Goal: Task Accomplishment & Management: Manage account settings

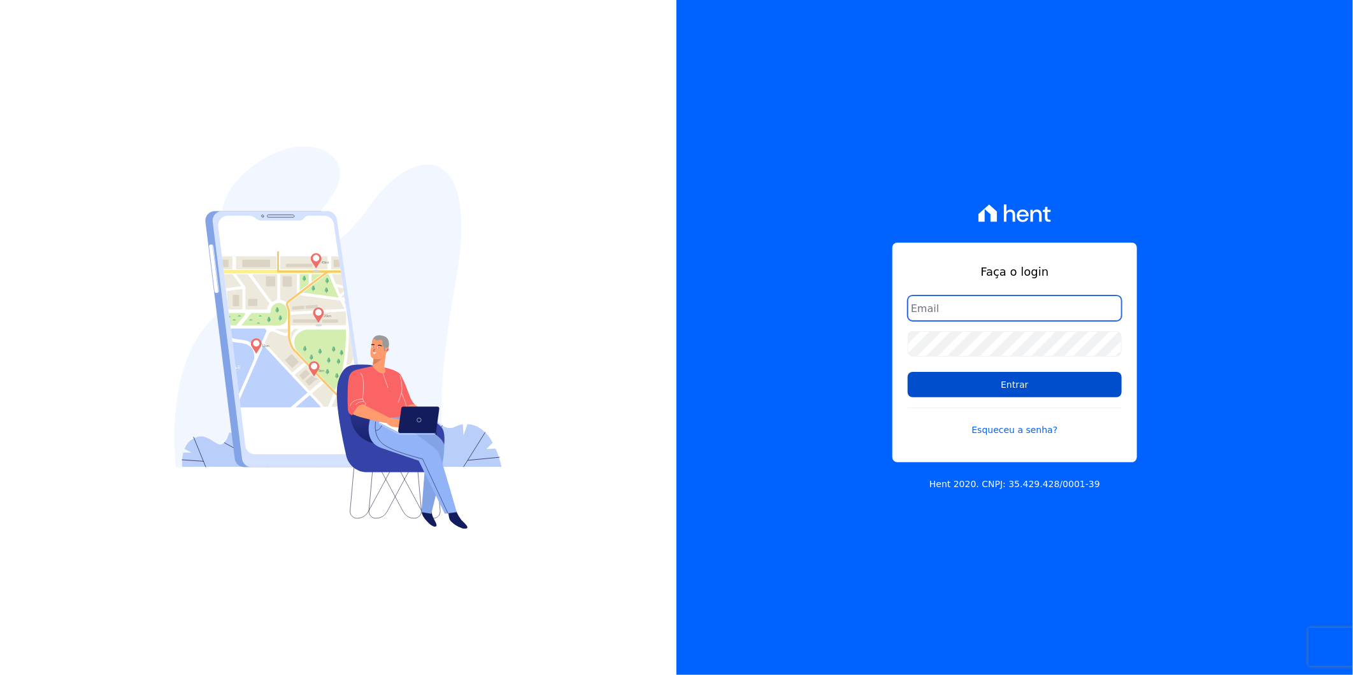
type input "[EMAIL_ADDRESS][DOMAIN_NAME]"
click at [1065, 381] on input "Entrar" at bounding box center [1015, 384] width 214 height 25
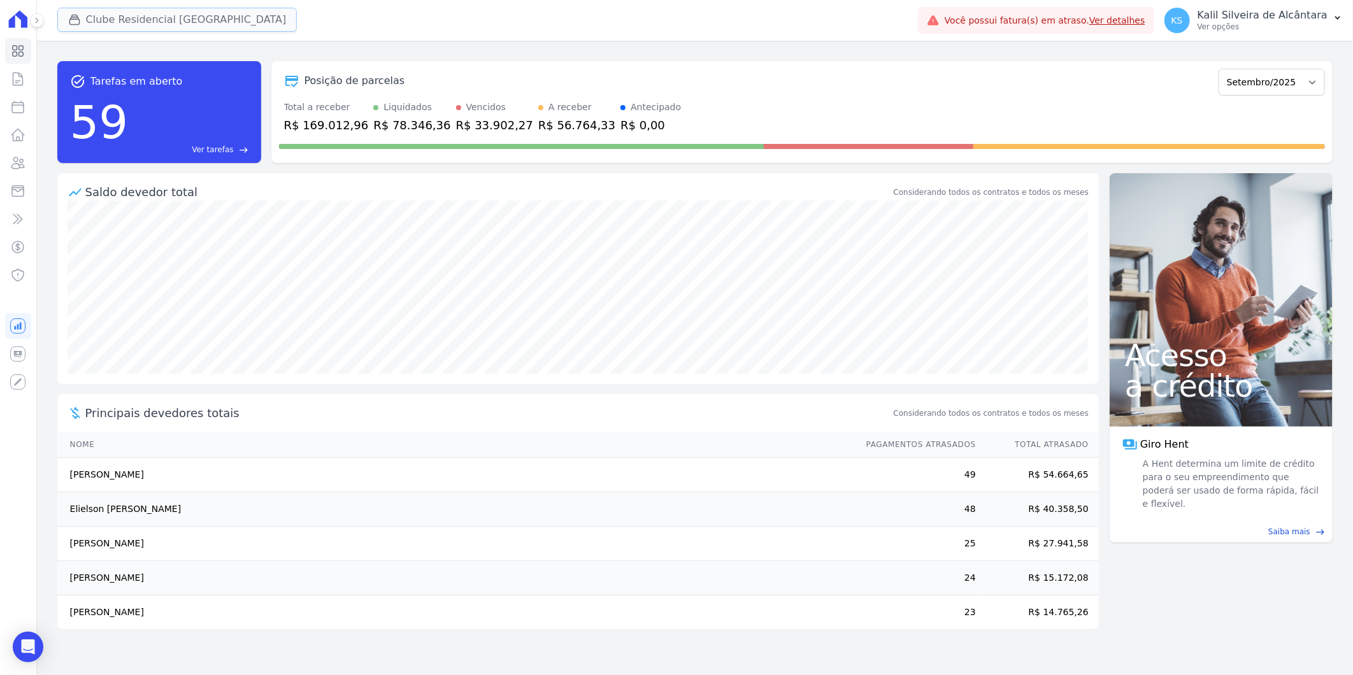
click at [130, 16] on button "Clube Residencial Saint Louis" at bounding box center [177, 20] width 240 height 24
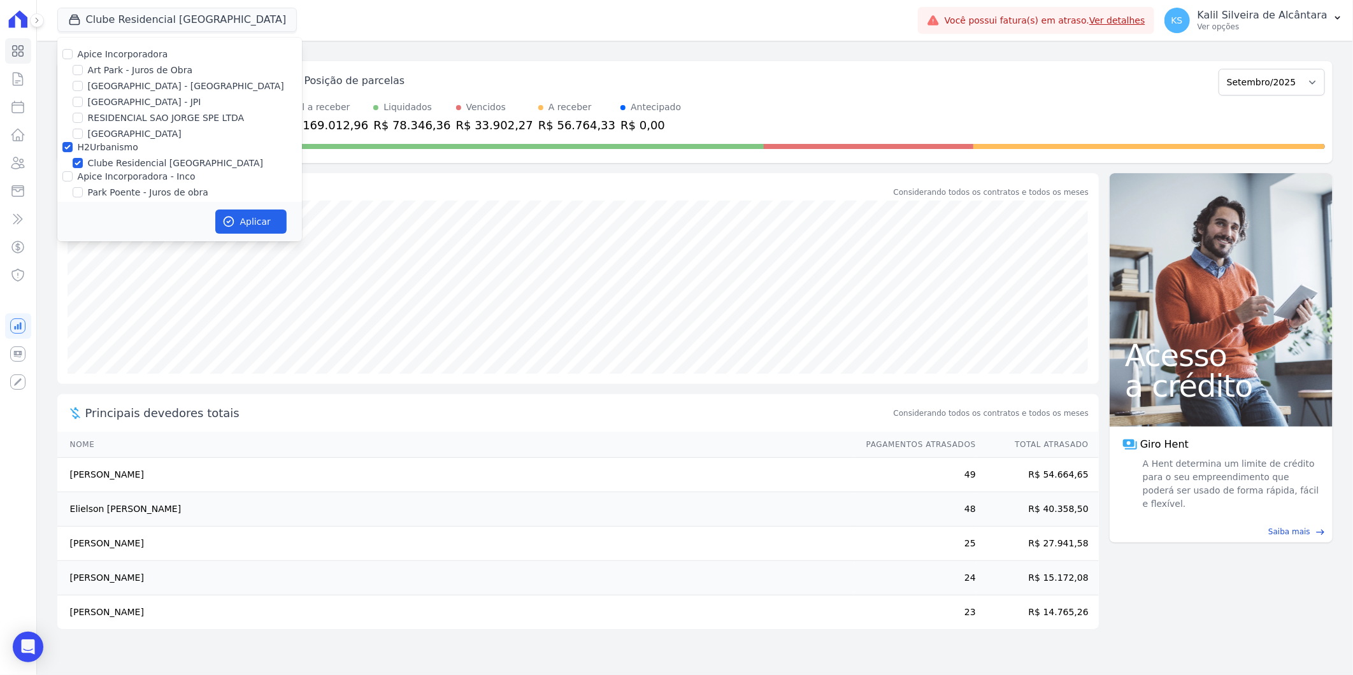
click at [70, 73] on div "Art Park - Juros de Obra" at bounding box center [179, 70] width 245 height 13
click at [75, 85] on input "Arty Park - Gravatai" at bounding box center [78, 86] width 10 height 10
checkbox input "true"
click at [78, 64] on div at bounding box center [78, 70] width 10 height 13
click at [80, 66] on div "Art Park - Juros de Obra" at bounding box center [179, 70] width 245 height 13
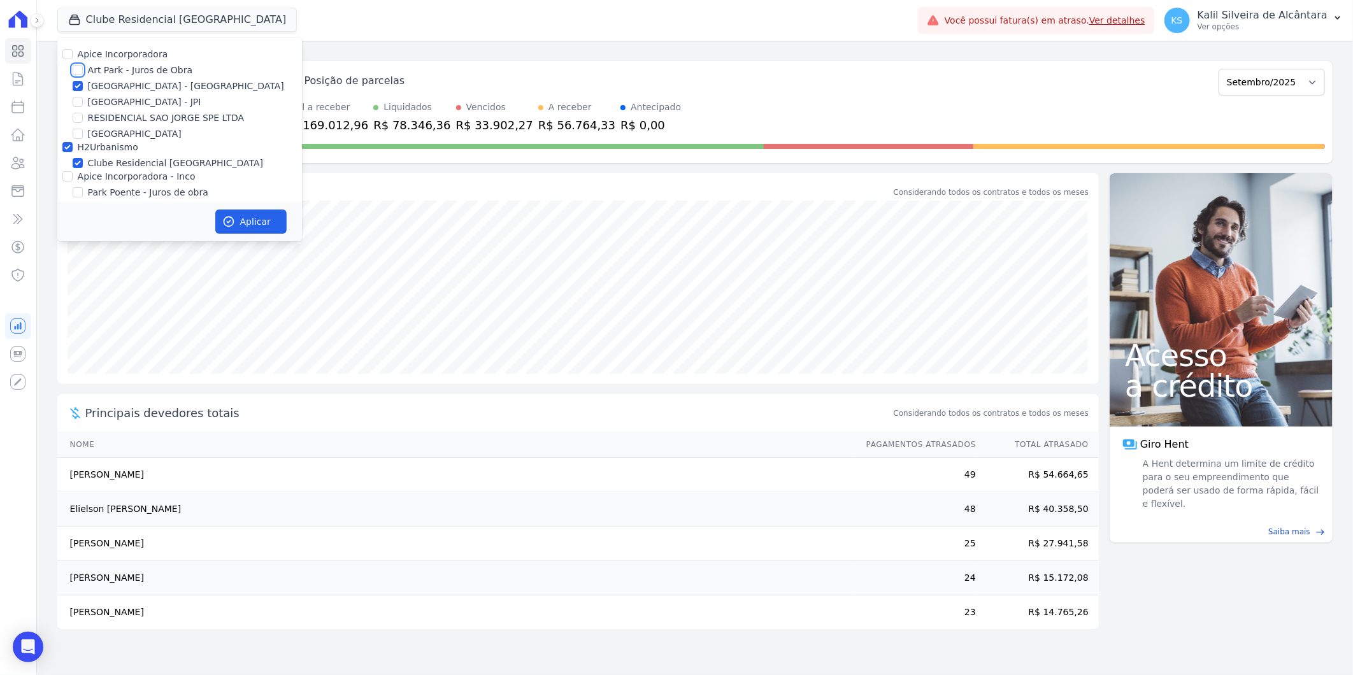
click at [77, 66] on input "Art Park - Juros de Obra" at bounding box center [78, 70] width 10 height 10
checkbox input "true"
click at [61, 137] on div "Apice Incorporadora - Inco" at bounding box center [179, 137] width 245 height 13
click at [66, 138] on input "Apice Incorporadora - Inco" at bounding box center [67, 137] width 10 height 10
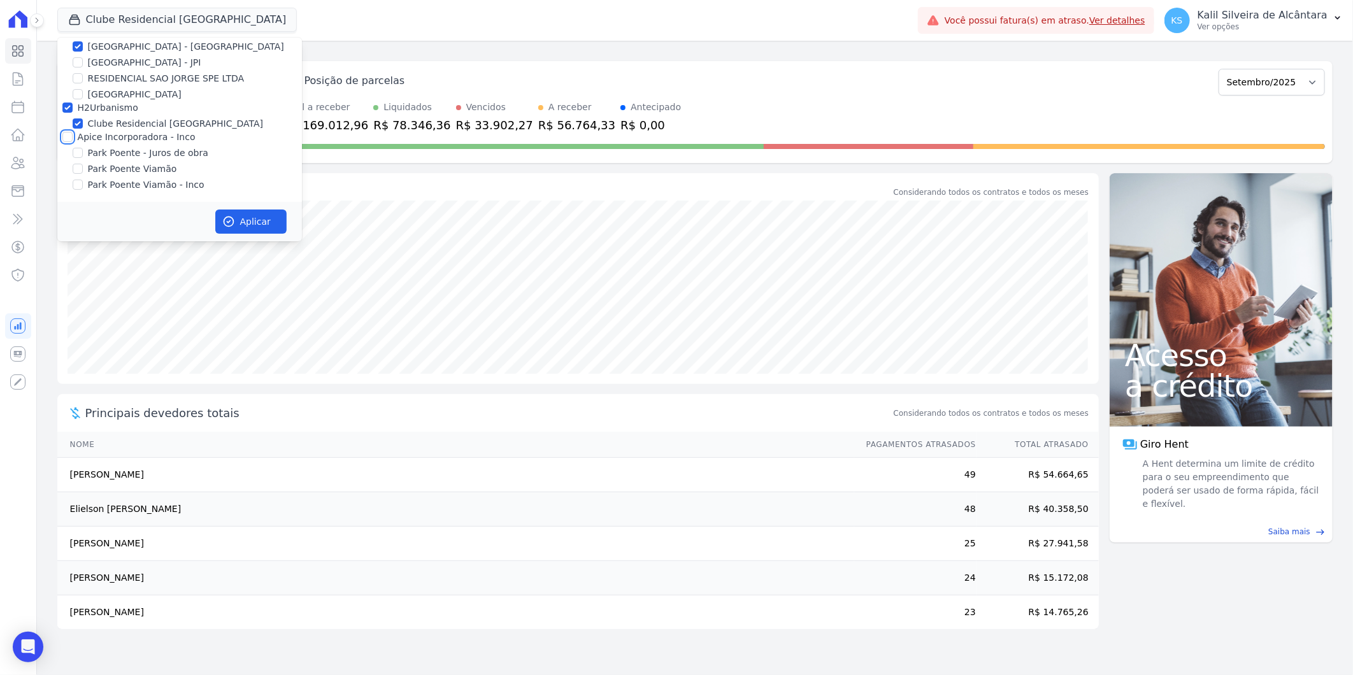
checkbox input "true"
click at [226, 212] on button "Aplicar" at bounding box center [250, 222] width 71 height 24
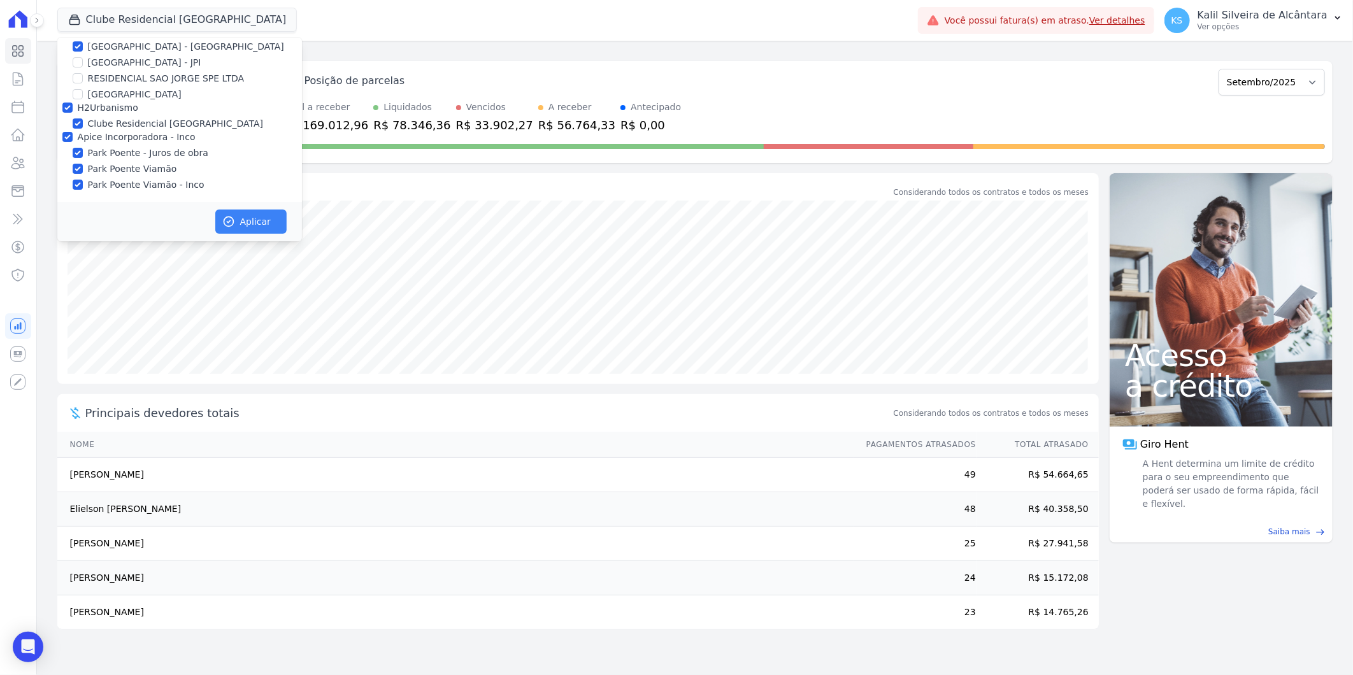
scroll to position [36, 0]
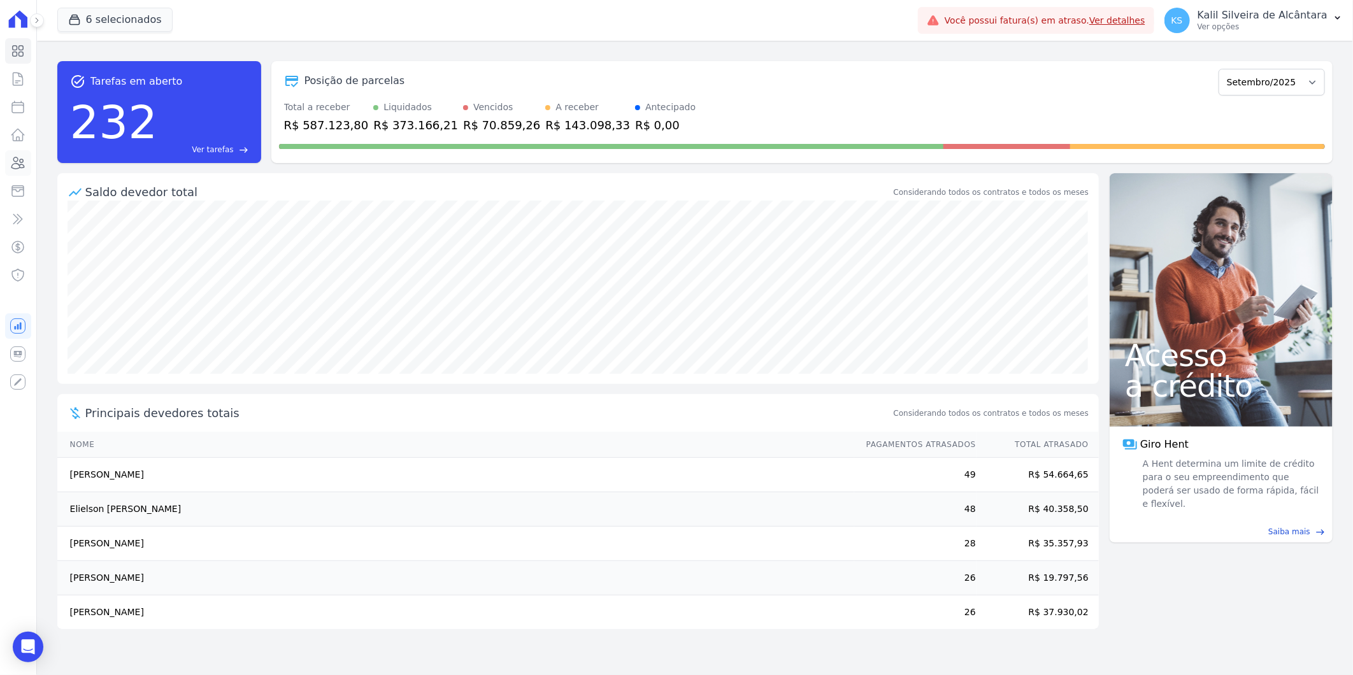
click at [19, 159] on icon at bounding box center [17, 162] width 15 height 15
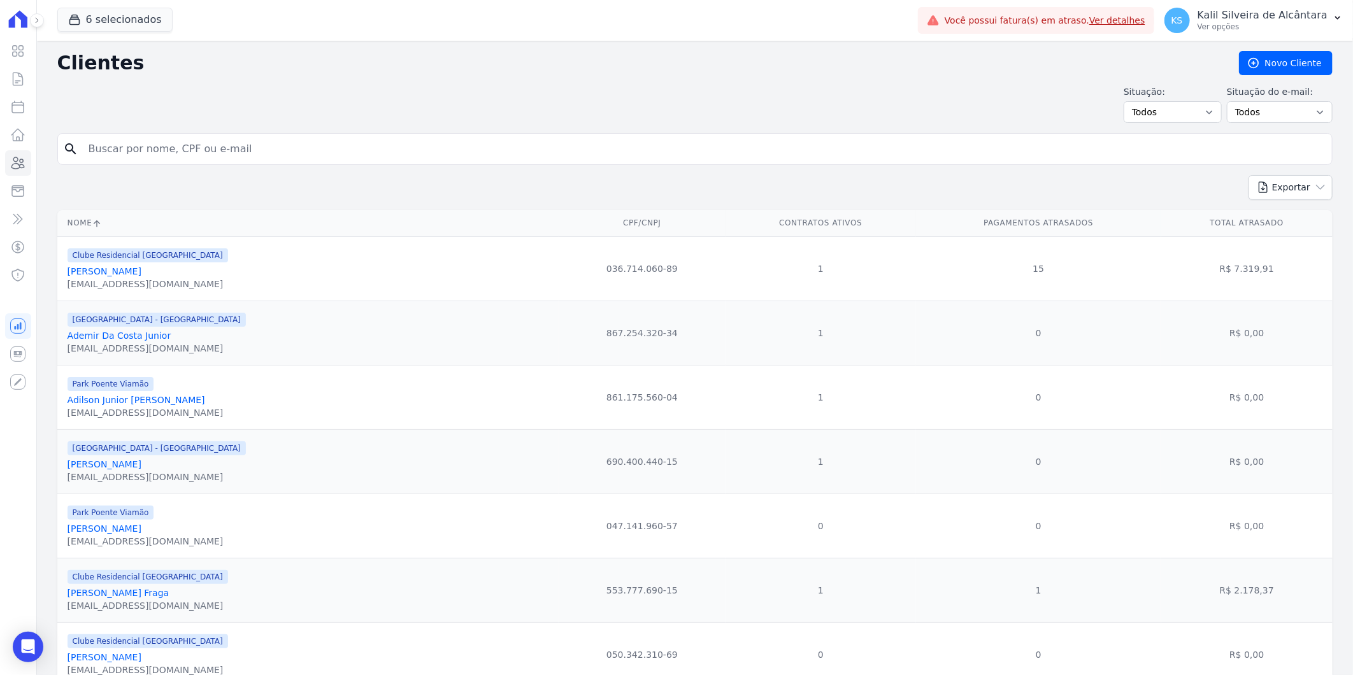
click at [265, 145] on input "search" at bounding box center [704, 148] width 1246 height 25
paste input "Eduarda Maciel dos Santos"
type input "Eduarda Maciel dos Santos"
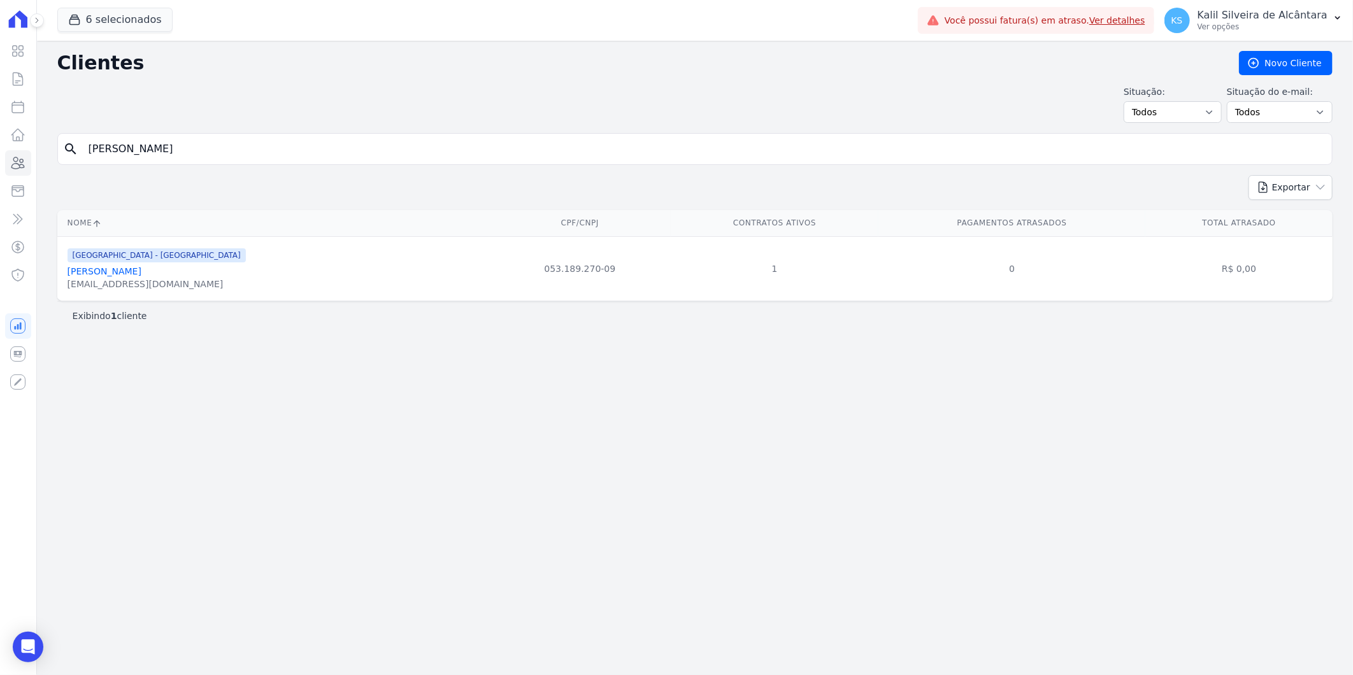
click at [138, 270] on link "Eduarda Maciel Dos Santos" at bounding box center [105, 271] width 74 height 10
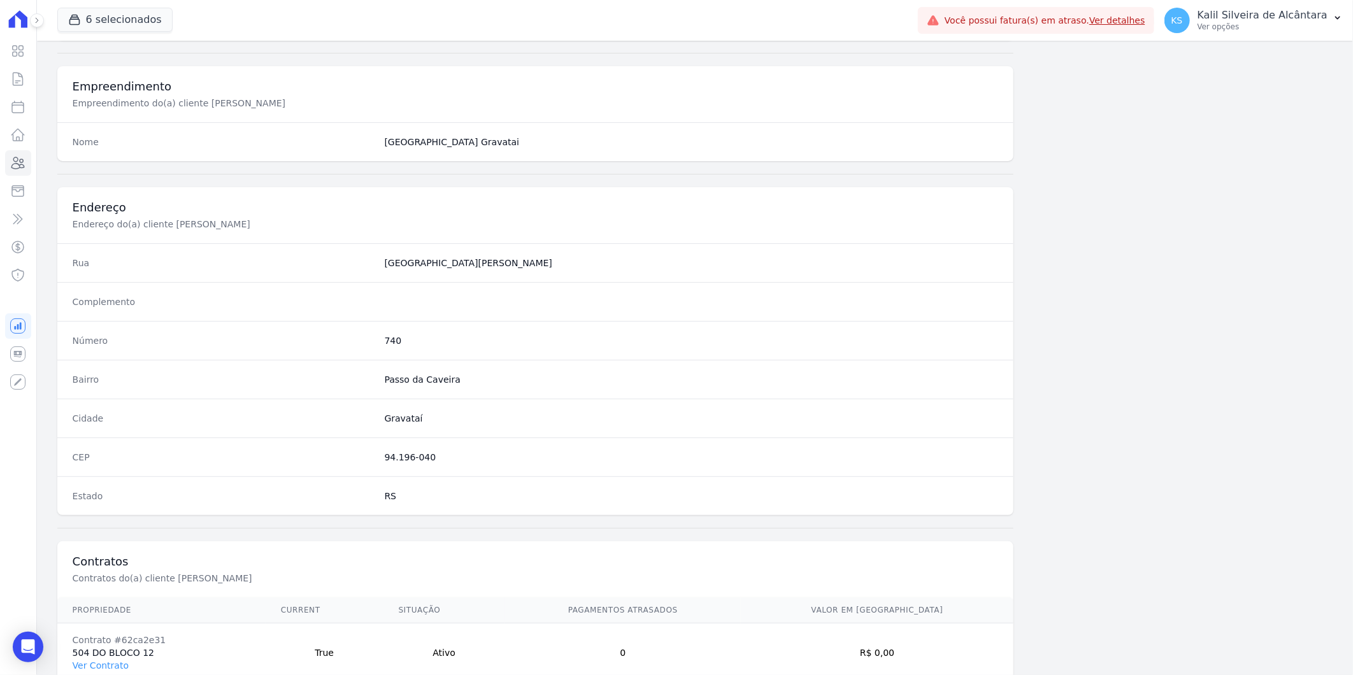
scroll to position [519, 0]
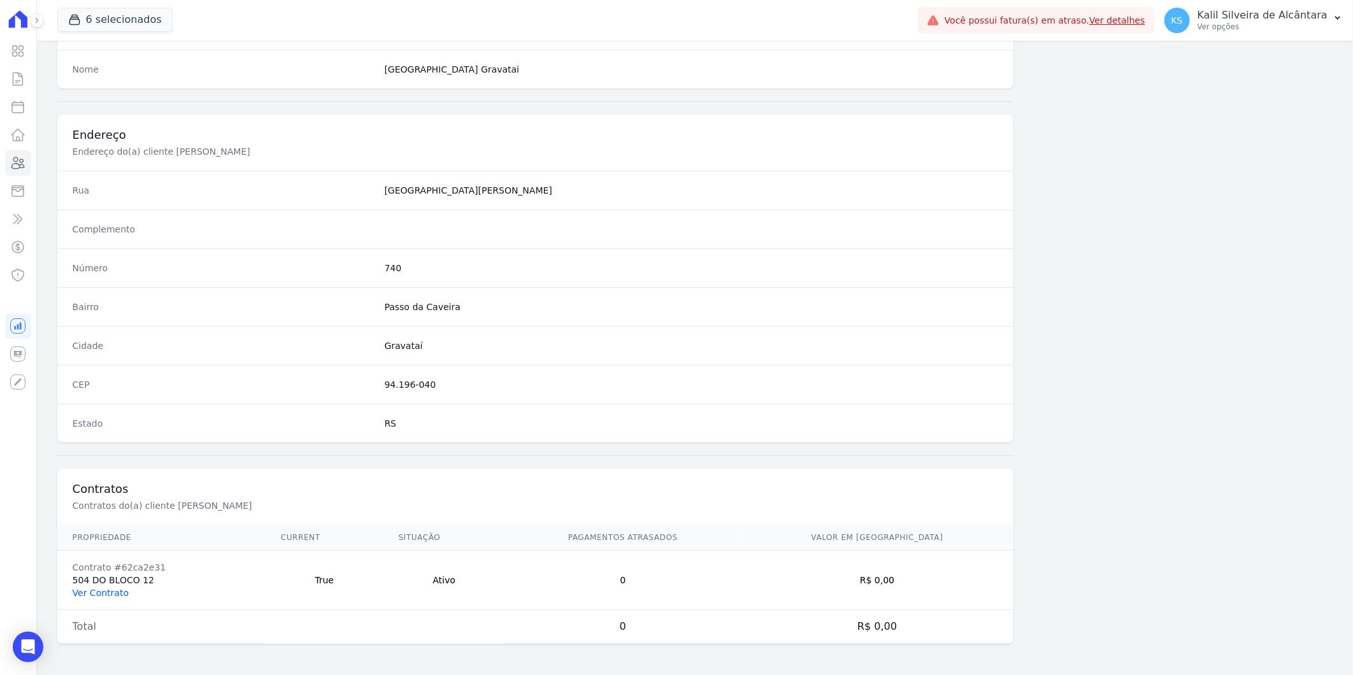
click at [99, 593] on link "Ver Contrato" at bounding box center [101, 593] width 56 height 10
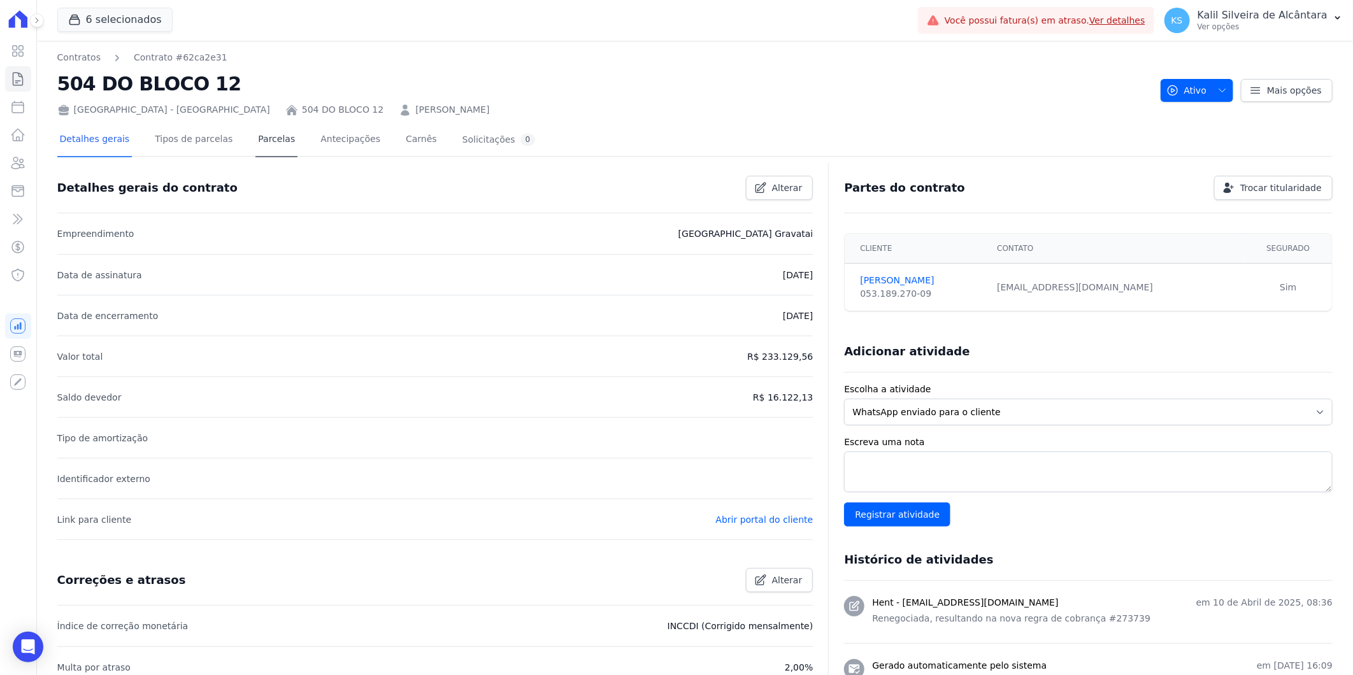
click at [277, 126] on div "Detalhes gerais Tipos de parcelas Parcelas Antecipações Carnês Solicitações 0 D…" at bounding box center [695, 497] width 1276 height 760
click at [266, 134] on link "Parcelas" at bounding box center [277, 141] width 42 height 34
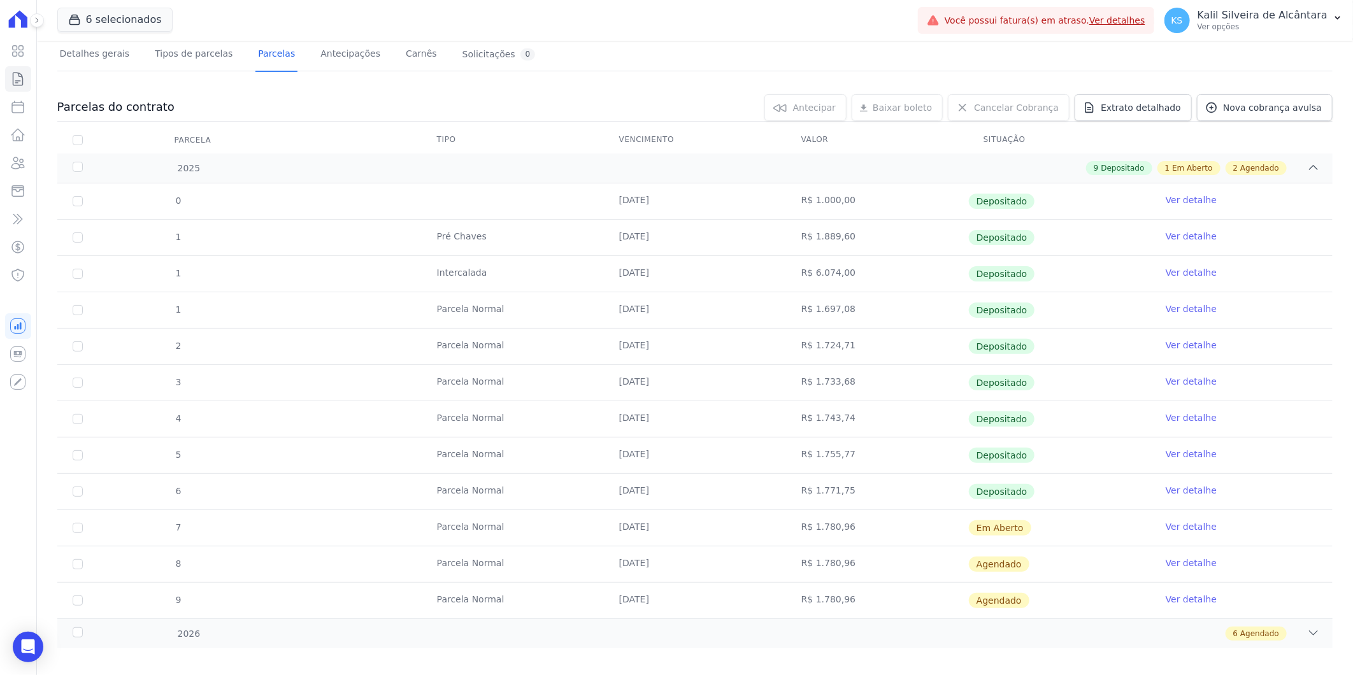
scroll to position [97, 0]
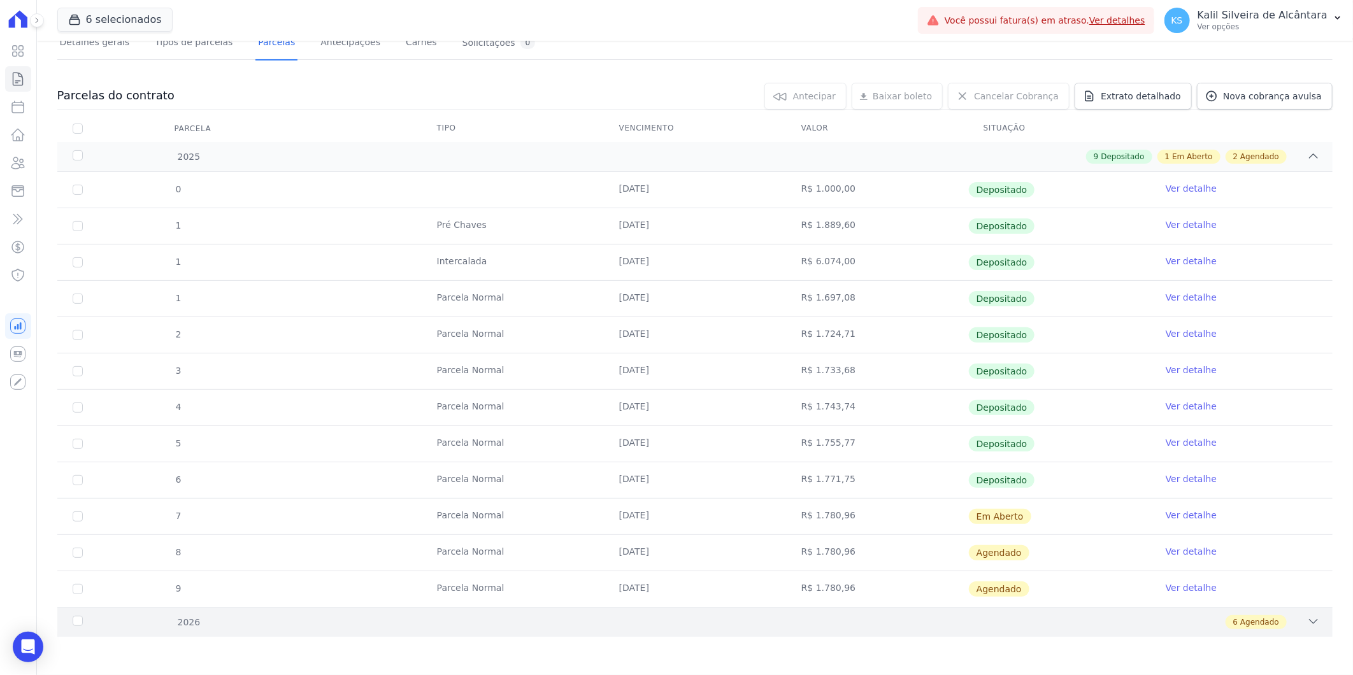
click at [575, 634] on div "2026 6 Agendado" at bounding box center [695, 622] width 1276 height 30
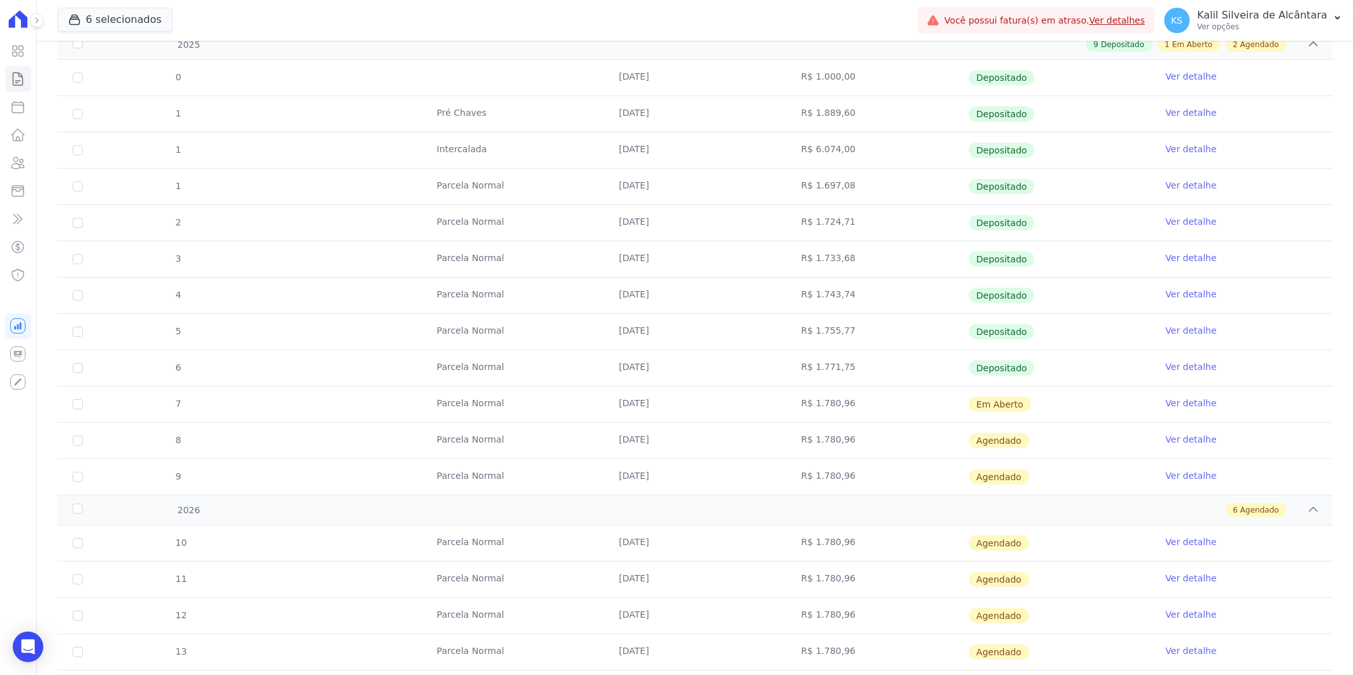
scroll to position [212, 0]
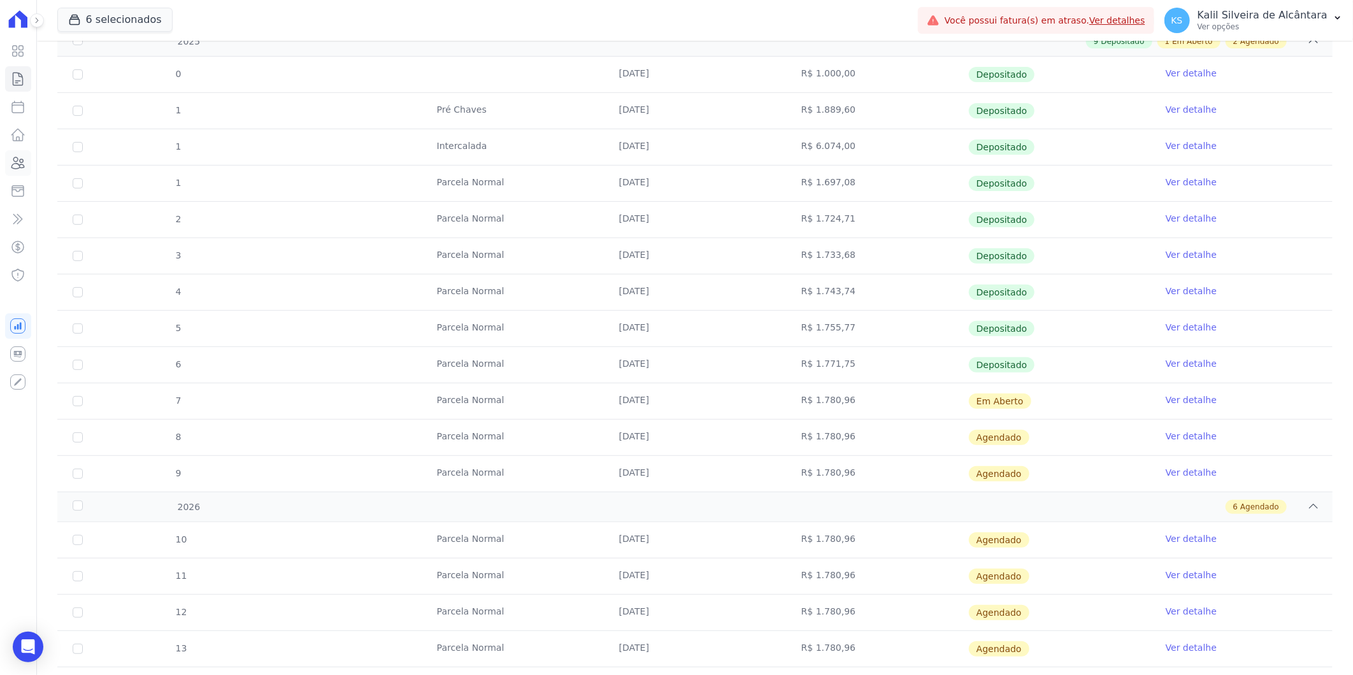
click at [27, 163] on link "Clientes" at bounding box center [18, 162] width 26 height 25
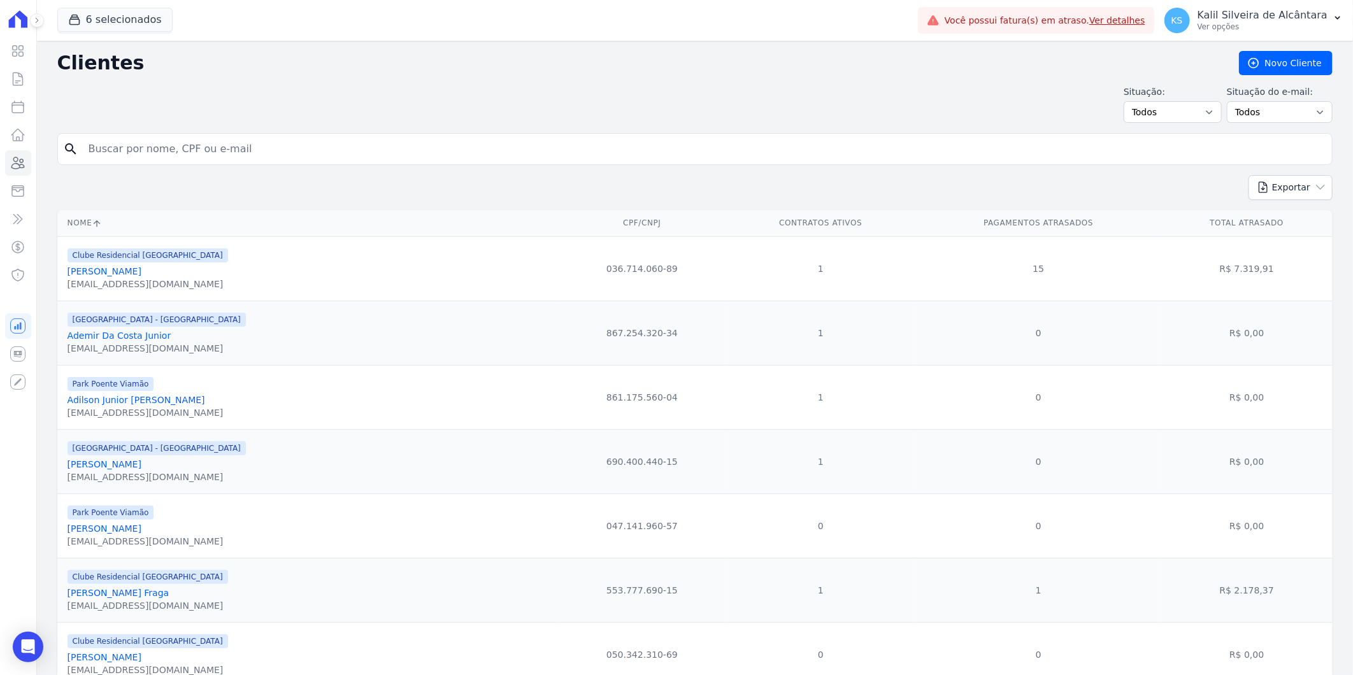
click at [113, 157] on input "search" at bounding box center [704, 148] width 1246 height 25
paste input "Nelbia Simoes Fillmann"
type input "Nelbia Simoes Fillmann"
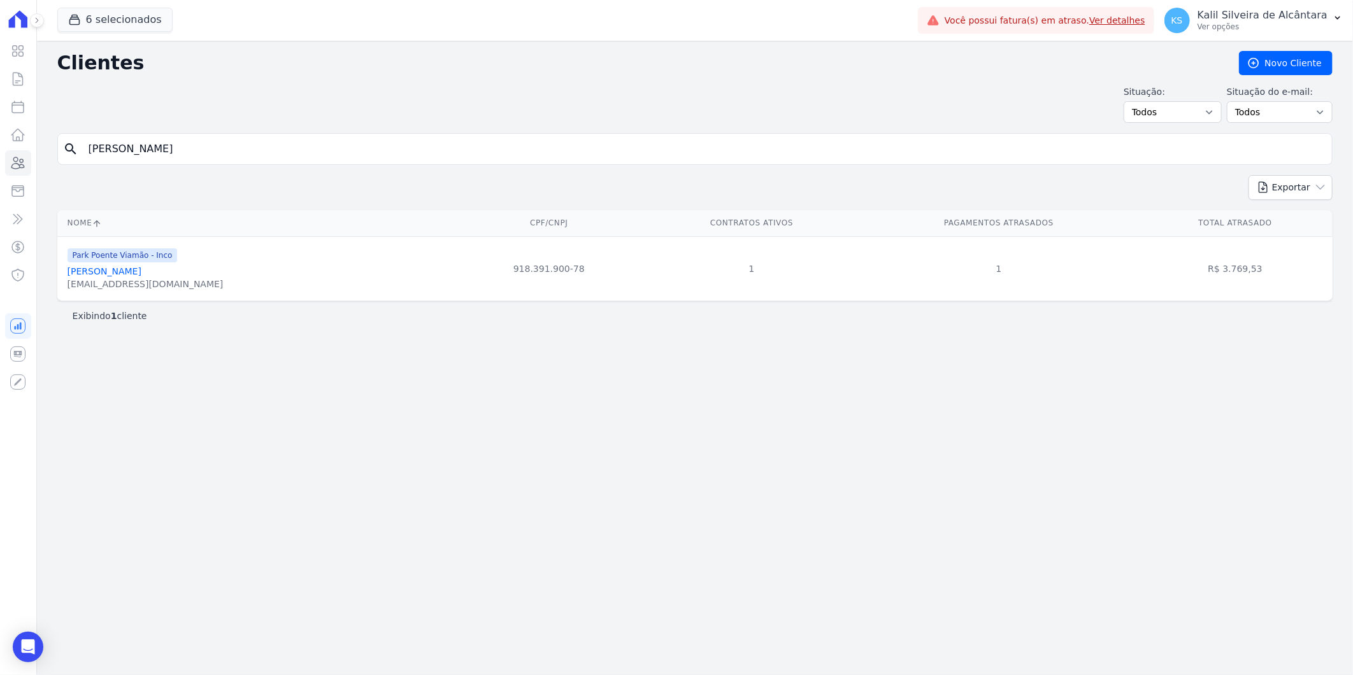
click at [129, 271] on link "Nelbia Simoes Fillmann" at bounding box center [105, 271] width 74 height 10
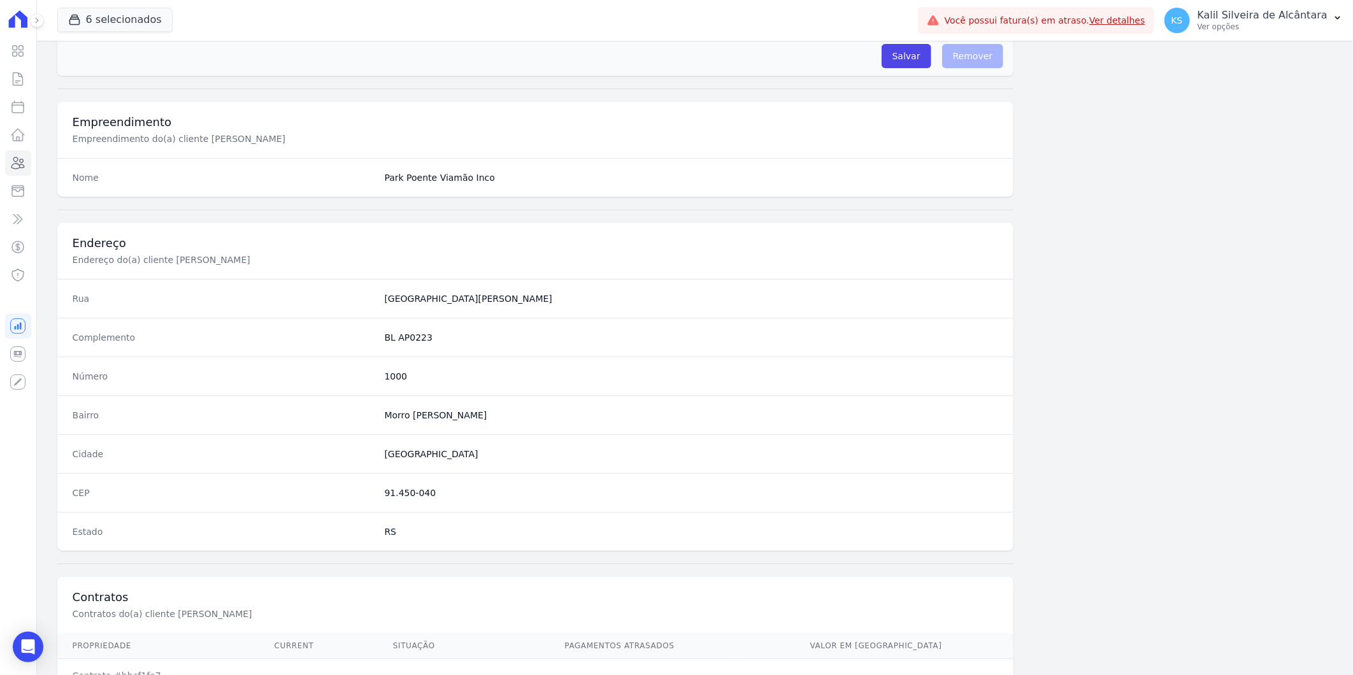
scroll to position [519, 0]
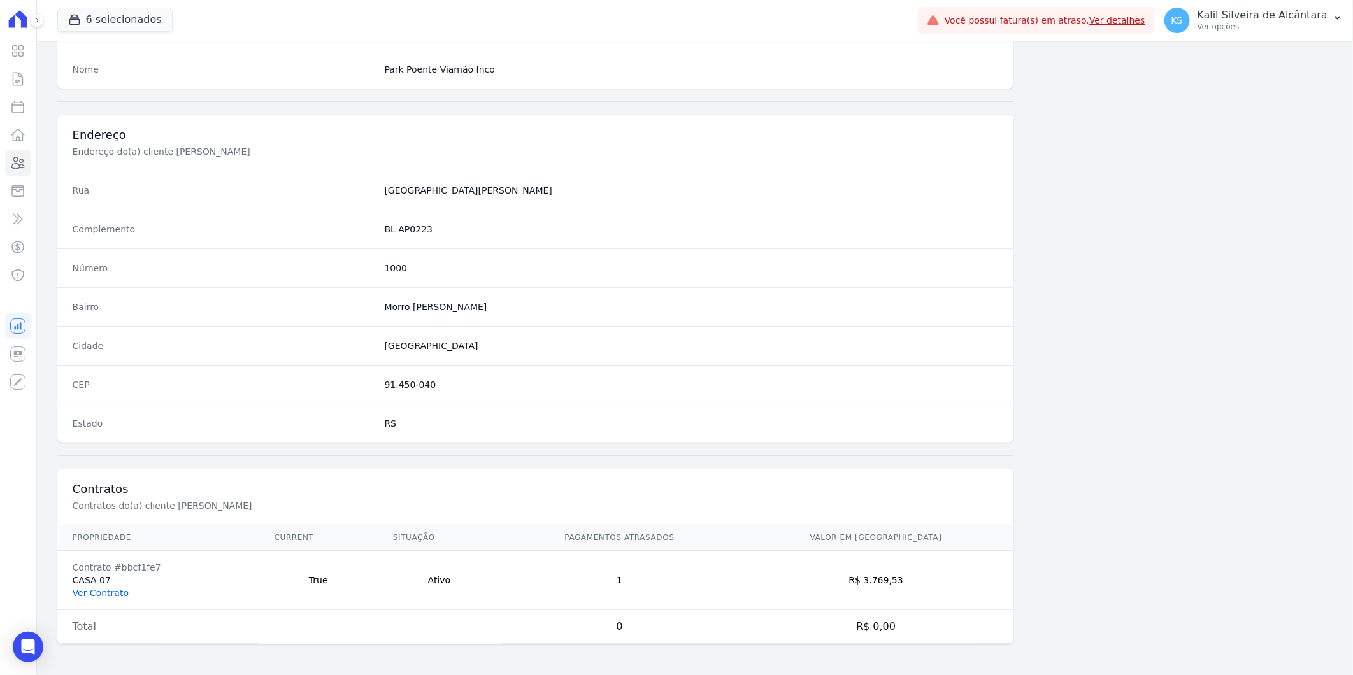
click at [118, 590] on link "Ver Contrato" at bounding box center [101, 593] width 56 height 10
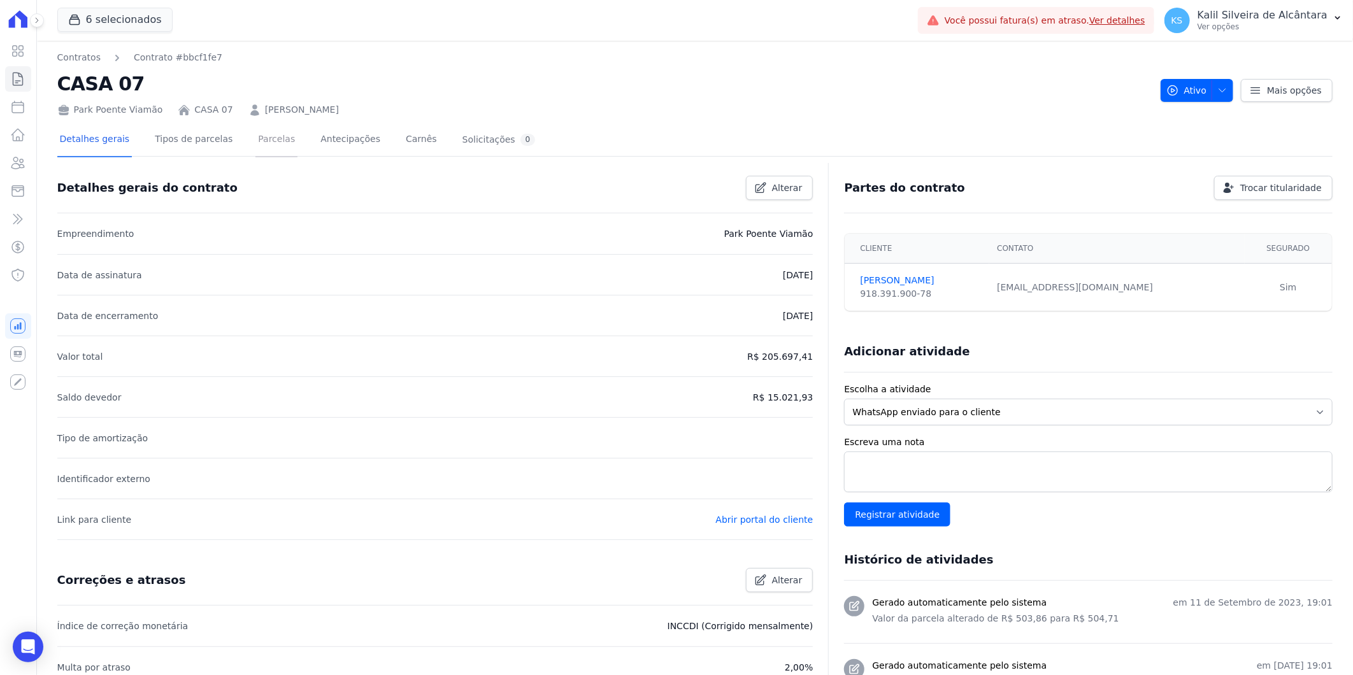
click at [256, 125] on link "Parcelas" at bounding box center [277, 141] width 42 height 34
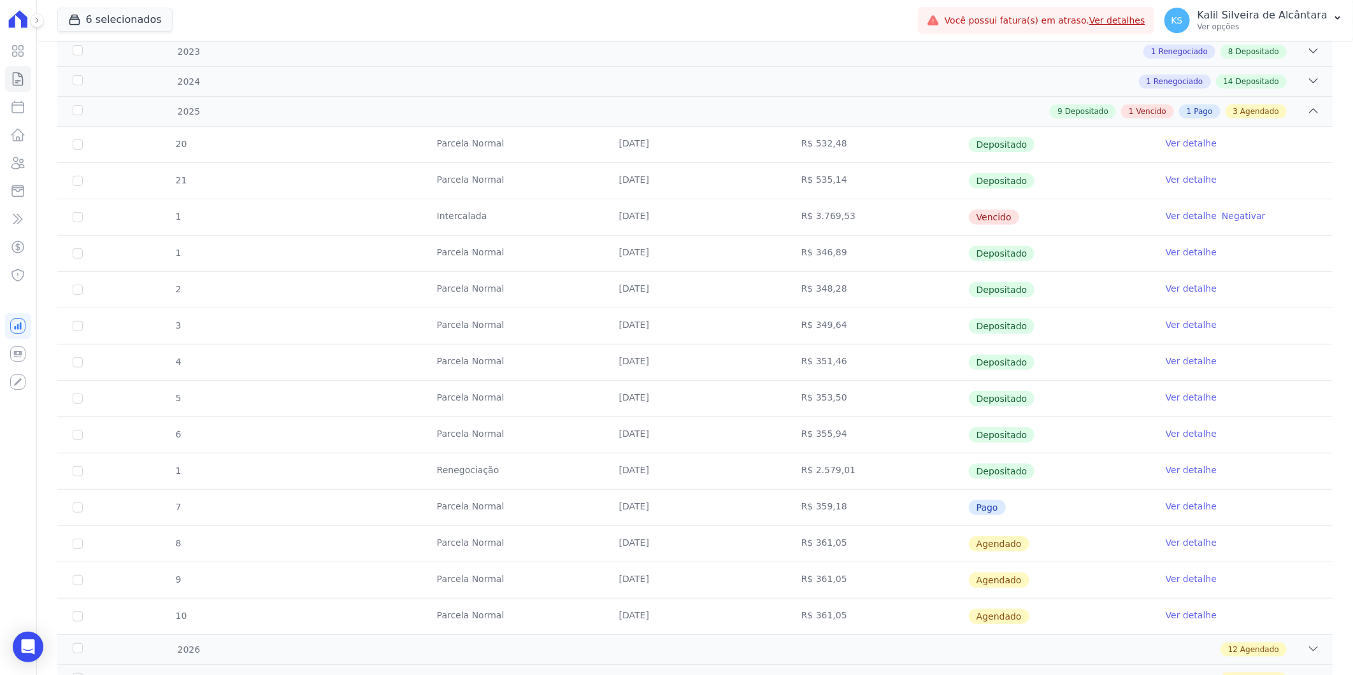
scroll to position [289, 0]
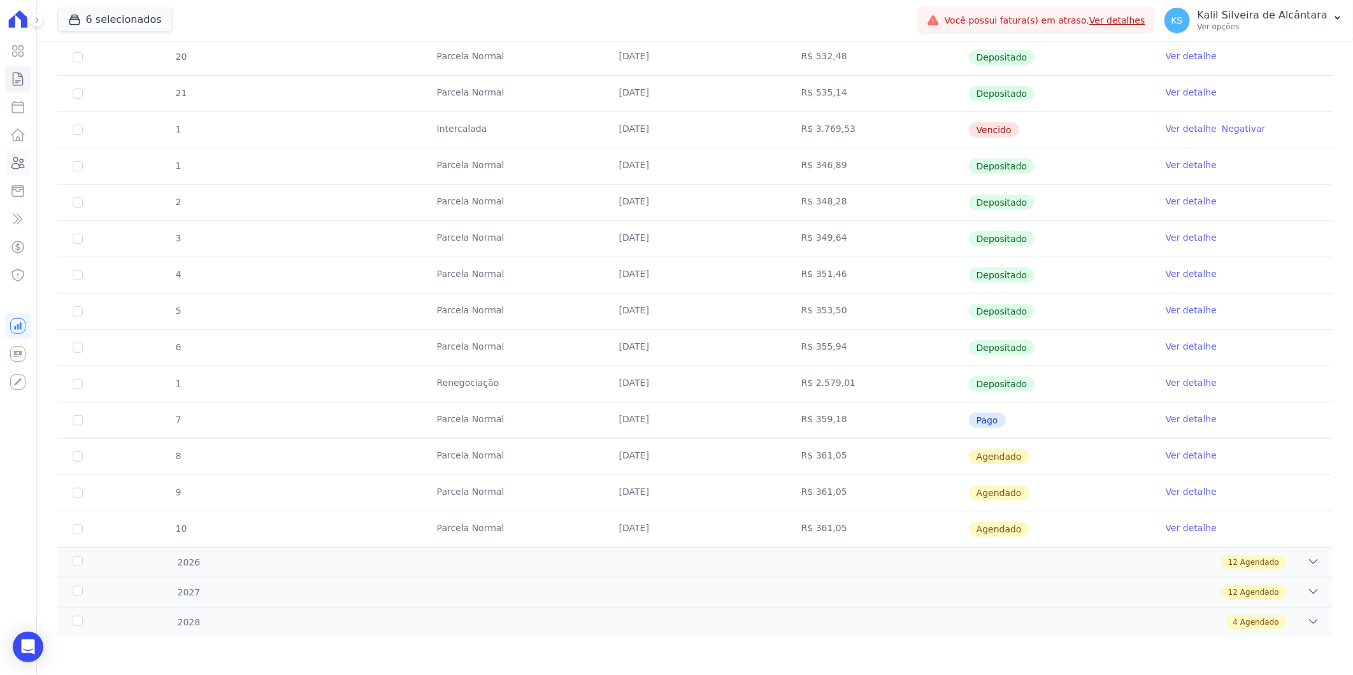
click at [19, 159] on icon at bounding box center [17, 162] width 15 height 15
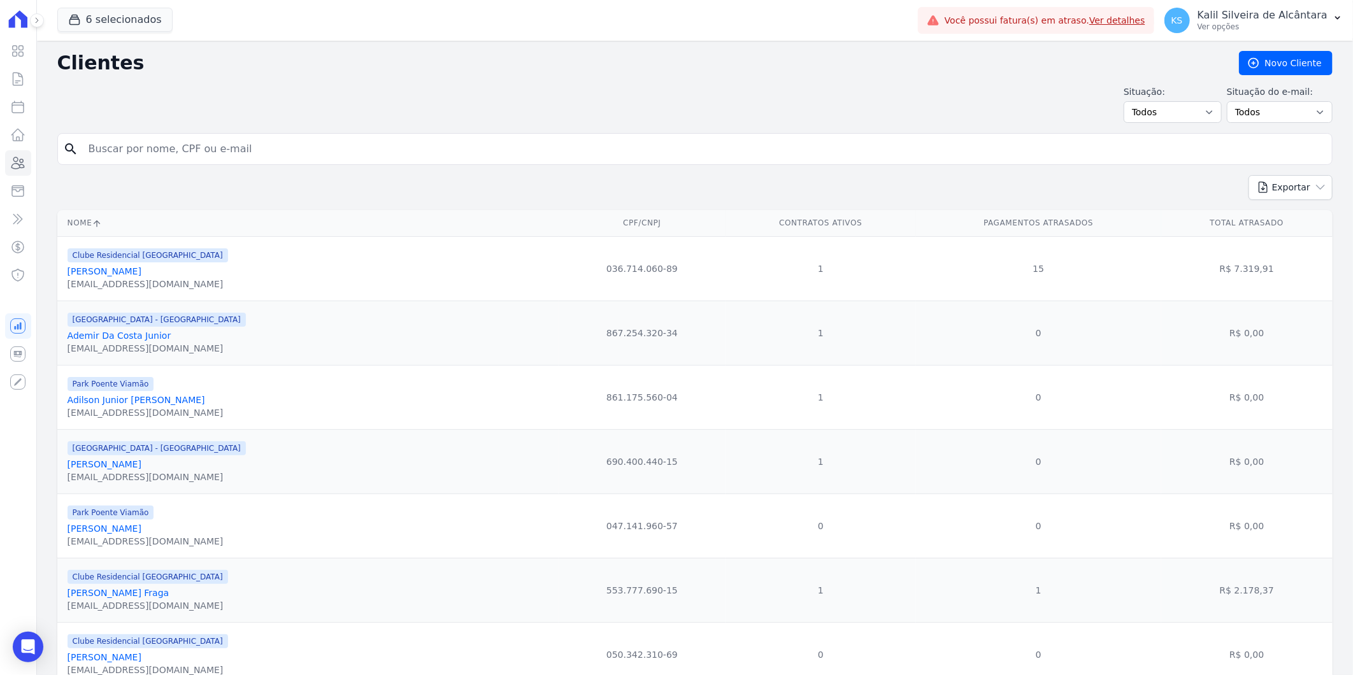
click at [249, 135] on div "search" at bounding box center [695, 149] width 1276 height 32
click at [295, 141] on input "search" at bounding box center [704, 148] width 1246 height 25
paste input "Nelbia Simoes Fillmann"
type input "Nelbia Simoes Fillmann"
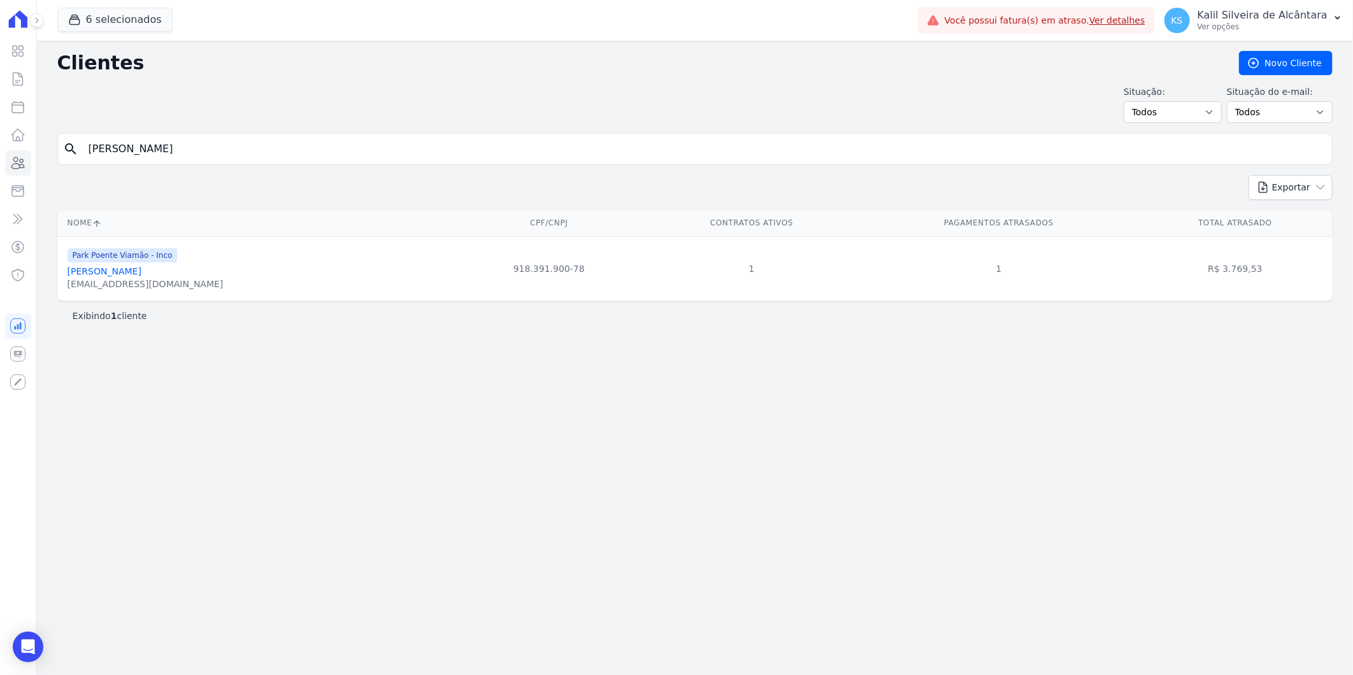
drag, startPoint x: 208, startPoint y: 156, endPoint x: 0, endPoint y: 139, distance: 208.4
click at [52, 143] on div "Clientes Novo Cliente Situação: Todos Adimplentes Inadimplentes Situação do e-m…" at bounding box center [695, 358] width 1316 height 635
paste input "Lucas Mendes Pinho E Silva"
type input "Lucas Mendes Pinho E Silva"
click at [141, 274] on link "Lucas Mendes Pinho E Silva" at bounding box center [105, 271] width 74 height 10
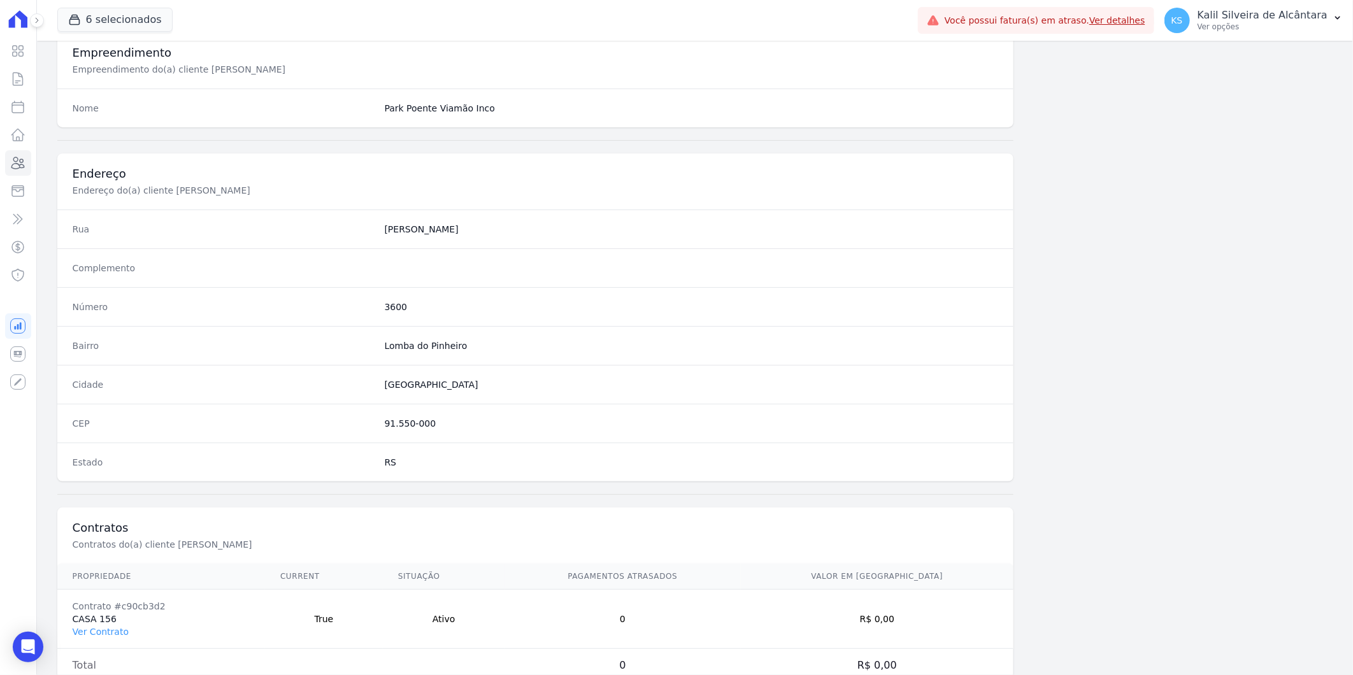
scroll to position [519, 0]
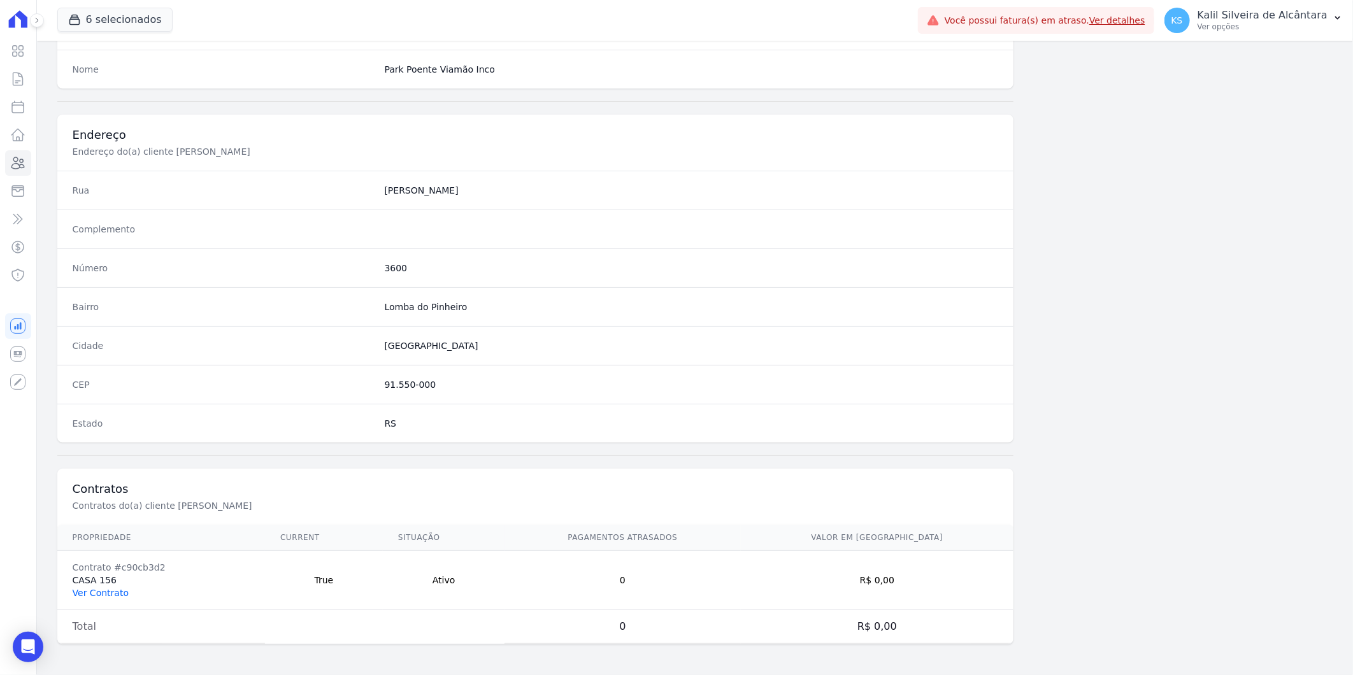
click at [107, 594] on link "Ver Contrato" at bounding box center [101, 593] width 56 height 10
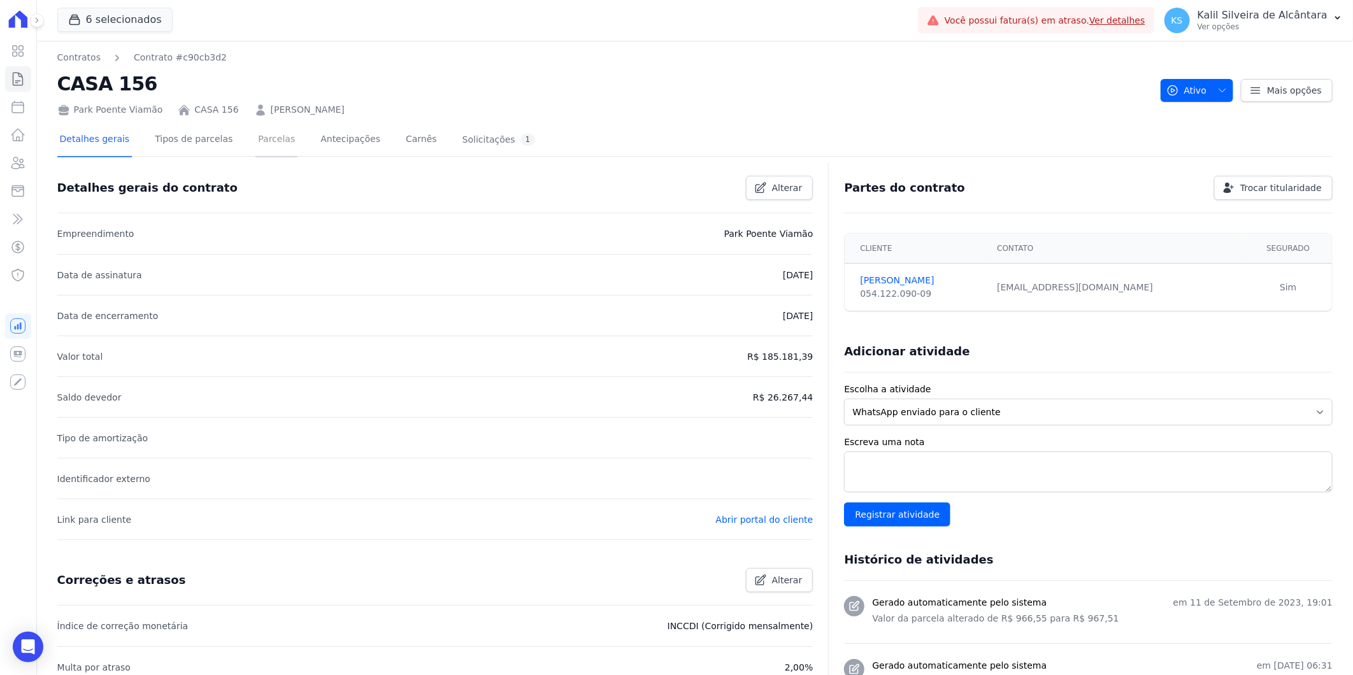
click at [259, 141] on link "Parcelas" at bounding box center [277, 141] width 42 height 34
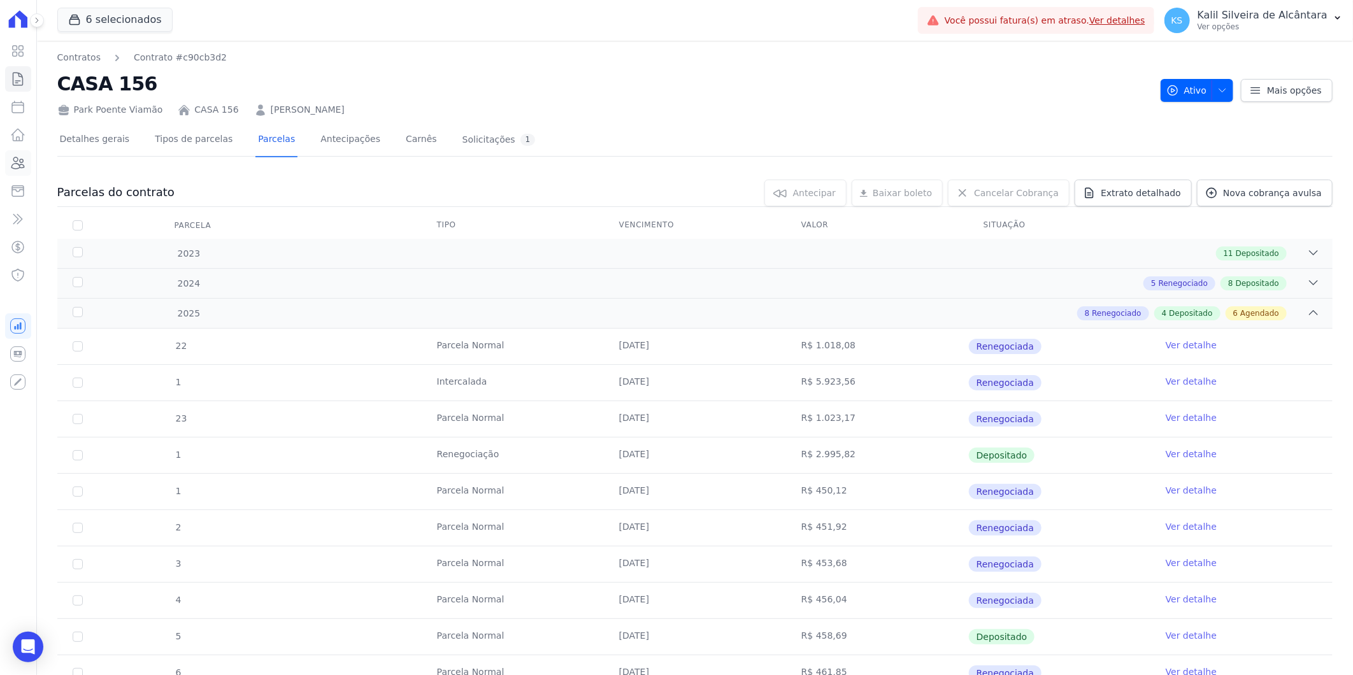
click at [20, 166] on icon at bounding box center [17, 162] width 15 height 15
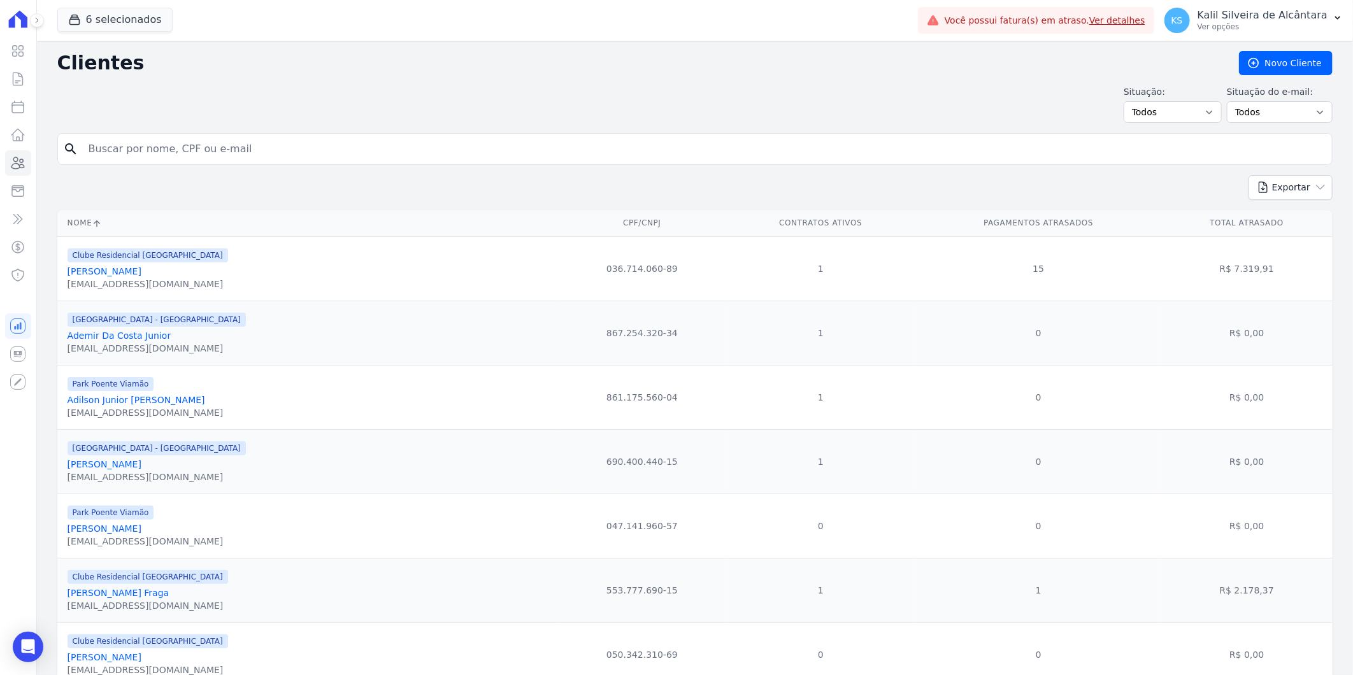
click at [194, 148] on input "search" at bounding box center [704, 148] width 1246 height 25
paste input "Rochelly Euclides Velasques"
type input "Rochelly Euclides Velasques"
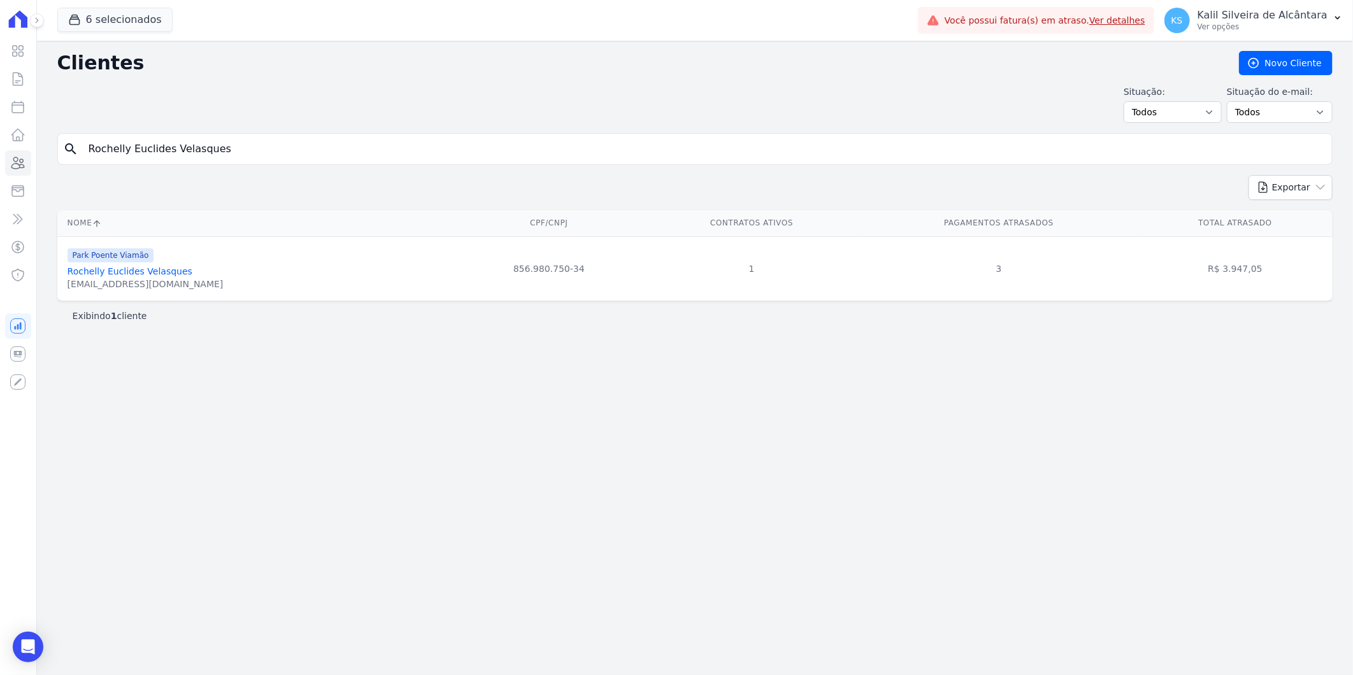
click at [110, 275] on link "Rochelly Euclides Velasques" at bounding box center [130, 271] width 125 height 10
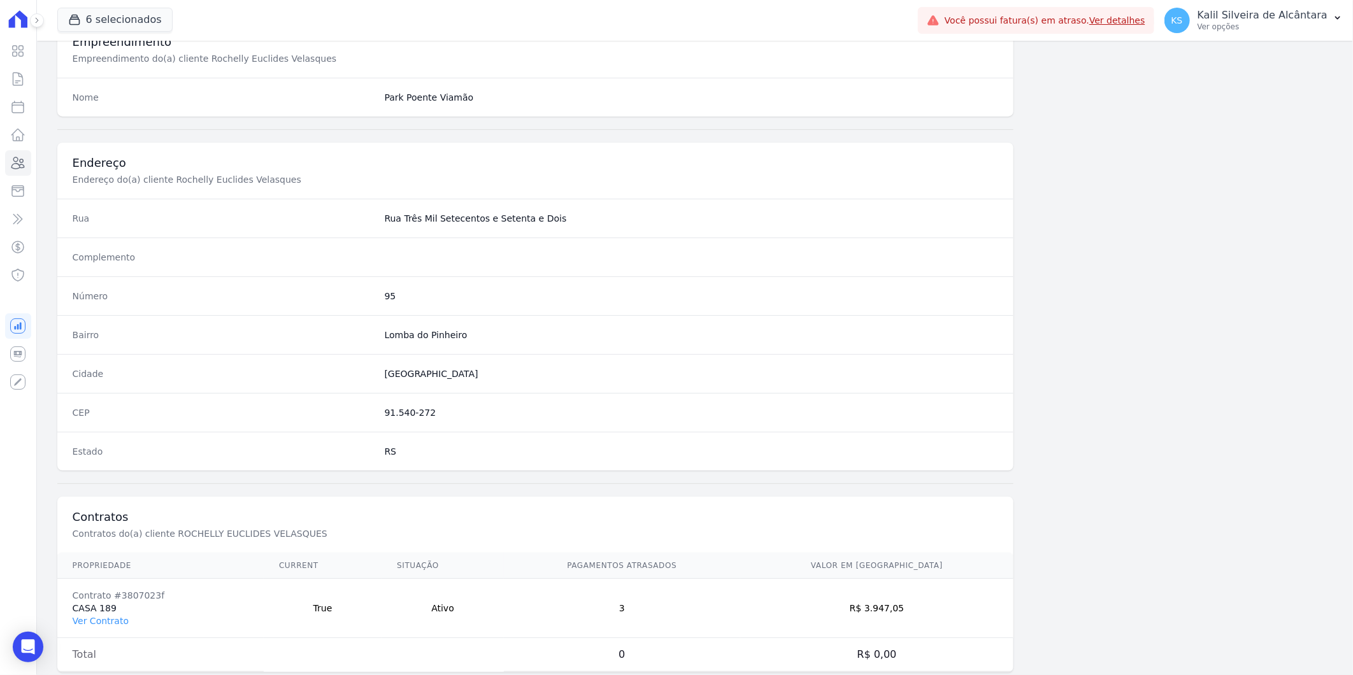
scroll to position [519, 0]
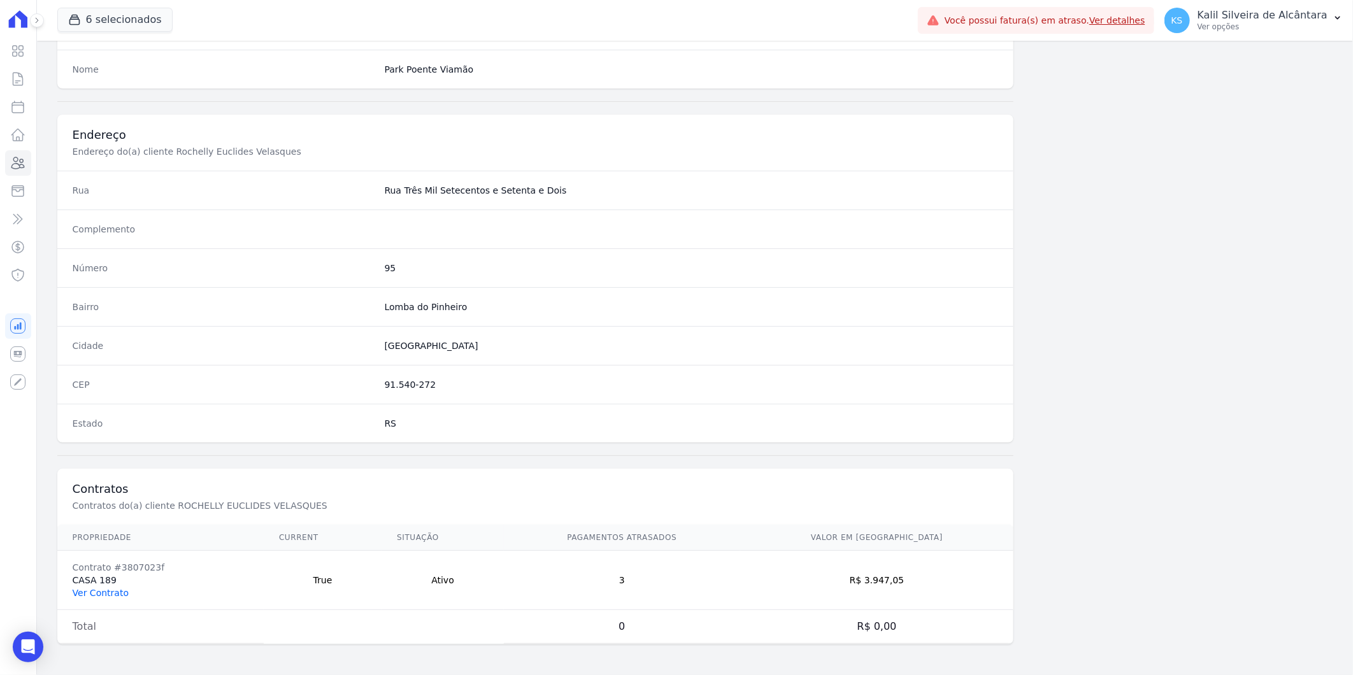
click at [110, 588] on link "Ver Contrato" at bounding box center [101, 593] width 56 height 10
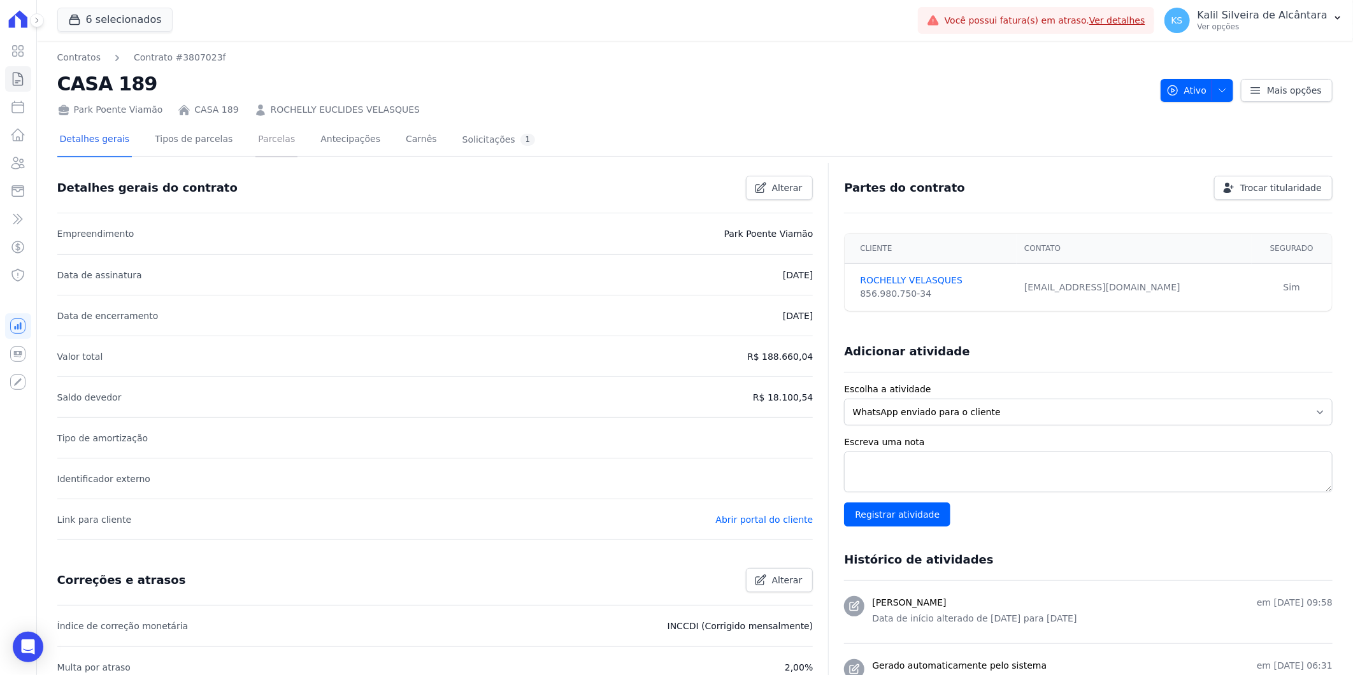
click at [256, 145] on link "Parcelas" at bounding box center [277, 141] width 42 height 34
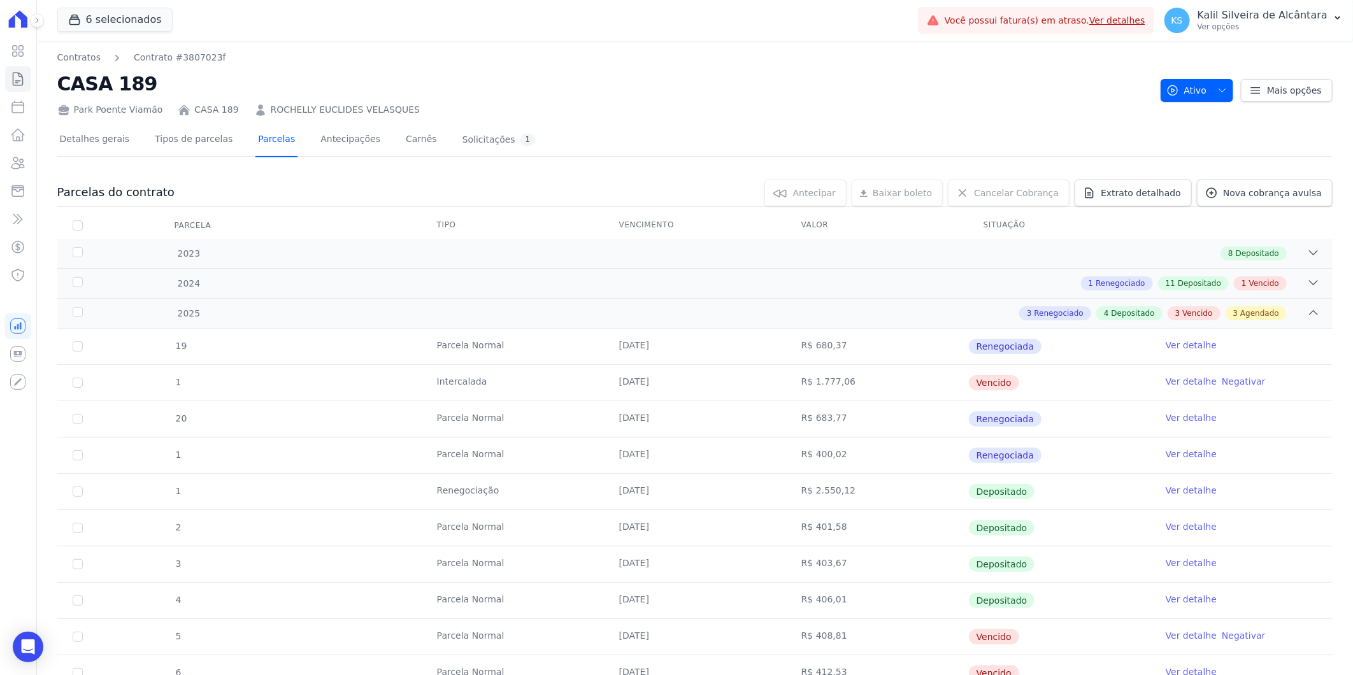
click at [256, 145] on link "Parcelas" at bounding box center [277, 141] width 42 height 34
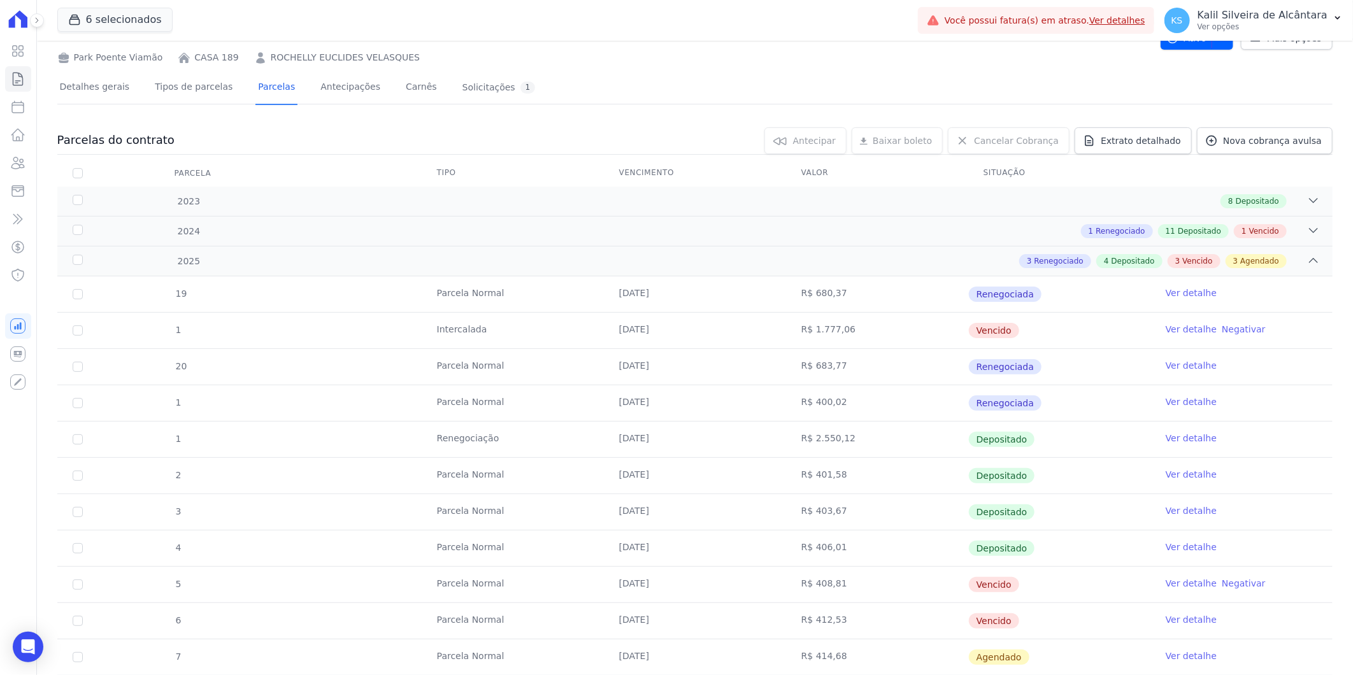
scroll to position [253, 0]
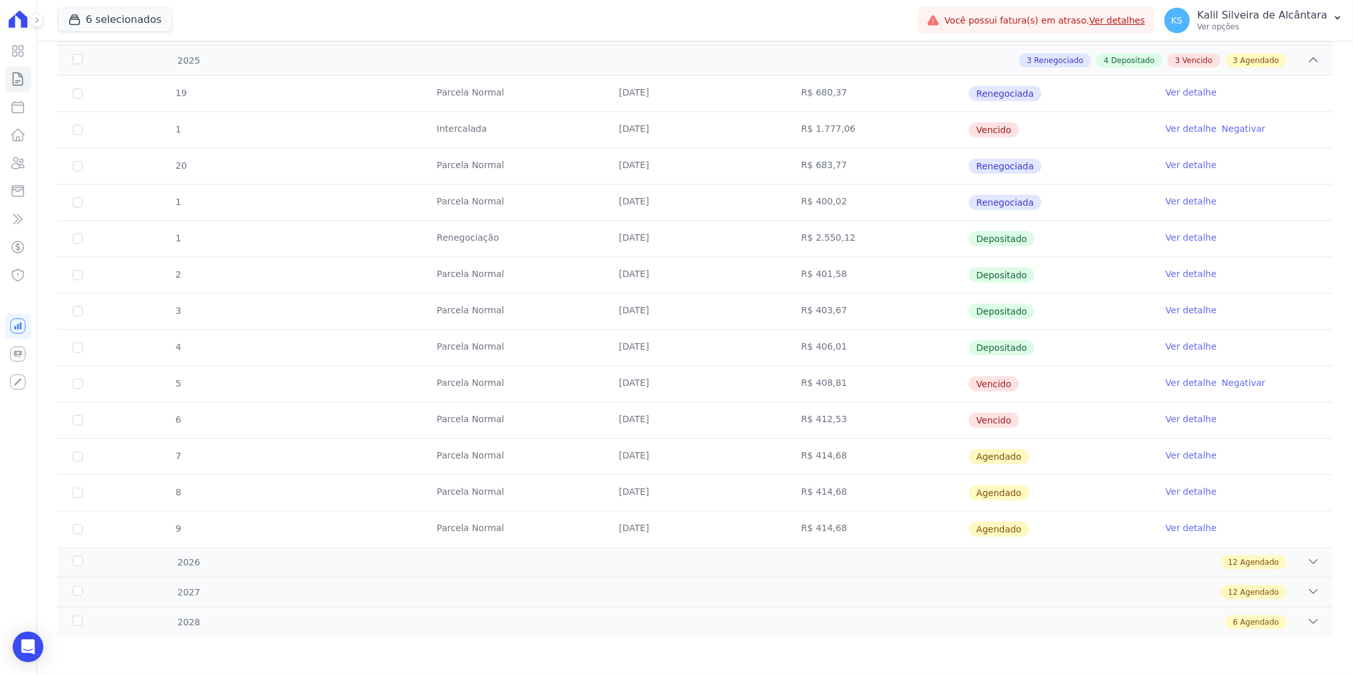
drag, startPoint x: 914, startPoint y: 417, endPoint x: 558, endPoint y: 374, distance: 358.1
click at [558, 374] on tbody "19 Parcela Normal 25/01/2025 R$ 680,37 Renegociada Ver detalhe 1 Intercalada 25…" at bounding box center [695, 312] width 1276 height 472
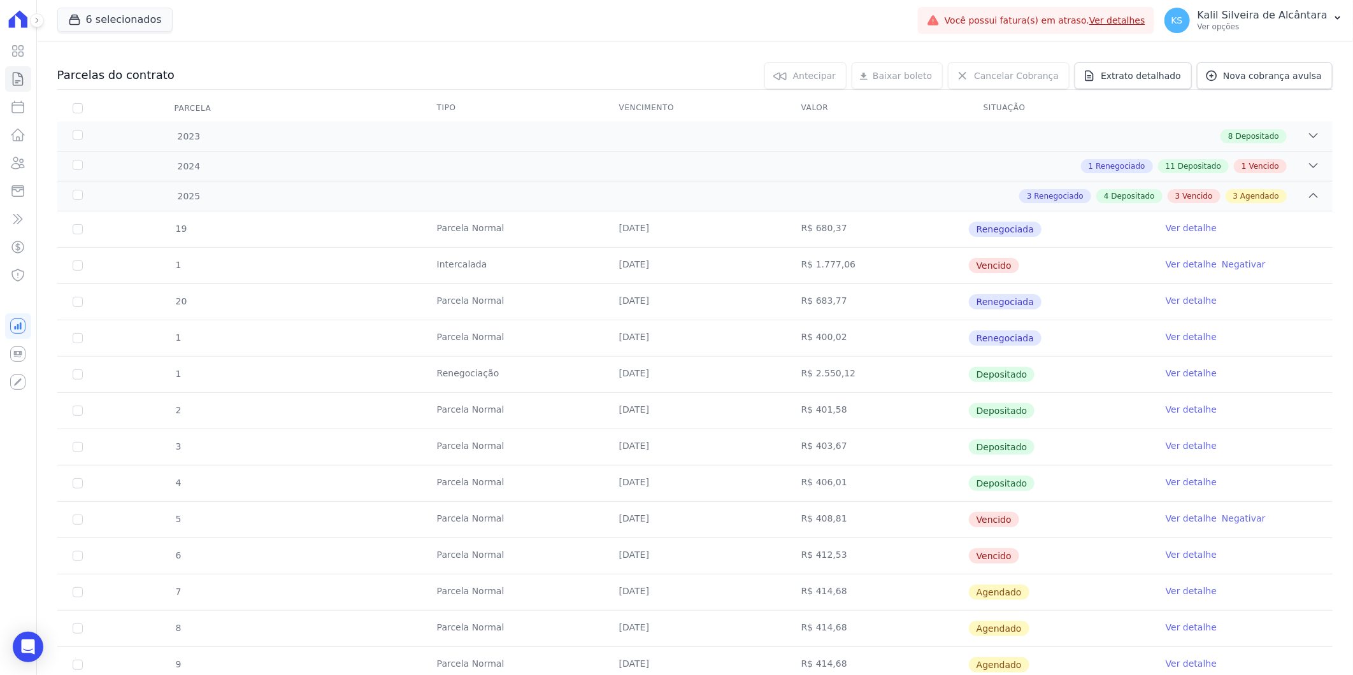
scroll to position [112, 0]
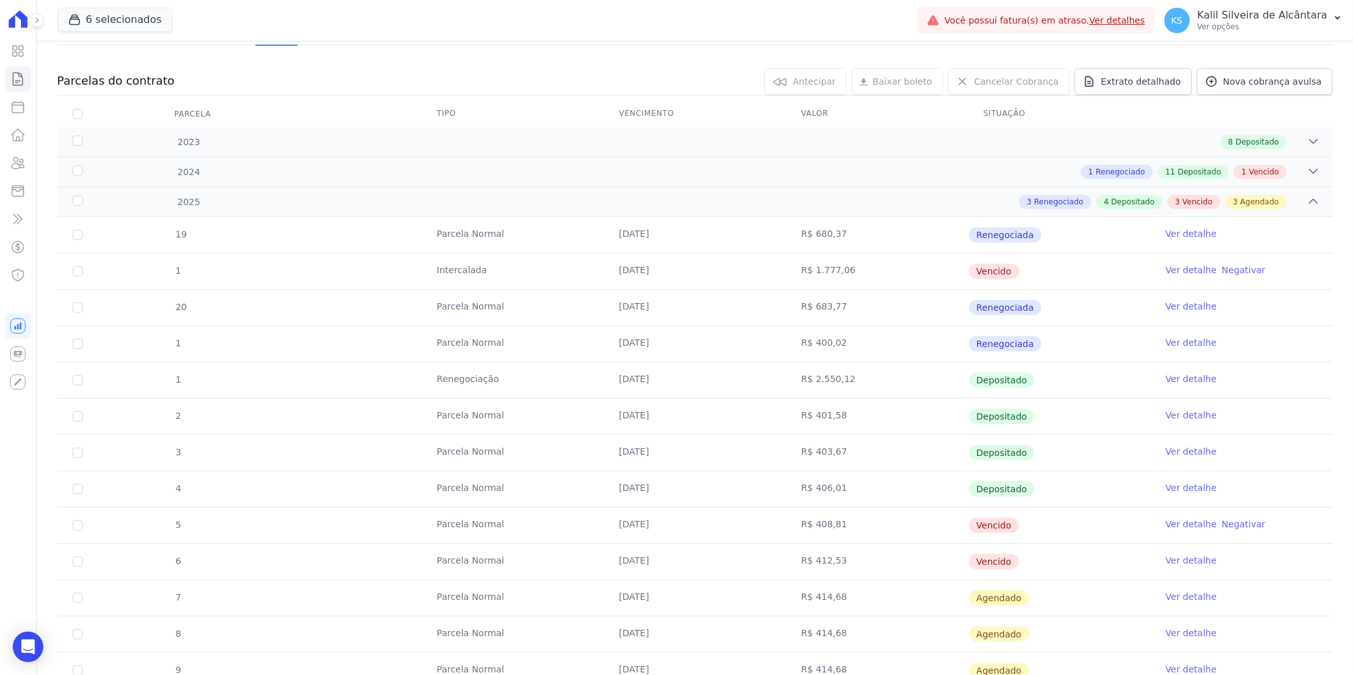
drag, startPoint x: 904, startPoint y: 277, endPoint x: 562, endPoint y: 275, distance: 341.5
click at [562, 275] on tr "1 Intercalada 25/02/2025 R$ 1.777,06 Vencido Ver detalhe Negativar" at bounding box center [695, 271] width 1276 height 36
click at [859, 319] on td "R$ 683,77" at bounding box center [877, 308] width 182 height 36
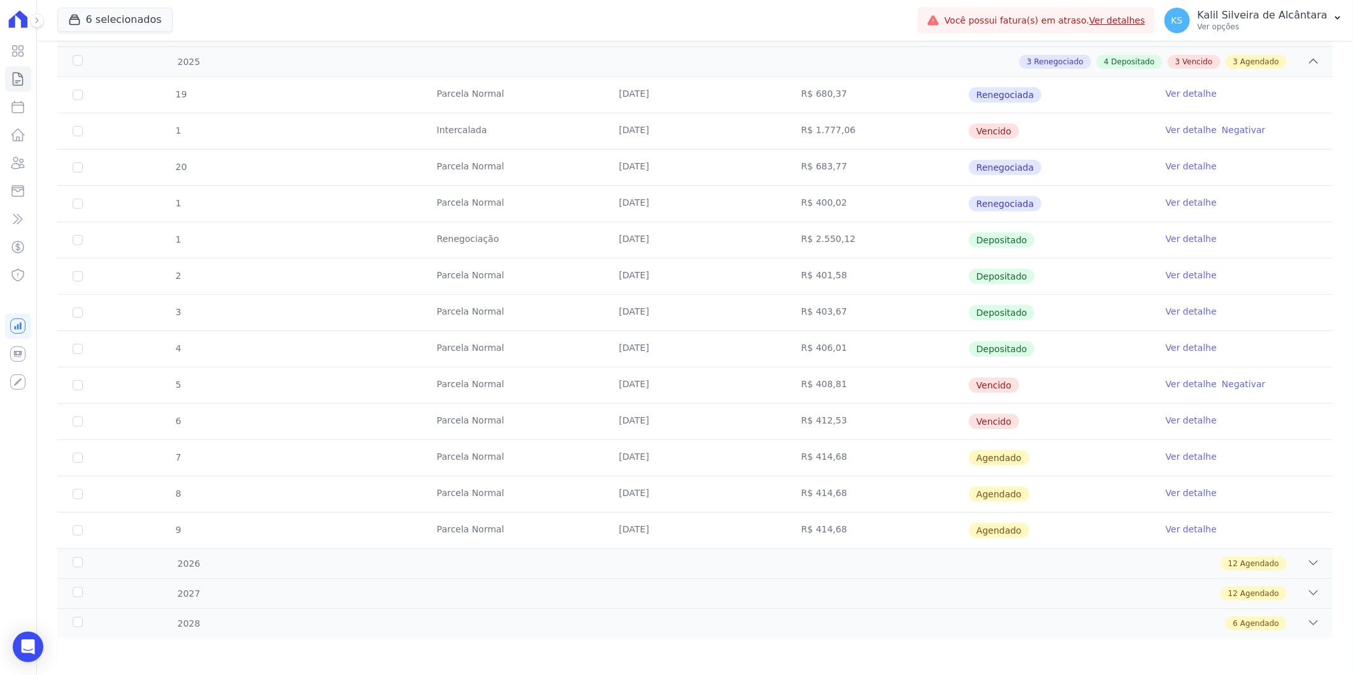
scroll to position [253, 0]
click at [15, 162] on icon at bounding box center [17, 162] width 15 height 15
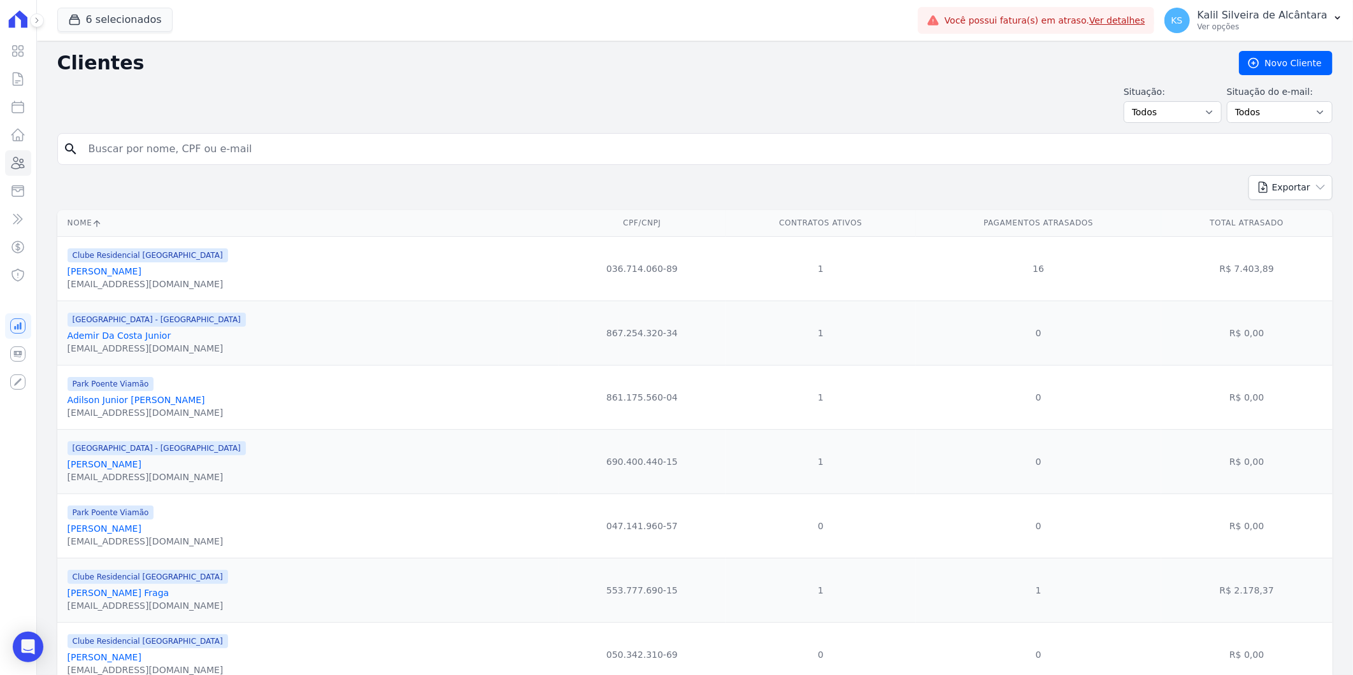
click at [173, 150] on input "search" at bounding box center [704, 148] width 1246 height 25
click at [328, 158] on input "urias" at bounding box center [704, 148] width 1246 height 25
type input "urias martins"
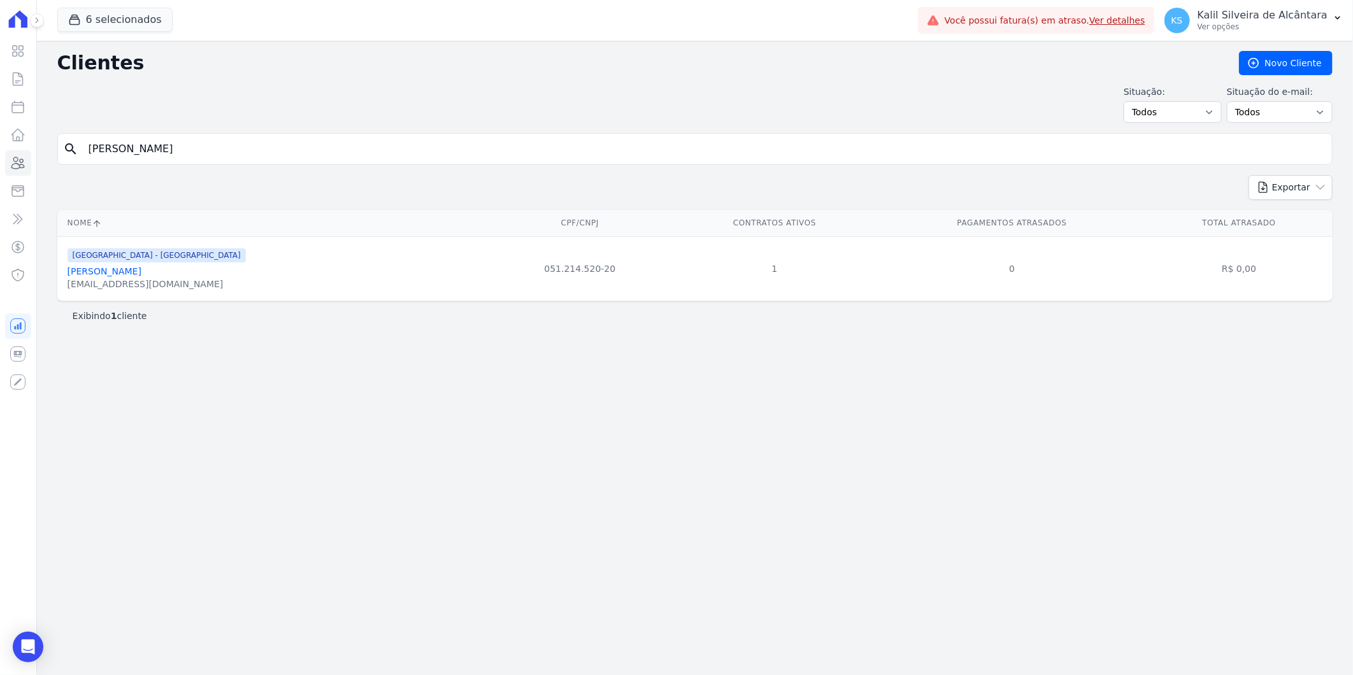
click at [131, 273] on link "[PERSON_NAME]" at bounding box center [105, 271] width 74 height 10
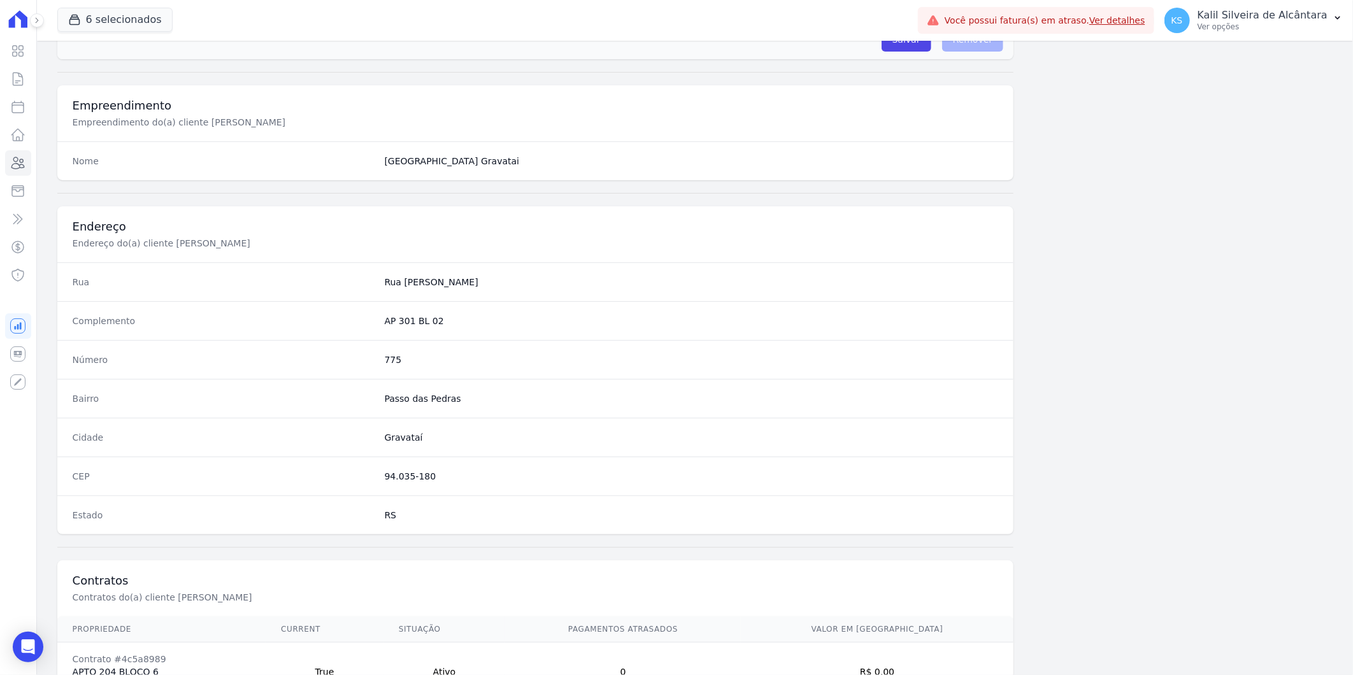
scroll to position [519, 0]
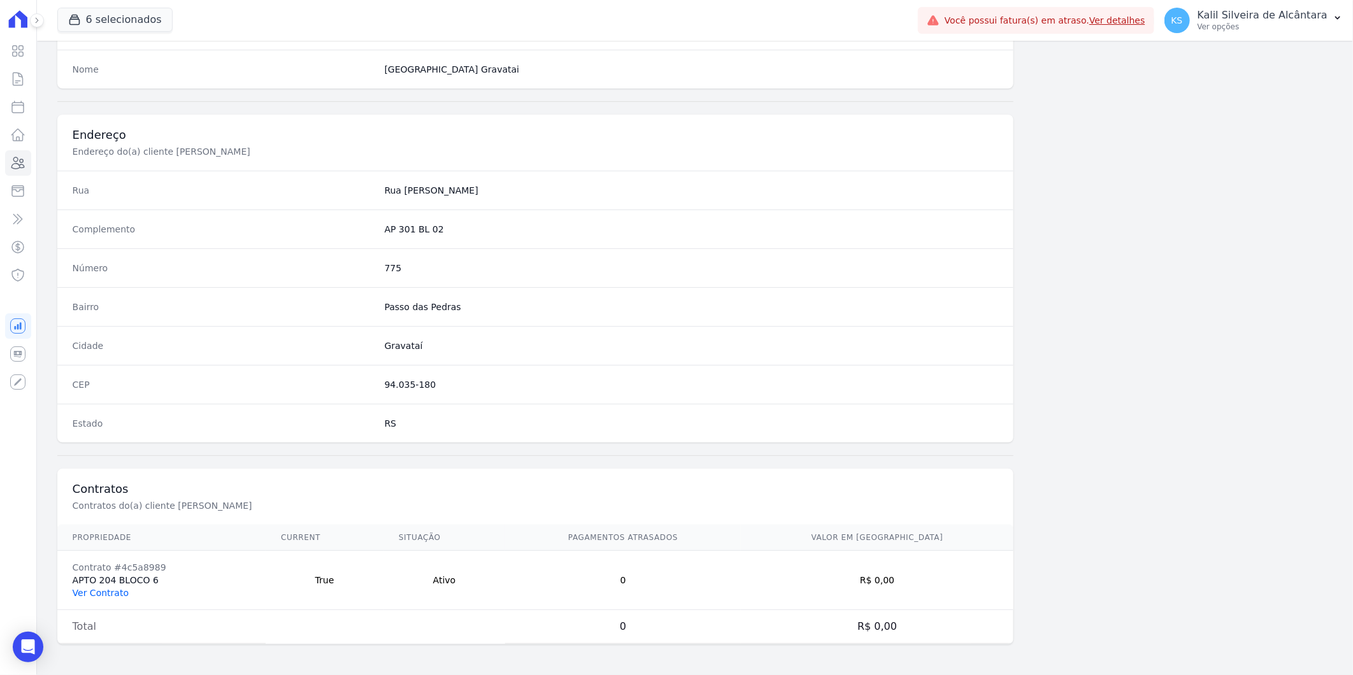
click at [102, 587] on td "Contrato #4c5a8989 APTO 204 BLOCO 6 Ver Contrato" at bounding box center [161, 580] width 209 height 59
drag, startPoint x: 102, startPoint y: 587, endPoint x: 108, endPoint y: 588, distance: 6.5
click at [107, 588] on link "Ver Contrato" at bounding box center [101, 593] width 56 height 10
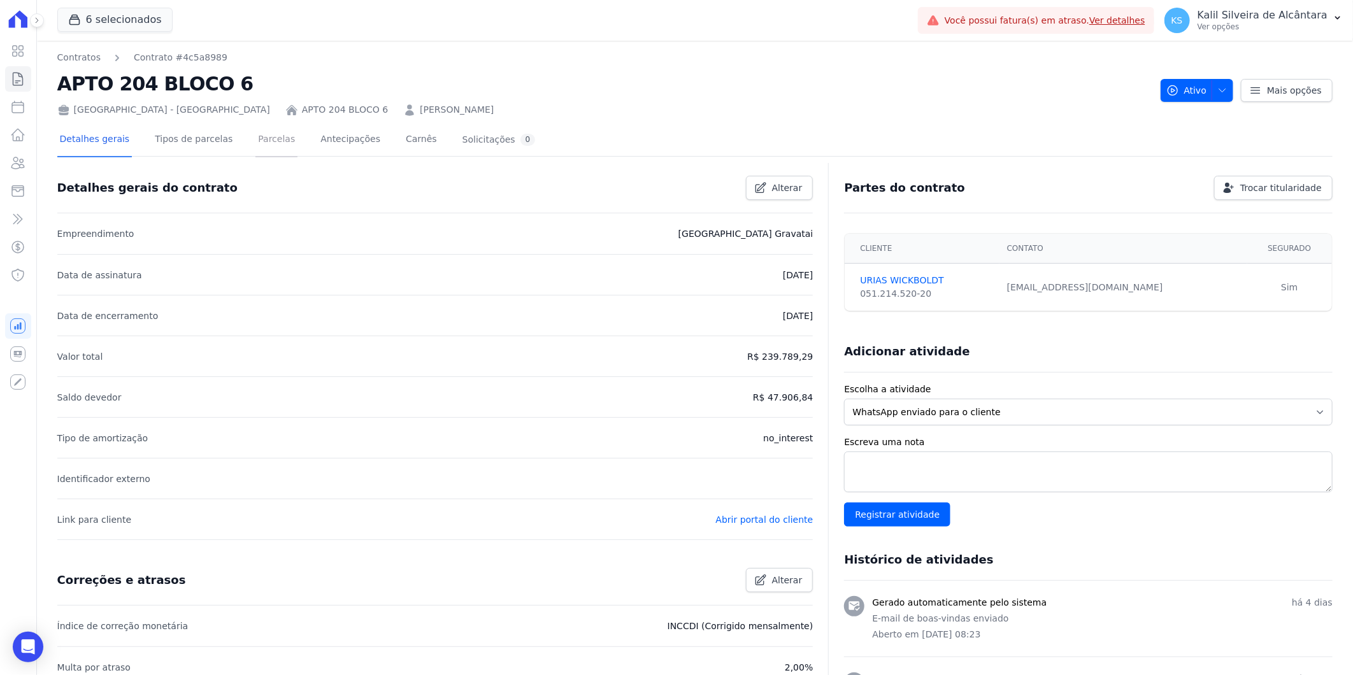
click at [263, 149] on link "Parcelas" at bounding box center [277, 141] width 42 height 34
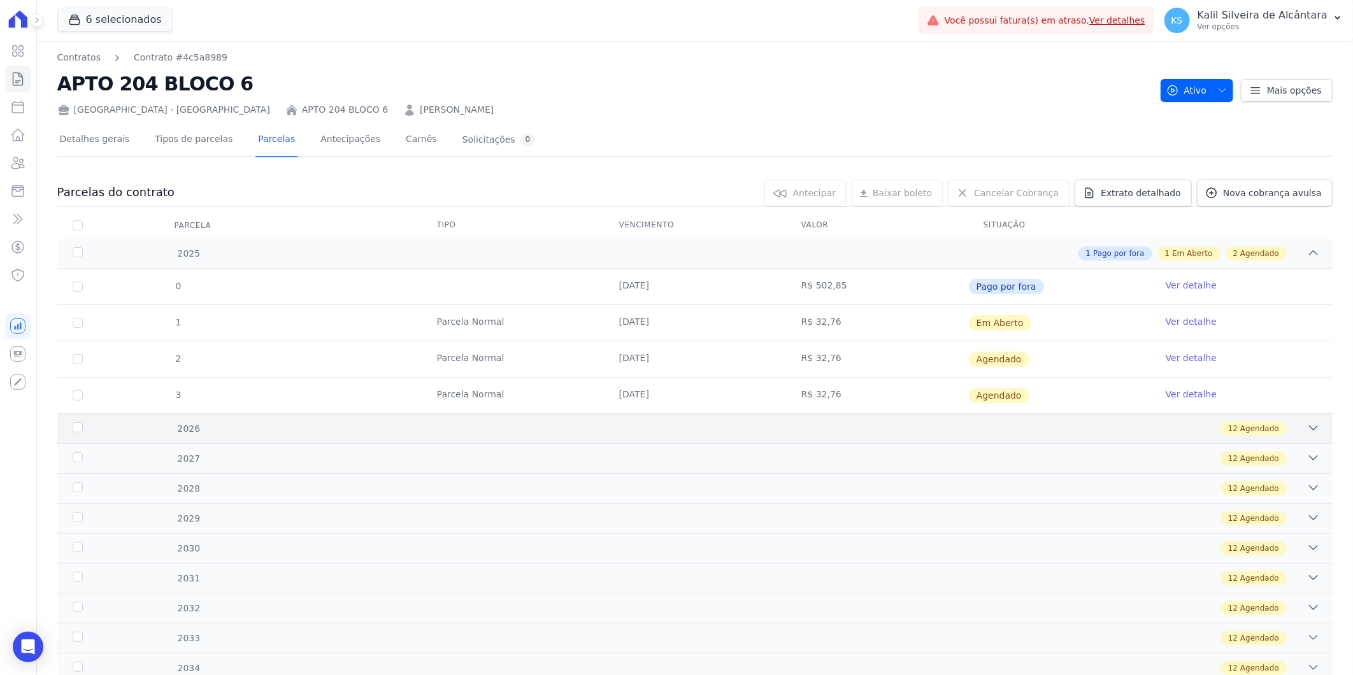
click at [306, 431] on div "12 Agendado" at bounding box center [758, 429] width 1125 height 14
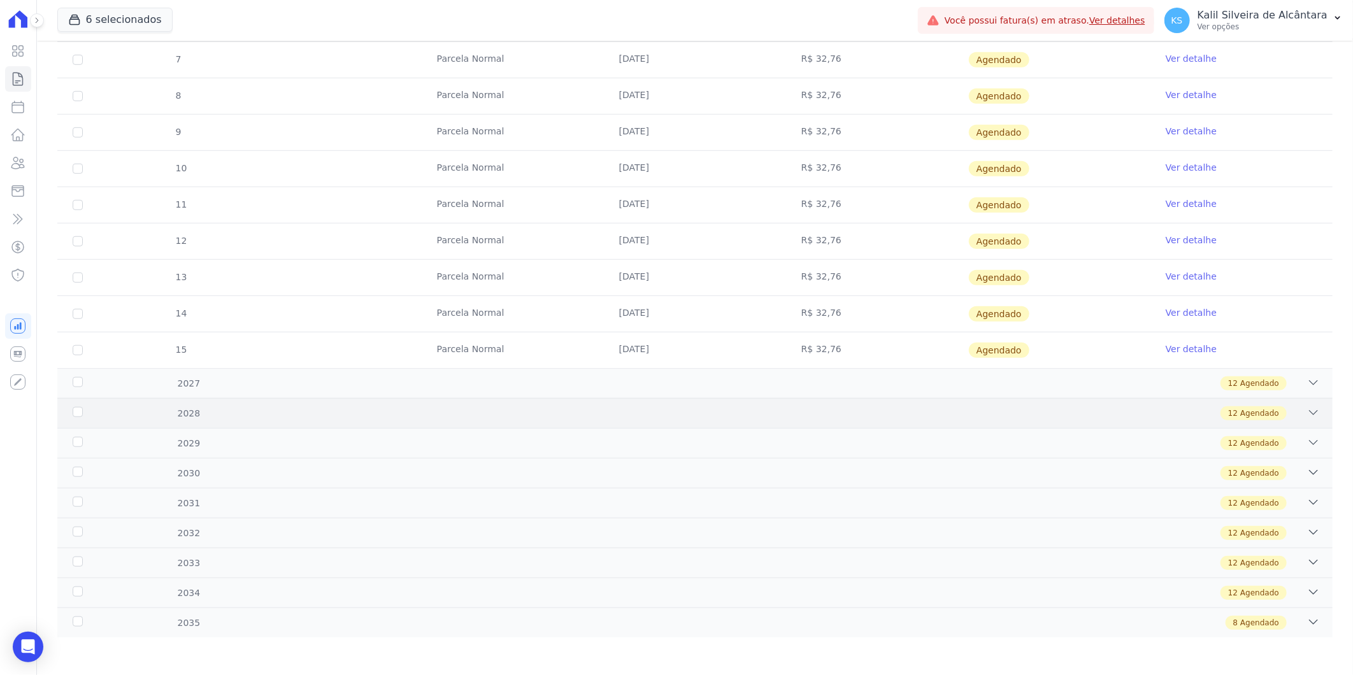
scroll to position [512, 0]
click at [326, 419] on div "12 Agendado" at bounding box center [758, 413] width 1125 height 14
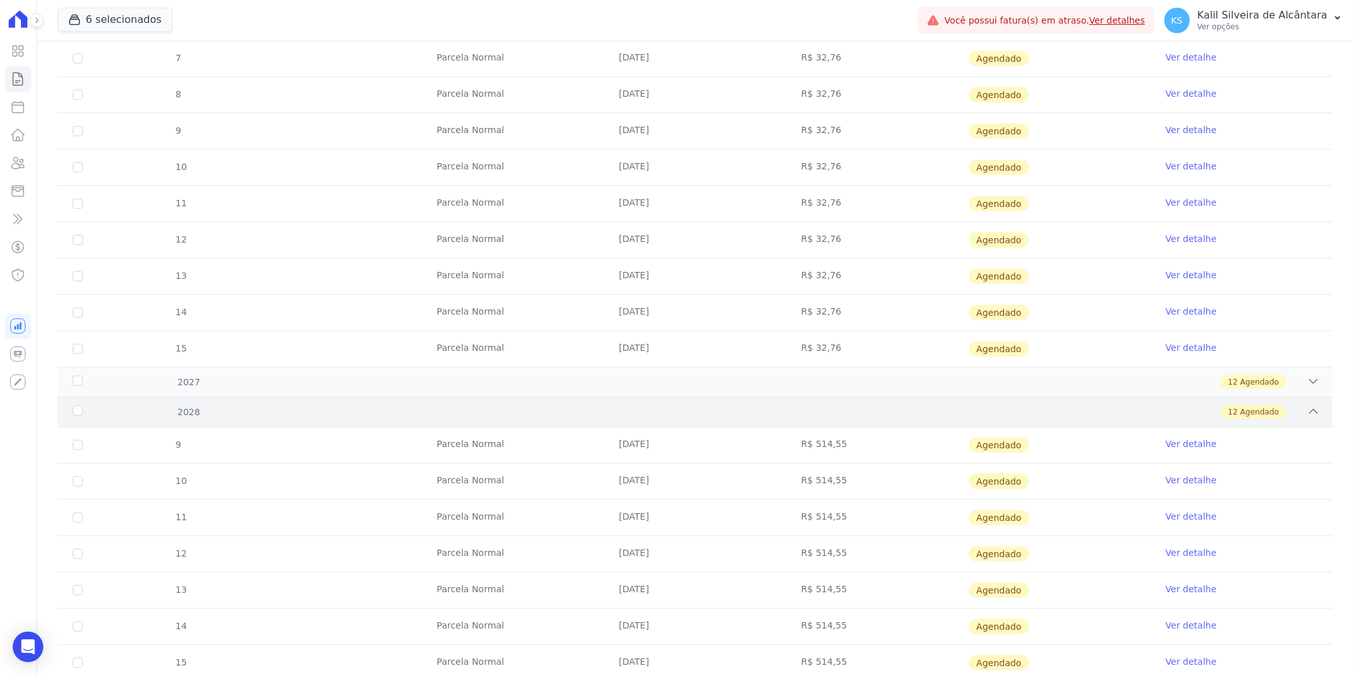
click at [322, 399] on div "2028 12 Agendado" at bounding box center [695, 412] width 1276 height 30
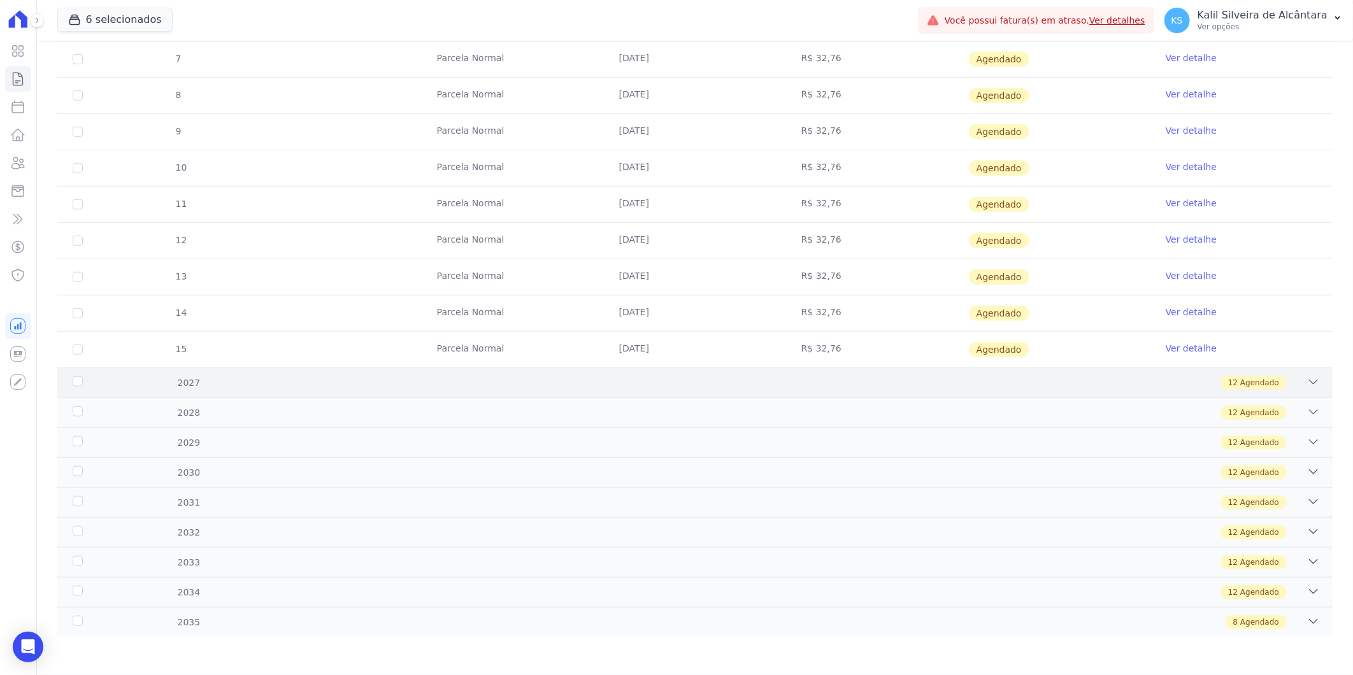
click at [322, 396] on div "2027 12 Agendado" at bounding box center [695, 383] width 1276 height 30
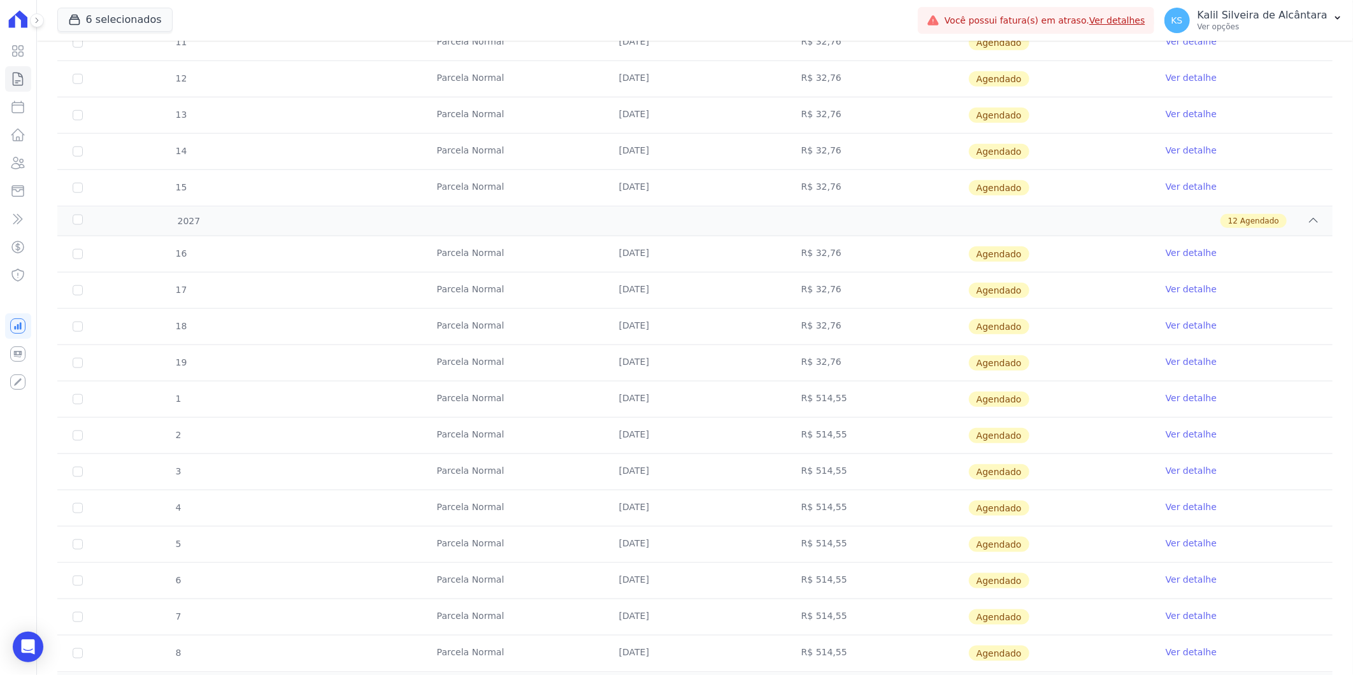
scroll to position [725, 0]
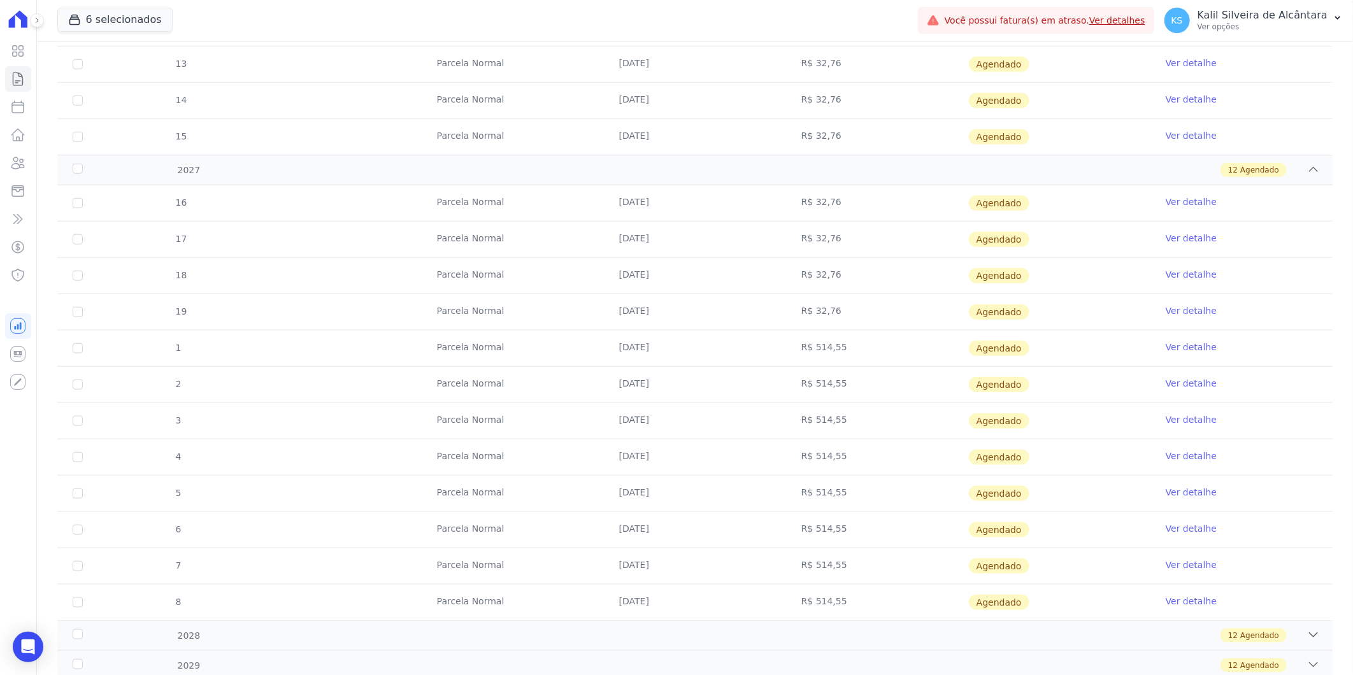
drag, startPoint x: 710, startPoint y: 325, endPoint x: 825, endPoint y: 301, distance: 117.2
click at [825, 301] on tr "19 Parcela Normal 10/04/2027 R$ 32,76 Agendado Ver detalhe" at bounding box center [695, 312] width 1276 height 36
drag, startPoint x: 825, startPoint y: 301, endPoint x: 727, endPoint y: 253, distance: 109.1
click at [727, 253] on td "[DATE]" at bounding box center [695, 240] width 182 height 36
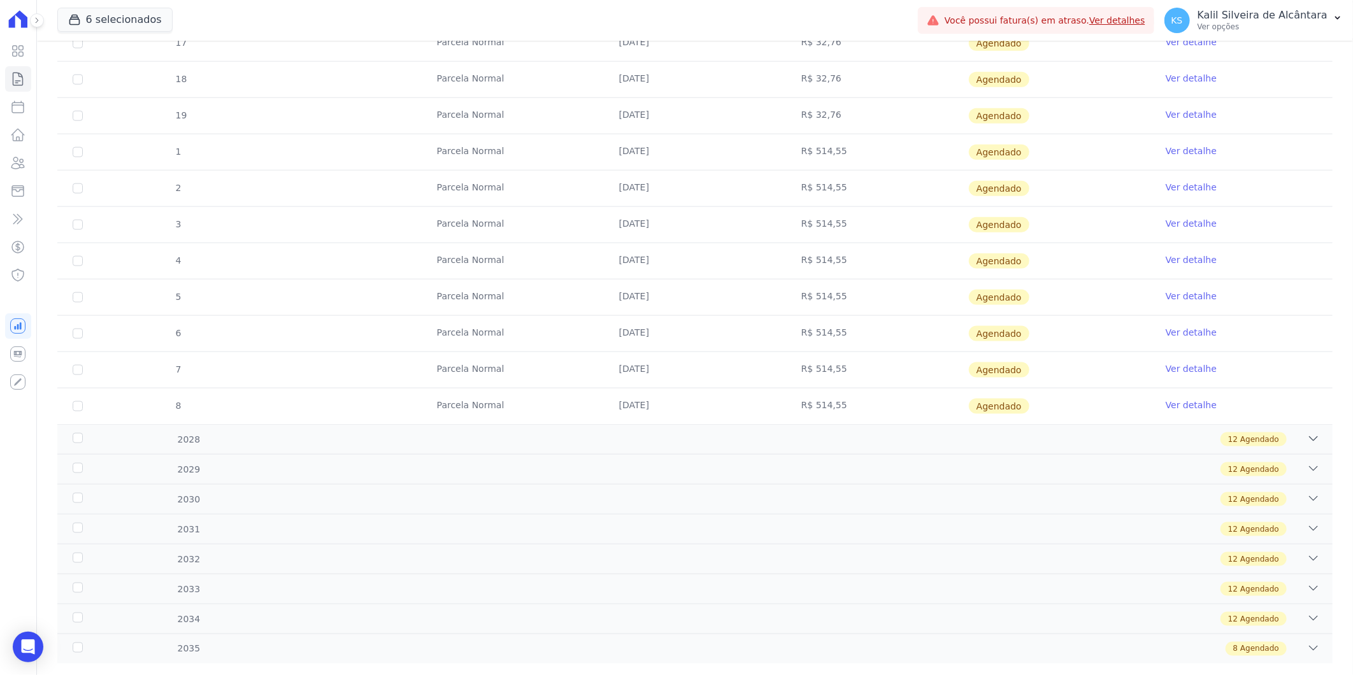
scroll to position [937, 0]
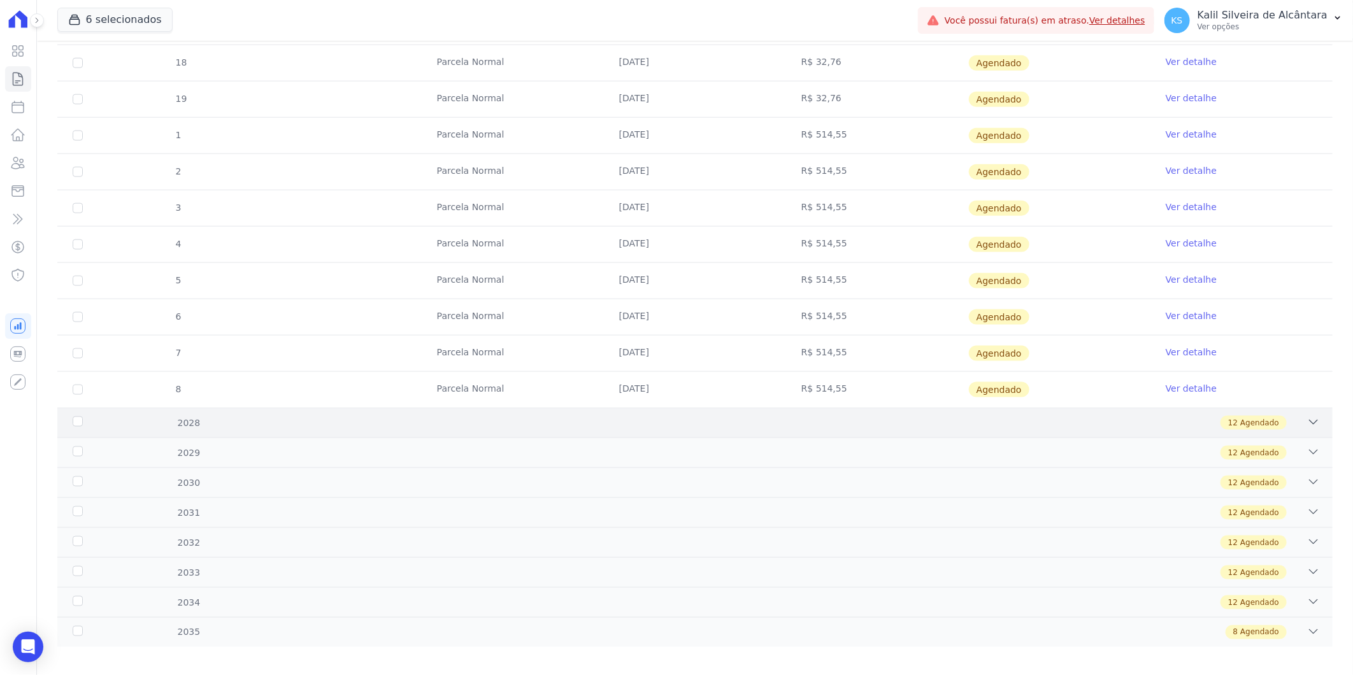
click at [451, 428] on div "12 Agendado" at bounding box center [758, 423] width 1125 height 14
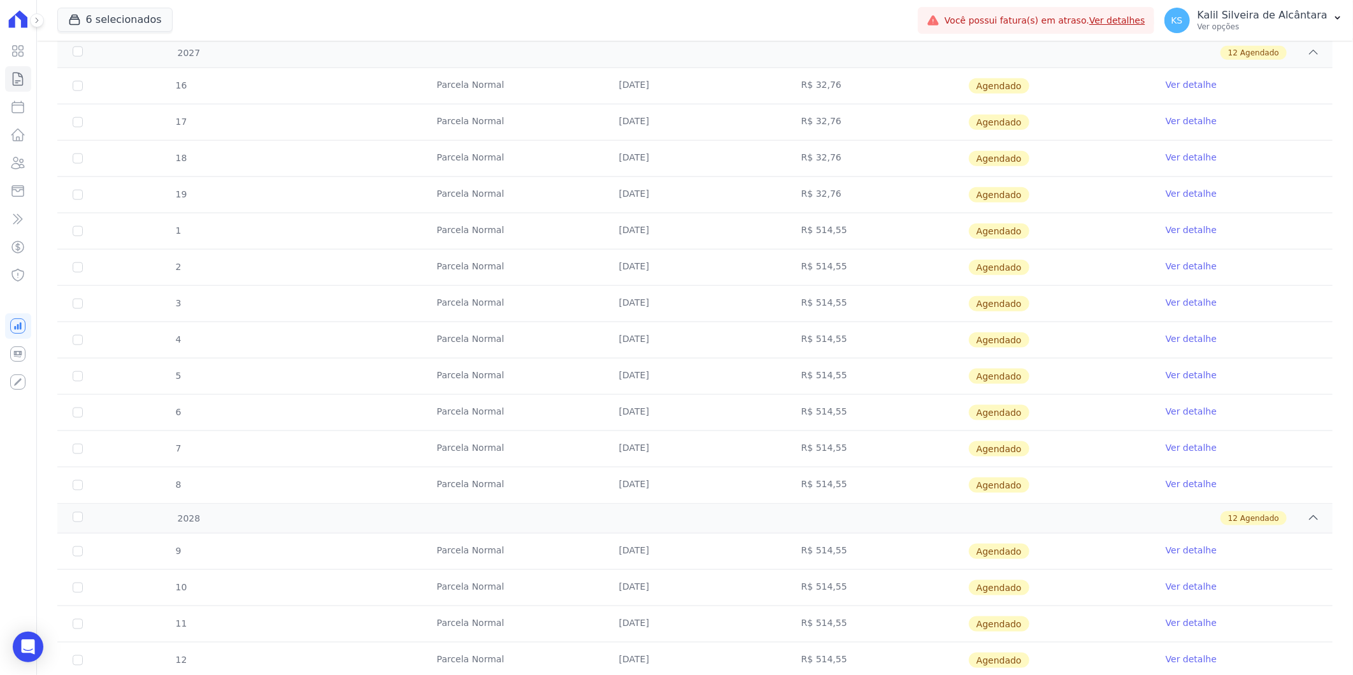
scroll to position [725, 0]
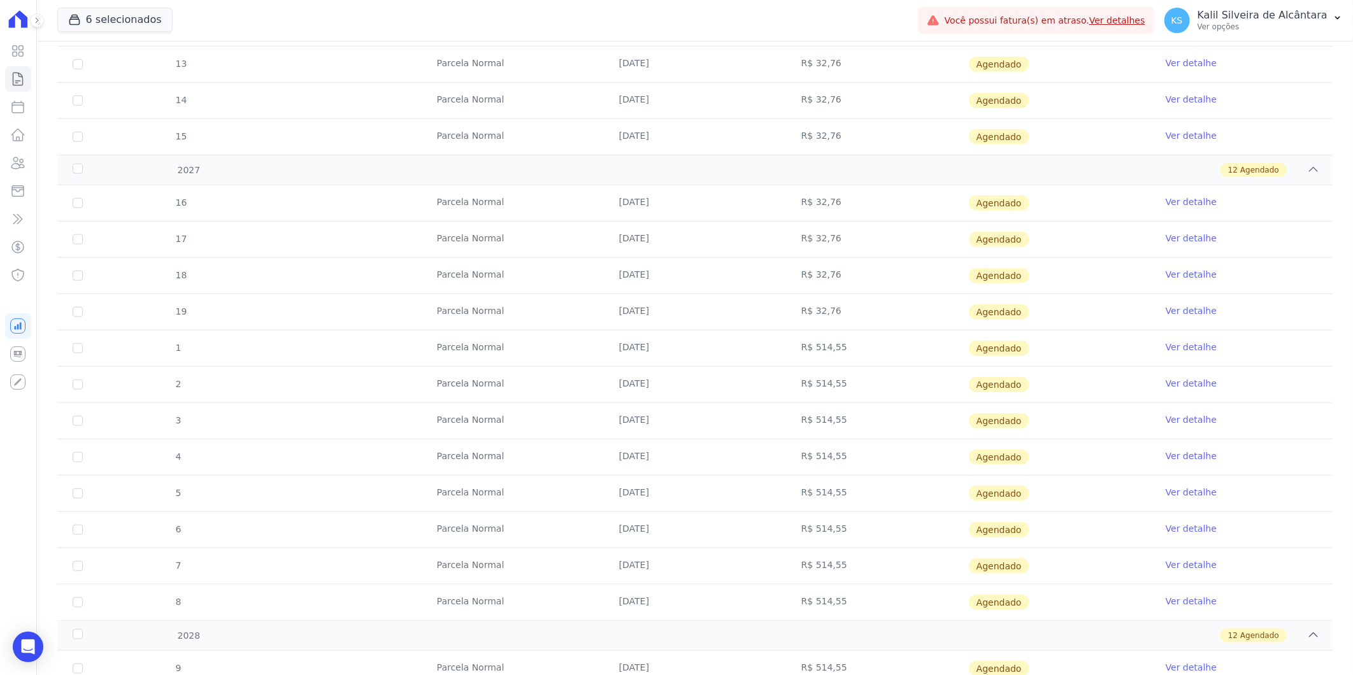
drag, startPoint x: 741, startPoint y: 347, endPoint x: 582, endPoint y: 345, distance: 158.7
click at [582, 345] on tr "1 Parcela Normal 10/05/2027 R$ 514,55 Agendado Ver detalhe" at bounding box center [695, 348] width 1276 height 36
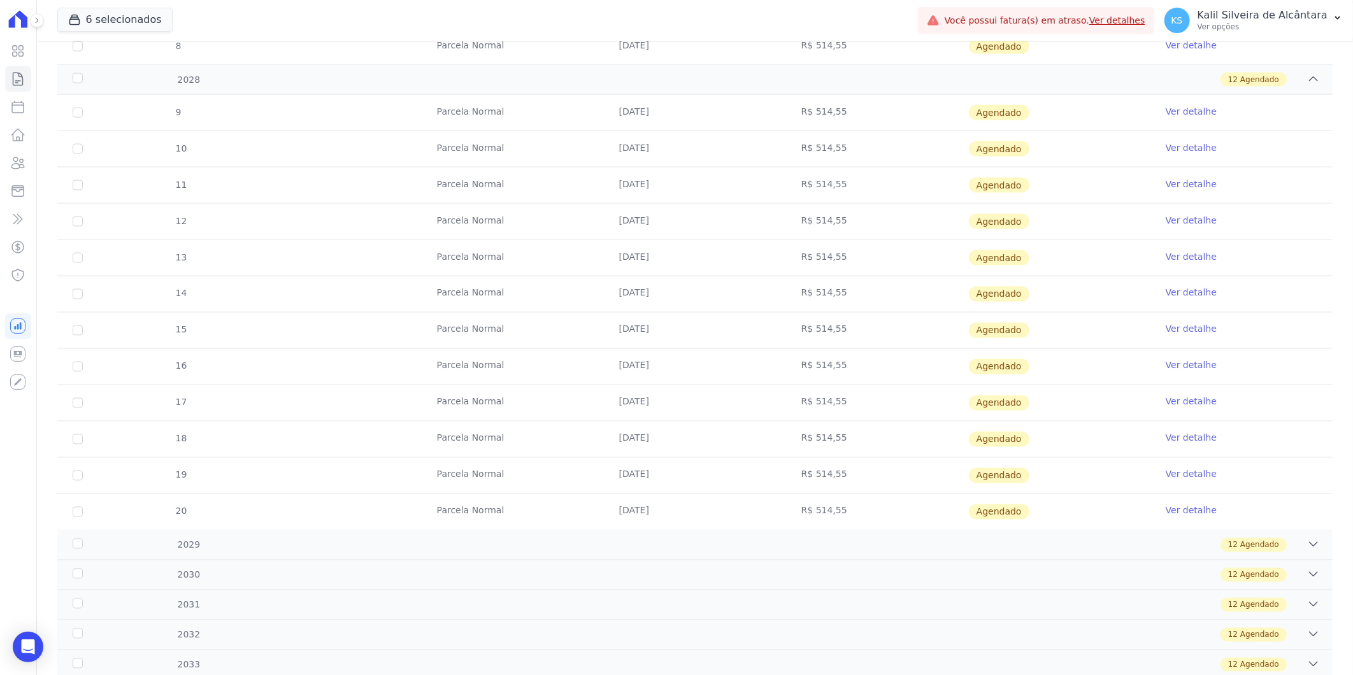
scroll to position [1385, 0]
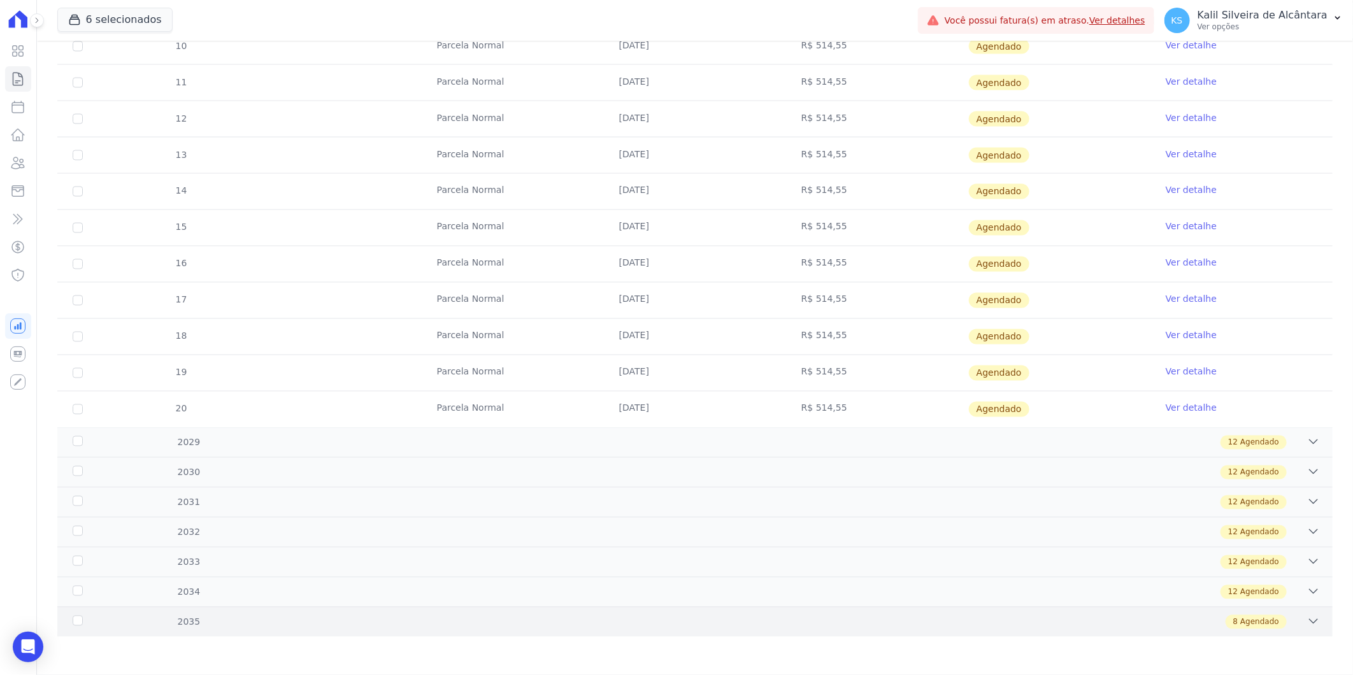
click at [335, 626] on div "8 Agendado" at bounding box center [758, 623] width 1125 height 14
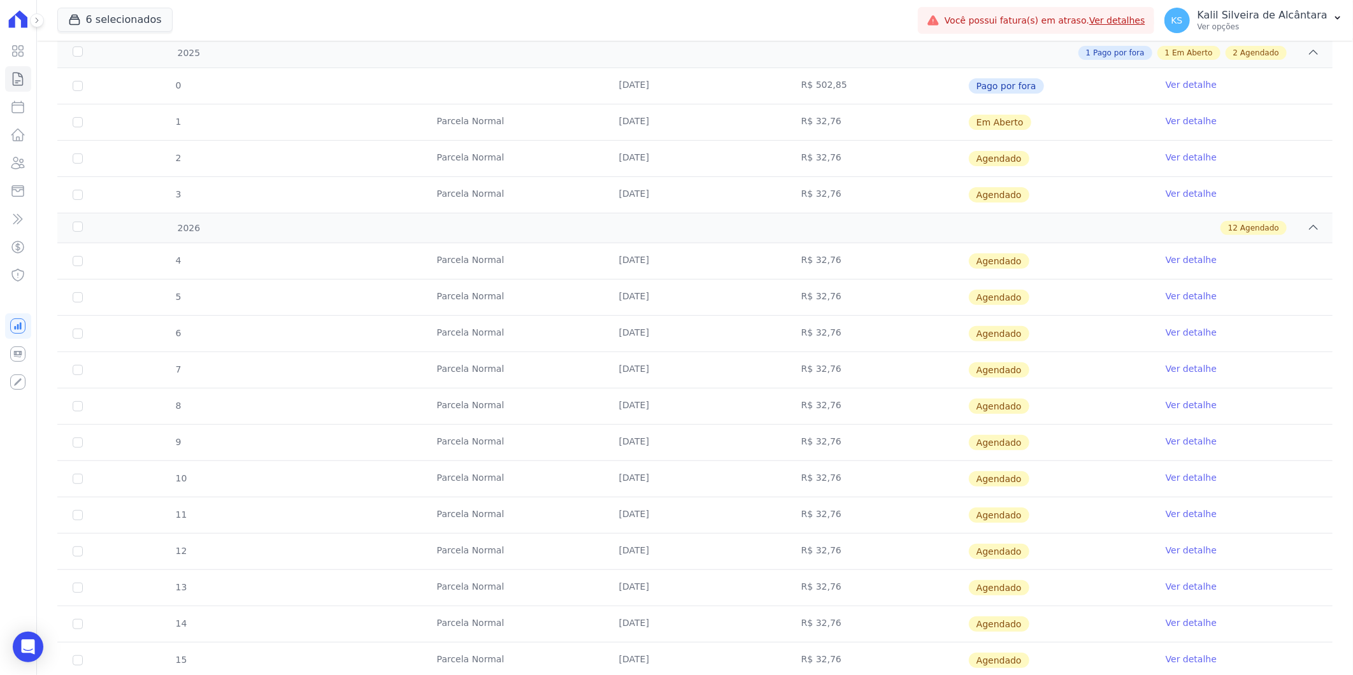
scroll to position [0, 0]
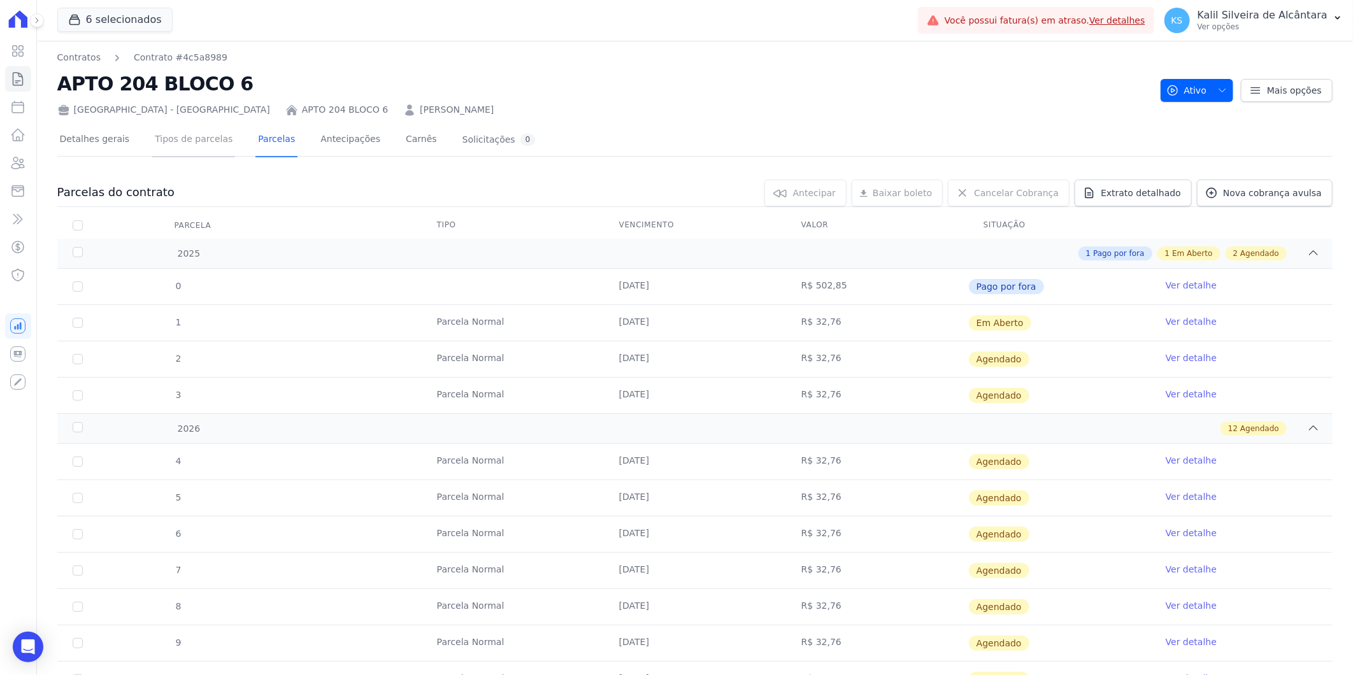
click at [193, 145] on link "Tipos de parcelas" at bounding box center [193, 141] width 83 height 34
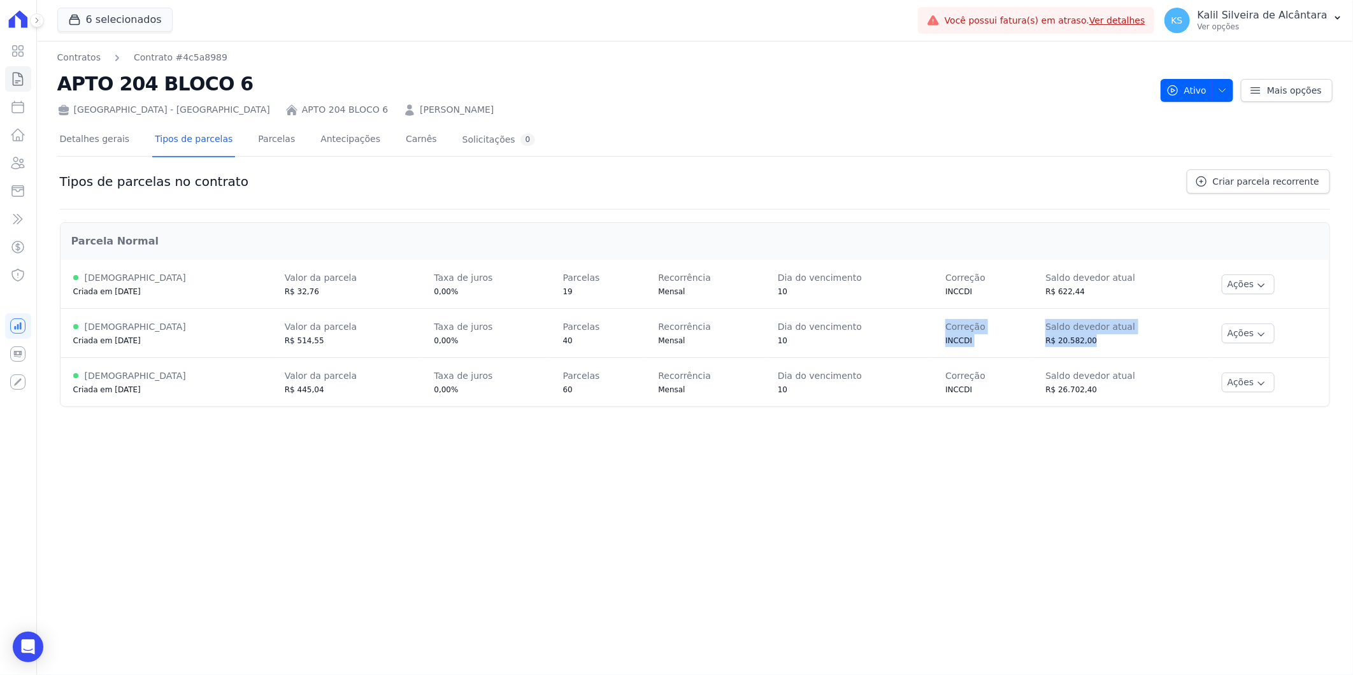
drag, startPoint x: 1104, startPoint y: 335, endPoint x: 849, endPoint y: 344, distance: 255.0
click at [849, 344] on tr "Ativa Criada em 22/09/2025 Valor da parcela R$ 514,55 Taxa de juros 0,00% Parce…" at bounding box center [695, 333] width 1269 height 49
drag, startPoint x: 849, startPoint y: 344, endPoint x: 586, endPoint y: 349, distance: 263.2
click at [586, 349] on td "Parcelas 40" at bounding box center [599, 333] width 96 height 49
click at [29, 647] on icon "Open Intercom Messenger" at bounding box center [27, 647] width 15 height 17
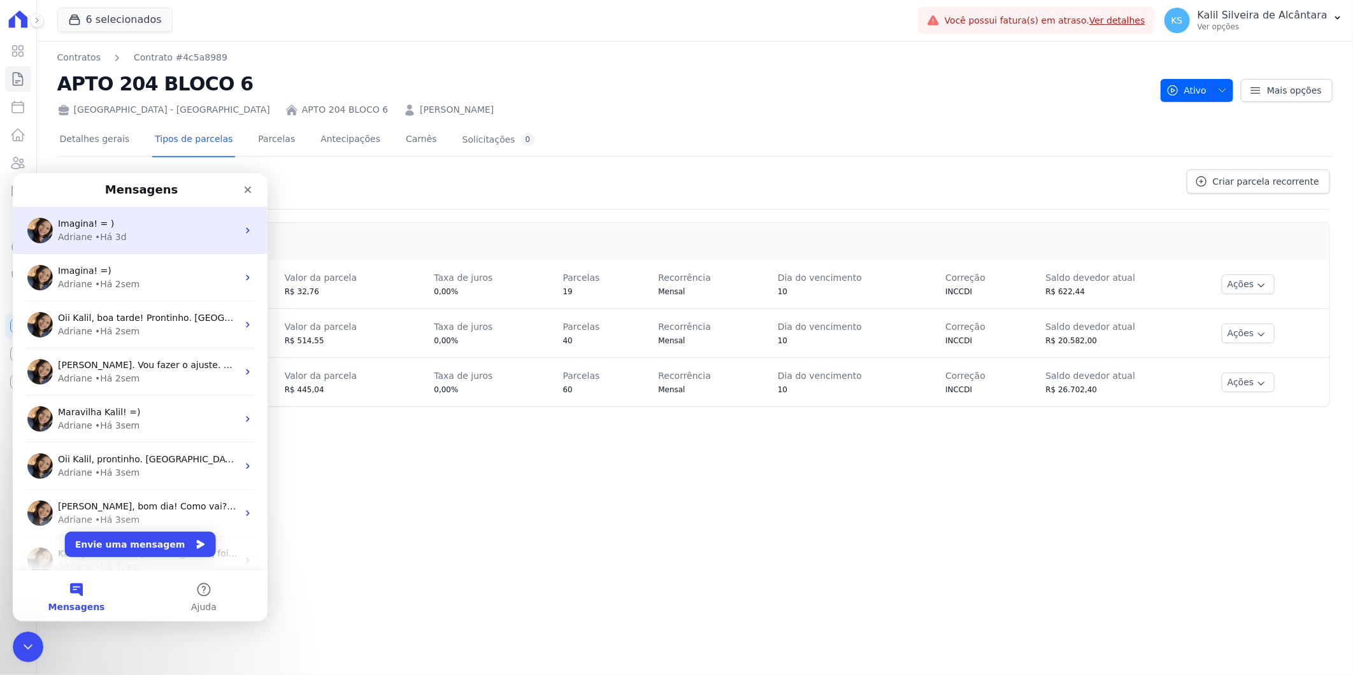
click at [128, 236] on div "Adriane • Há 3d" at bounding box center [148, 236] width 180 height 13
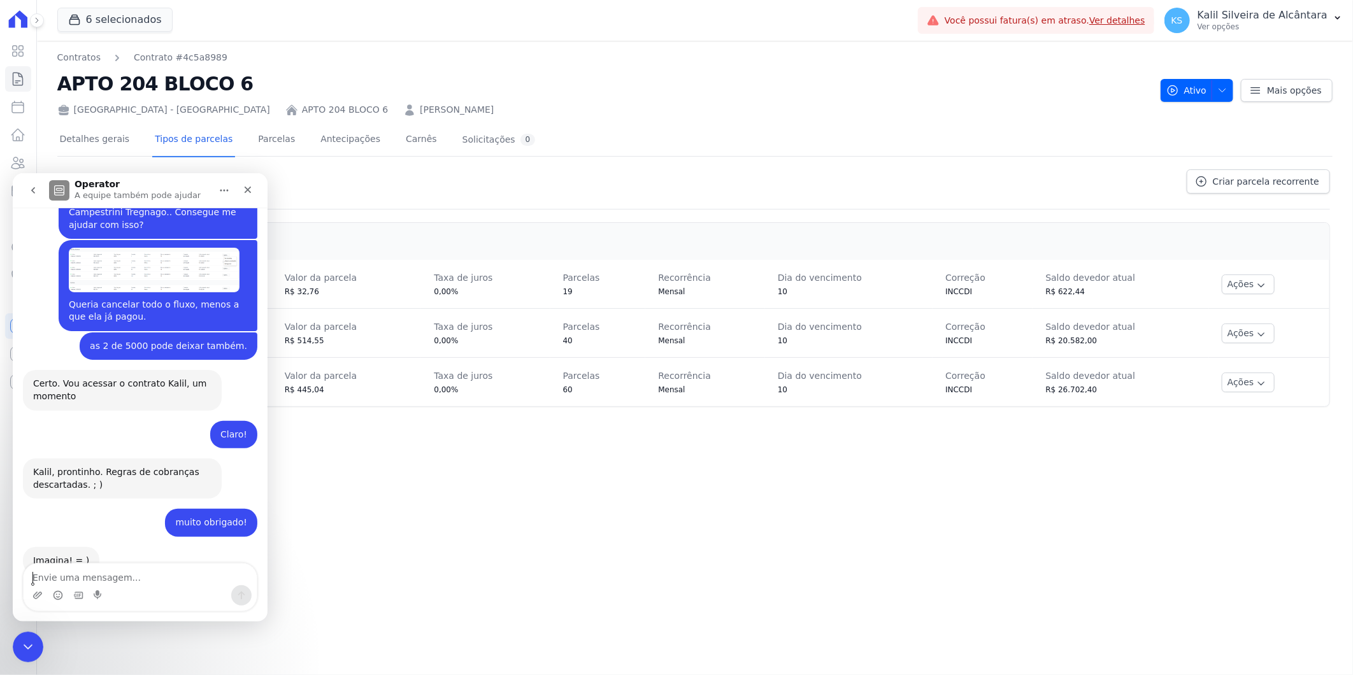
scroll to position [803, 0]
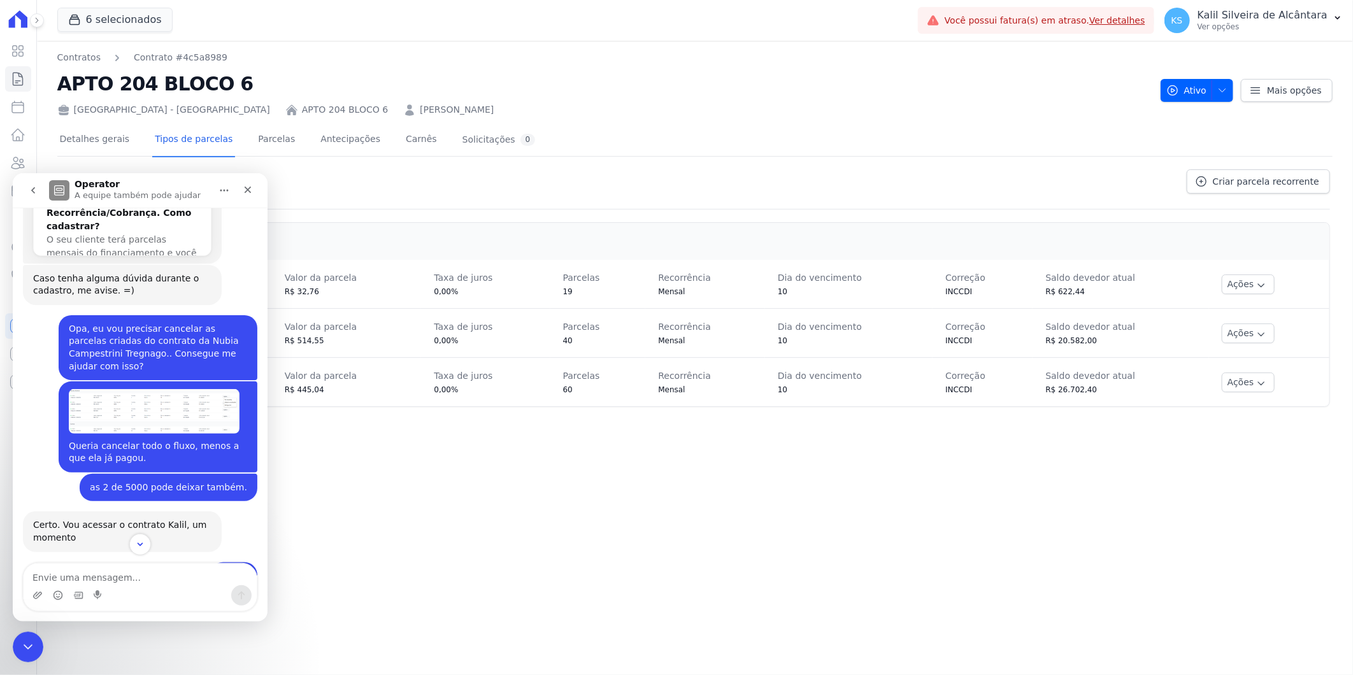
click at [118, 389] on img "Kalil diz…" at bounding box center [154, 411] width 171 height 44
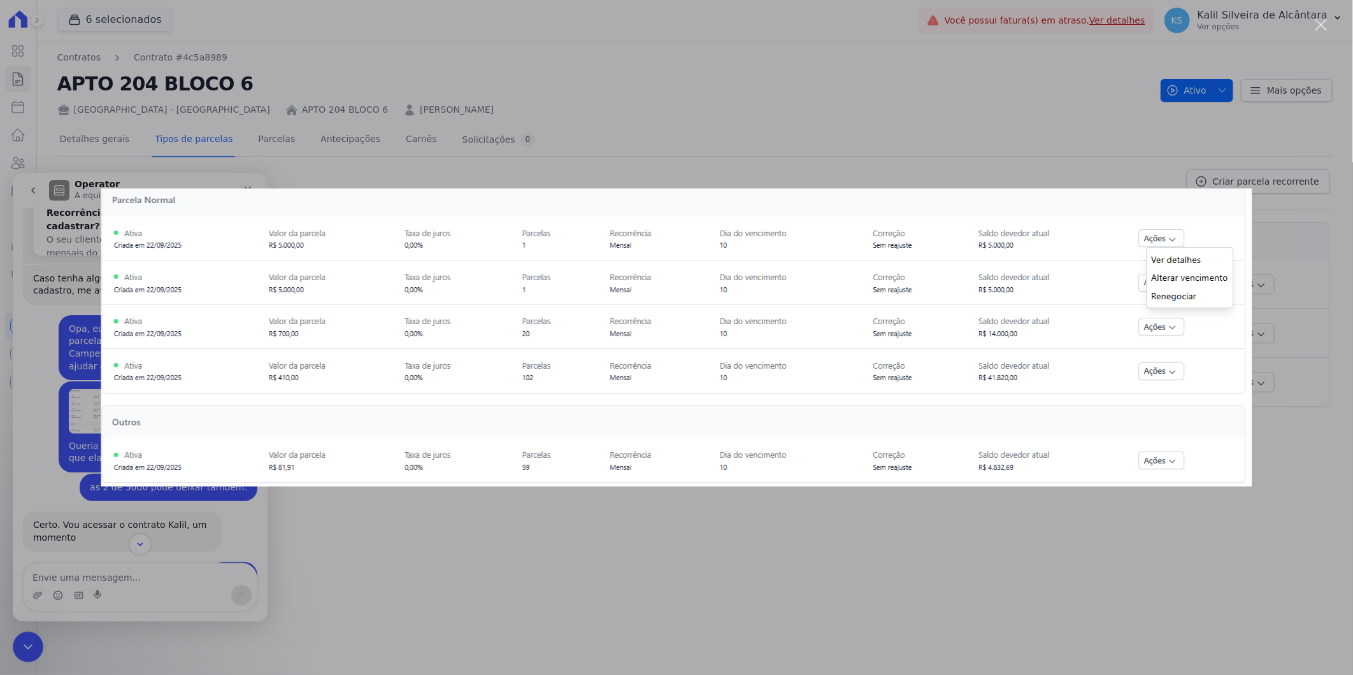
click at [371, 512] on div "Messenger da Intercom" at bounding box center [676, 337] width 1353 height 675
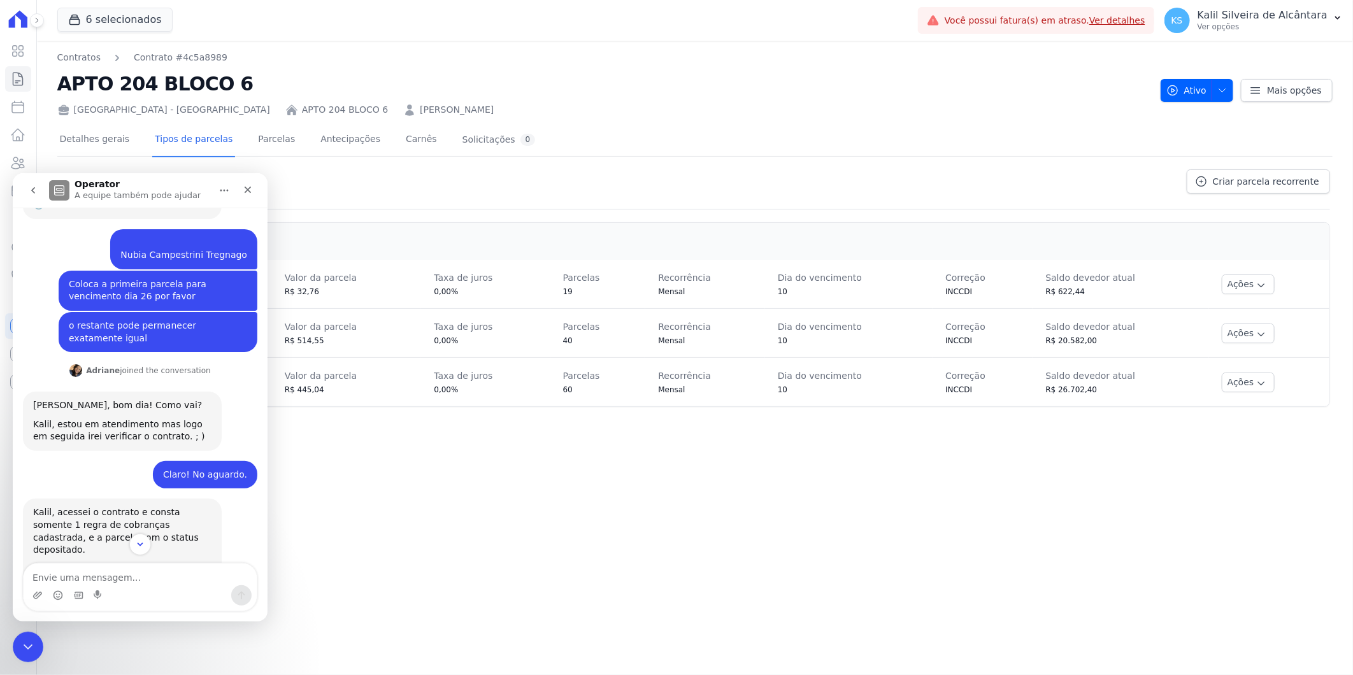
scroll to position [307, 0]
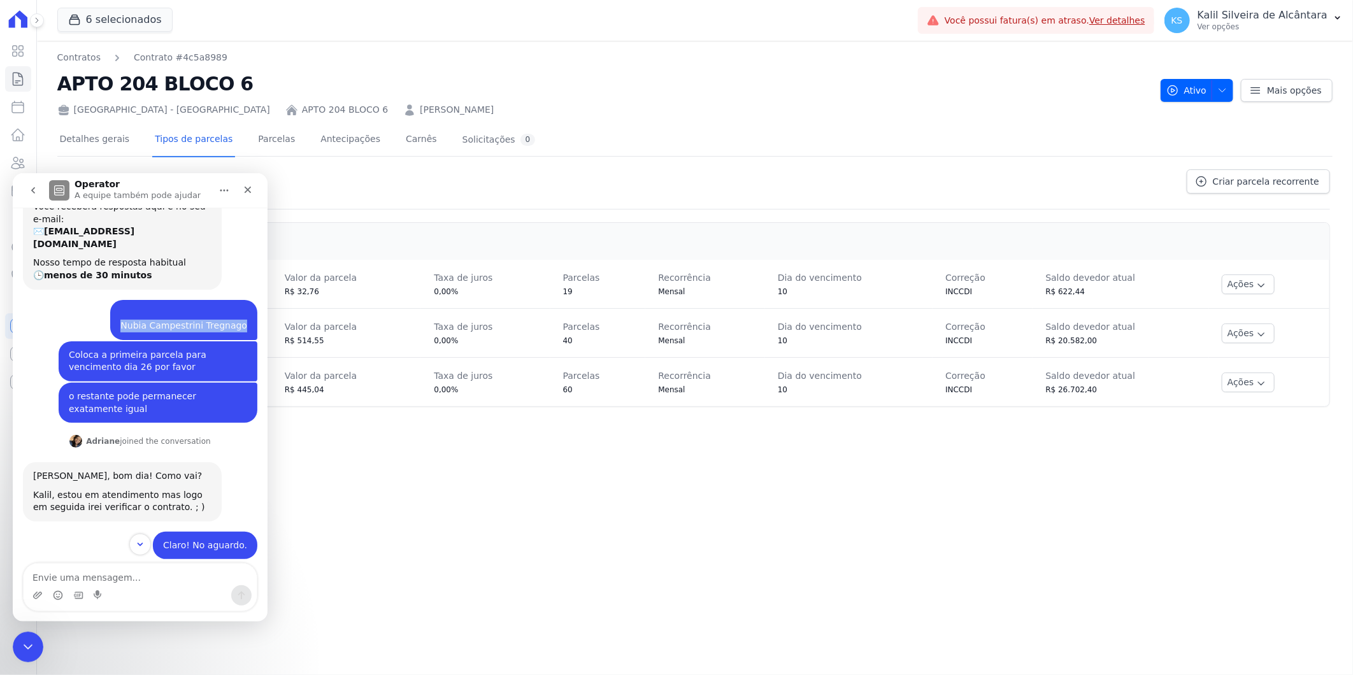
drag, startPoint x: 130, startPoint y: 313, endPoint x: 240, endPoint y: 317, distance: 109.7
click at [240, 317] on div "Nubia Campestrini Tregnago" at bounding box center [183, 319] width 127 height 25
copy div "Nubia Campestrini Tregnago"
click at [27, 161] on link "Clientes" at bounding box center [18, 162] width 26 height 25
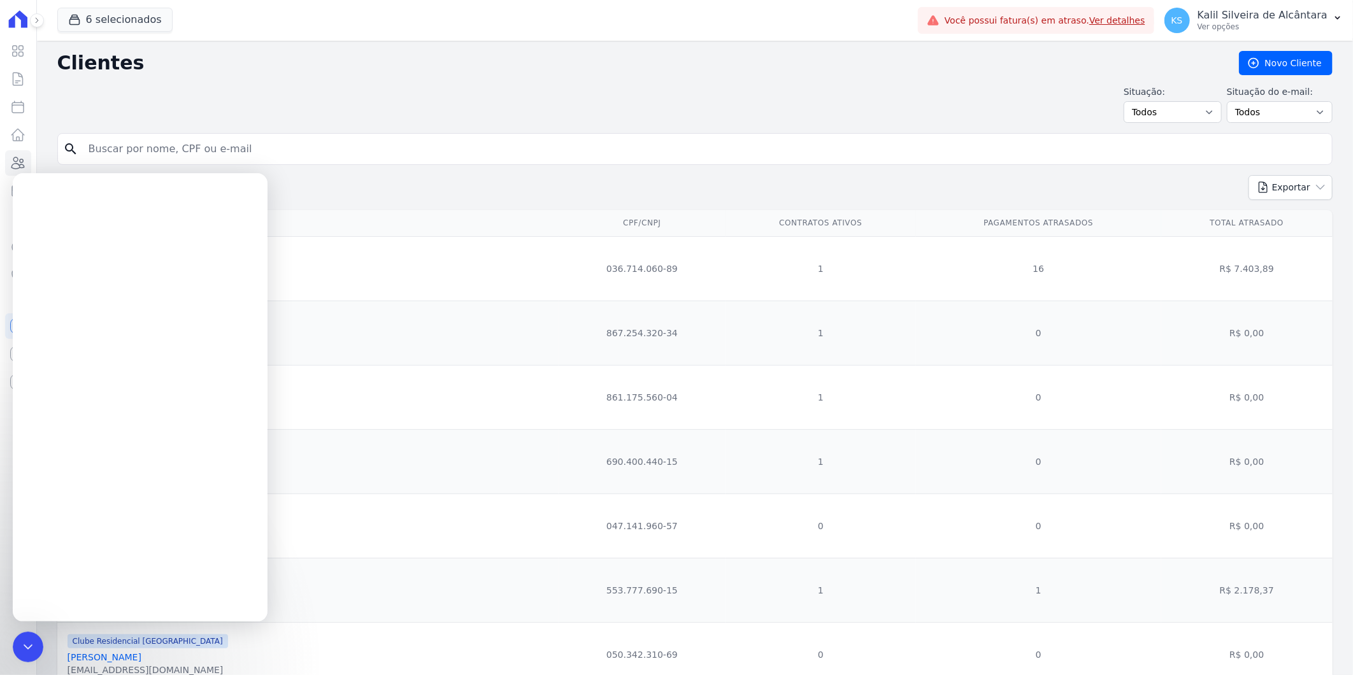
click at [149, 154] on input "search" at bounding box center [704, 148] width 1246 height 25
paste input "Nubia Campestrini Tregnago"
type input "Nubia Campestrini Tregnago"
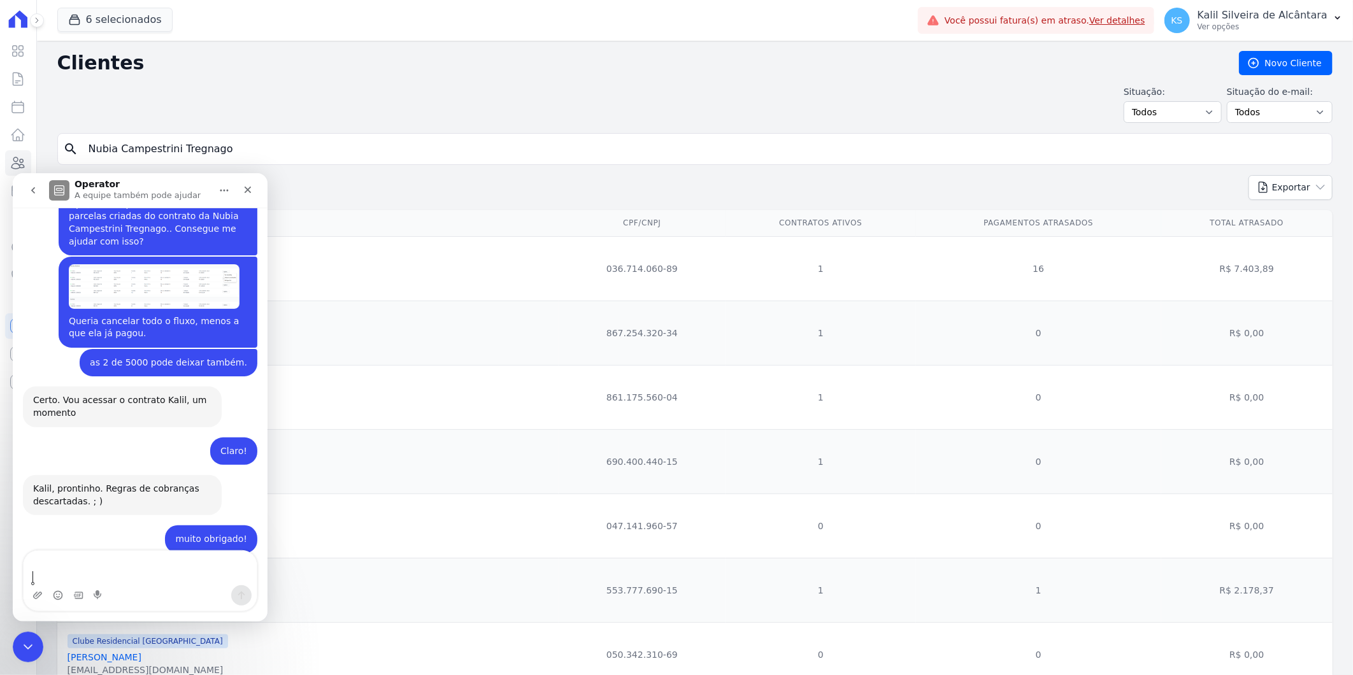
scroll to position [957, 0]
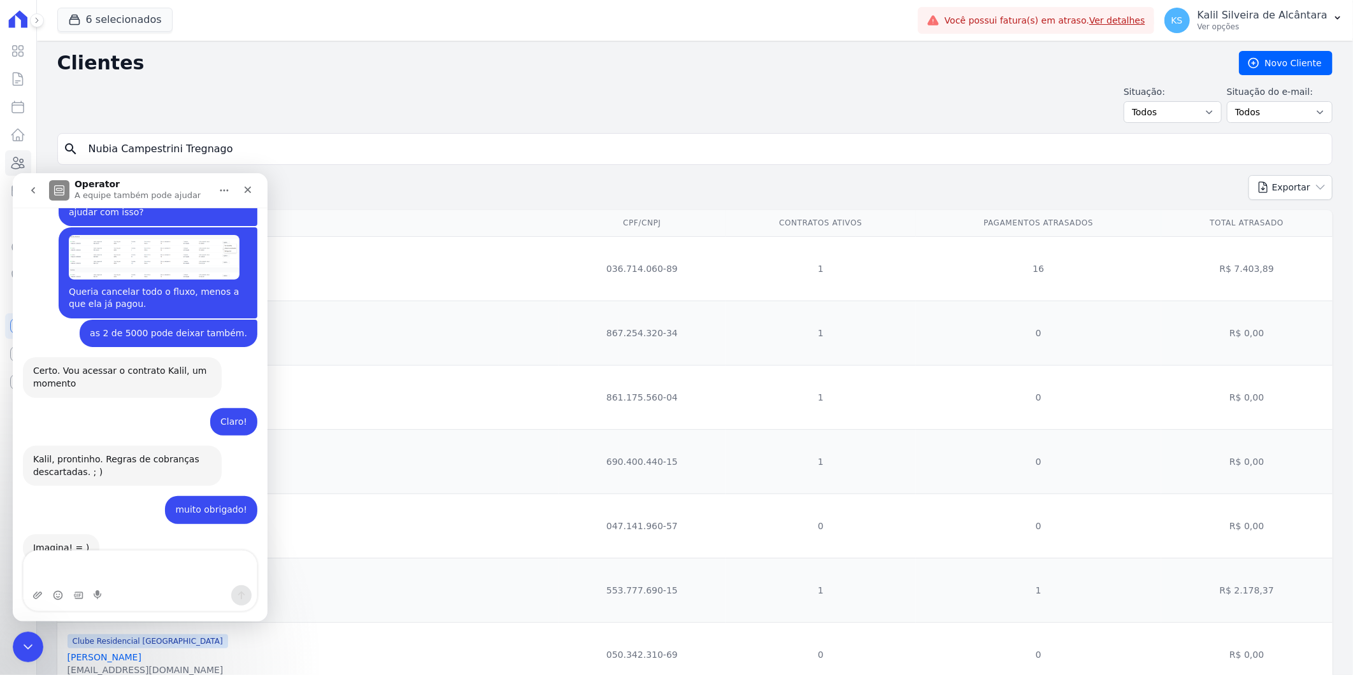
click at [249, 137] on input "Nubia Campestrini Tregnago" at bounding box center [704, 148] width 1246 height 25
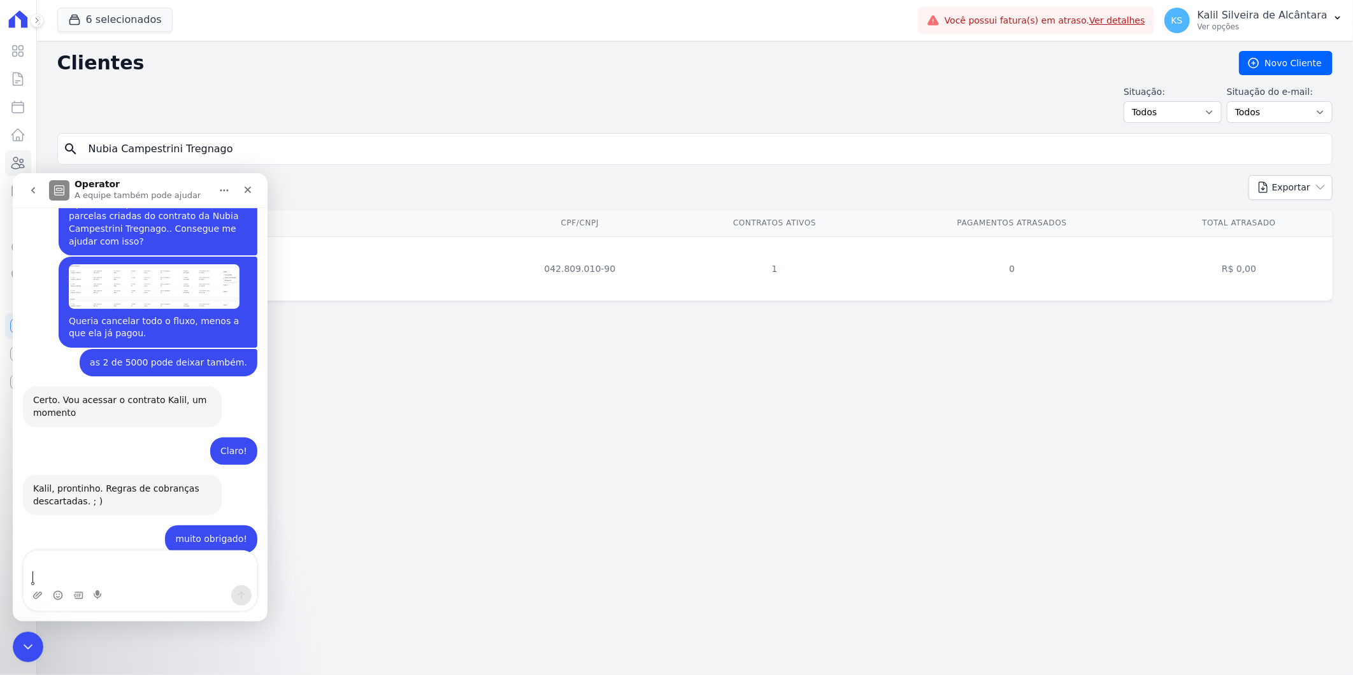
scroll to position [957, 0]
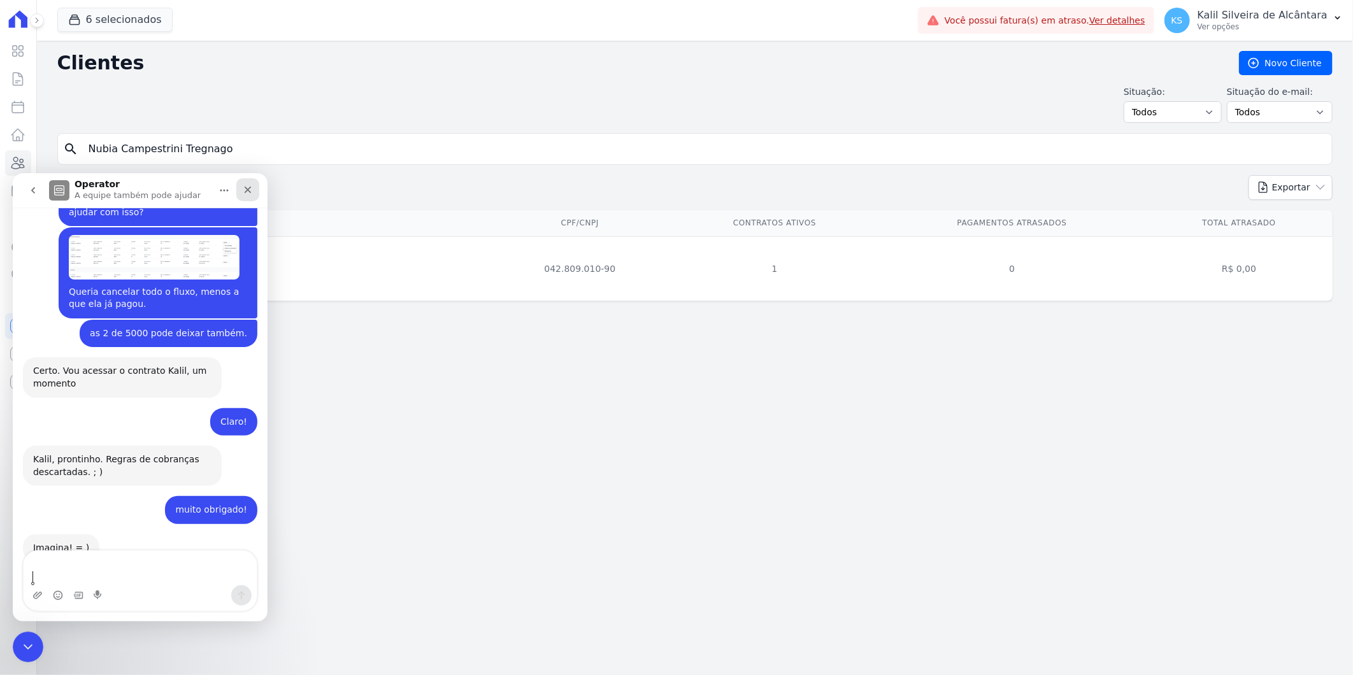
click at [246, 190] on icon "Fechar" at bounding box center [248, 189] width 7 height 7
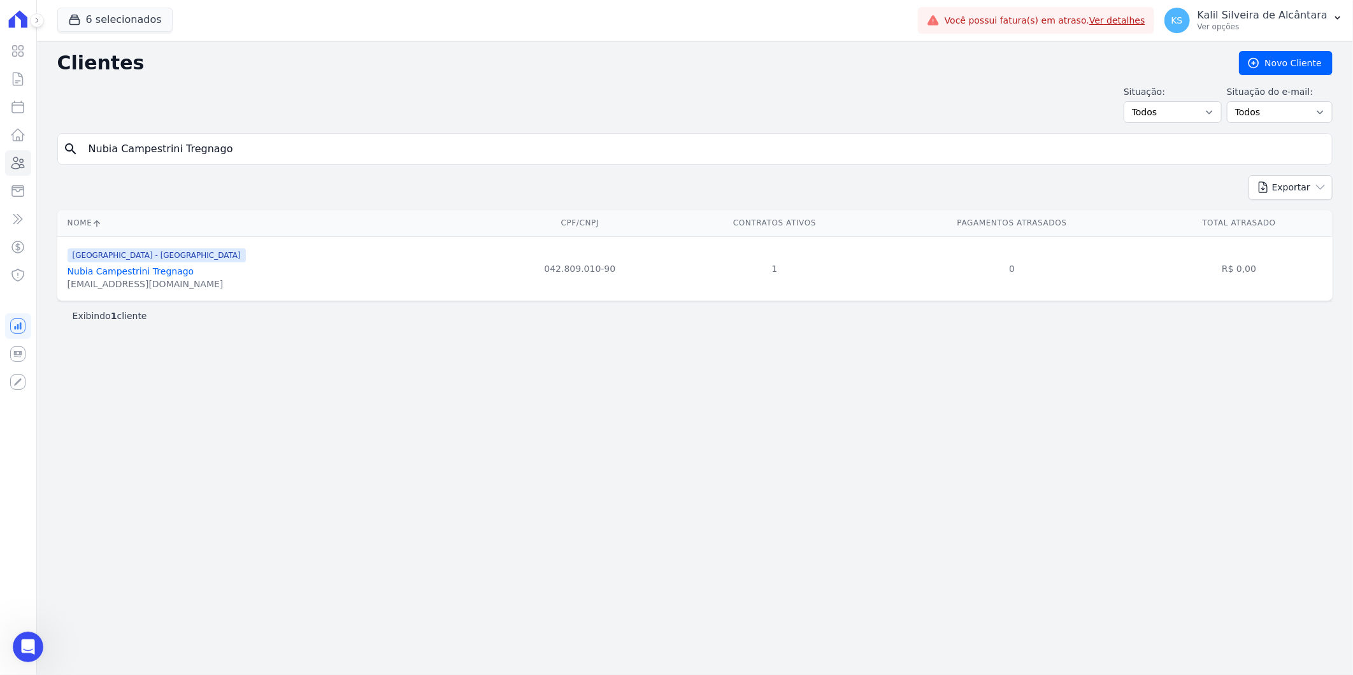
click at [139, 283] on div "NUBIATREGNAGO99@GMAIL.COM" at bounding box center [157, 284] width 178 height 13
click at [140, 275] on link "Nubia Campestrini Tregnago" at bounding box center [131, 271] width 127 height 10
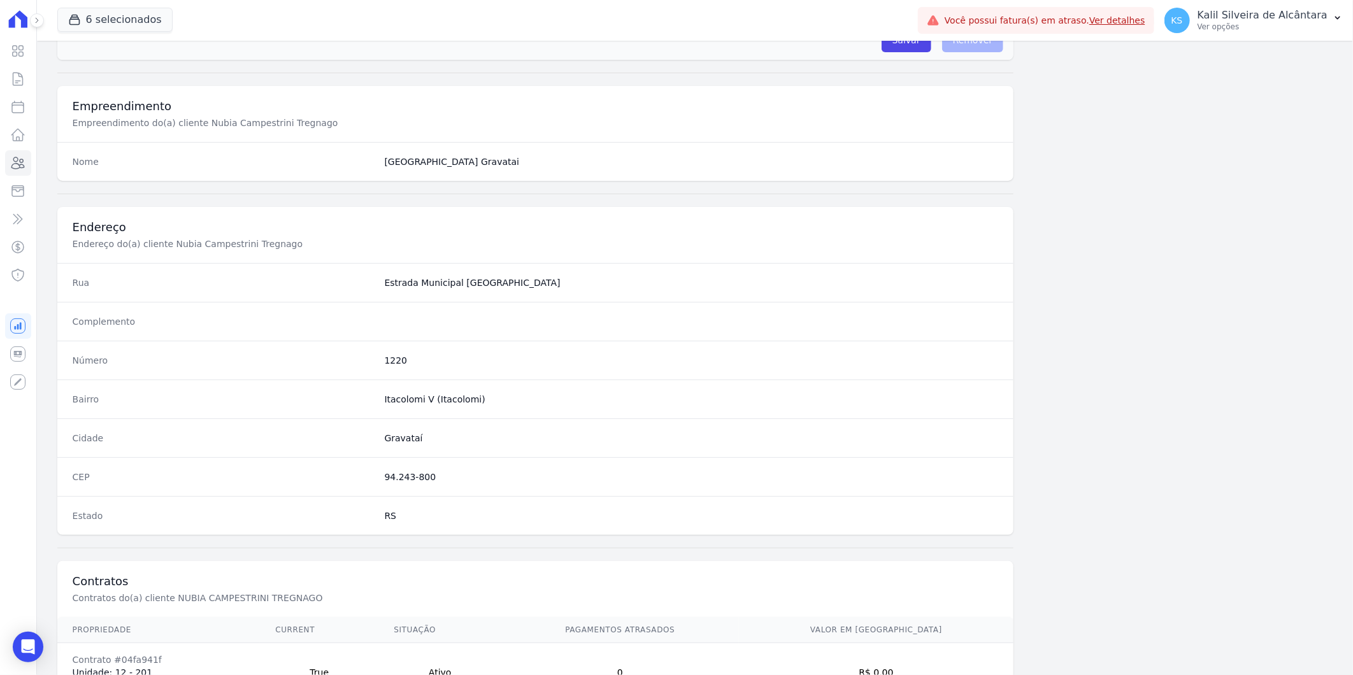
scroll to position [519, 0]
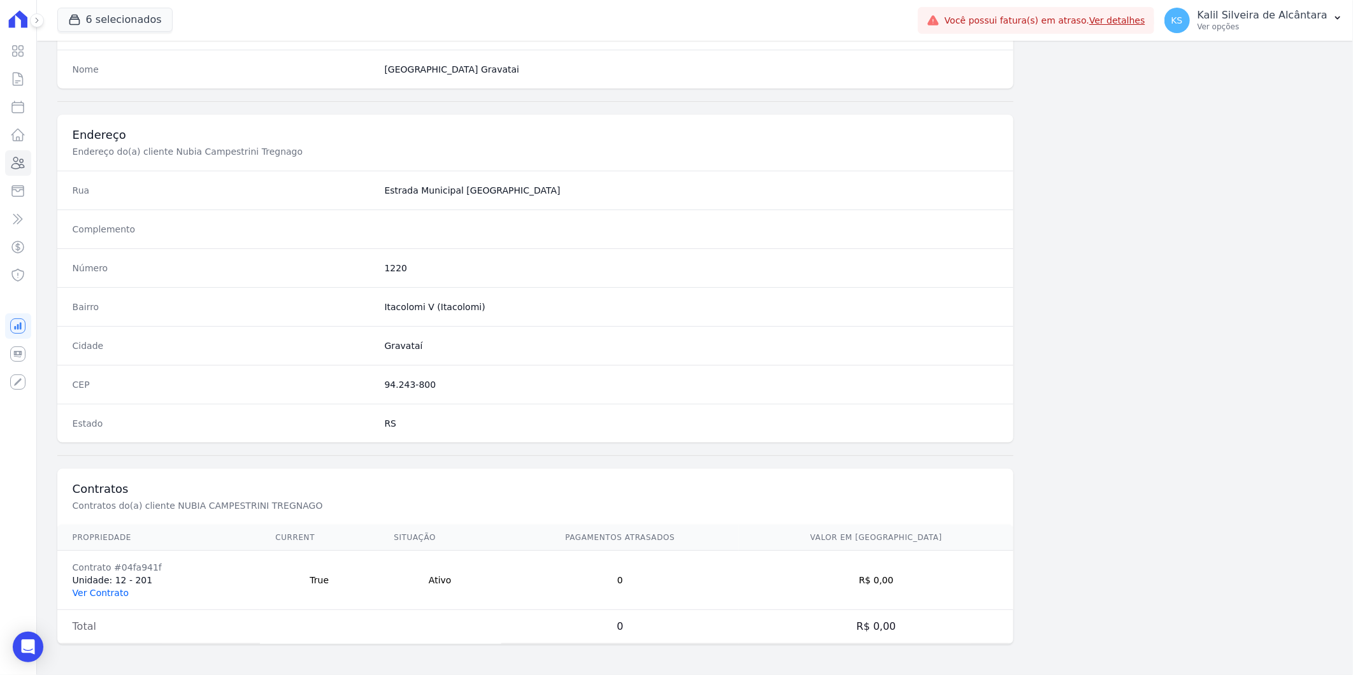
click at [106, 594] on link "Ver Contrato" at bounding box center [101, 593] width 56 height 10
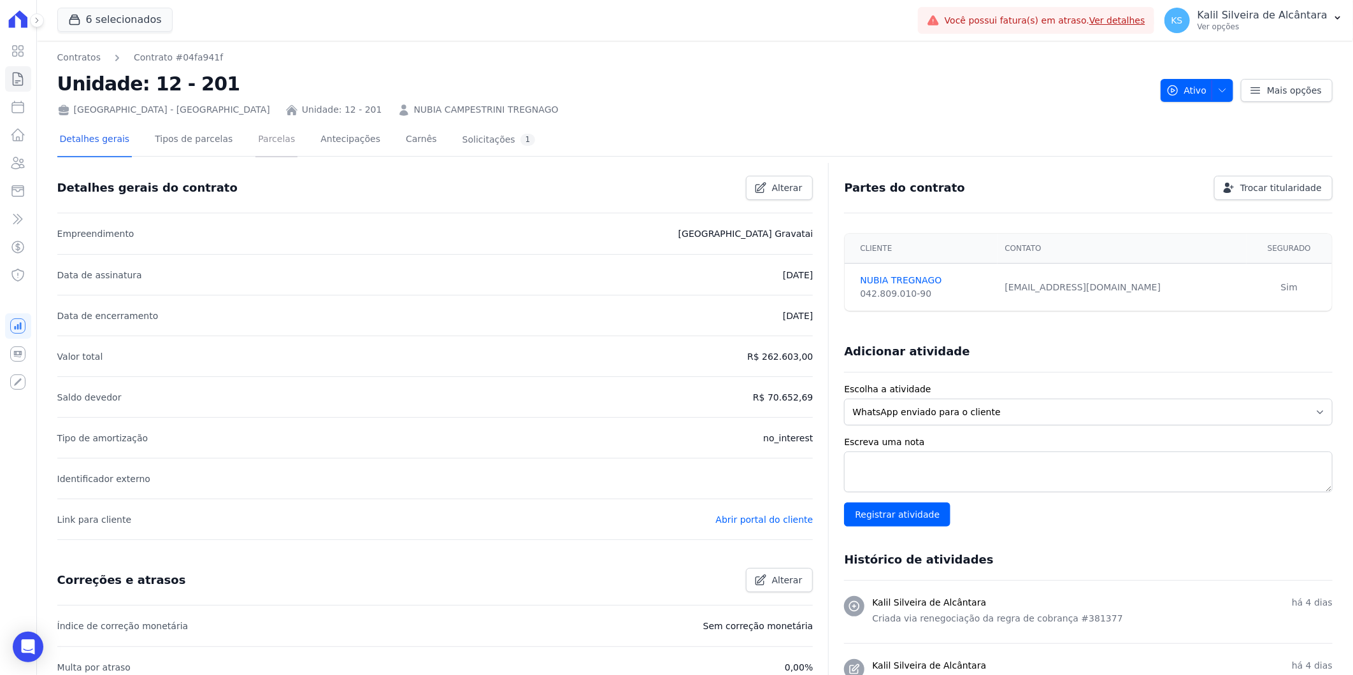
click at [268, 134] on link "Parcelas" at bounding box center [277, 141] width 42 height 34
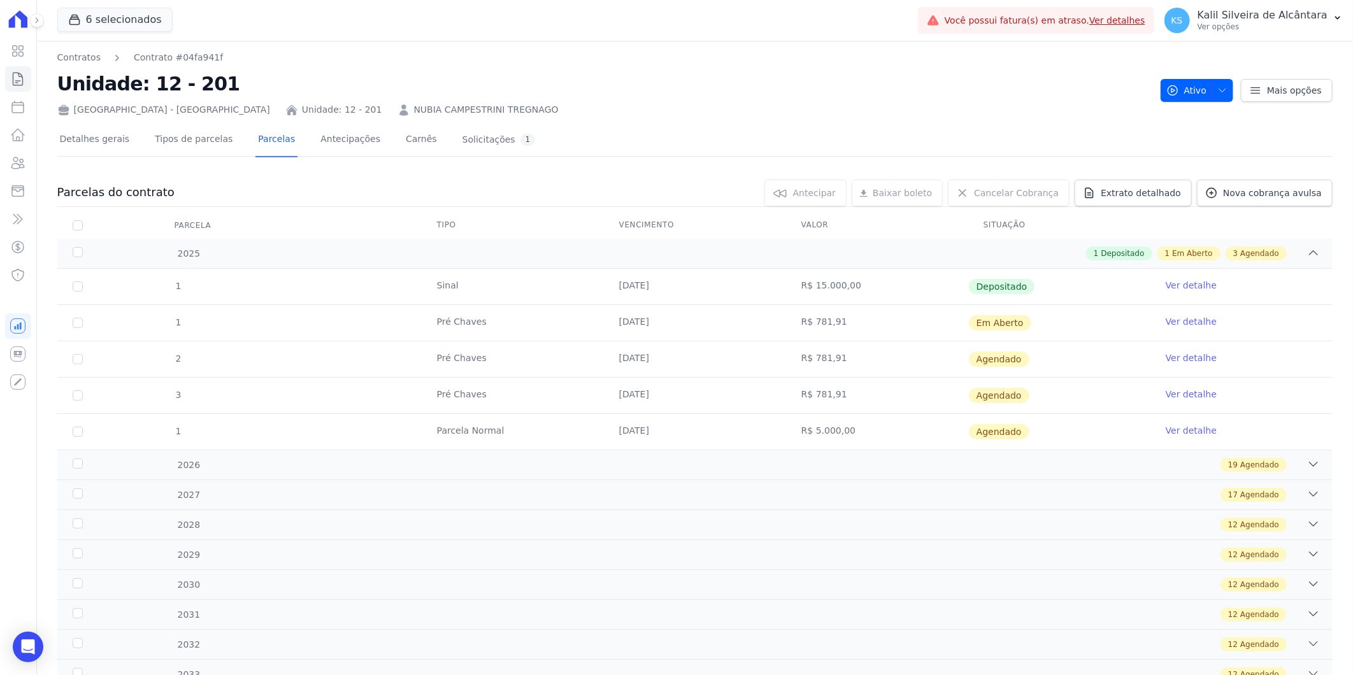
drag, startPoint x: 867, startPoint y: 322, endPoint x: 761, endPoint y: 325, distance: 105.8
click at [761, 325] on tr "1 Pré Chaves 10/10/2025 R$ 781,91 Em Aberto Ver detalhe" at bounding box center [695, 323] width 1276 height 36
click at [565, 456] on div "2026 19 Agendado" at bounding box center [695, 465] width 1276 height 30
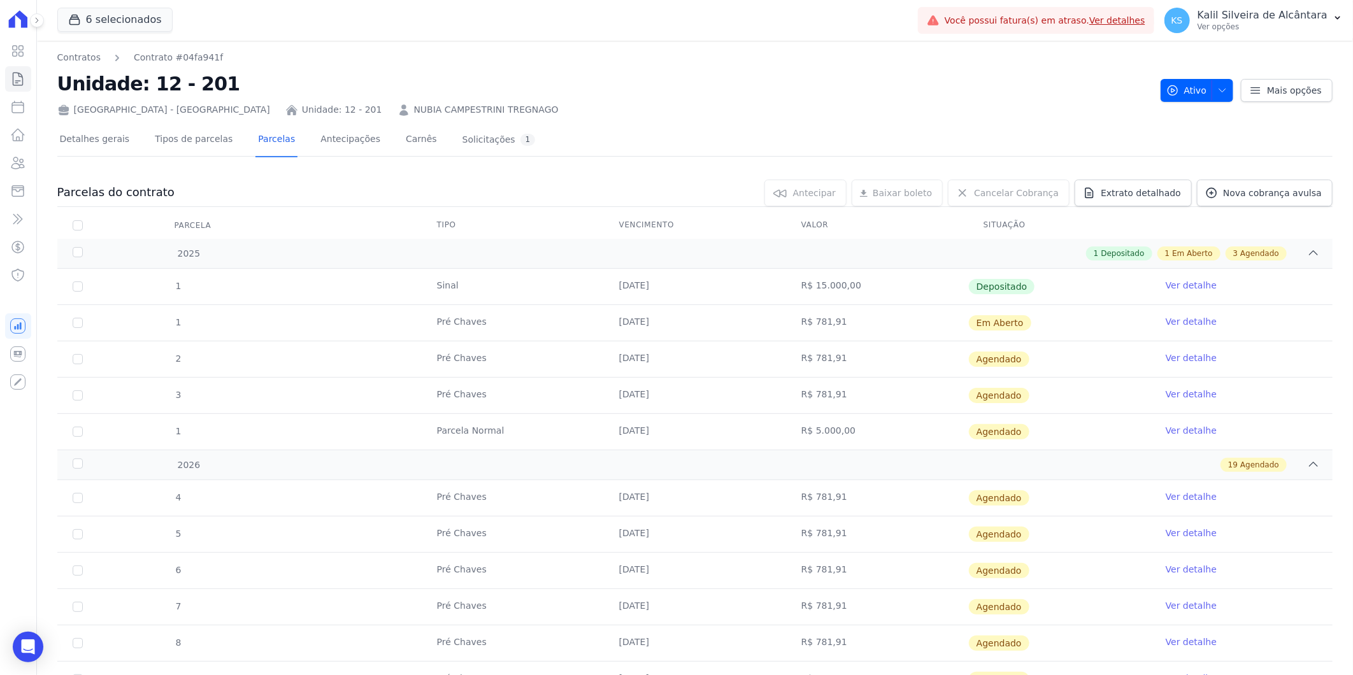
scroll to position [212, 0]
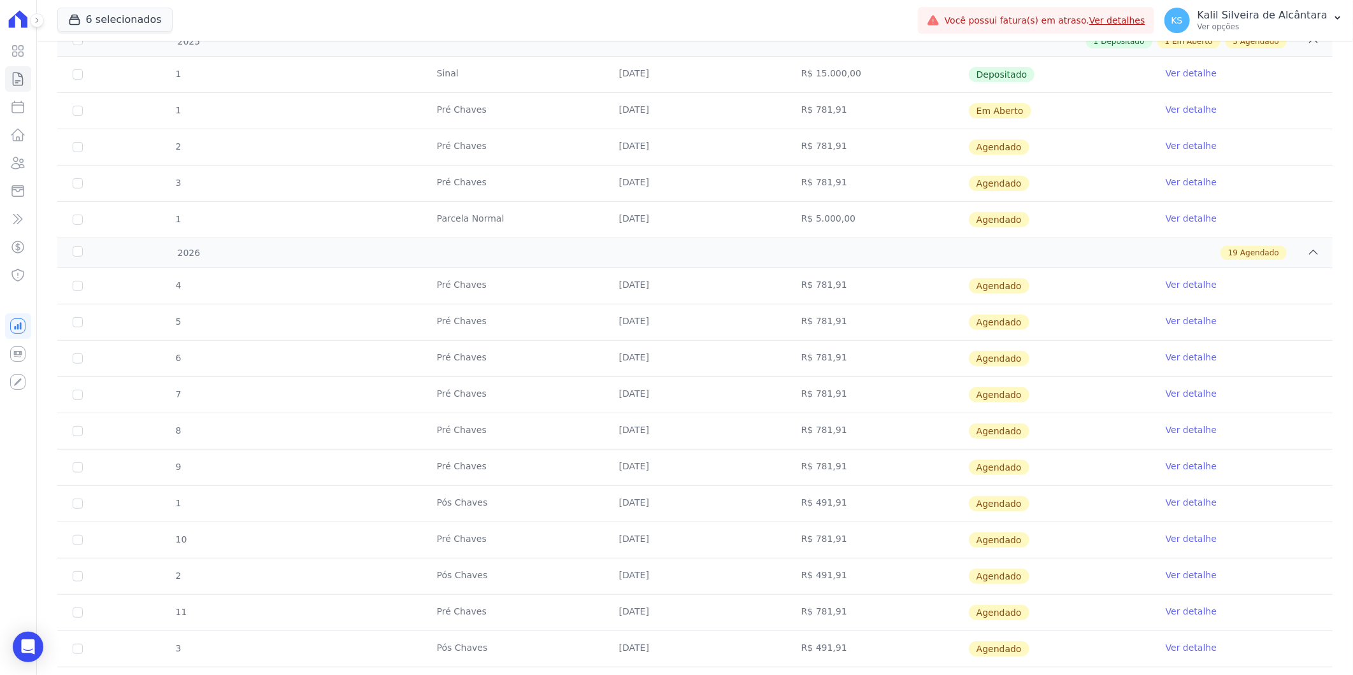
drag, startPoint x: 956, startPoint y: 349, endPoint x: 774, endPoint y: 348, distance: 182.2
click at [774, 348] on tr "6 Pré Chaves 10/03/2026 R$ 781,91 Agendado Ver detalhe" at bounding box center [695, 358] width 1276 height 36
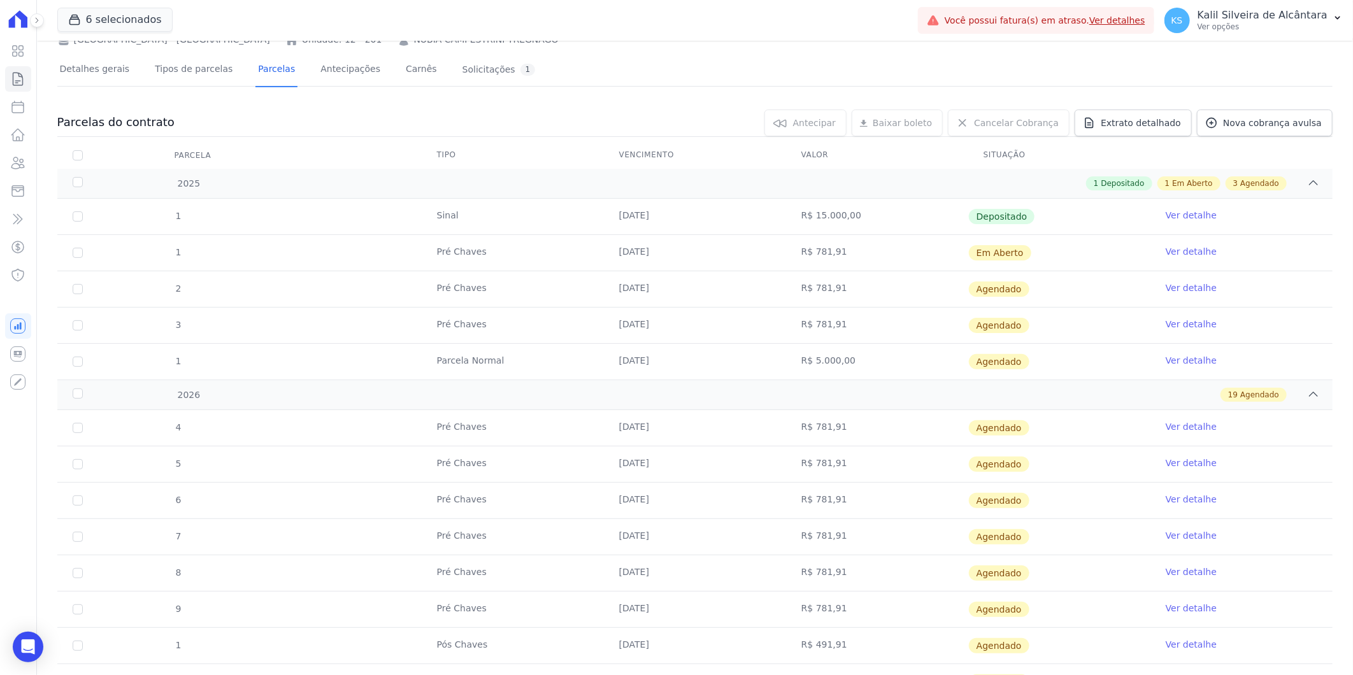
scroll to position [0, 0]
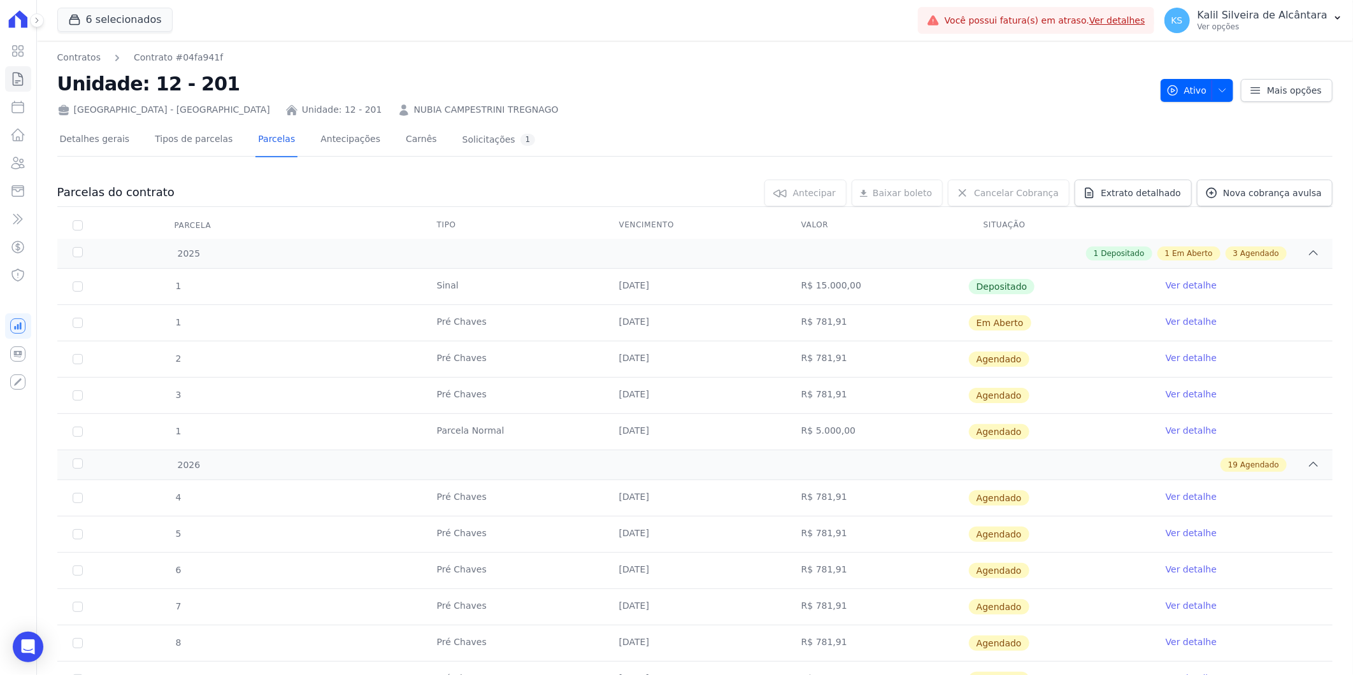
drag, startPoint x: 852, startPoint y: 284, endPoint x: 451, endPoint y: 291, distance: 400.9
click at [451, 291] on tr "1 Sinal 07/08/2025 R$ 15.000,00 Depositado Ver detalhe" at bounding box center [695, 287] width 1276 height 36
drag, startPoint x: 451, startPoint y: 291, endPoint x: 348, endPoint y: 333, distance: 111.5
click at [347, 332] on tr "1 Pré Chaves 10/10/2025 R$ 781,91 Em Aberto Ver detalhe" at bounding box center [695, 323] width 1276 height 36
click at [29, 640] on icon "Open Intercom Messenger" at bounding box center [28, 647] width 17 height 17
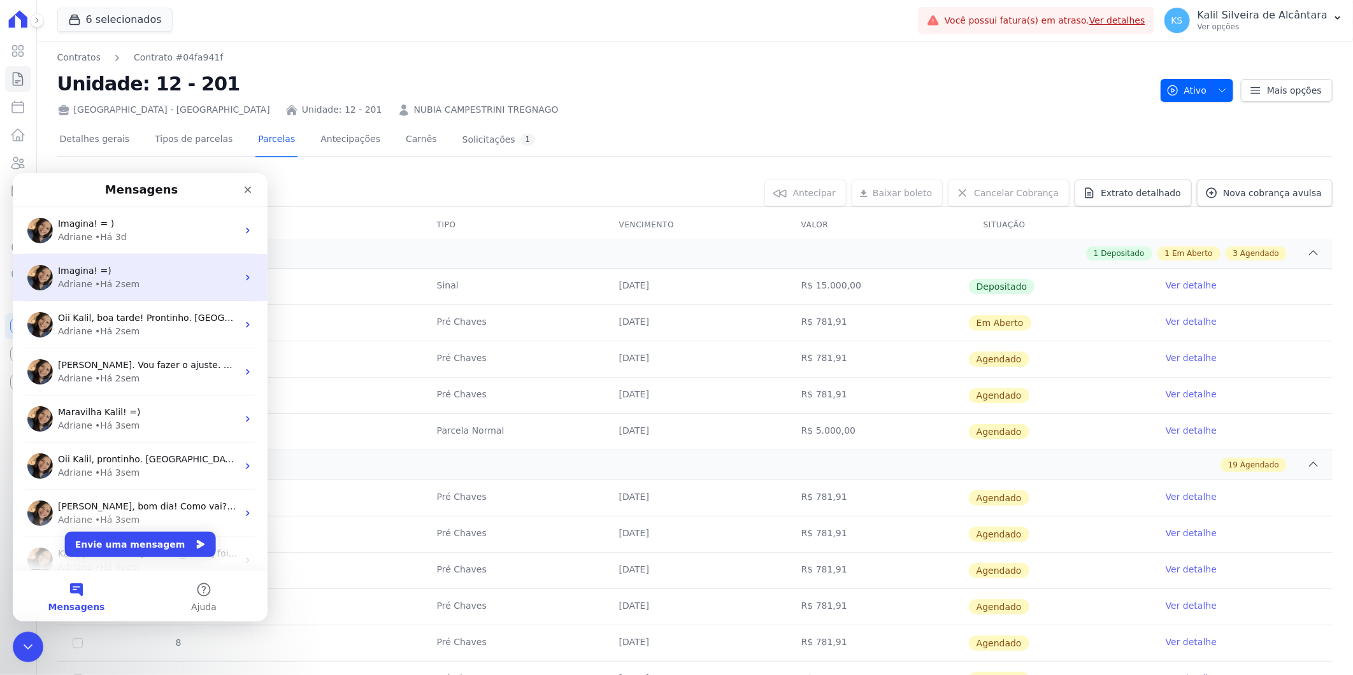
click at [150, 280] on div "Adriane • Há 2sem" at bounding box center [148, 283] width 180 height 13
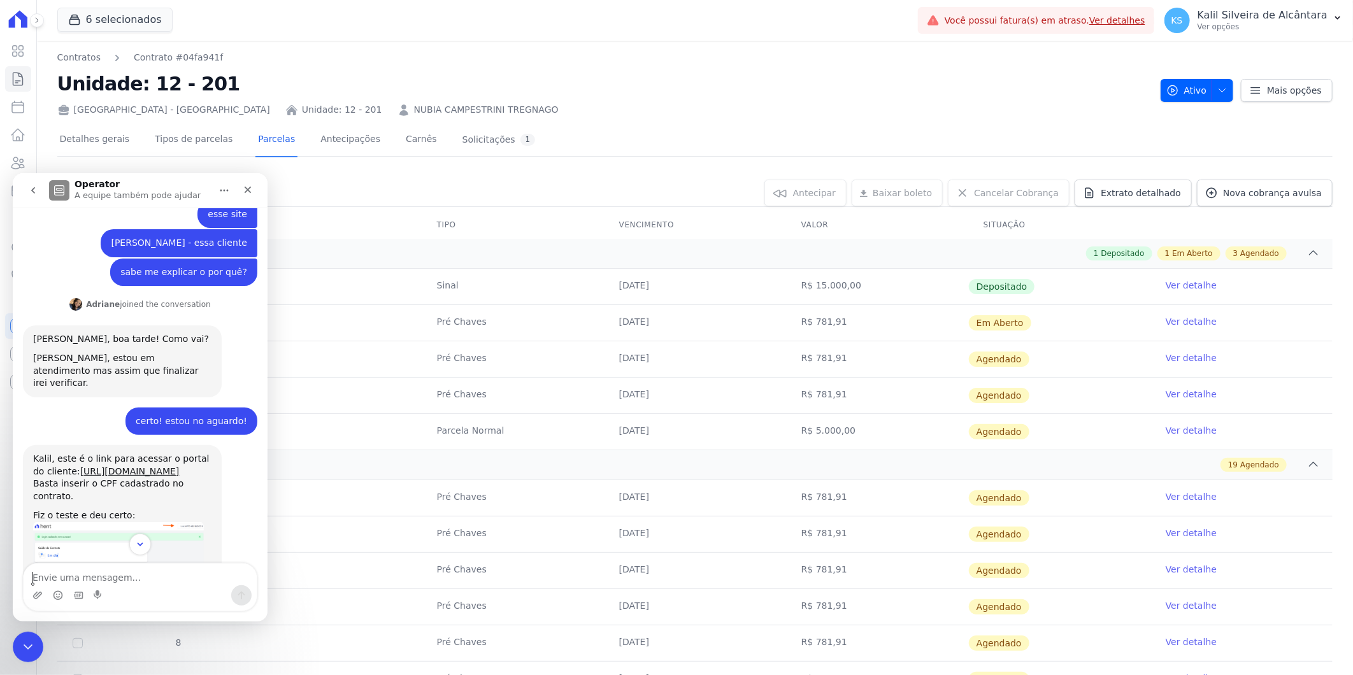
scroll to position [396, 0]
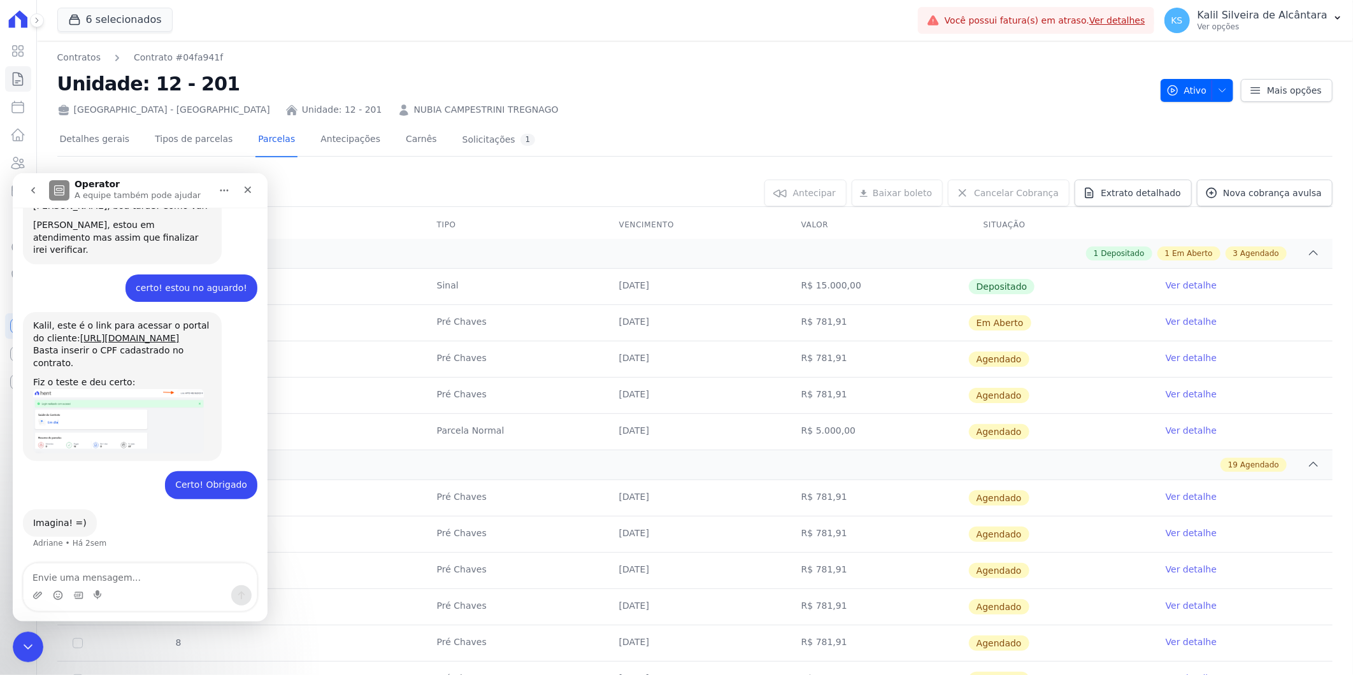
click at [319, 313] on tr "1 Pré Chaves 10/10/2025 R$ 781,91 Em Aberto Ver detalhe" at bounding box center [695, 323] width 1276 height 36
click at [244, 194] on div "Fechar" at bounding box center [247, 189] width 23 height 23
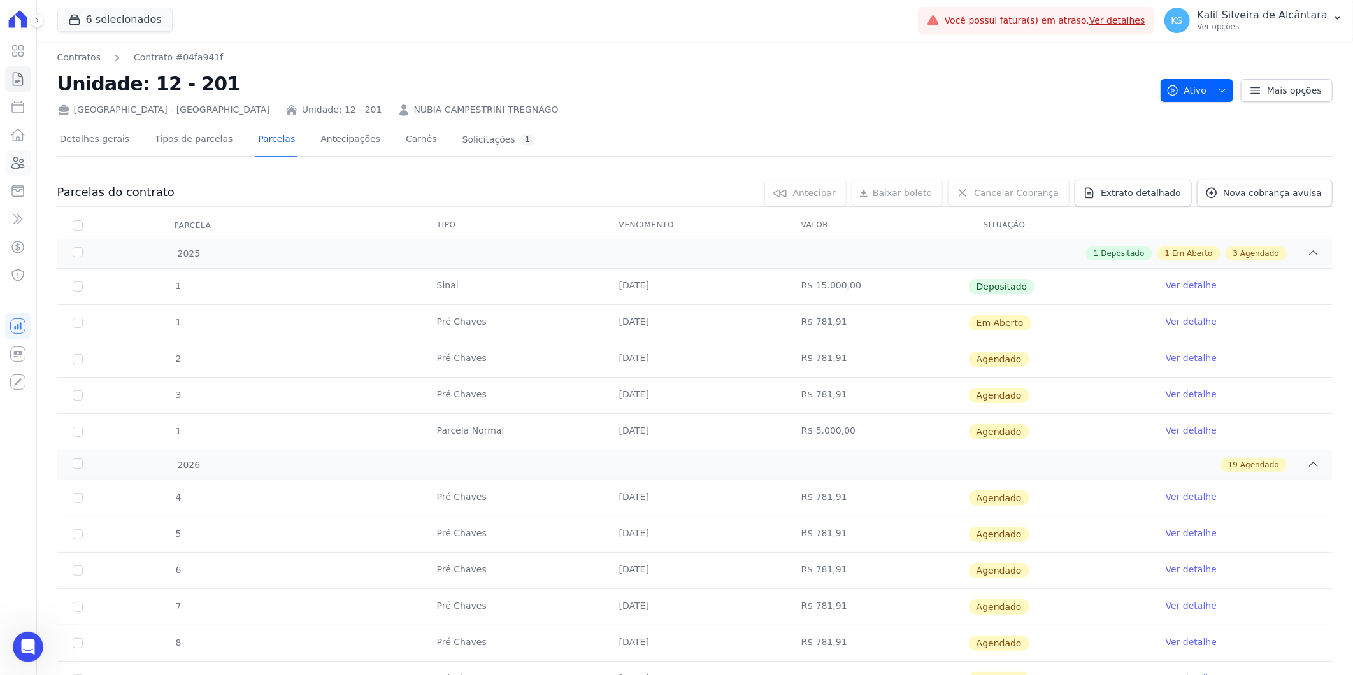
click at [16, 169] on icon at bounding box center [17, 162] width 15 height 15
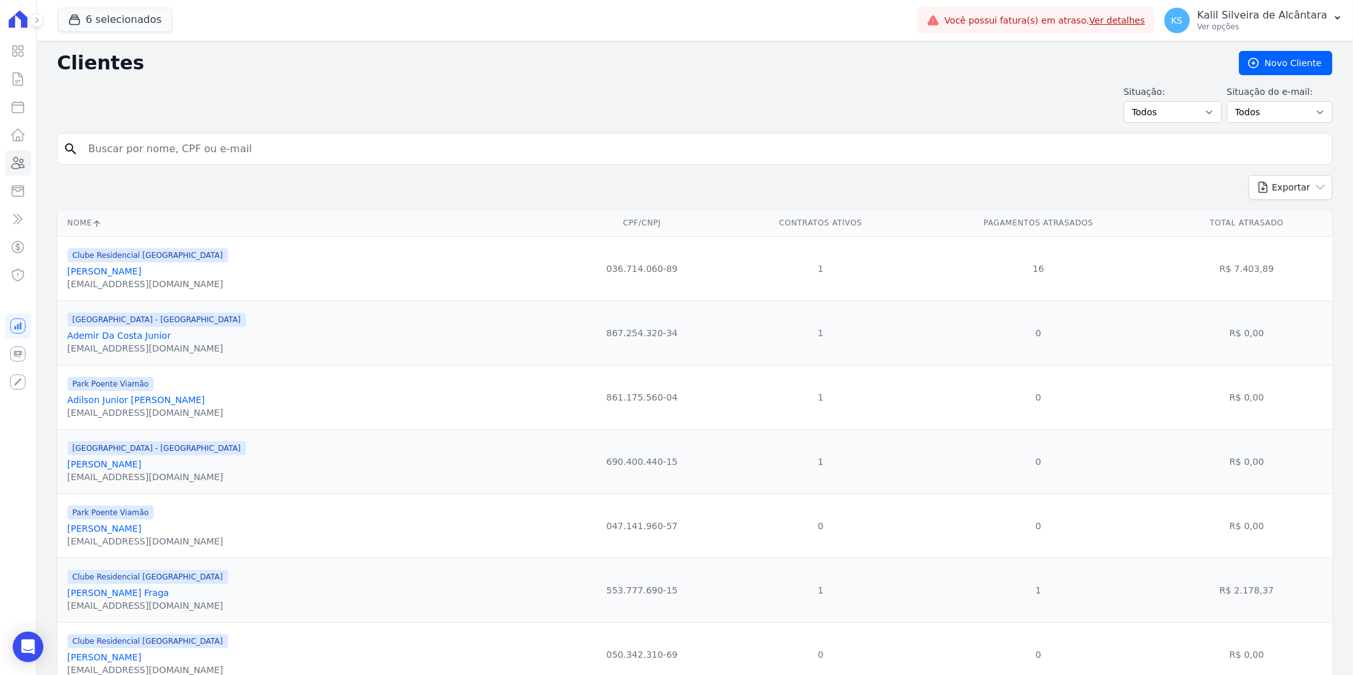
drag, startPoint x: 204, startPoint y: 150, endPoint x: 284, endPoint y: 156, distance: 80.5
click at [284, 156] on input "search" at bounding box center [704, 148] width 1246 height 25
paste input "BRENDA SUZANE MARCOS DE SOUZA"
type input "BRENDA SUZANE MARCOS DE SOUZA"
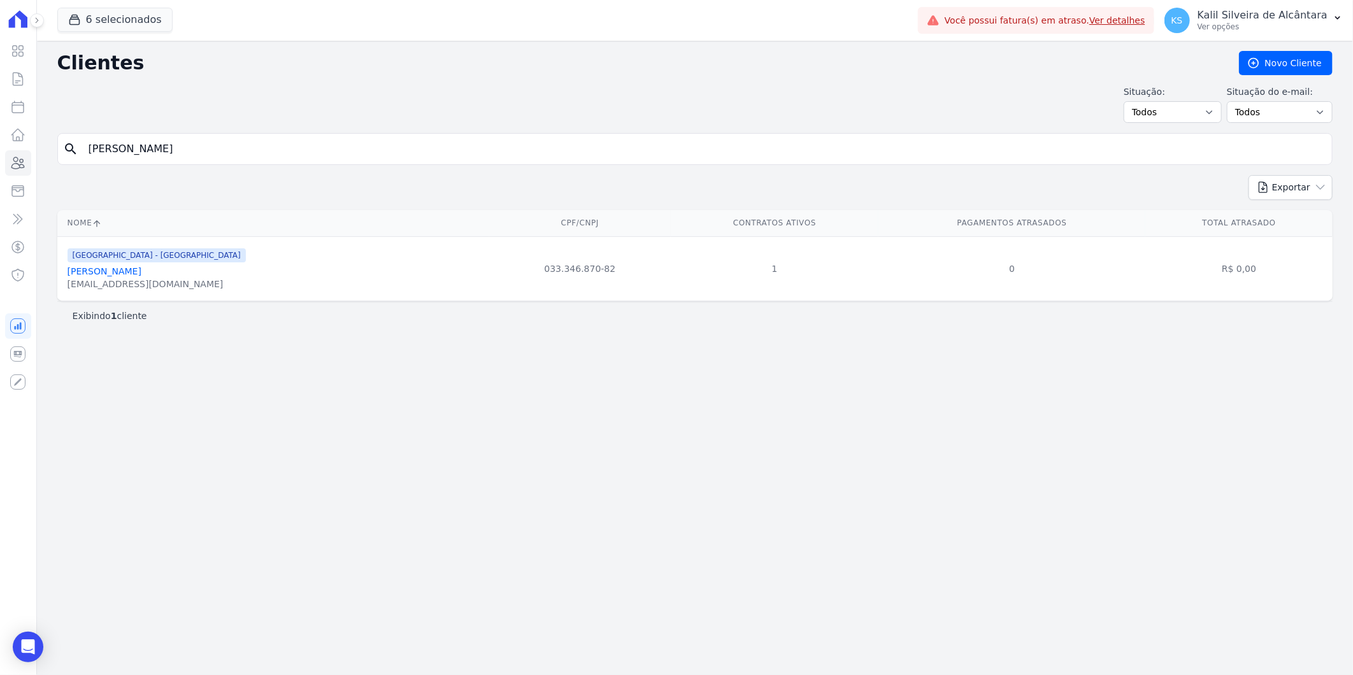
click at [141, 272] on link "Brenda Suzane Marcos De Souza" at bounding box center [105, 271] width 74 height 10
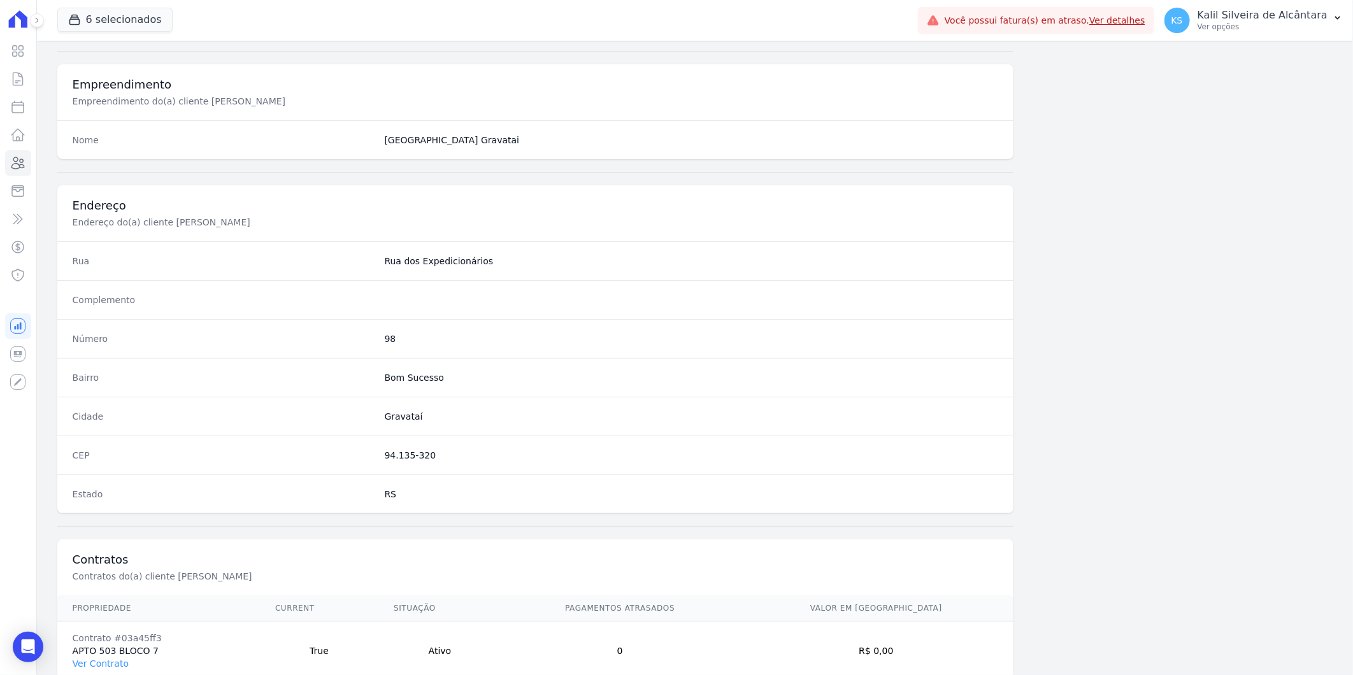
scroll to position [519, 0]
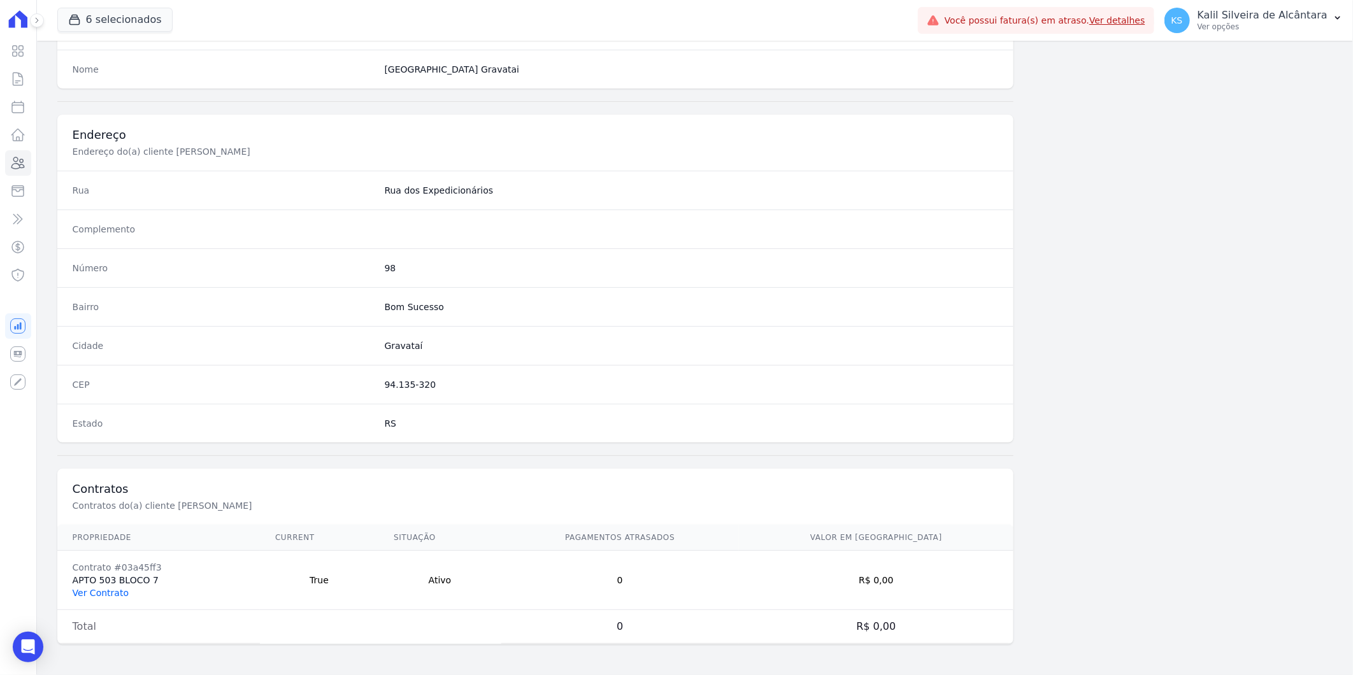
click at [113, 591] on link "Ver Contrato" at bounding box center [101, 593] width 56 height 10
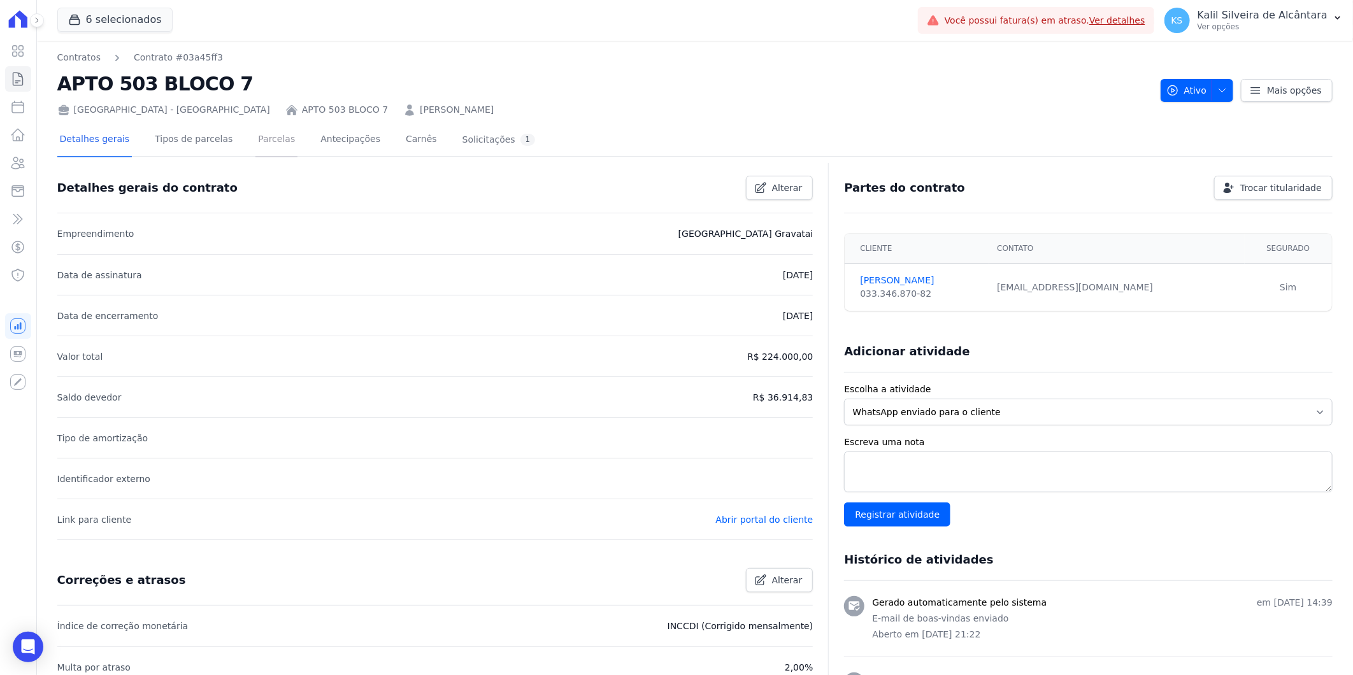
click at [256, 145] on link "Parcelas" at bounding box center [277, 141] width 42 height 34
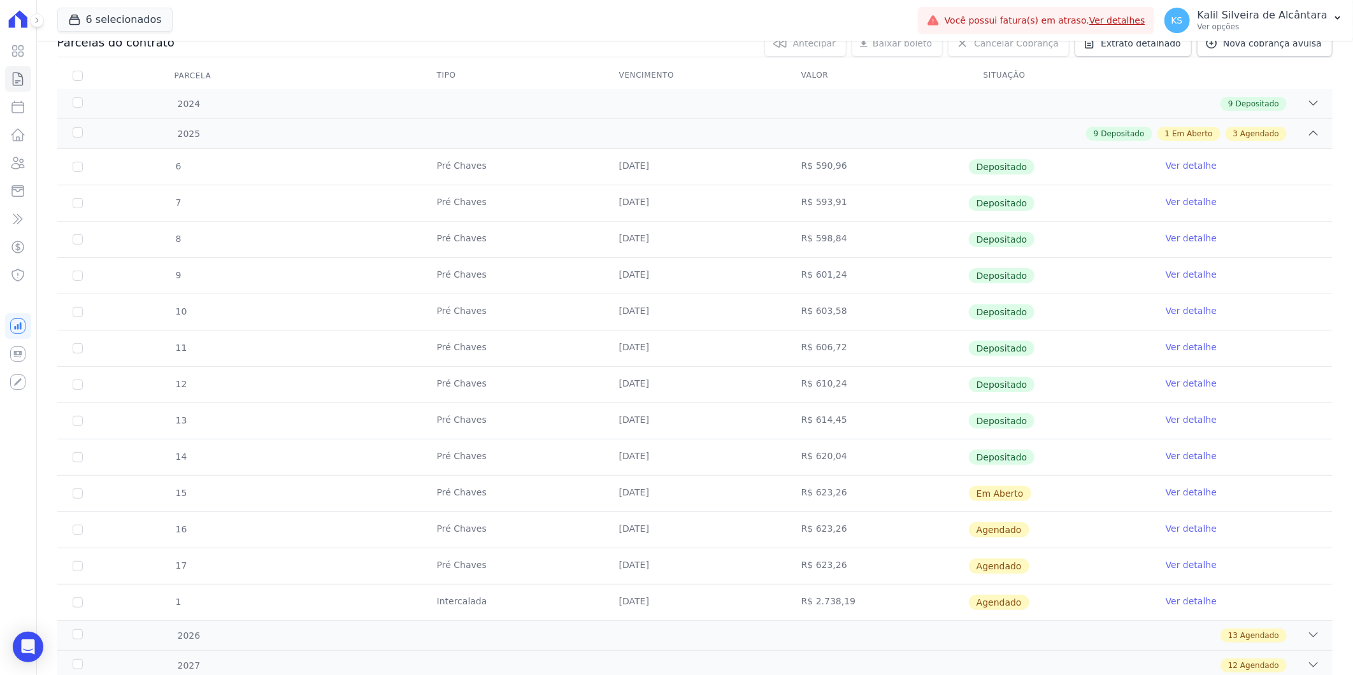
scroll to position [283, 0]
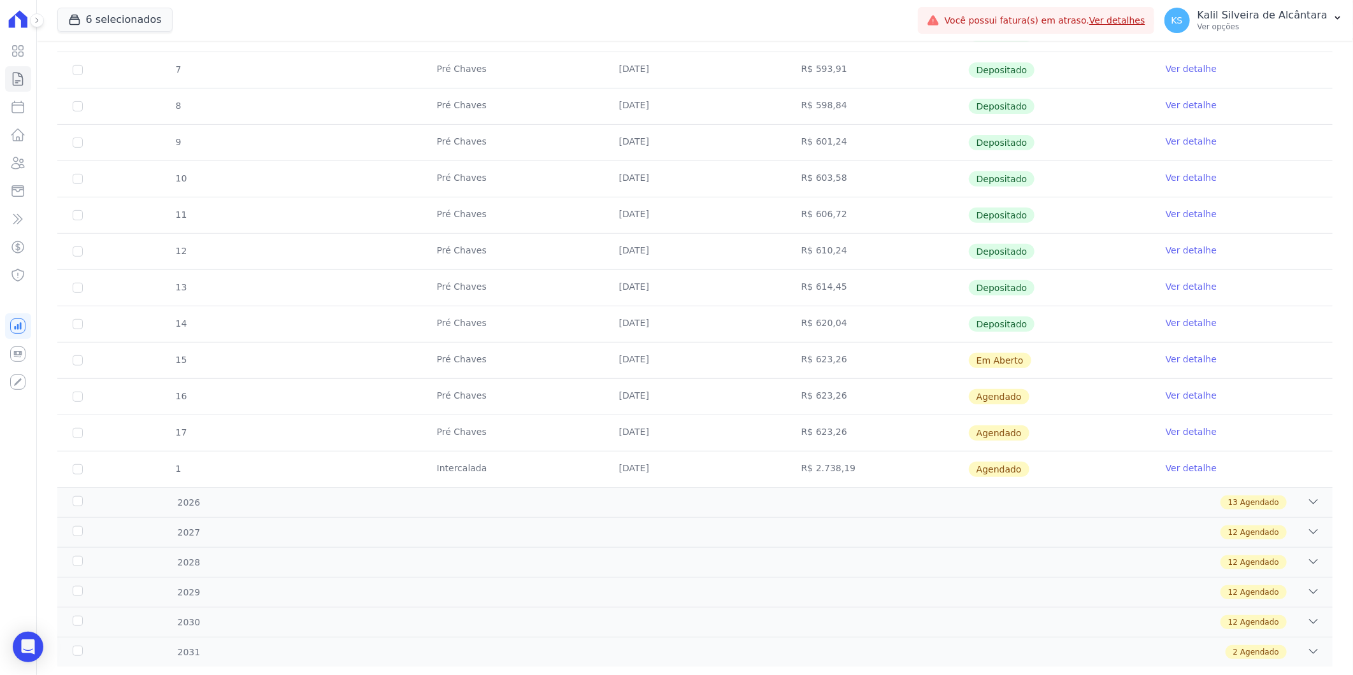
drag, startPoint x: 1036, startPoint y: 356, endPoint x: 748, endPoint y: 364, distance: 288.1
click at [748, 364] on tr "15 Pré Chaves 10/10/2025 R$ 623,26 Em Aberto Ver detalhe" at bounding box center [695, 360] width 1276 height 36
click at [770, 349] on td "[DATE]" at bounding box center [695, 361] width 182 height 36
click at [1168, 358] on link "Ver detalhe" at bounding box center [1191, 359] width 51 height 13
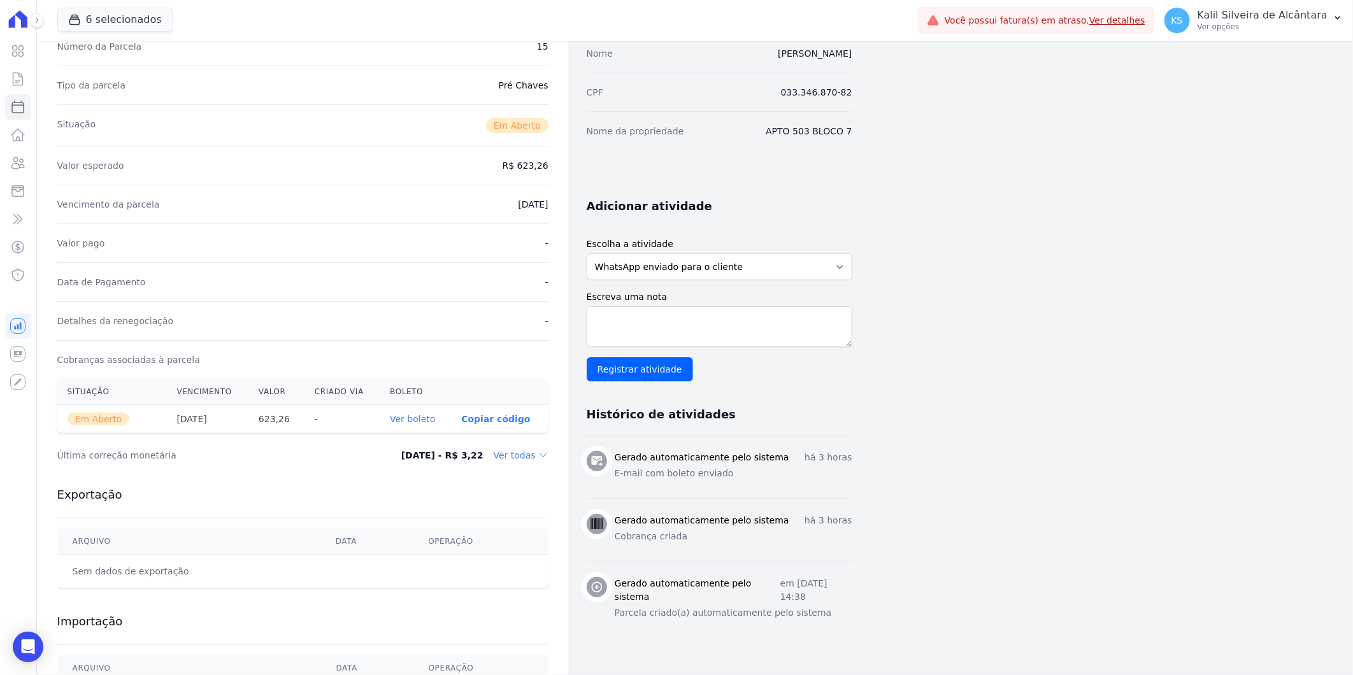
scroll to position [199, 0]
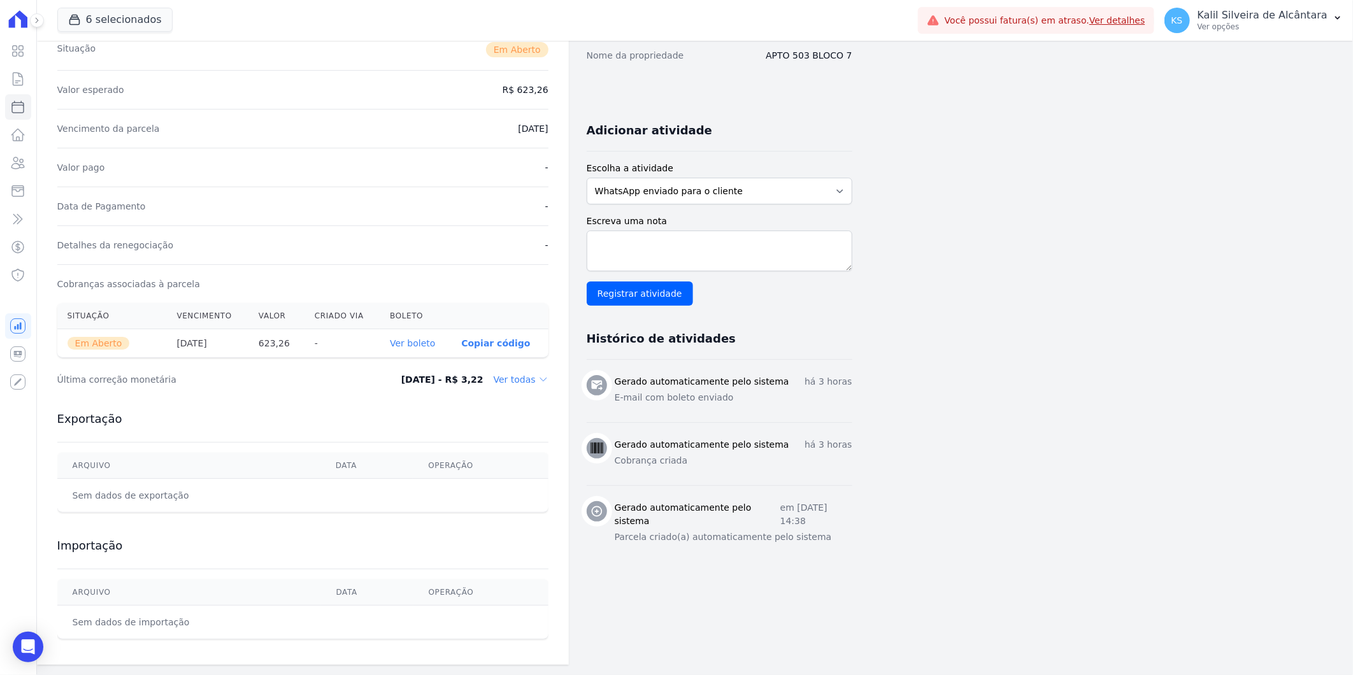
click at [407, 345] on link "Ver boleto" at bounding box center [412, 343] width 45 height 10
click at [16, 157] on icon at bounding box center [18, 162] width 13 height 11
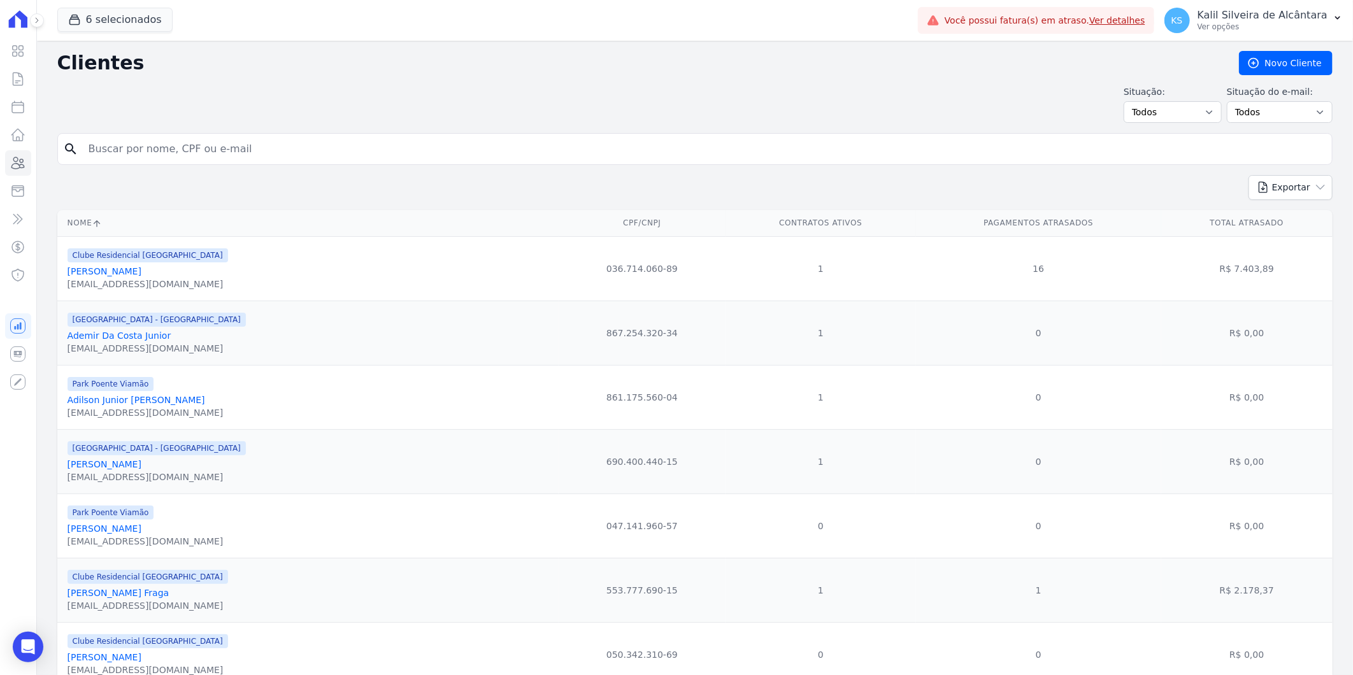
click at [188, 133] on div "search" at bounding box center [695, 149] width 1276 height 32
click at [185, 145] on input "search" at bounding box center [704, 148] width 1246 height 25
paste input "Jeferson Gonçalves Mendes"
type input "Jeferson Gonçalves Mendes"
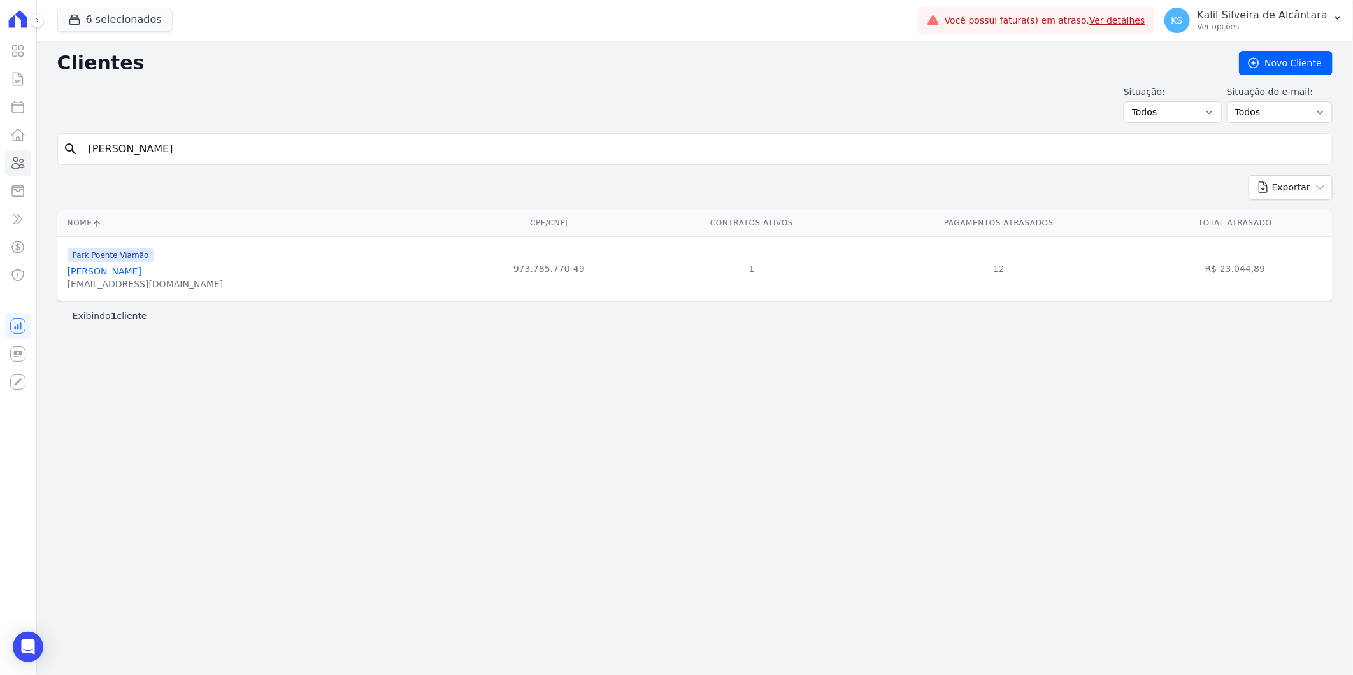
click at [141, 268] on link "Jeferson Goncalves Mendes" at bounding box center [105, 271] width 74 height 10
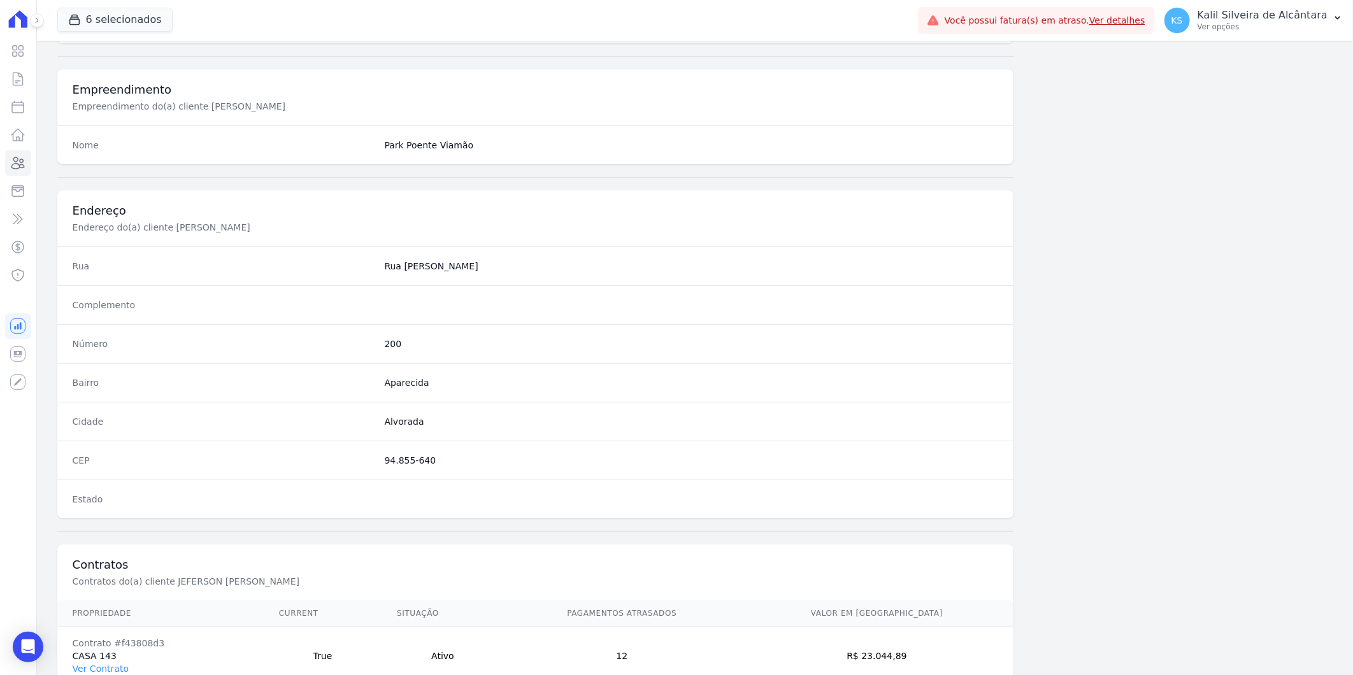
scroll to position [519, 0]
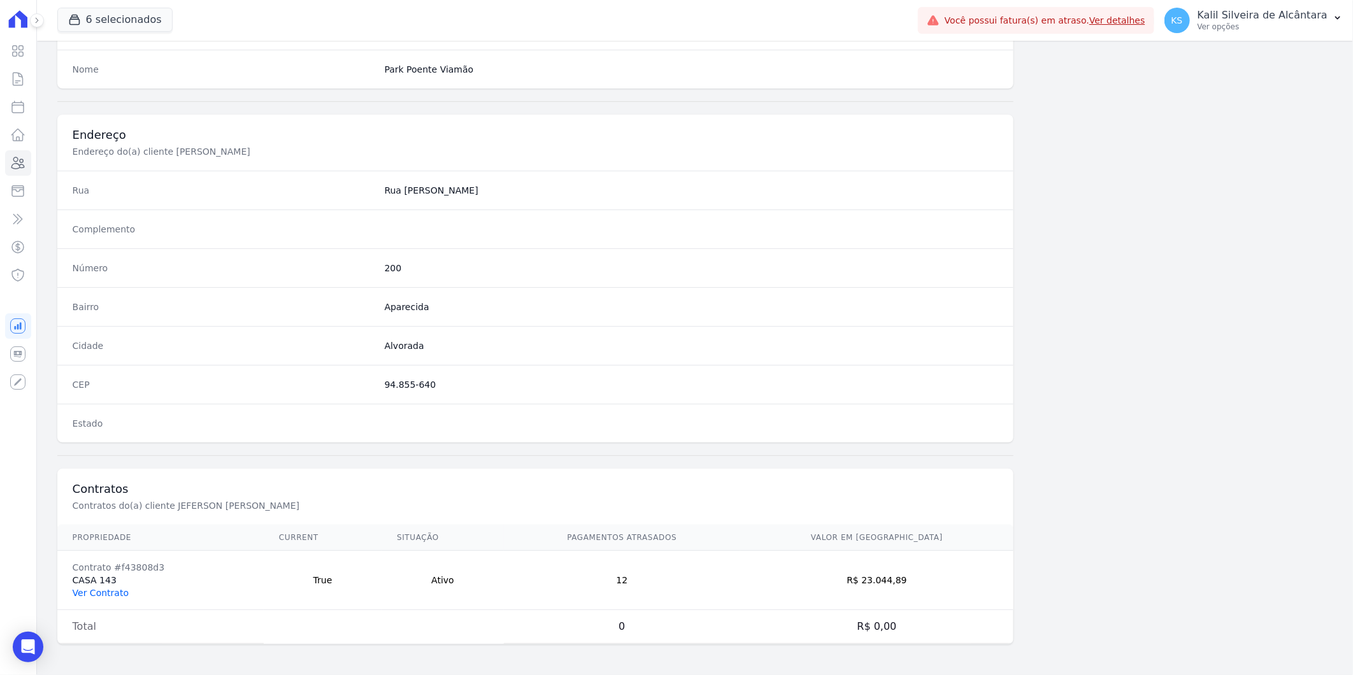
click at [106, 591] on link "Ver Contrato" at bounding box center [101, 593] width 56 height 10
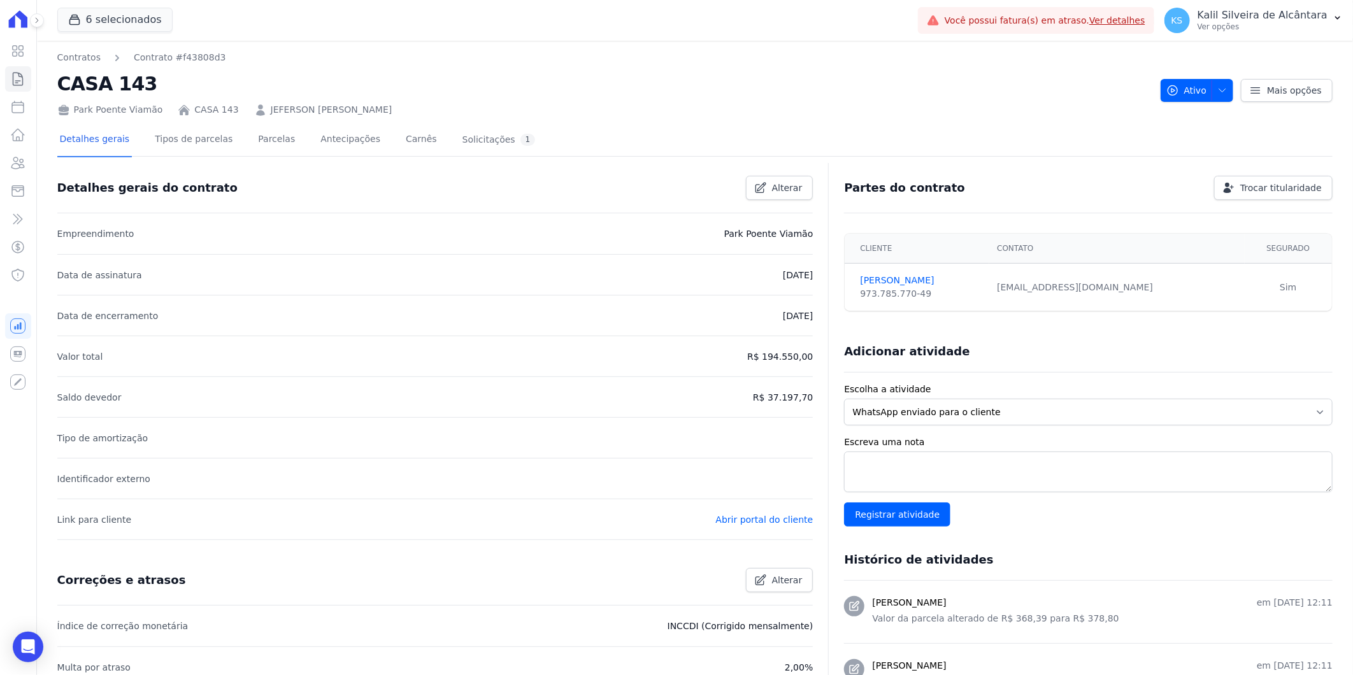
click at [289, 148] on div "Detalhes gerais Tipos de parcelas Parcelas Antecipações Carnês Solicitações 1" at bounding box center [297, 141] width 481 height 34
click at [268, 140] on link "Parcelas" at bounding box center [277, 141] width 42 height 34
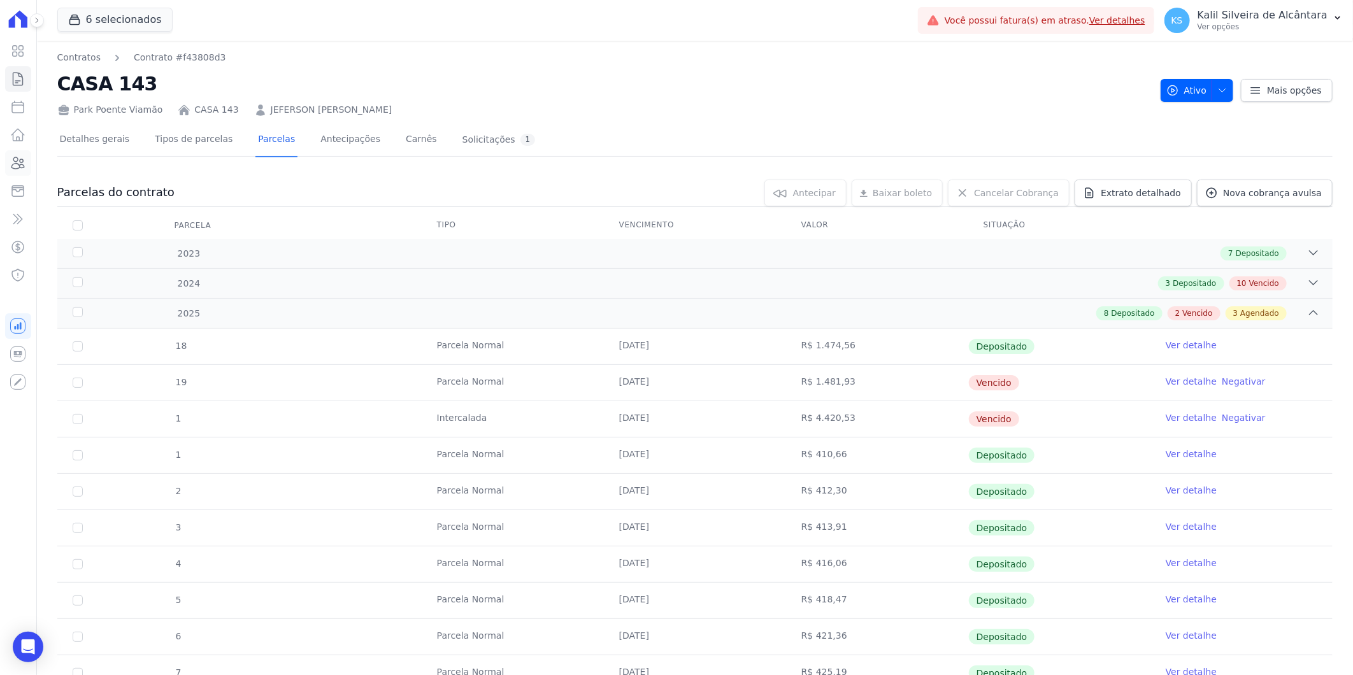
click at [24, 169] on icon at bounding box center [17, 162] width 15 height 15
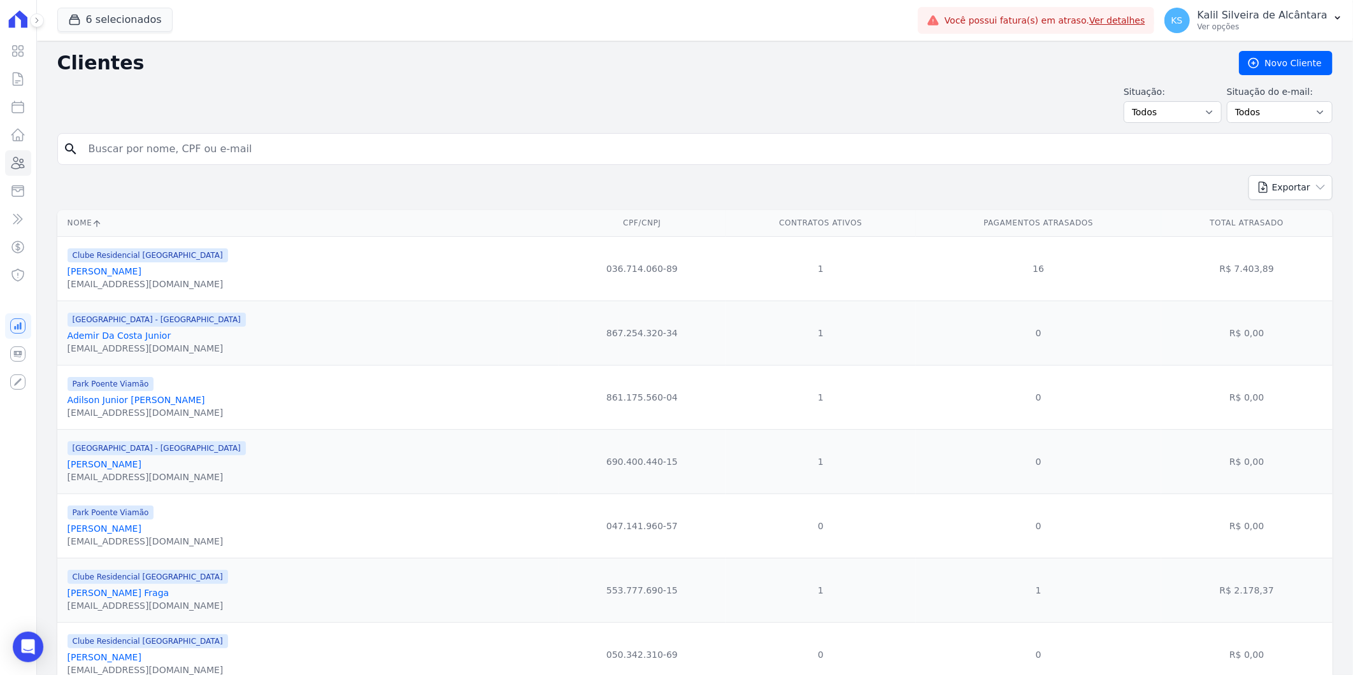
click at [219, 149] on input "search" at bounding box center [704, 148] width 1246 height 25
type input "rochell"
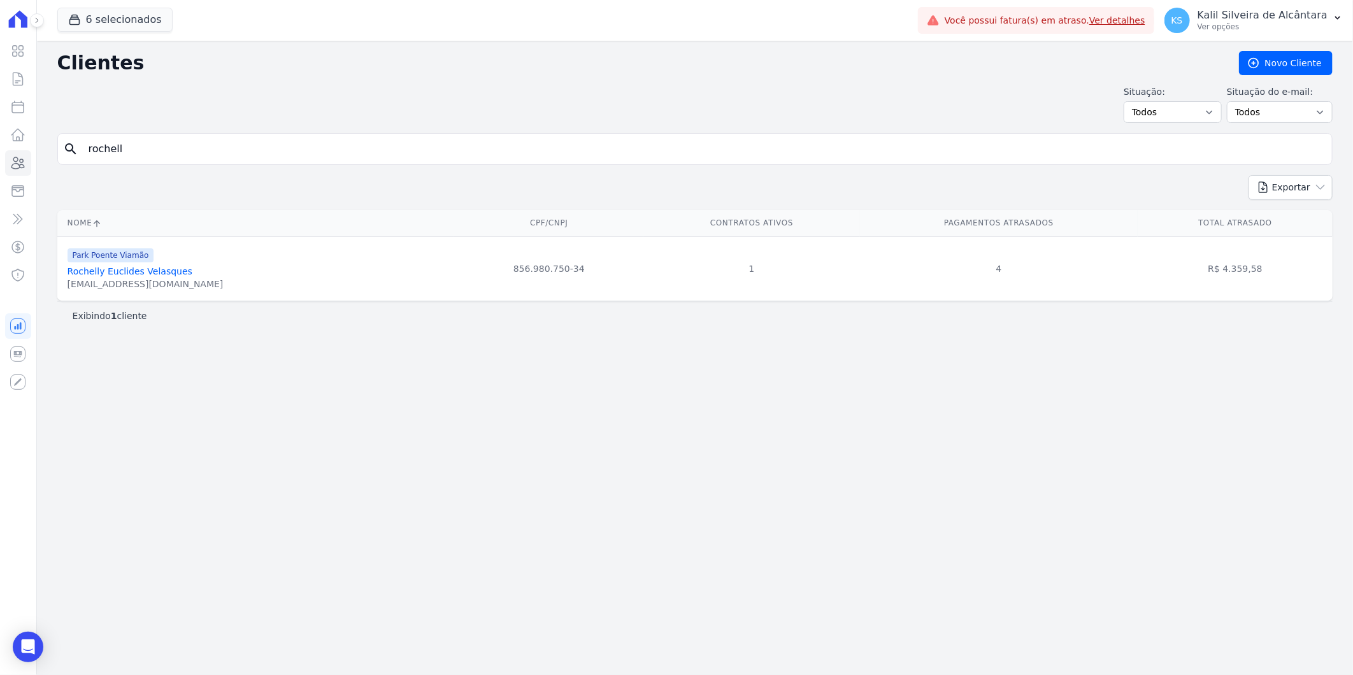
click at [152, 266] on link "Rochelly Euclides Velasques" at bounding box center [130, 271] width 125 height 10
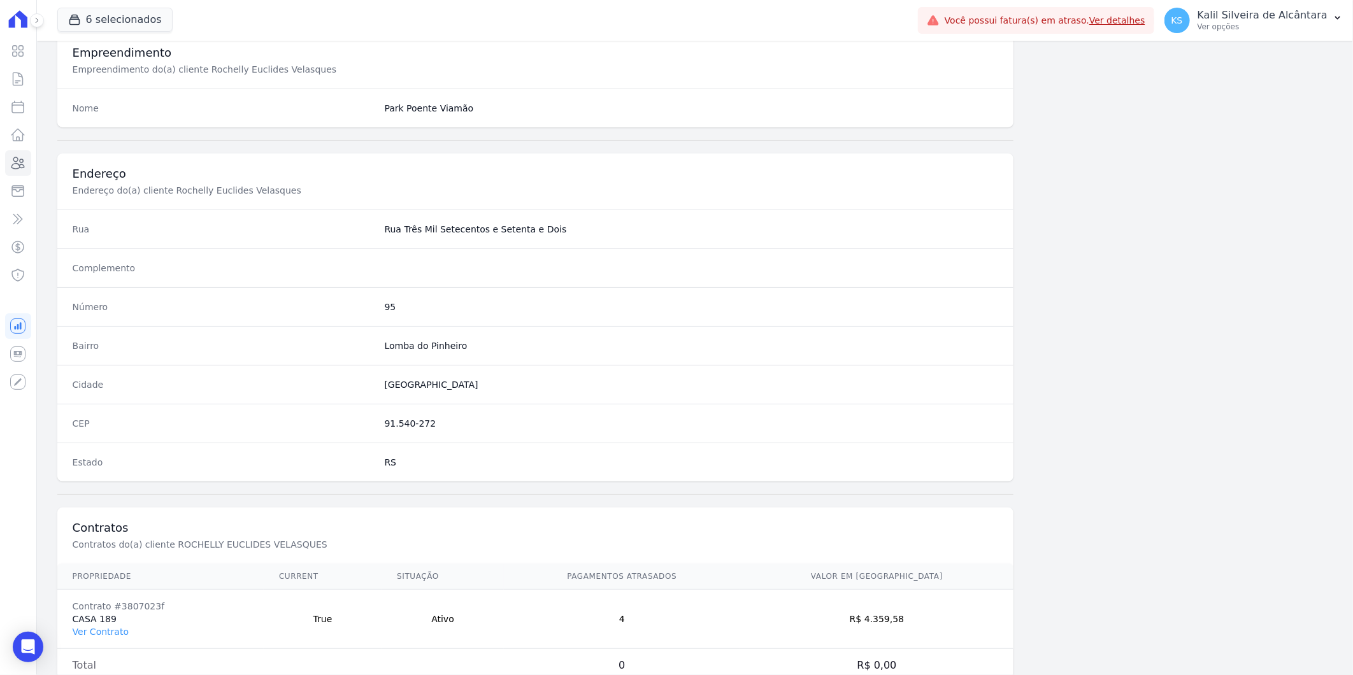
scroll to position [519, 0]
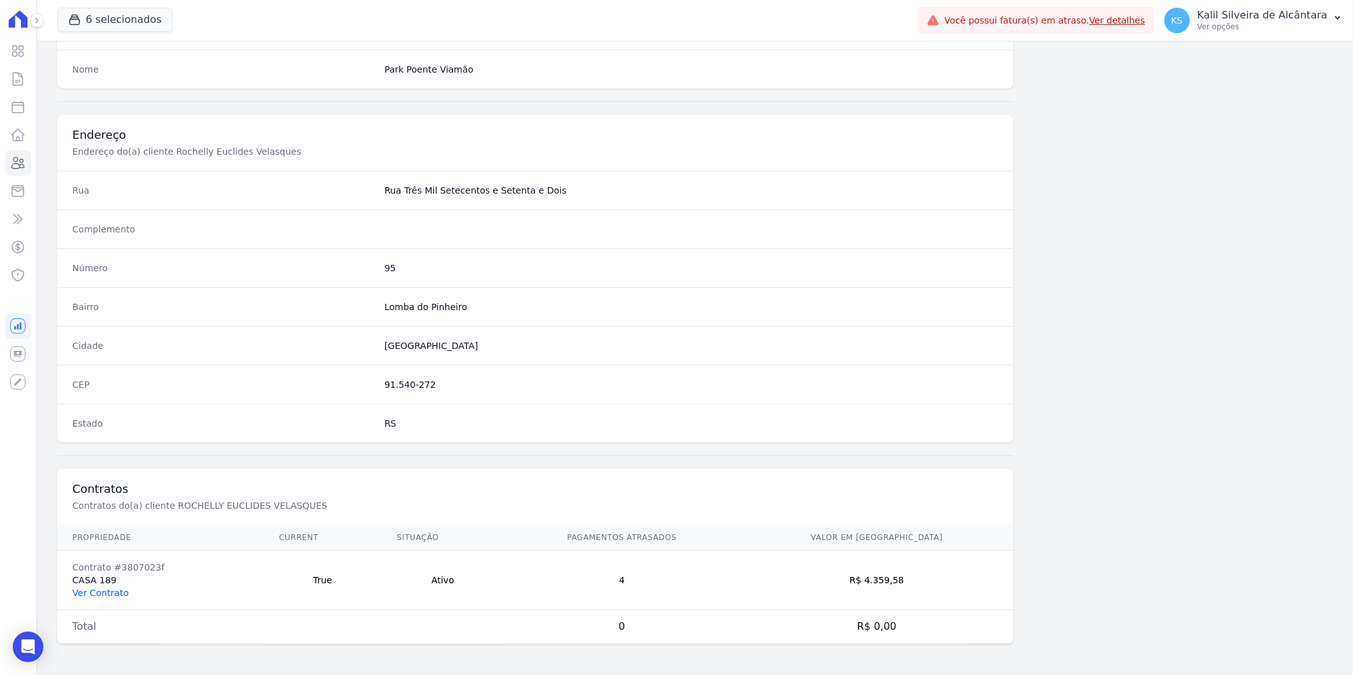
click at [105, 591] on link "Ver Contrato" at bounding box center [101, 593] width 56 height 10
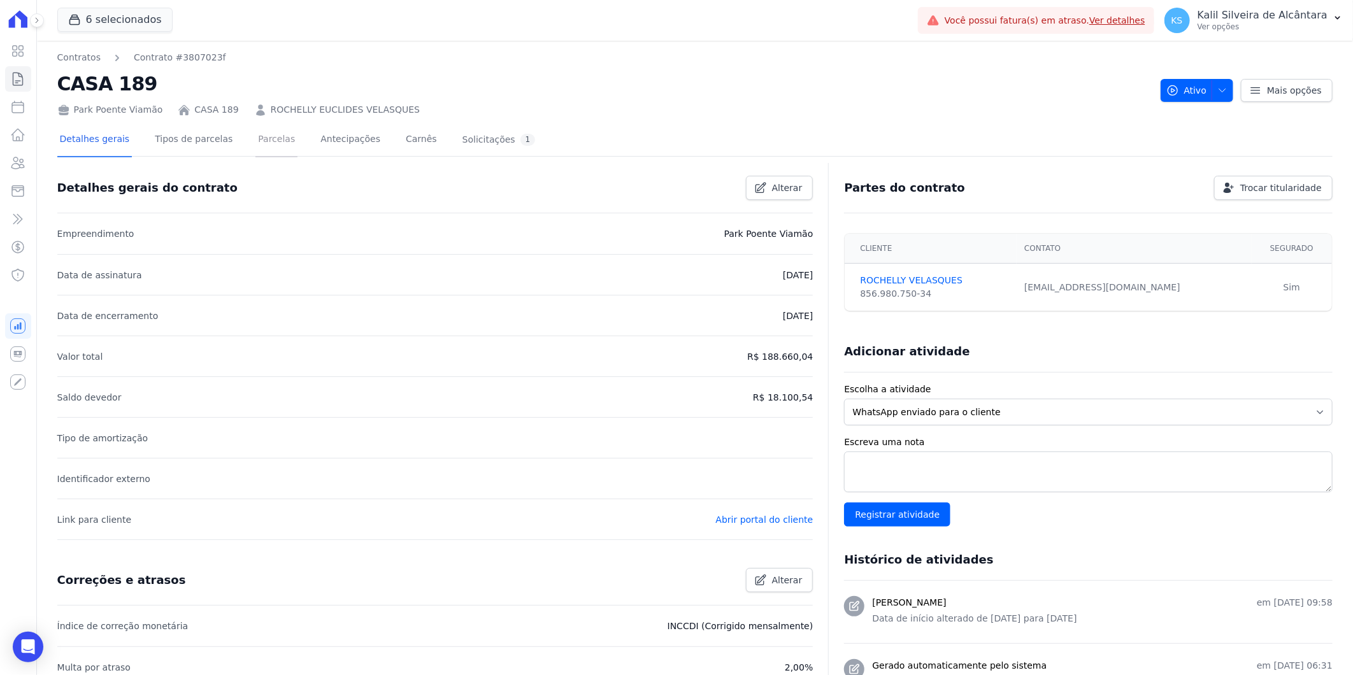
click at [256, 138] on link "Parcelas" at bounding box center [277, 141] width 42 height 34
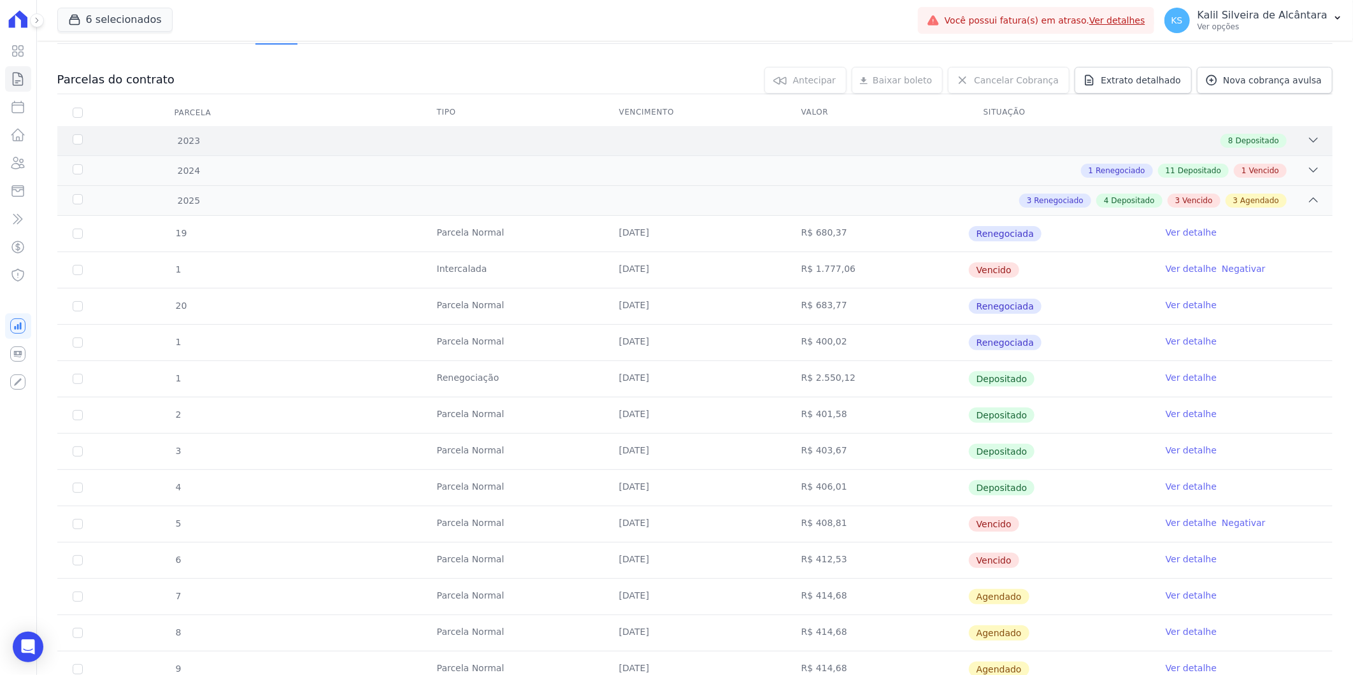
scroll to position [112, 0]
click at [422, 177] on div "1 Renegociado 11 Depositado 1 Vencido" at bounding box center [758, 172] width 1125 height 14
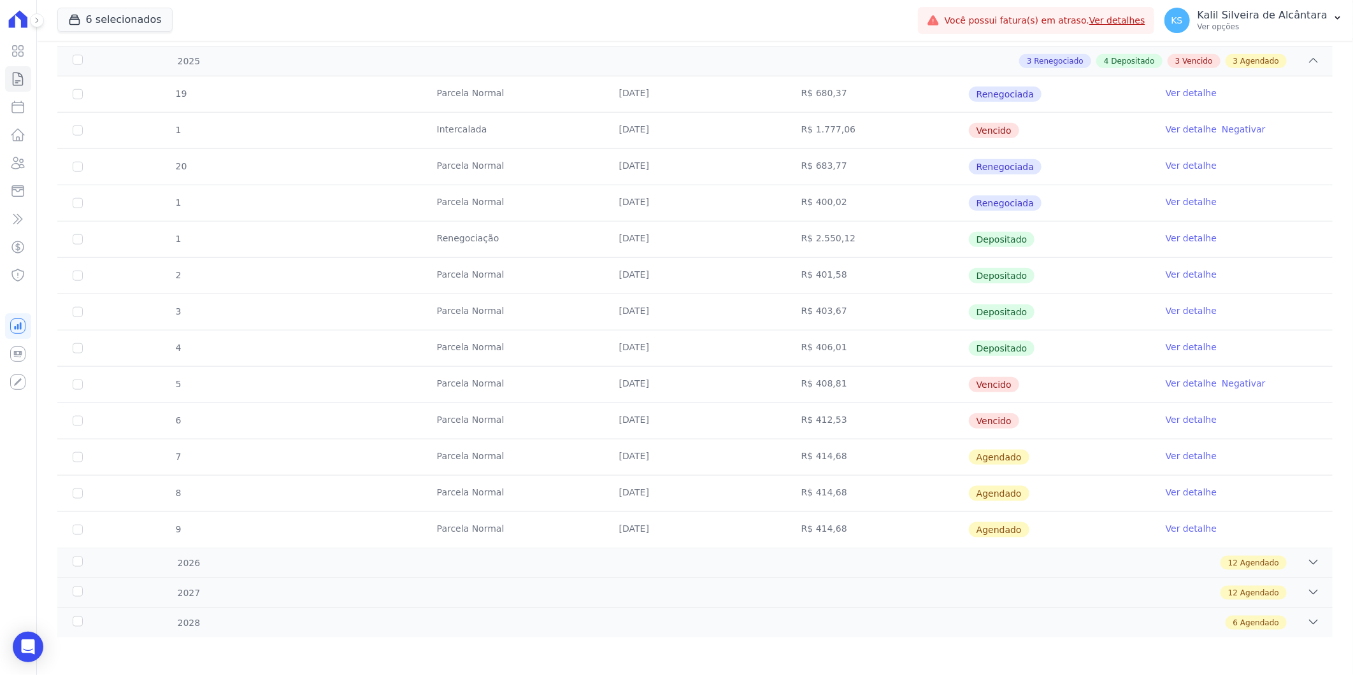
scroll to position [726, 0]
drag, startPoint x: 861, startPoint y: 423, endPoint x: 86, endPoint y: 380, distance: 776.1
click at [86, 380] on tbody "19 Parcela Normal 25/01/2025 R$ 680,37 Renegociada Ver detalhe 1 Intercalada 25…" at bounding box center [695, 312] width 1276 height 472
click at [730, 404] on td "[DATE]" at bounding box center [695, 421] width 182 height 36
click at [672, 370] on tbody "19 Parcela Normal 25/01/2025 R$ 680,37 Renegociada Ver detalhe 1 Intercalada 25…" at bounding box center [695, 312] width 1276 height 472
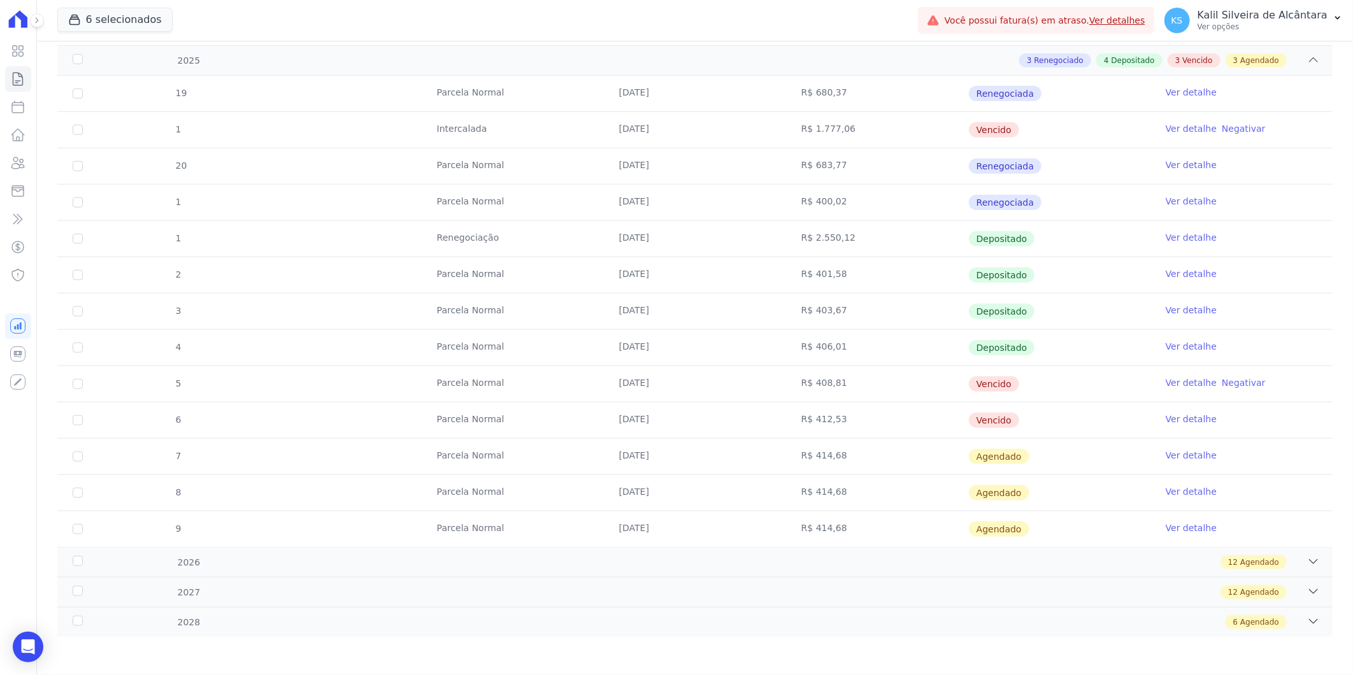
drag, startPoint x: 672, startPoint y: 370, endPoint x: 610, endPoint y: 391, distance: 65.5
click at [610, 391] on td "[DATE]" at bounding box center [695, 384] width 182 height 36
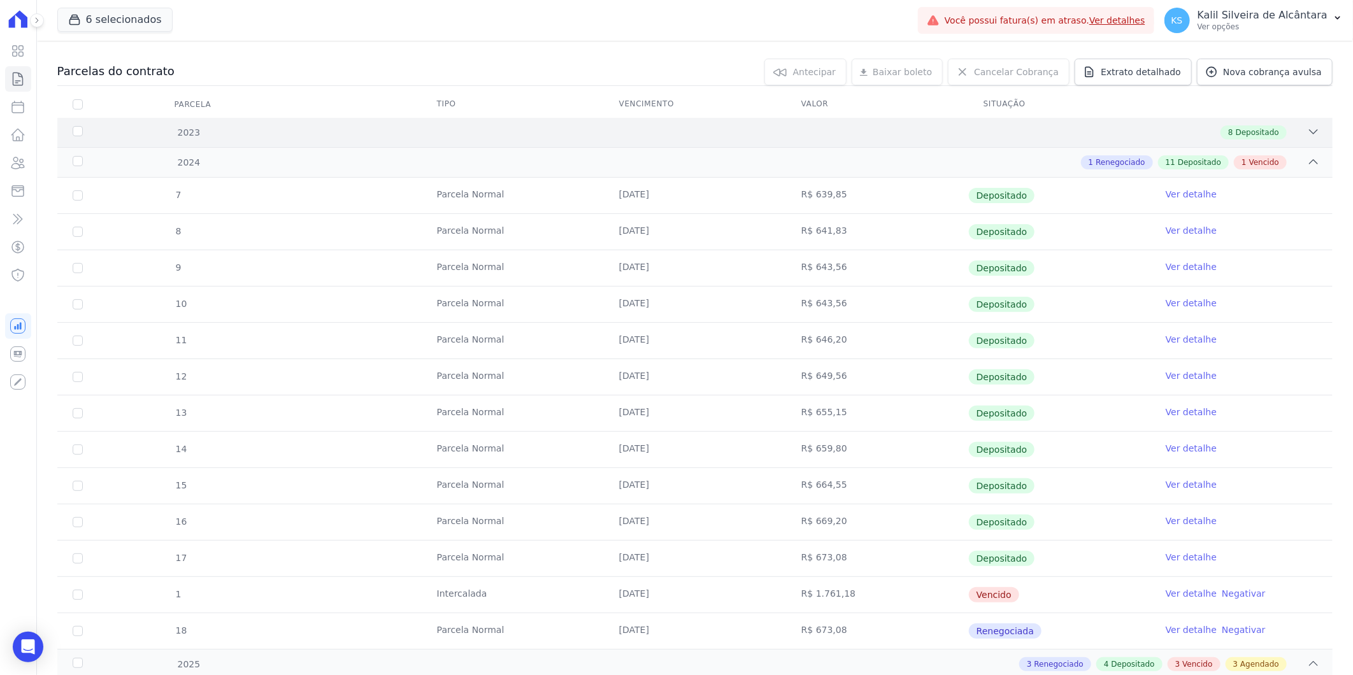
scroll to position [0, 0]
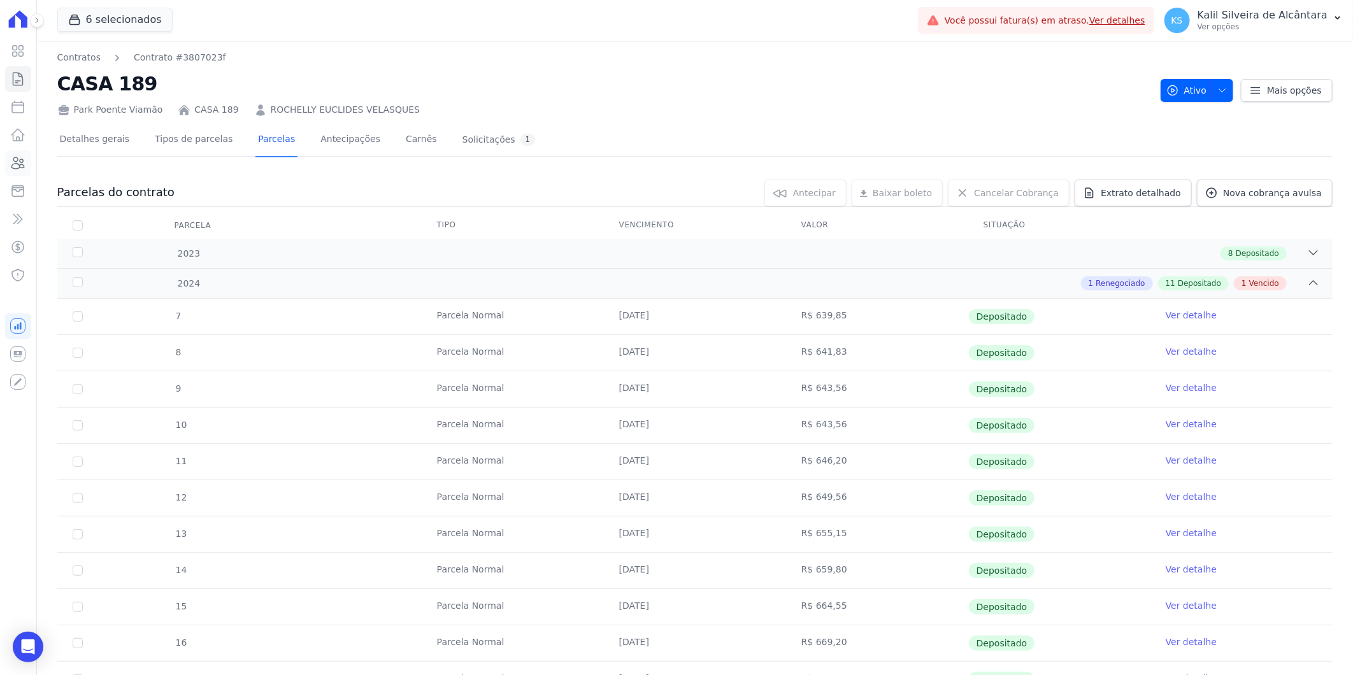
click at [18, 170] on link "Clientes" at bounding box center [18, 162] width 26 height 25
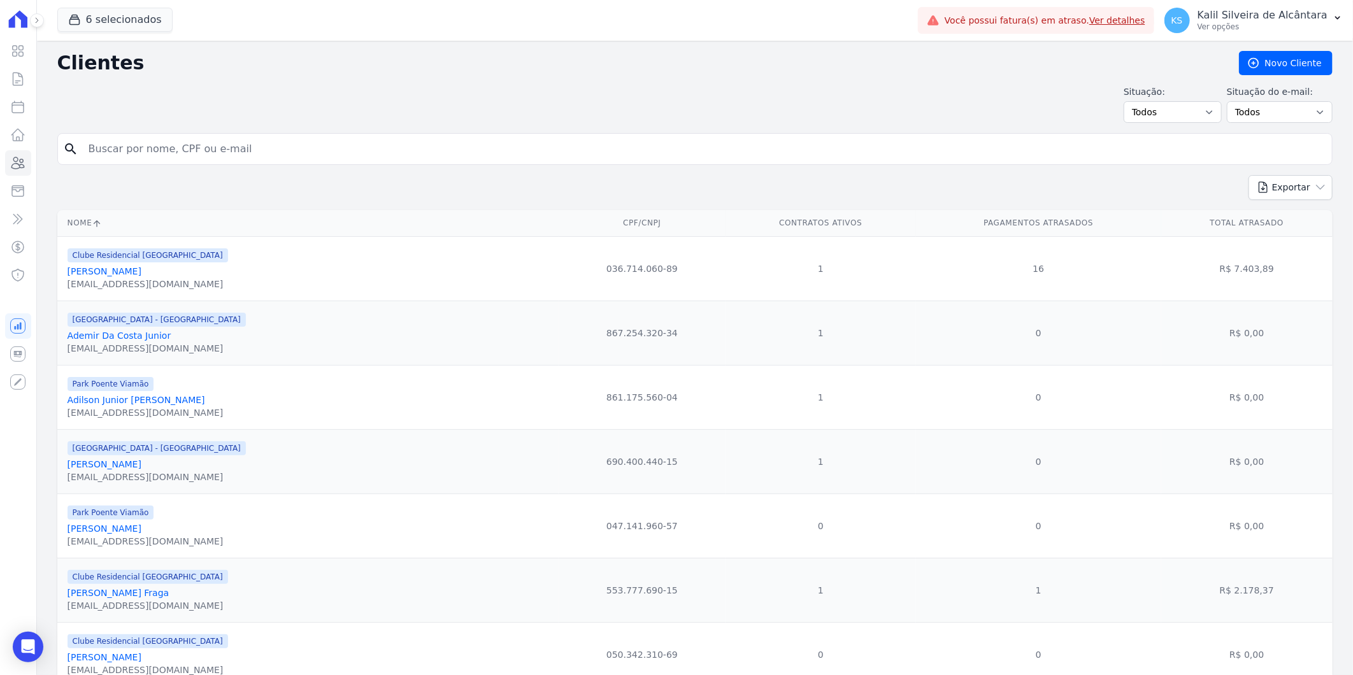
click at [206, 148] on input "search" at bounding box center [704, 148] width 1246 height 25
type input "rochelly"
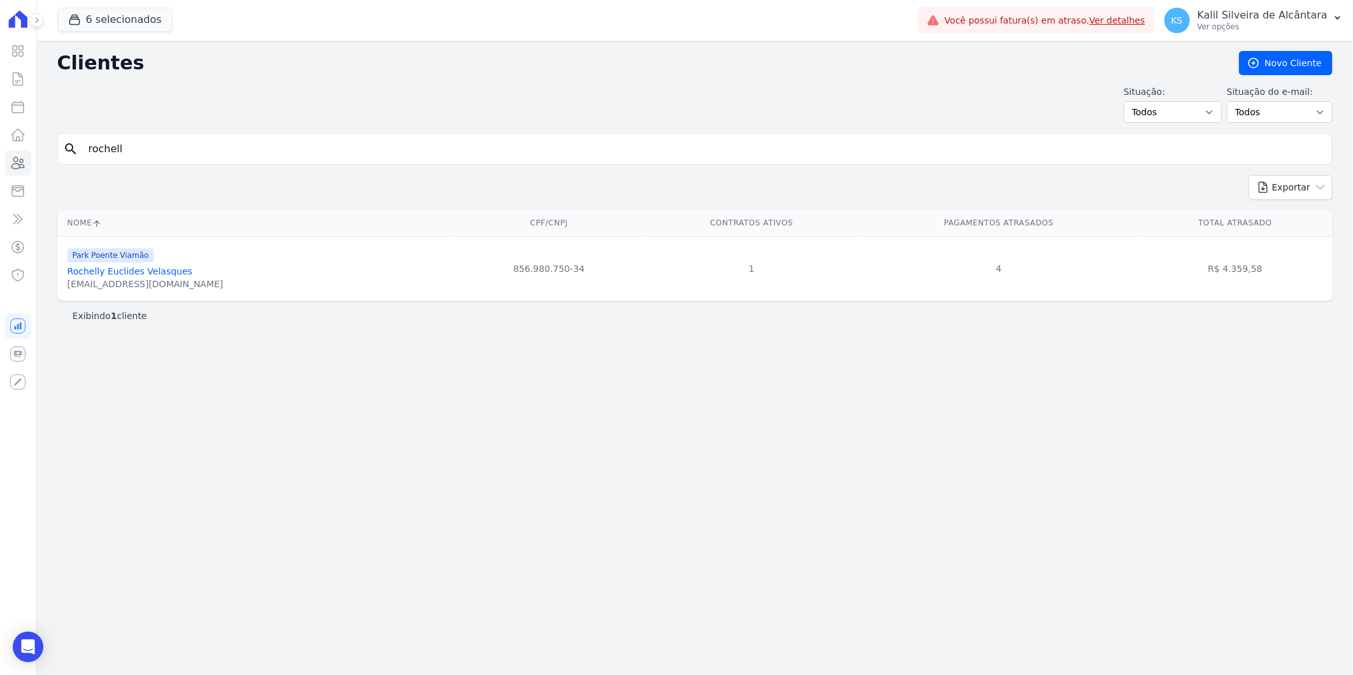
click at [135, 237] on td "Park Poente Viamão Rochelly Euclides Velasques rochelly.velasques@gmail.com" at bounding box center [256, 268] width 398 height 64
click at [133, 275] on link "Rochelly Euclides Velasques" at bounding box center [130, 271] width 125 height 10
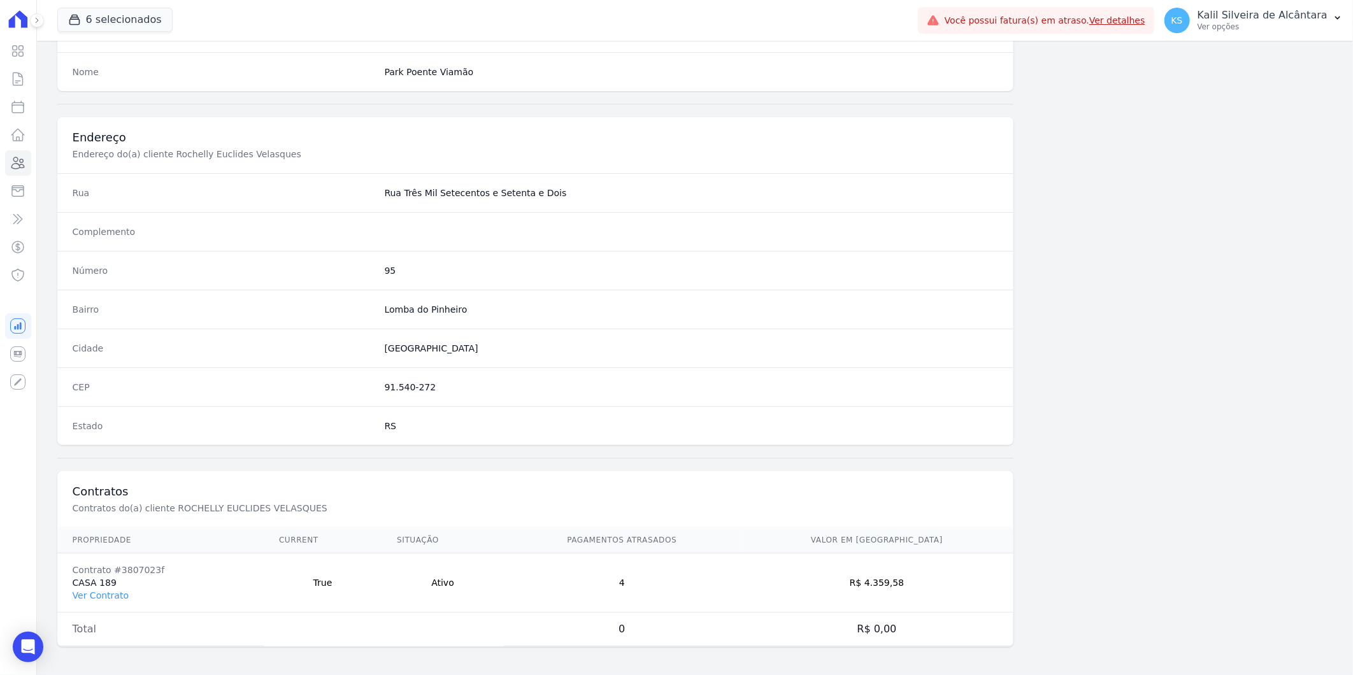
scroll to position [519, 0]
click at [97, 591] on link "Ver Contrato" at bounding box center [101, 593] width 56 height 10
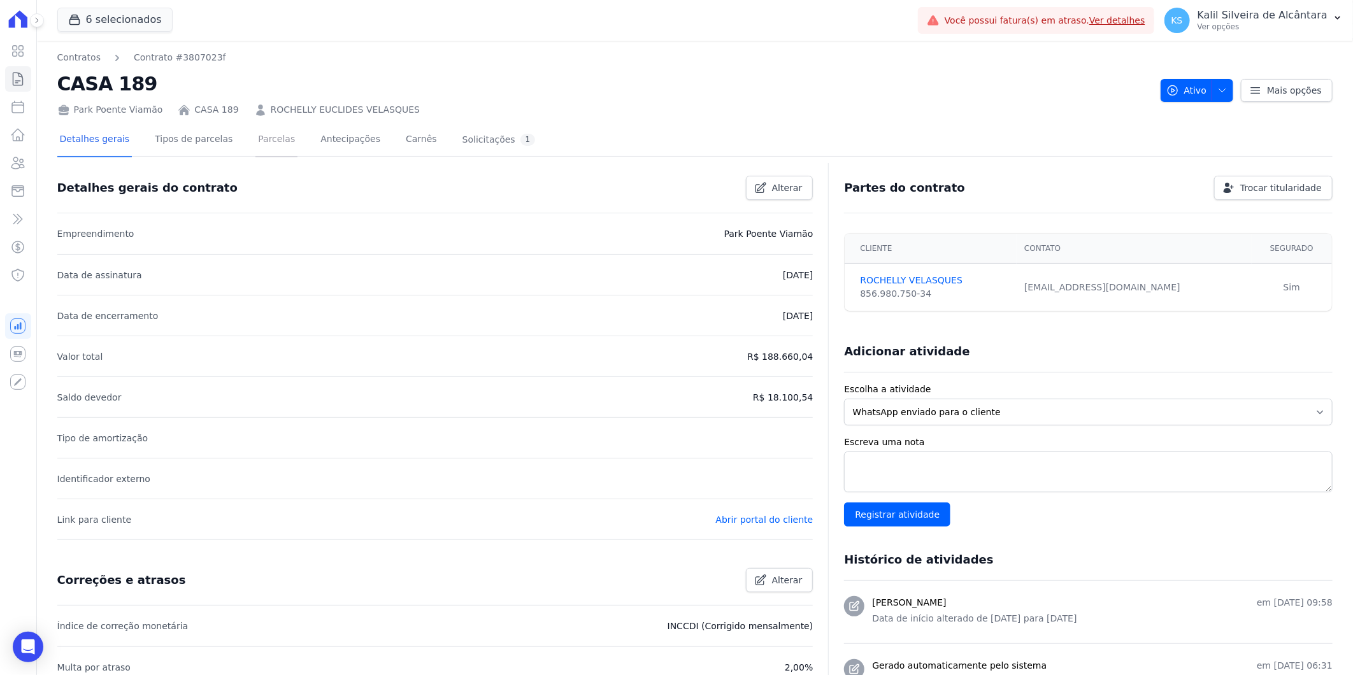
click at [256, 141] on link "Parcelas" at bounding box center [277, 141] width 42 height 34
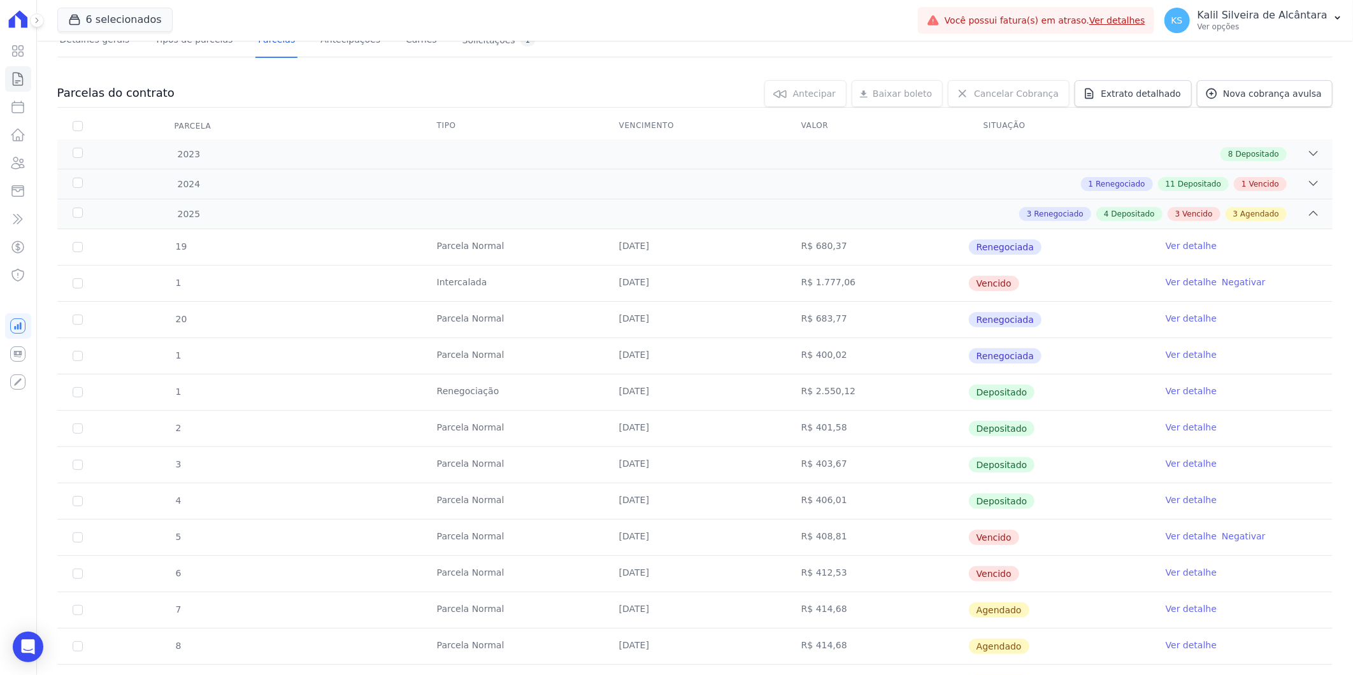
scroll to position [253, 0]
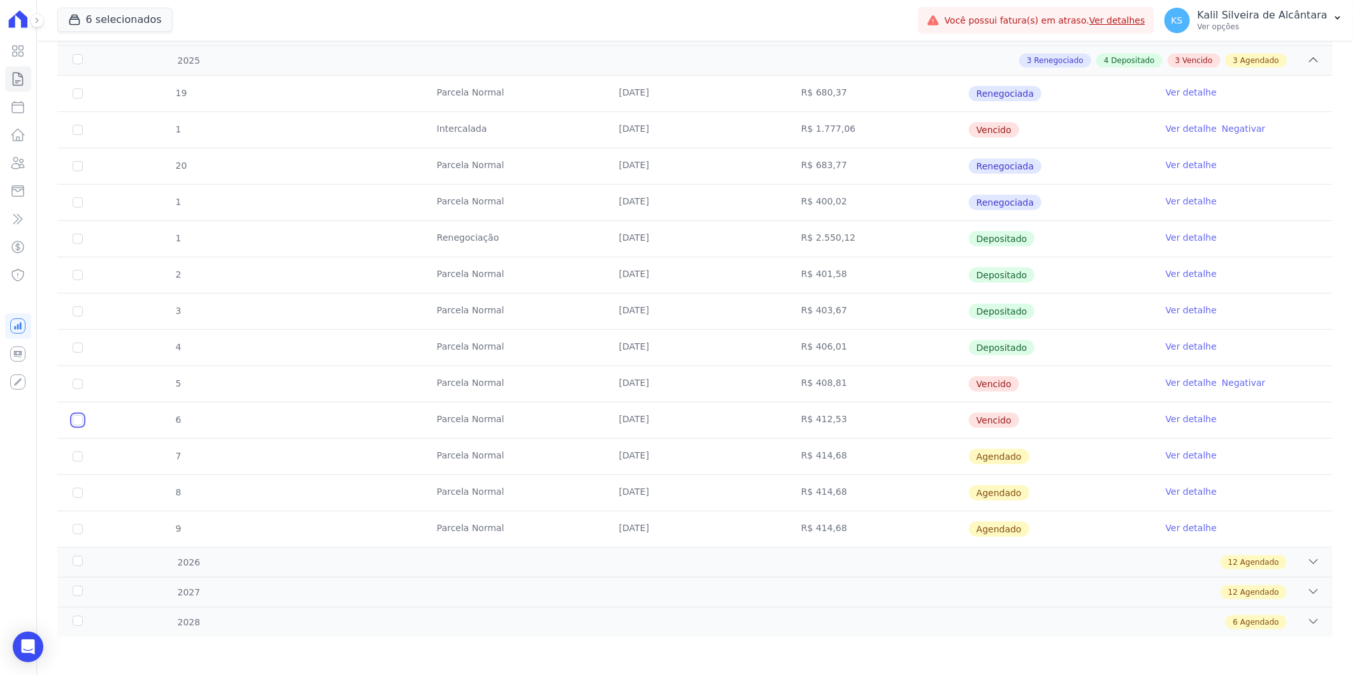
click at [75, 423] on input "checkbox" at bounding box center [78, 420] width 10 height 10
checkbox input "true"
click at [75, 390] on td "5" at bounding box center [77, 384] width 41 height 36
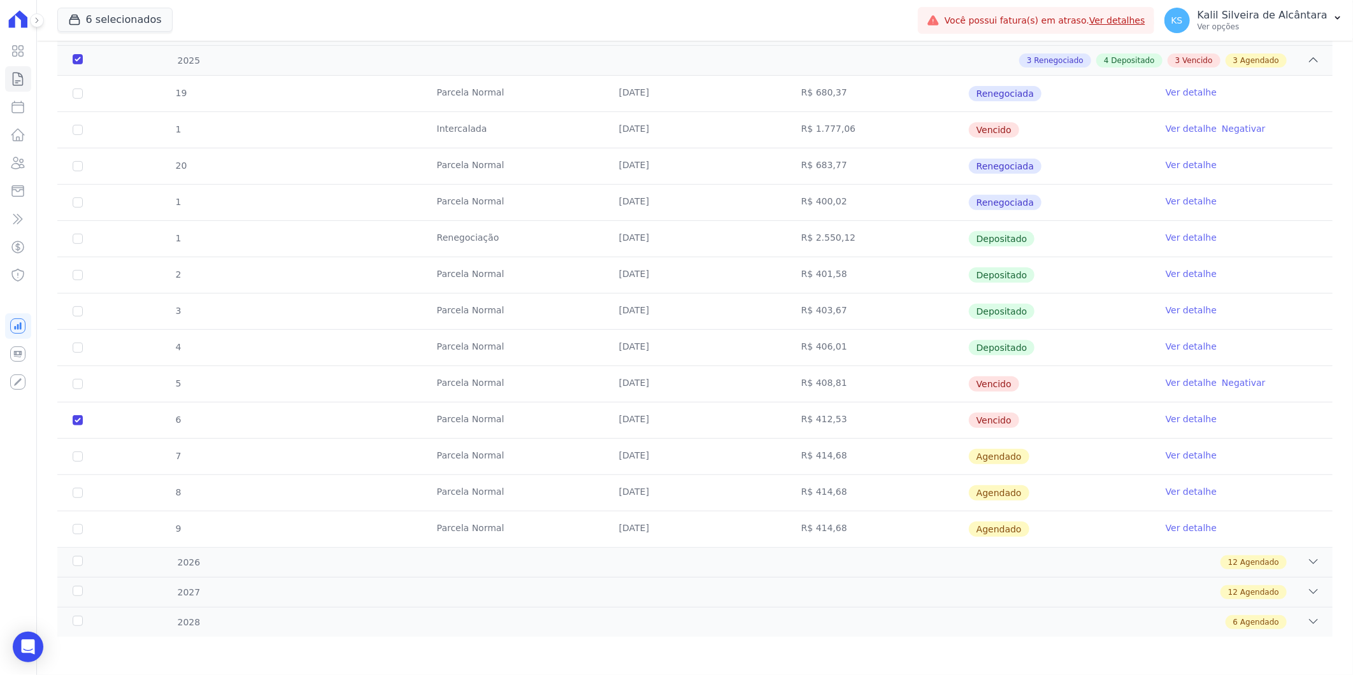
click at [80, 389] on td "5" at bounding box center [77, 384] width 41 height 36
click at [81, 384] on input "checkbox" at bounding box center [78, 384] width 10 height 10
checkbox input "true"
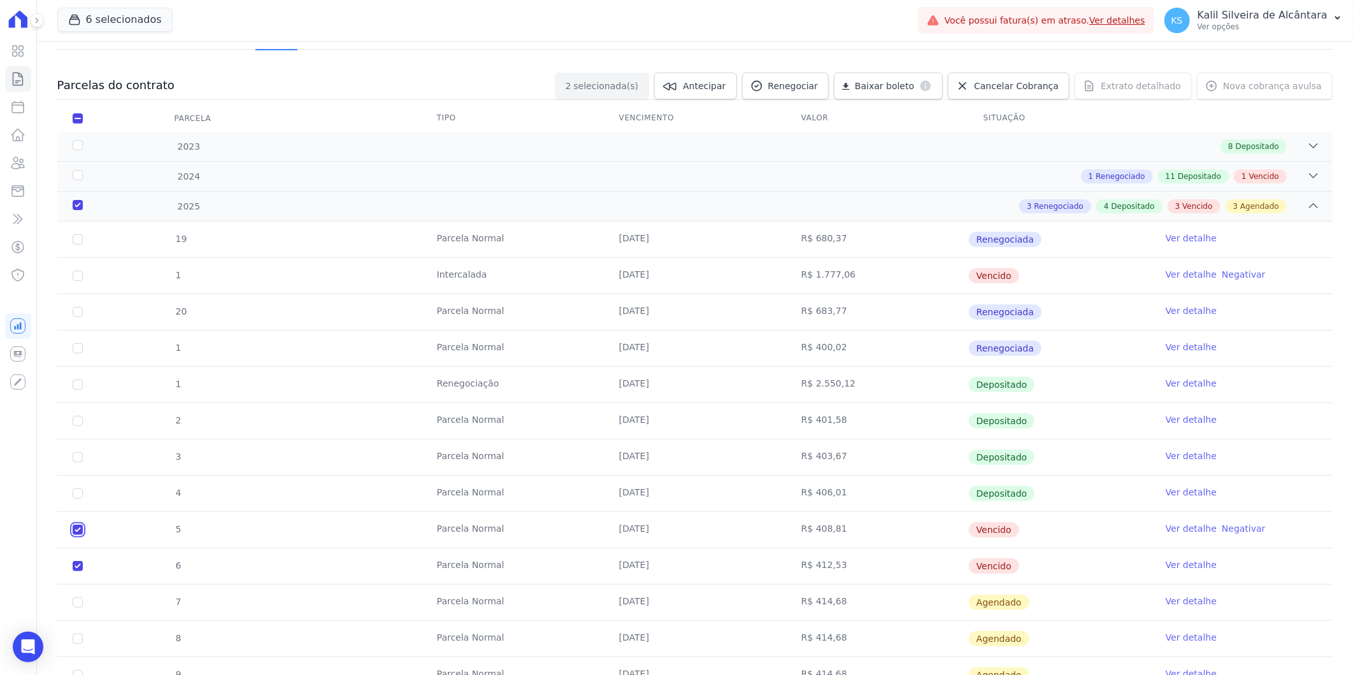
scroll to position [0, 0]
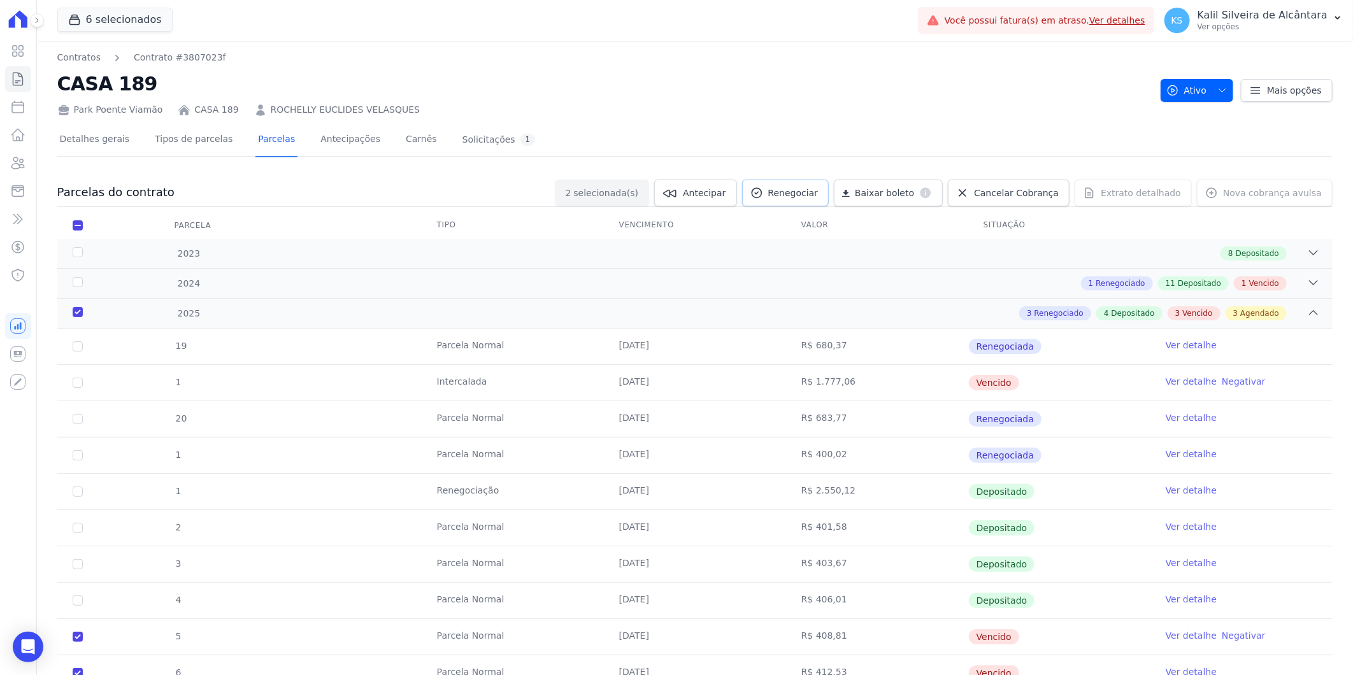
click at [828, 199] on link "Renegociar" at bounding box center [785, 193] width 87 height 27
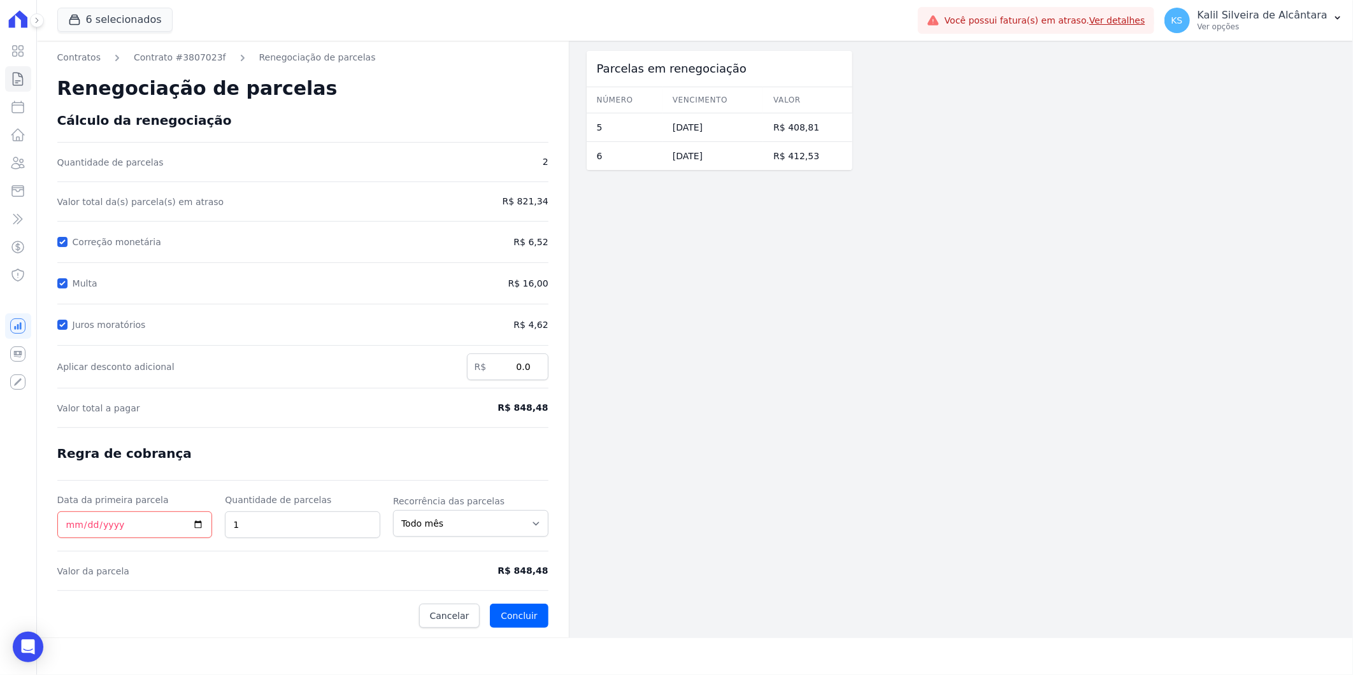
click at [55, 525] on div "Contratos Contrato #3807023f Renegociação de parcelas Renegociação de parcelas …" at bounding box center [303, 340] width 532 height 598
drag, startPoint x: 59, startPoint y: 526, endPoint x: 75, endPoint y: 530, distance: 15.8
click at [62, 526] on input "Data da primeira parcela" at bounding box center [134, 525] width 155 height 27
click at [189, 64] on div "Renegociação de parcelas" at bounding box center [302, 88] width 491 height 48
click at [188, 62] on link "Contrato #3807023f" at bounding box center [180, 57] width 92 height 13
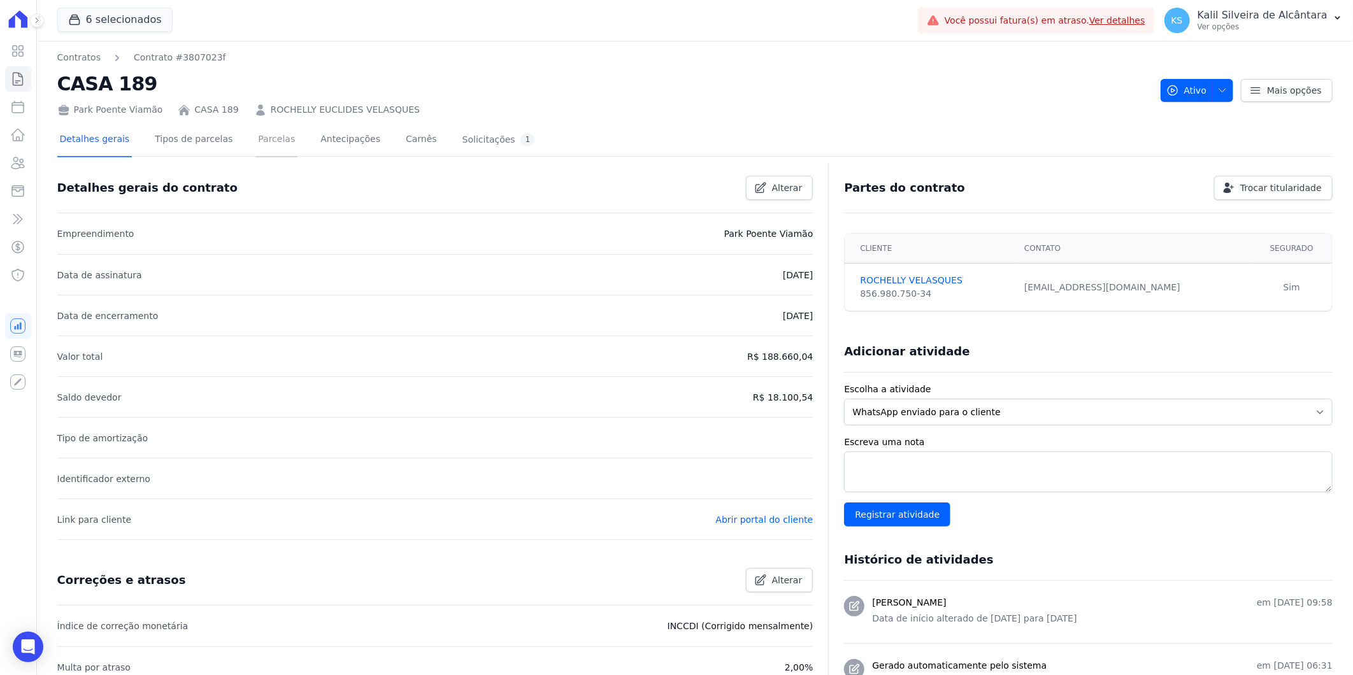
click at [257, 133] on link "Parcelas" at bounding box center [277, 141] width 42 height 34
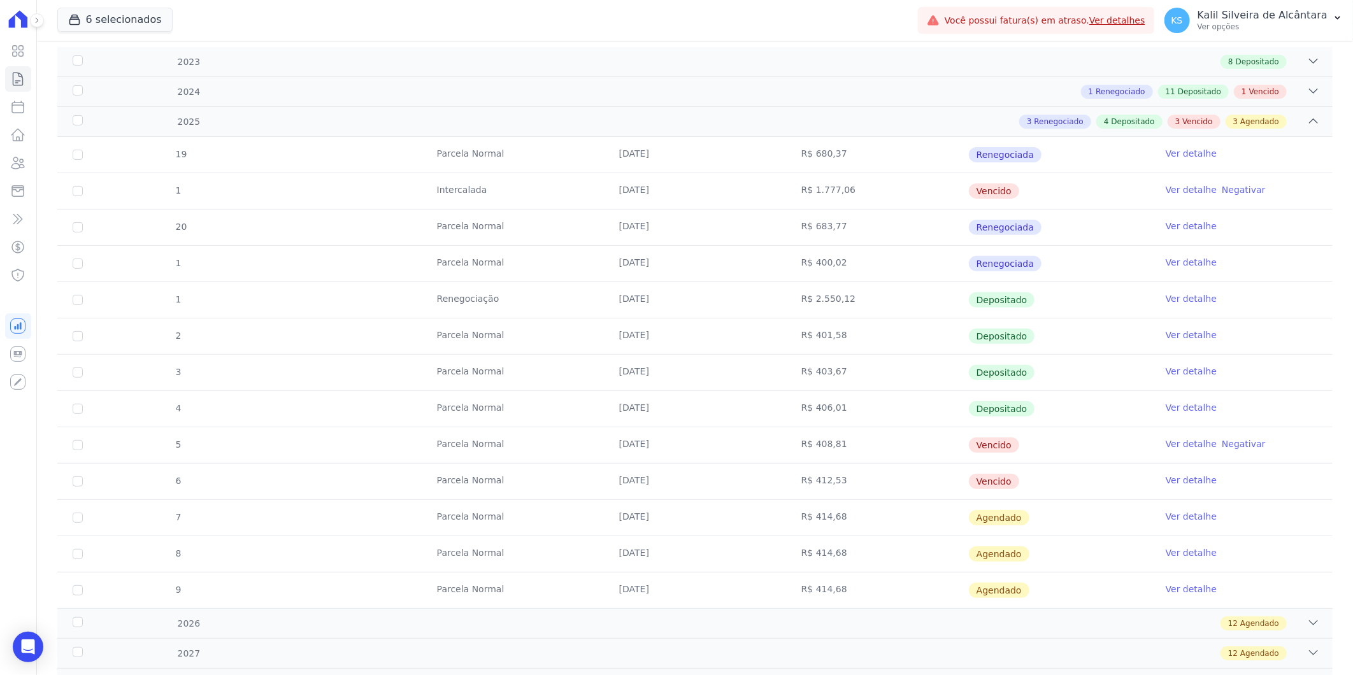
scroll to position [212, 0]
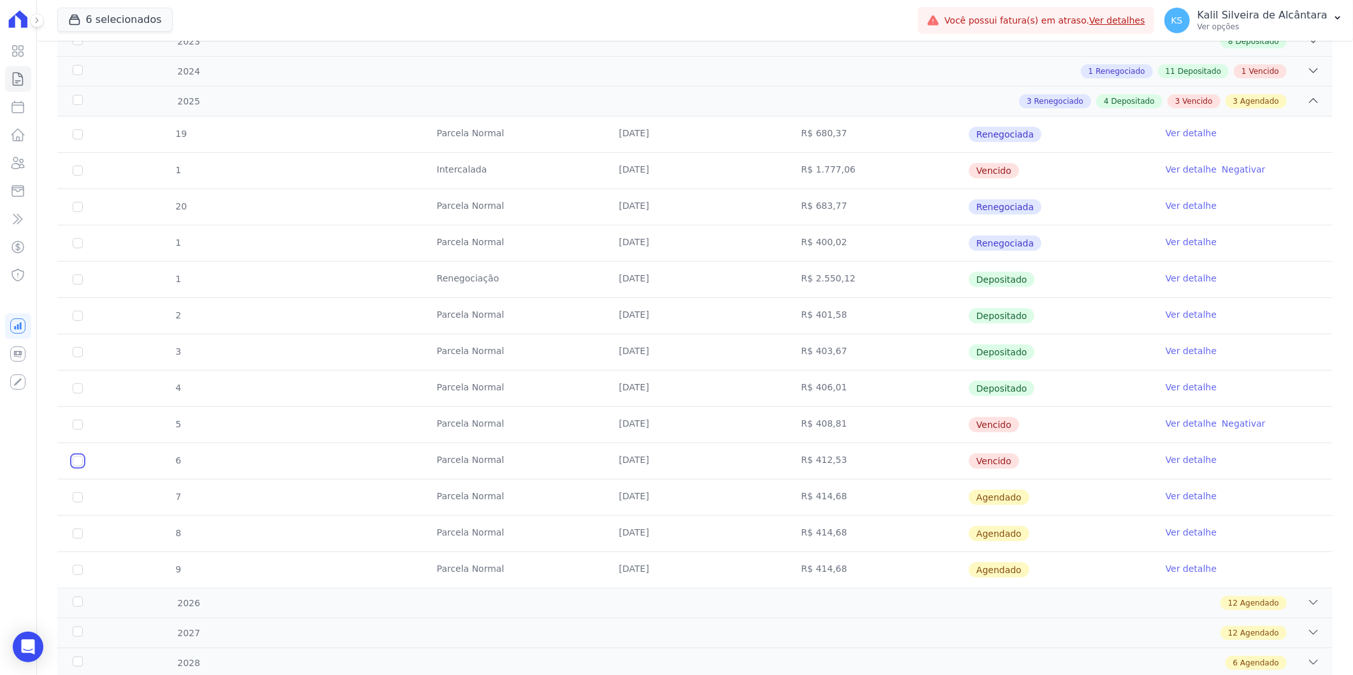
click at [80, 462] on input "checkbox" at bounding box center [78, 461] width 10 height 10
checkbox input "true"
click at [83, 421] on td "5" at bounding box center [77, 425] width 41 height 36
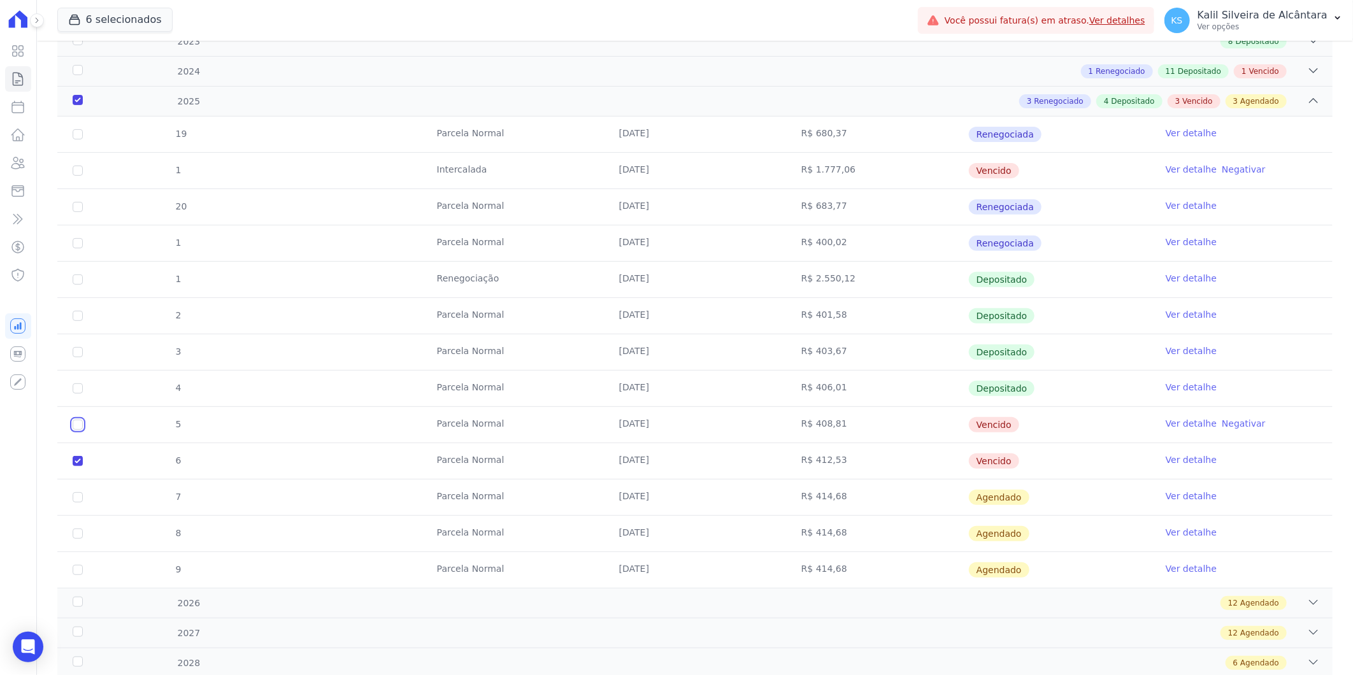
click at [79, 428] on input "checkbox" at bounding box center [78, 425] width 10 height 10
checkbox input "true"
drag, startPoint x: 375, startPoint y: 436, endPoint x: 883, endPoint y: 475, distance: 509.3
click at [883, 475] on tbody "19 Parcela Normal 25/01/2025 R$ 680,37 Renegociada Ver detalhe 1 Intercalada 25…" at bounding box center [695, 353] width 1276 height 472
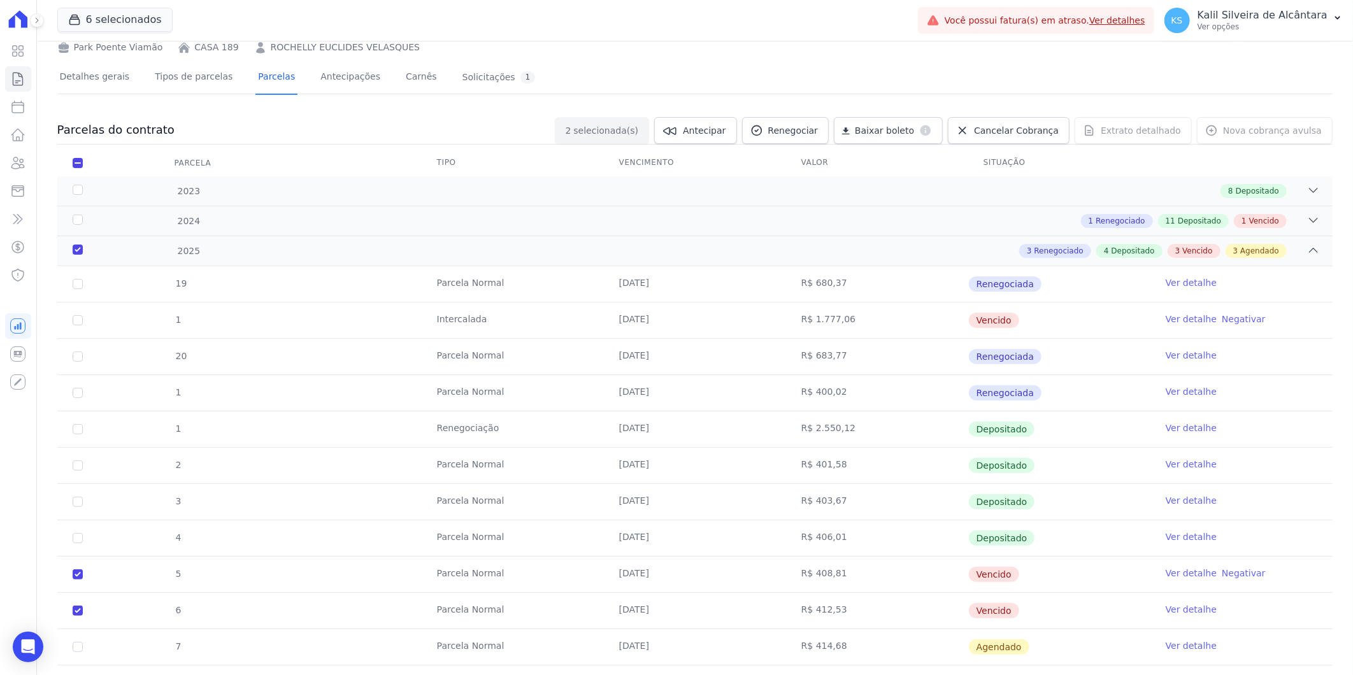
scroll to position [0, 0]
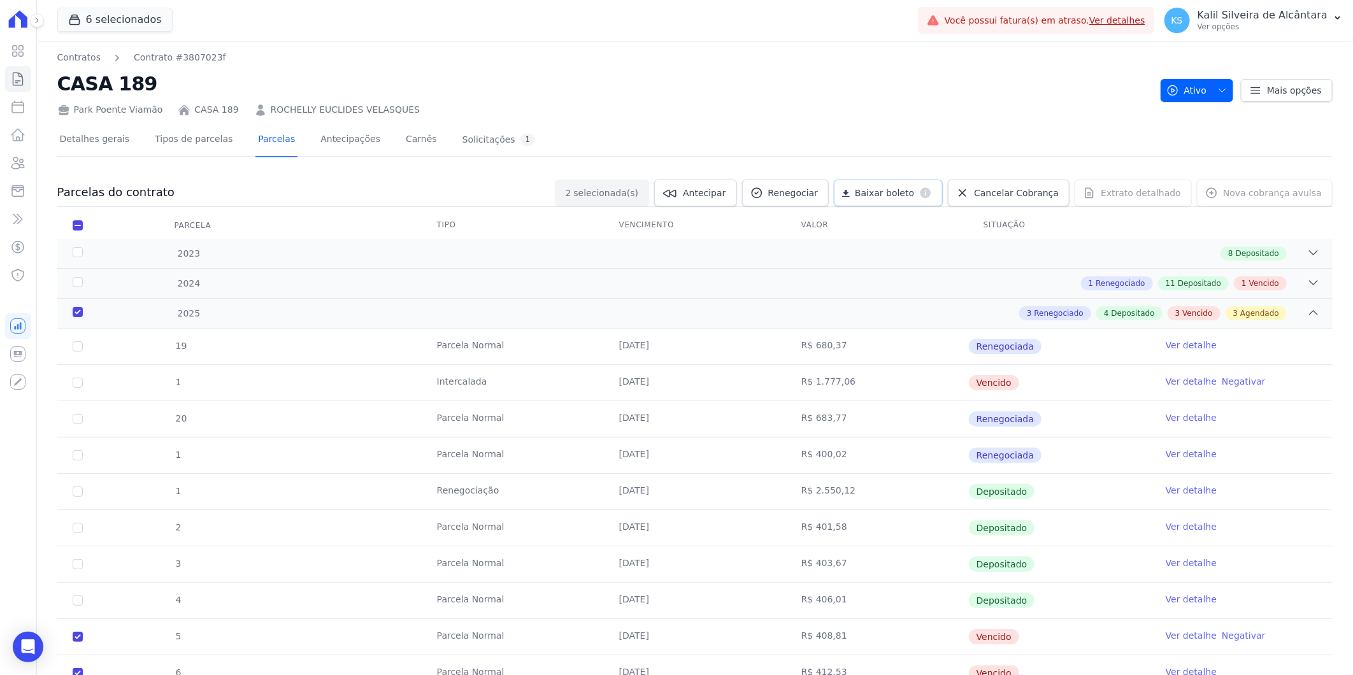
click at [932, 198] on dt "default" at bounding box center [923, 193] width 18 height 13
click at [78, 225] on input "checkbox" at bounding box center [78, 225] width 10 height 10
checkbox input "false"
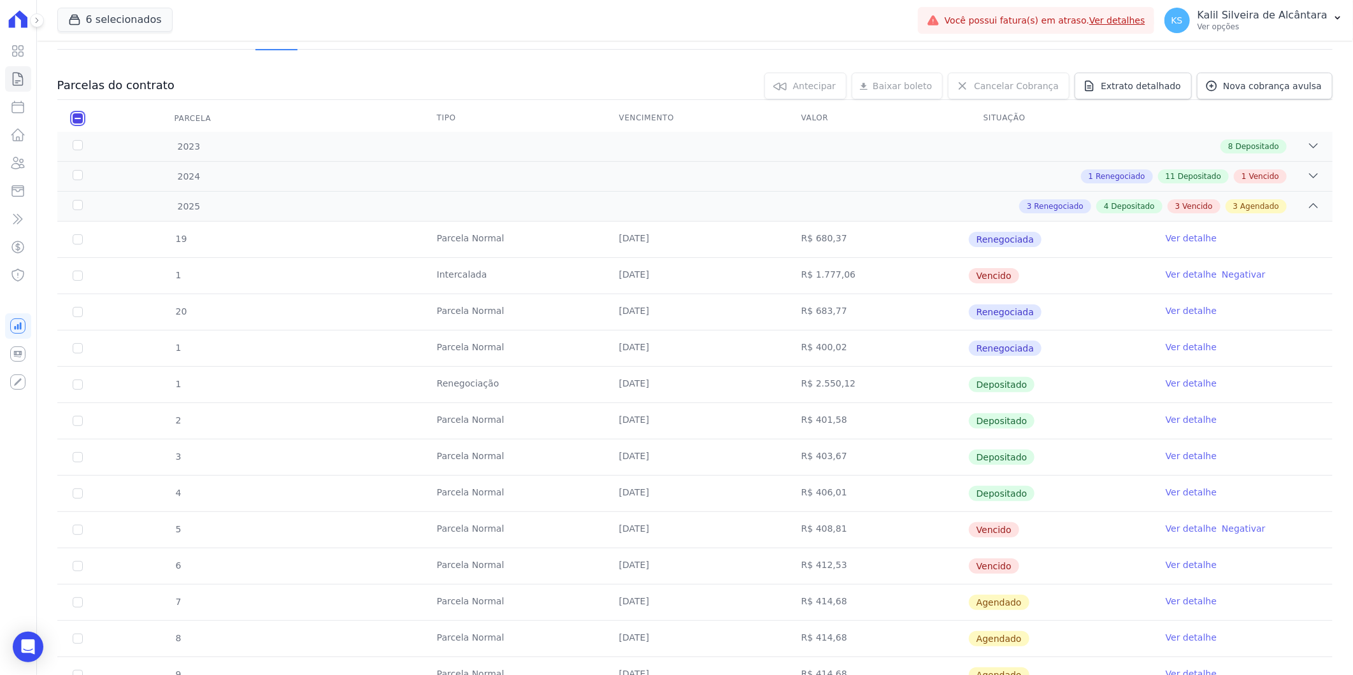
scroll to position [253, 0]
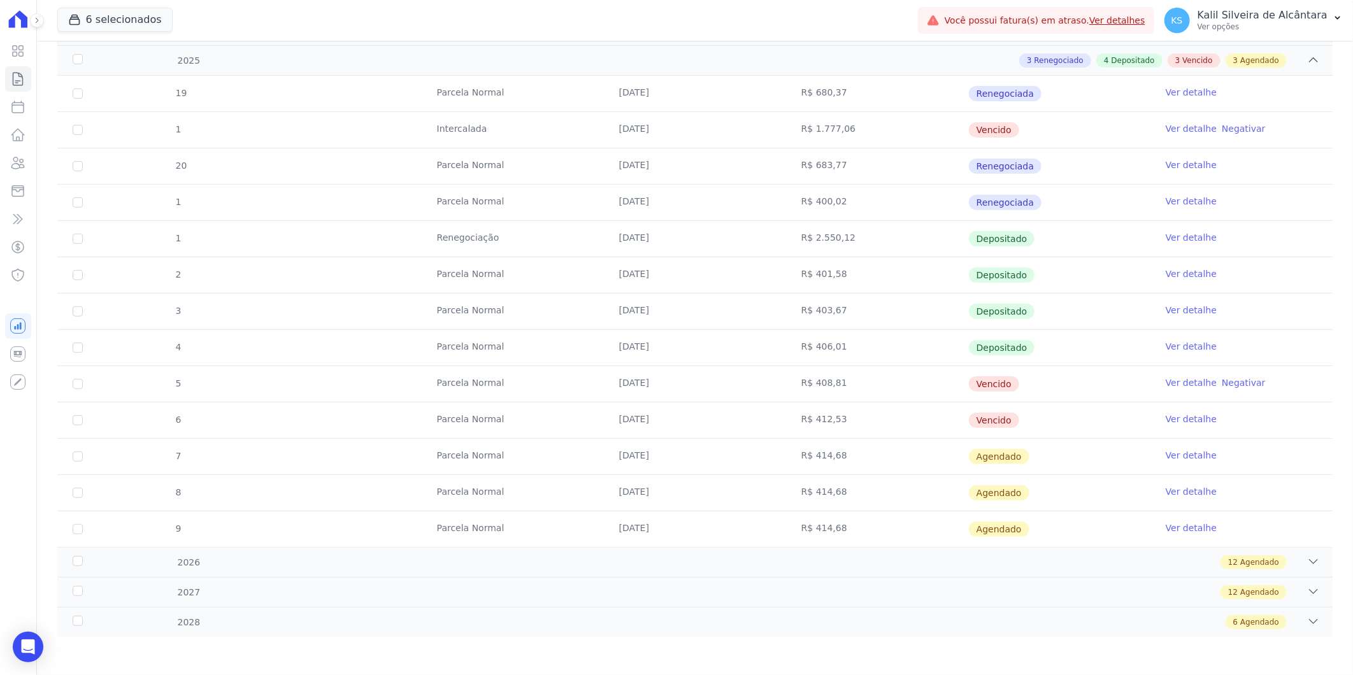
click at [735, 393] on td "[DATE]" at bounding box center [695, 384] width 182 height 36
click at [79, 413] on td "6" at bounding box center [77, 421] width 41 height 36
click at [75, 415] on input "checkbox" at bounding box center [78, 420] width 10 height 10
checkbox input "true"
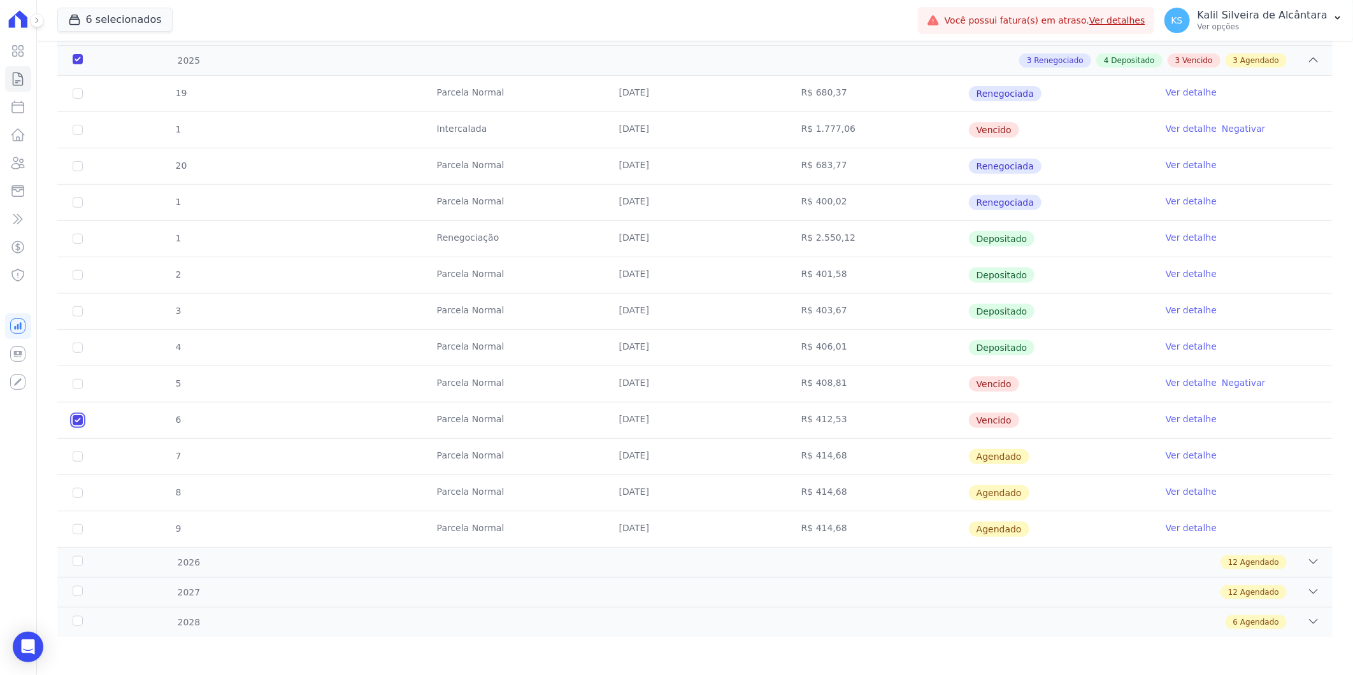
checkbox input "true"
drag, startPoint x: 79, startPoint y: 386, endPoint x: 105, endPoint y: 391, distance: 25.9
click at [78, 385] on input "checkbox" at bounding box center [78, 384] width 10 height 10
checkbox input "true"
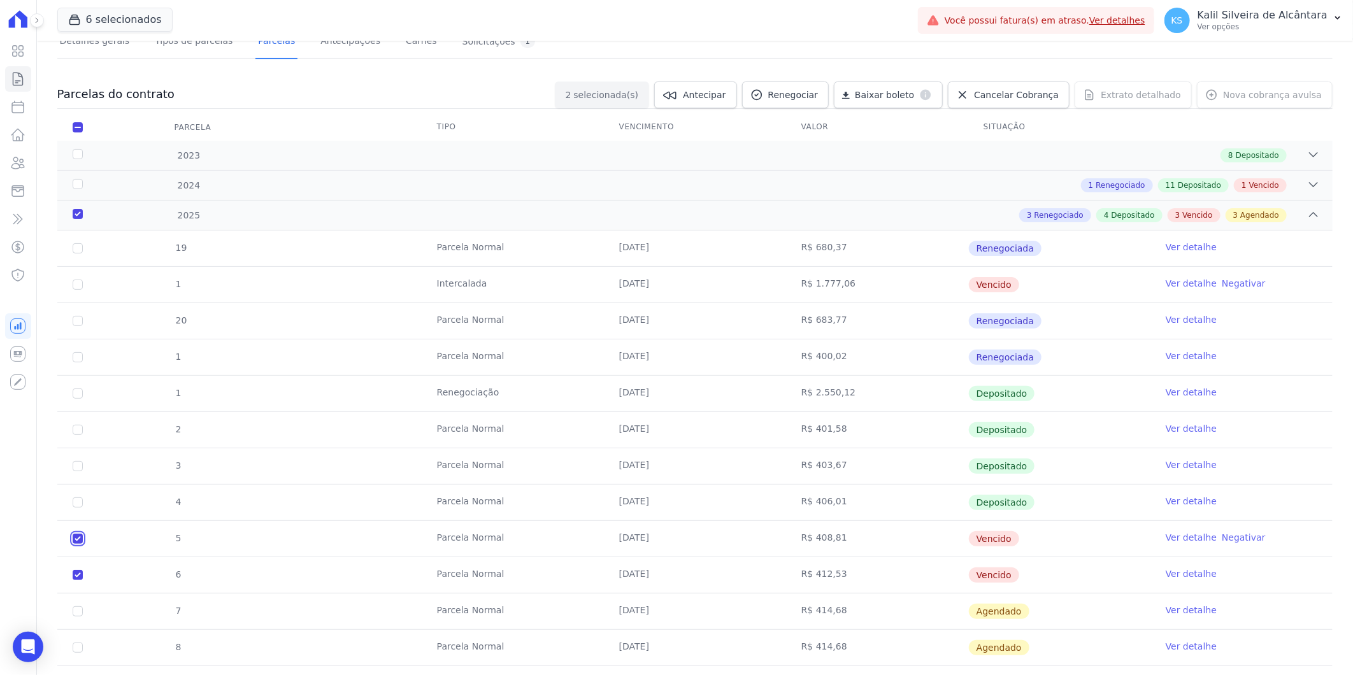
scroll to position [0, 0]
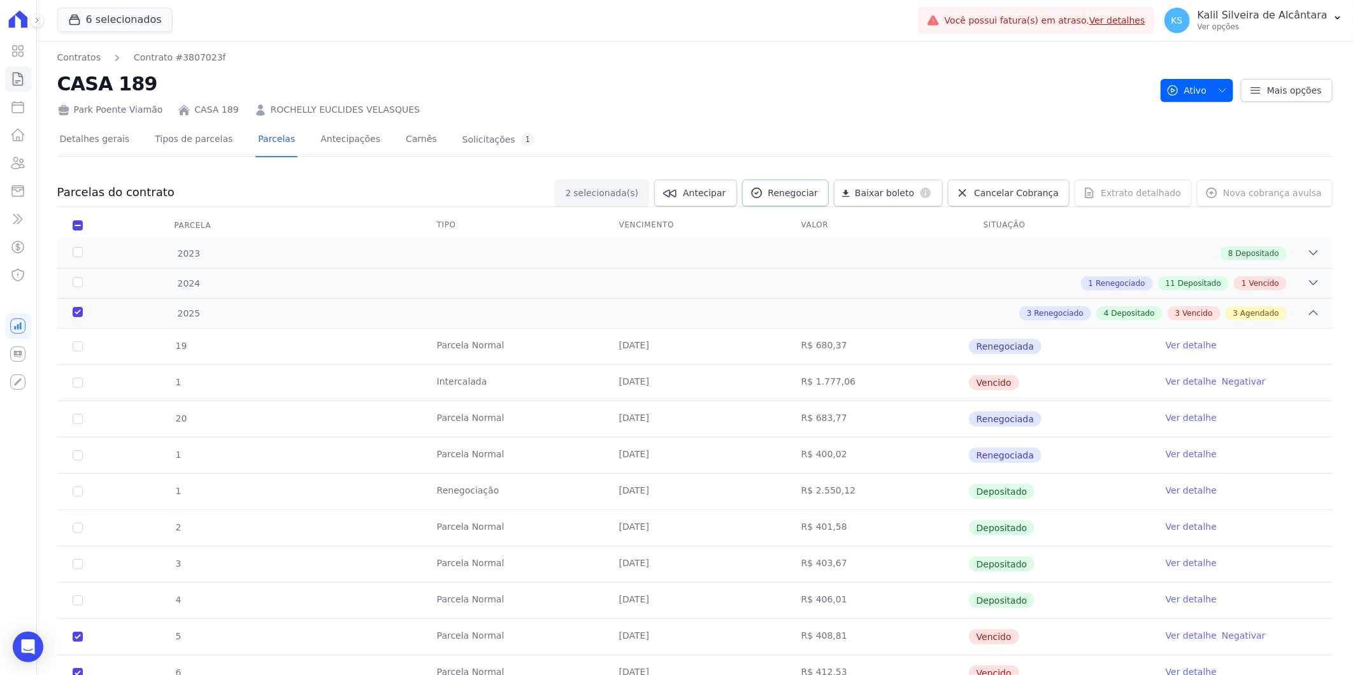
click at [816, 192] on span "Renegociar" at bounding box center [793, 193] width 50 height 13
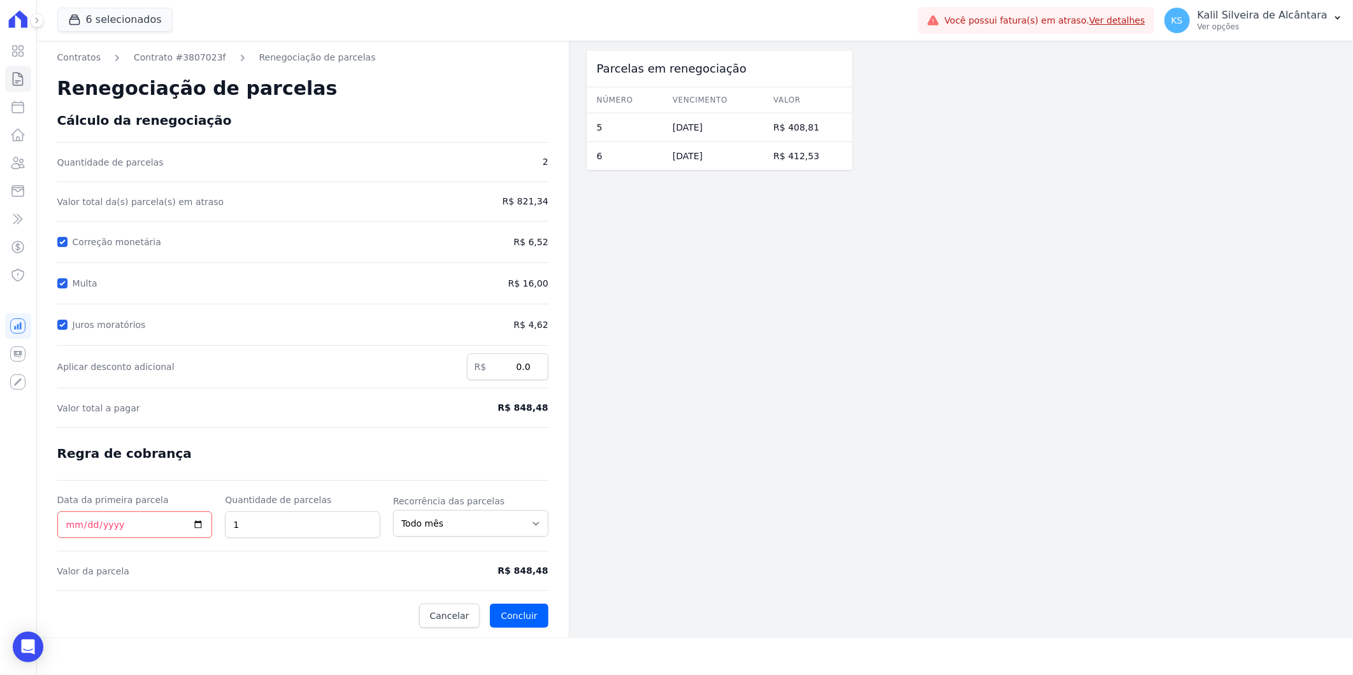
click at [61, 281] on div at bounding box center [62, 283] width 10 height 13
click at [62, 323] on input "Juros moratórios" at bounding box center [62, 325] width 10 height 10
checkbox input "false"
click at [59, 287] on input "Multa" at bounding box center [62, 283] width 10 height 10
checkbox input "false"
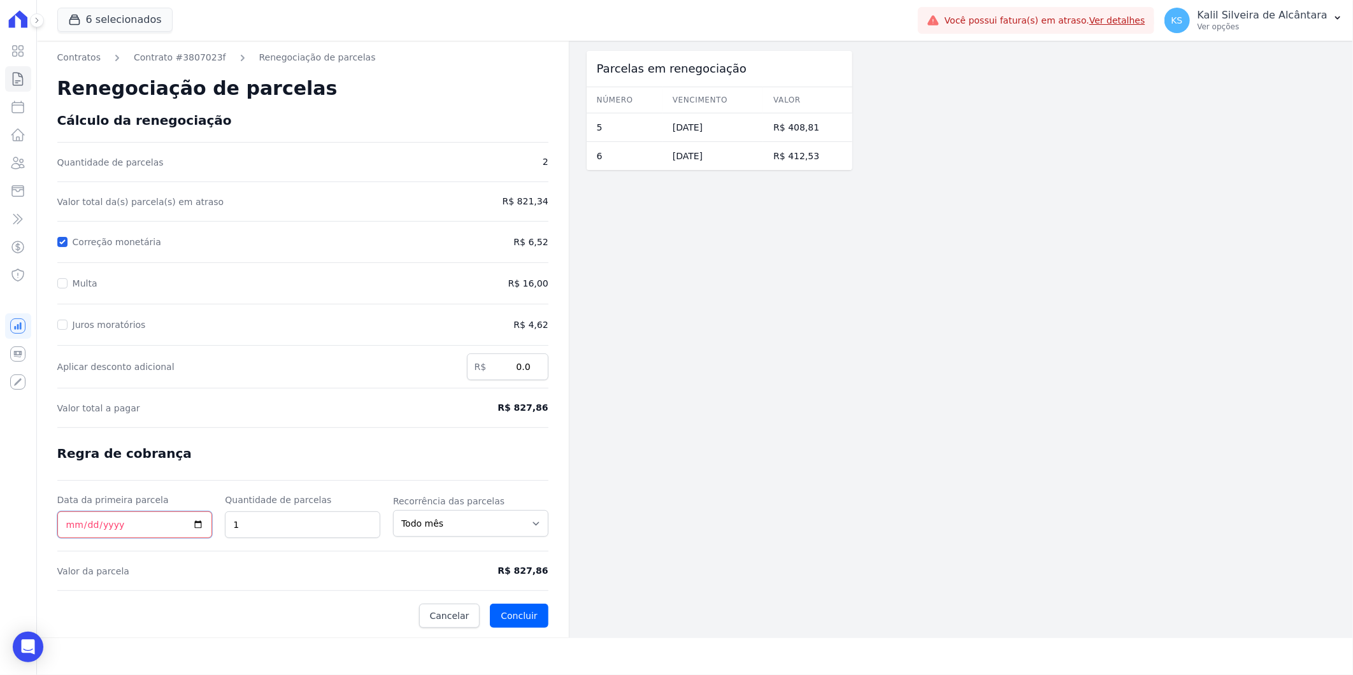
click at [69, 530] on input "Data da primeira parcela" at bounding box center [134, 525] width 155 height 27
type input "[DATE]"
click at [531, 614] on button "Concluir" at bounding box center [519, 616] width 58 height 24
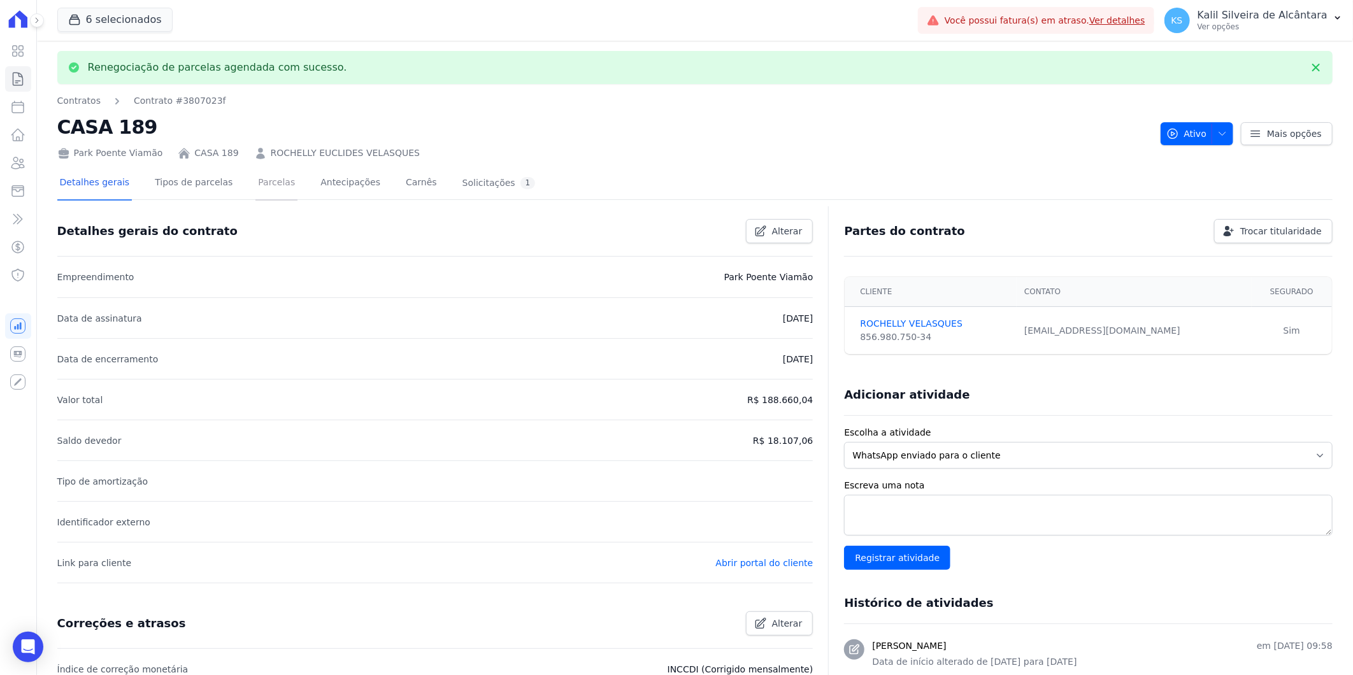
click at [256, 188] on link "Parcelas" at bounding box center [277, 184] width 42 height 34
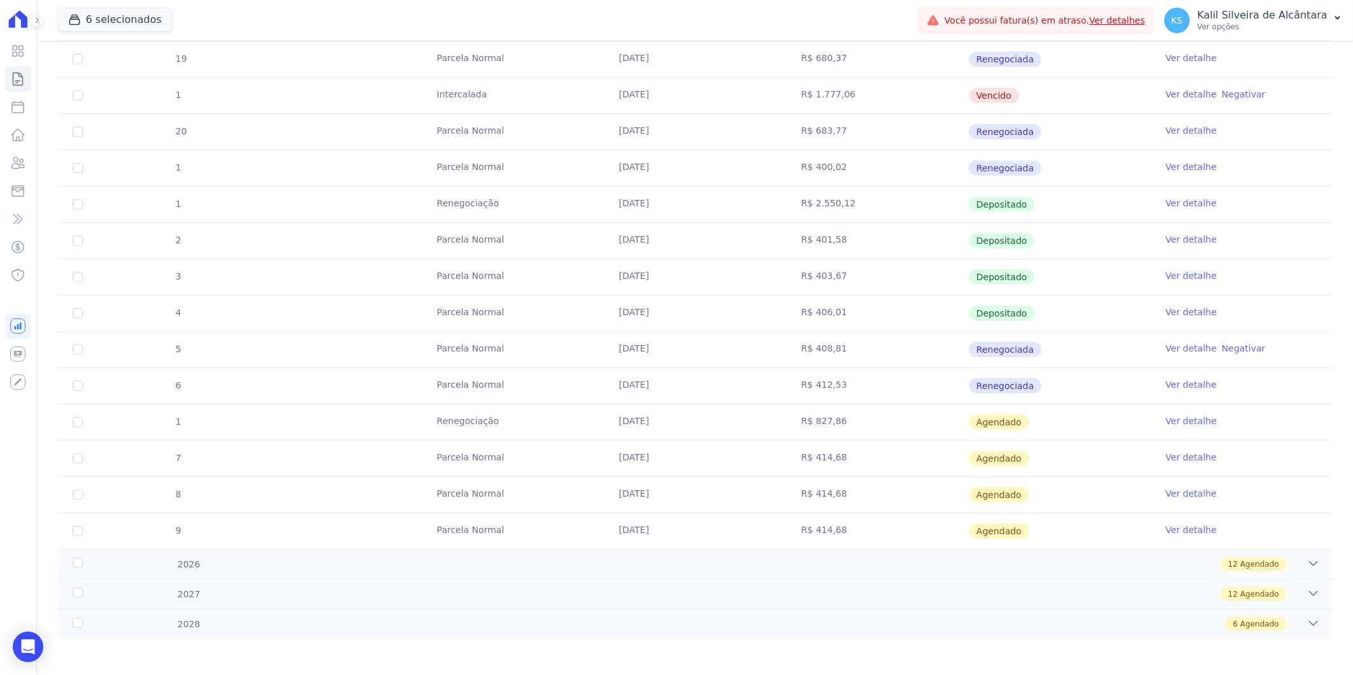
scroll to position [289, 0]
click at [1180, 416] on link "Ver detalhe" at bounding box center [1191, 419] width 51 height 13
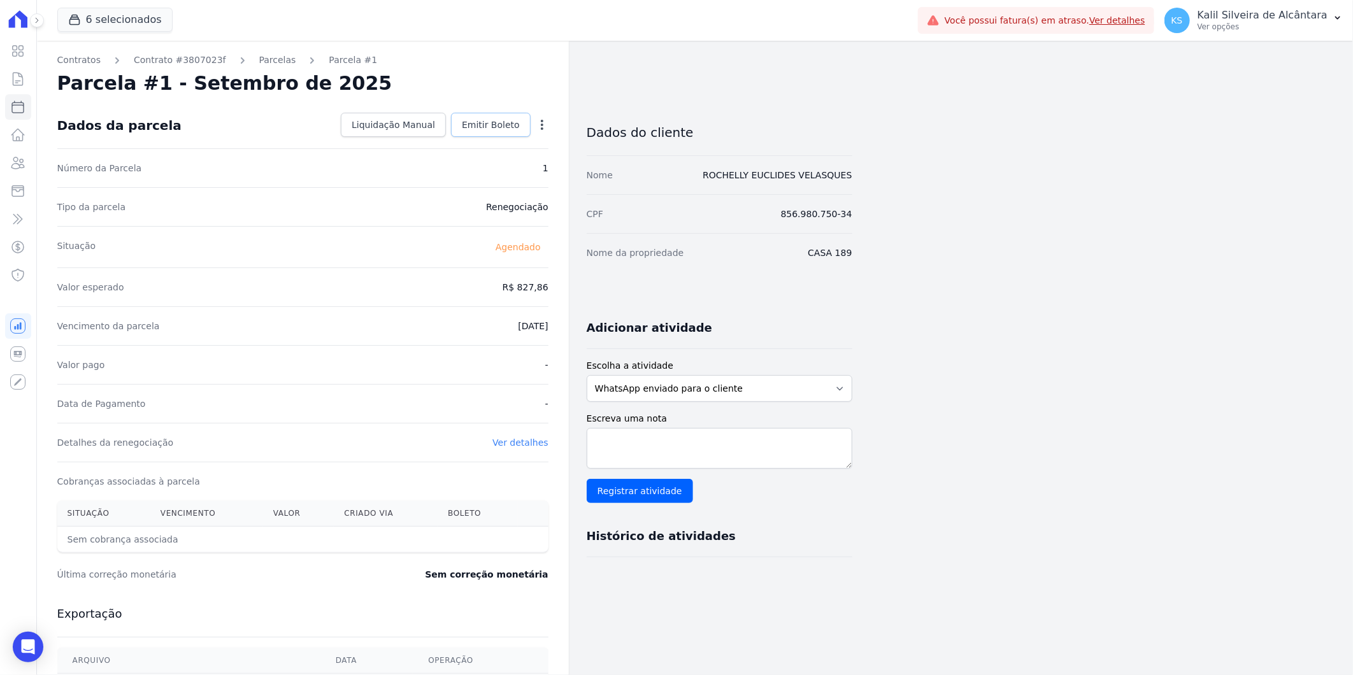
click at [465, 122] on link "Emitir Boleto" at bounding box center [491, 125] width 80 height 24
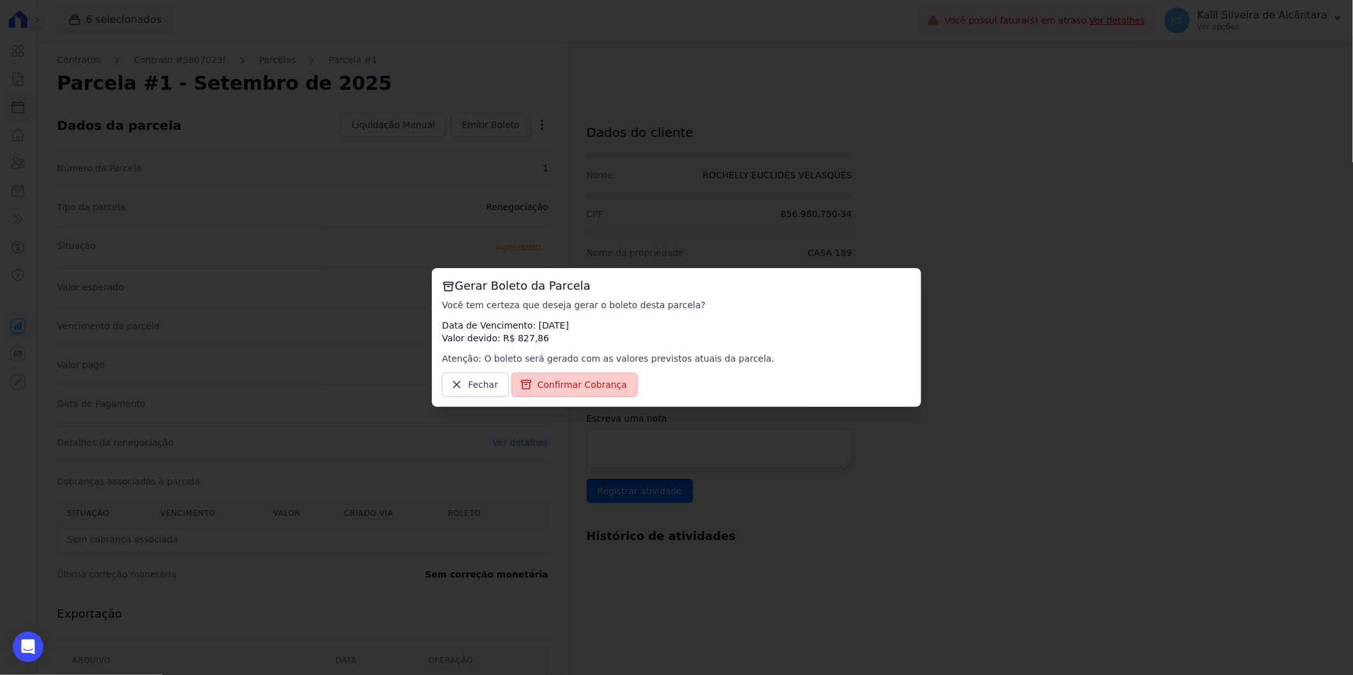
click at [561, 378] on span "Confirmar Cobrança" at bounding box center [583, 384] width 90 height 13
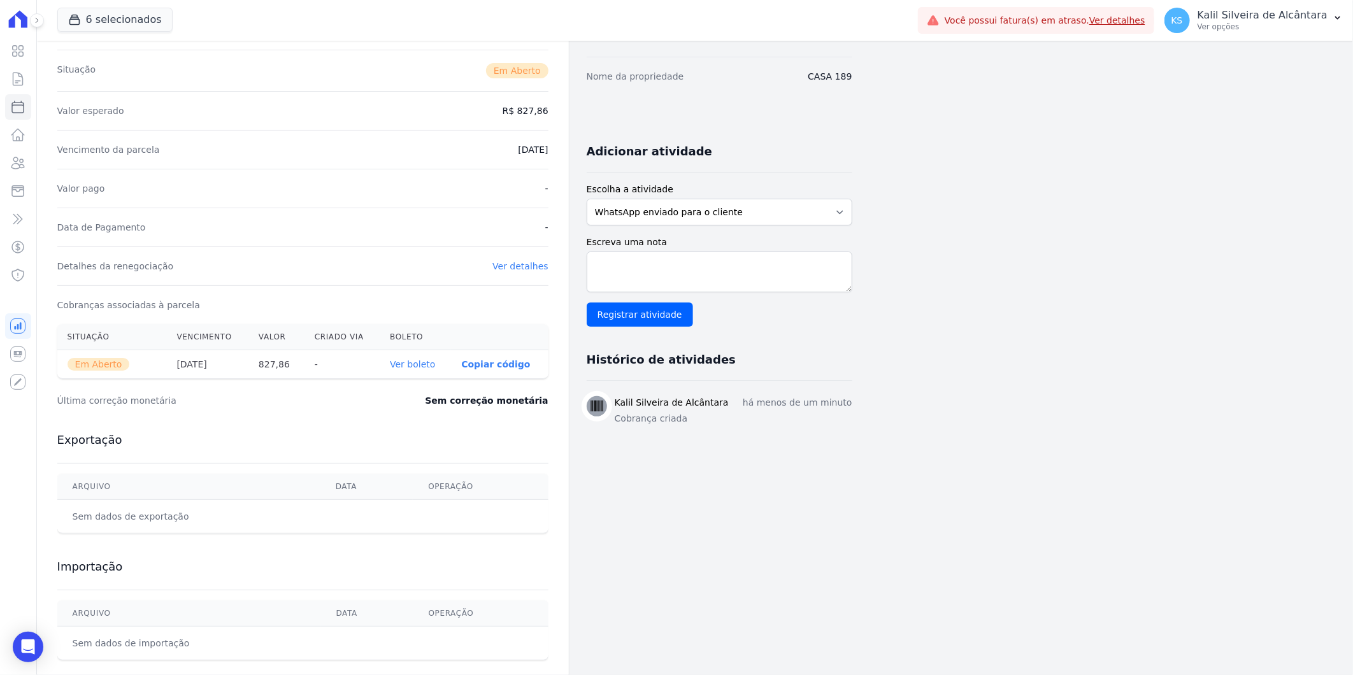
scroll to position [199, 0]
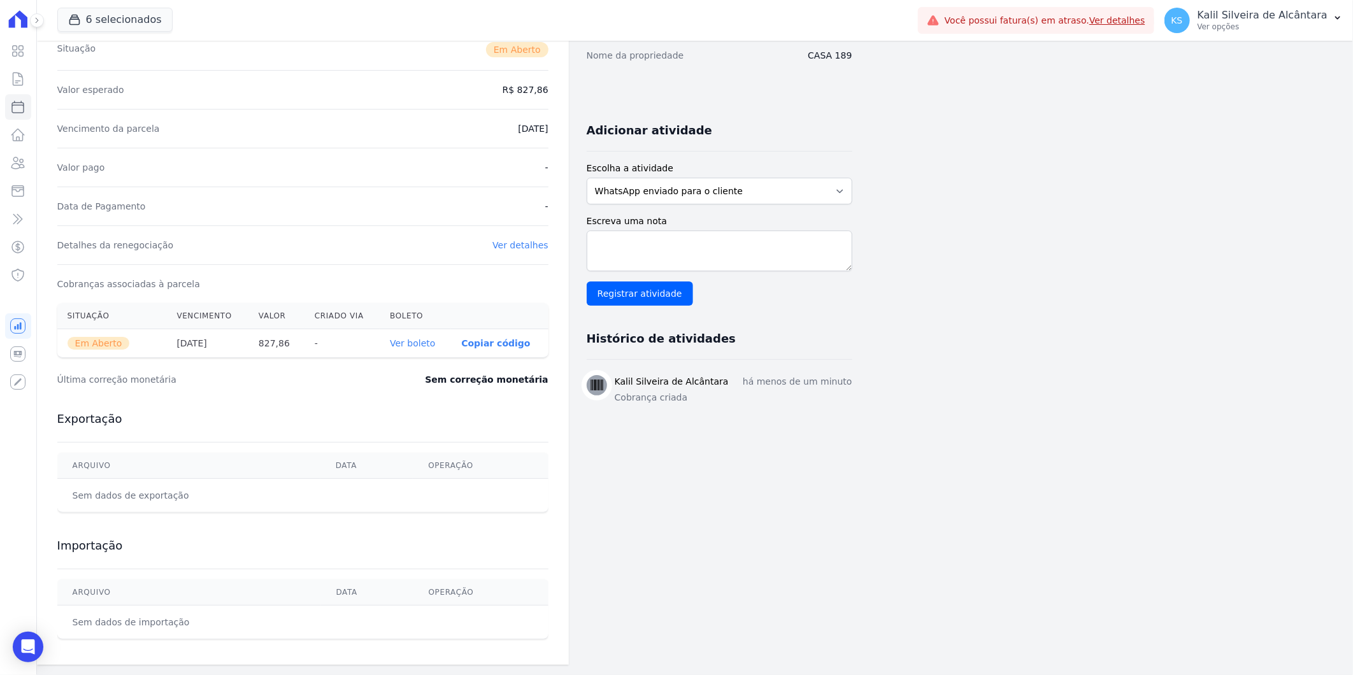
click at [418, 338] on link "Ver boleto" at bounding box center [412, 343] width 45 height 10
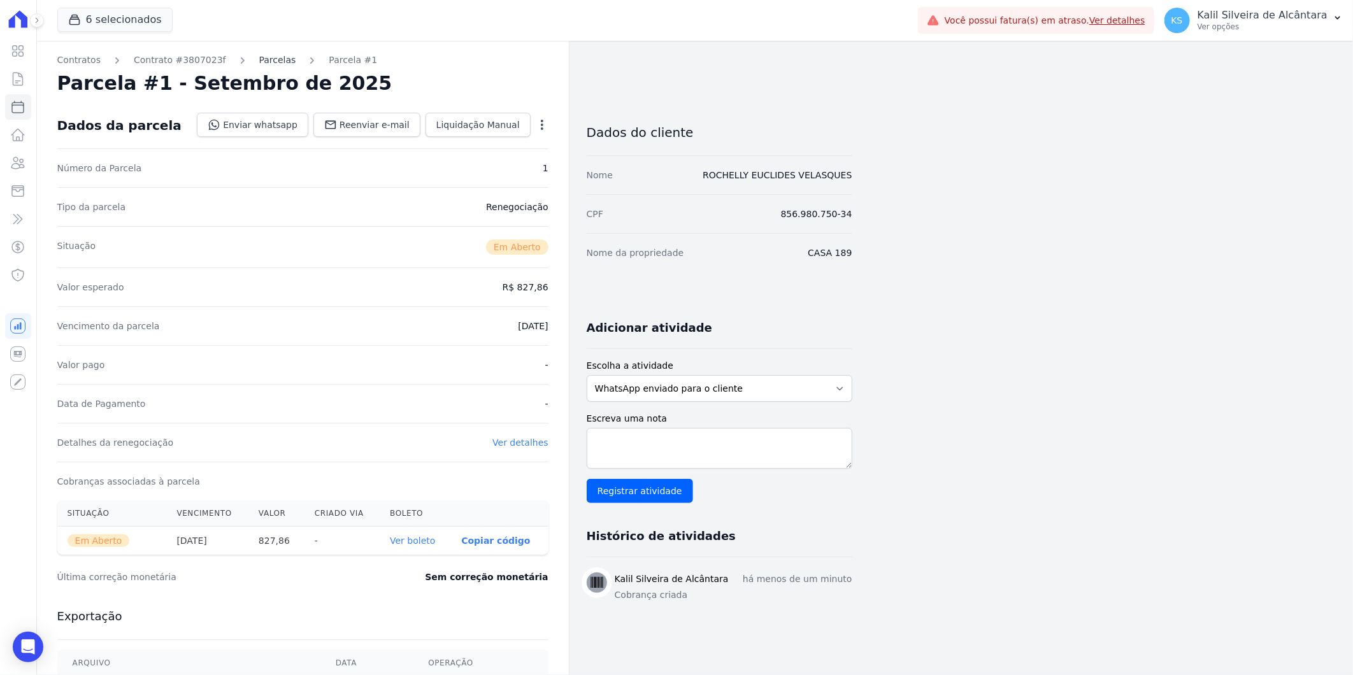
click at [262, 60] on link "Parcelas" at bounding box center [277, 60] width 37 height 13
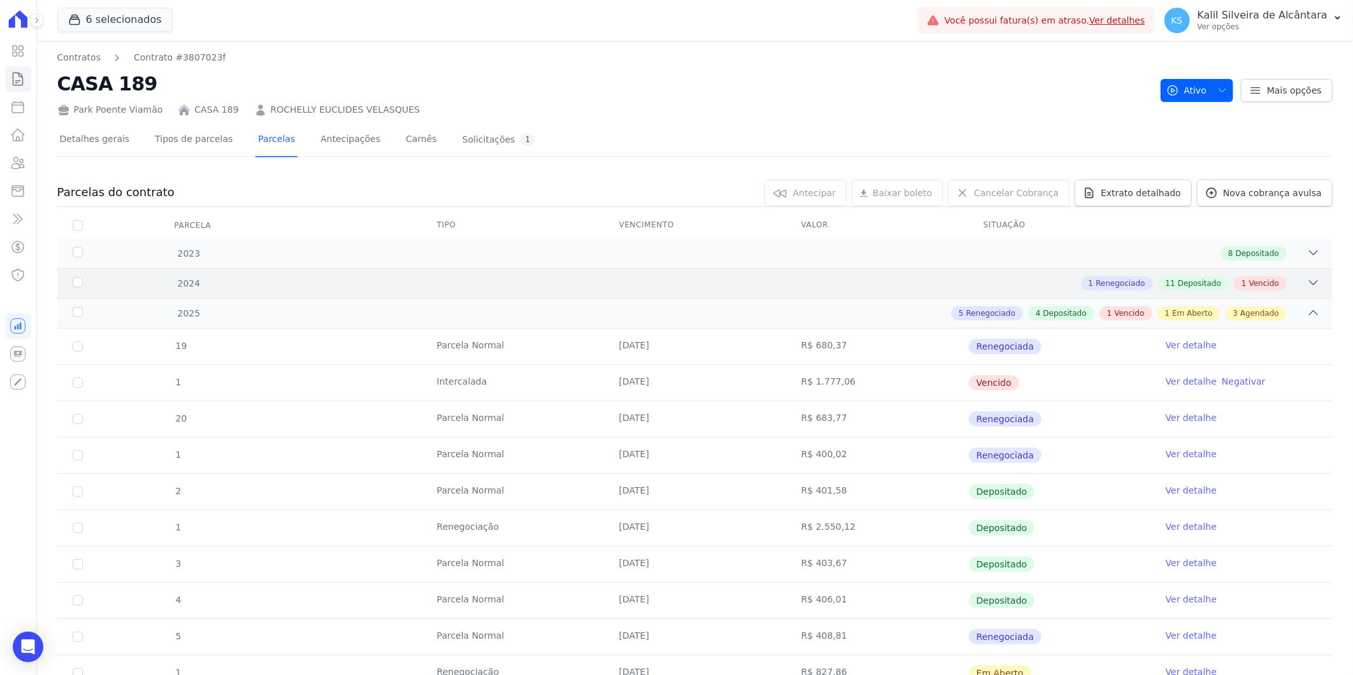
click at [951, 285] on div "1 Renegociado 11 Depositado 1 Vencido" at bounding box center [758, 284] width 1125 height 14
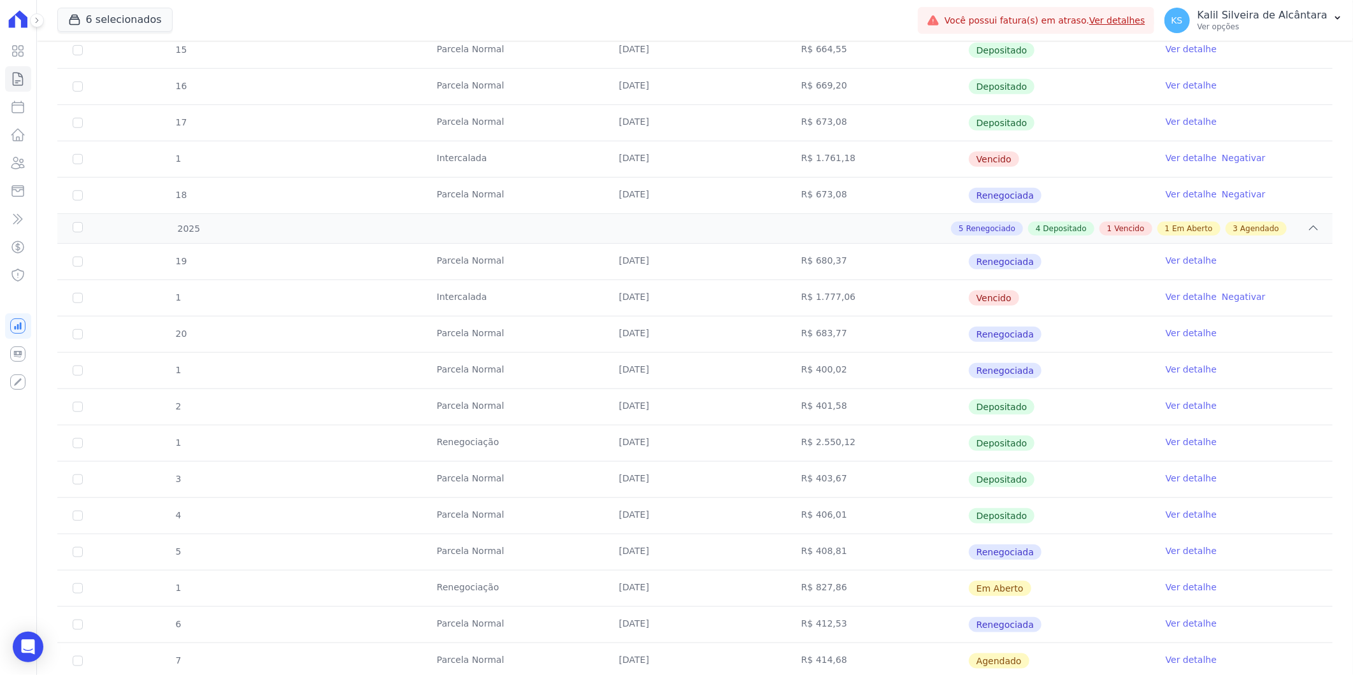
scroll to position [495, 0]
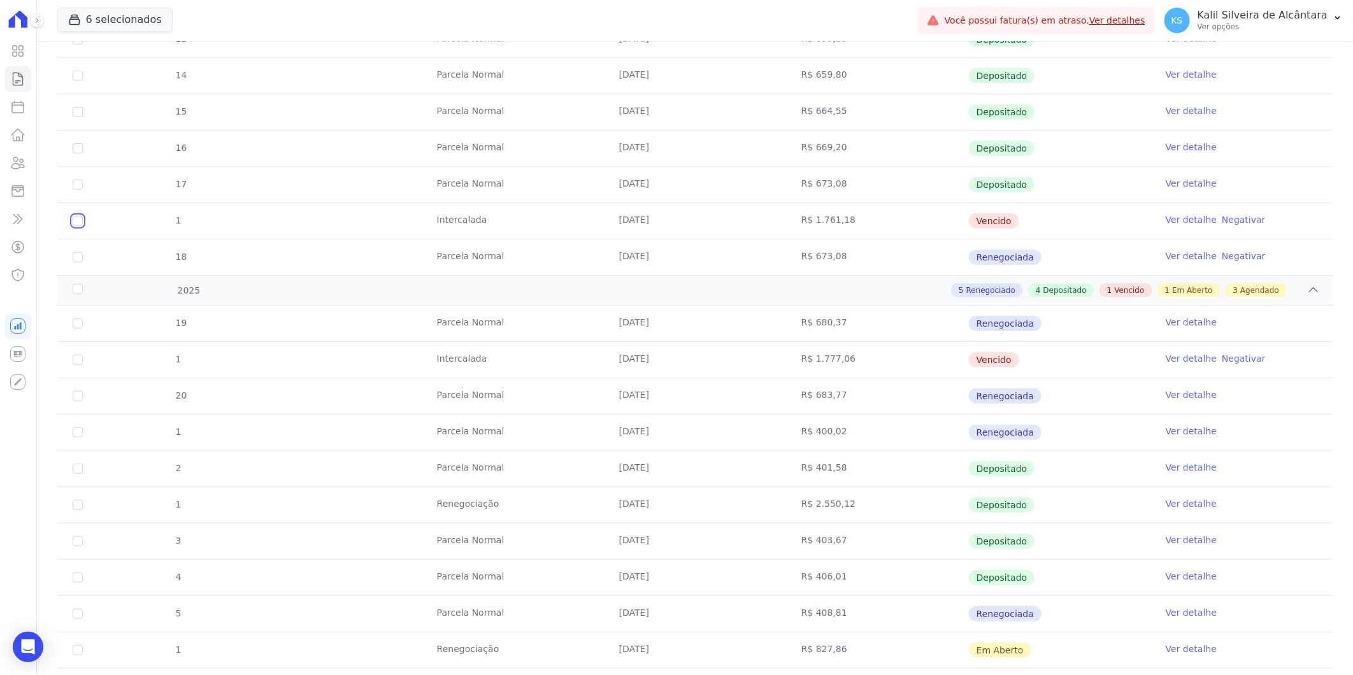
click at [80, 216] on input "checkbox" at bounding box center [78, 221] width 10 height 10
checkbox input "true"
click at [75, 359] on input "checkbox" at bounding box center [78, 360] width 10 height 10
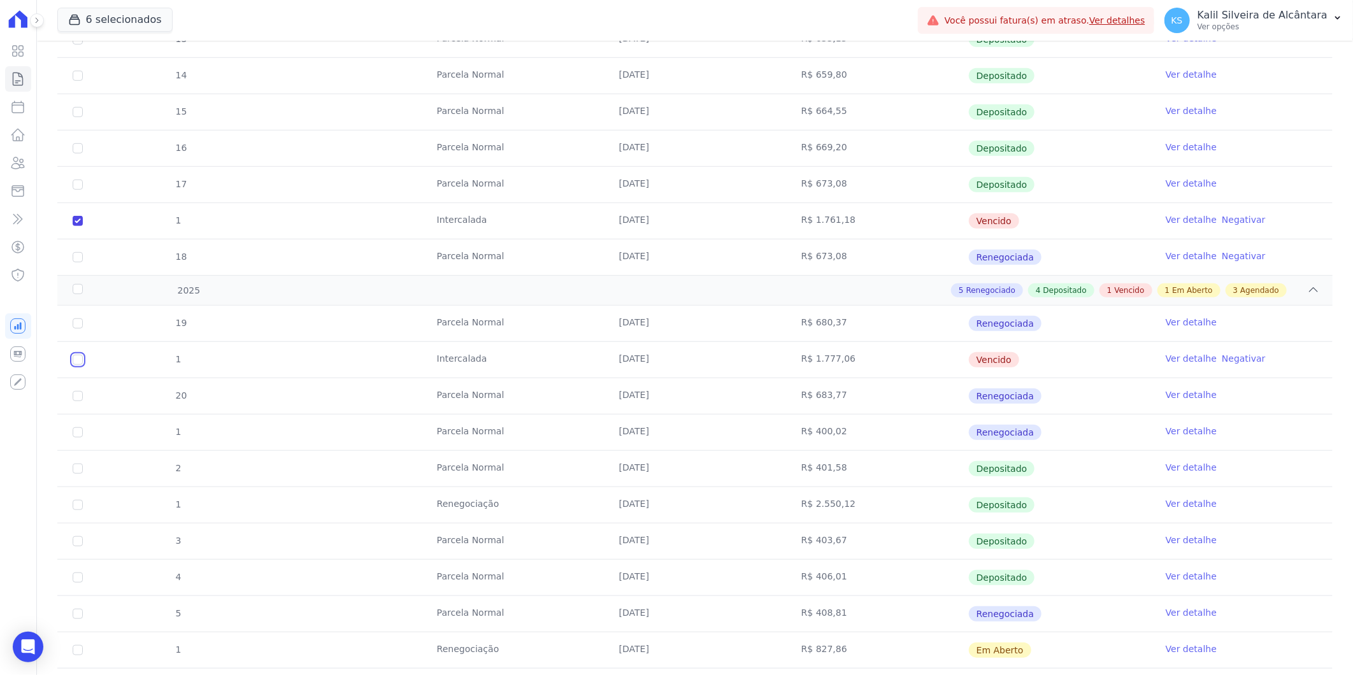
checkbox input "true"
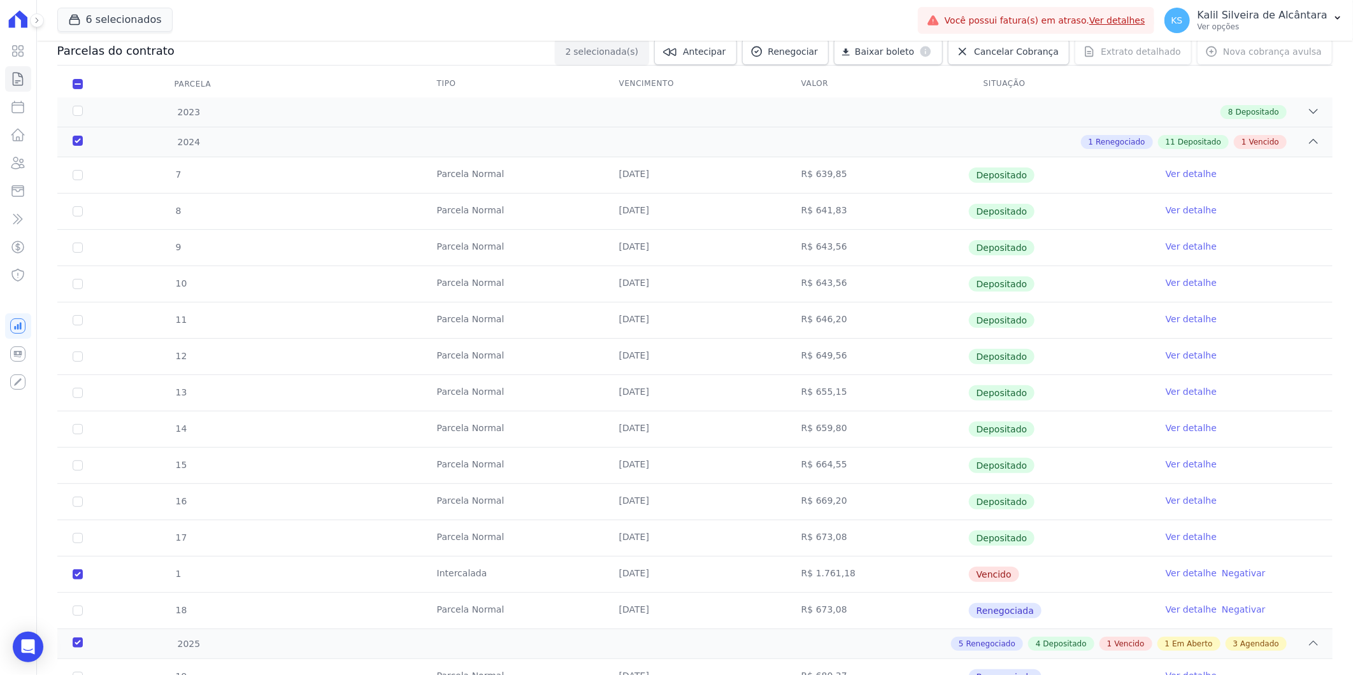
scroll to position [0, 0]
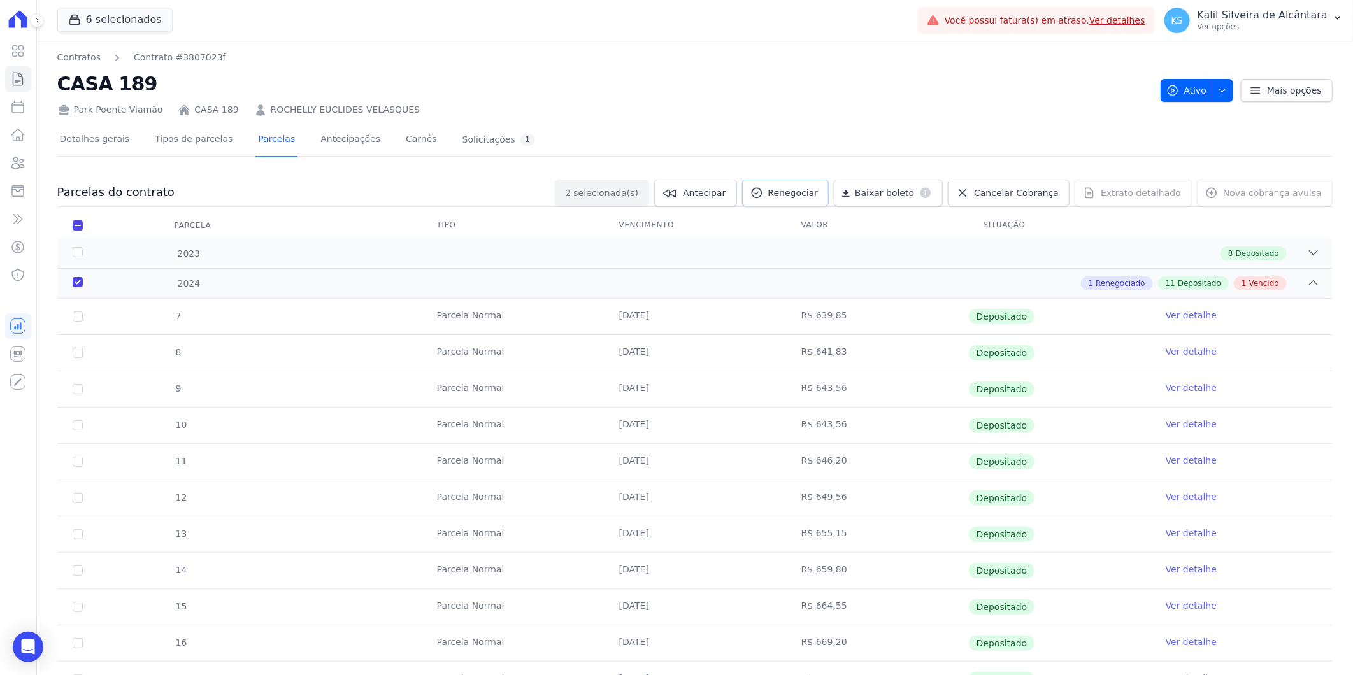
click at [819, 189] on span "Renegociar" at bounding box center [793, 193] width 50 height 13
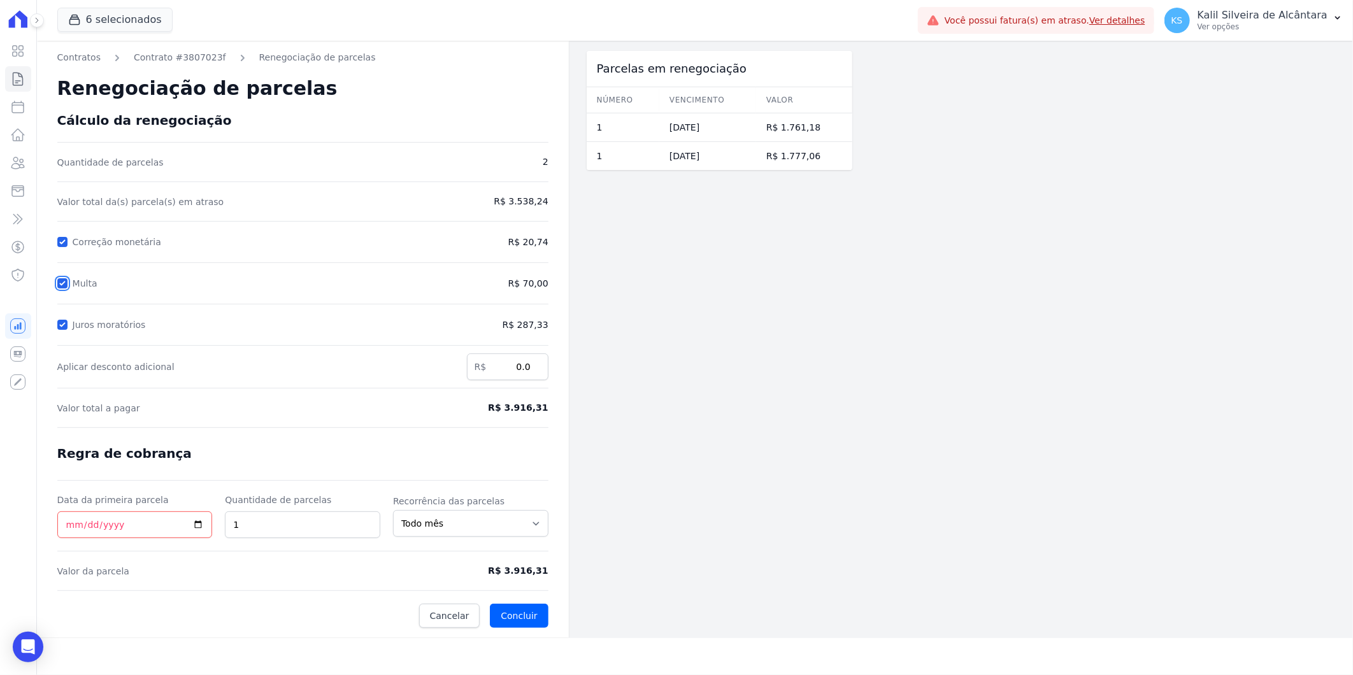
click at [60, 283] on input "Multa" at bounding box center [62, 283] width 10 height 10
checkbox input "false"
click at [66, 321] on input "Juros moratórios" at bounding box center [62, 325] width 10 height 10
checkbox input "false"
drag, startPoint x: 64, startPoint y: 525, endPoint x: 76, endPoint y: 551, distance: 28.2
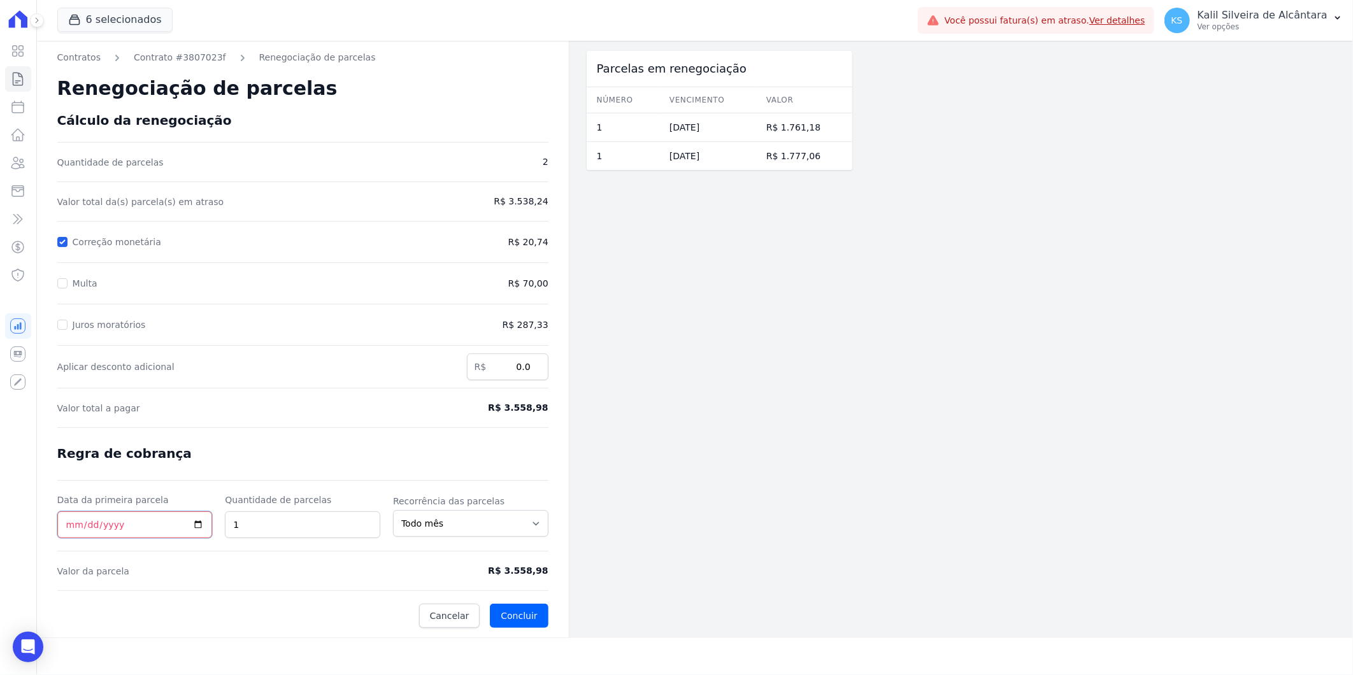
click at [64, 526] on input "Data da primeira parcela" at bounding box center [134, 525] width 155 height 27
type input "2025-10-25"
drag, startPoint x: 287, startPoint y: 533, endPoint x: 181, endPoint y: 536, distance: 106.4
click at [183, 533] on div "Data da primeira parcela 2025-10-25 Quantidade de parcelas 1 Recorrência das pa…" at bounding box center [302, 516] width 491 height 45
type input "3"
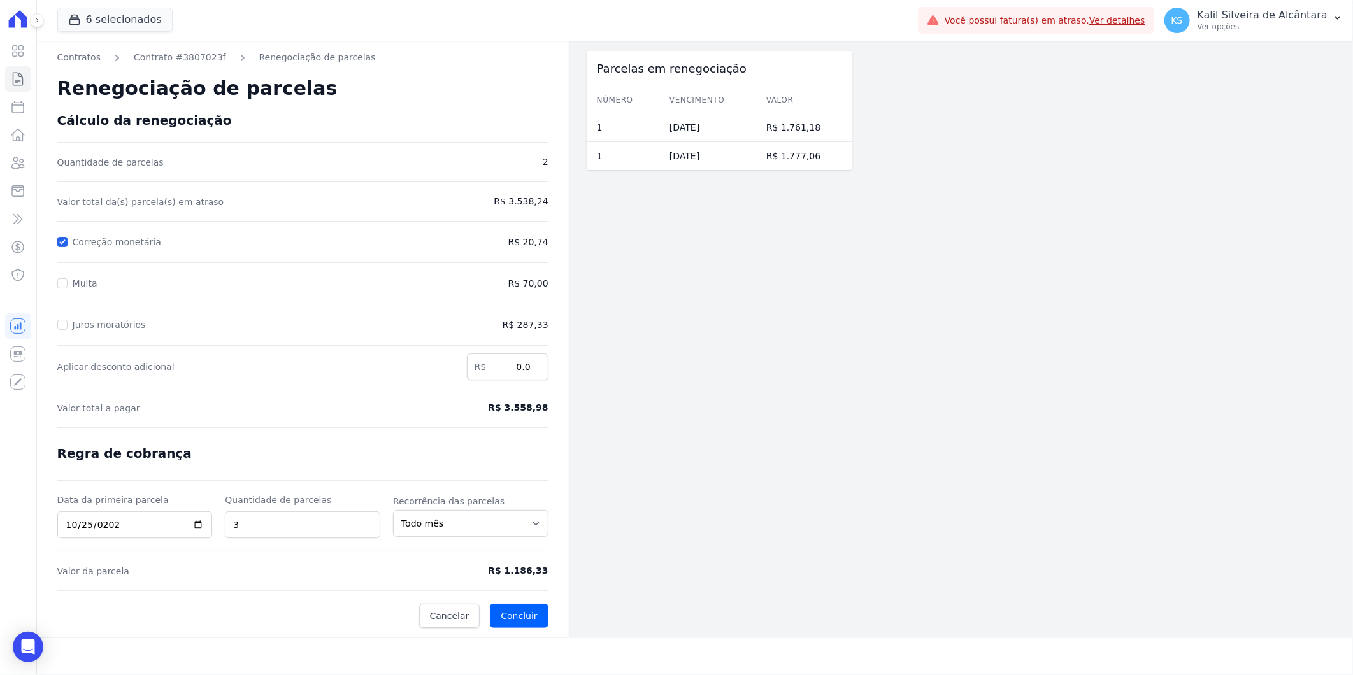
click at [255, 591] on div at bounding box center [302, 591] width 491 height 1
drag, startPoint x: 550, startPoint y: 574, endPoint x: 496, endPoint y: 575, distance: 54.2
click at [496, 575] on div "Contratos Contrato #3807023f Renegociação de parcelas Renegociação de parcelas …" at bounding box center [303, 340] width 532 height 598
copy span "R$ 1.186,33"
drag, startPoint x: 29, startPoint y: 161, endPoint x: 34, endPoint y: 187, distance: 25.9
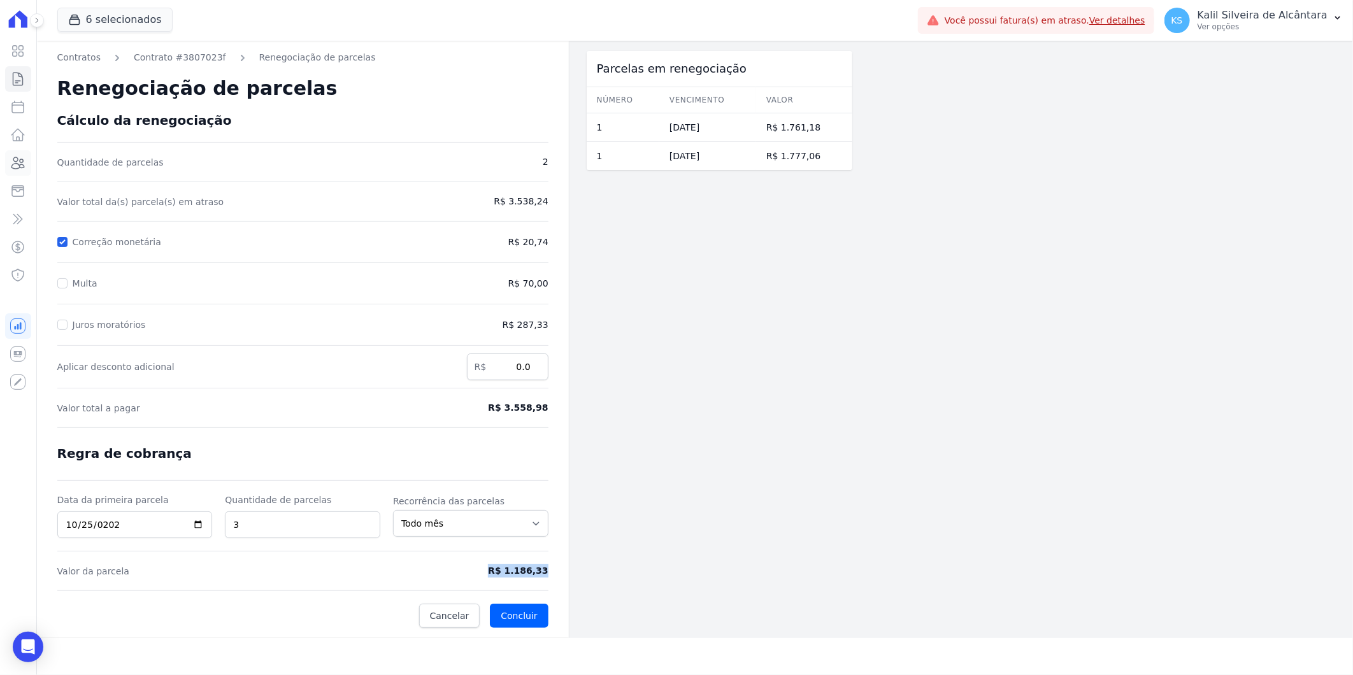
click at [28, 162] on link "Clientes" at bounding box center [18, 162] width 26 height 25
click at [3, 180] on div "Visão Geral Contratos [GEOGRAPHIC_DATA] Lotes Clientes Minha Carteira Transferê…" at bounding box center [18, 337] width 36 height 675
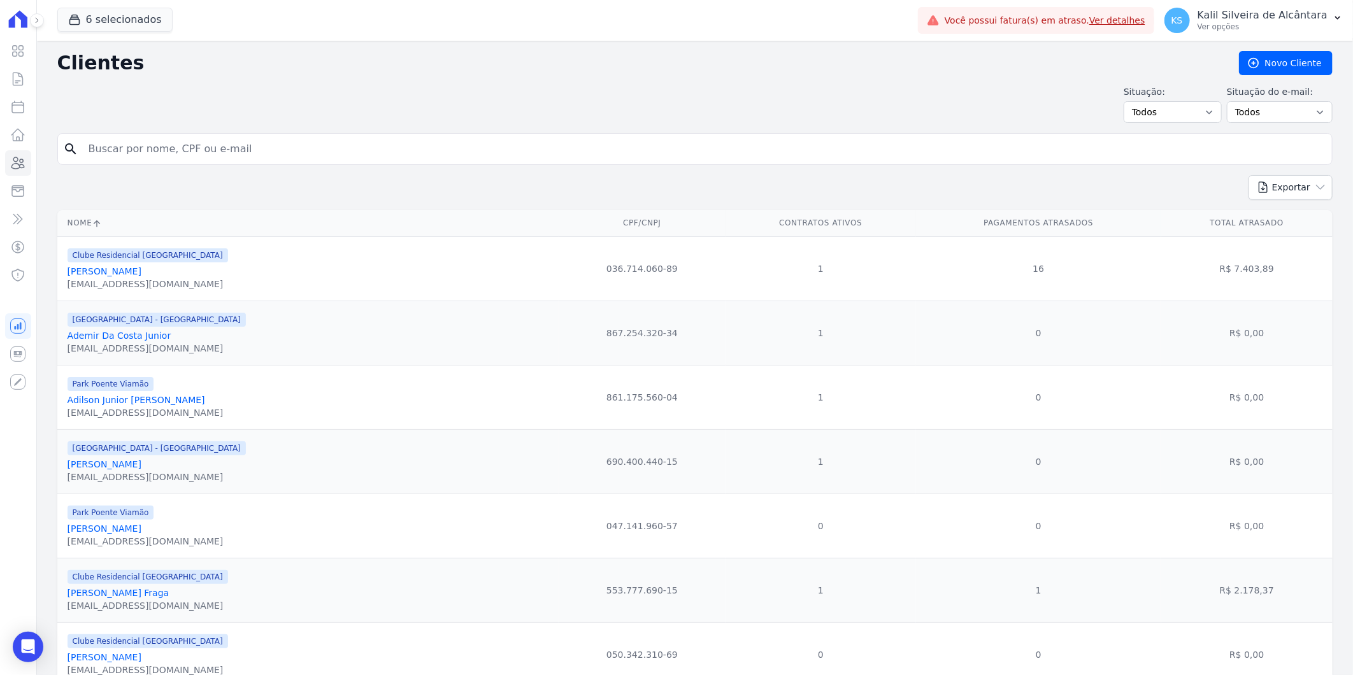
click at [176, 144] on input "search" at bounding box center [704, 148] width 1246 height 25
click at [40, 651] on div "Open Intercom Messenger" at bounding box center [28, 648] width 34 height 34
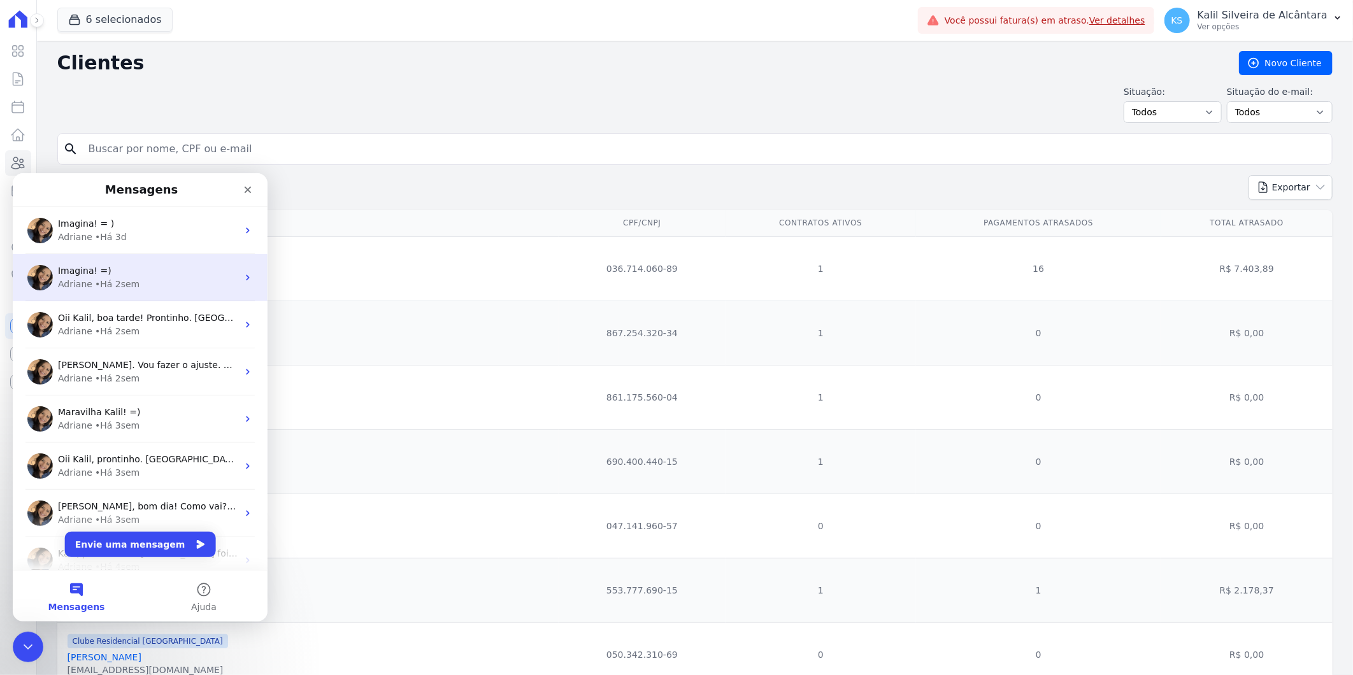
click at [119, 279] on div "• Há 2sem" at bounding box center [117, 283] width 45 height 13
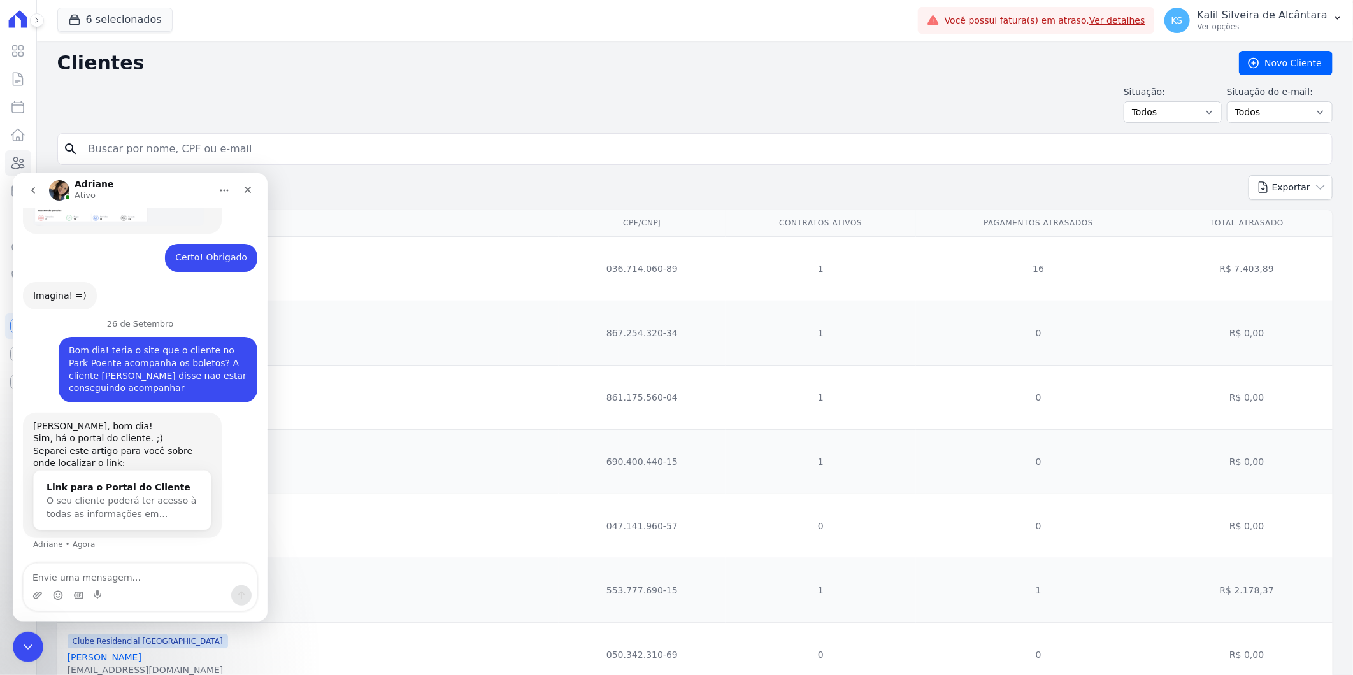
scroll to position [641, 0]
click at [1271, 22] on p "Ver opções" at bounding box center [1263, 27] width 130 height 10
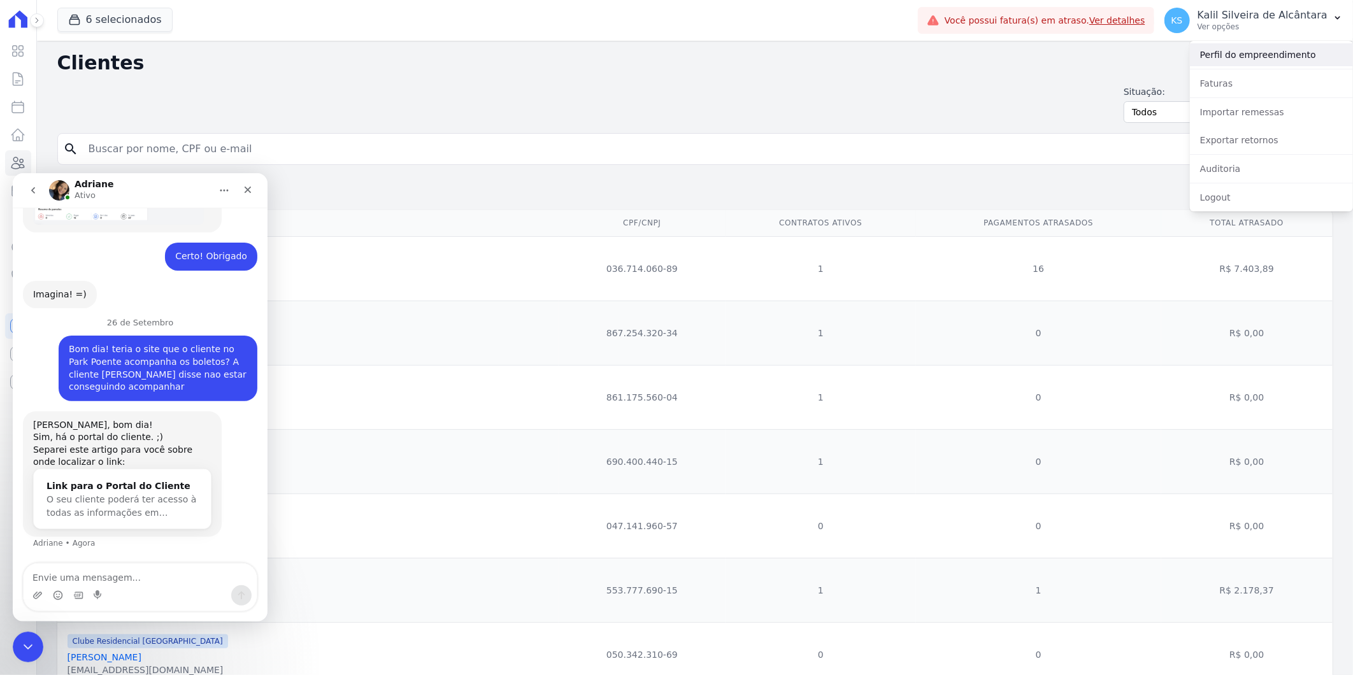
click at [1250, 58] on link "Perfil do empreendimento" at bounding box center [1271, 54] width 163 height 23
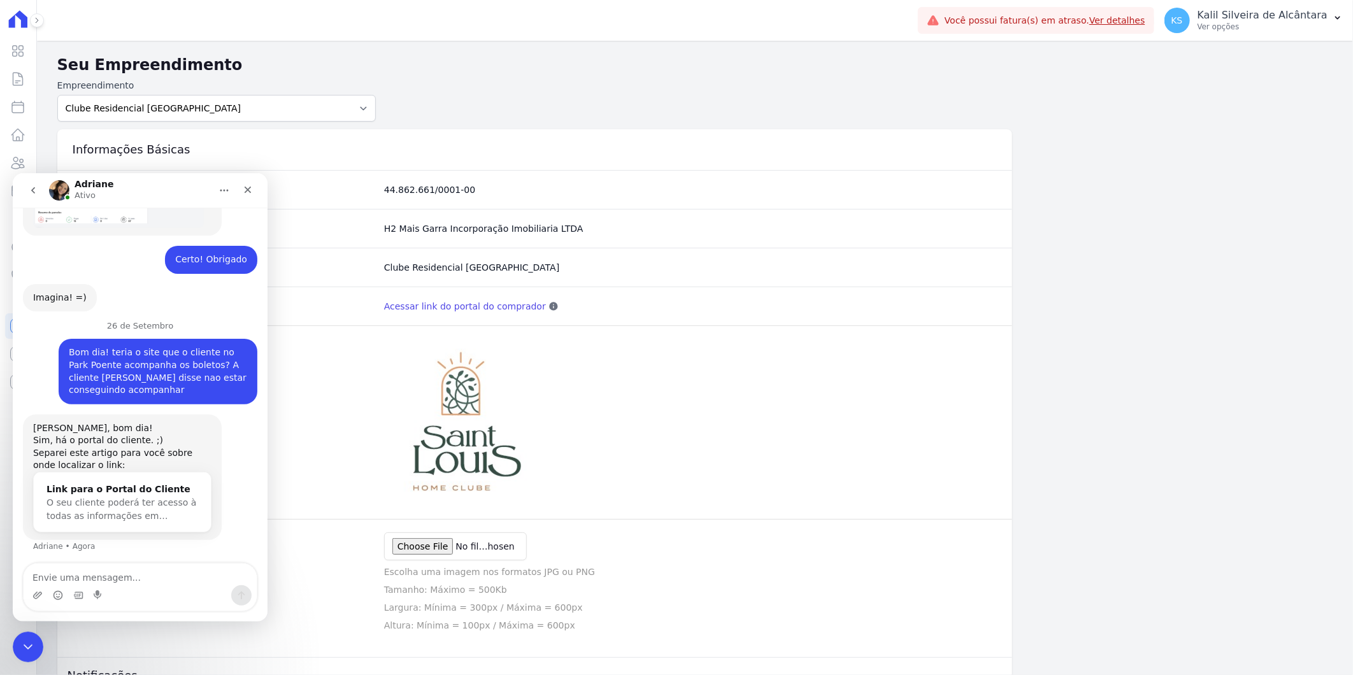
scroll to position [641, 0]
click at [472, 387] on img at bounding box center [460, 423] width 152 height 168
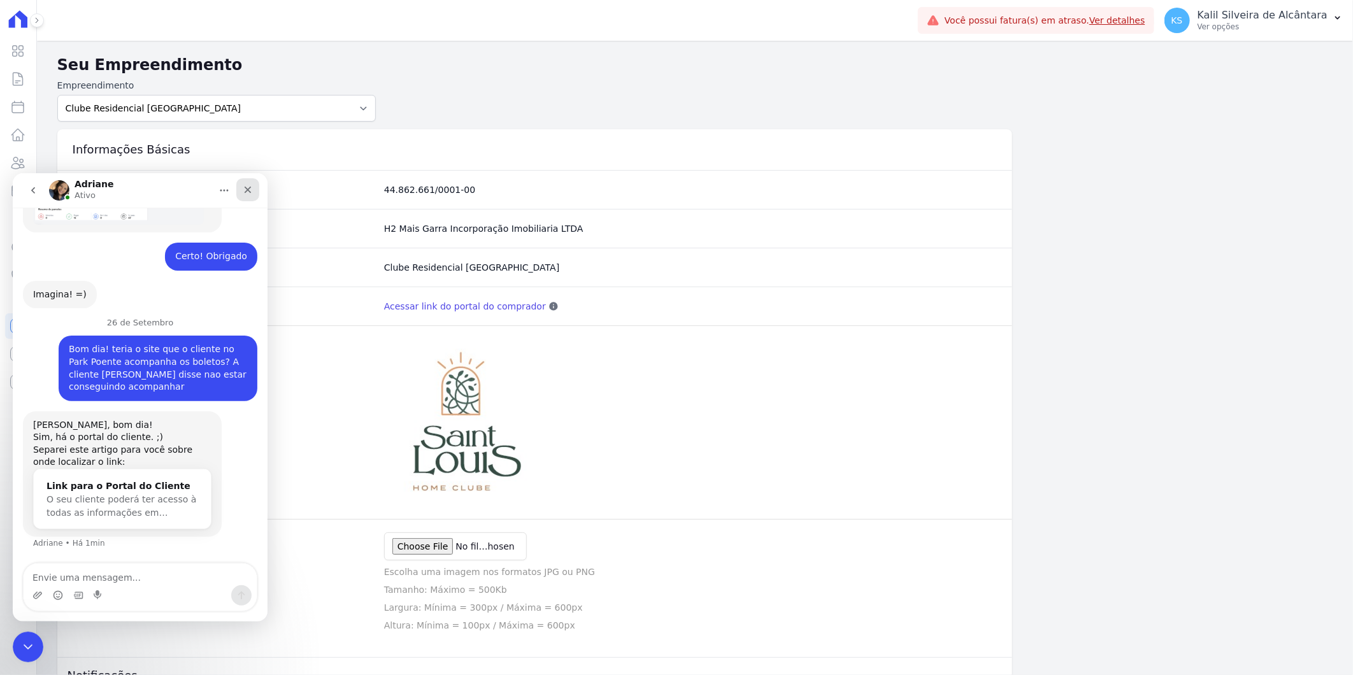
click at [243, 191] on icon "Fechar" at bounding box center [248, 189] width 10 height 10
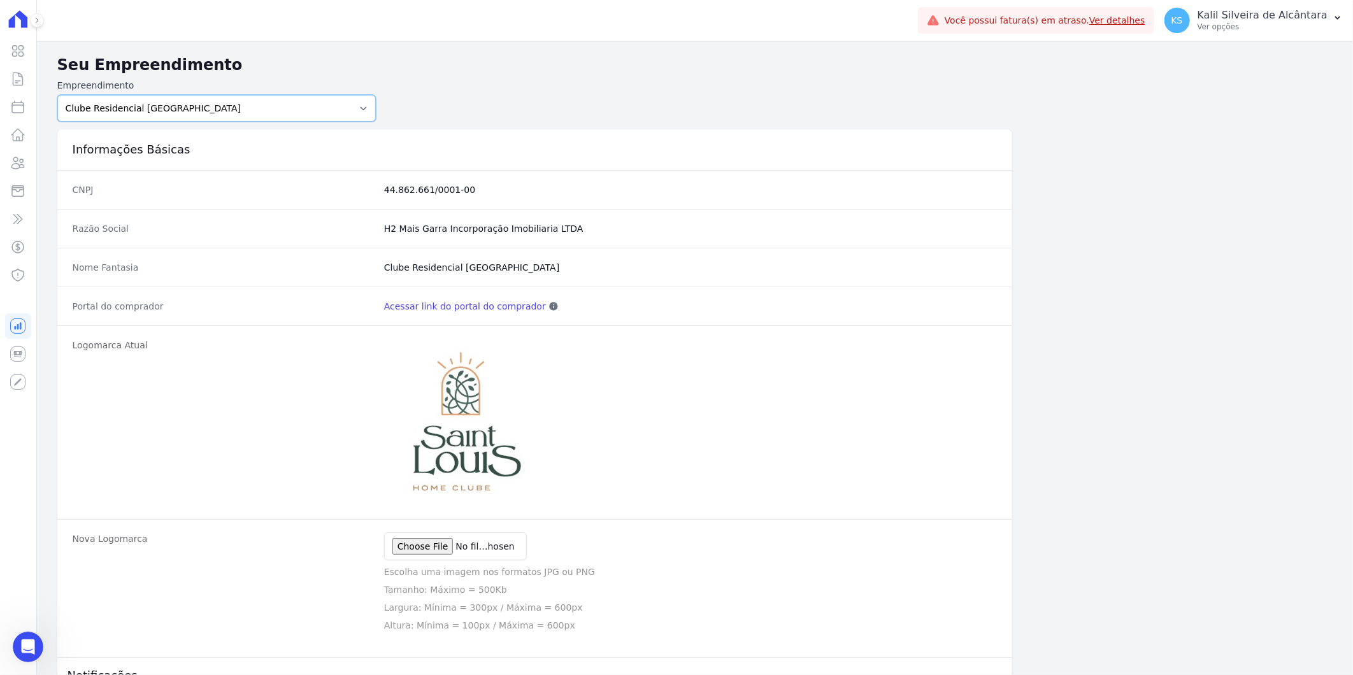
click at [204, 110] on select "Art Park - Juros de Obra Arty Park - Gravatai Arty Park - JPI Clube Residencial…" at bounding box center [216, 108] width 319 height 27
select select "2c7991d1-a282-4fea-a459-1f134b82c114"
click at [57, 95] on select "Art Park - Juros de Obra Arty Park - Gravatai Arty Park - JPI Clube Residencial…" at bounding box center [216, 108] width 319 height 27
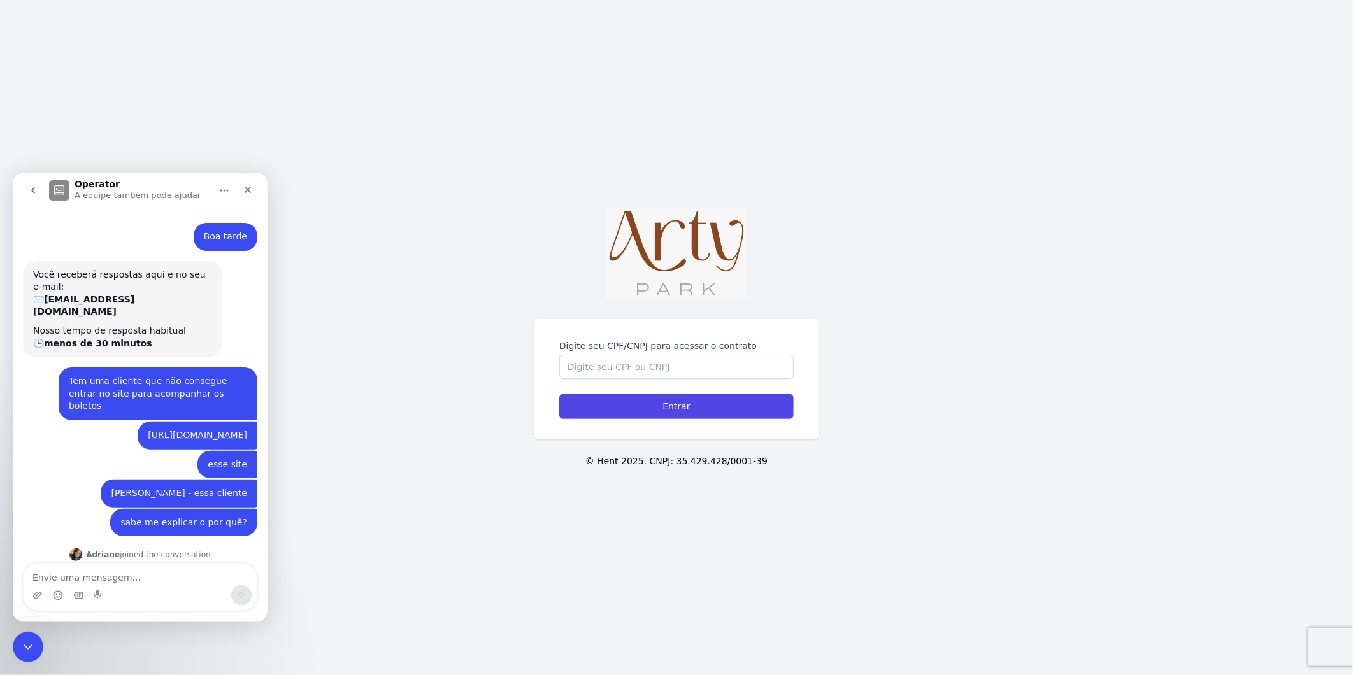
click at [663, 264] on img at bounding box center [677, 253] width 140 height 91
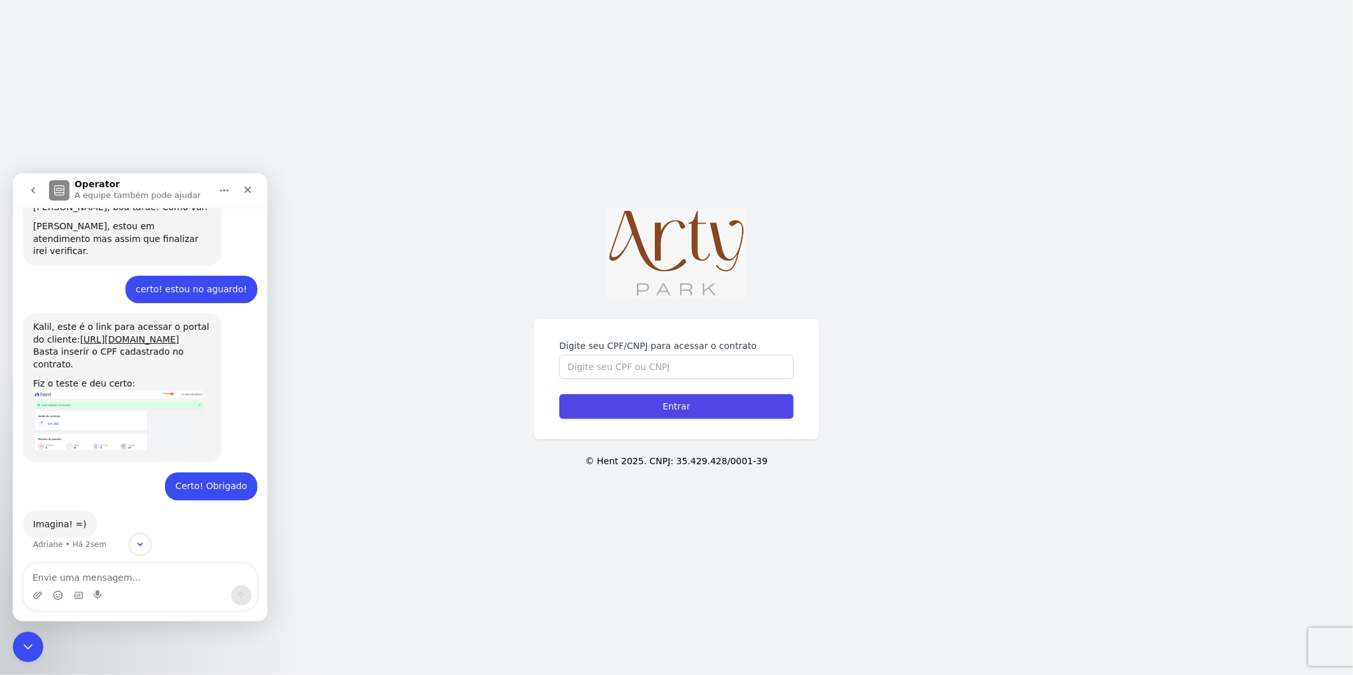
scroll to position [396, 0]
click at [96, 579] on textarea "Envie uma mensagem..." at bounding box center [140, 574] width 233 height 22
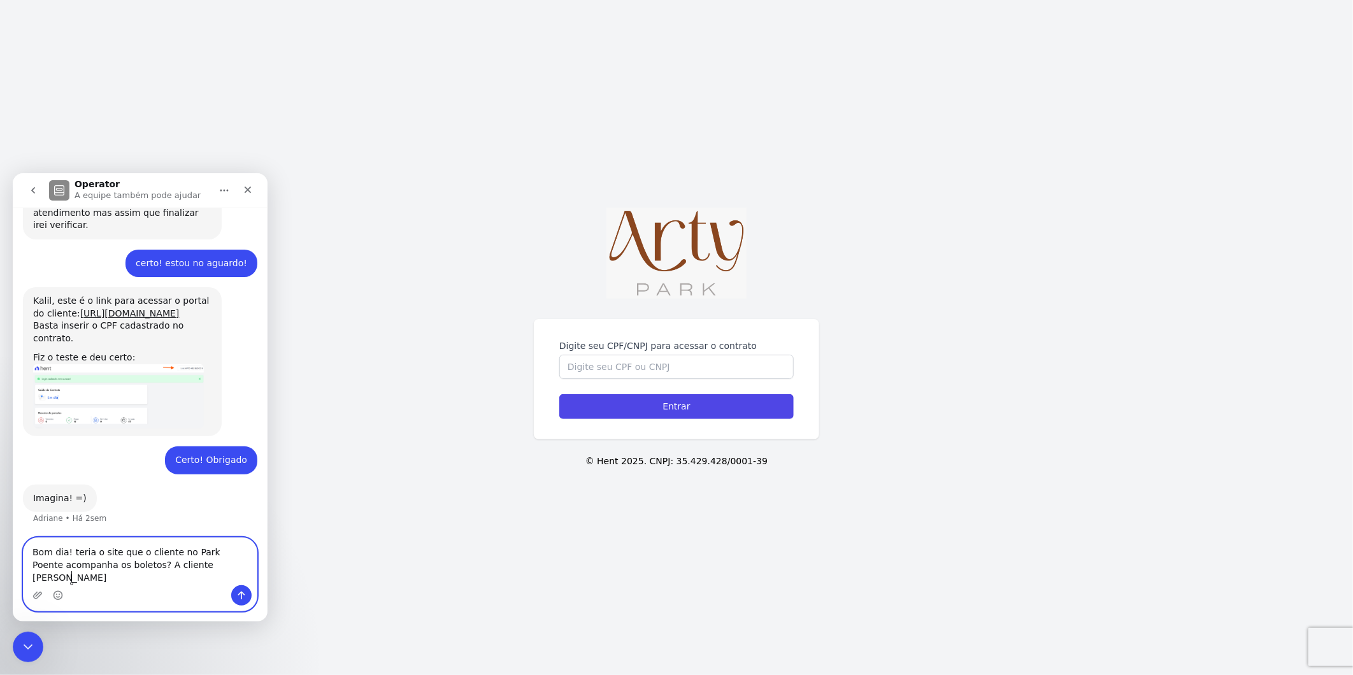
scroll to position [421, 0]
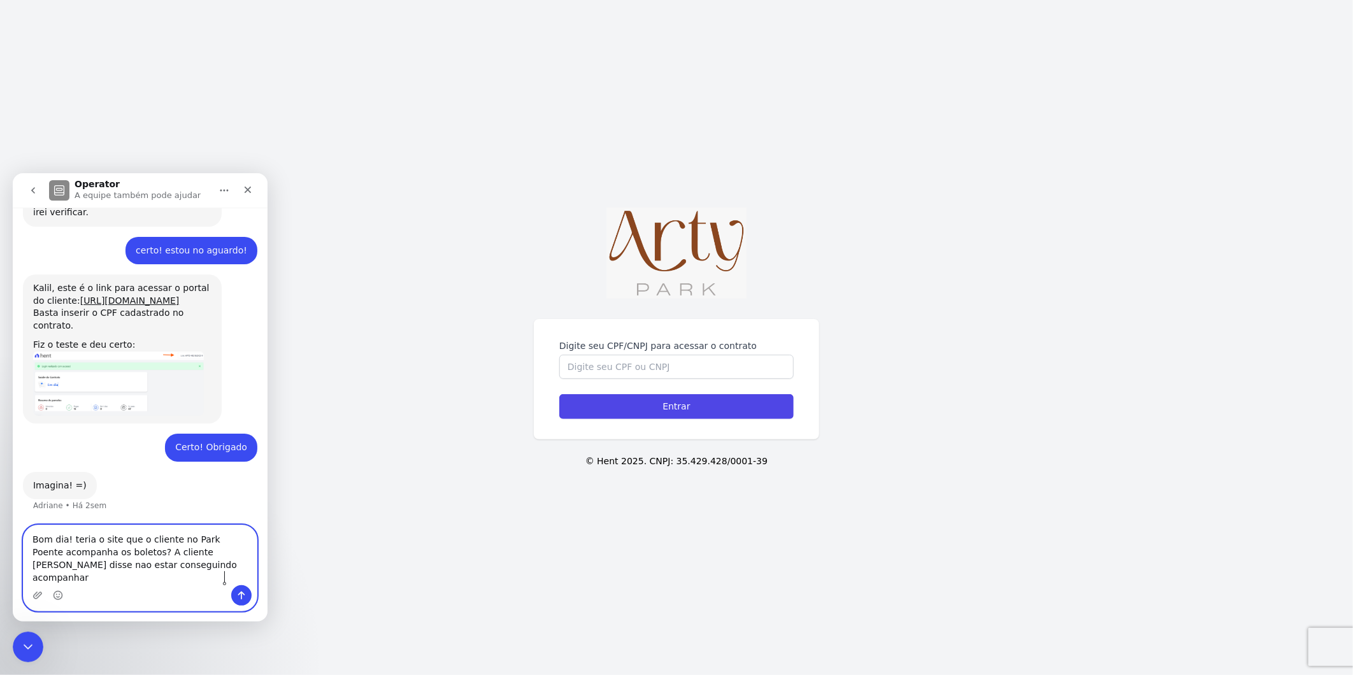
type textarea "Bom dia! teria o site que o cliente no Park Poente acompanha os boletos? A clie…"
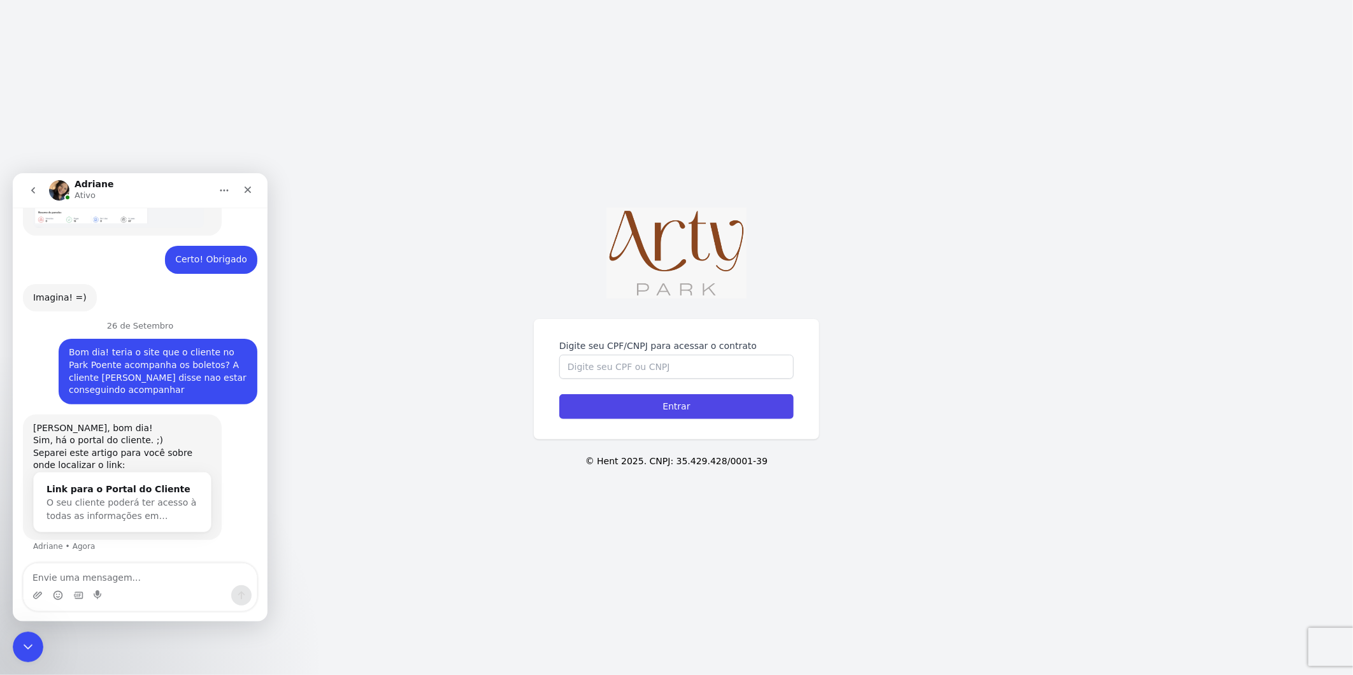
scroll to position [641, 0]
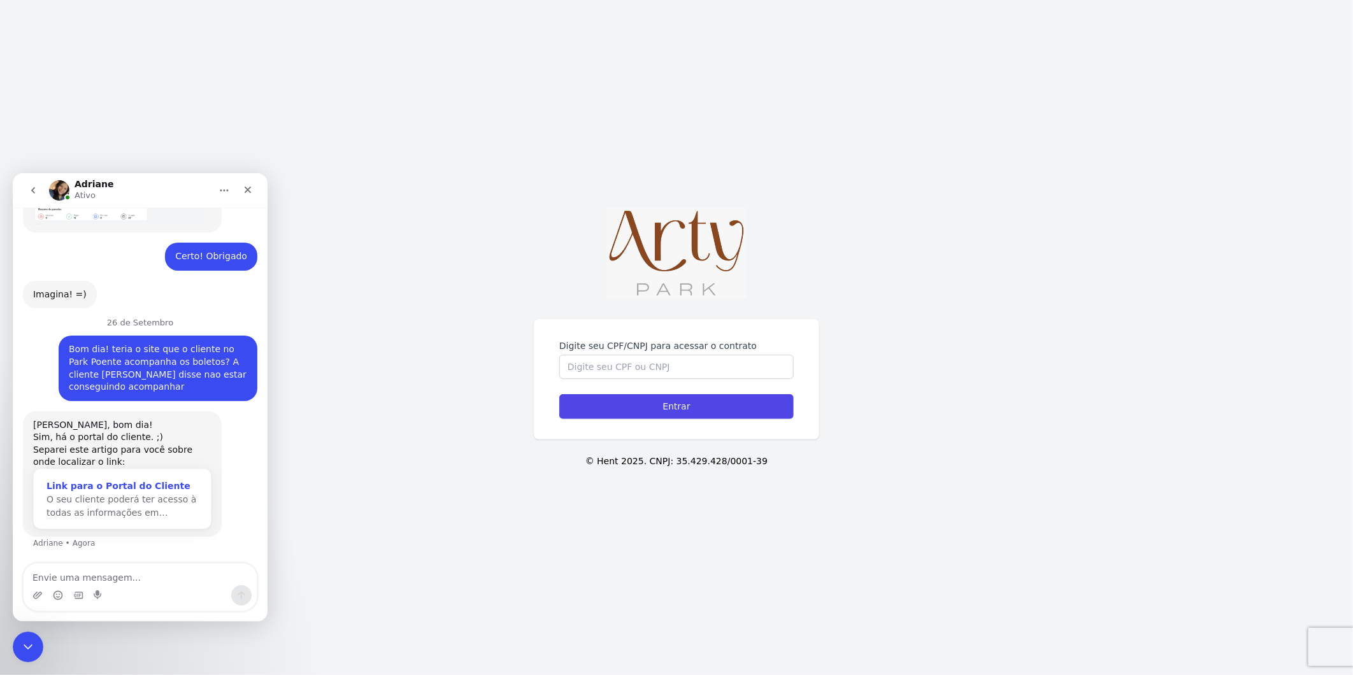
click at [103, 482] on div "Link para o Portal do Cliente" at bounding box center [123, 485] width 152 height 13
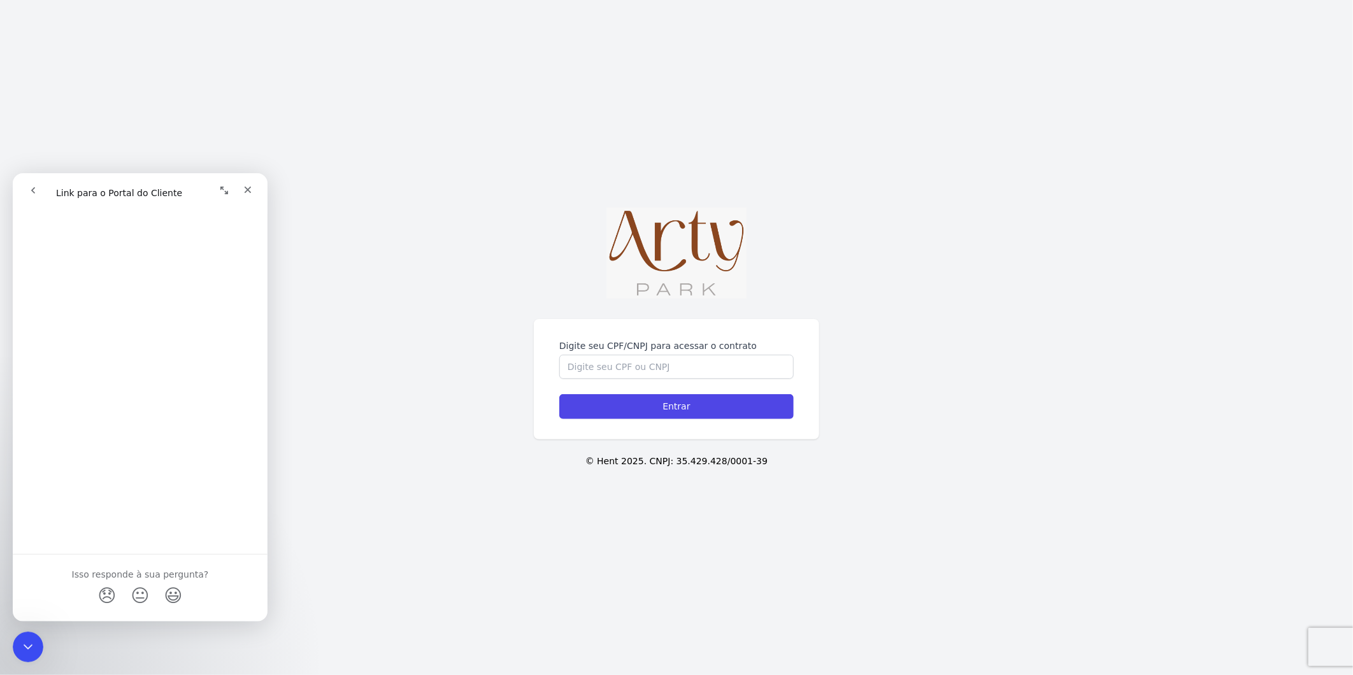
scroll to position [1068, 0]
click at [475, 317] on div "Digite seu CPF/CNPJ para acessar o contrato Entrar © Hent 2025. CNPJ: 35.429.42…" at bounding box center [676, 337] width 1353 height 675
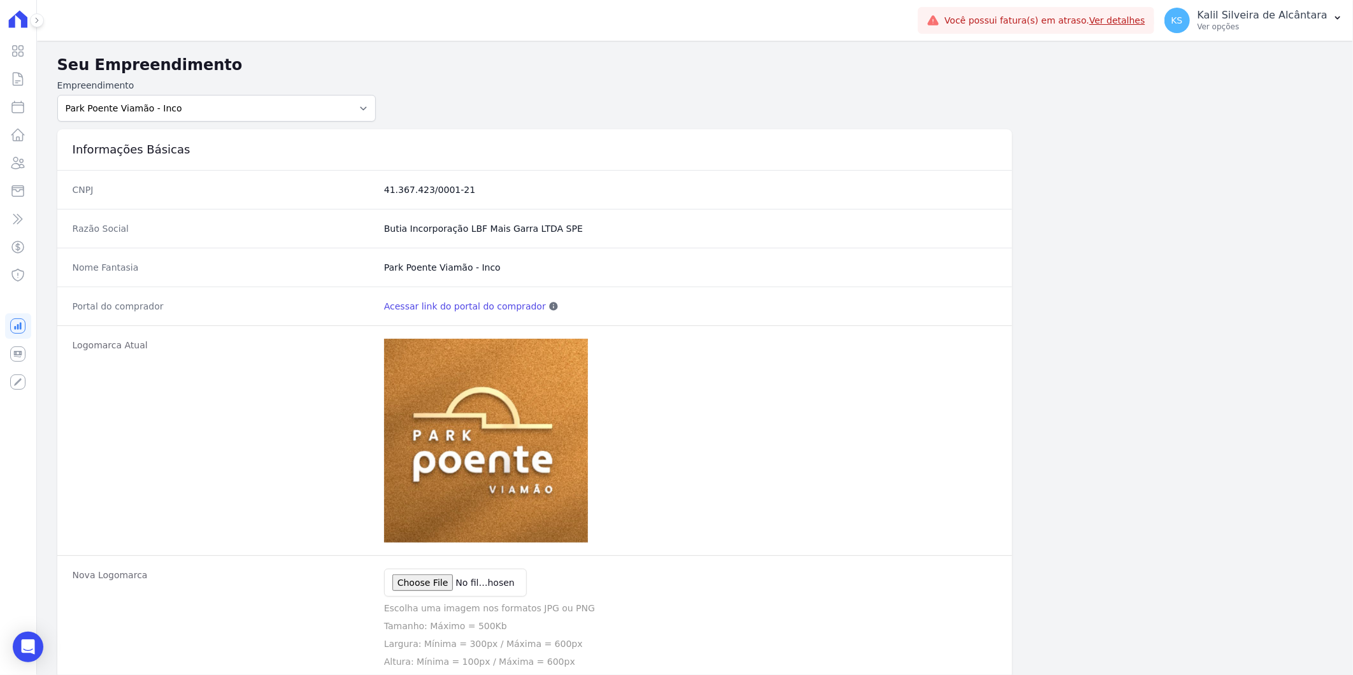
click at [464, 310] on link "Acessar link do portal do comprador" at bounding box center [465, 306] width 162 height 13
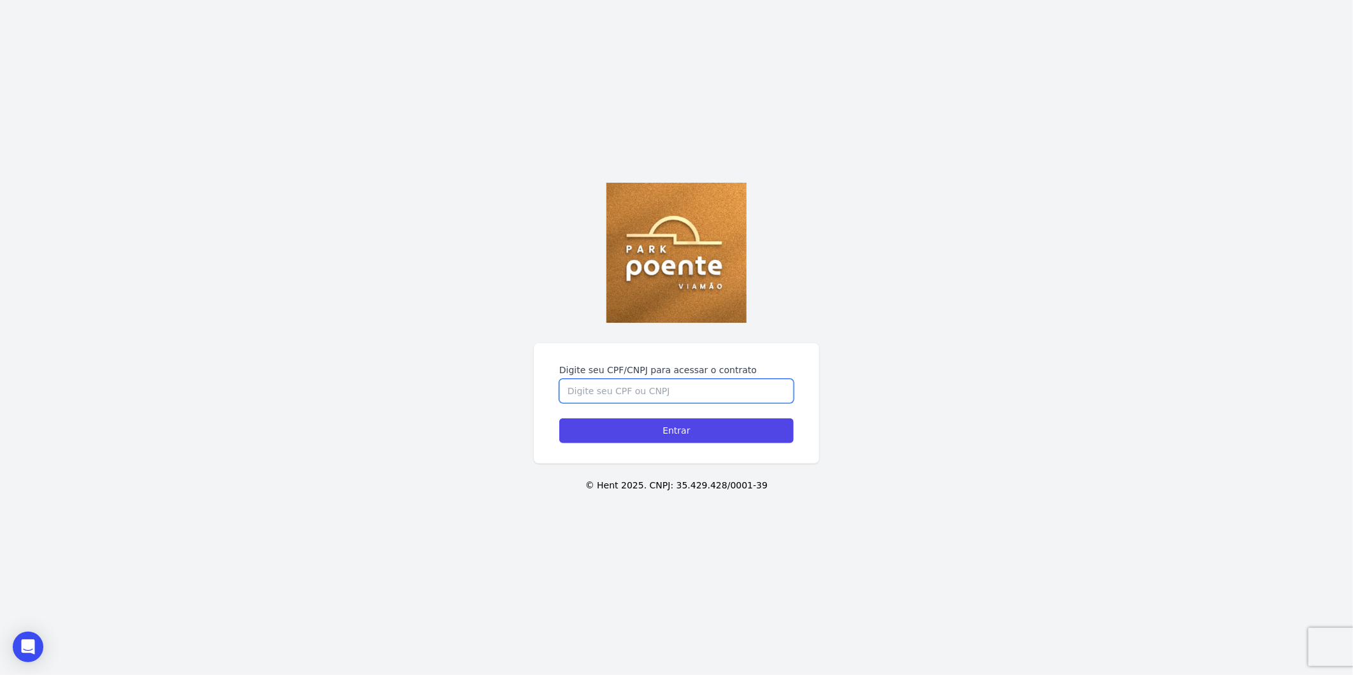
click at [659, 392] on input "Digite seu CPF/CNPJ para acessar o contrato" at bounding box center [676, 391] width 234 height 24
paste input "028.488.830-30"
type input "028.488.830-30"
click at [652, 430] on input "Entrar" at bounding box center [676, 431] width 234 height 25
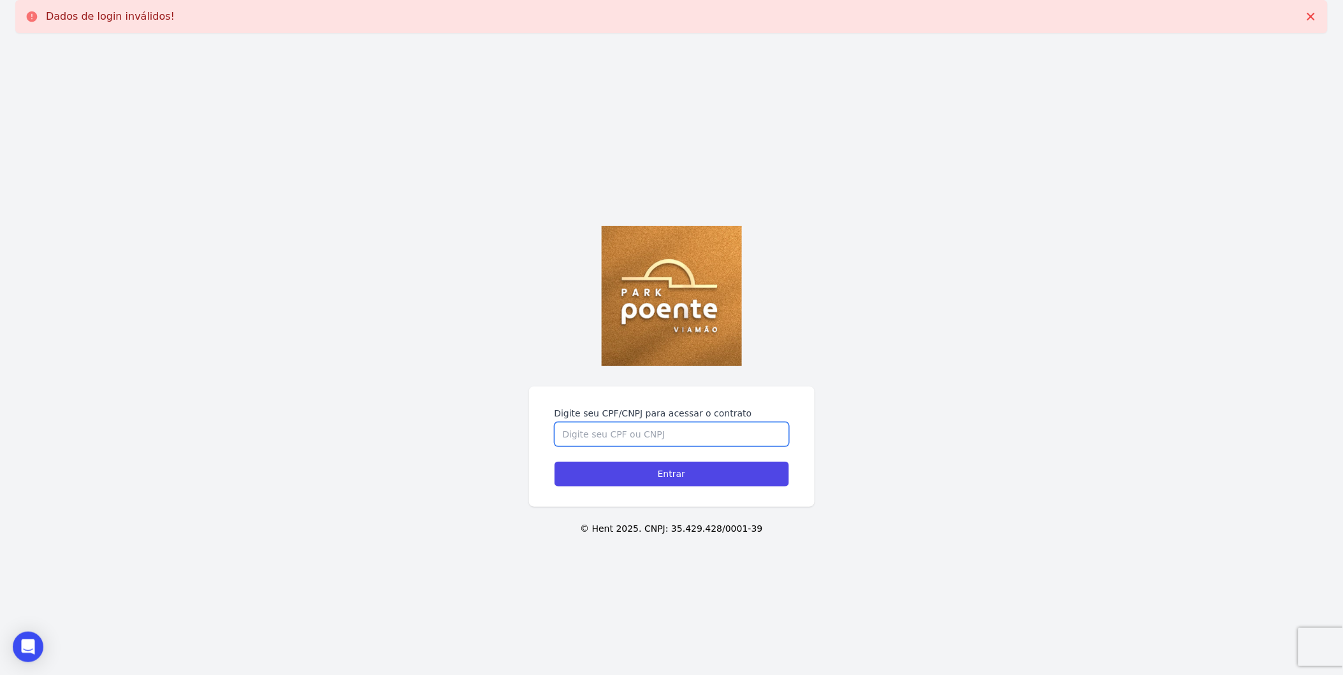
click at [642, 435] on input "Digite seu CPF/CNPJ para acessar o contrato" at bounding box center [671, 434] width 234 height 24
paste input "028.488.830-30"
type input "028.488.830-30"
click at [647, 467] on input "Entrar" at bounding box center [671, 474] width 234 height 25
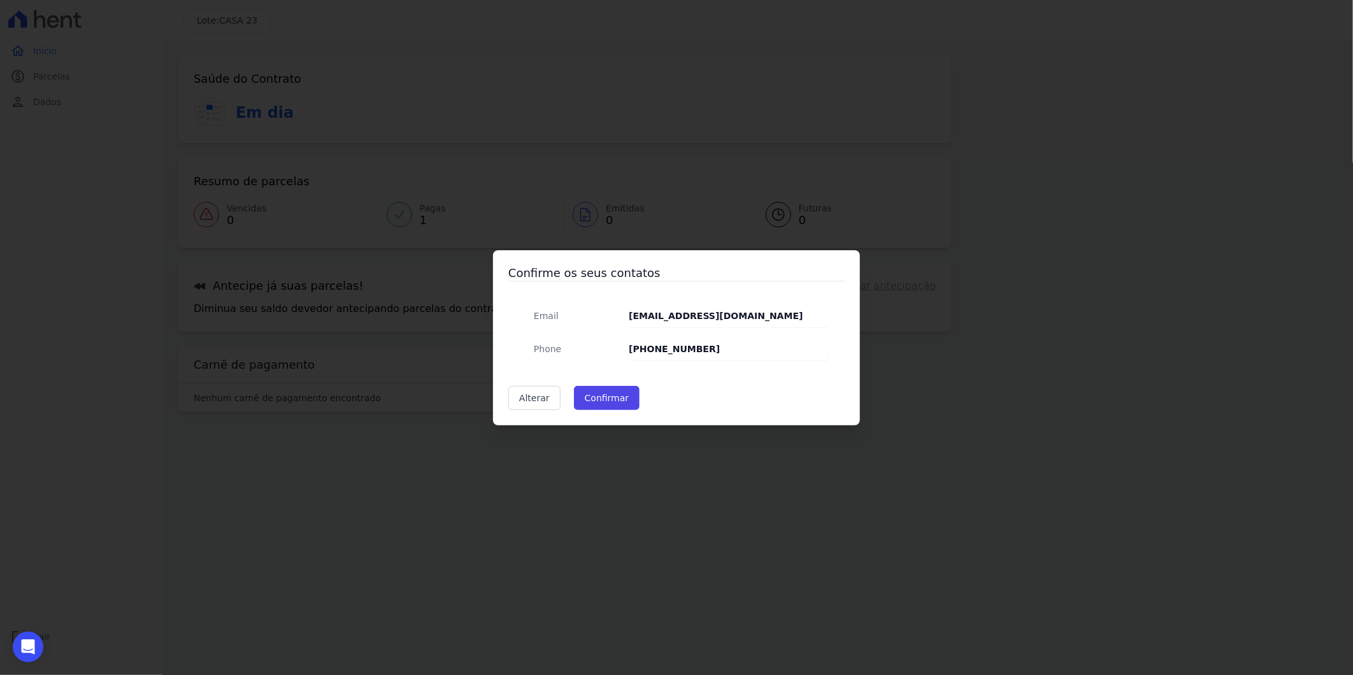
drag, startPoint x: 705, startPoint y: 353, endPoint x: 616, endPoint y: 353, distance: 89.2
click at [616, 353] on div "Email jessica.poa30@gmail.com Phone (51) 99218-8851" at bounding box center [677, 333] width 306 height 56
click at [533, 404] on link "Alterar" at bounding box center [534, 398] width 52 height 24
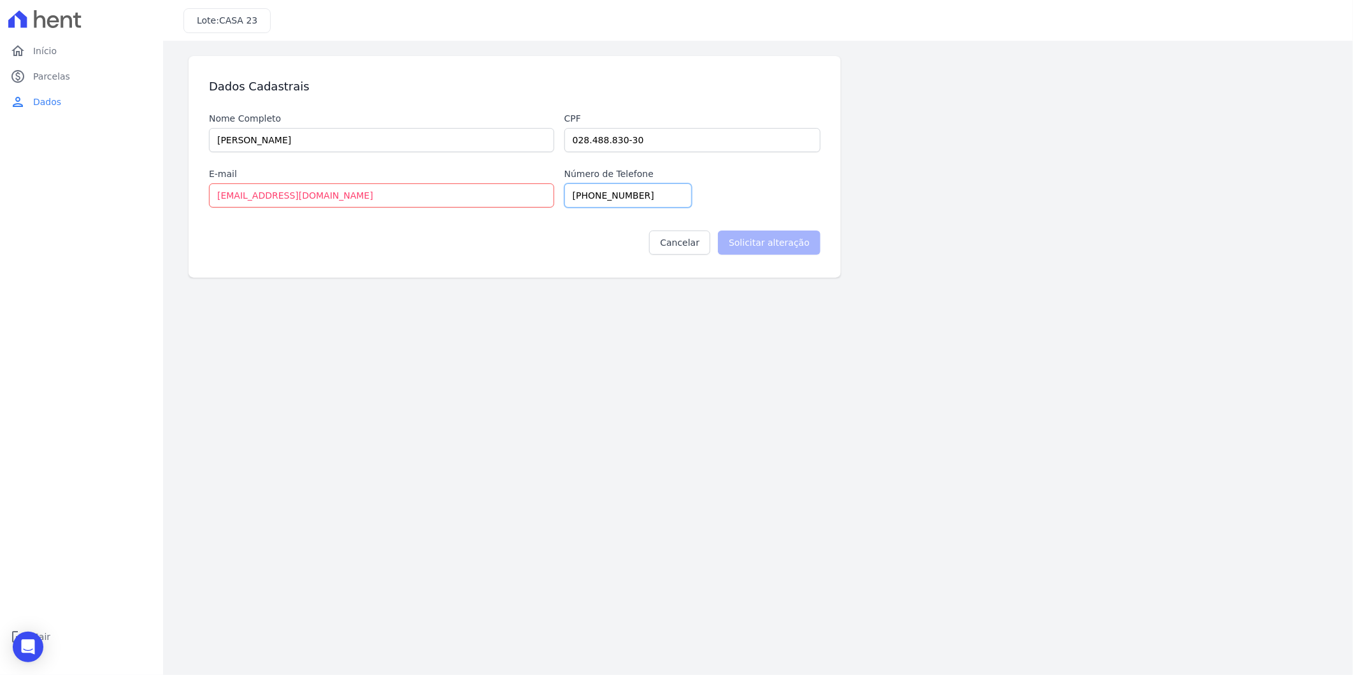
click at [654, 199] on input "(51) 99218-8851" at bounding box center [628, 196] width 127 height 24
type input "(51) 992188850"
click at [768, 233] on input "Solicitar alteração" at bounding box center [769, 243] width 103 height 24
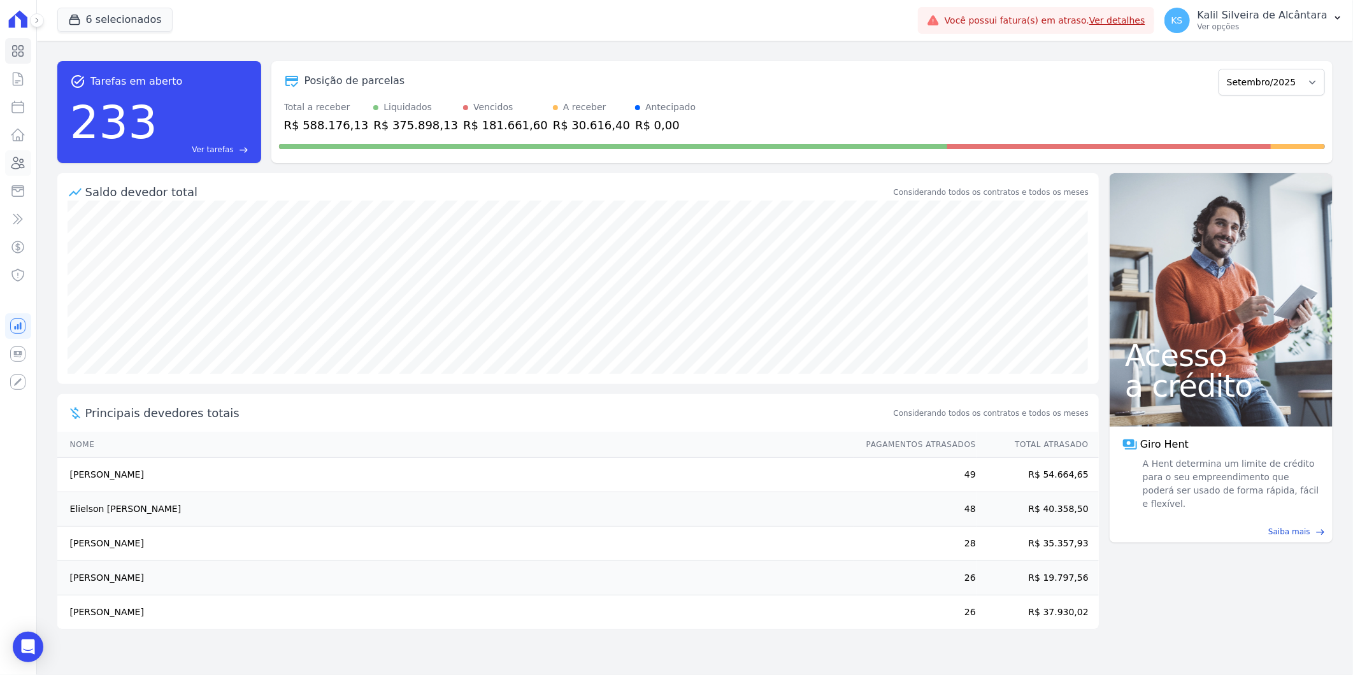
click at [24, 167] on icon at bounding box center [17, 162] width 15 height 15
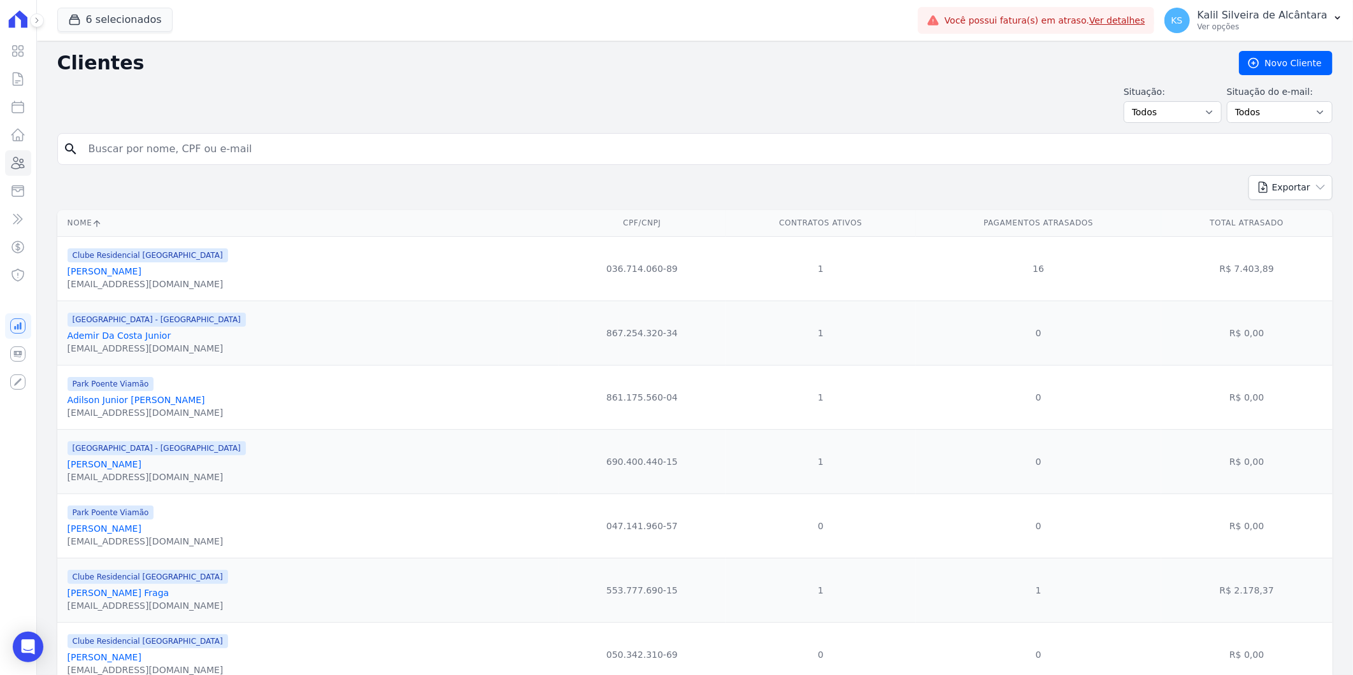
click at [157, 141] on input "search" at bounding box center [704, 148] width 1246 height 25
paste input "[PERSON_NAME]"
type input "[PERSON_NAME]"
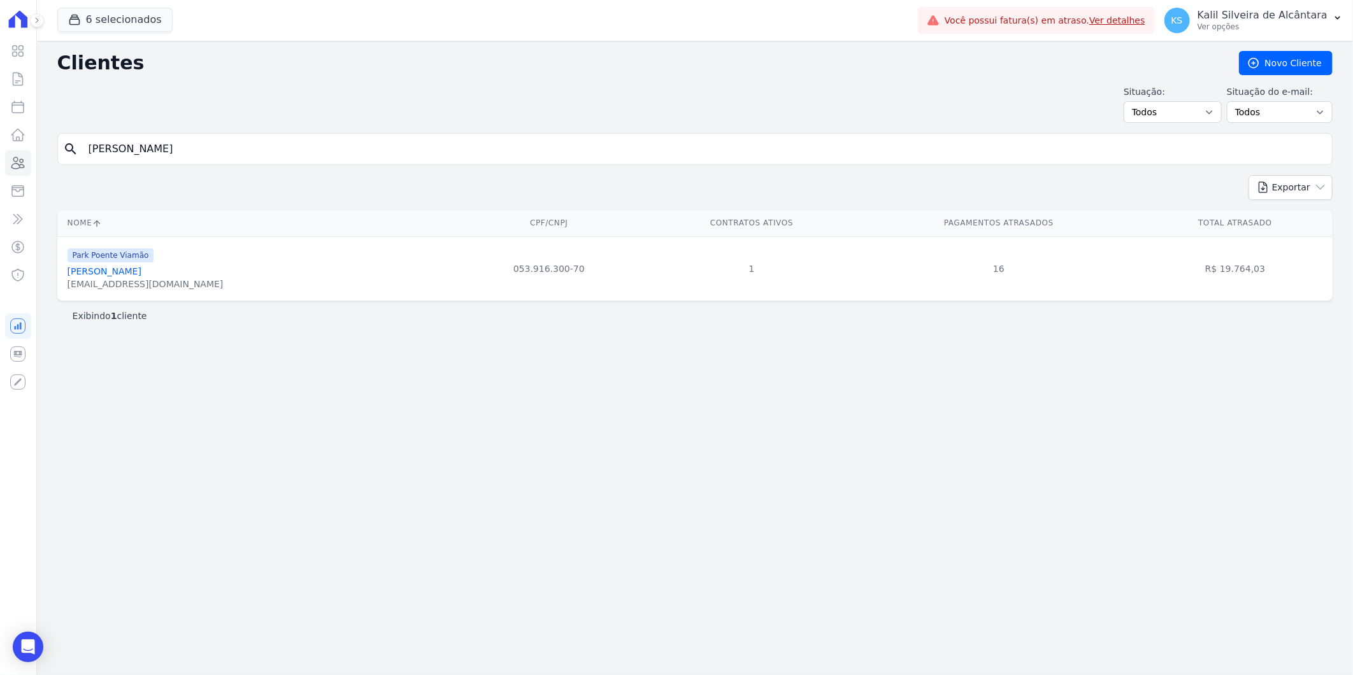
click at [141, 270] on link "[PERSON_NAME]" at bounding box center [105, 271] width 74 height 10
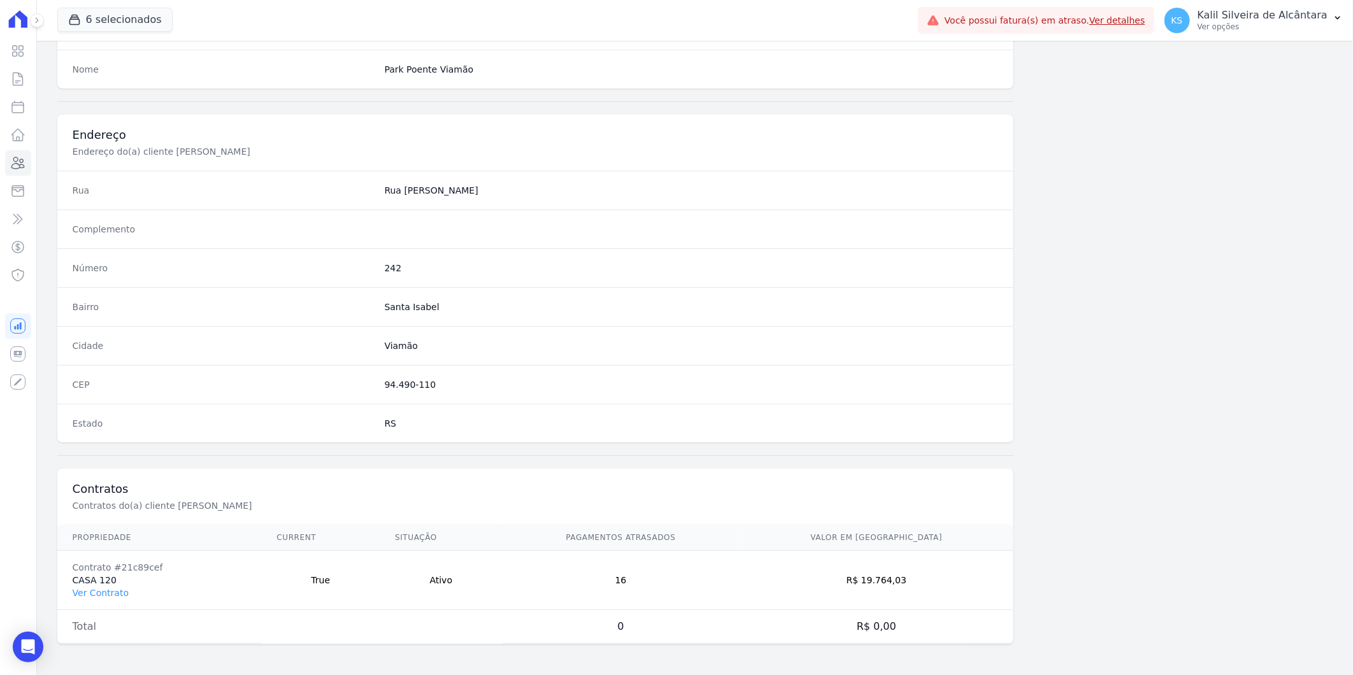
scroll to position [519, 0]
click at [105, 596] on link "Ver Contrato" at bounding box center [101, 593] width 56 height 10
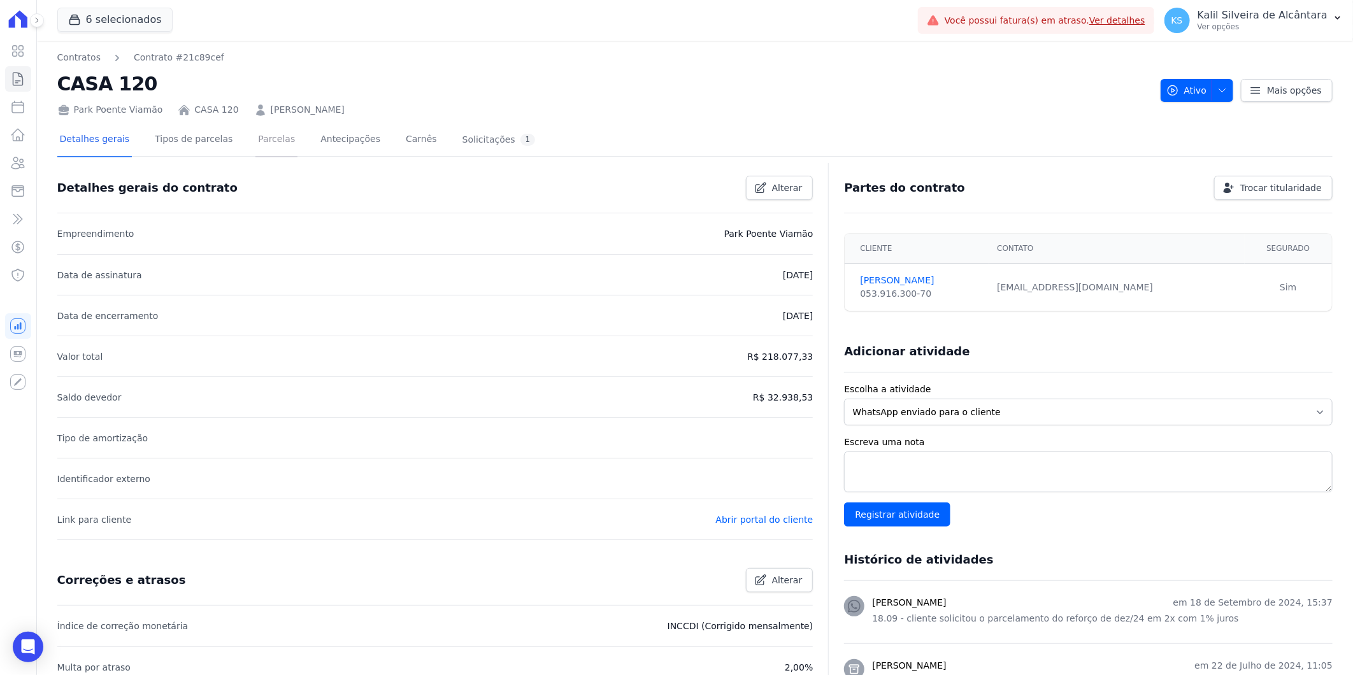
click at [274, 148] on link "Parcelas" at bounding box center [277, 141] width 42 height 34
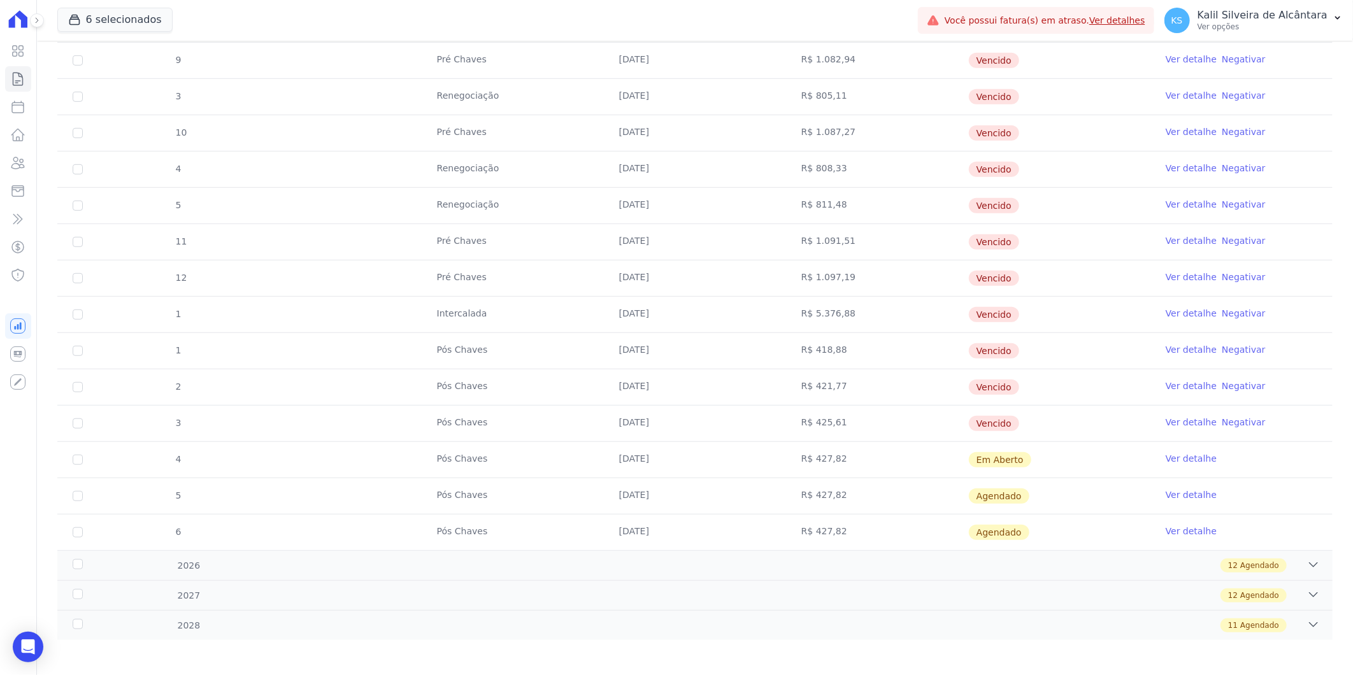
scroll to position [442, 0]
click at [24, 164] on icon at bounding box center [17, 162] width 15 height 15
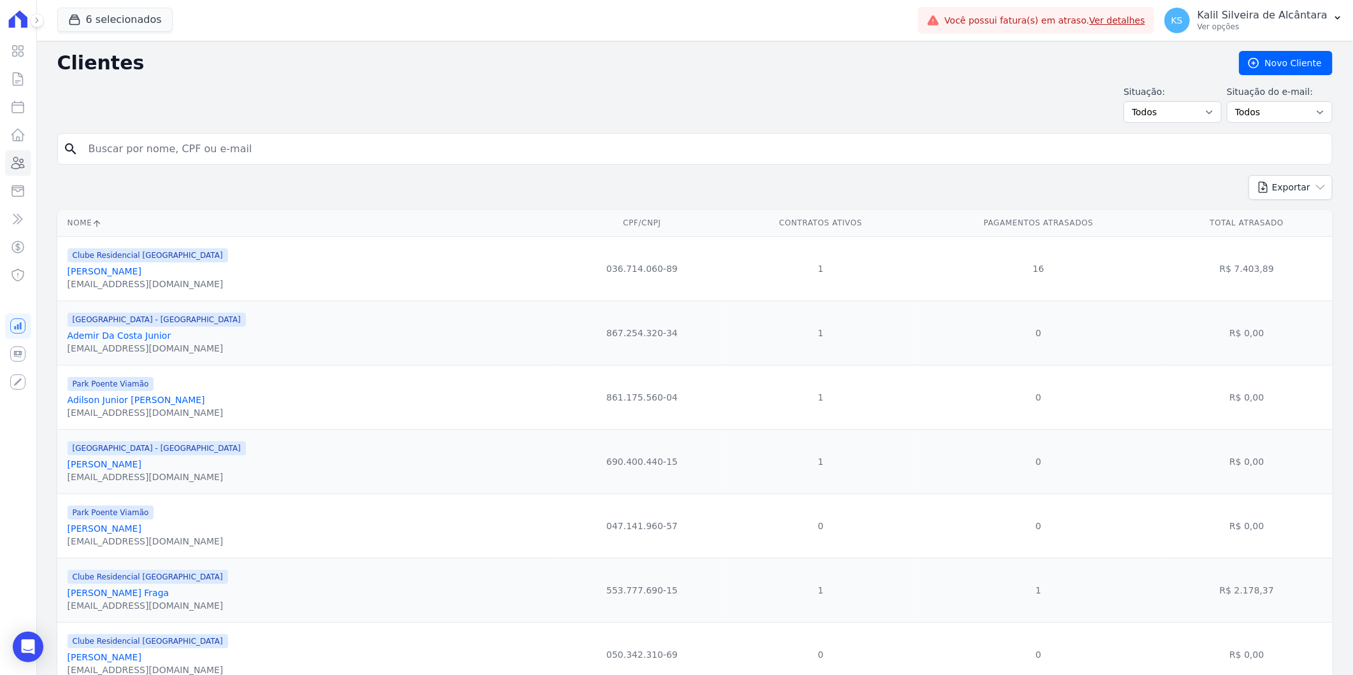
click at [110, 161] on input "search" at bounding box center [704, 148] width 1246 height 25
paste input "[PERSON_NAME]"
type input "[PERSON_NAME]"
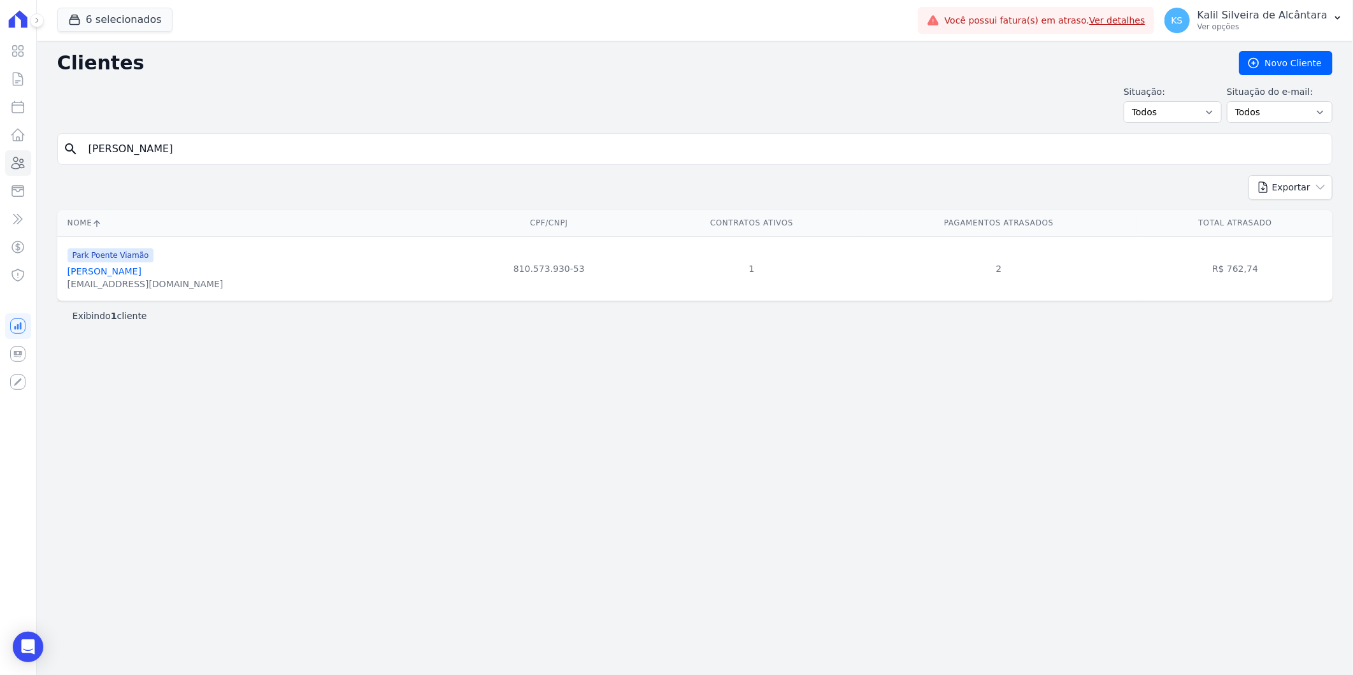
click at [141, 269] on link "[PERSON_NAME]" at bounding box center [105, 271] width 74 height 10
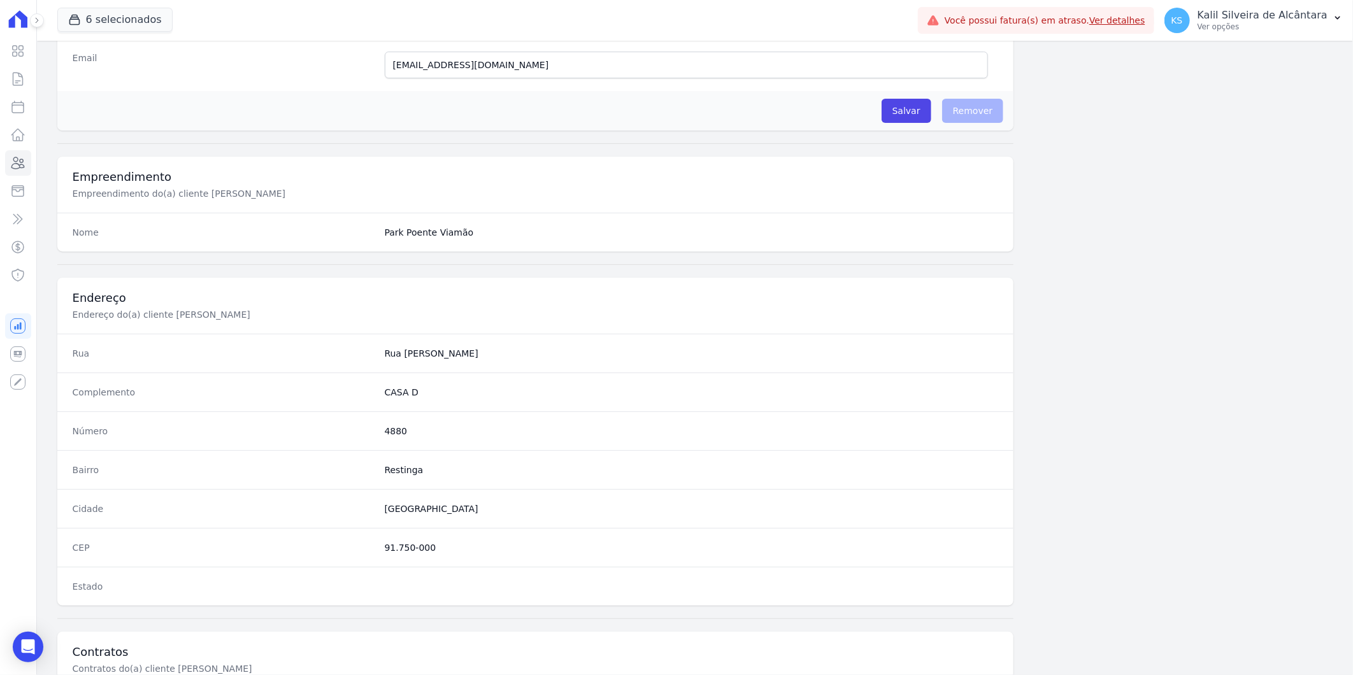
scroll to position [519, 0]
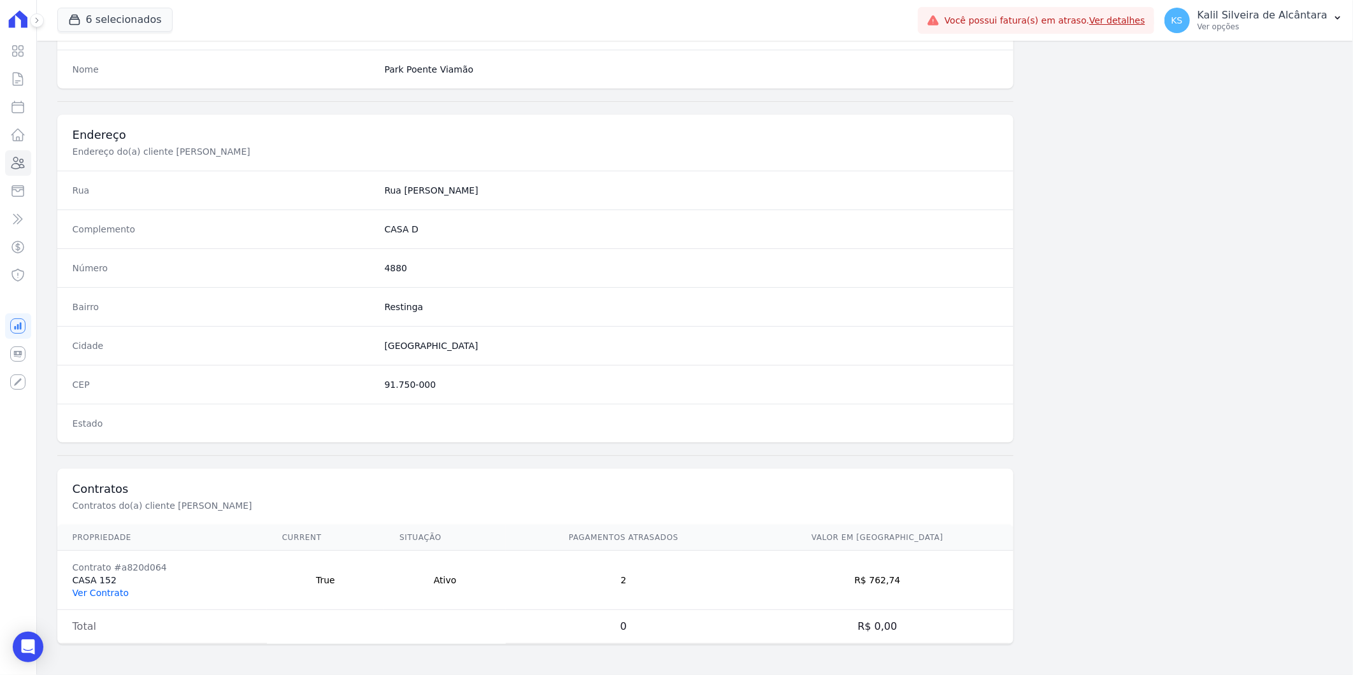
click at [105, 598] on link "Ver Contrato" at bounding box center [101, 593] width 56 height 10
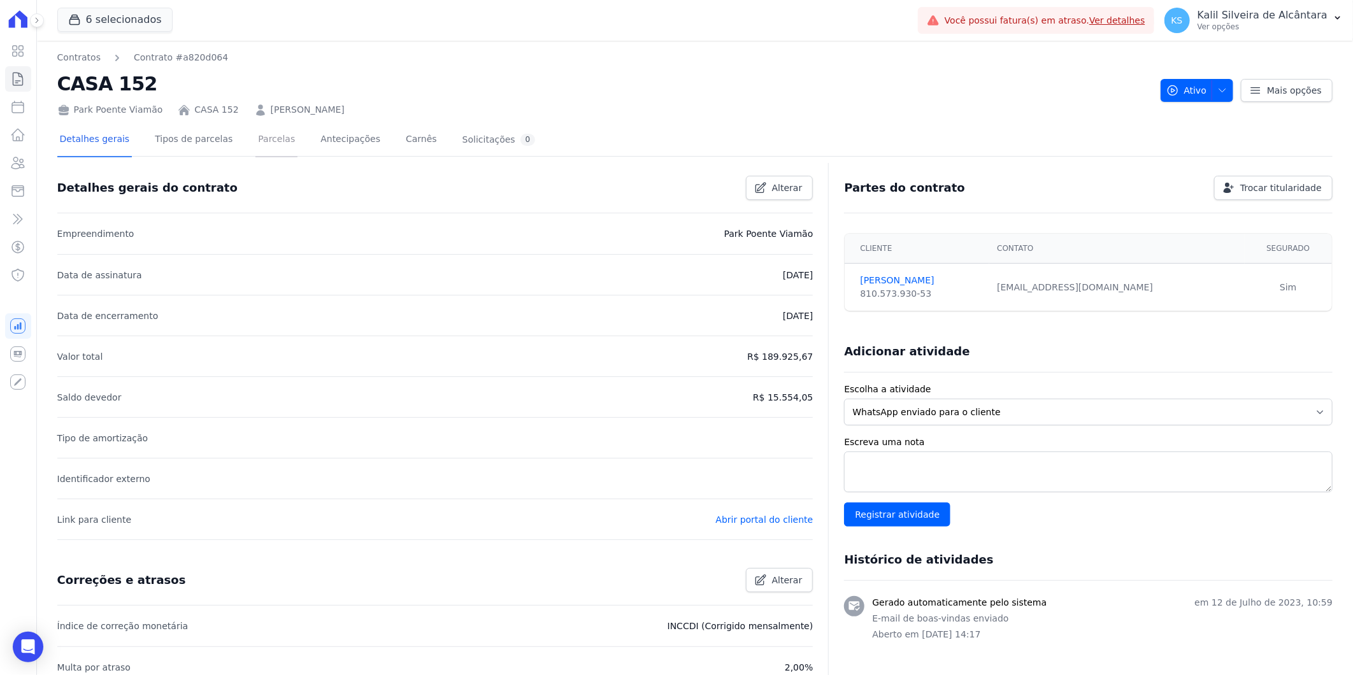
click at [256, 144] on link "Parcelas" at bounding box center [277, 141] width 42 height 34
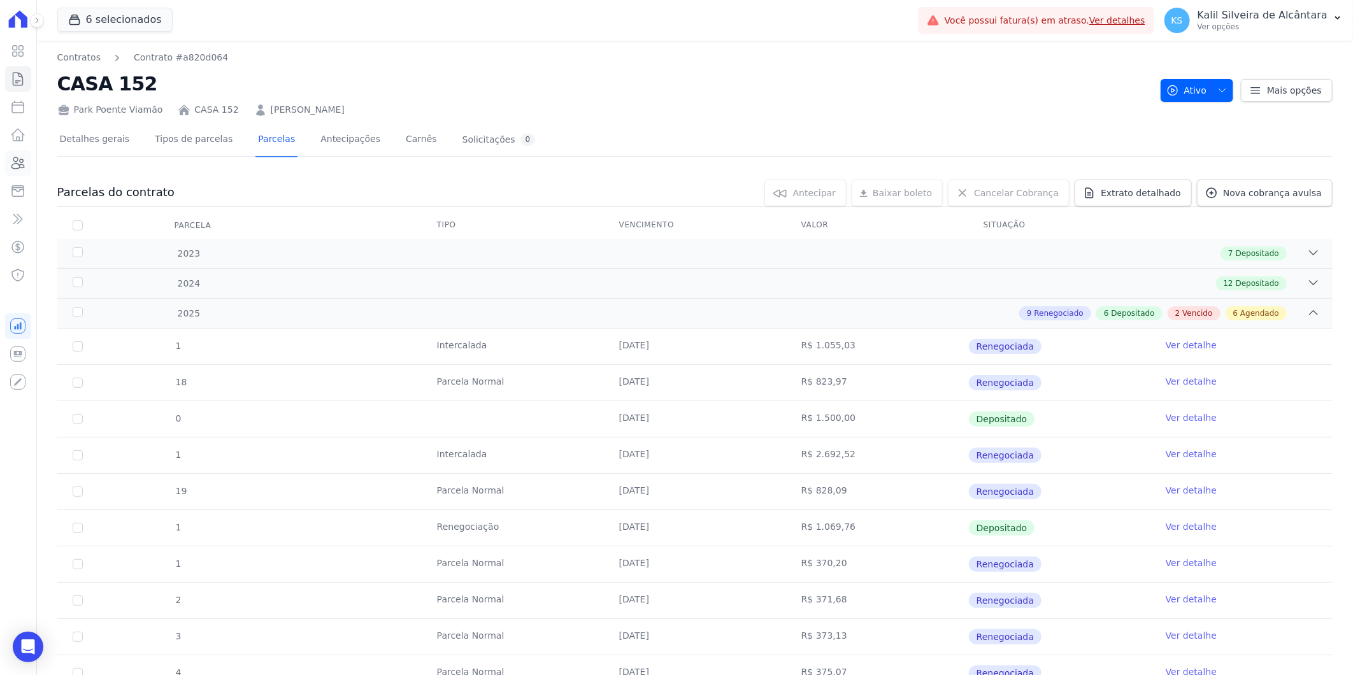
click at [13, 166] on icon at bounding box center [17, 162] width 15 height 15
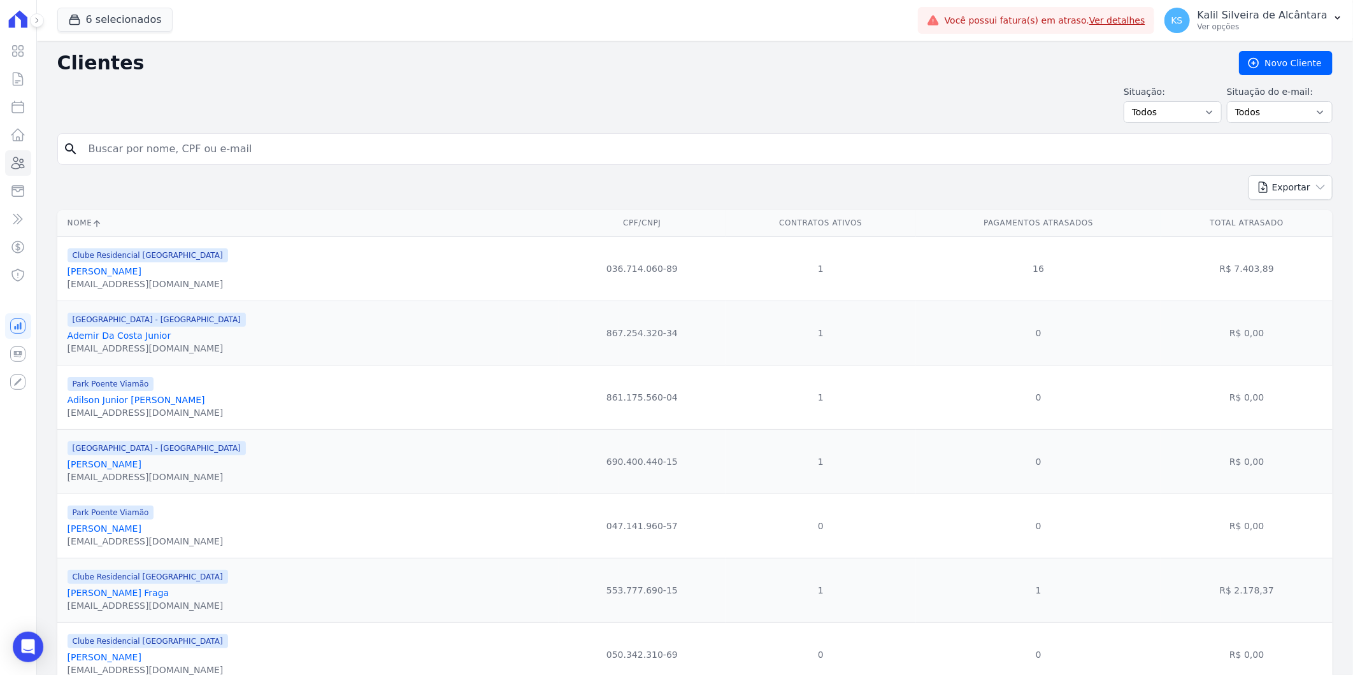
click at [294, 143] on input "search" at bounding box center [704, 148] width 1246 height 25
type input "[PERSON_NAME]"
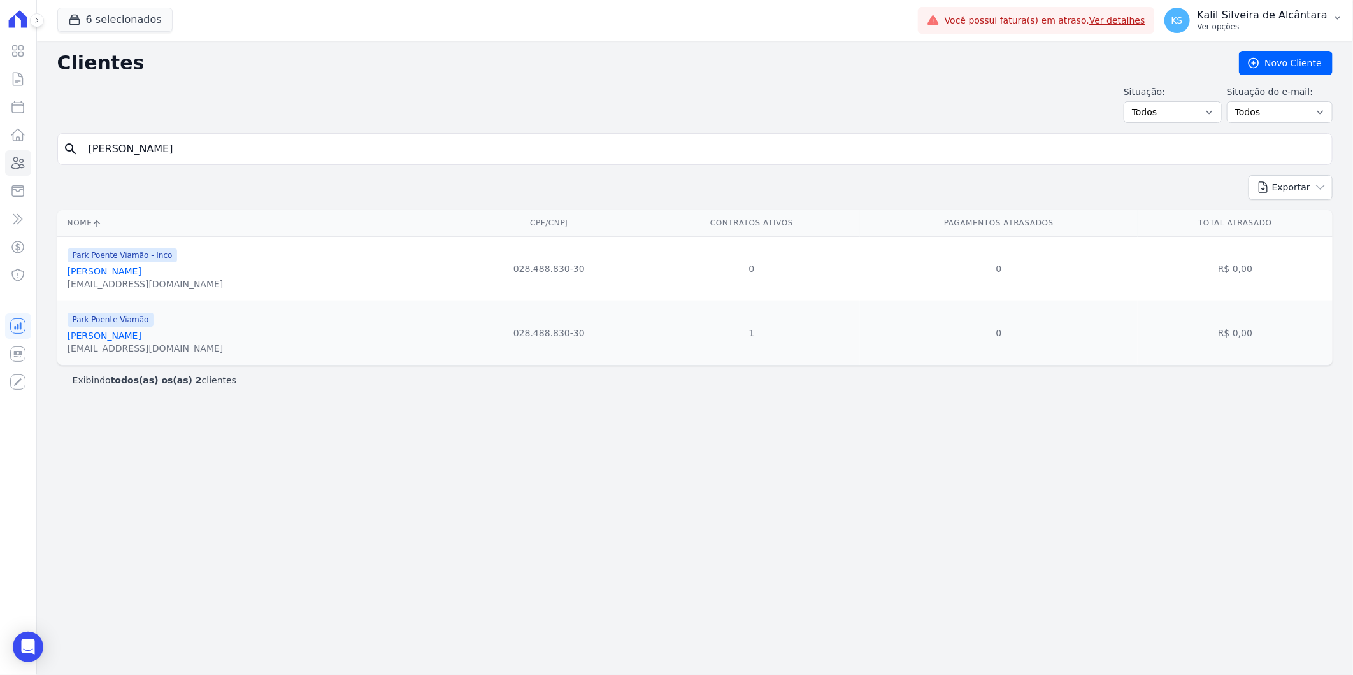
click at [1269, 15] on p "Kalil Silveira de Alcântara" at bounding box center [1263, 15] width 130 height 13
click at [122, 268] on link "[PERSON_NAME]" at bounding box center [105, 271] width 74 height 10
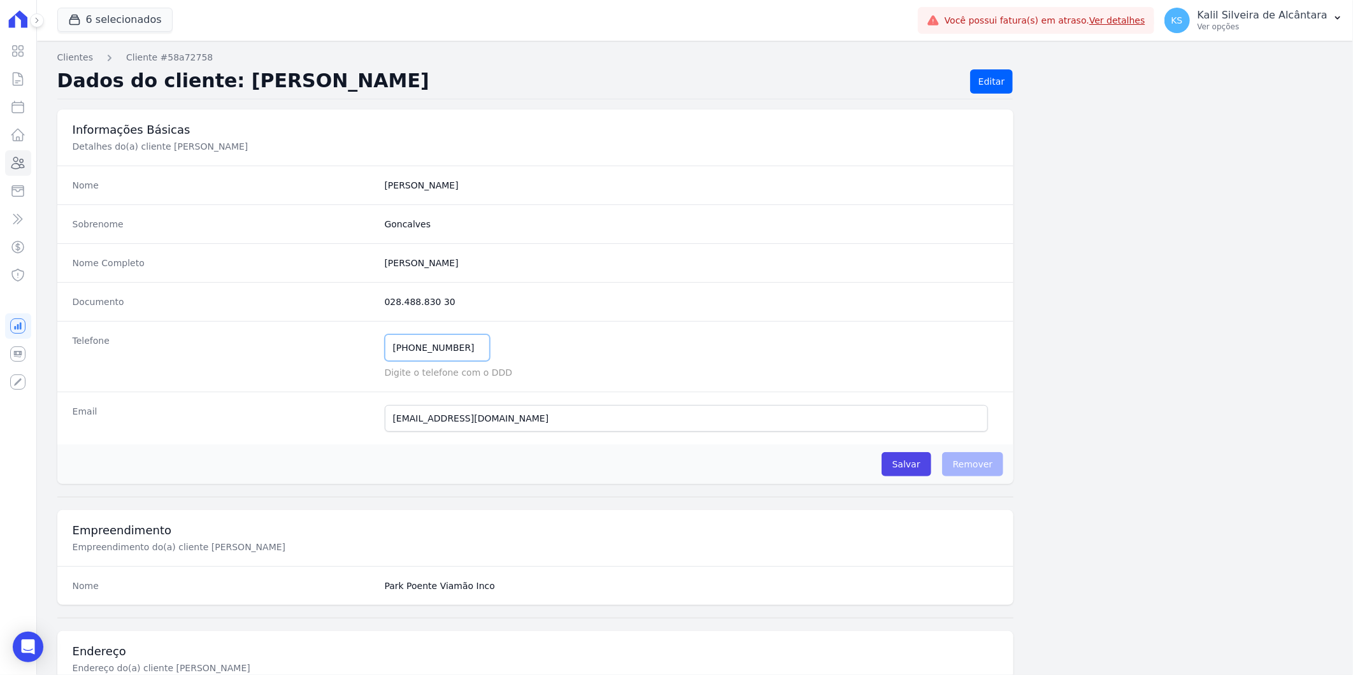
click at [466, 348] on input "[PHONE_NUMBER]" at bounding box center [437, 348] width 105 height 27
type input "[PHONE_NUMBER]"
click at [912, 469] on input "Salvar" at bounding box center [907, 464] width 50 height 24
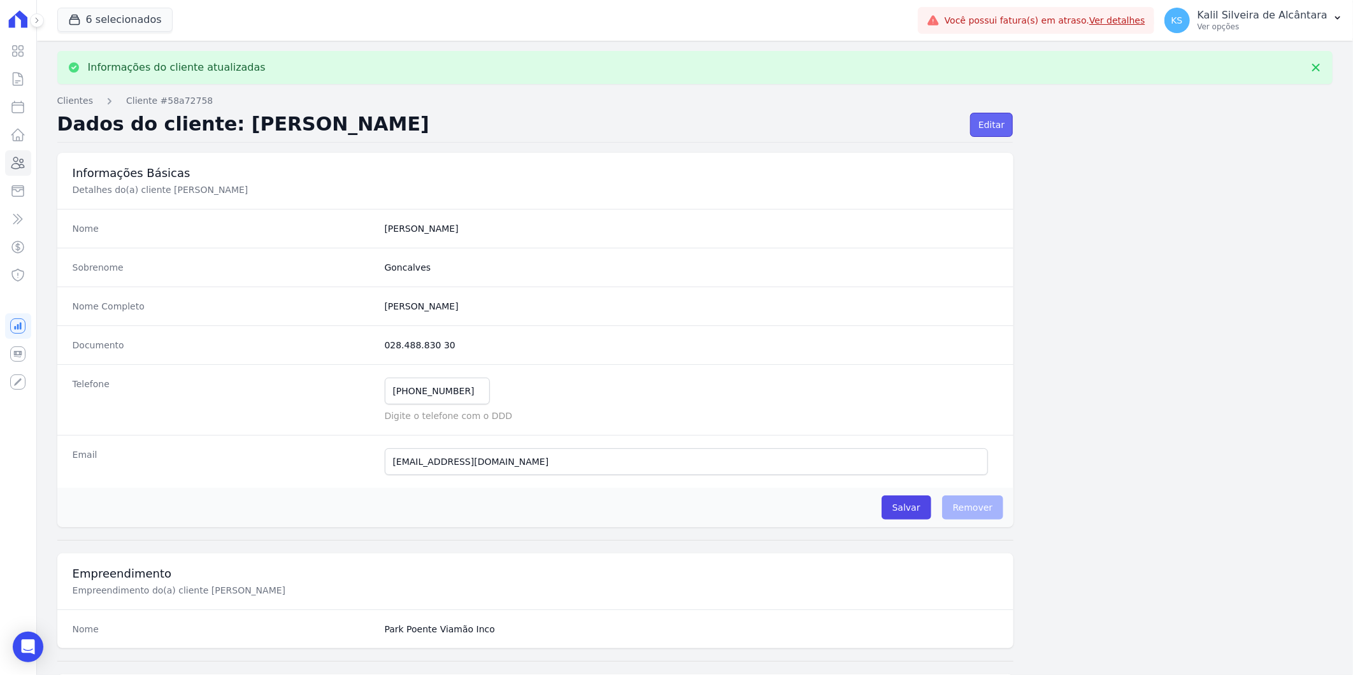
click at [994, 130] on link "Editar" at bounding box center [991, 125] width 43 height 24
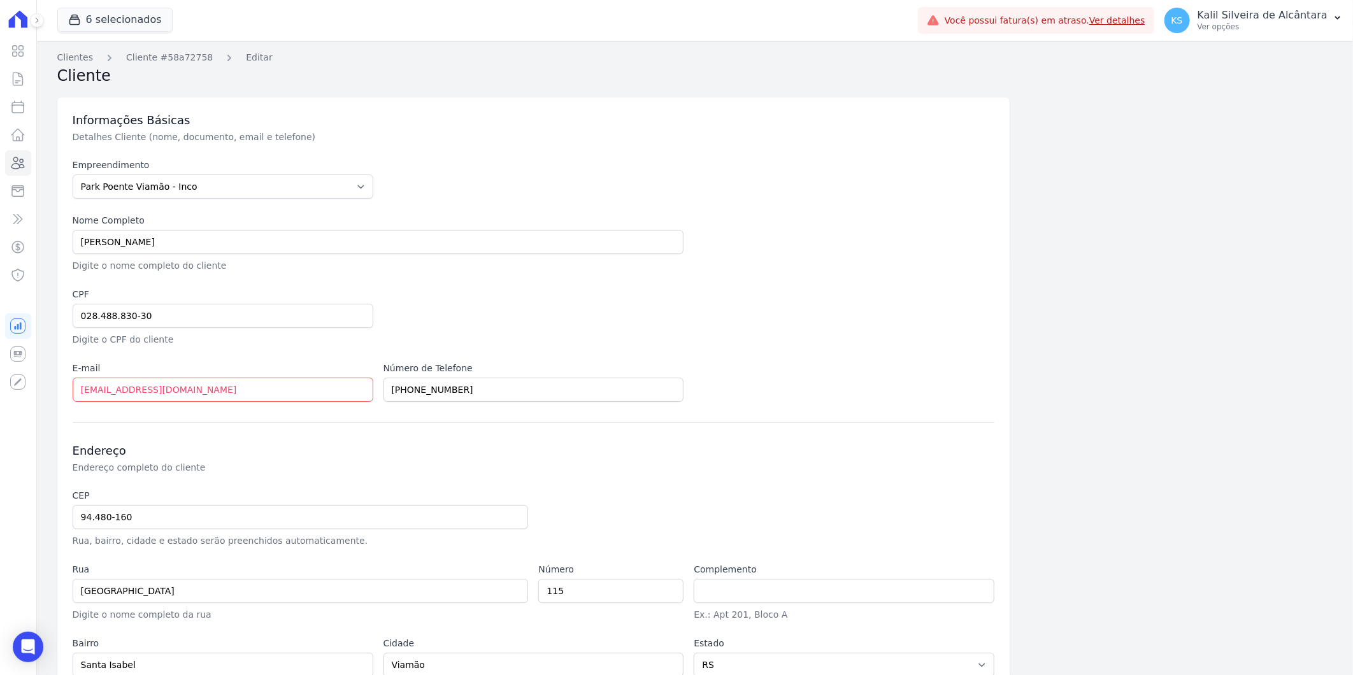
click at [986, 124] on h3 "Informações Básicas" at bounding box center [534, 120] width 923 height 15
click at [178, 322] on input "028.488.830-30" at bounding box center [223, 316] width 301 height 24
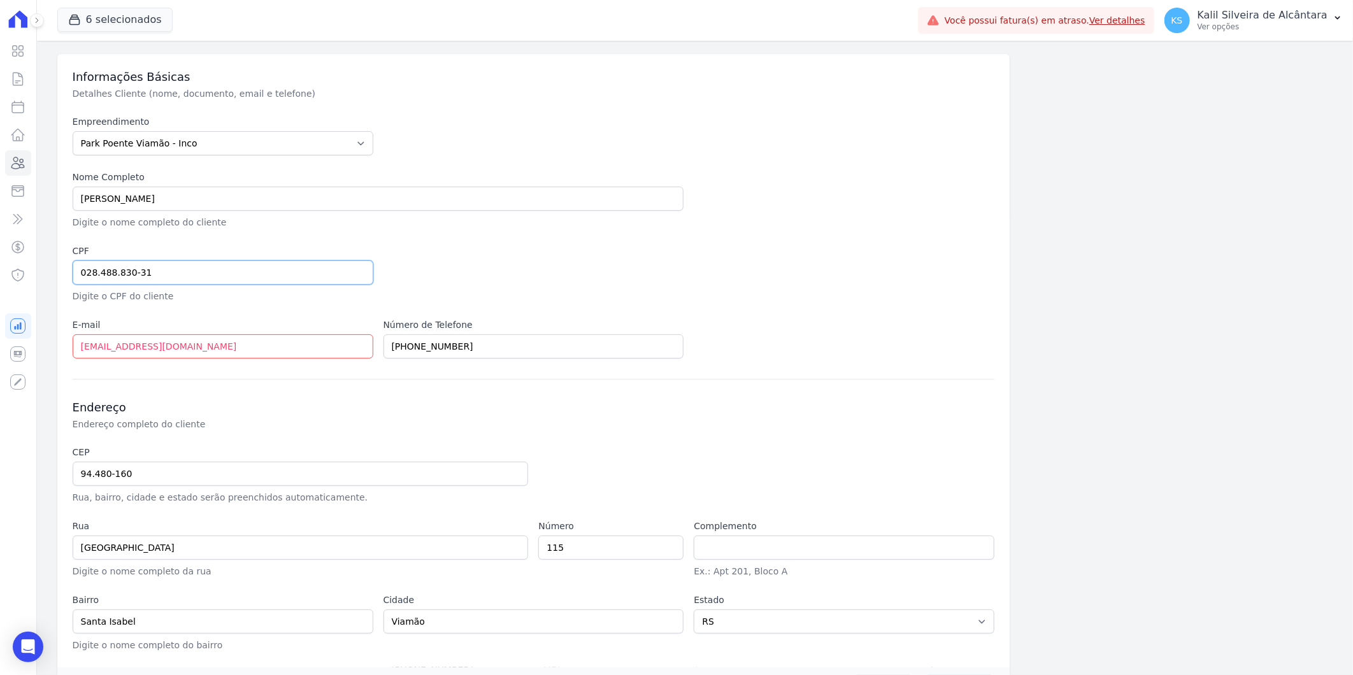
scroll to position [86, 0]
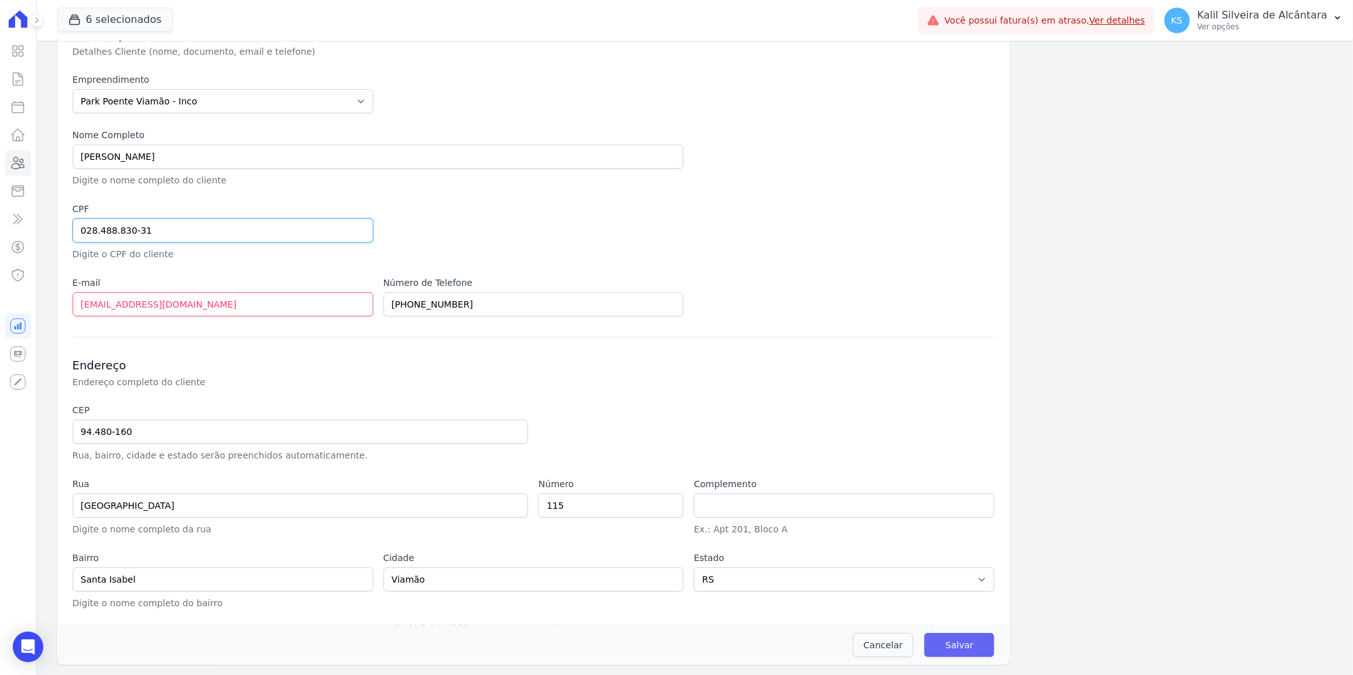
type input "028.488.830-31"
click at [972, 637] on input "Salvar" at bounding box center [960, 645] width 70 height 24
click at [956, 638] on input "Salvar" at bounding box center [960, 645] width 70 height 24
click at [953, 644] on input "Salvar" at bounding box center [960, 645] width 70 height 24
click at [879, 646] on link "Cancelar" at bounding box center [883, 645] width 61 height 24
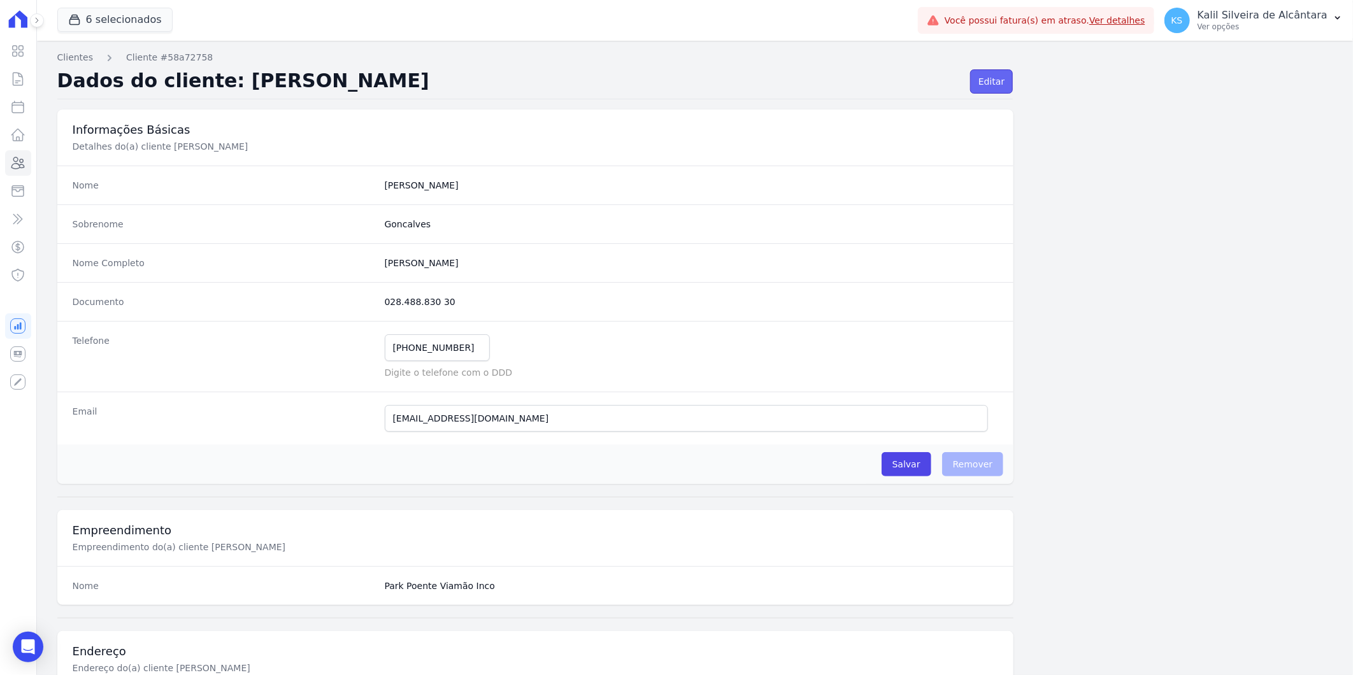
click at [979, 76] on link "Editar" at bounding box center [991, 81] width 43 height 24
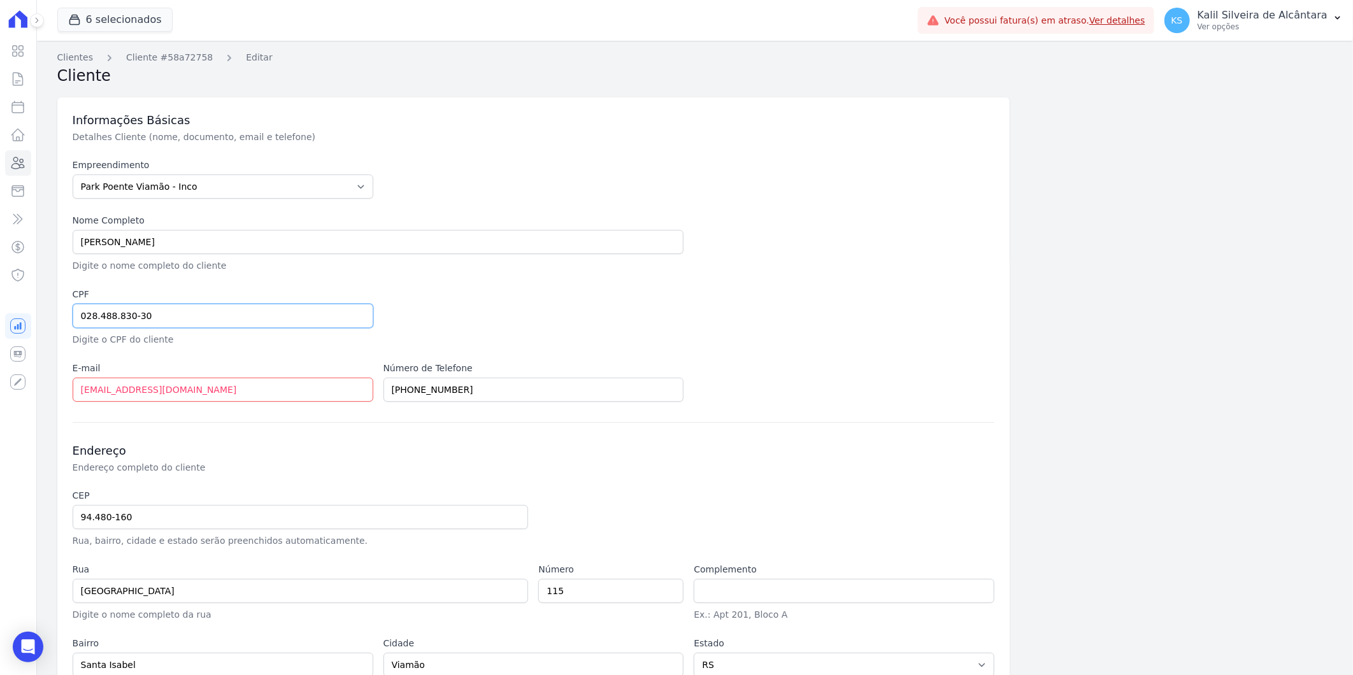
click at [150, 313] on input "028.488.830-30" at bounding box center [223, 316] width 301 height 24
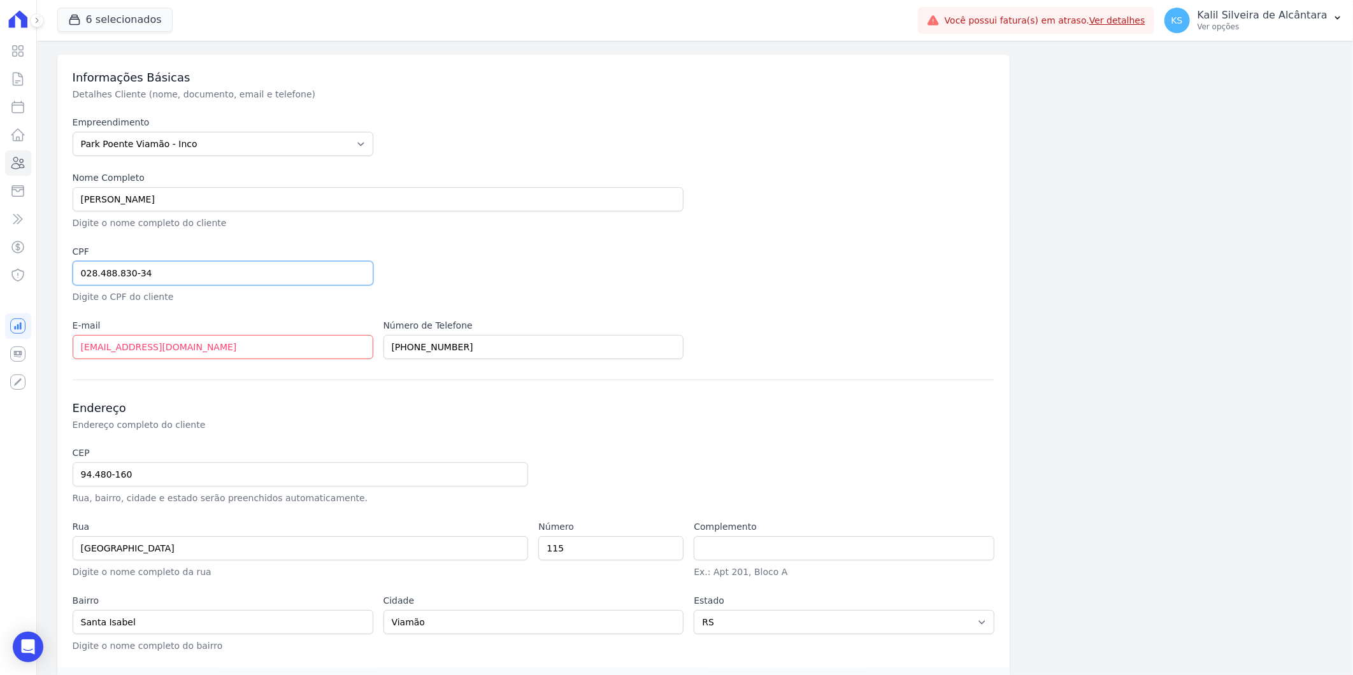
scroll to position [86, 0]
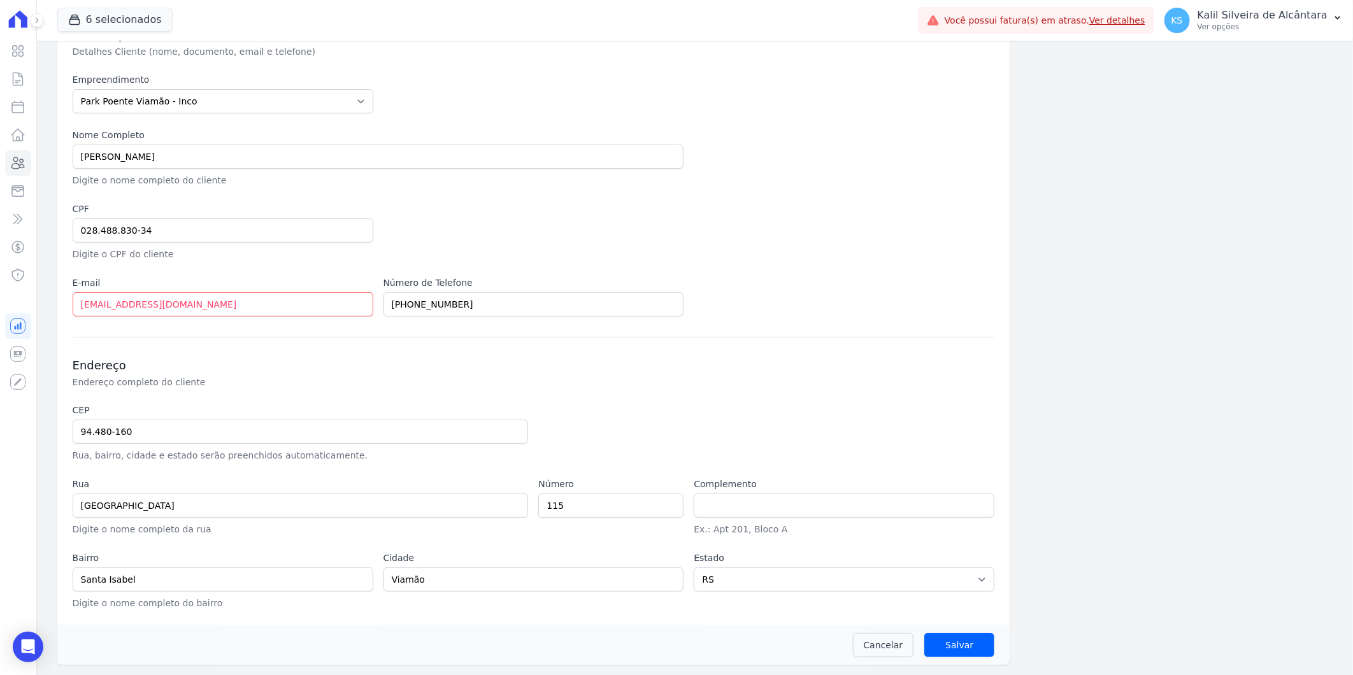
click at [937, 632] on div "Cancelar Salvar" at bounding box center [533, 646] width 953 height 40
click at [942, 638] on input "Salvar" at bounding box center [960, 645] width 70 height 24
click at [950, 647] on input "Salvar" at bounding box center [960, 645] width 70 height 24
click at [189, 240] on input "028.488.830-34" at bounding box center [223, 231] width 301 height 24
type input "028.488.830-33"
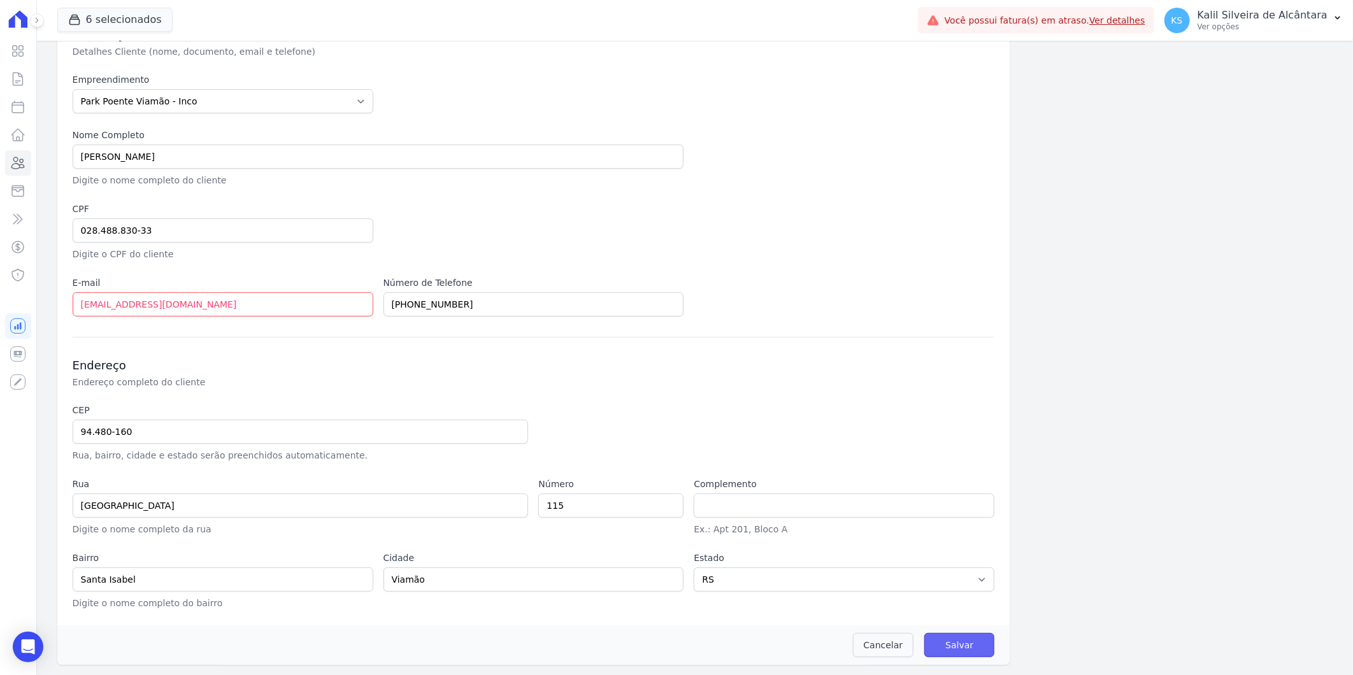
click at [974, 641] on input "Salvar" at bounding box center [960, 645] width 70 height 24
click at [878, 646] on link "Cancelar" at bounding box center [883, 645] width 61 height 24
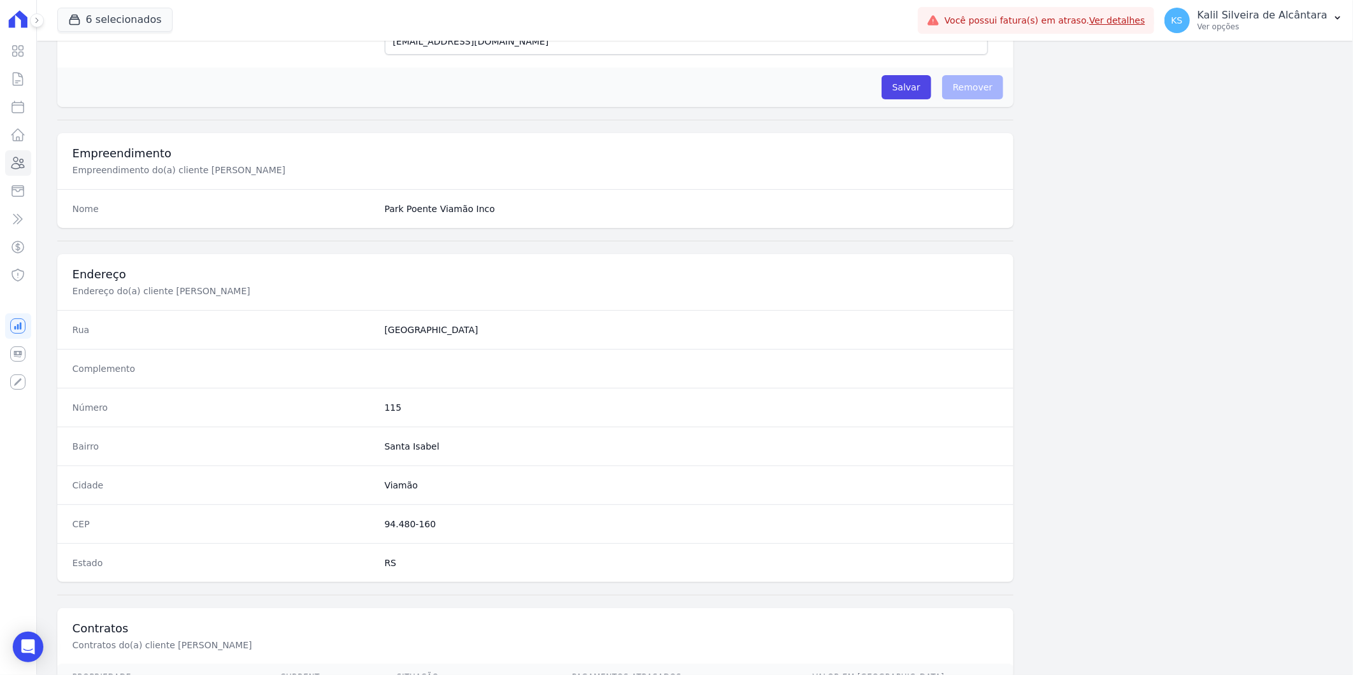
scroll to position [519, 0]
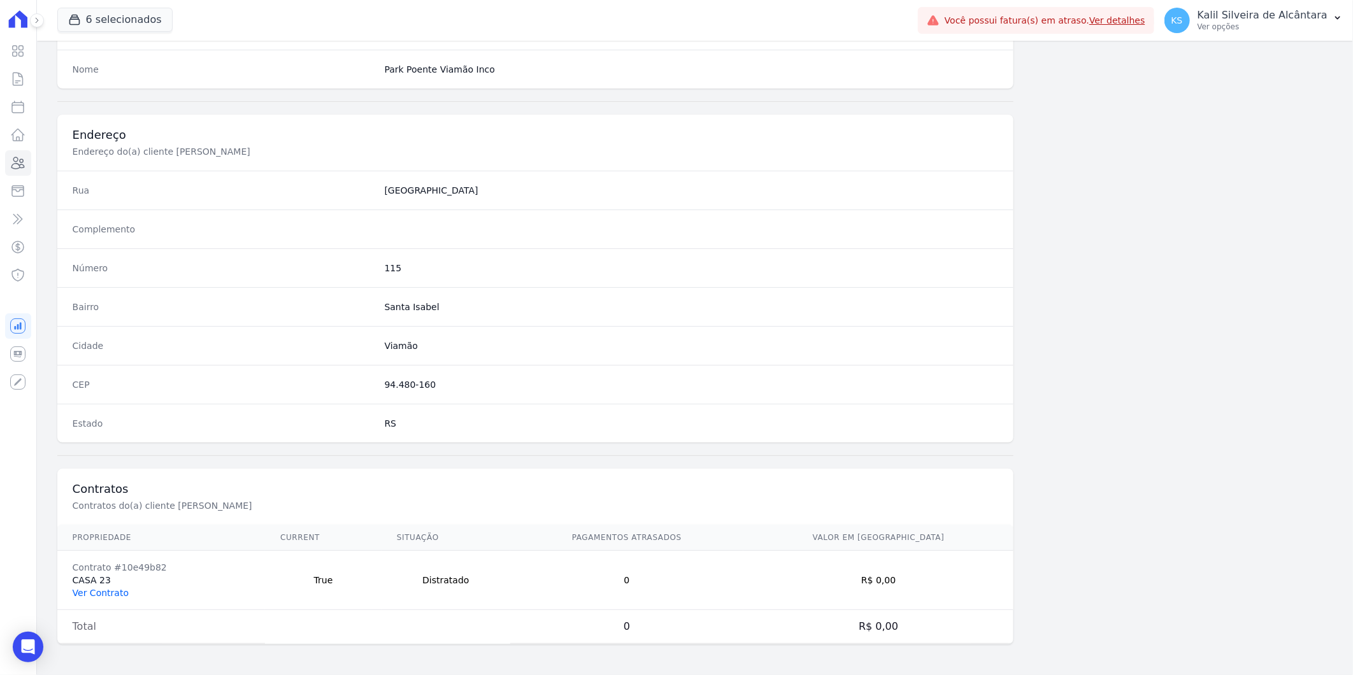
click at [103, 595] on link "Ver Contrato" at bounding box center [101, 593] width 56 height 10
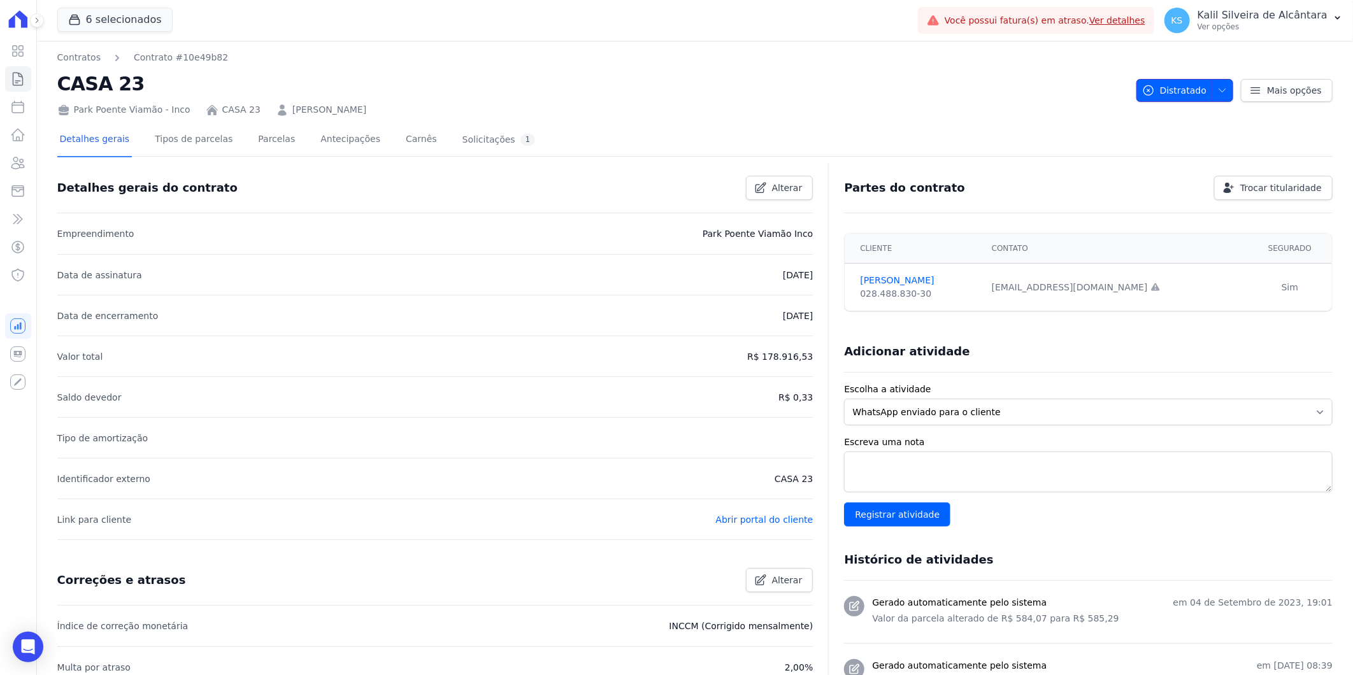
click at [1218, 92] on icon "button" at bounding box center [1223, 90] width 10 height 10
click at [16, 164] on icon at bounding box center [17, 162] width 15 height 15
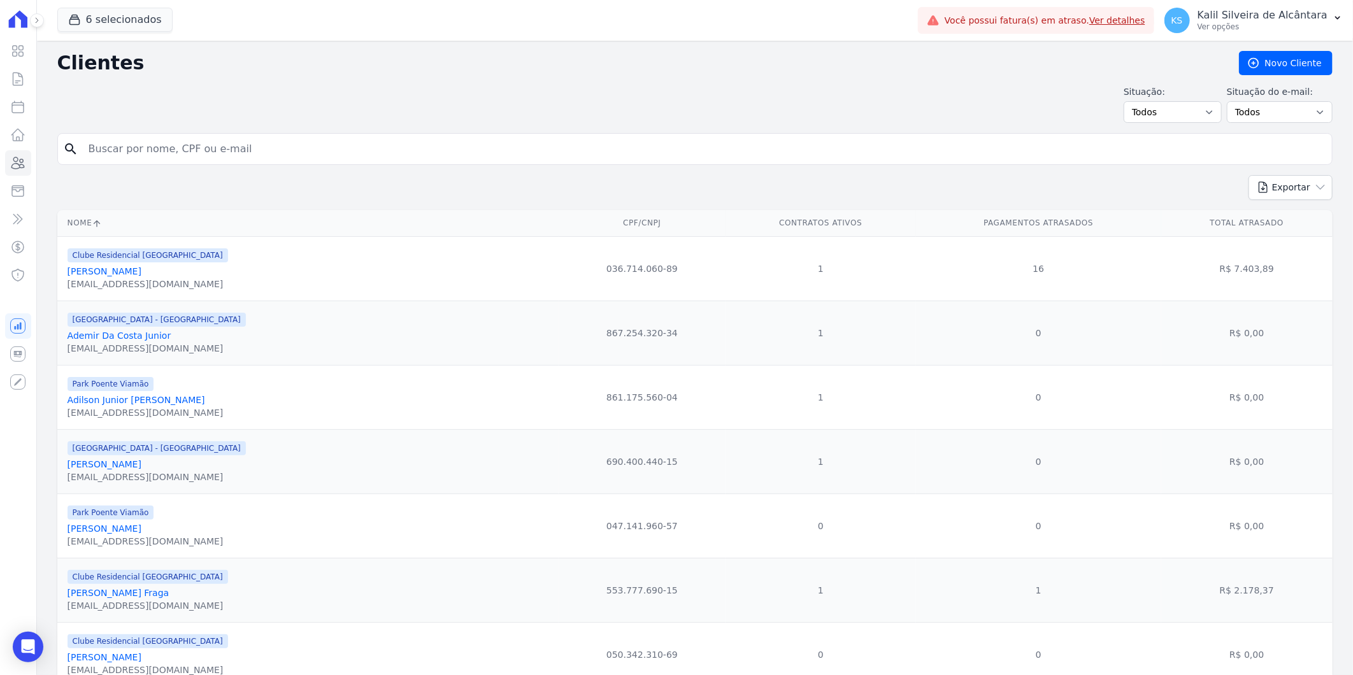
click at [213, 160] on input "search" at bounding box center [704, 148] width 1246 height 25
paste input "028.488.830 30"
type input "028.488.830 30"
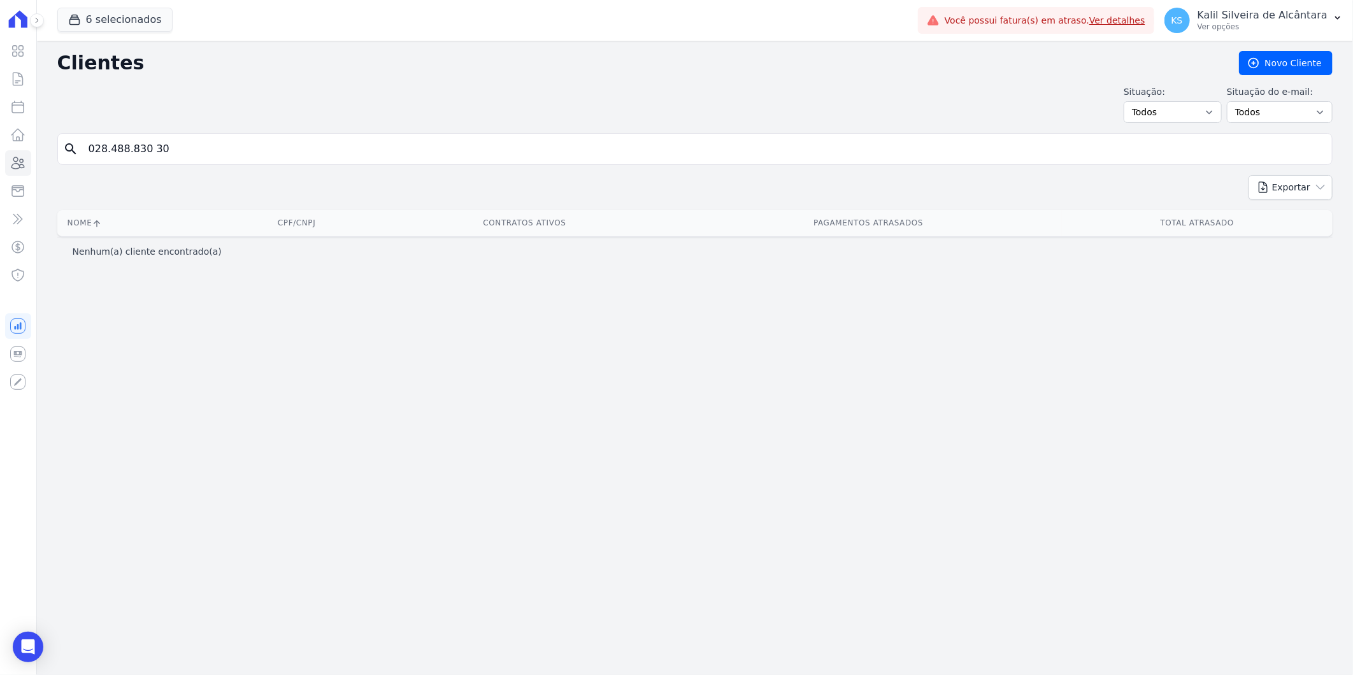
drag, startPoint x: 195, startPoint y: 143, endPoint x: -106, endPoint y: 177, distance: 302.6
click at [0, 177] on html "Visão Geral Contratos Parcelas Lotes Clientes Minha Carteira Transferências Cré…" at bounding box center [676, 337] width 1353 height 675
type input "jessica paola g"
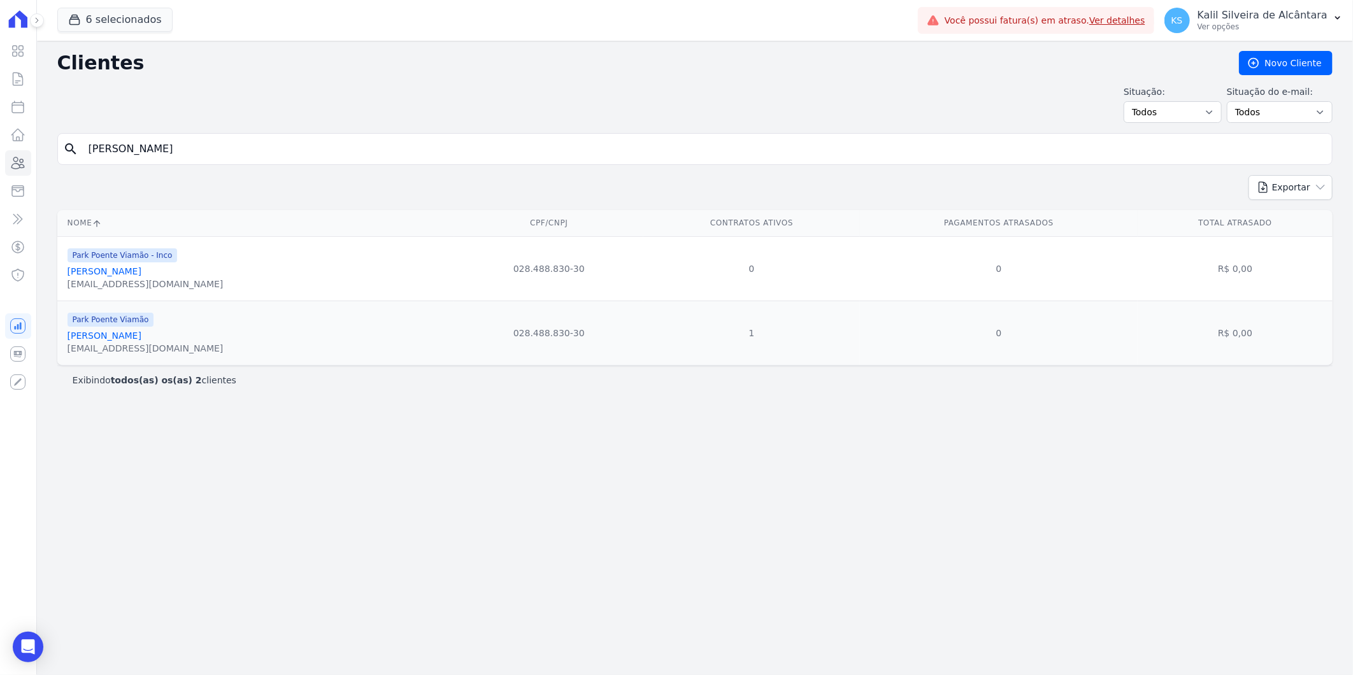
click at [429, 454] on div "Clientes Novo Cliente Situação: Todos Adimplentes Inadimplentes Situação do e-m…" at bounding box center [695, 358] width 1316 height 635
click at [34, 651] on icon "Open Intercom Messenger" at bounding box center [28, 647] width 17 height 17
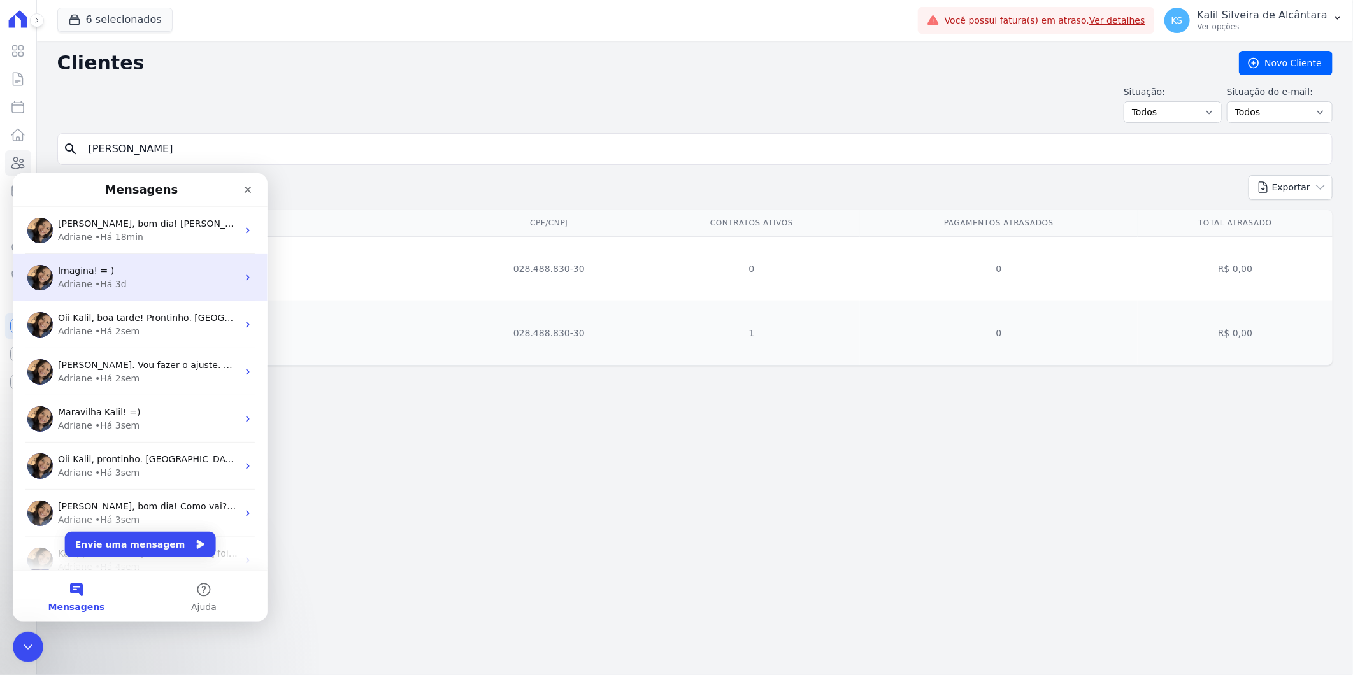
click at [124, 268] on div "Imagina! = )" at bounding box center [148, 270] width 180 height 13
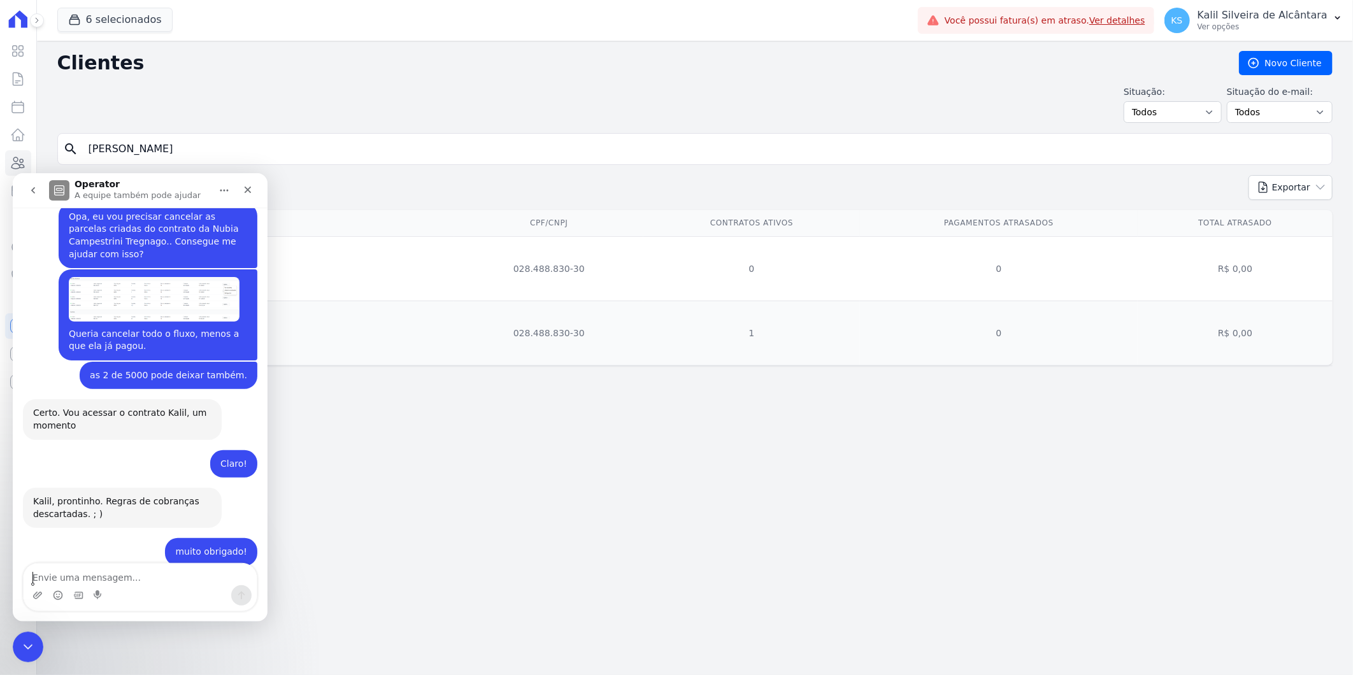
scroll to position [944, 0]
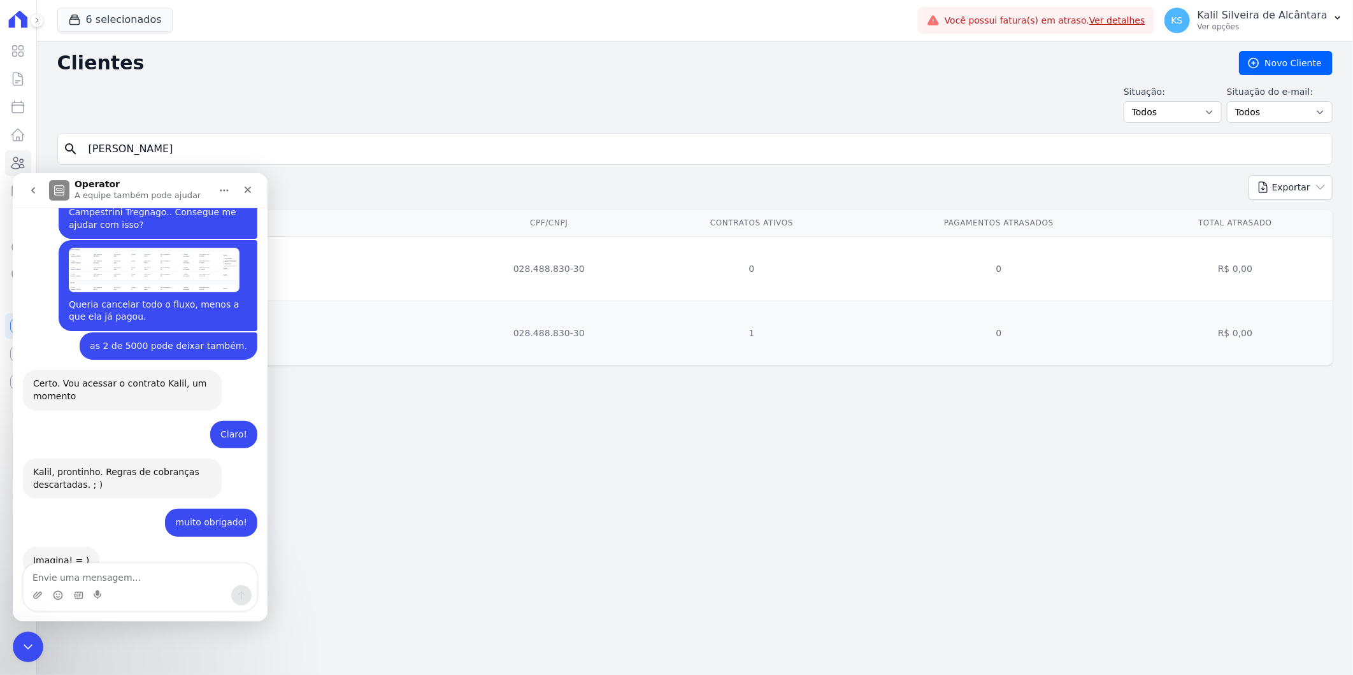
click at [31, 194] on icon "go back" at bounding box center [33, 190] width 10 height 10
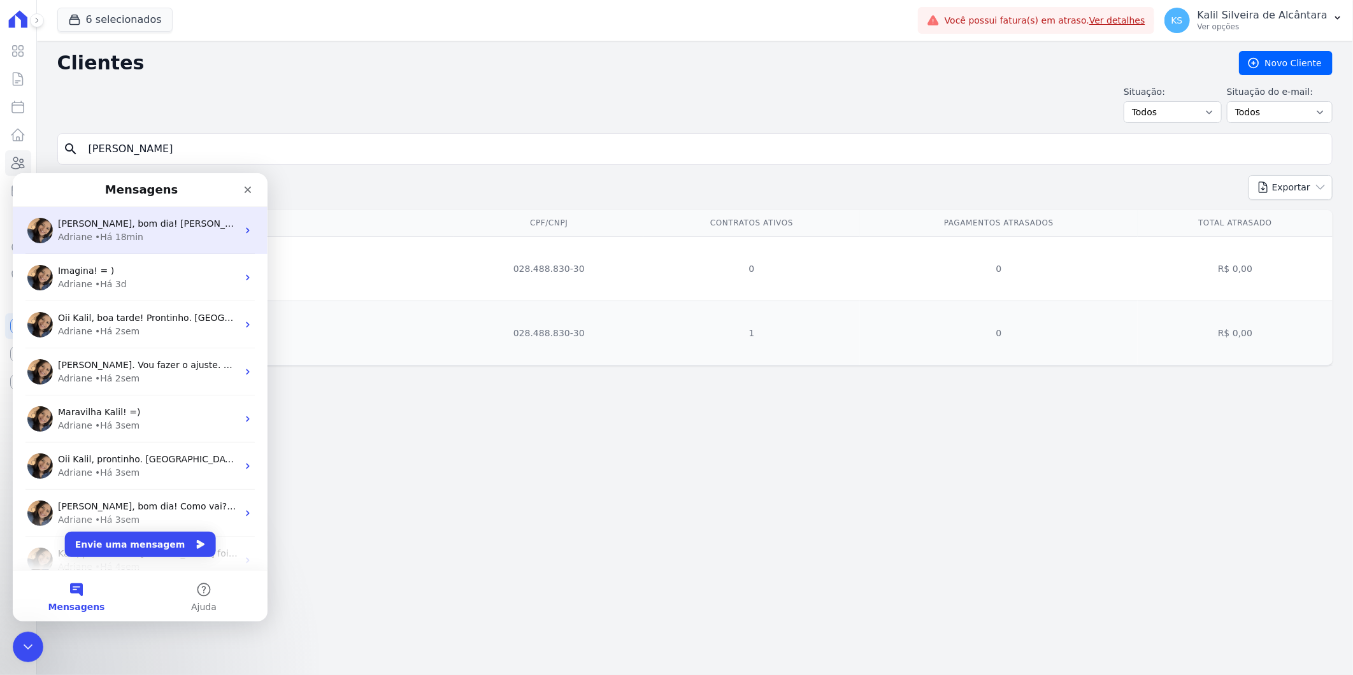
click at [128, 233] on div "• Há 18min" at bounding box center [119, 236] width 48 height 13
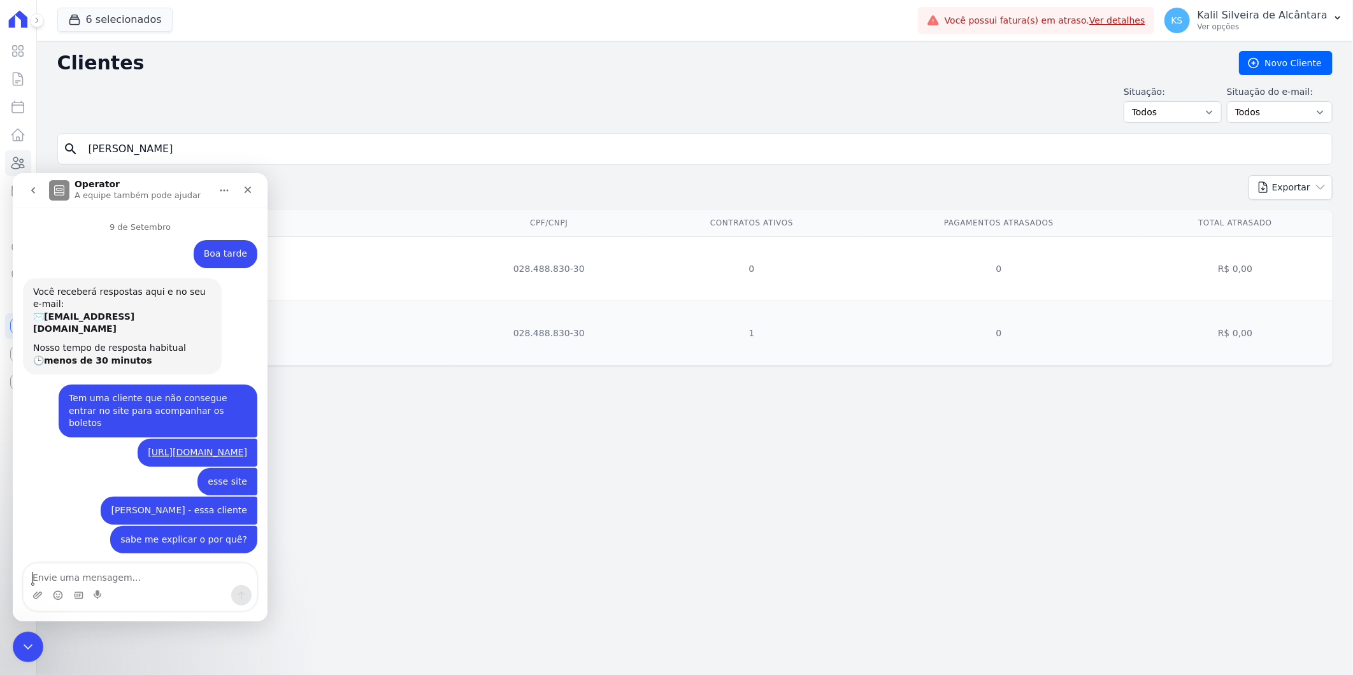
scroll to position [641, 0]
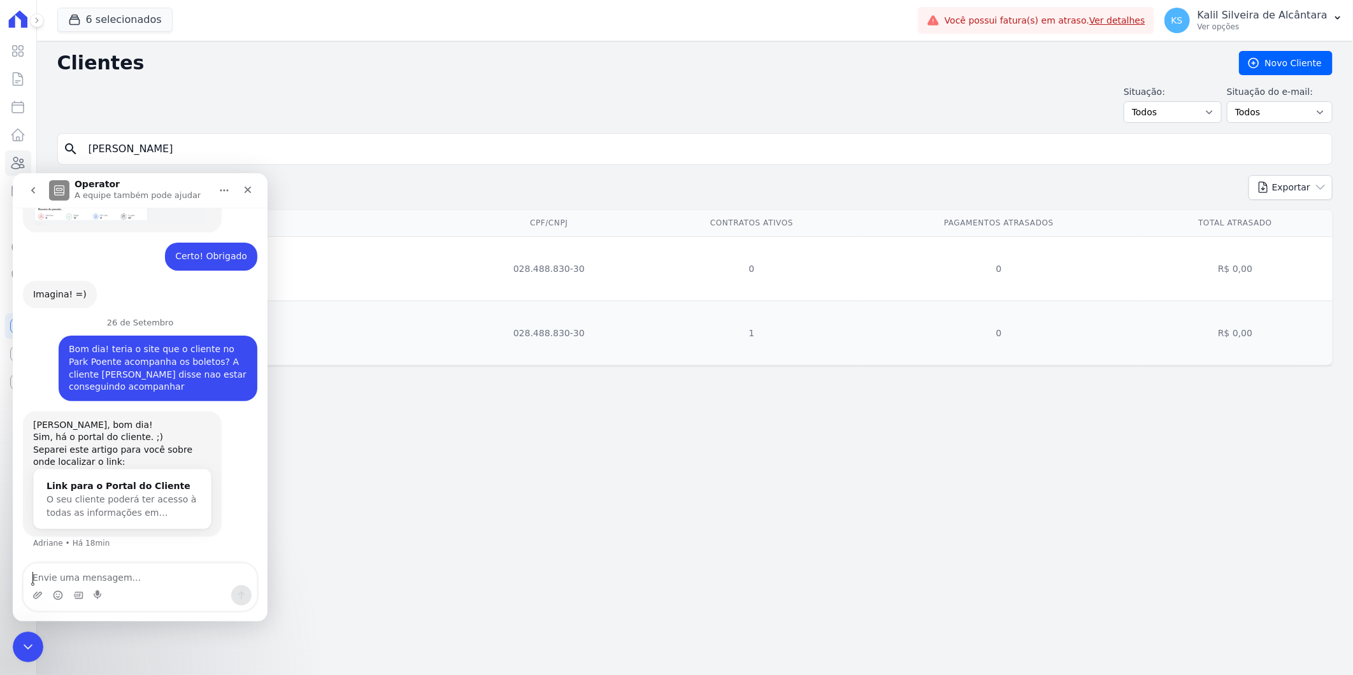
click at [94, 571] on textarea "Envie uma mensagem..." at bounding box center [140, 574] width 233 height 22
type textarea "A"
type textarea "T"
click at [553, 400] on div "Clientes Novo Cliente Situação: Todos Adimplentes Inadimplentes Situação do e-m…" at bounding box center [695, 358] width 1316 height 635
click at [1267, 24] on p "Ver opções" at bounding box center [1263, 27] width 130 height 10
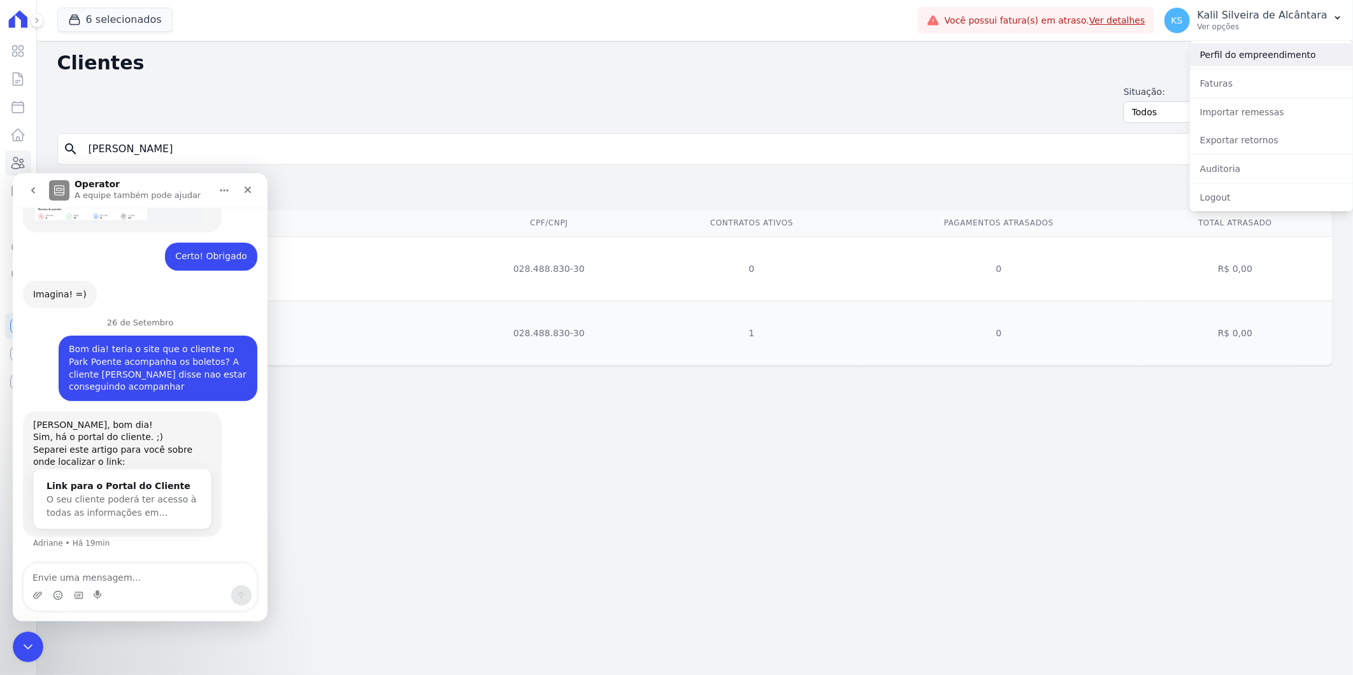
click at [1264, 56] on link "Perfil do empreendimento" at bounding box center [1271, 54] width 163 height 23
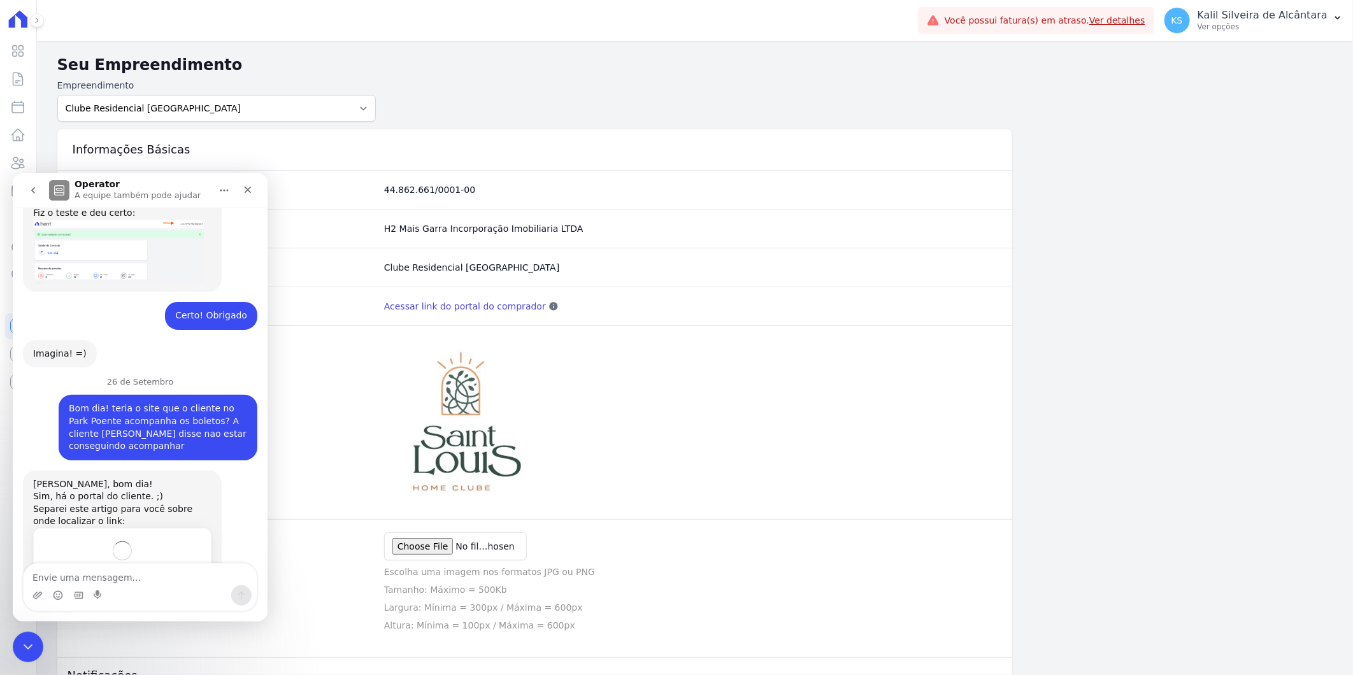
scroll to position [626, 0]
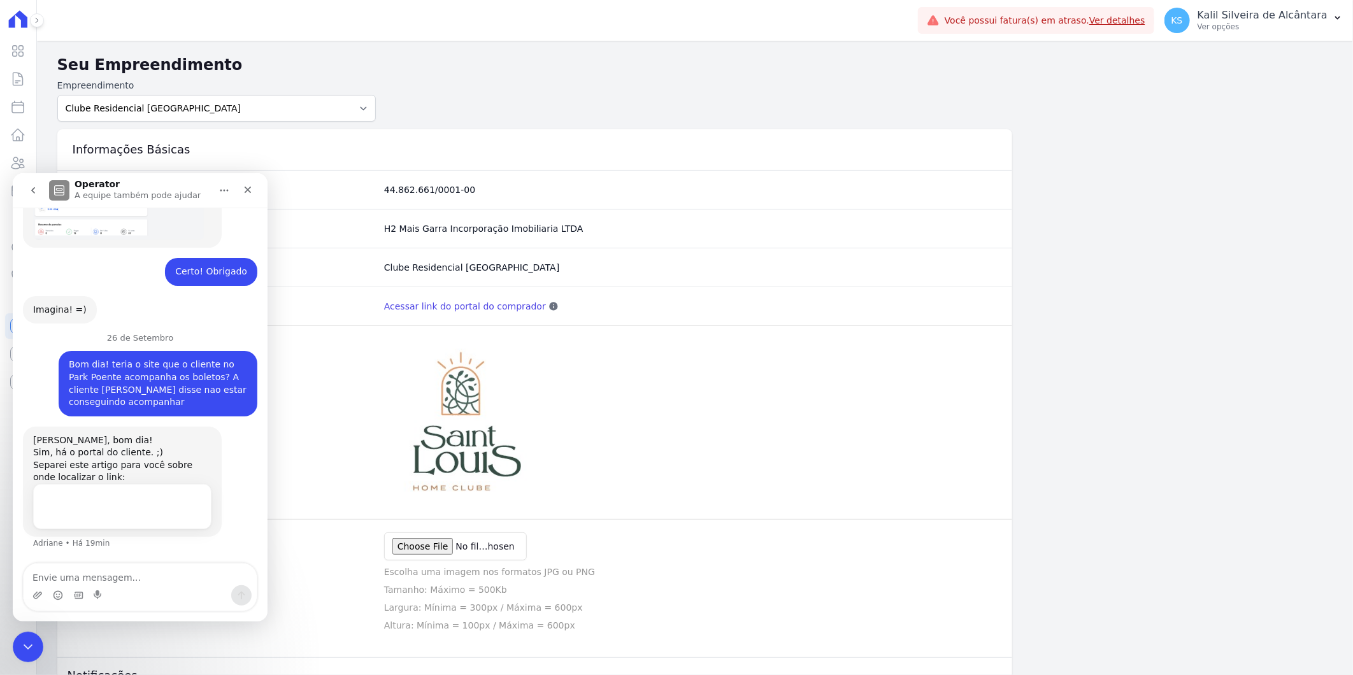
click at [523, 132] on div "Informações Básicas" at bounding box center [535, 149] width 956 height 41
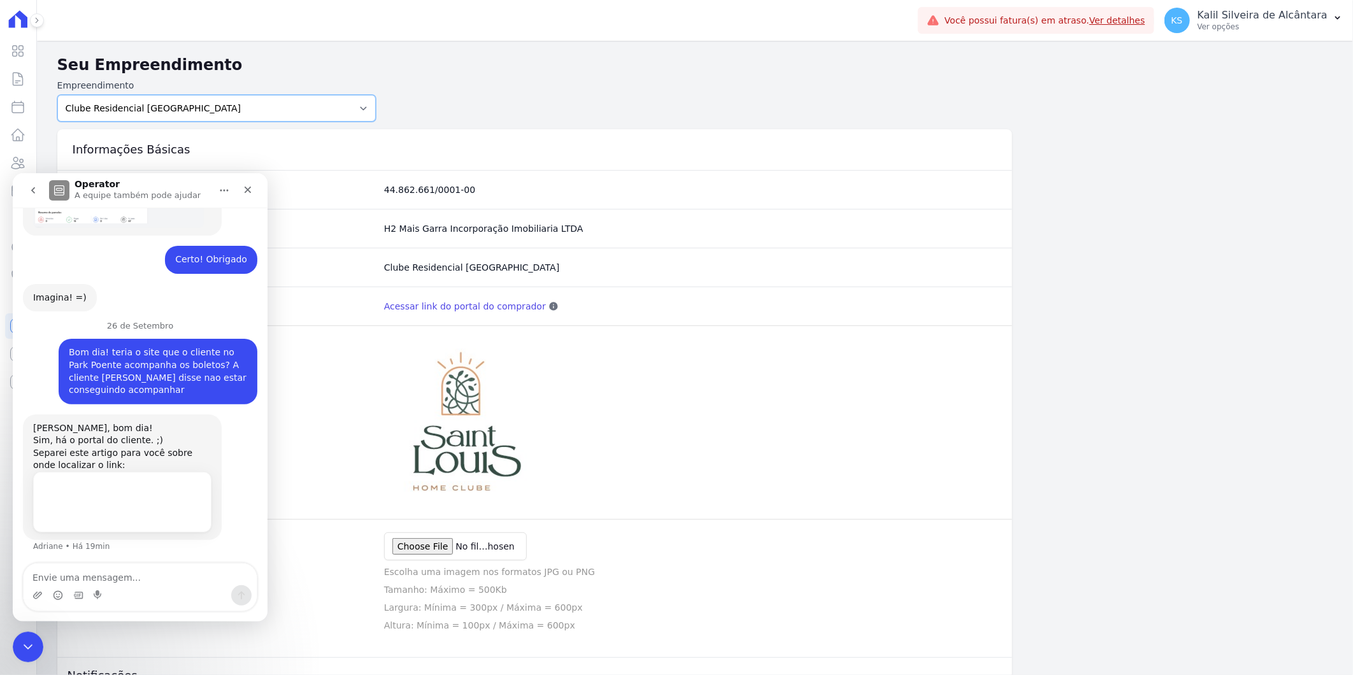
click at [268, 99] on select "Art Park - Juros de Obra Arty Park - Gravatai Arty Park - JPI Clube Residencial…" at bounding box center [216, 108] width 319 height 27
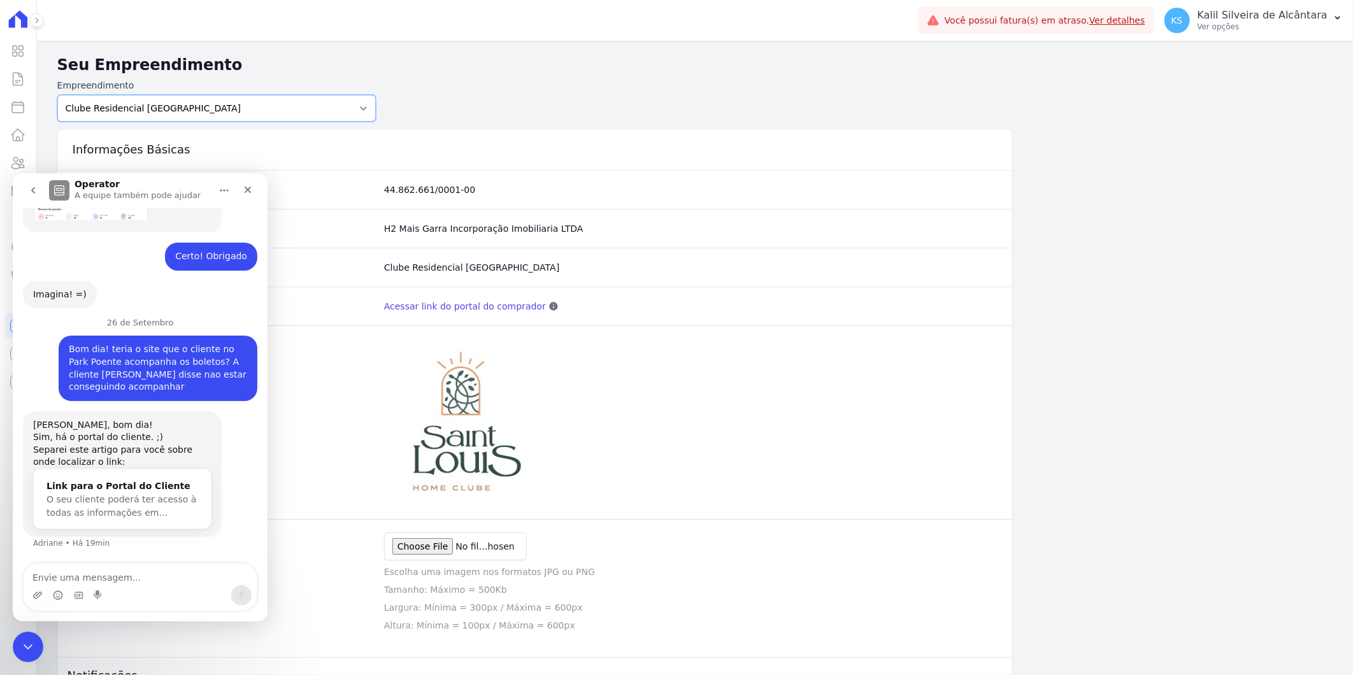
select select "bb4f9d9f-12c7-4ae8-bc2e-9e19481730b1"
click at [57, 95] on select "Art Park - [GEOGRAPHIC_DATA] - [GEOGRAPHIC_DATA] - JPI Clube Residencial [GEOGR…" at bounding box center [216, 108] width 319 height 27
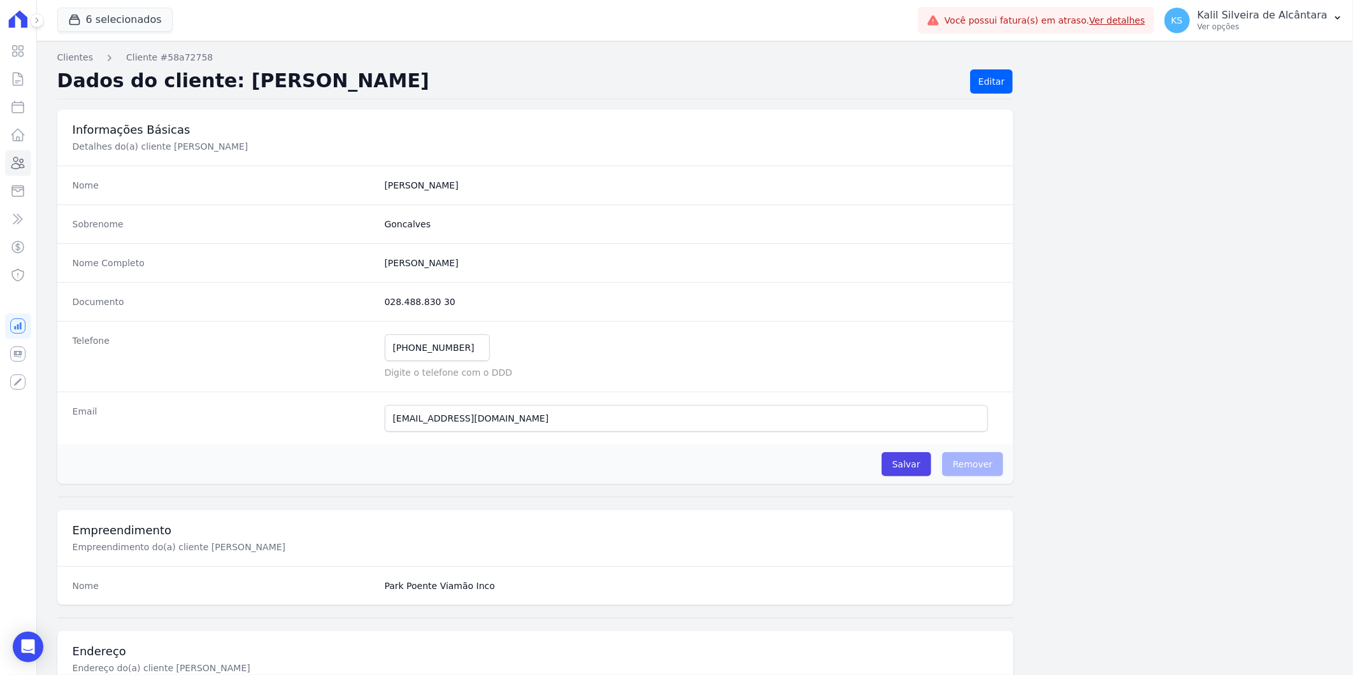
drag, startPoint x: 392, startPoint y: 308, endPoint x: 379, endPoint y: 308, distance: 12.7
click at [379, 308] on div "Documento 028.488.830 30" at bounding box center [535, 301] width 957 height 39
copy dd "028.488.830 30"
click at [1295, 21] on p "Kalil Silveira de Alcântara" at bounding box center [1263, 15] width 130 height 13
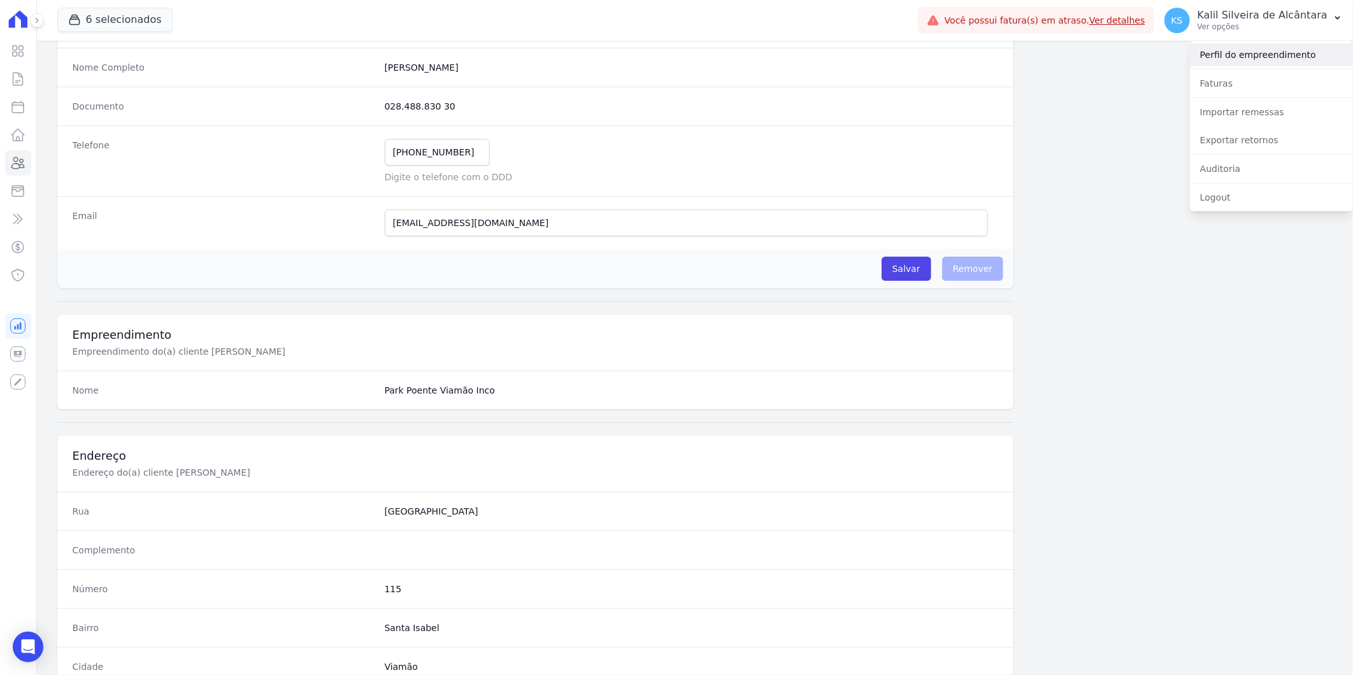
scroll to position [283, 0]
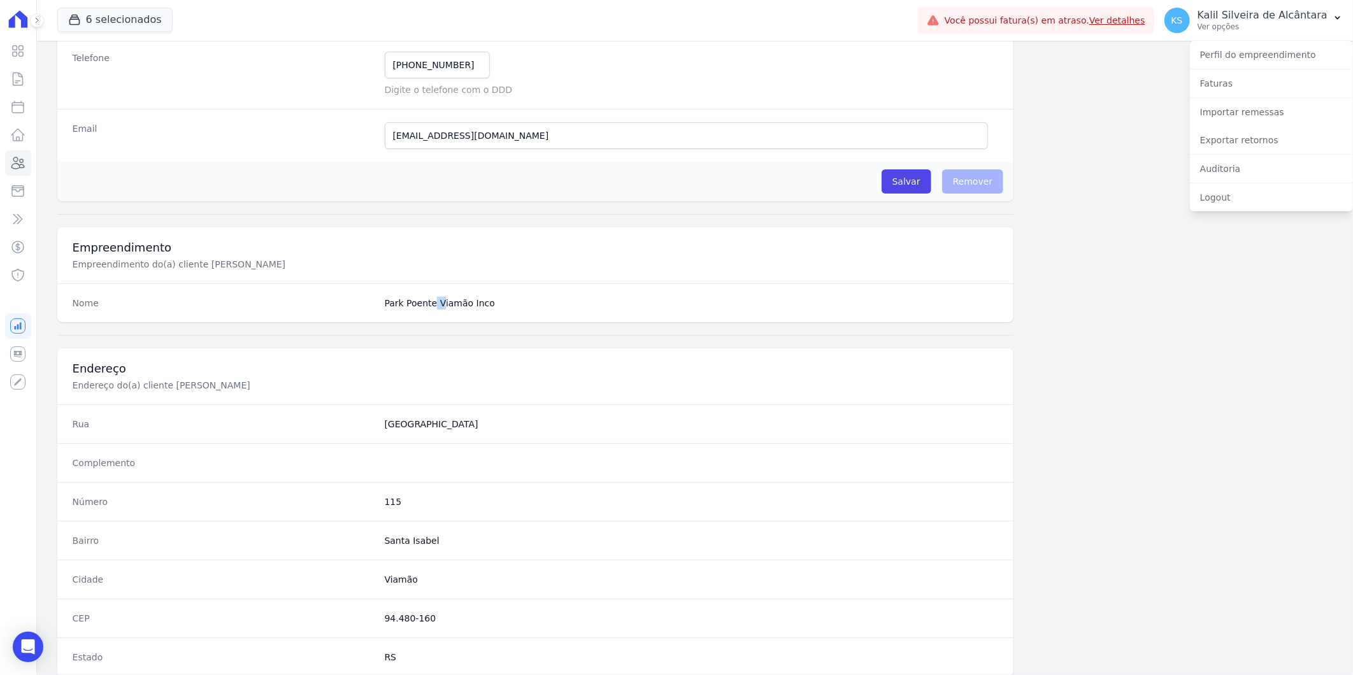
drag, startPoint x: 406, startPoint y: 311, endPoint x: 546, endPoint y: 319, distance: 140.4
click at [546, 319] on div "Nome Park Poente Viamão Inco" at bounding box center [535, 303] width 957 height 39
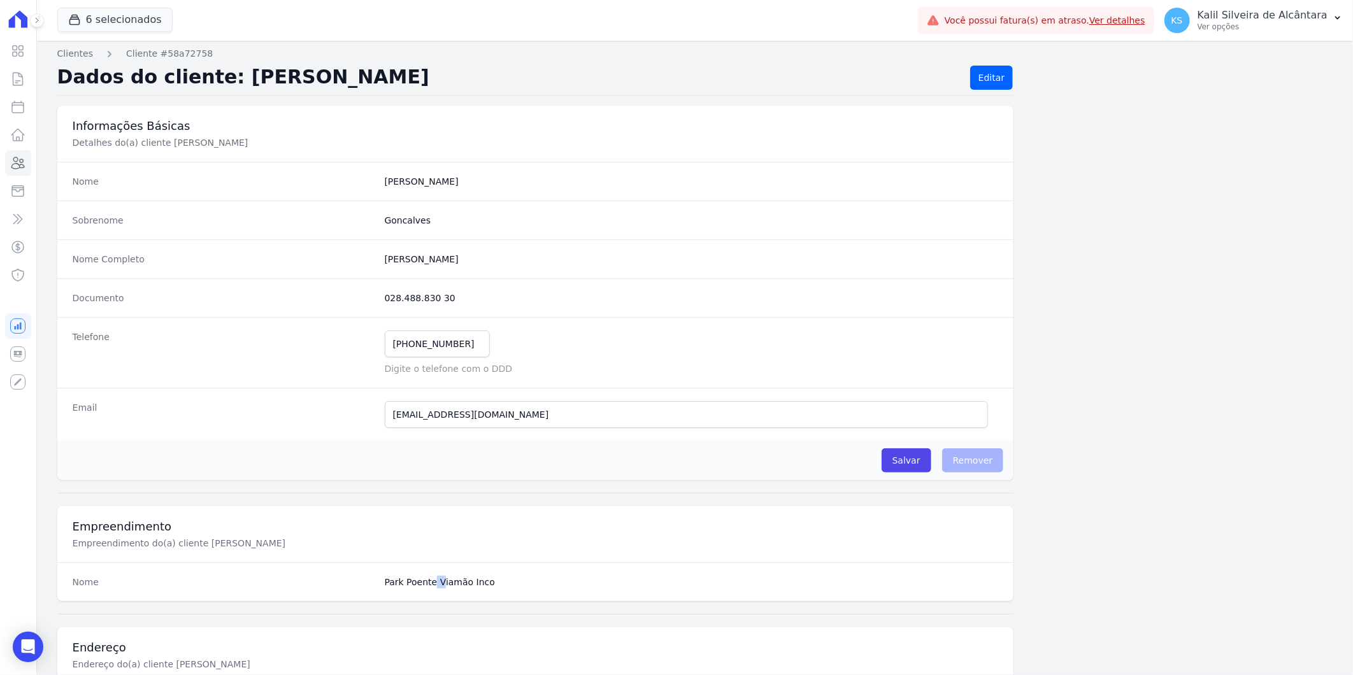
scroll to position [0, 0]
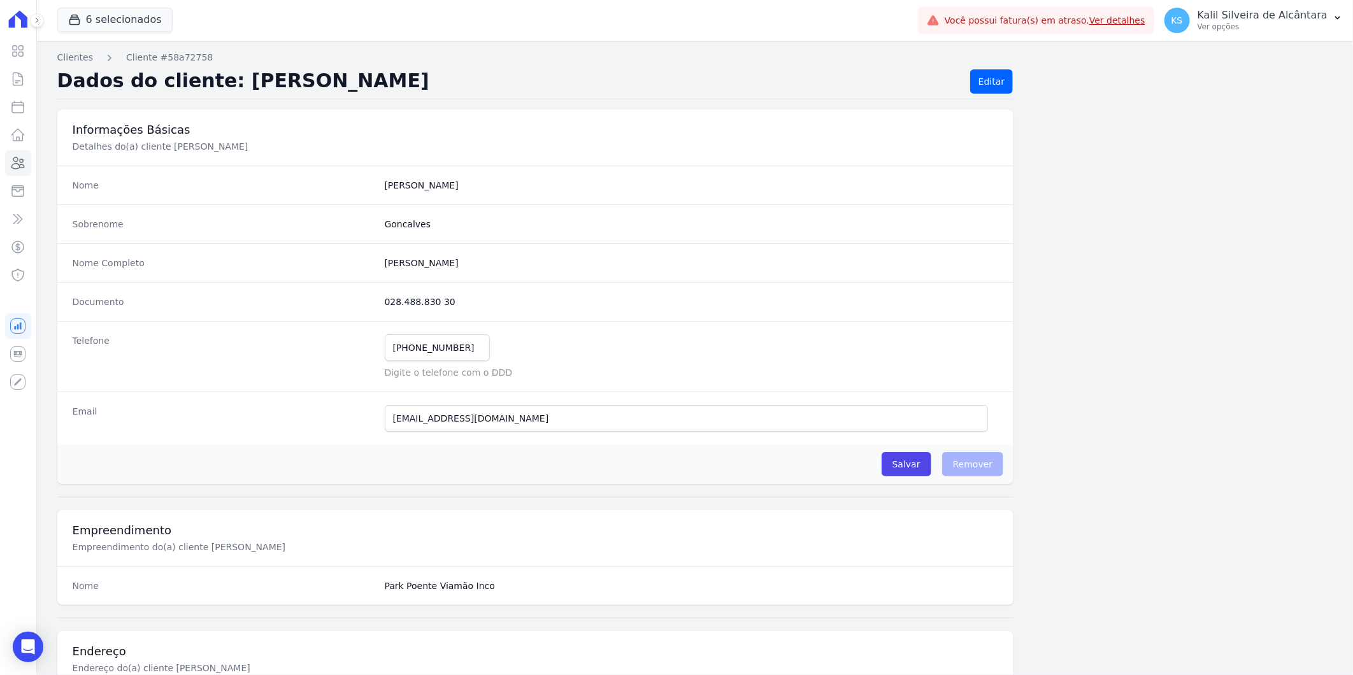
click at [984, 59] on nav "Clientes Cliente #58a72758" at bounding box center [695, 57] width 1276 height 13
click at [986, 72] on link "Editar" at bounding box center [991, 81] width 43 height 24
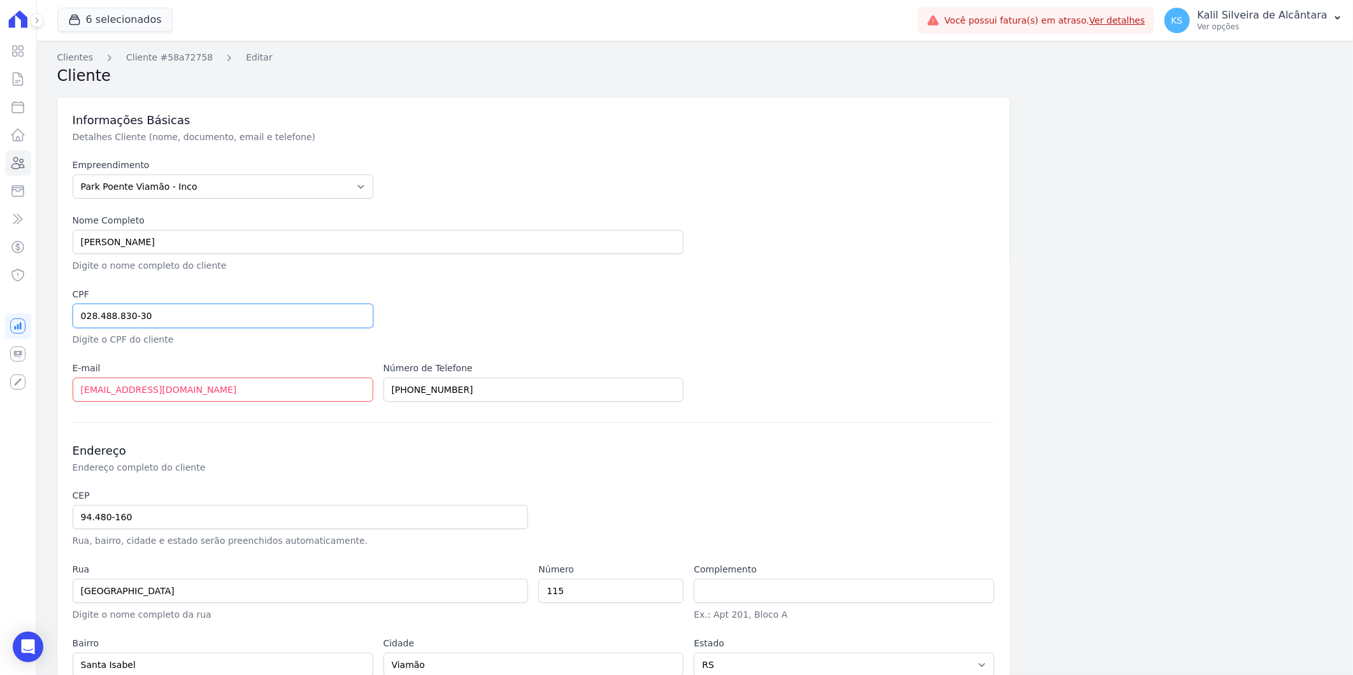
drag, startPoint x: 174, startPoint y: 319, endPoint x: 69, endPoint y: 317, distance: 105.1
click at [69, 317] on div "Informações Básicas Detalhes Cliente (nome, documento, email e telefone) Empree…" at bounding box center [533, 404] width 953 height 614
paste input "text"
type input "028.488.830 30"
drag, startPoint x: 487, startPoint y: 391, endPoint x: 315, endPoint y: 396, distance: 172.1
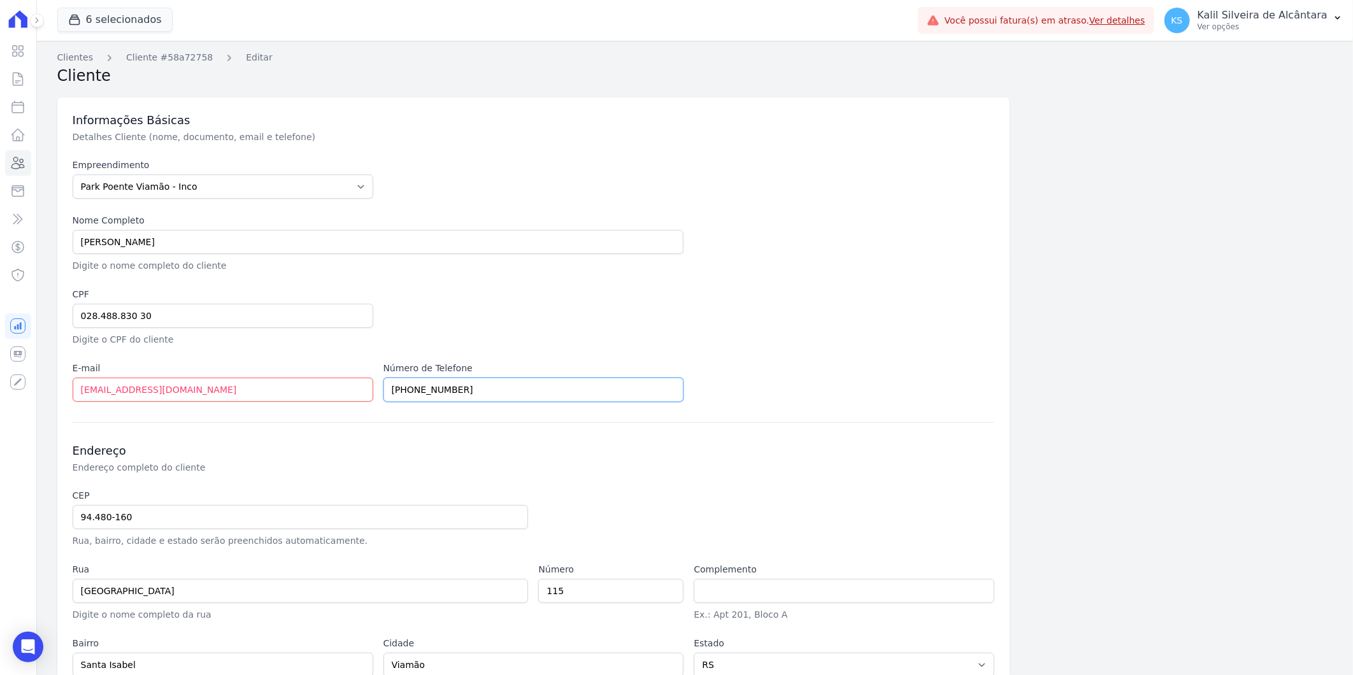
click at [316, 396] on div "Empreendimento [GEOGRAPHIC_DATA] - Juros de [GEOGRAPHIC_DATA] - [GEOGRAPHIC_DAT…" at bounding box center [534, 280] width 923 height 243
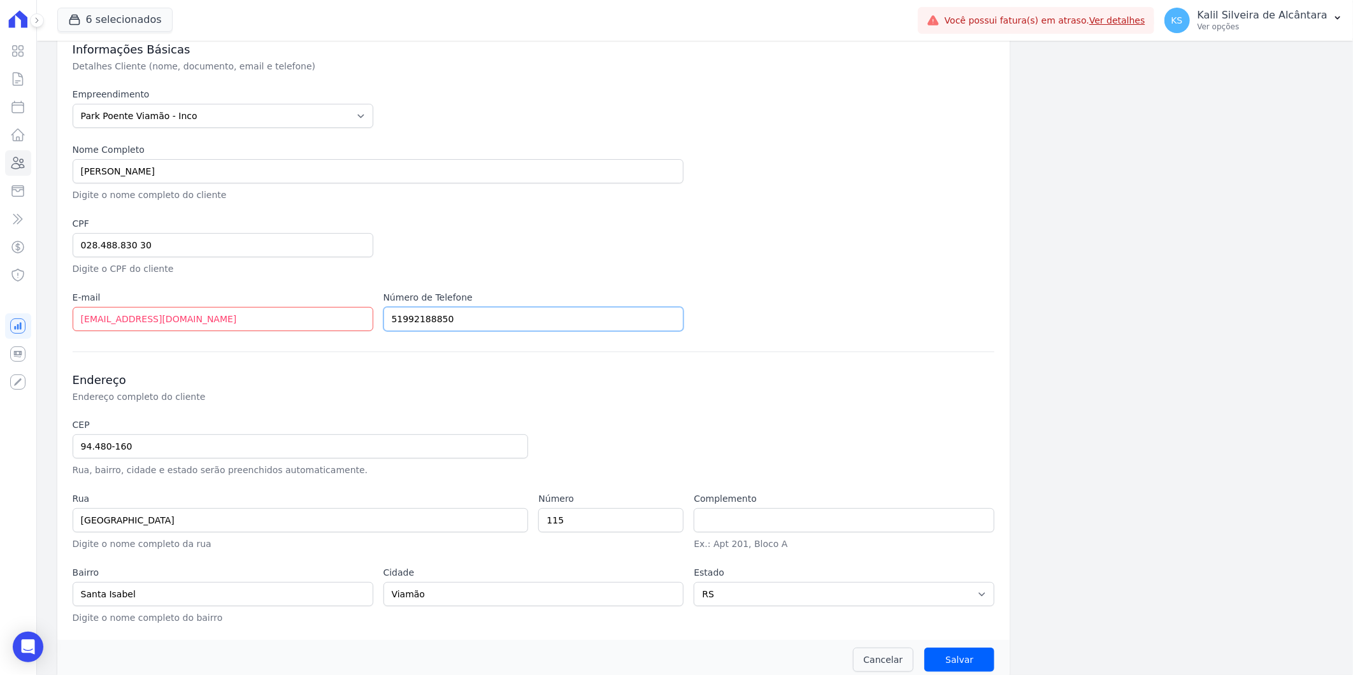
scroll to position [86, 0]
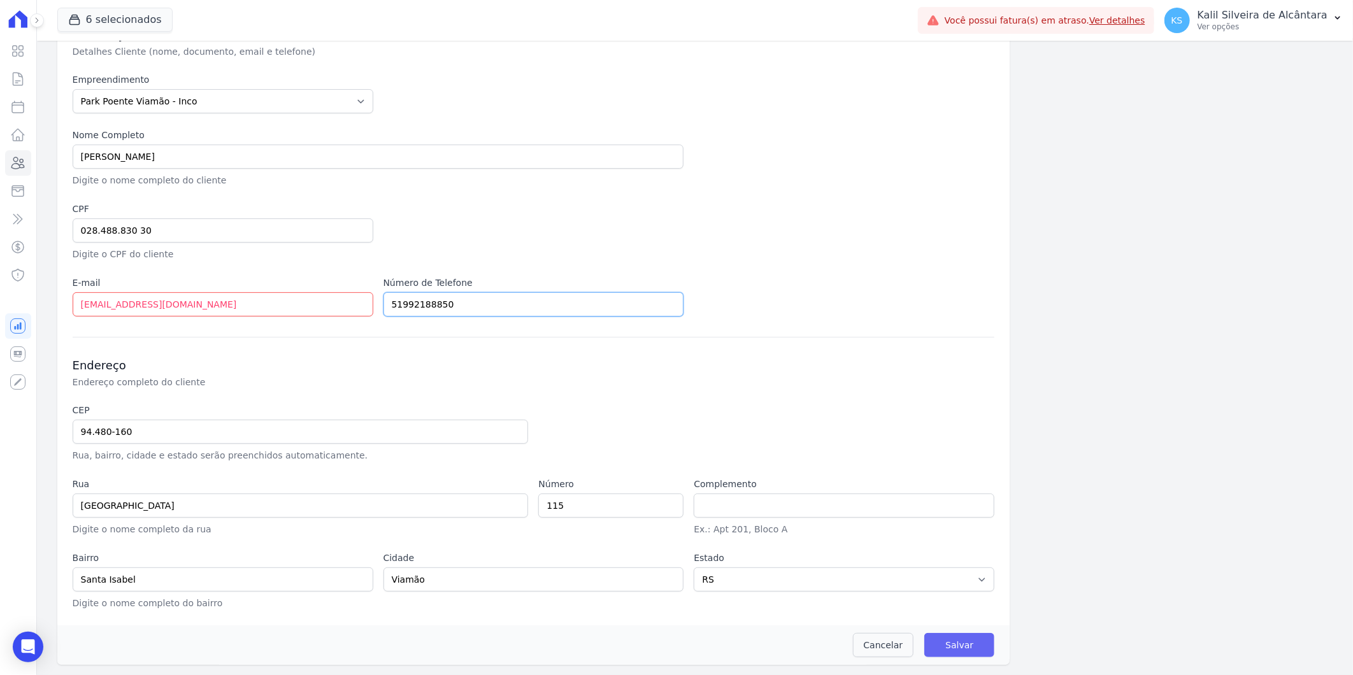
type input "51992188850"
click at [957, 639] on input "Salvar" at bounding box center [960, 645] width 70 height 24
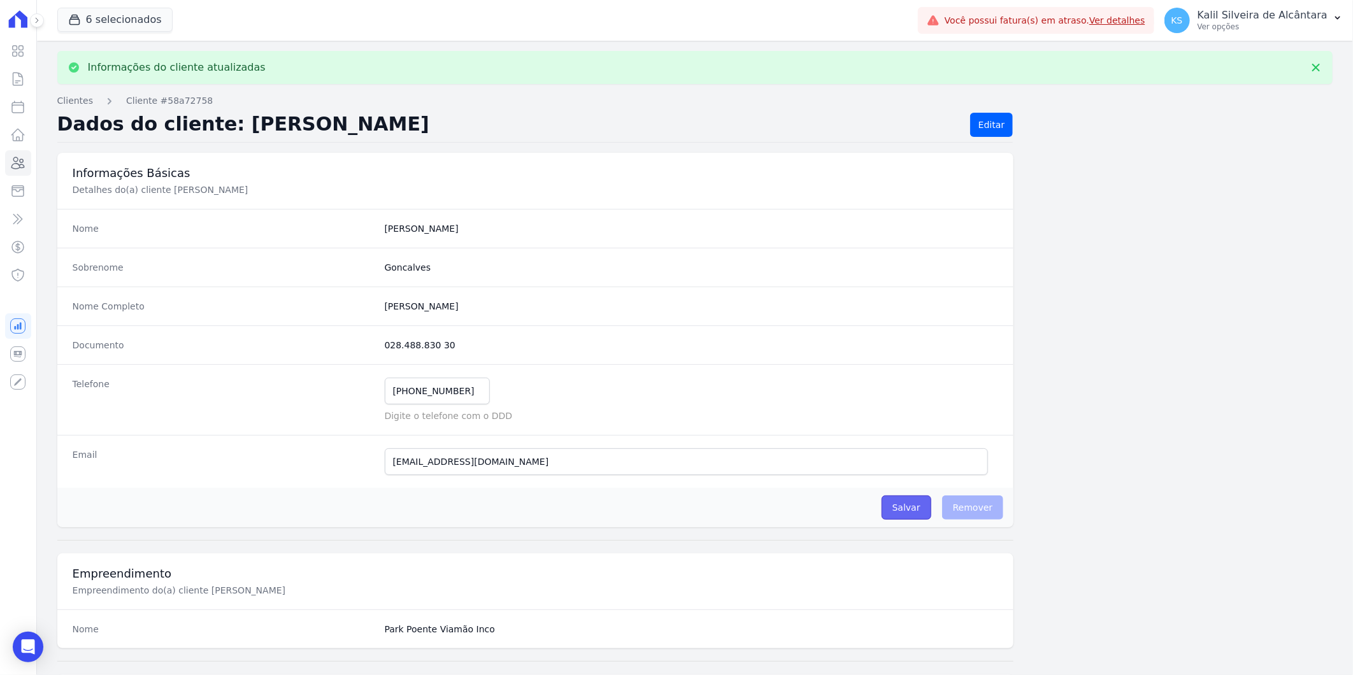
click at [919, 510] on input "Salvar" at bounding box center [907, 508] width 50 height 24
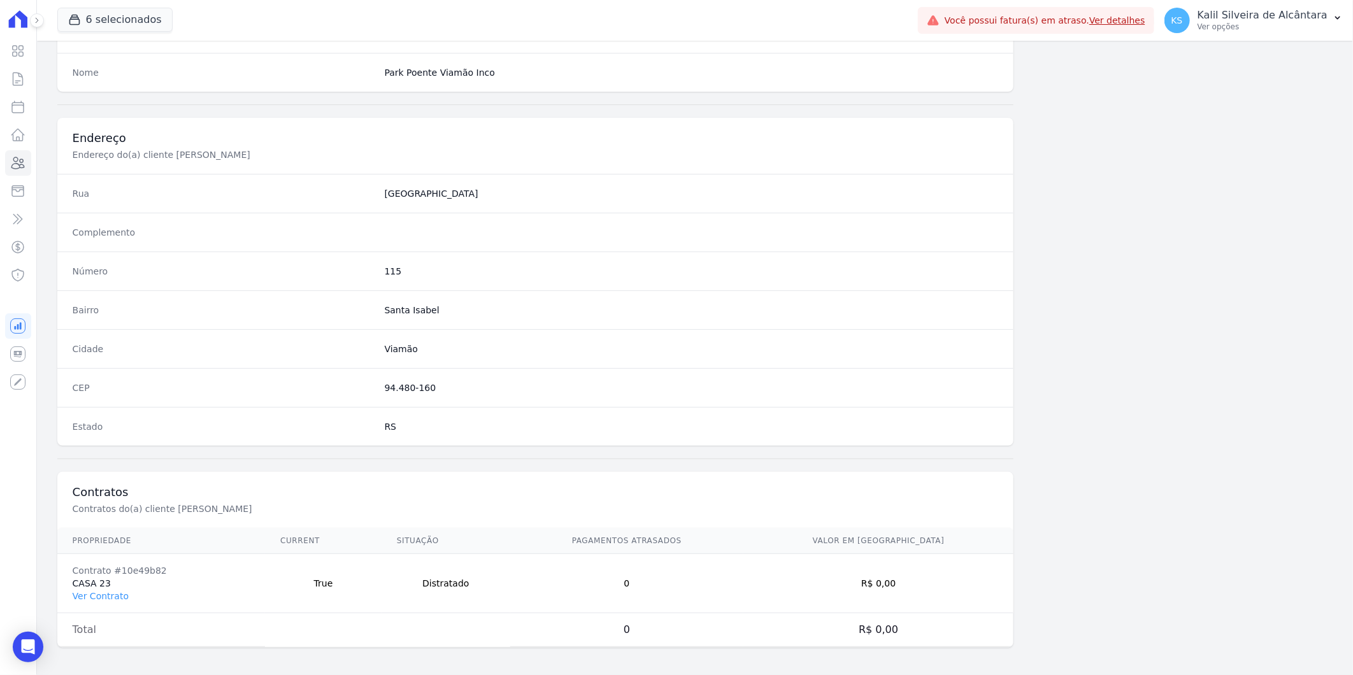
scroll to position [519, 0]
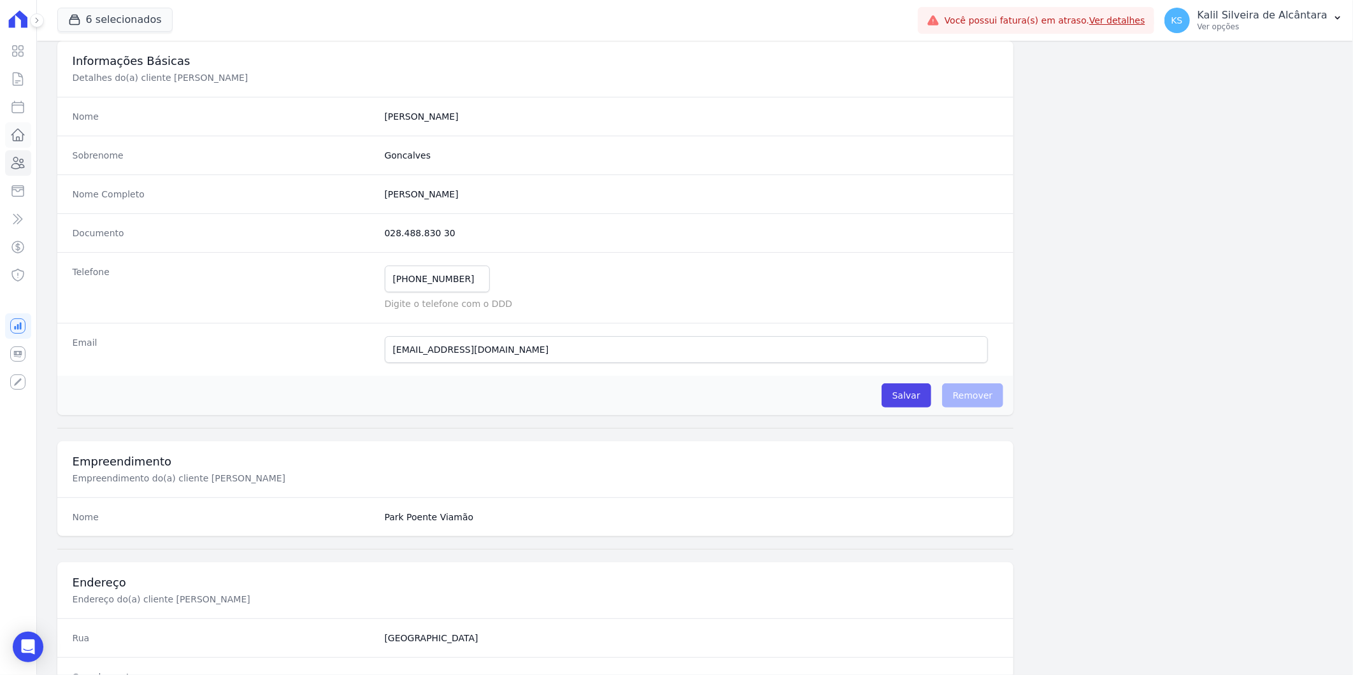
scroll to position [283, 0]
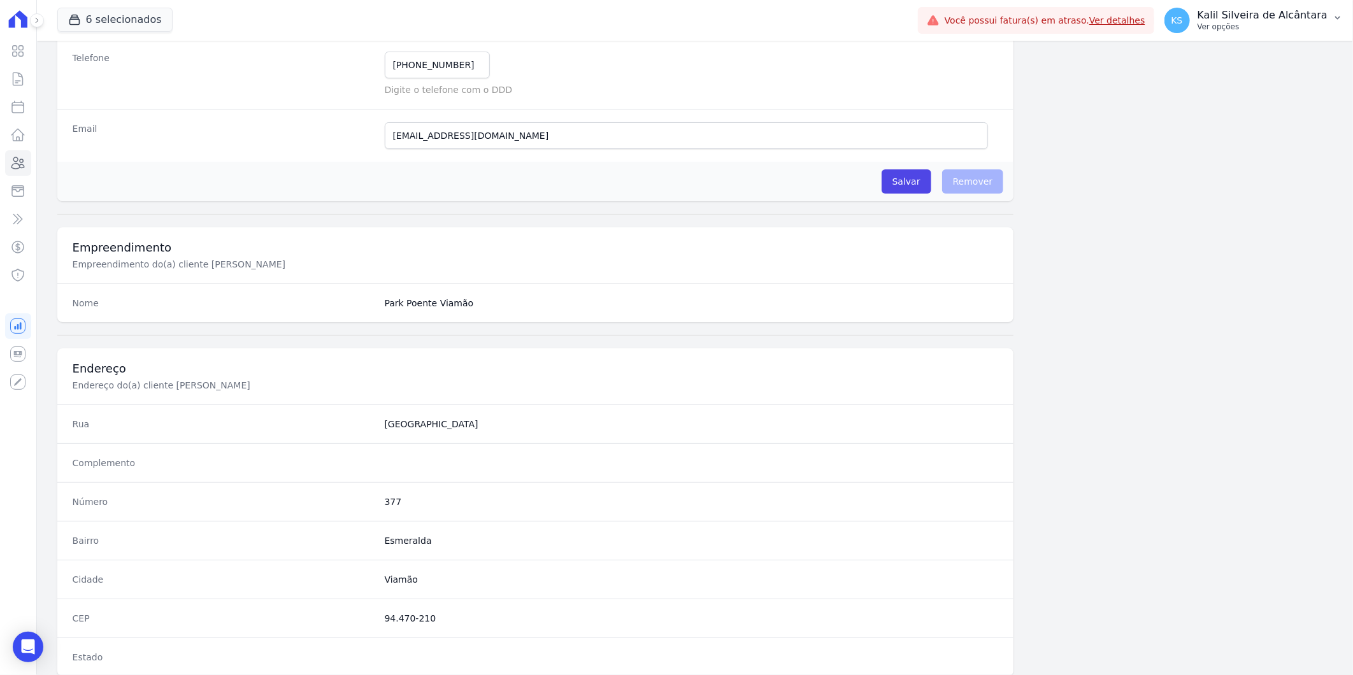
click at [1278, 14] on p "Kalil Silveira de Alcântara" at bounding box center [1263, 15] width 130 height 13
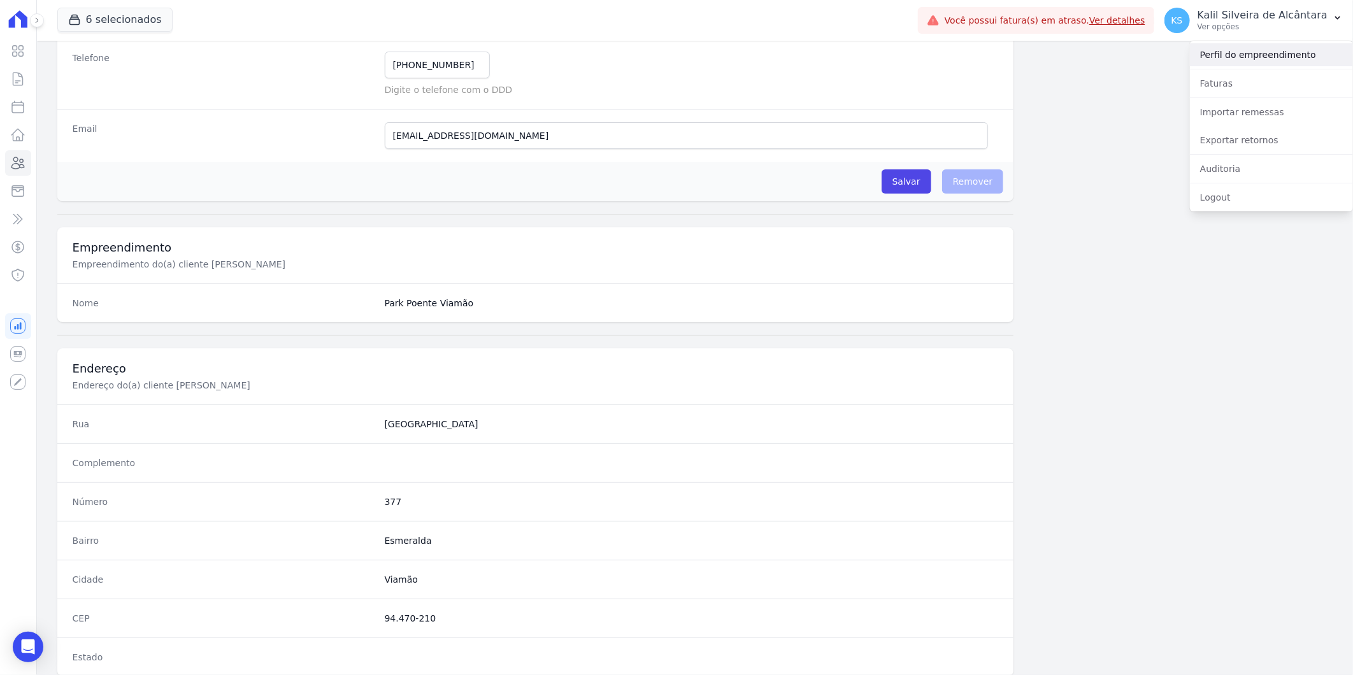
click at [1243, 61] on link "Perfil do empreendimento" at bounding box center [1271, 54] width 163 height 23
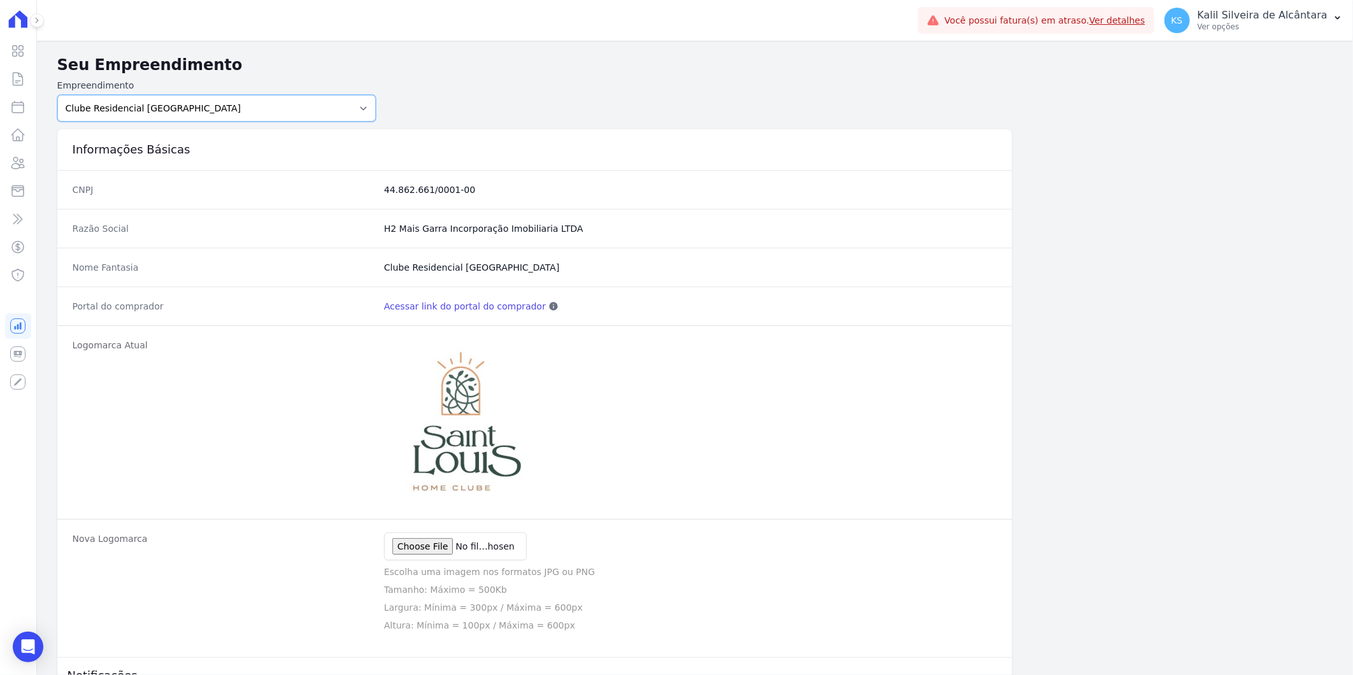
drag, startPoint x: 169, startPoint y: 111, endPoint x: 182, endPoint y: 115, distance: 13.5
click at [169, 111] on select "Art Park - [GEOGRAPHIC_DATA] - [GEOGRAPHIC_DATA] - JPI Clube Residencial [GEOGR…" at bounding box center [216, 108] width 319 height 27
select select "bb4f9d9f-12c7-4ae8-bc2e-9e19481730b1"
click at [57, 95] on select "Art Park - [GEOGRAPHIC_DATA] - [GEOGRAPHIC_DATA] - JPI Clube Residencial [GEOGR…" at bounding box center [216, 108] width 319 height 27
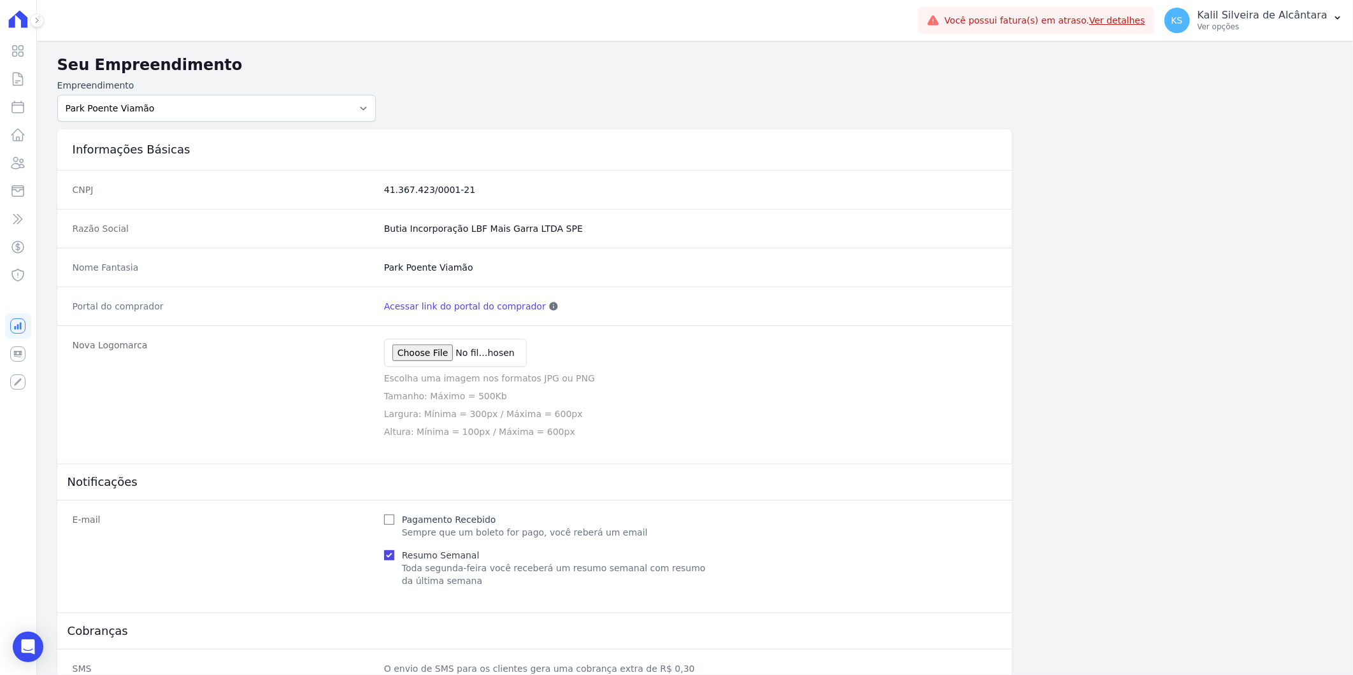
click at [438, 303] on link "Acessar link do portal do comprador" at bounding box center [465, 306] width 162 height 13
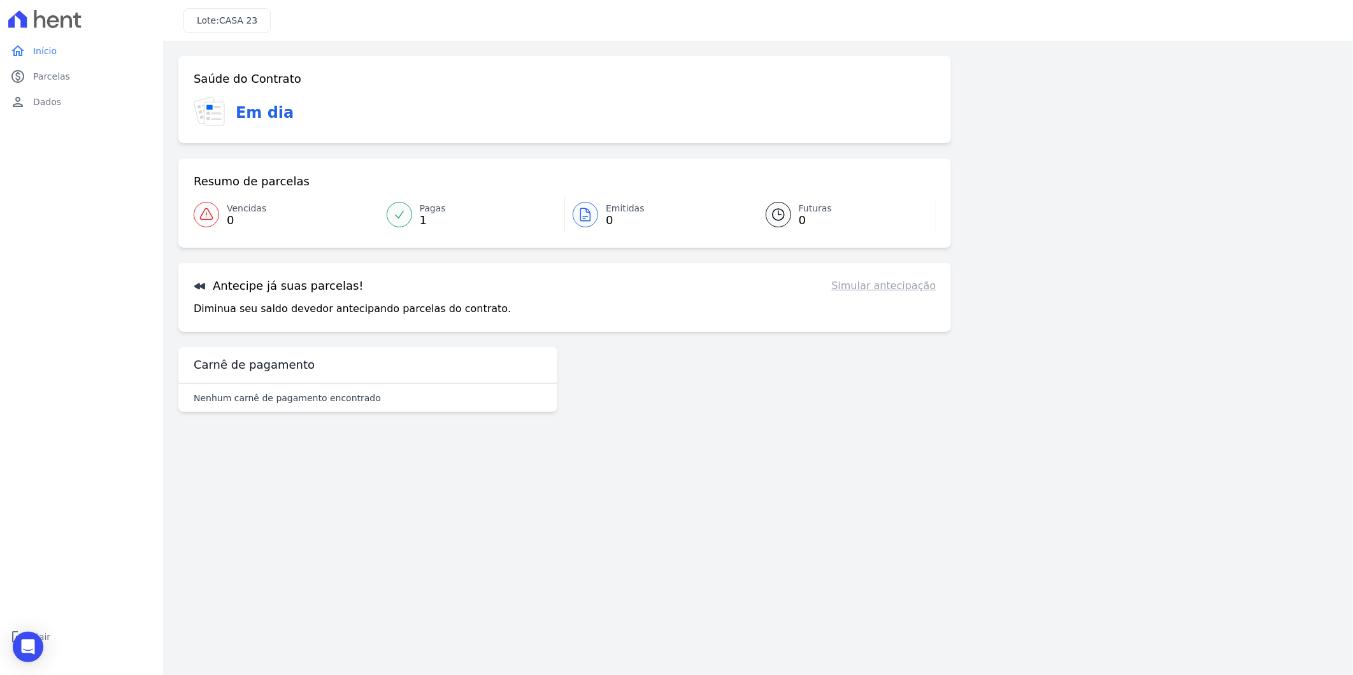
click at [244, 18] on span "CASA 23" at bounding box center [238, 20] width 38 height 10
click at [52, 13] on icon at bounding box center [44, 19] width 73 height 18
click at [45, 101] on span "Dados" at bounding box center [47, 102] width 28 height 13
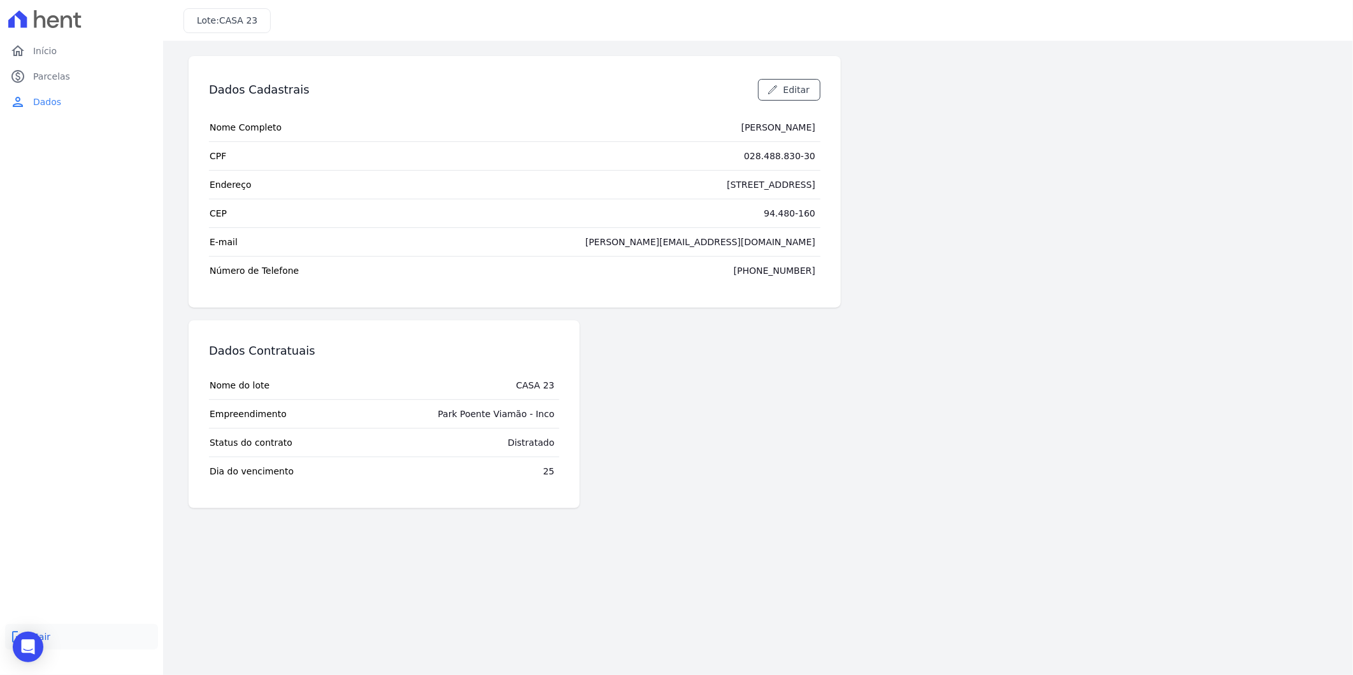
click at [48, 640] on link "logout Sair" at bounding box center [81, 636] width 153 height 25
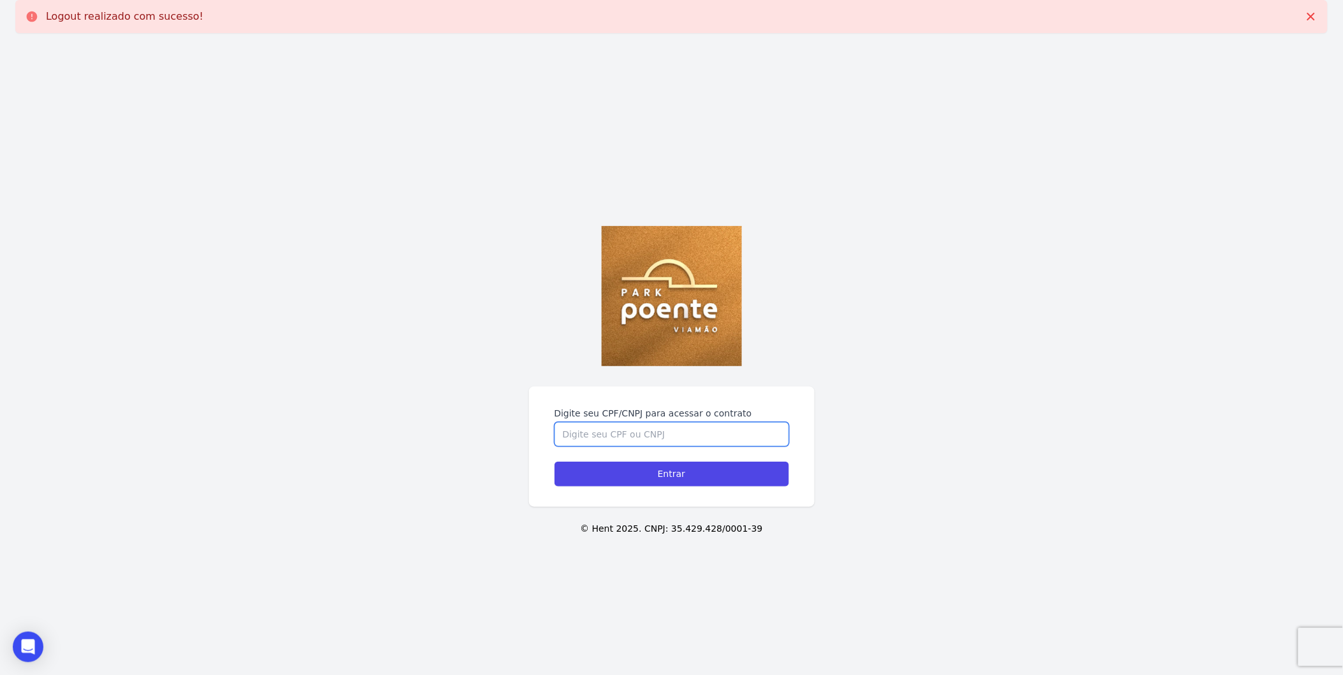
click at [658, 437] on input "Digite seu CPF/CNPJ para acessar o contrato" at bounding box center [671, 434] width 234 height 24
paste input "028.488.830-30"
type input "028.488.830-30"
click at [631, 478] on input "Entrar" at bounding box center [671, 474] width 234 height 25
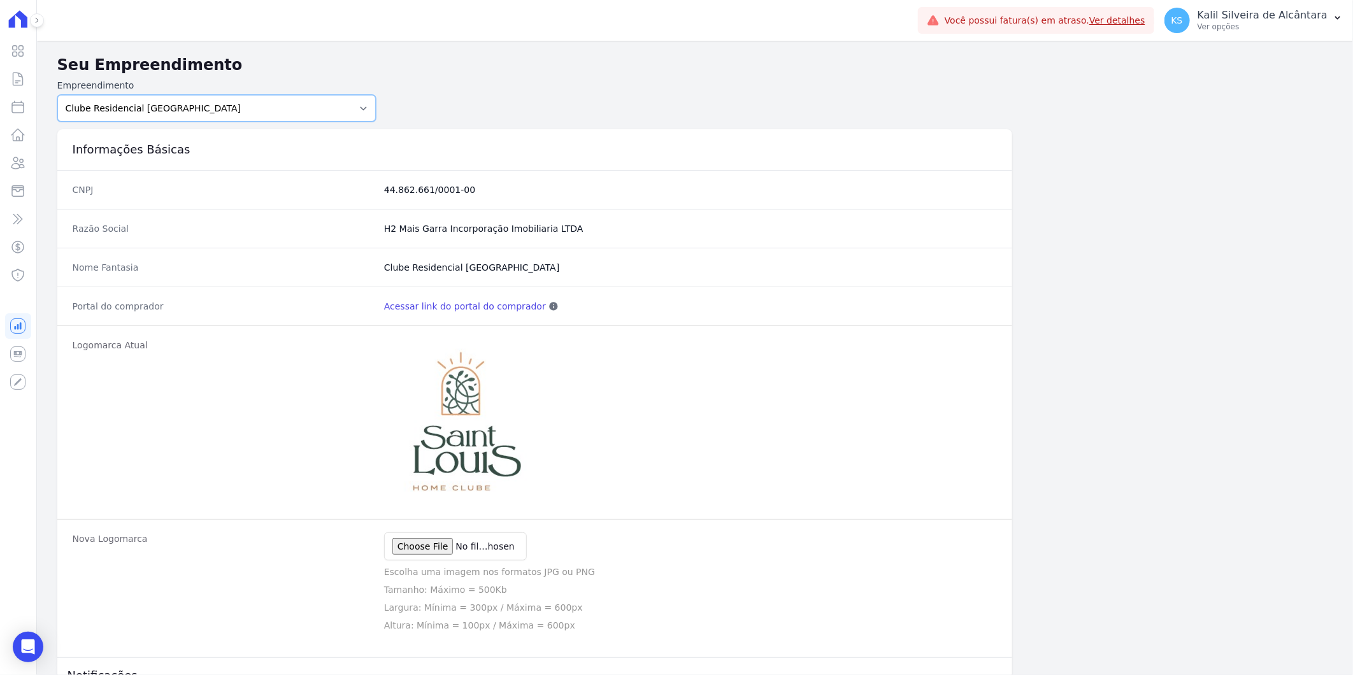
click at [266, 108] on select "Art Park - Juros de Obra Arty Park - Gravatai Arty Park - JPI Clube Residencial…" at bounding box center [216, 108] width 319 height 27
select select "2c7991d1-a282-4fea-a459-1f134b82c114"
click at [57, 95] on select "Art Park - Juros de Obra Arty Park - Gravatai Arty Park - JPI Clube Residencial…" at bounding box center [216, 108] width 319 height 27
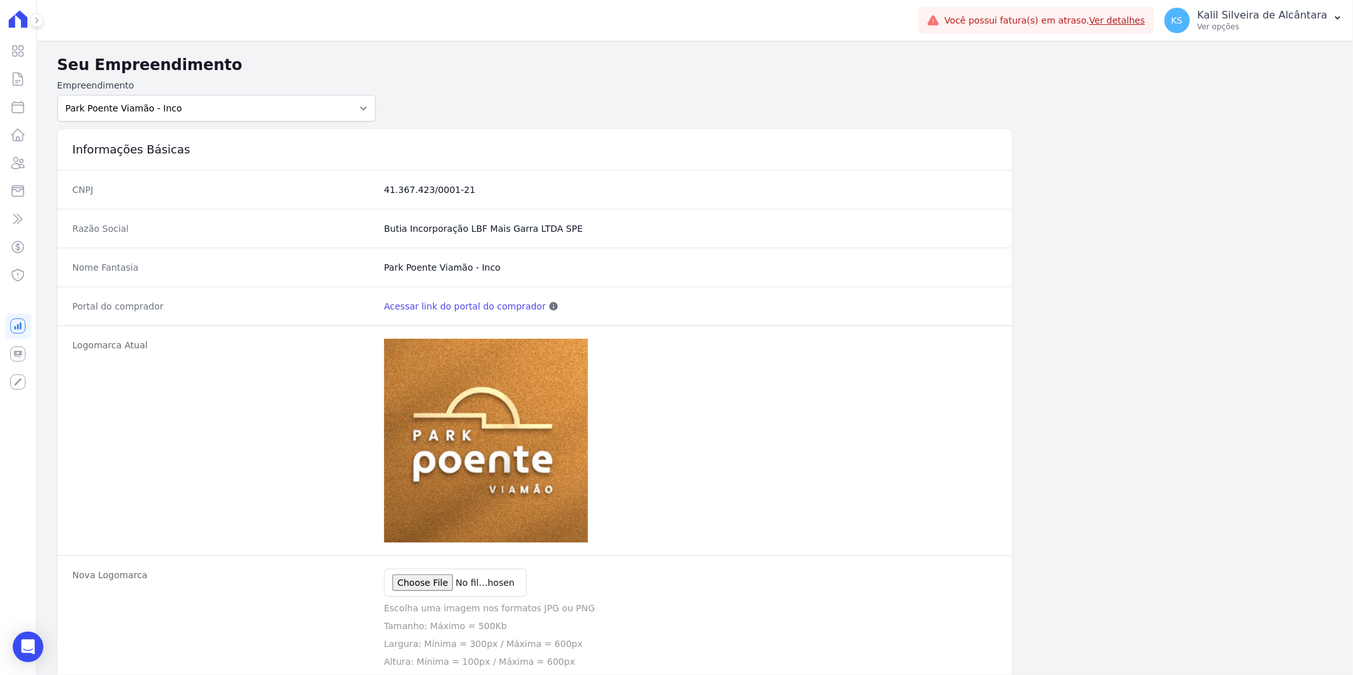
click at [456, 308] on link "Acessar link do portal do comprador" at bounding box center [465, 306] width 162 height 13
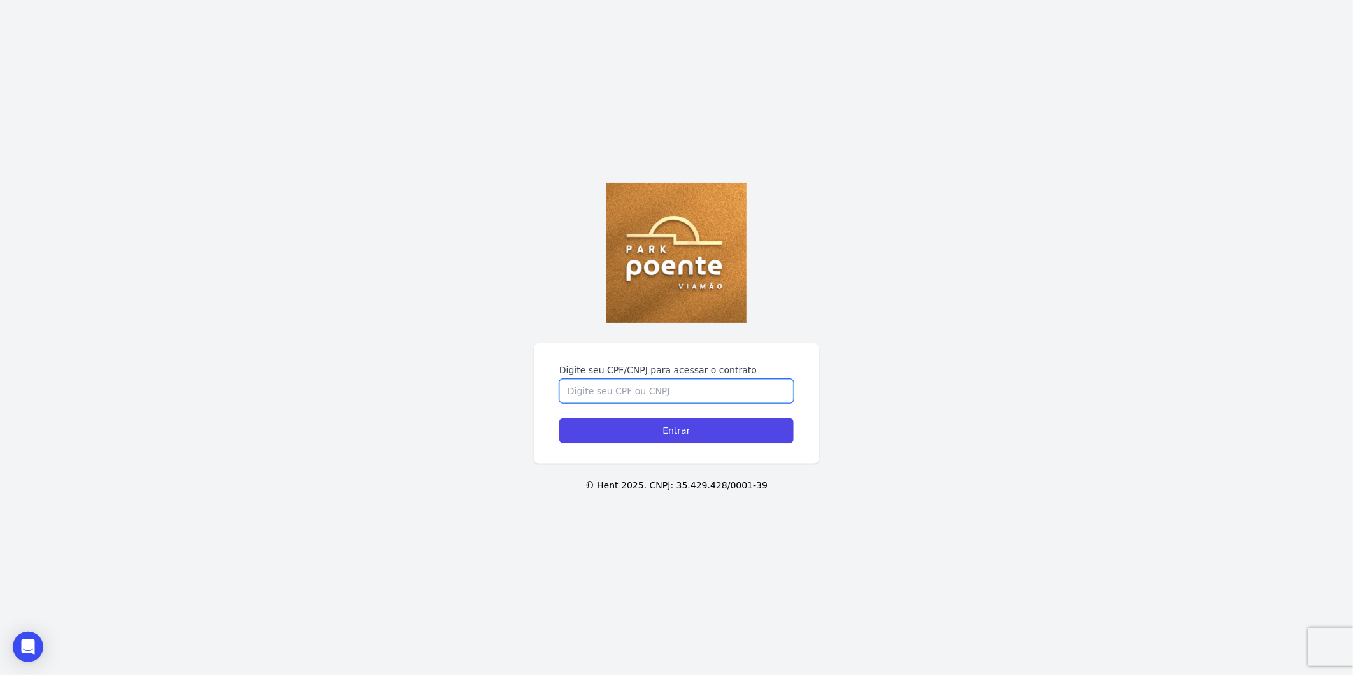
click at [610, 393] on input "Digite seu CPF/CNPJ para acessar o contrato" at bounding box center [676, 391] width 234 height 24
paste input "028.488.830 30"
type input "028.488.830 30"
click at [623, 425] on input "Entrar" at bounding box center [676, 431] width 234 height 25
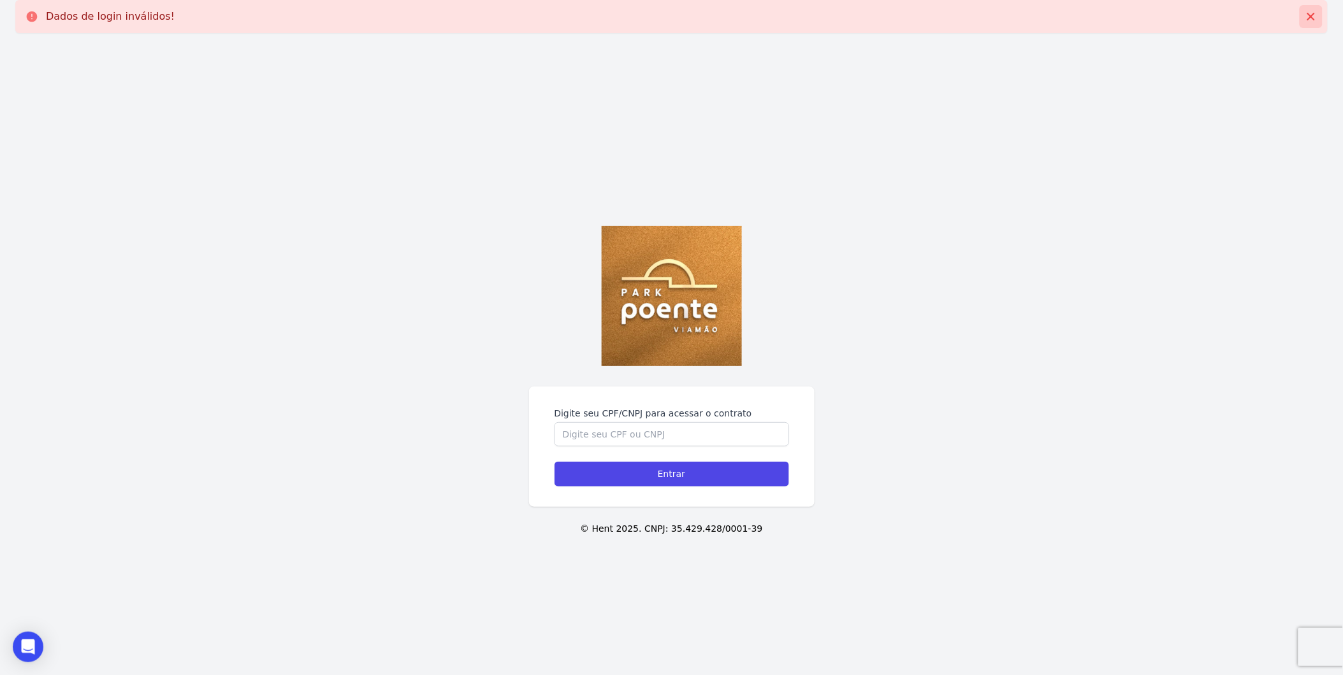
click at [1313, 17] on icon at bounding box center [1310, 16] width 13 height 13
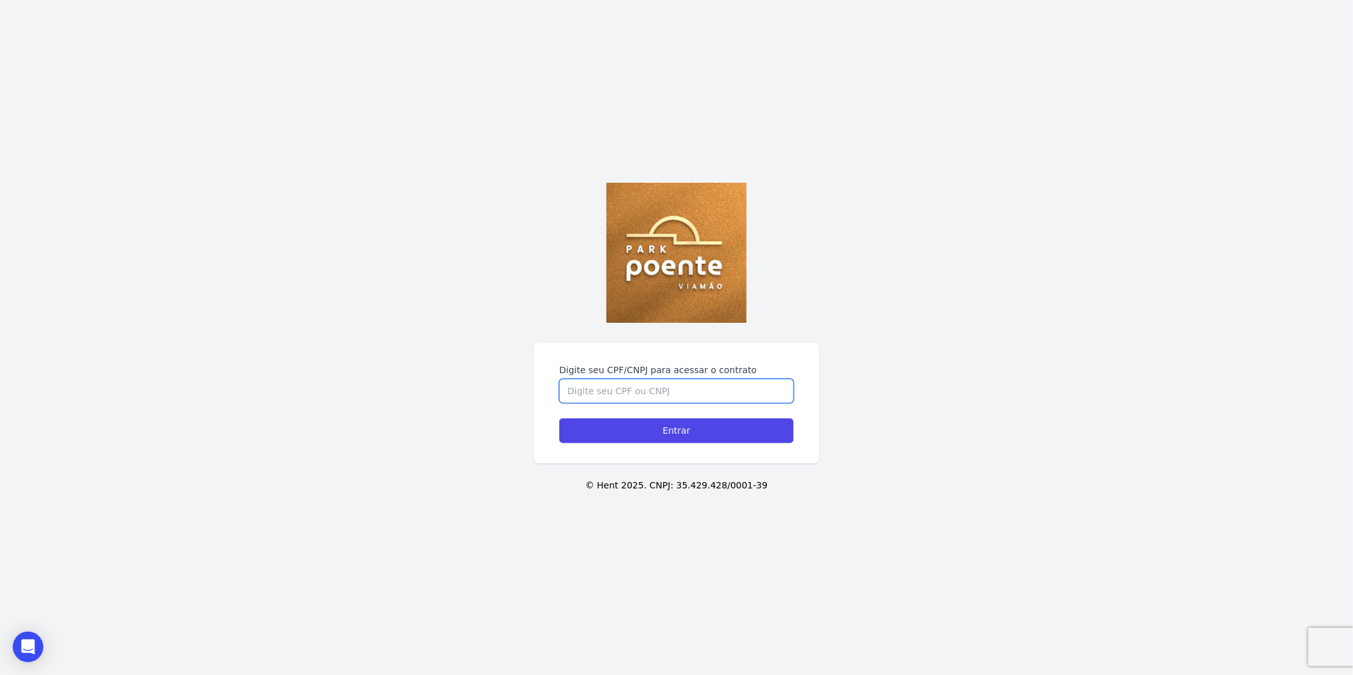
click at [676, 394] on input "Digite seu CPF/CNPJ para acessar o contrato" at bounding box center [676, 391] width 234 height 24
paste input "028.488.830 30"
type input "028.488.830 30"
click at [664, 425] on input "Entrar" at bounding box center [676, 431] width 234 height 25
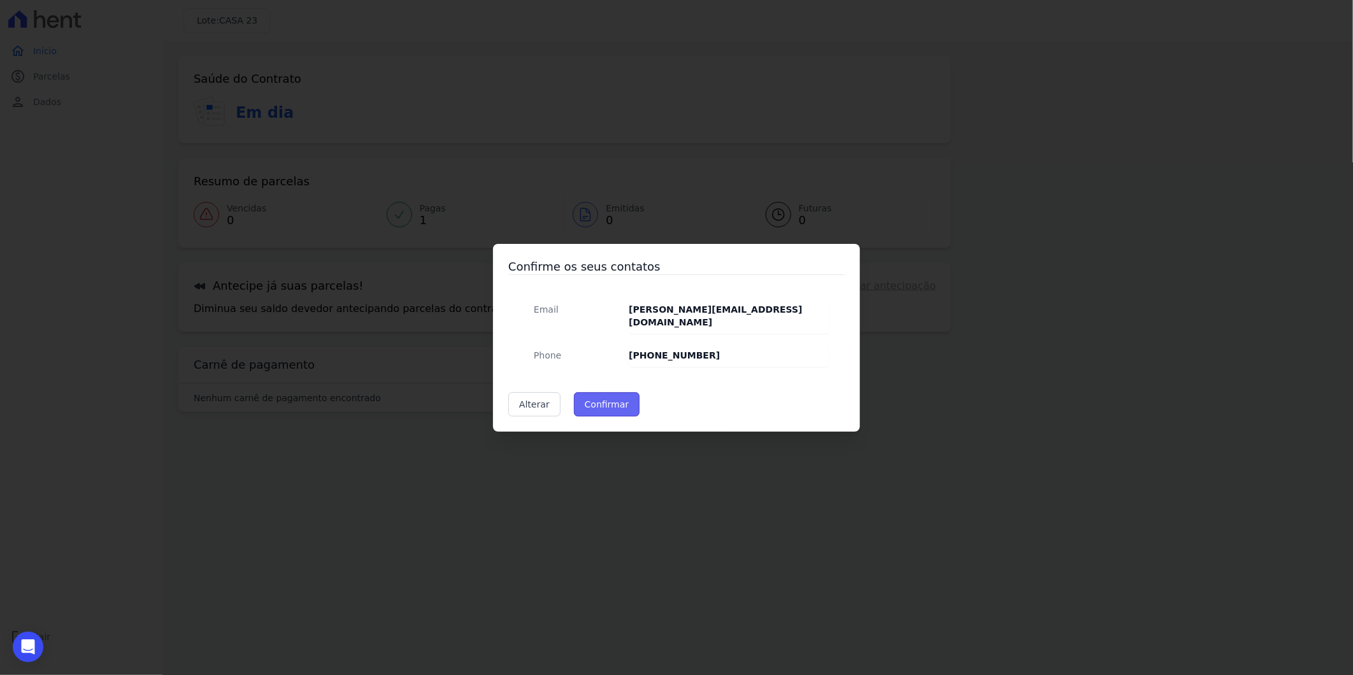
click at [604, 393] on button "Confirmar" at bounding box center [607, 405] width 66 height 24
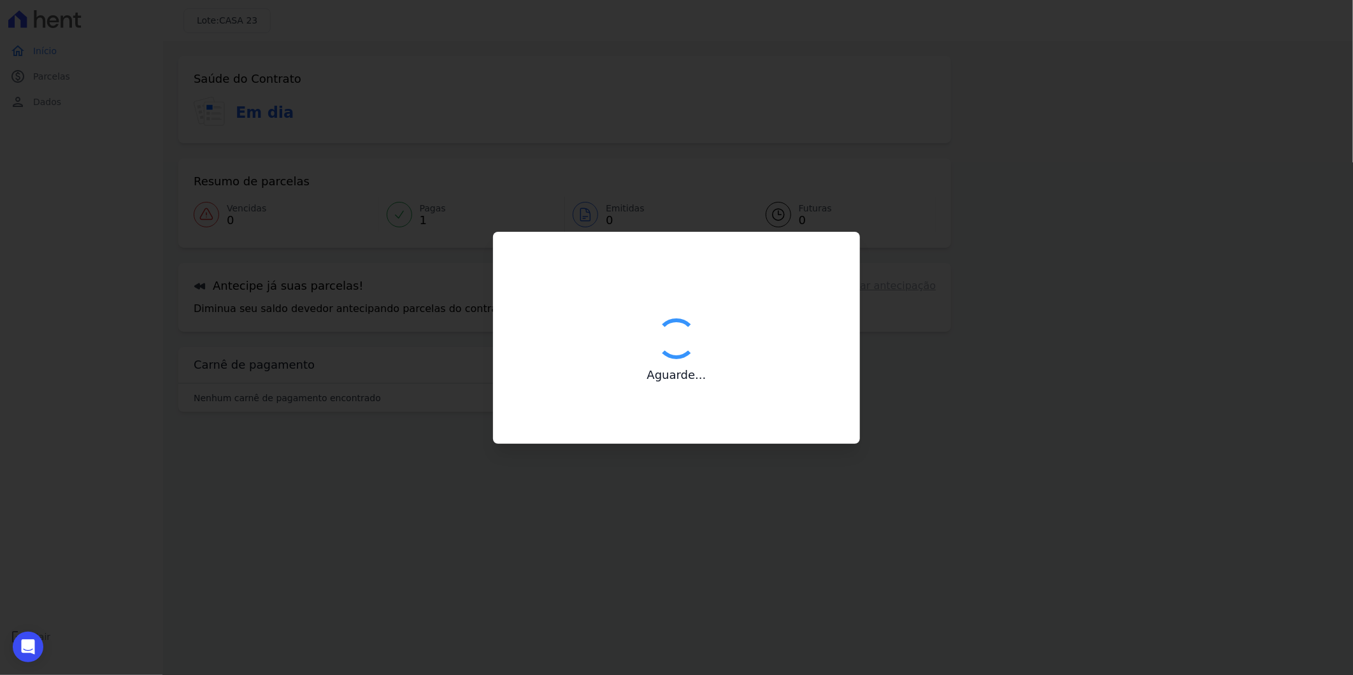
type input "Contatos confirmados com sucesso."
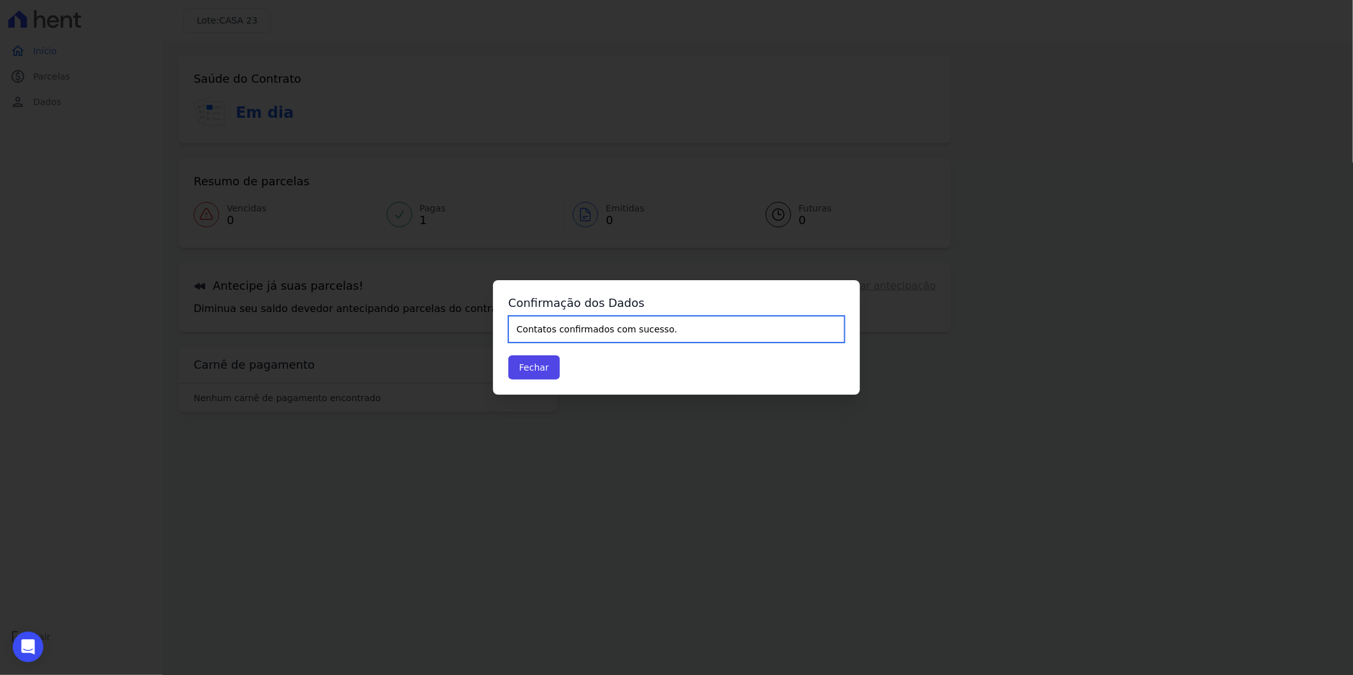
click at [609, 338] on input "Contatos confirmados com sucesso." at bounding box center [676, 329] width 336 height 27
click at [539, 364] on button "Fechar" at bounding box center [534, 368] width 52 height 24
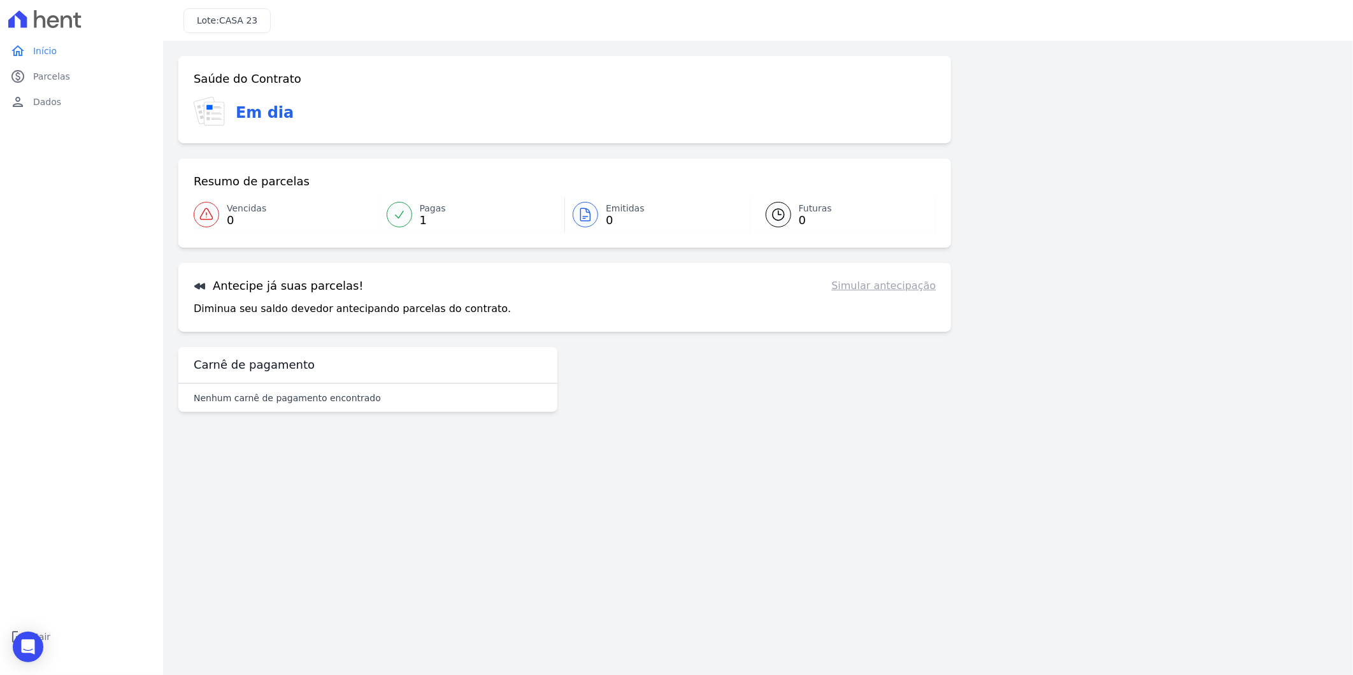
click at [241, 11] on div "Lote: CASA 23" at bounding box center [227, 20] width 87 height 25
click at [250, 21] on span "CASA 23" at bounding box center [238, 20] width 38 height 10
click at [54, 100] on span "Dados" at bounding box center [47, 102] width 28 height 13
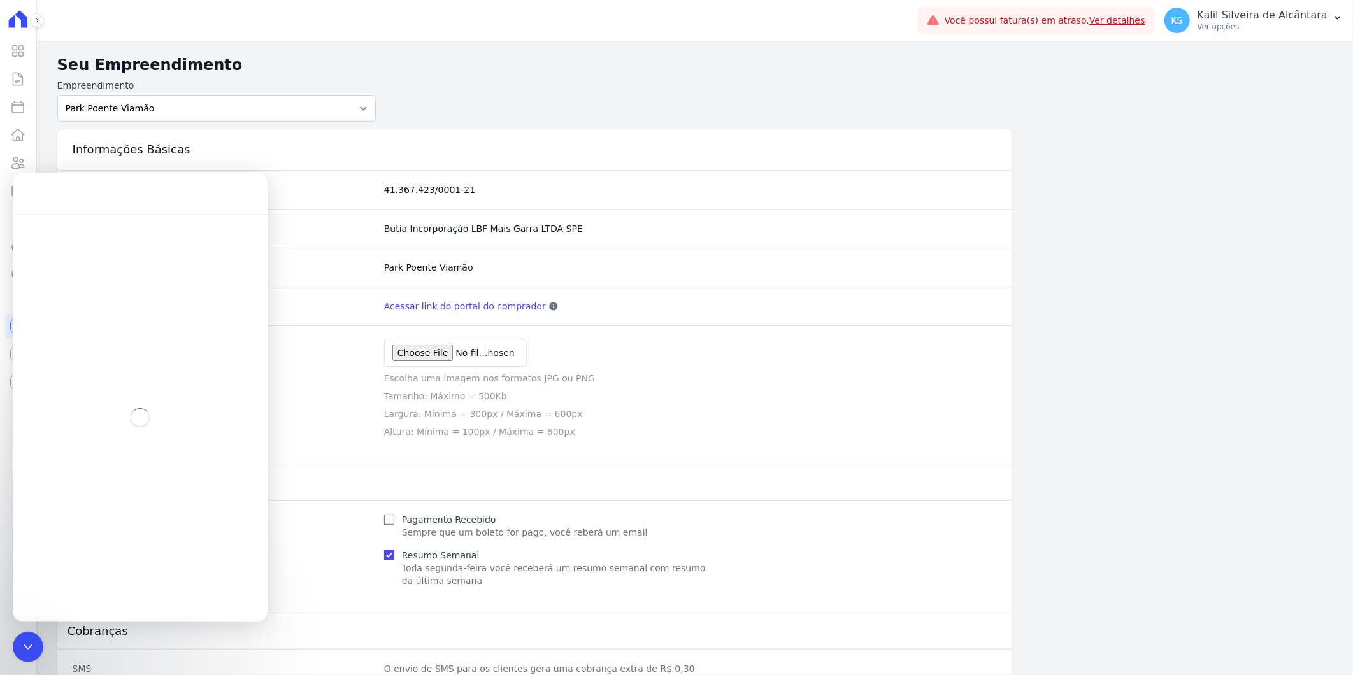
click at [487, 302] on link "Acessar link do portal do comprador" at bounding box center [465, 306] width 162 height 13
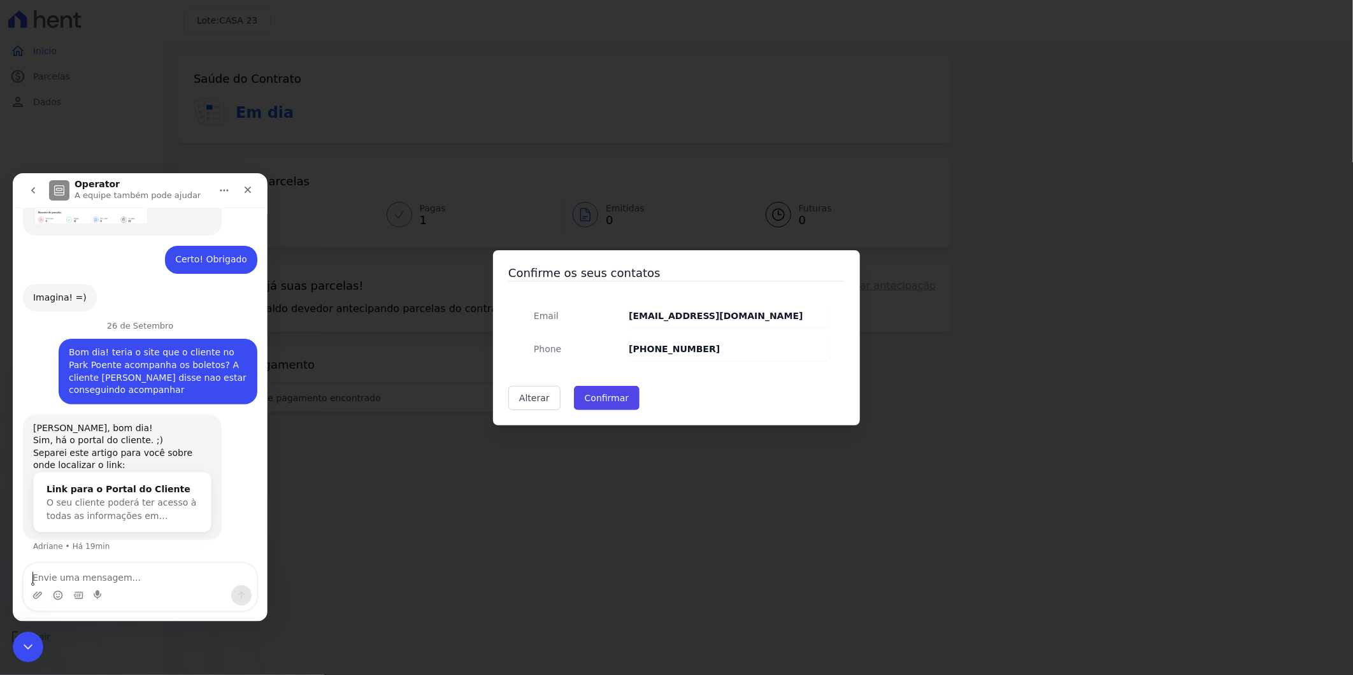
scroll to position [641, 0]
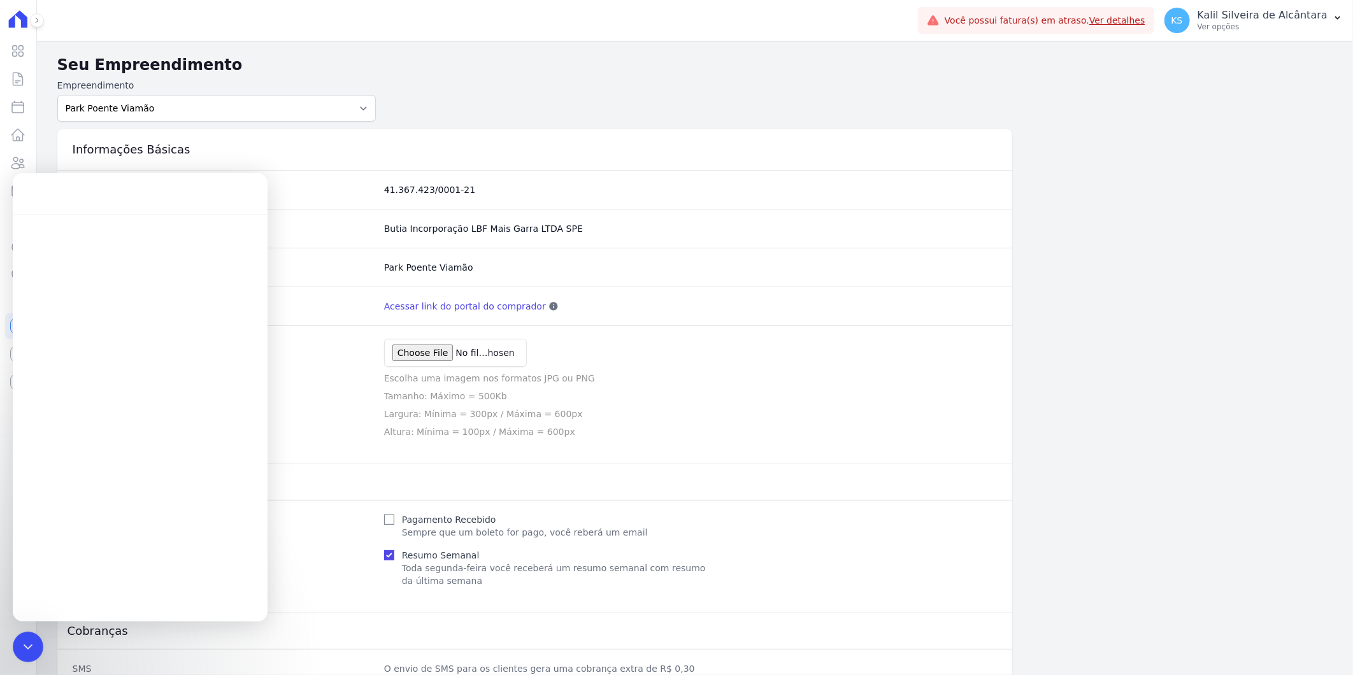
click at [233, 110] on select "Art Park - [GEOGRAPHIC_DATA] - [GEOGRAPHIC_DATA] - JPI Clube Residencial [GEOGR…" at bounding box center [216, 108] width 319 height 27
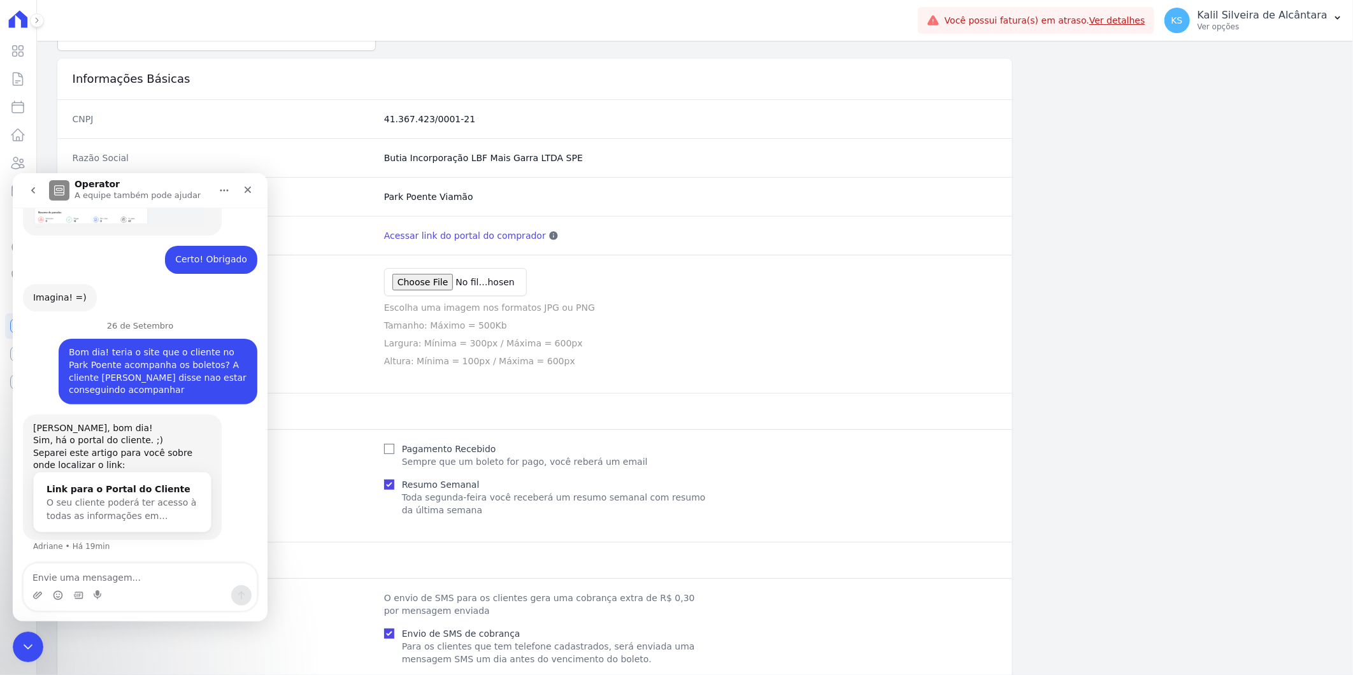
scroll to position [641, 0]
click at [653, 352] on dd "Escolha uma imagem nos formatos JPG ou PNG Tamanho: Máximo = 500Kb Largura: Mín…" at bounding box center [691, 317] width 614 height 99
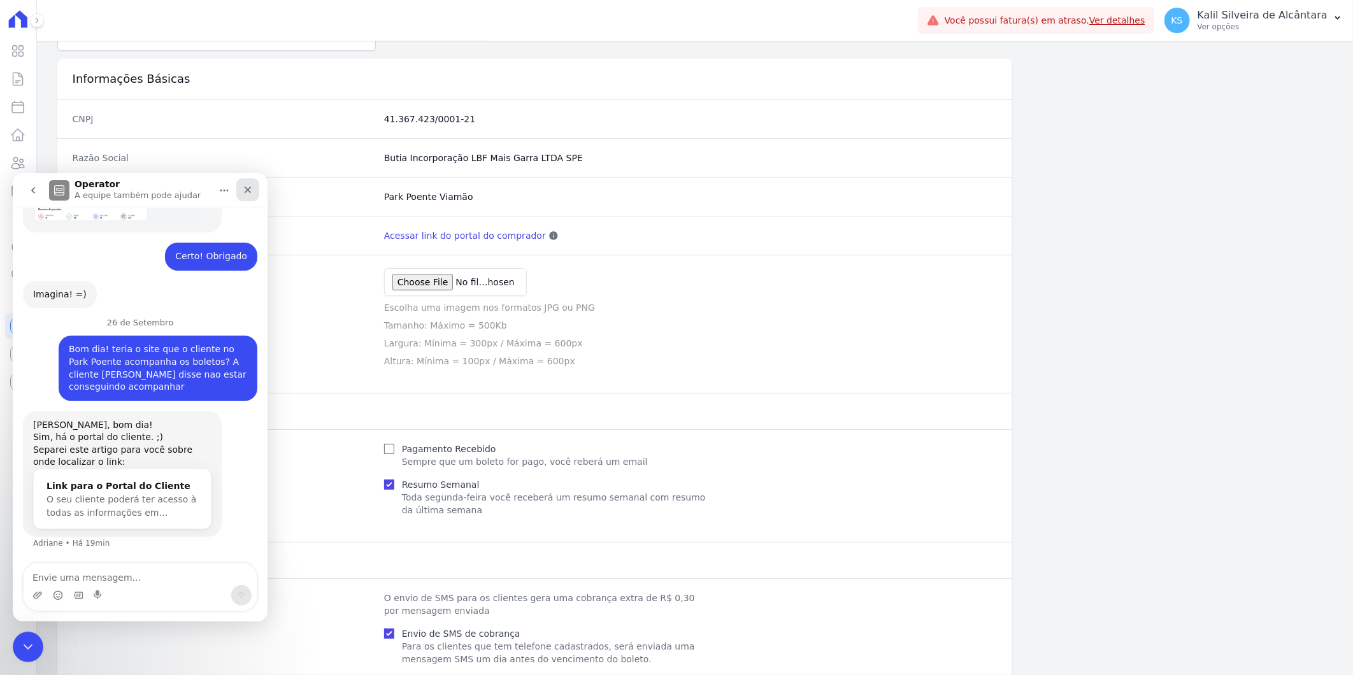
click at [252, 193] on icon "Fechar" at bounding box center [248, 189] width 10 height 10
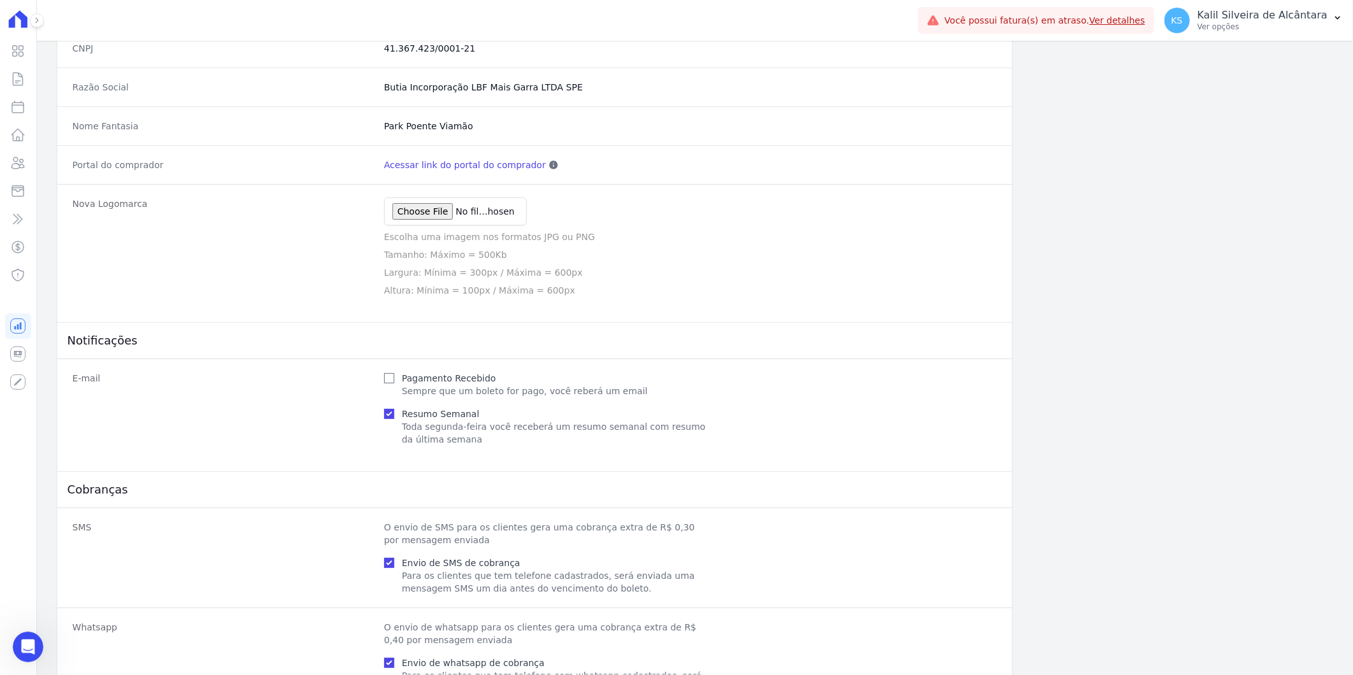
scroll to position [0, 0]
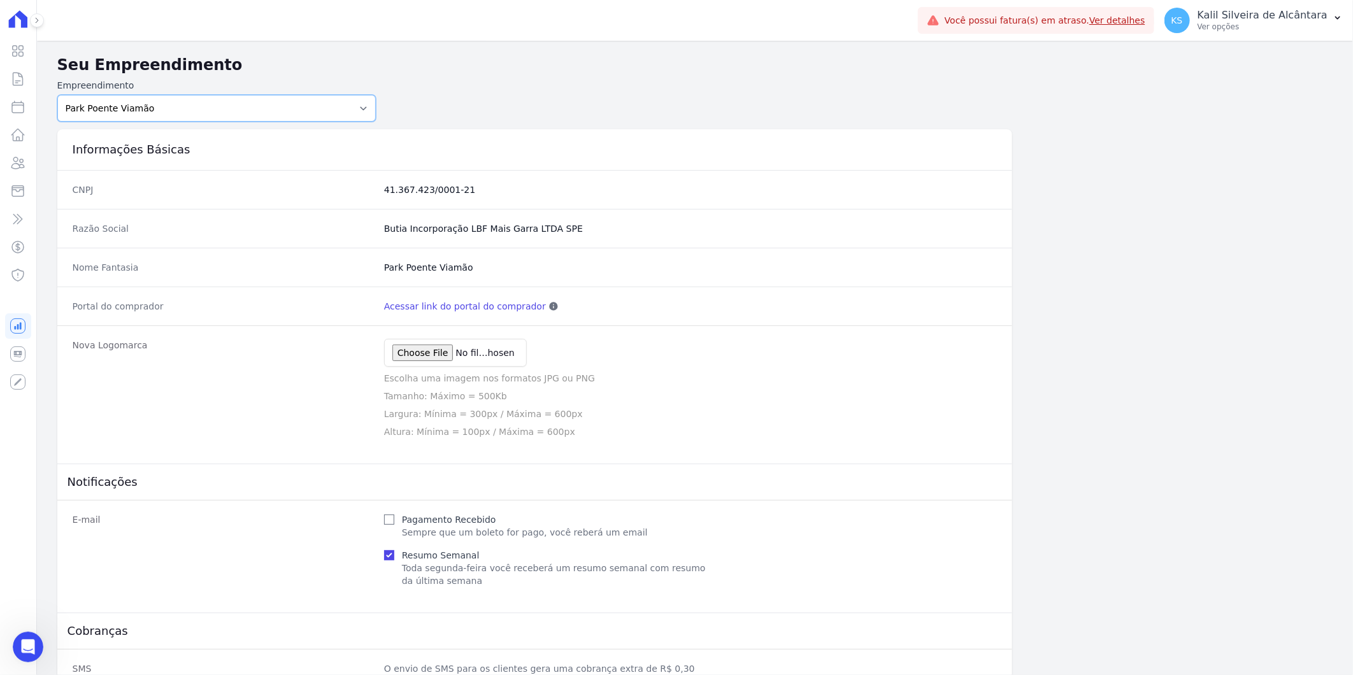
click at [226, 108] on select "Art Park - Juros de Obra Arty Park - Gravatai Arty Park - JPI Clube Residencial…" at bounding box center [216, 108] width 319 height 27
click at [220, 109] on select "Art Park - Juros de Obra Arty Park - Gravatai Arty Park - JPI Clube Residencial…" at bounding box center [216, 108] width 319 height 27
select select "2c7991d1-a282-4fea-a459-1f134b82c114"
click at [57, 95] on select "Art Park - Juros de Obra Arty Park - Gravatai Arty Park - JPI Clube Residencial…" at bounding box center [216, 108] width 319 height 27
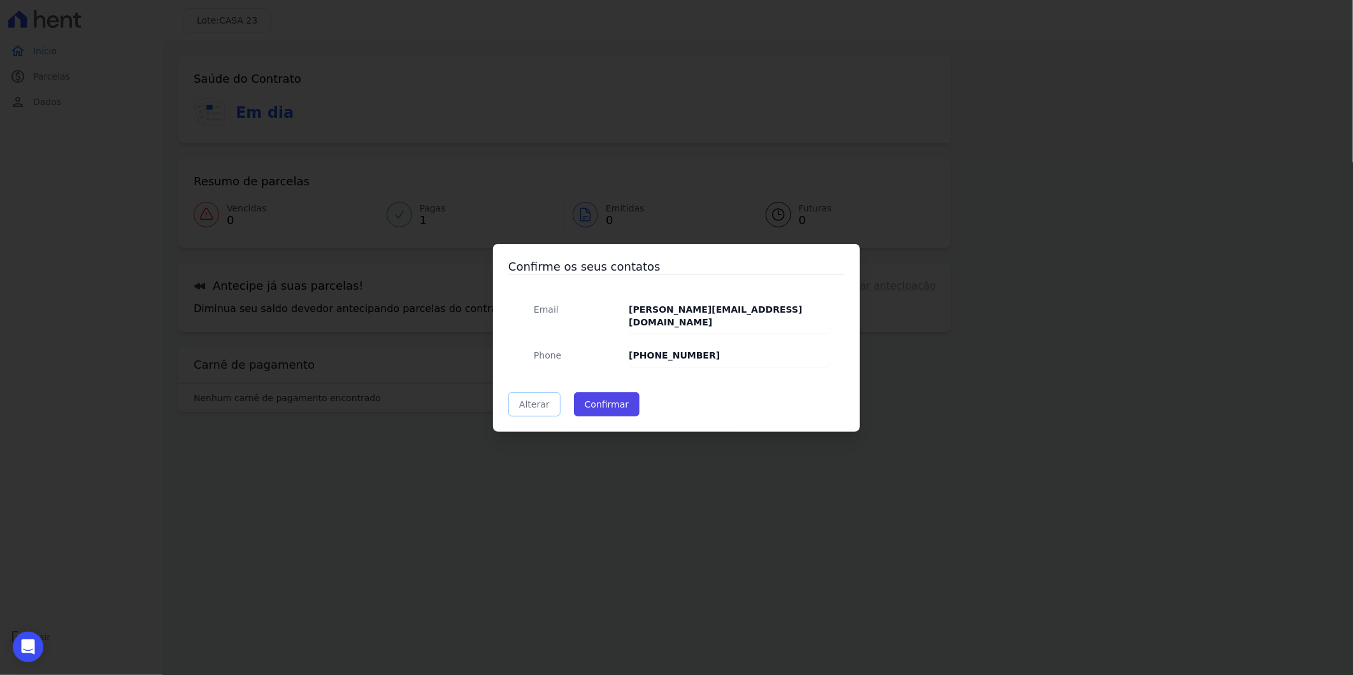
click at [535, 403] on link "Alterar" at bounding box center [534, 405] width 52 height 24
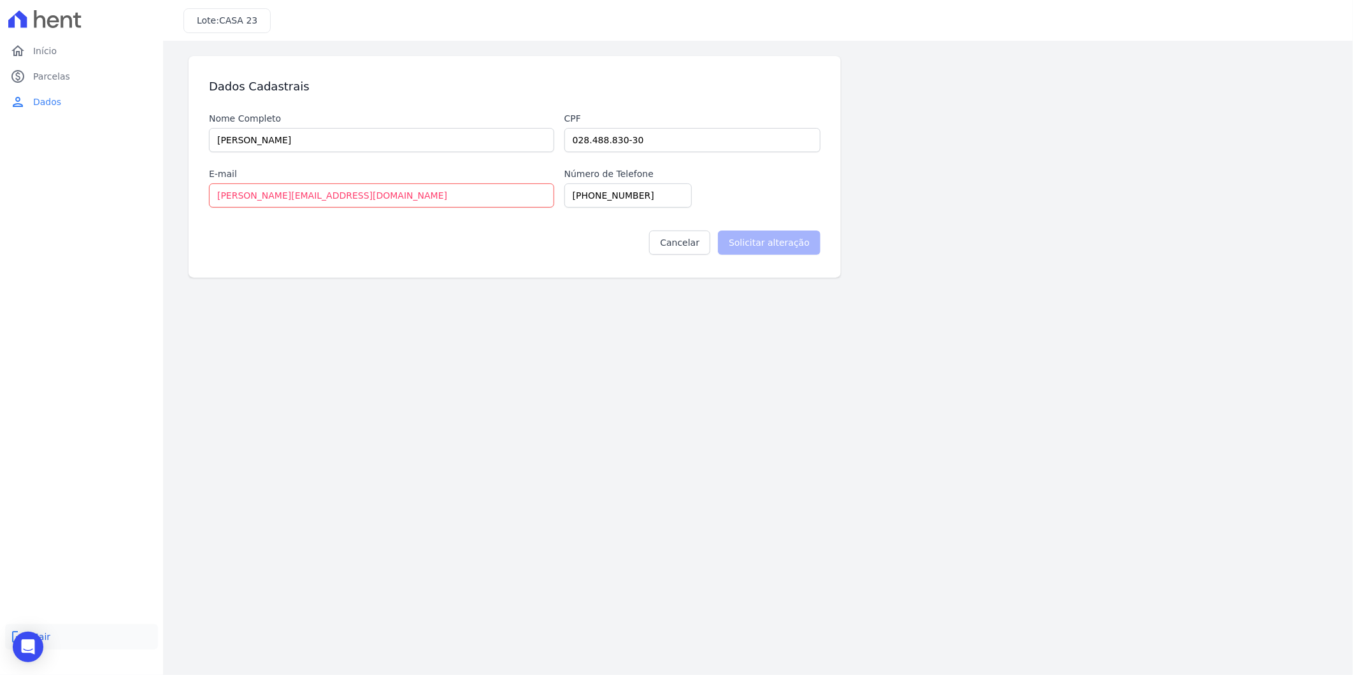
click at [48, 641] on link "logout Sair" at bounding box center [81, 636] width 153 height 25
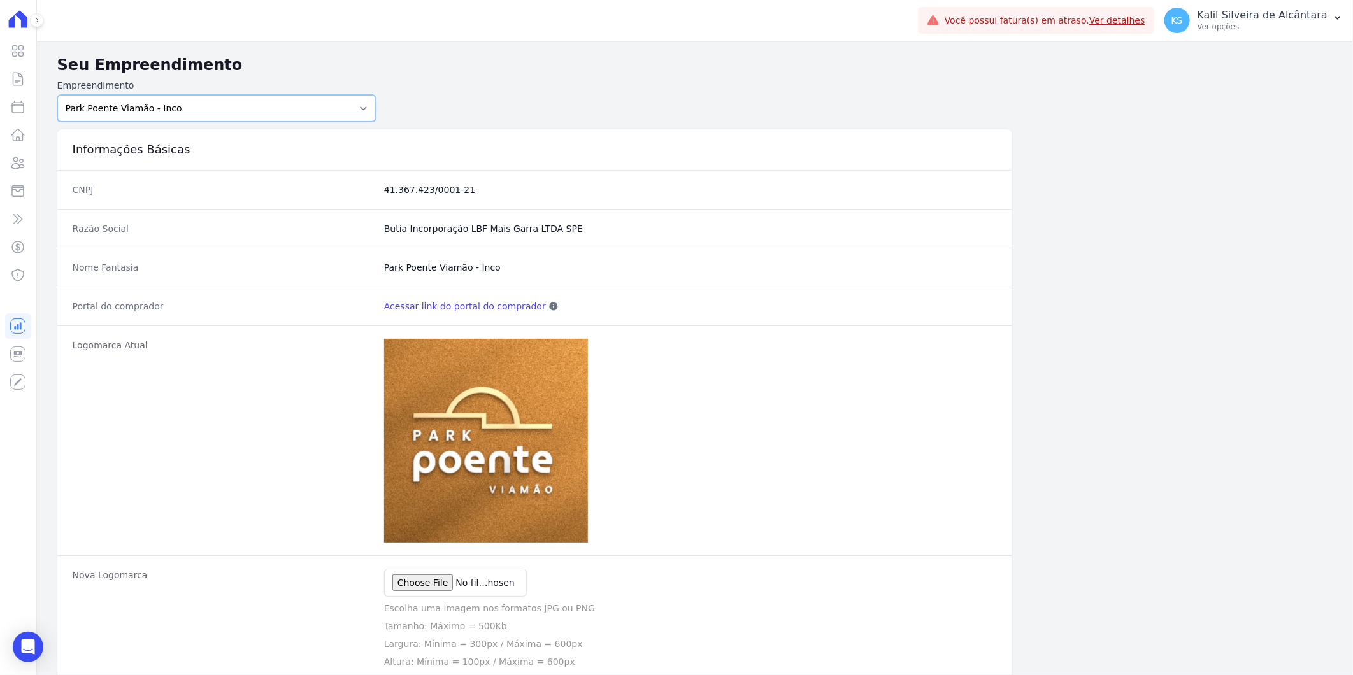
click at [231, 111] on select "Art Park - [GEOGRAPHIC_DATA] - [GEOGRAPHIC_DATA] - JPI Clube Residencial [GEOGR…" at bounding box center [216, 108] width 319 height 27
select select "bb4f9d9f-12c7-4ae8-bc2e-9e19481730b1"
click at [57, 95] on select "Art Park - [GEOGRAPHIC_DATA] - [GEOGRAPHIC_DATA] - JPI Clube Residencial [GEOGR…" at bounding box center [216, 108] width 319 height 27
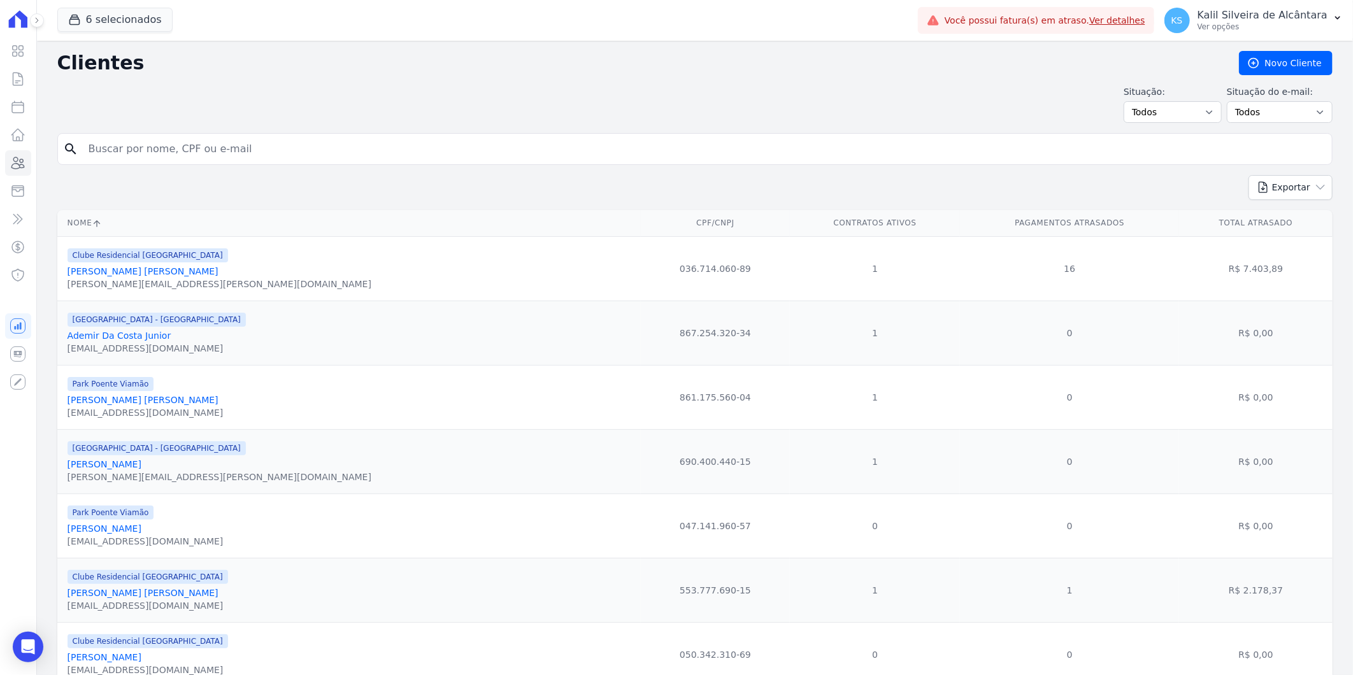
click at [97, 159] on input "search" at bounding box center [704, 148] width 1246 height 25
type input "[PERSON_NAME]"
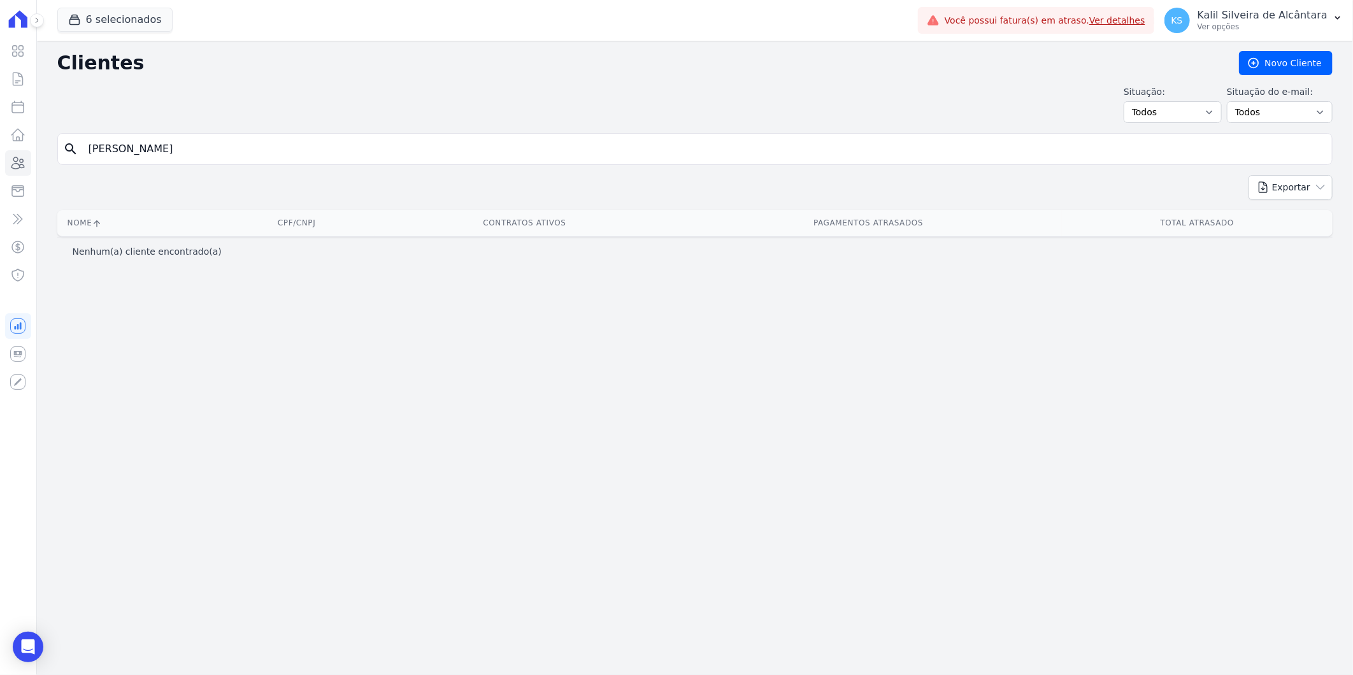
drag, startPoint x: 154, startPoint y: 172, endPoint x: 148, endPoint y: 152, distance: 21.2
click at [149, 170] on form "search jessica g" at bounding box center [695, 154] width 1276 height 42
click at [148, 152] on input "jessica g" at bounding box center [704, 148] width 1246 height 25
type input "jessica p"
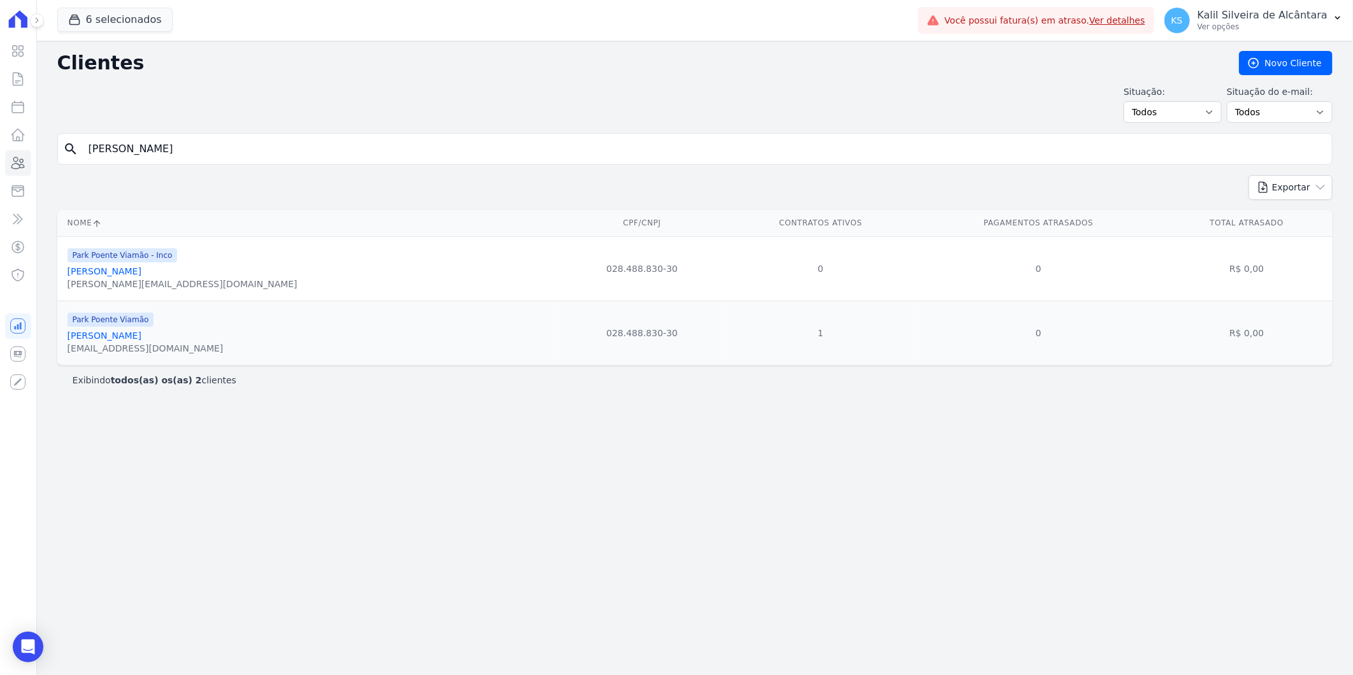
click at [129, 333] on link "Jessica Paola Goncalves" at bounding box center [105, 336] width 74 height 10
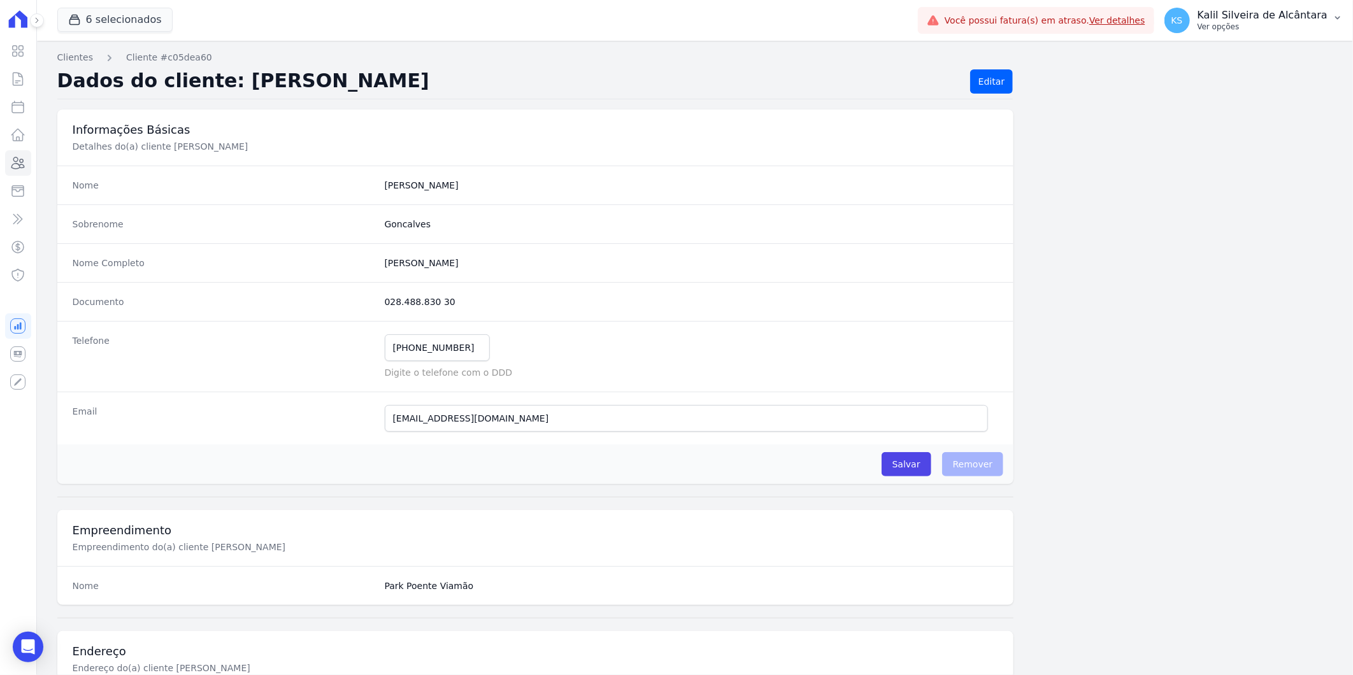
click at [1276, 30] on p "Ver opções" at bounding box center [1263, 27] width 130 height 10
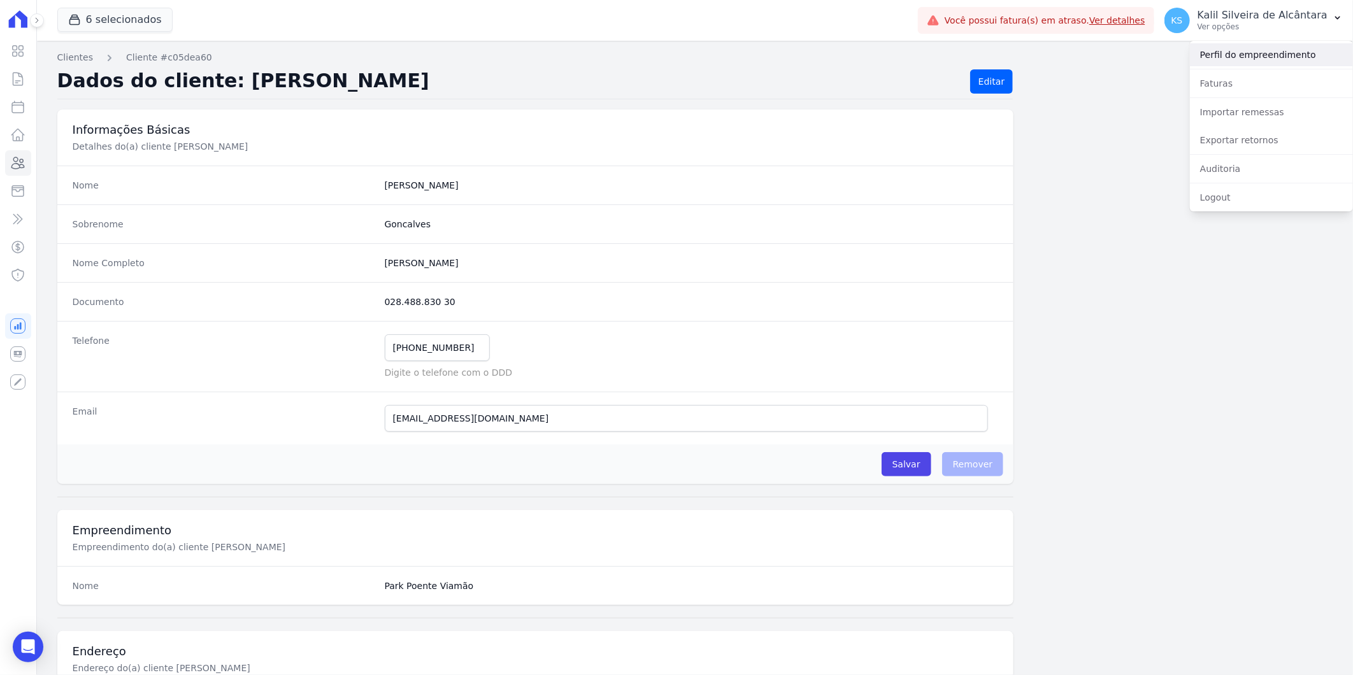
click at [1275, 54] on link "Perfil do empreendimento" at bounding box center [1271, 54] width 163 height 23
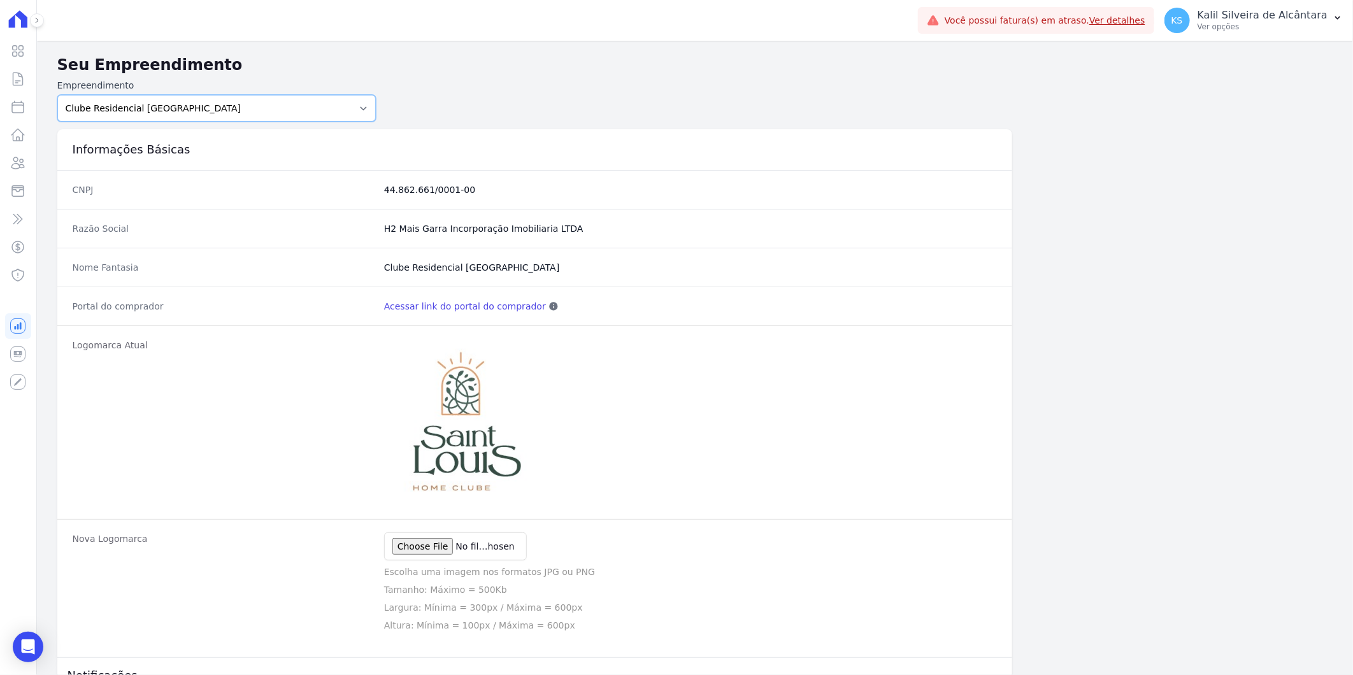
click at [208, 112] on select "Art Park - Juros de Obra Arty Park - Gravatai Arty Park - JPI Clube Residencial…" at bounding box center [216, 108] width 319 height 27
select select "bb4f9d9f-12c7-4ae8-bc2e-9e19481730b1"
click at [57, 95] on select "Art Park - Juros de Obra Arty Park - Gravatai Arty Park - JPI Clube Residencial…" at bounding box center [216, 108] width 319 height 27
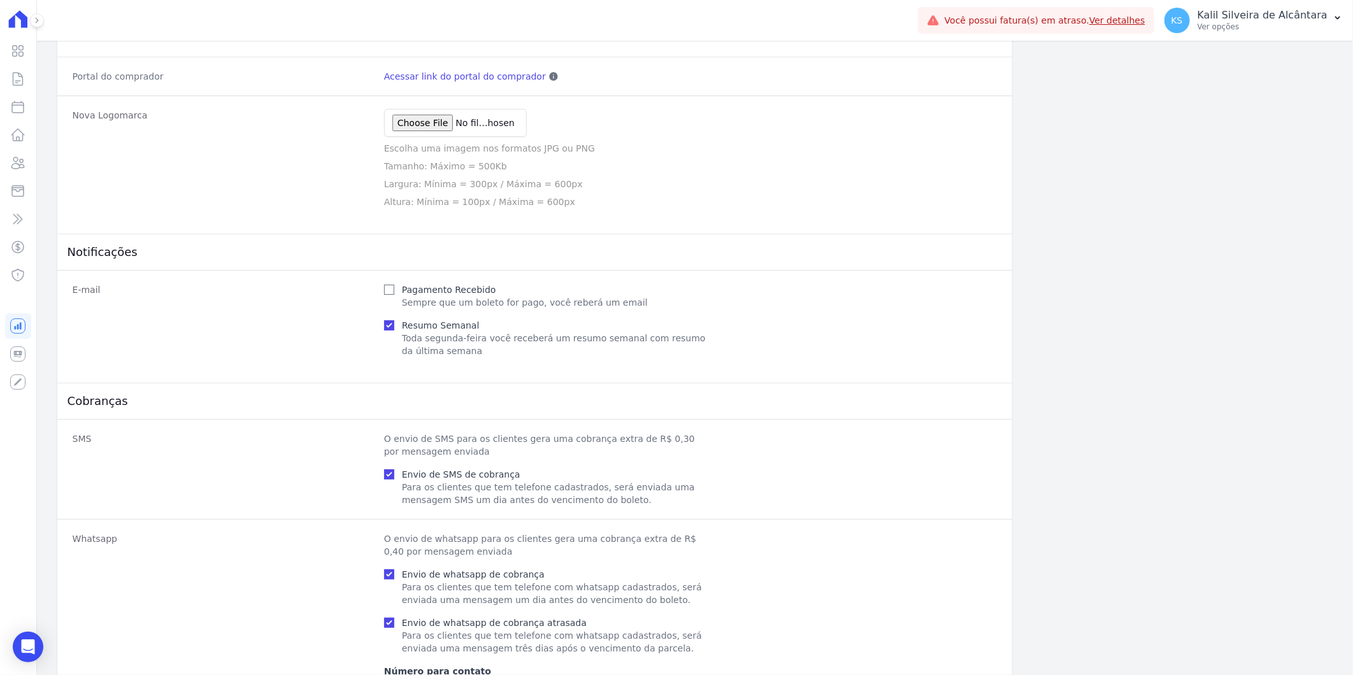
scroll to position [141, 0]
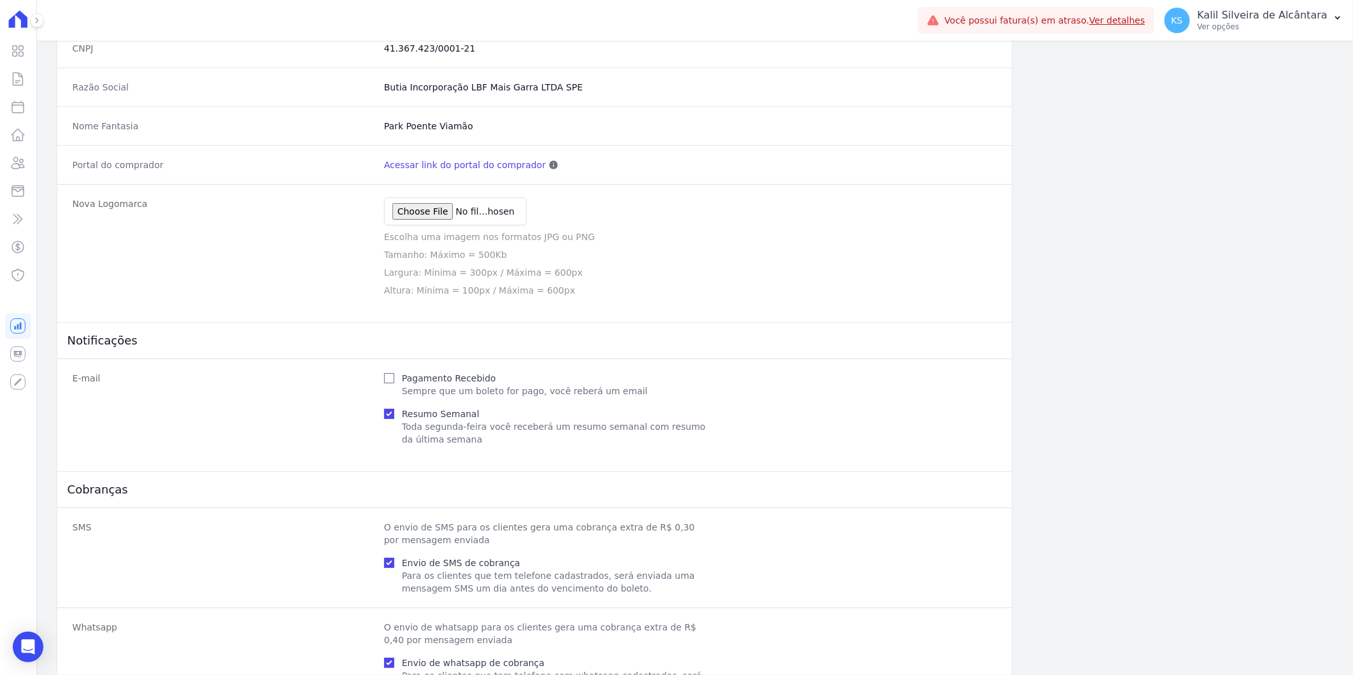
click at [412, 159] on link "Acessar link do portal do comprador" at bounding box center [465, 165] width 162 height 13
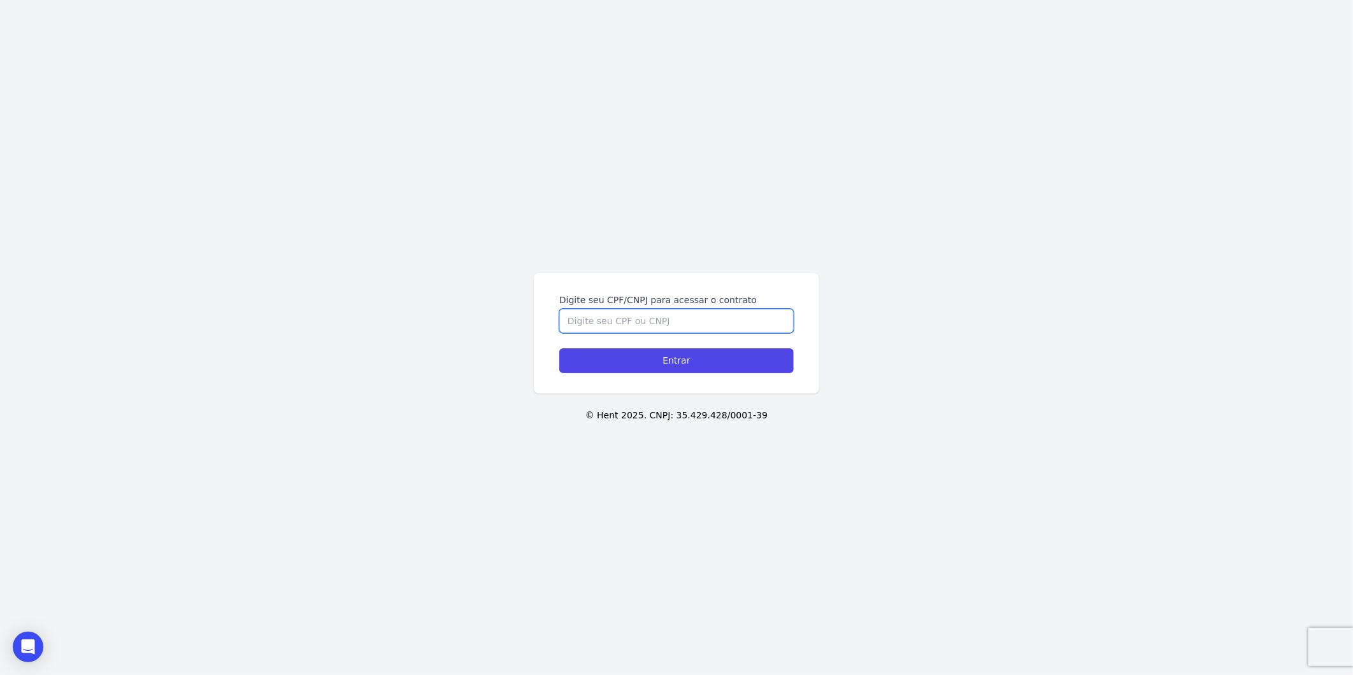
click at [617, 319] on input "Digite seu CPF/CNPJ para acessar o contrato" at bounding box center [676, 321] width 234 height 24
paste input "028.488.830 30"
type input "028.488.830 30"
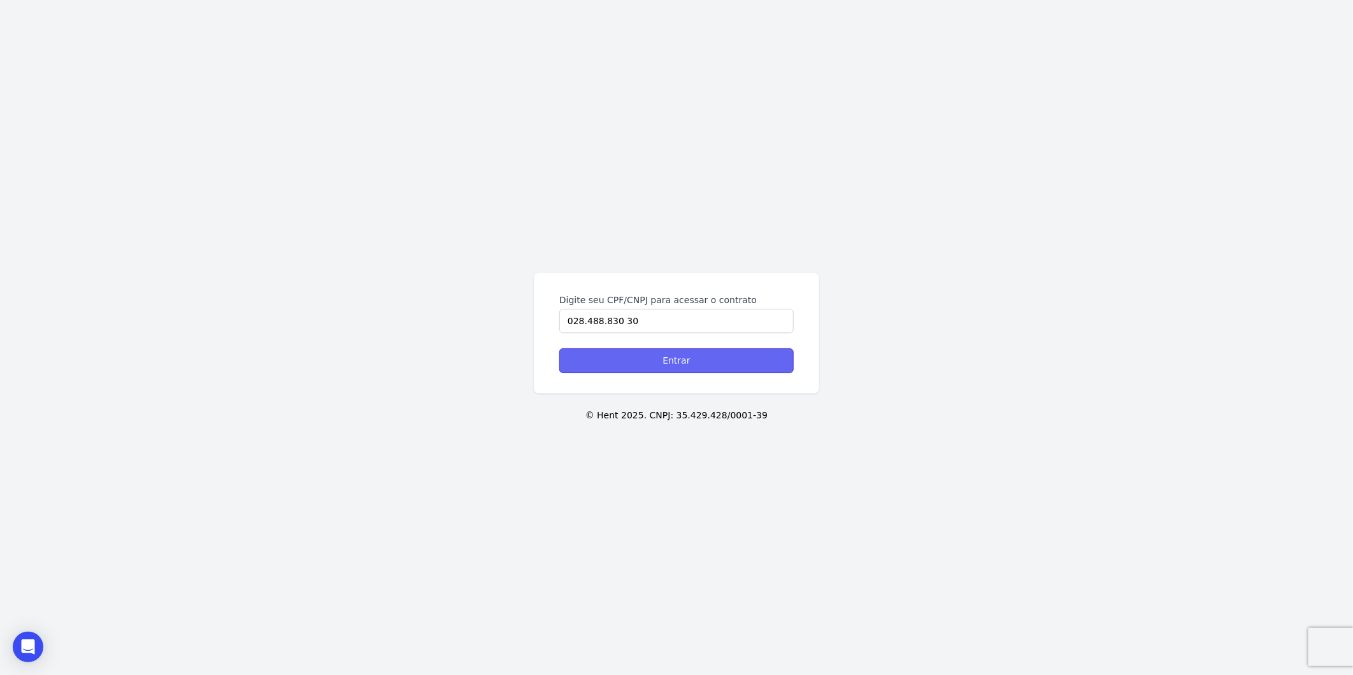
click at [650, 362] on input "Entrar" at bounding box center [676, 361] width 234 height 25
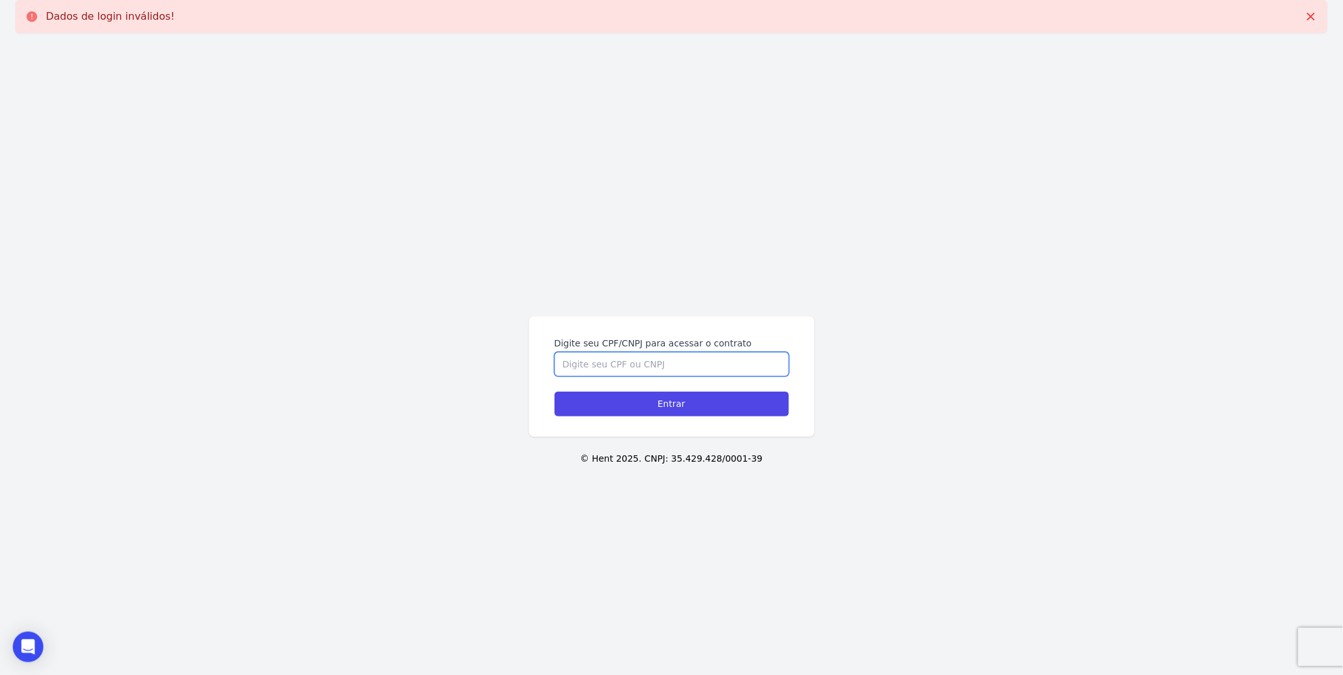
click at [651, 364] on input "Digite seu CPF/CNPJ para acessar o contrato" at bounding box center [671, 364] width 234 height 24
paste input "028.488.830 30"
type input "028.488.830 30"
click at [677, 417] on div "Digite seu CPF/CNPJ para acessar o contrato 028.488.830 30 Entrar" at bounding box center [671, 377] width 285 height 120
click at [678, 413] on input "Entrar" at bounding box center [671, 404] width 234 height 25
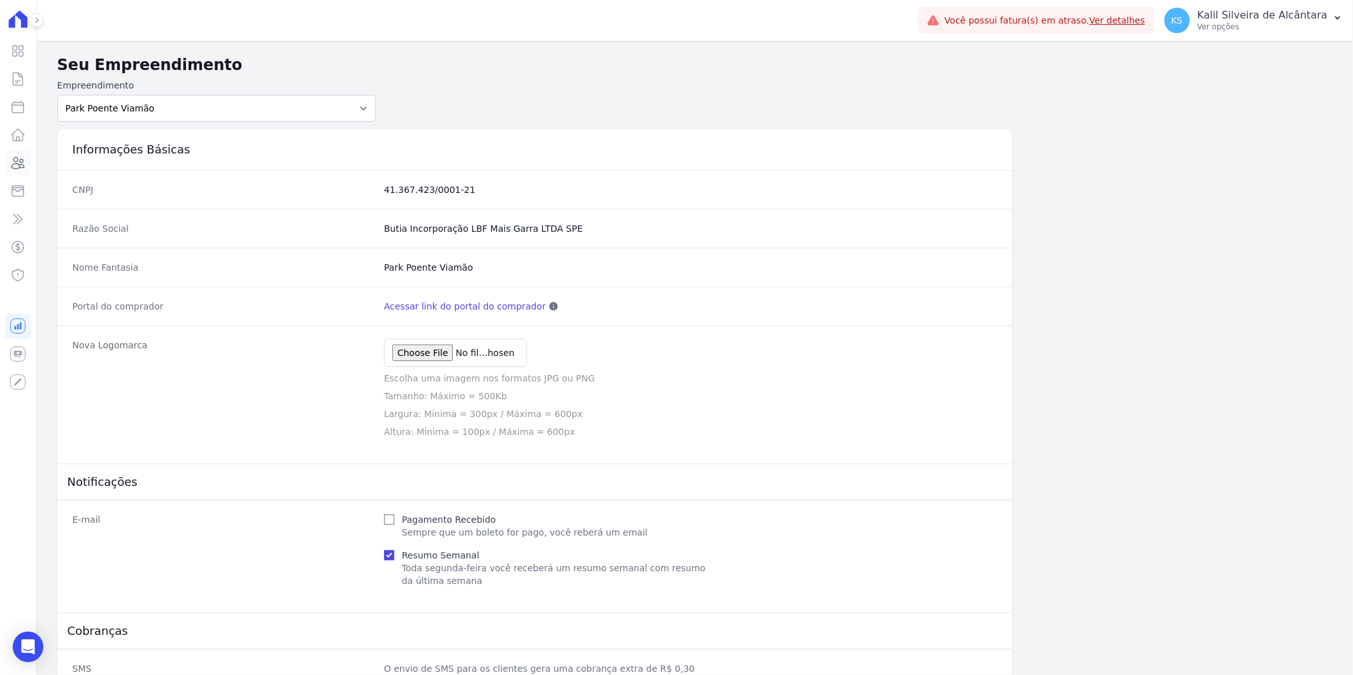
click at [20, 164] on icon at bounding box center [17, 162] width 15 height 15
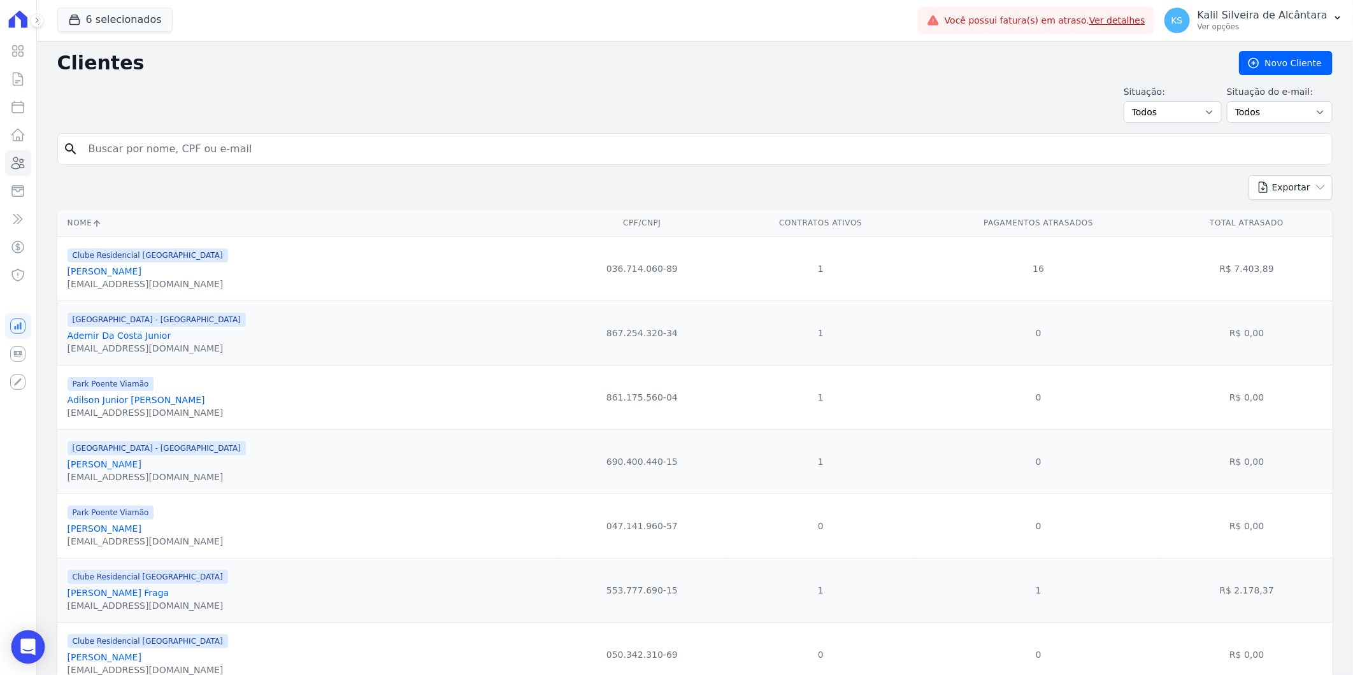
click at [23, 640] on icon "Open Intercom Messenger" at bounding box center [28, 647] width 17 height 17
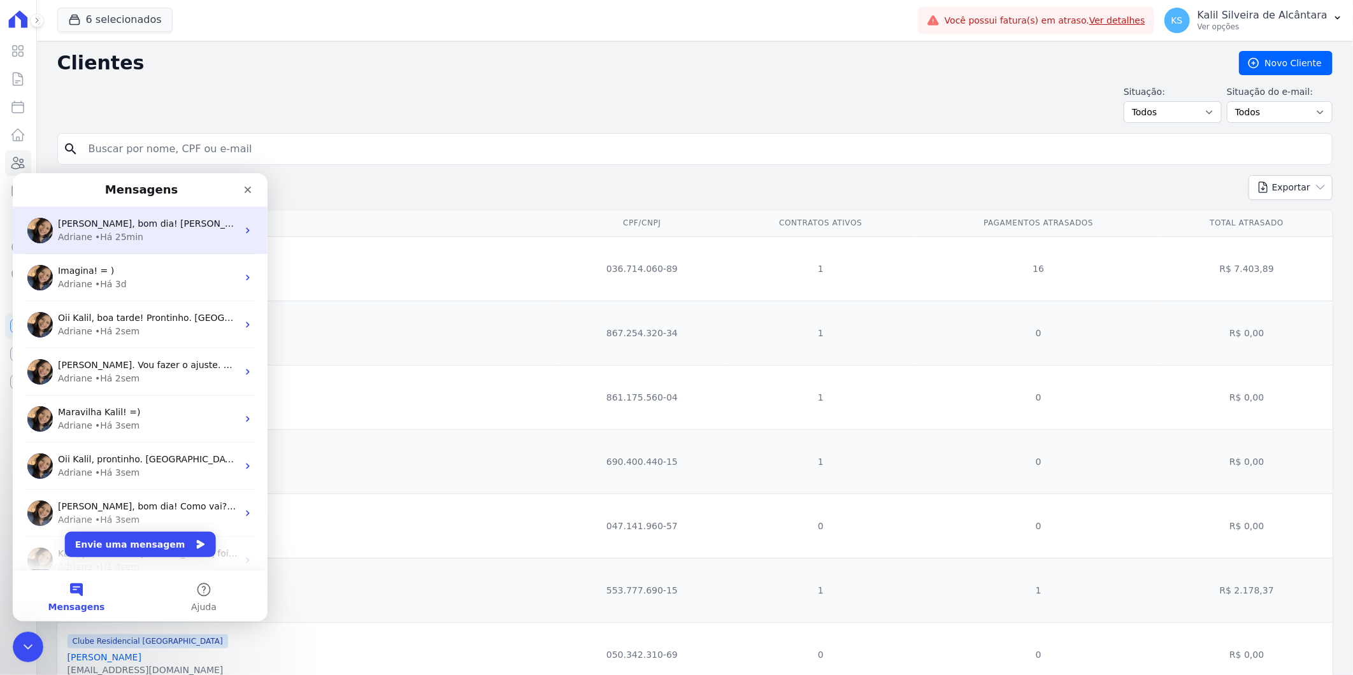
click at [139, 240] on div "Adriane • Há 25min" at bounding box center [148, 236] width 180 height 13
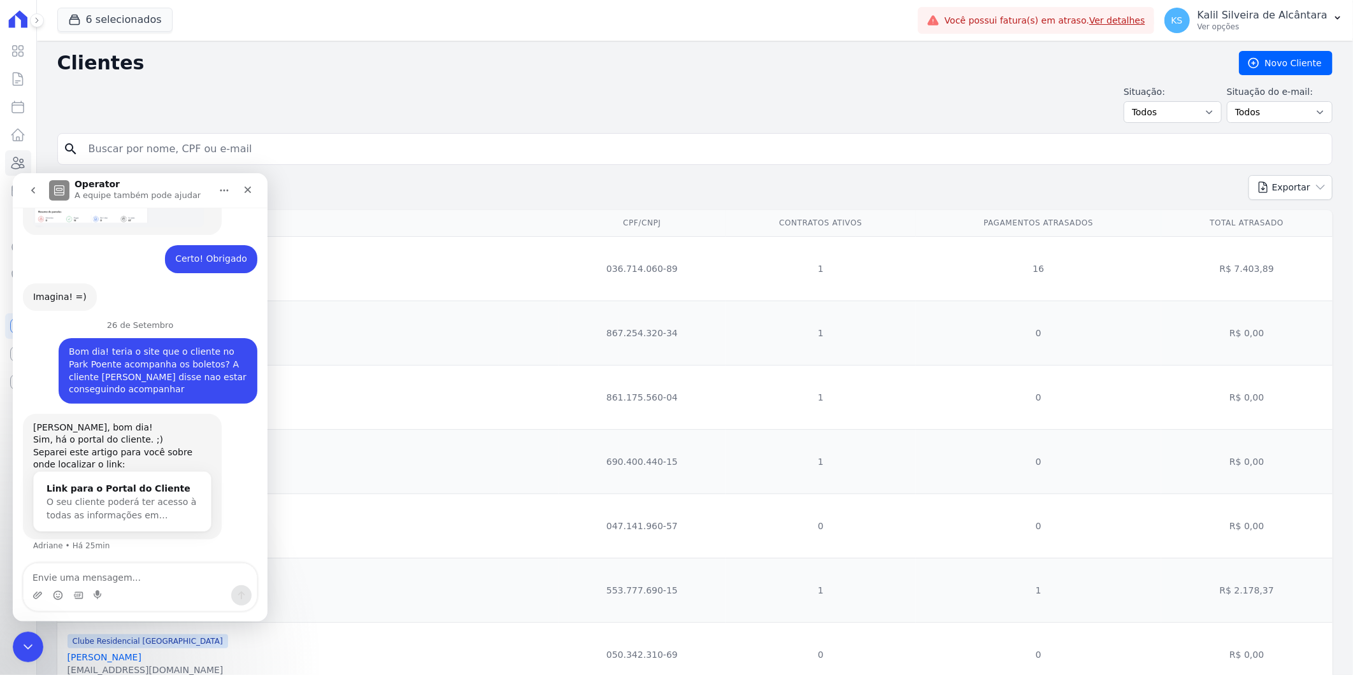
scroll to position [641, 0]
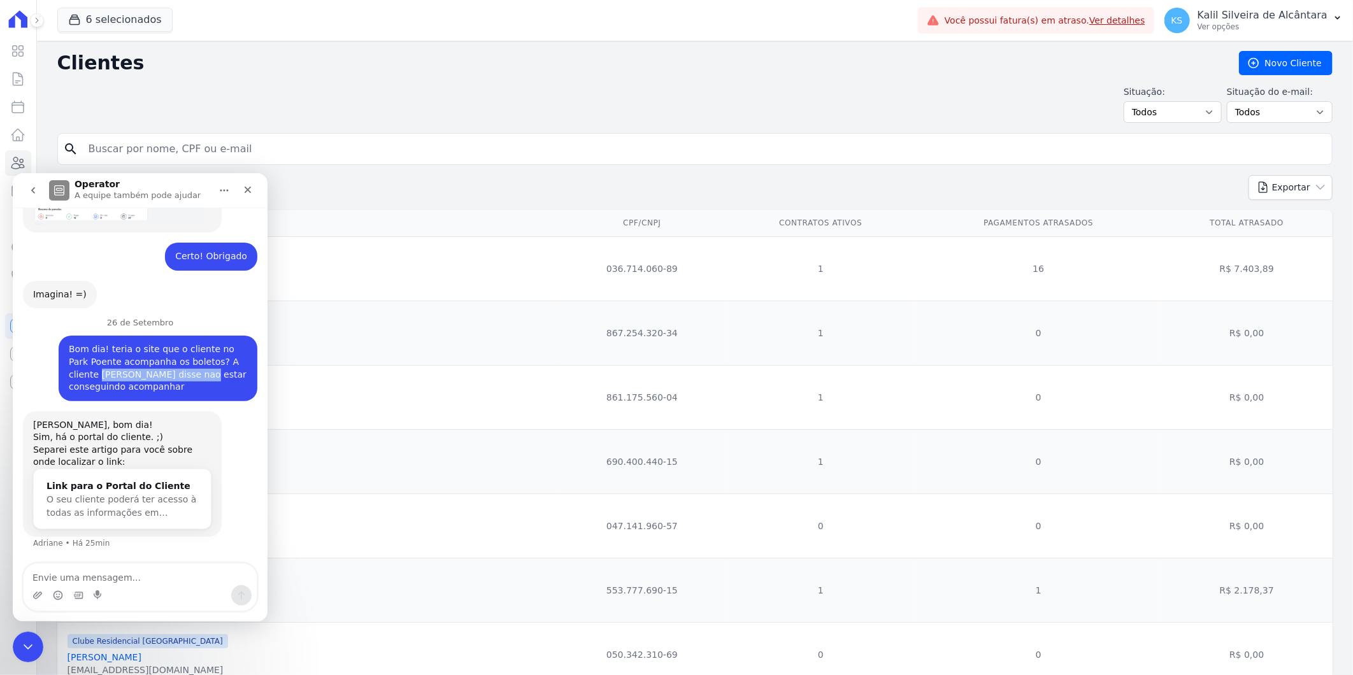
drag, startPoint x: 62, startPoint y: 377, endPoint x: 154, endPoint y: 377, distance: 91.8
click at [154, 377] on div "Bom dia! teria o site que o cliente no Park Poente acompanha os boletos? A clie…" at bounding box center [158, 368] width 178 height 50
copy div "Jessica paola gonçalves"
click at [93, 588] on div "Messenger da Intercom" at bounding box center [140, 595] width 233 height 20
click at [98, 572] on textarea "Envie uma mensagem..." at bounding box center [140, 574] width 233 height 22
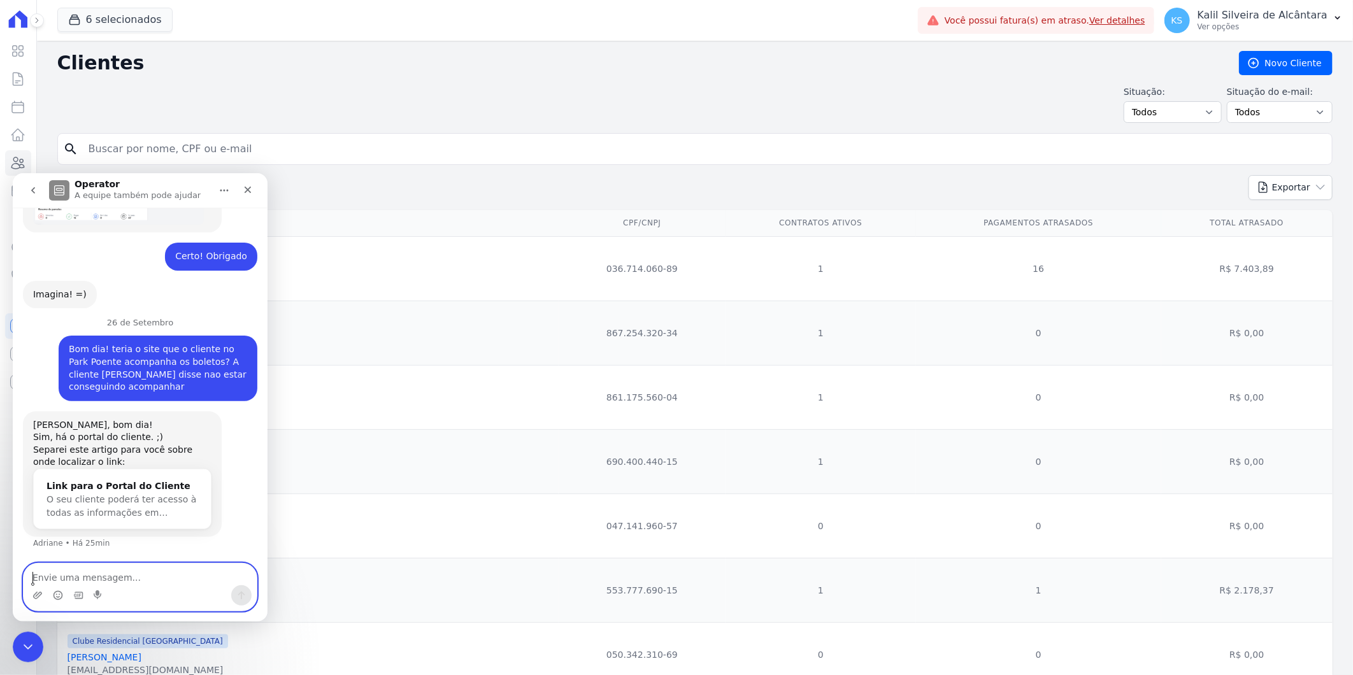
paste textarea "Jessica paola gonçalves"
type textarea "Jessica paola gonçalves ela está entrando"
click at [1238, 18] on p "Kalil Silveira de Alcântara" at bounding box center [1263, 15] width 130 height 13
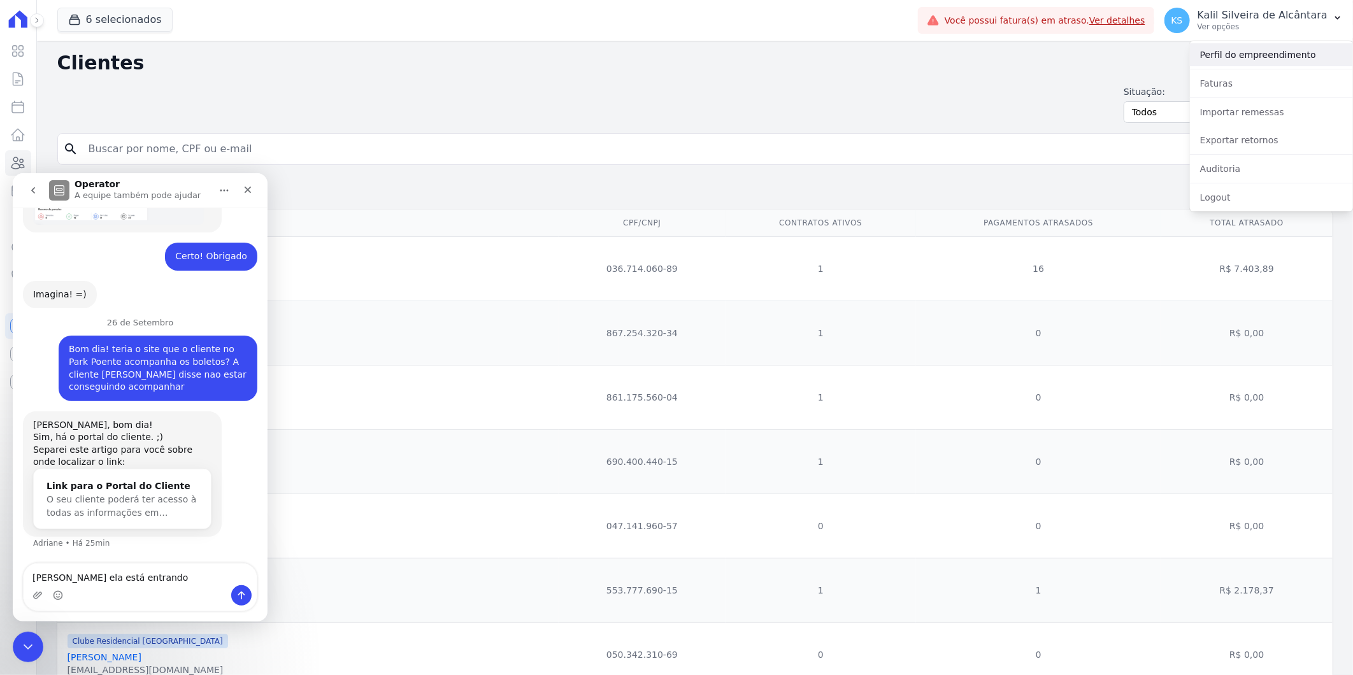
click at [1241, 55] on link "Perfil do empreendimento" at bounding box center [1271, 54] width 163 height 23
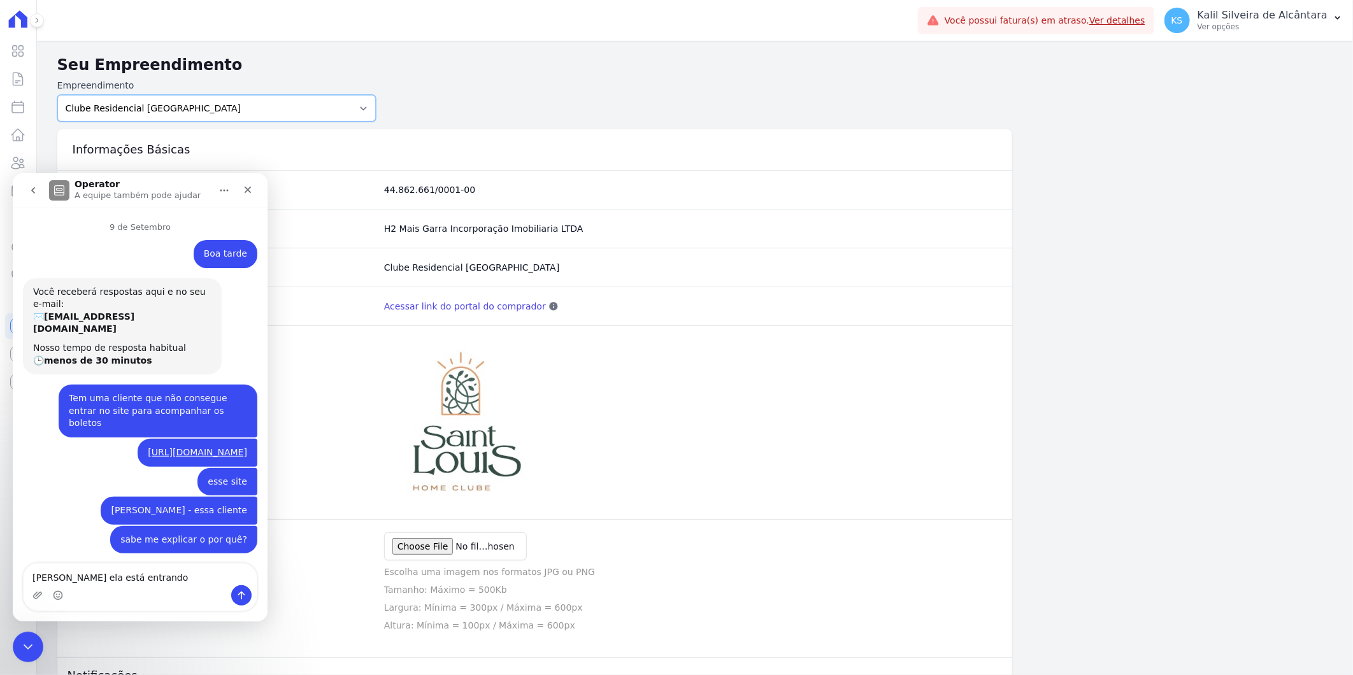
click at [226, 119] on select "Art Park - Juros de Obra Arty Park - Gravatai Arty Park - JPI Clube Residencial…" at bounding box center [216, 108] width 319 height 27
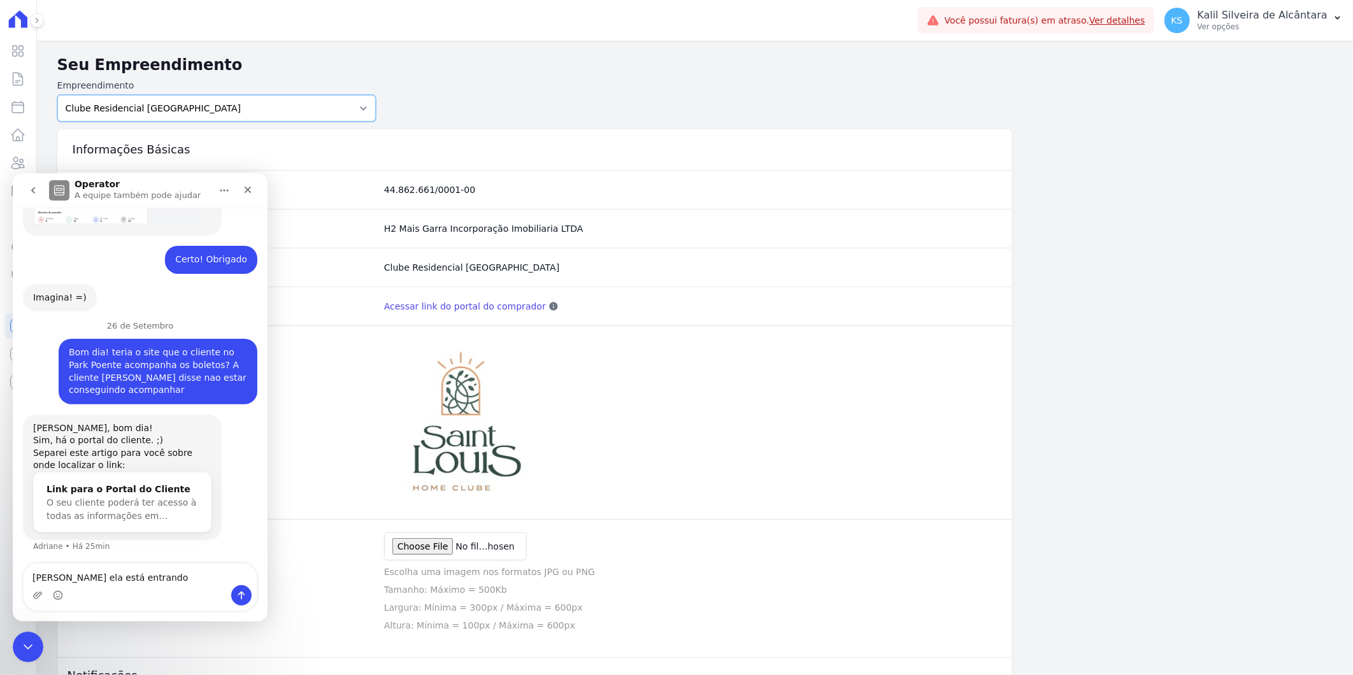
scroll to position [641, 0]
select select "bb4f9d9f-12c7-4ae8-bc2e-9e19481730b1"
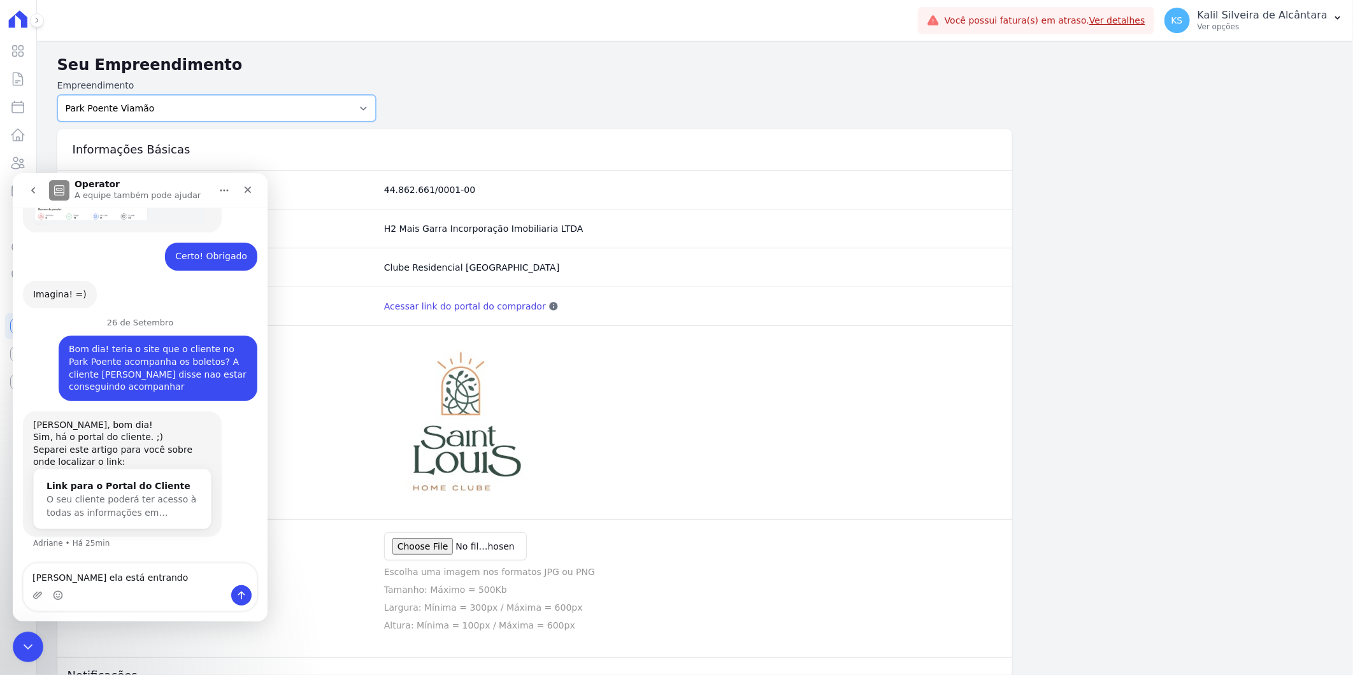
click at [57, 95] on select "Art Park - Juros de Obra Arty Park - Gravatai Arty Park - JPI Clube Residencial…" at bounding box center [216, 108] width 319 height 27
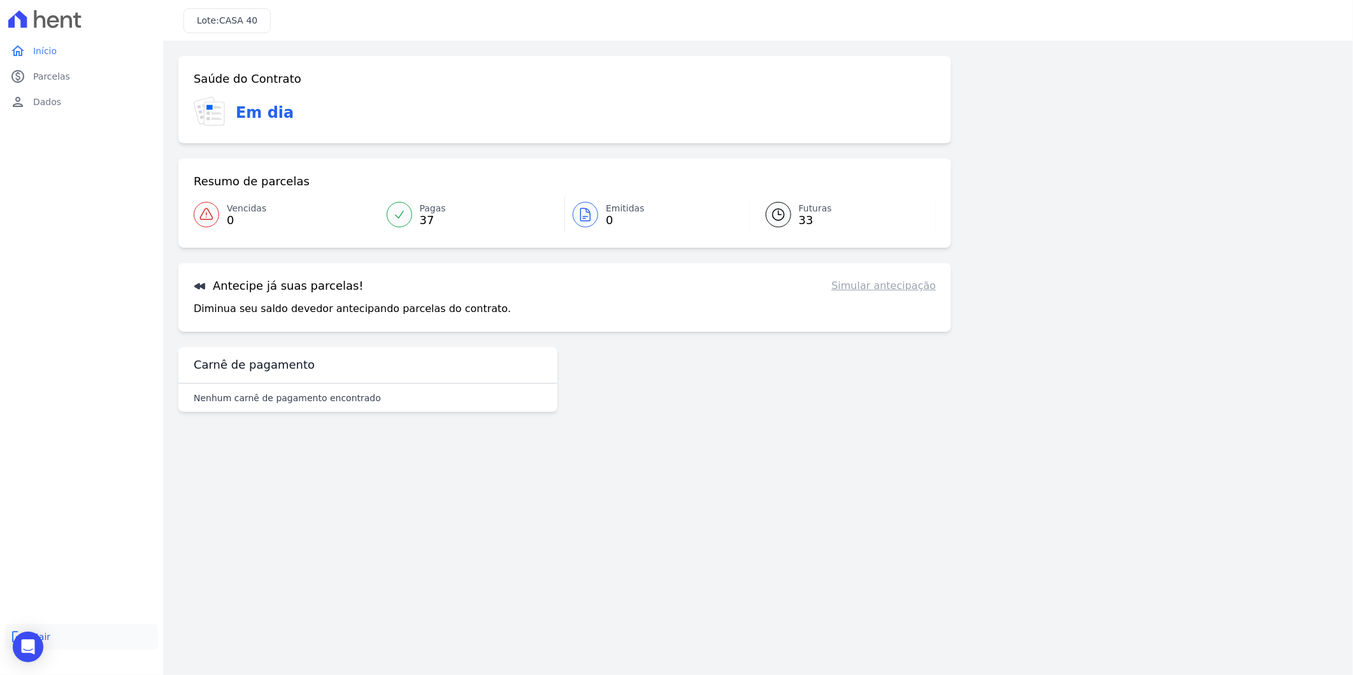
click at [47, 638] on span "Sair" at bounding box center [41, 637] width 17 height 13
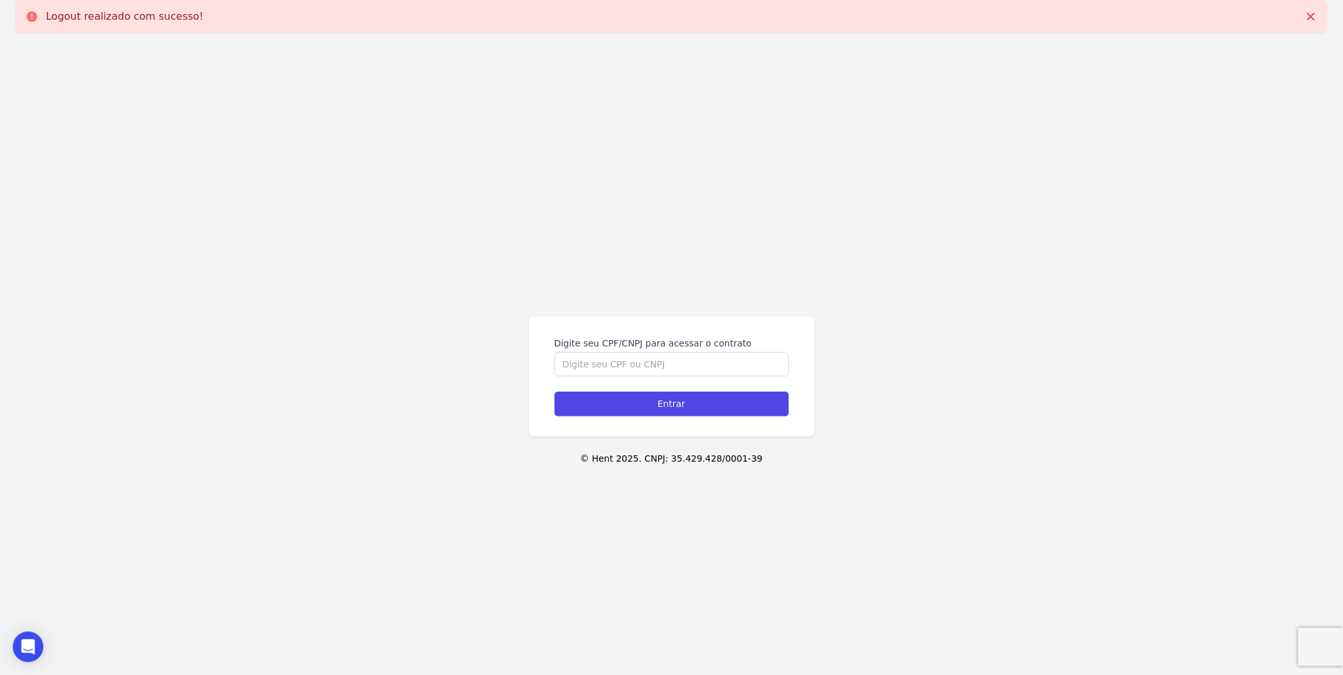
drag, startPoint x: 347, startPoint y: 354, endPoint x: 487, endPoint y: 371, distance: 141.2
click at [375, 359] on div "Digite seu CPF/CNPJ para acessar o contrato Entrar © Hent 2025. CNPJ: 35.429.42…" at bounding box center [671, 380] width 1343 height 675
click at [626, 368] on input "Digite seu CPF/CNPJ para acessar o contrato" at bounding box center [671, 364] width 234 height 24
paste input "https://app.hent.com.br/public/sessions/login?realtor_id=bb4f9d9f-12c7-4ae8-bc2…"
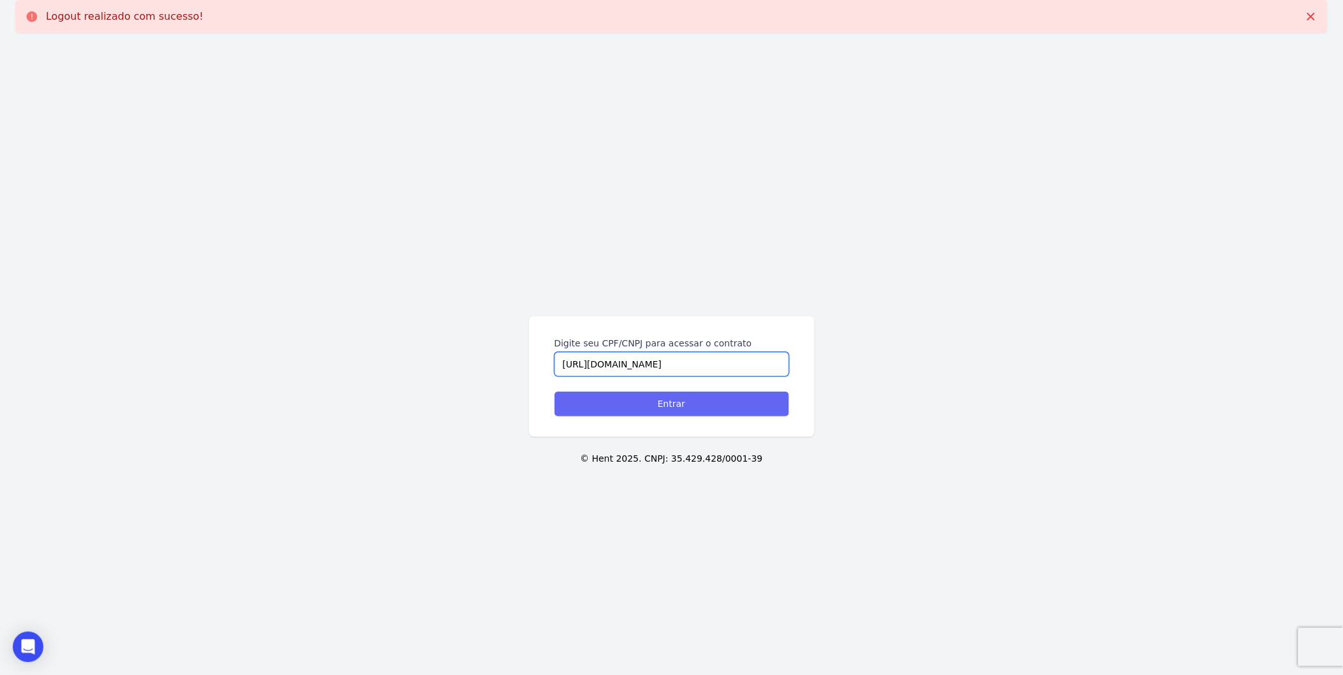
scroll to position [0, 173]
type input "https://app.hent.com.br/public/sessions/login?realtor_id=bb4f9d9f-12c7-4ae8-bc2…"
click at [621, 405] on input "Entrar" at bounding box center [671, 404] width 234 height 25
click at [749, 364] on input "Digite seu CPF/CNPJ para acessar o contrato" at bounding box center [671, 364] width 234 height 24
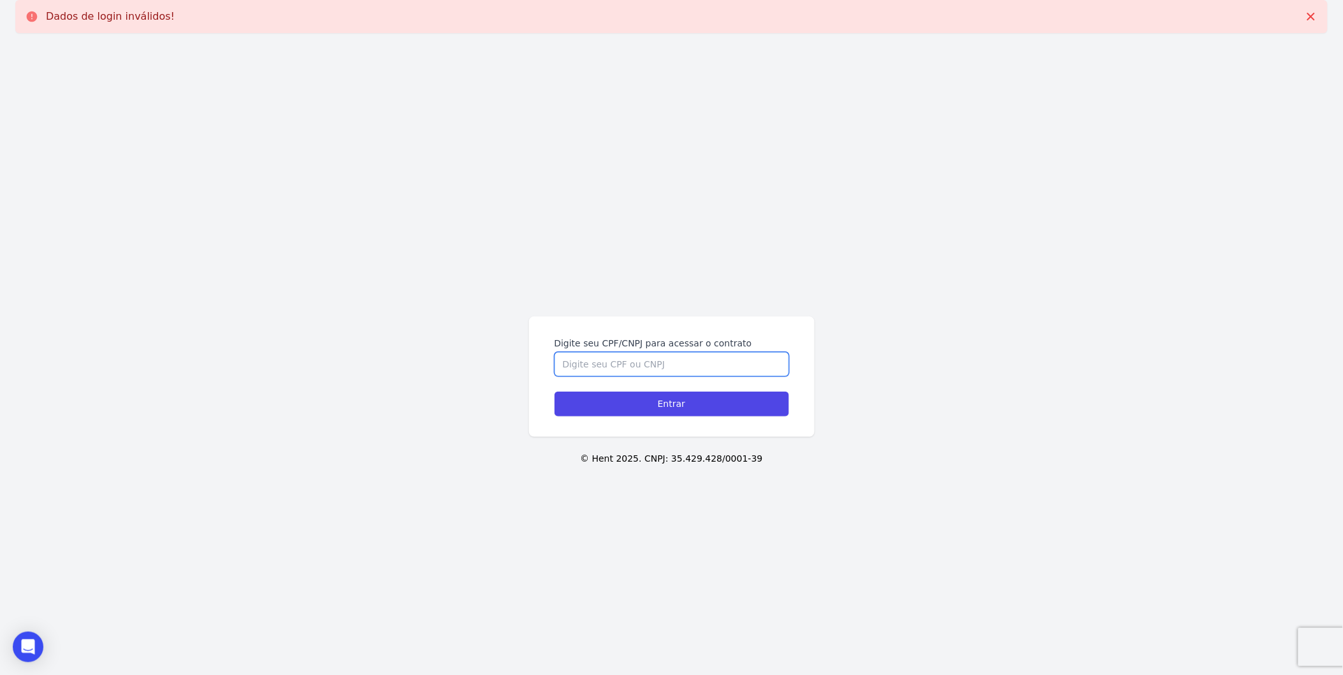
paste input "028.488.830-30"
type input "028.488.830-30"
click at [623, 400] on input "Entrar" at bounding box center [671, 404] width 234 height 25
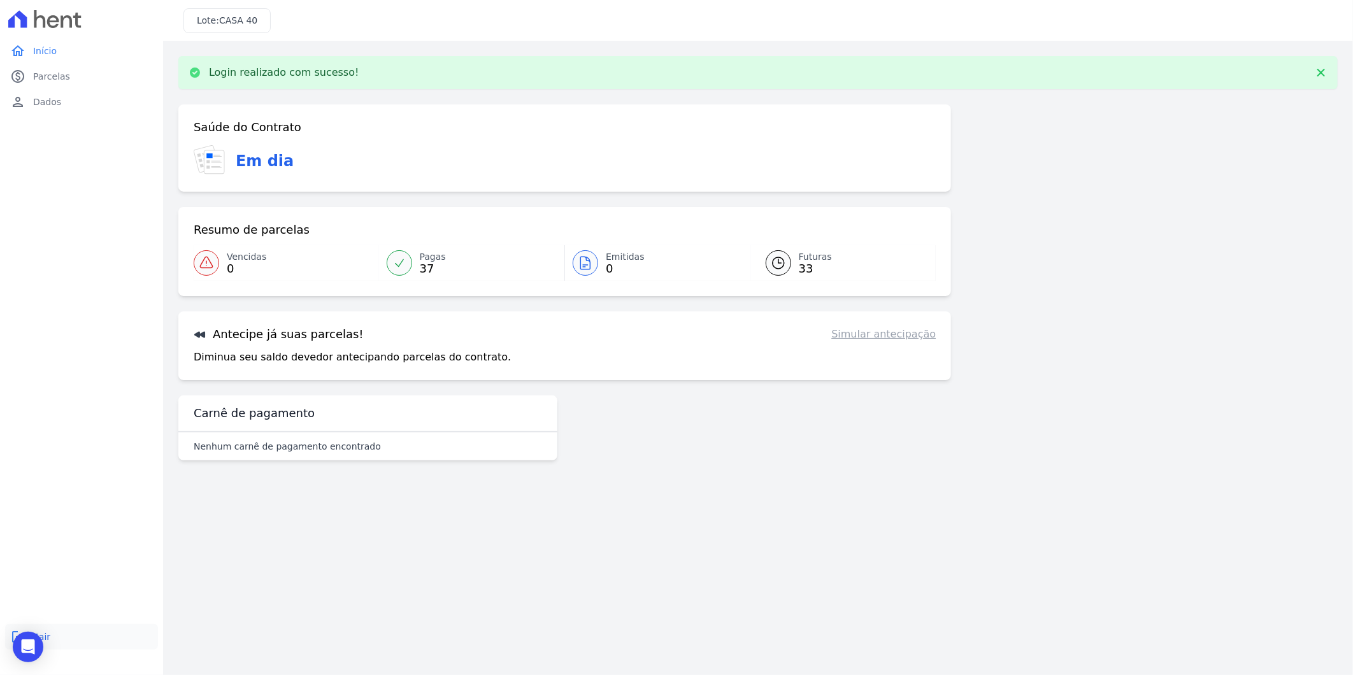
click at [53, 640] on link "logout Sair" at bounding box center [81, 636] width 153 height 25
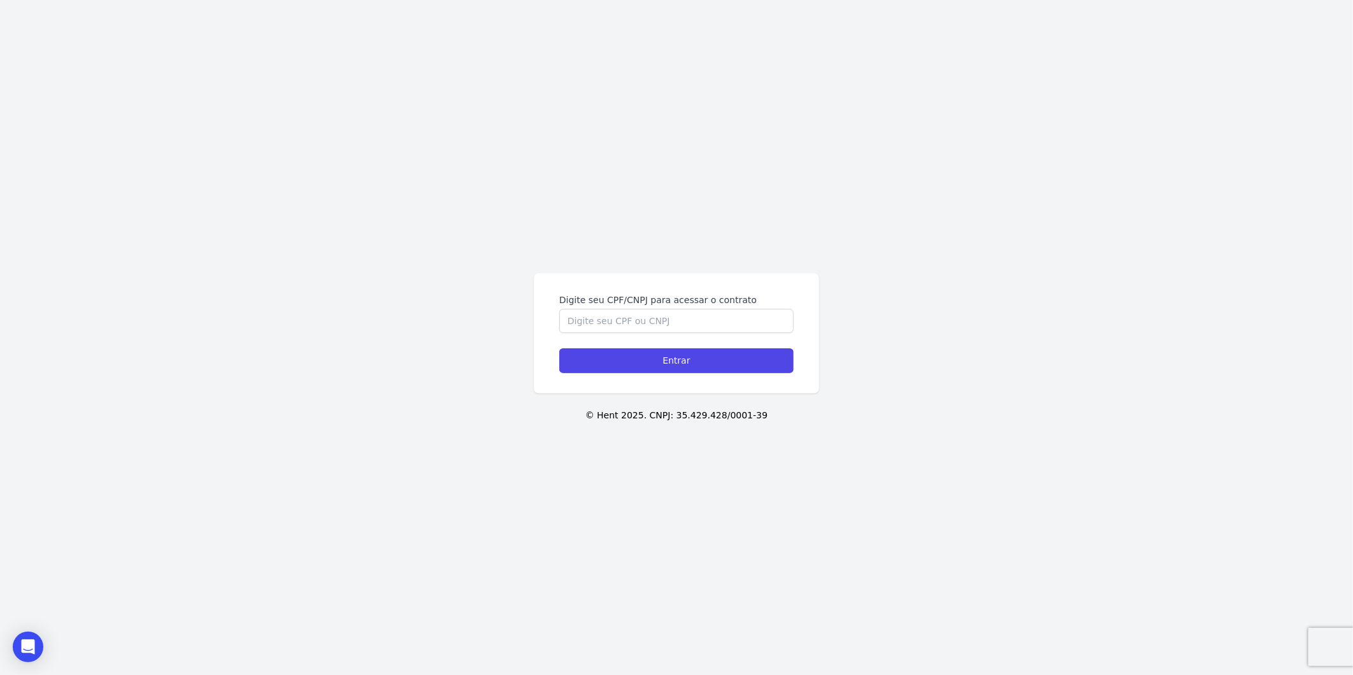
click at [686, 3] on div "Digite seu CPF/CNPJ para acessar o contrato Entrar © Hent 2025. CNPJ: 35.429.42…" at bounding box center [676, 337] width 1353 height 675
click at [600, 329] on input "Digite seu CPF/CNPJ para acessar o contrato" at bounding box center [676, 321] width 234 height 24
paste input "https://app.hent.com.br/public/sessions/login?realtor_id=bb4f9d9f-12c7-4ae8-bc2…"
type input "https://app.hent.com.br/public/sessions/login?realtor_id=bb4f9d9f-12c7-4ae8-bc2…"
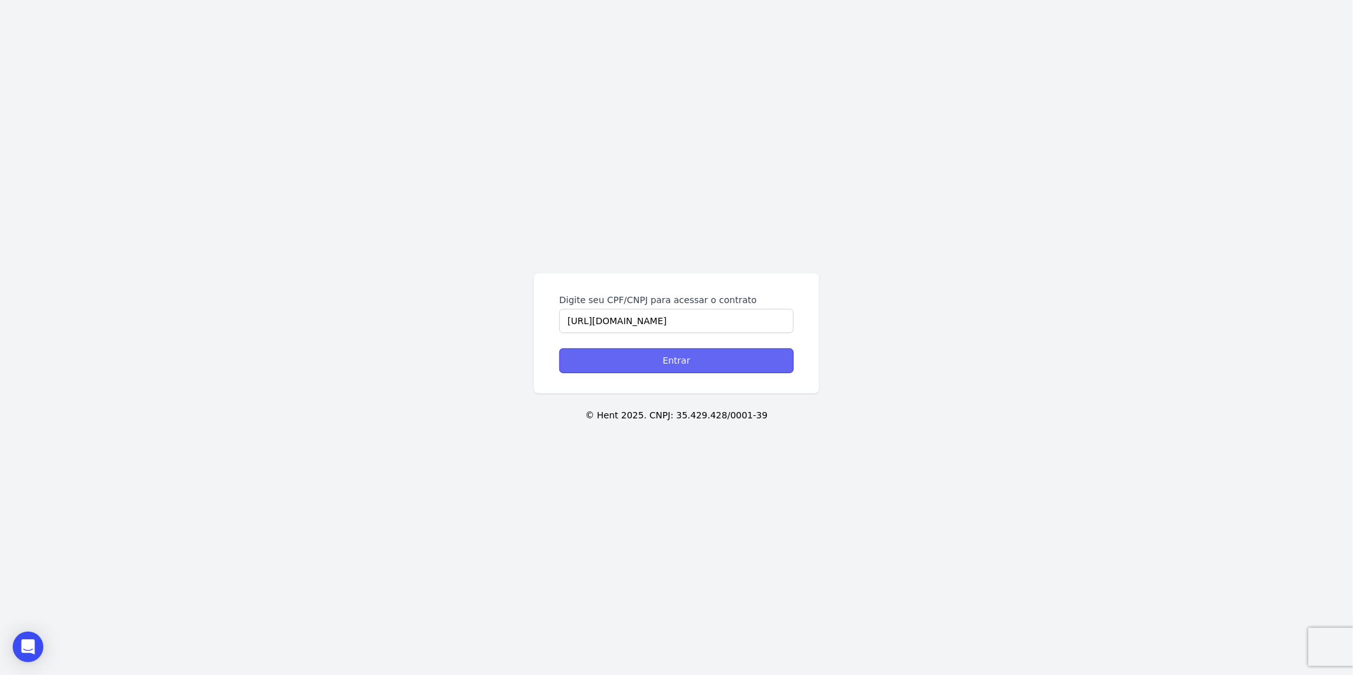
click at [618, 362] on input "Entrar" at bounding box center [676, 361] width 234 height 25
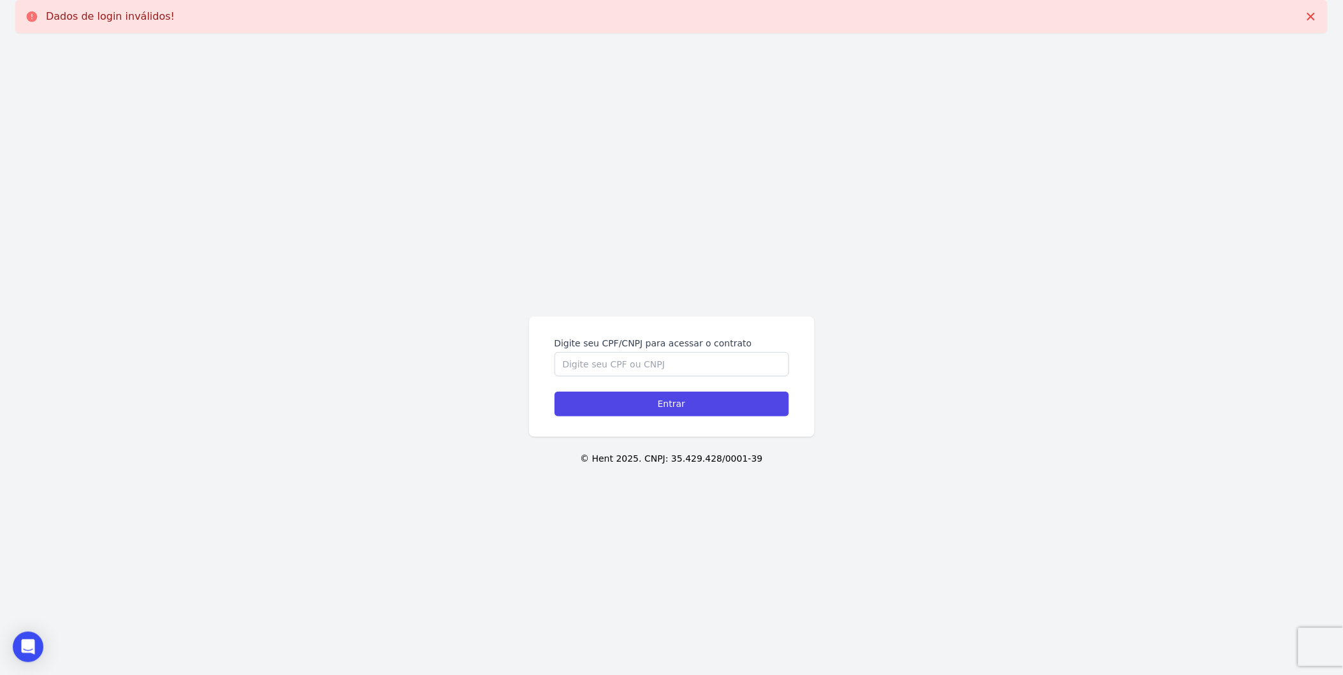
click at [638, 350] on div "Digite seu CPF/CNPJ para acessar o contrato" at bounding box center [671, 357] width 234 height 40
click at [640, 376] on input "Digite seu CPF/CNPJ para acessar o contrato" at bounding box center [671, 364] width 234 height 24
paste input "028.488.830-30"
type input "028.488.830-30"
click at [632, 422] on div "Digite seu CPF/CNPJ para acessar o contrato 028.488.830-30 Entrar" at bounding box center [671, 377] width 285 height 120
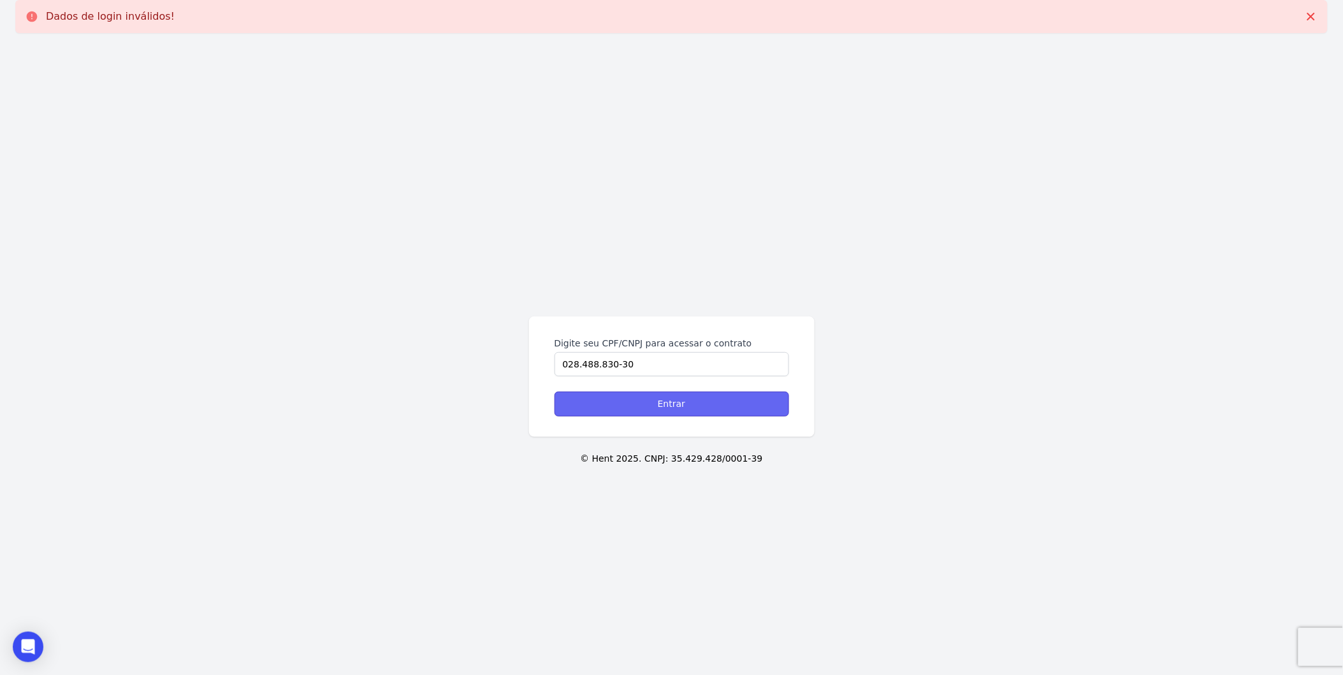
click at [633, 412] on input "Entrar" at bounding box center [671, 404] width 234 height 25
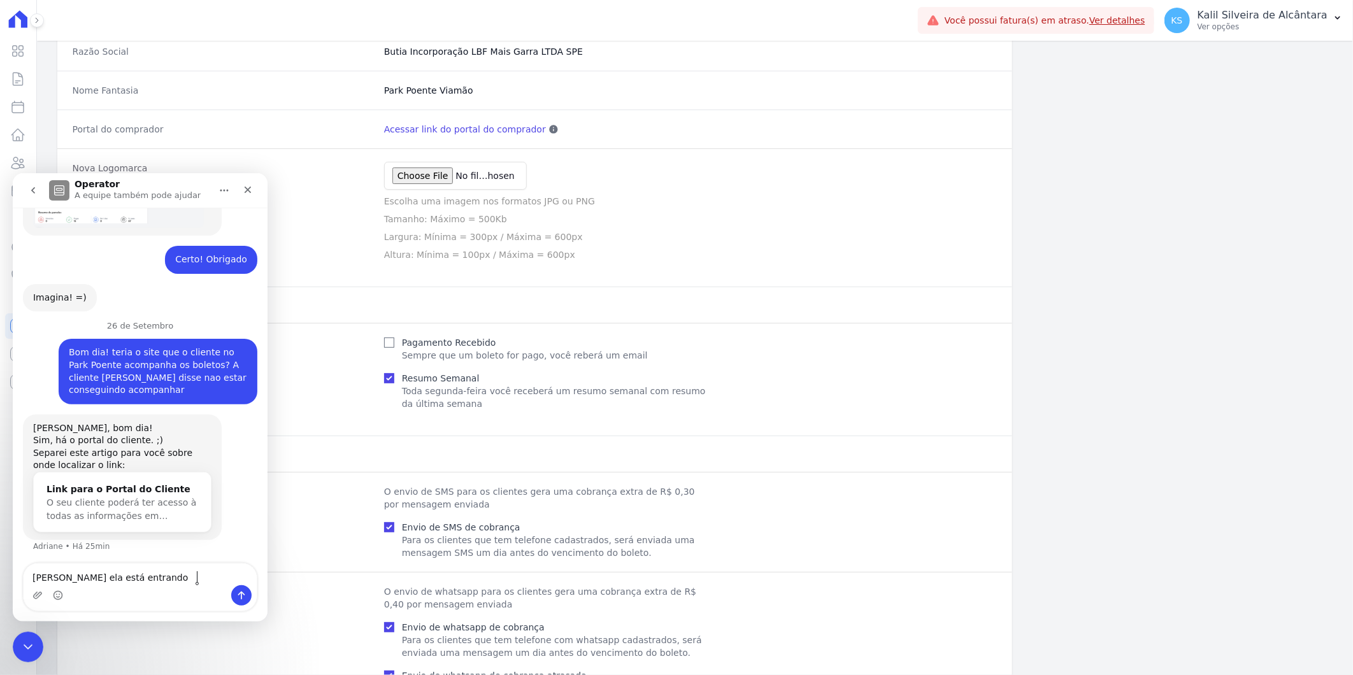
scroll to position [641, 0]
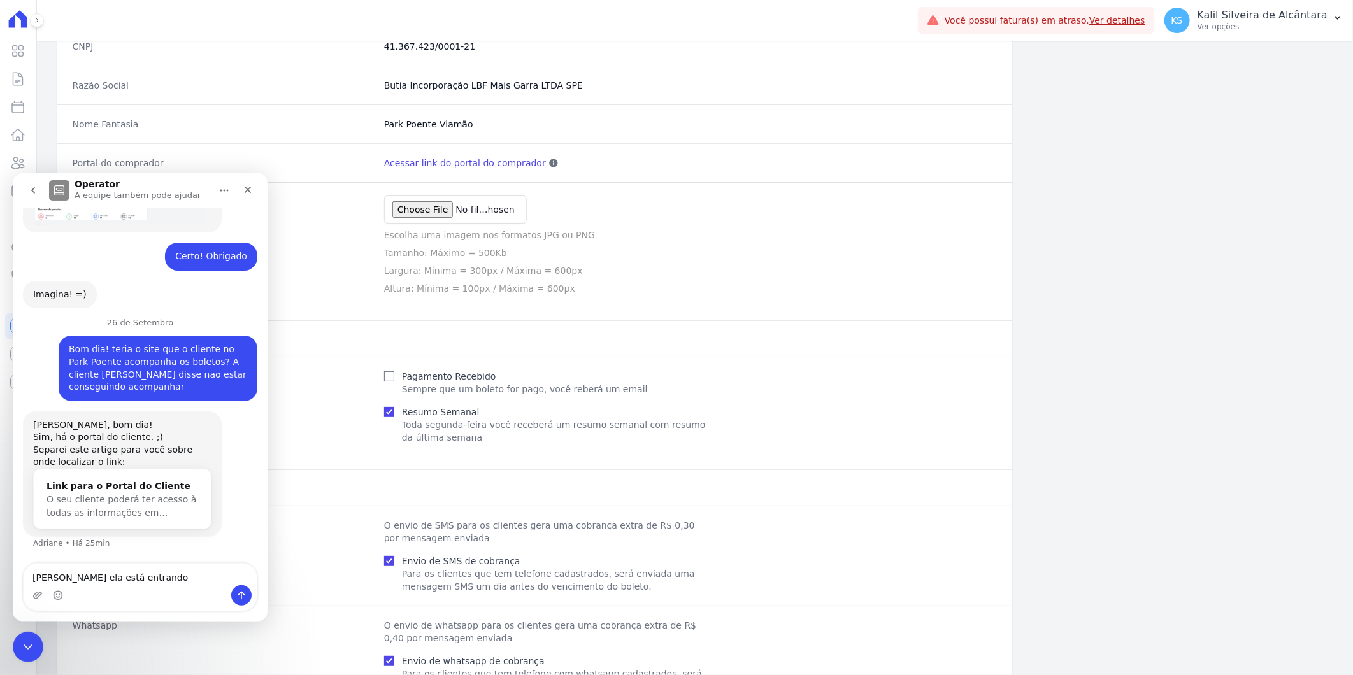
click at [482, 166] on link "Acessar link do portal do comprador" at bounding box center [465, 163] width 162 height 13
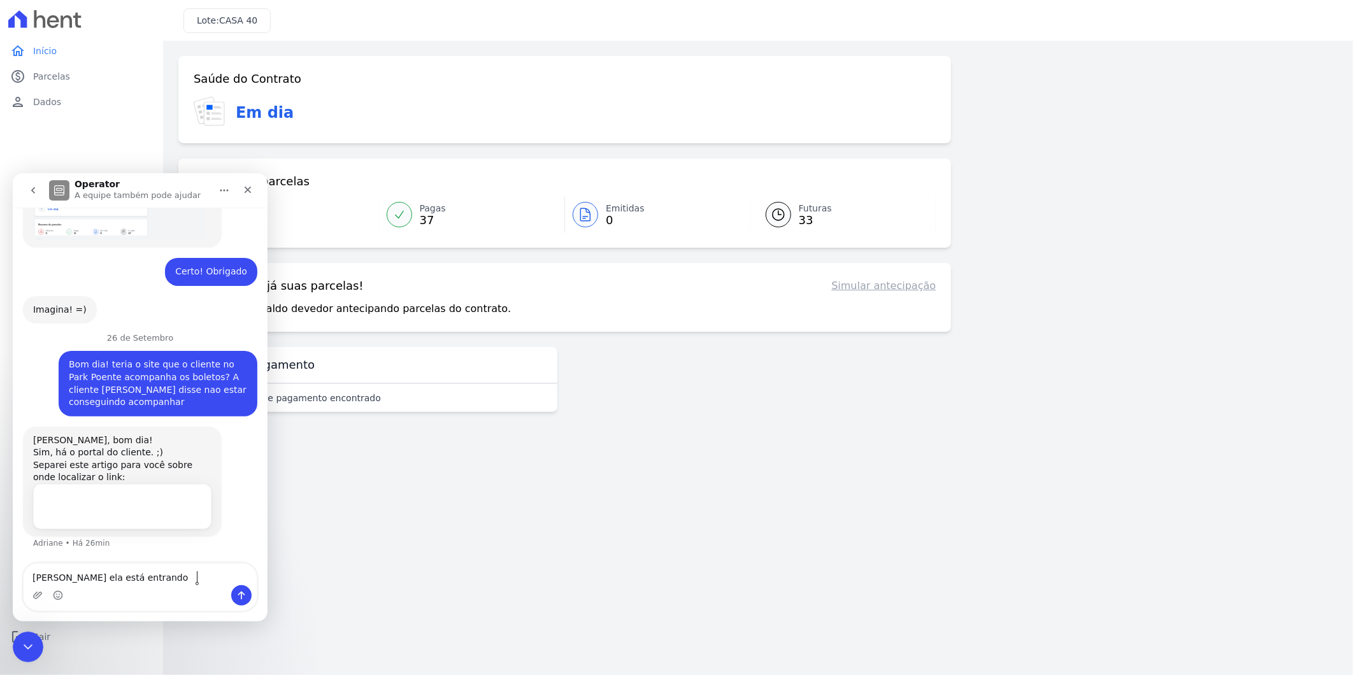
click at [271, 0] on div "Lote: CASA 40" at bounding box center [758, 20] width 1190 height 41
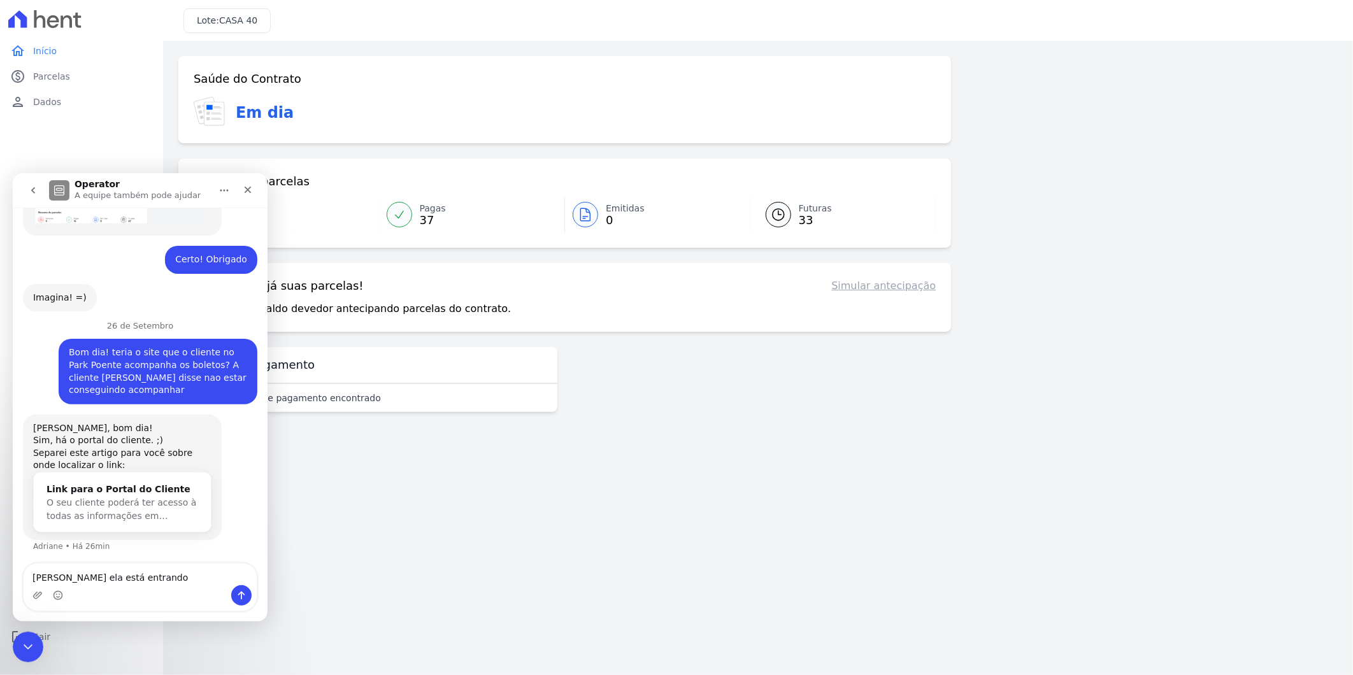
scroll to position [641, 0]
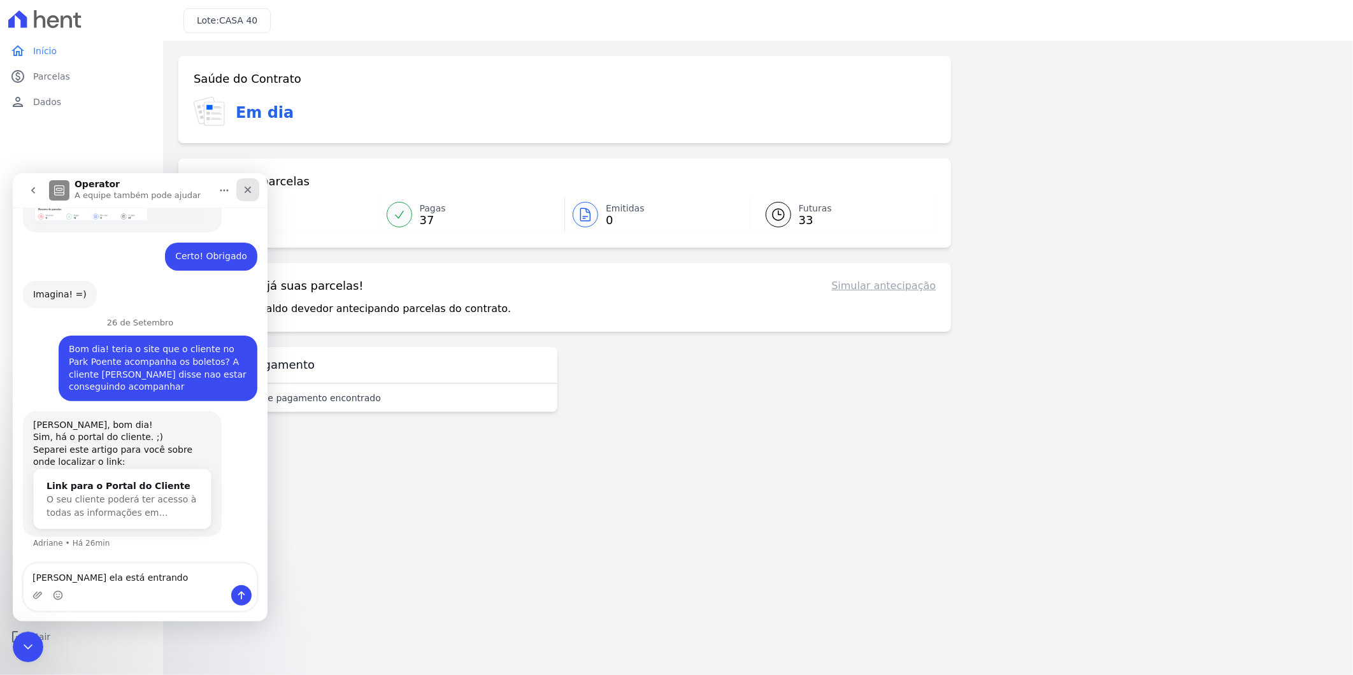
click at [251, 186] on icon "Fechar" at bounding box center [248, 189] width 10 height 10
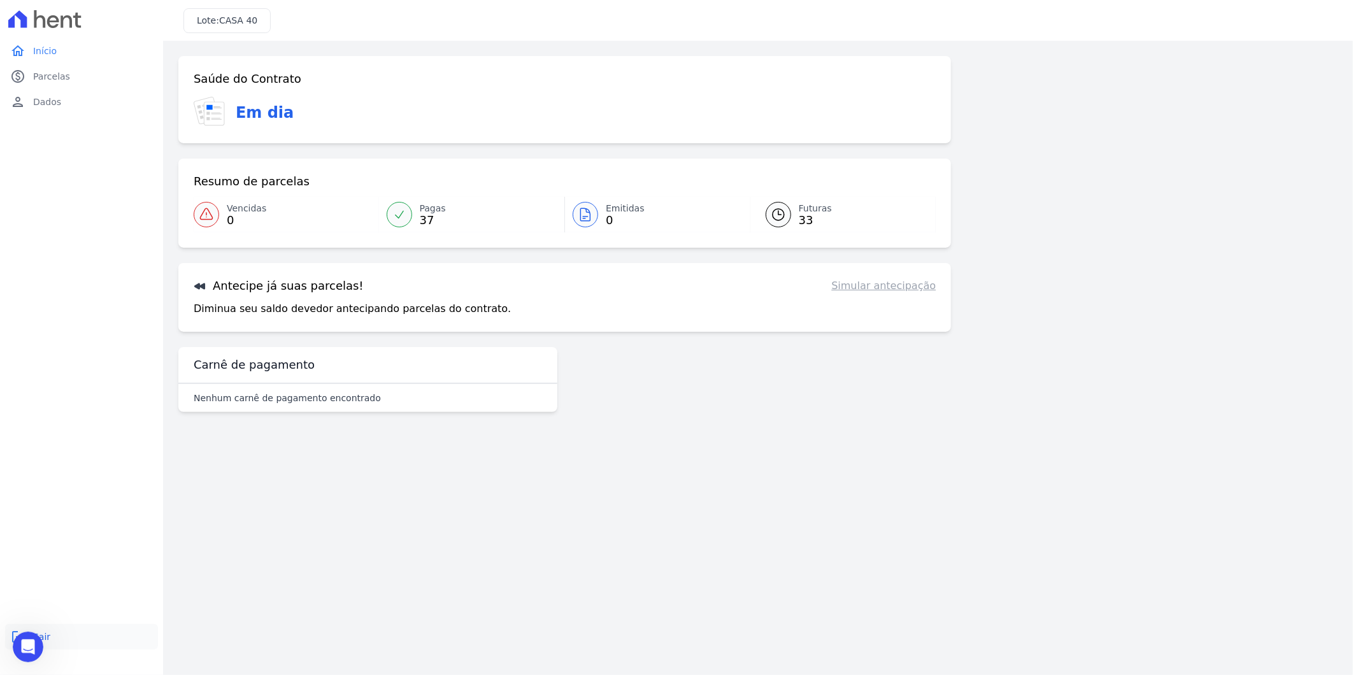
click at [52, 633] on link "logout Sair" at bounding box center [81, 636] width 153 height 25
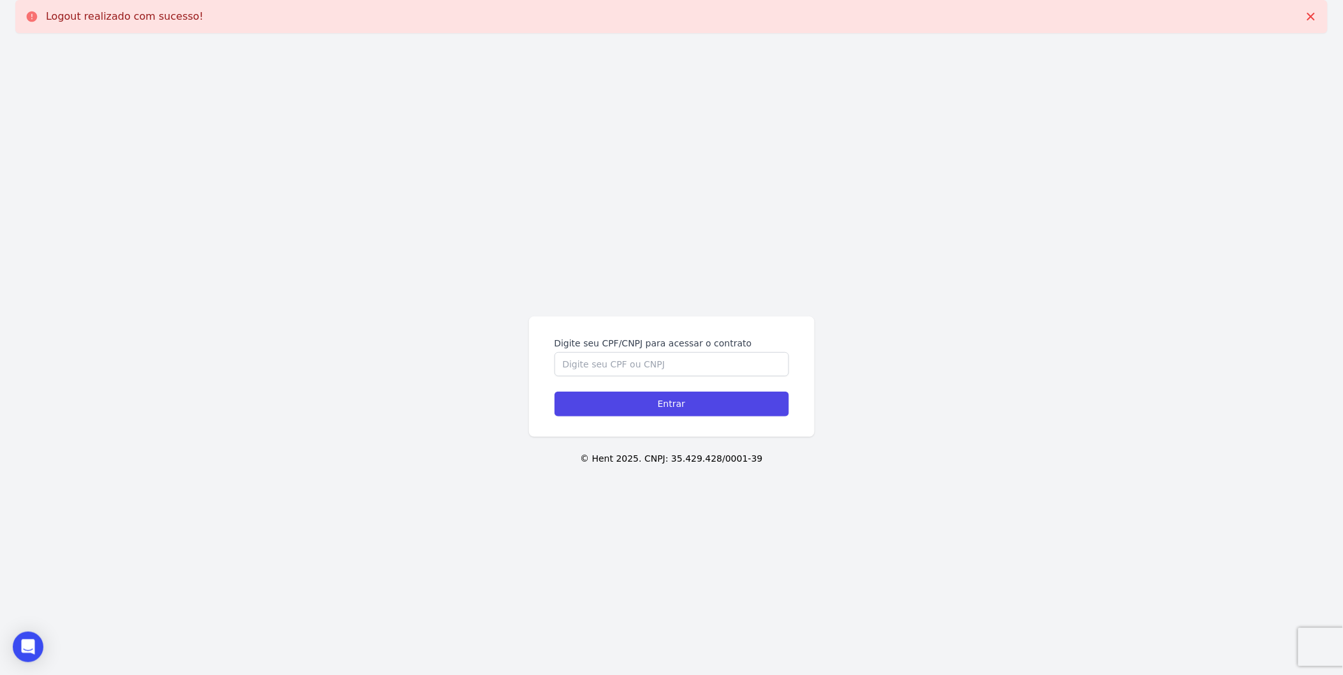
click at [693, 380] on form "Digite seu CPF/CNPJ para acessar o contrato Entrar" at bounding box center [671, 377] width 234 height 80
click at [696, 371] on input "Digite seu CPF/CNPJ para acessar o contrato" at bounding box center [671, 364] width 234 height 24
paste input "https://app.hent.com.br/public/contracts/f10ee03b-50dc-4206-9936-d2cd76db0a19"
type input "https://app.hent.com.br/public/contracts/f10ee03b-50dc-4206-9936-d2cd76db0a19"
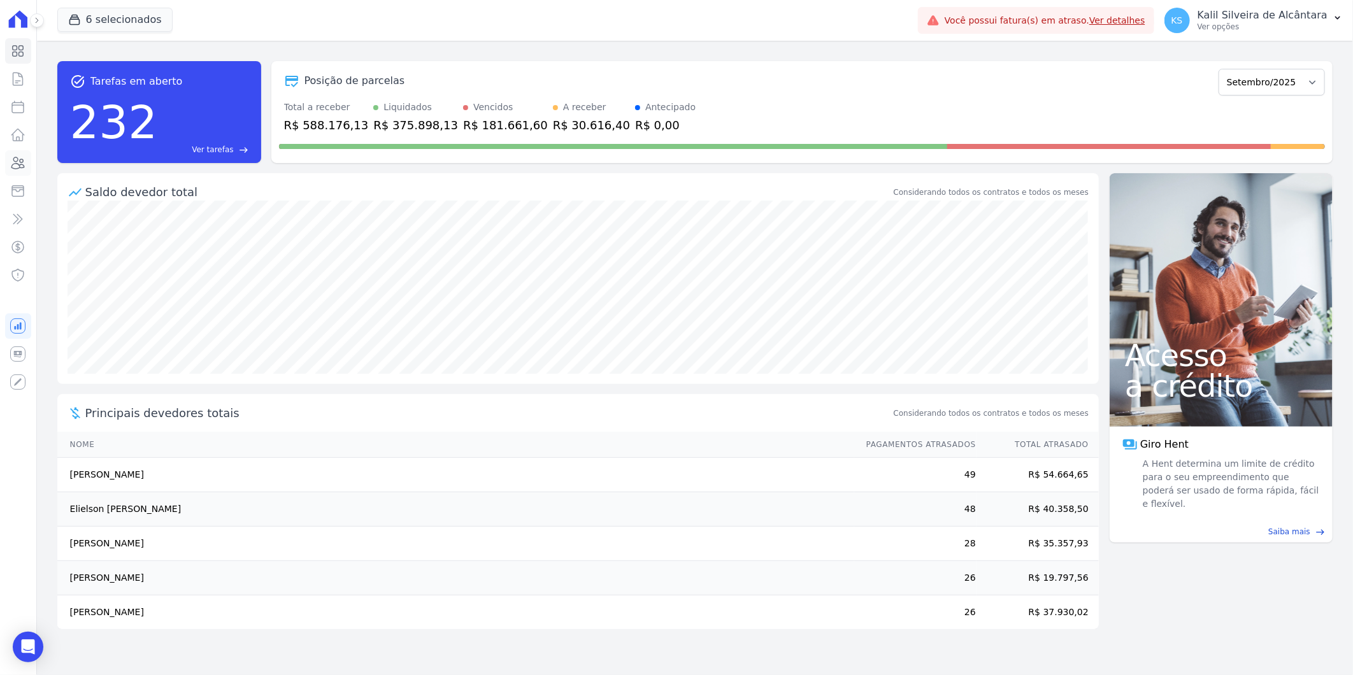
click at [24, 174] on link "Clientes" at bounding box center [18, 162] width 26 height 25
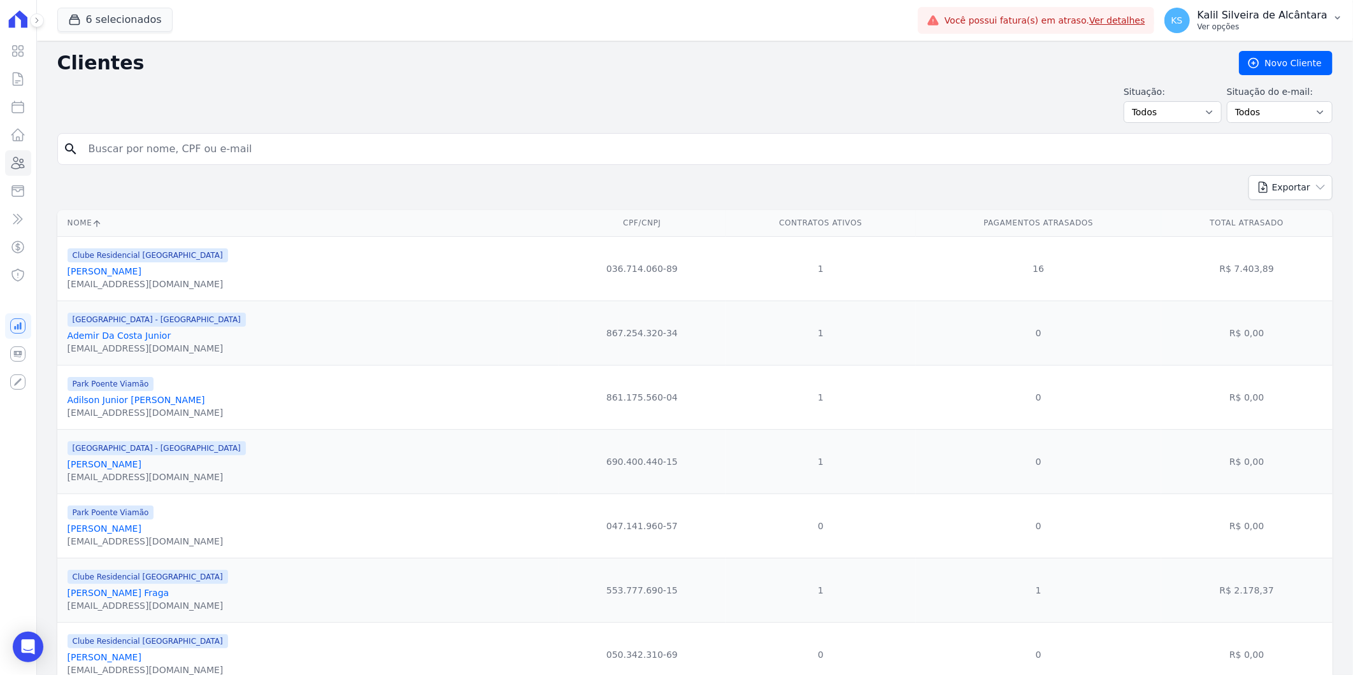
drag, startPoint x: 1273, startPoint y: 18, endPoint x: 1278, endPoint y: 31, distance: 13.7
click at [1273, 18] on p "Kalil Silveira de Alcântara" at bounding box center [1263, 15] width 130 height 13
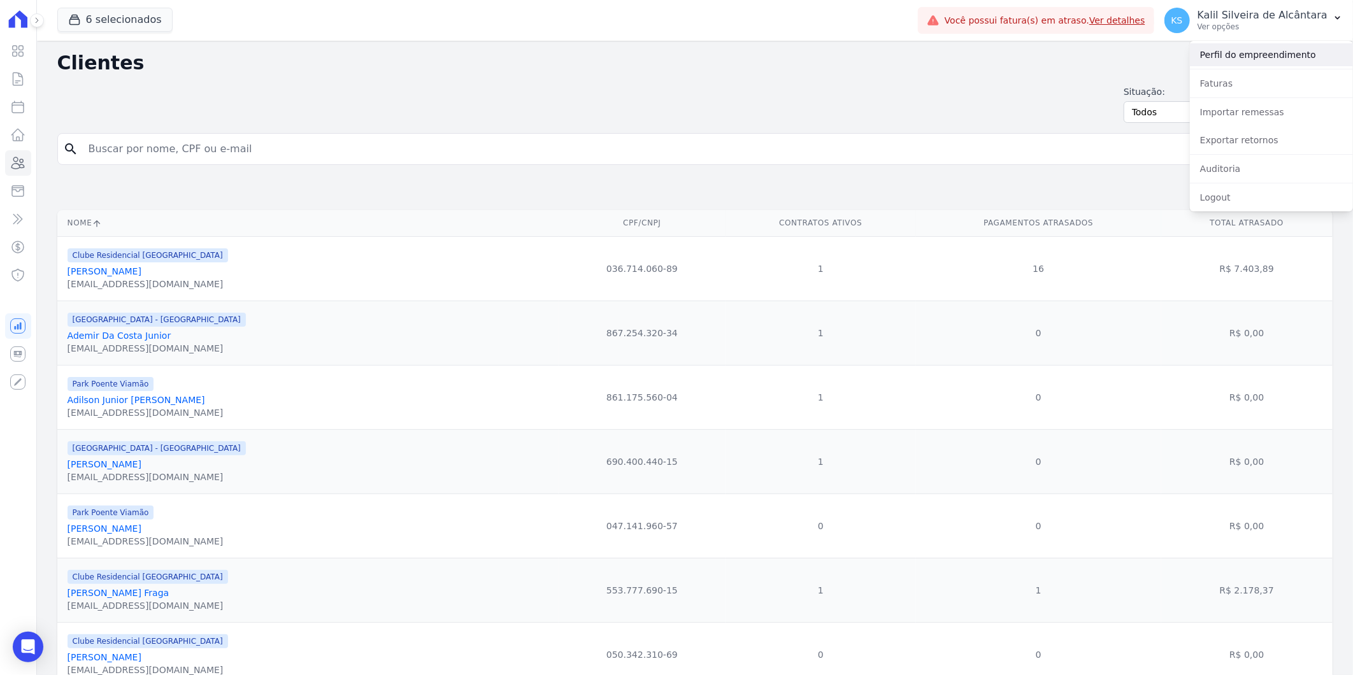
click at [1260, 59] on link "Perfil do empreendimento" at bounding box center [1271, 54] width 163 height 23
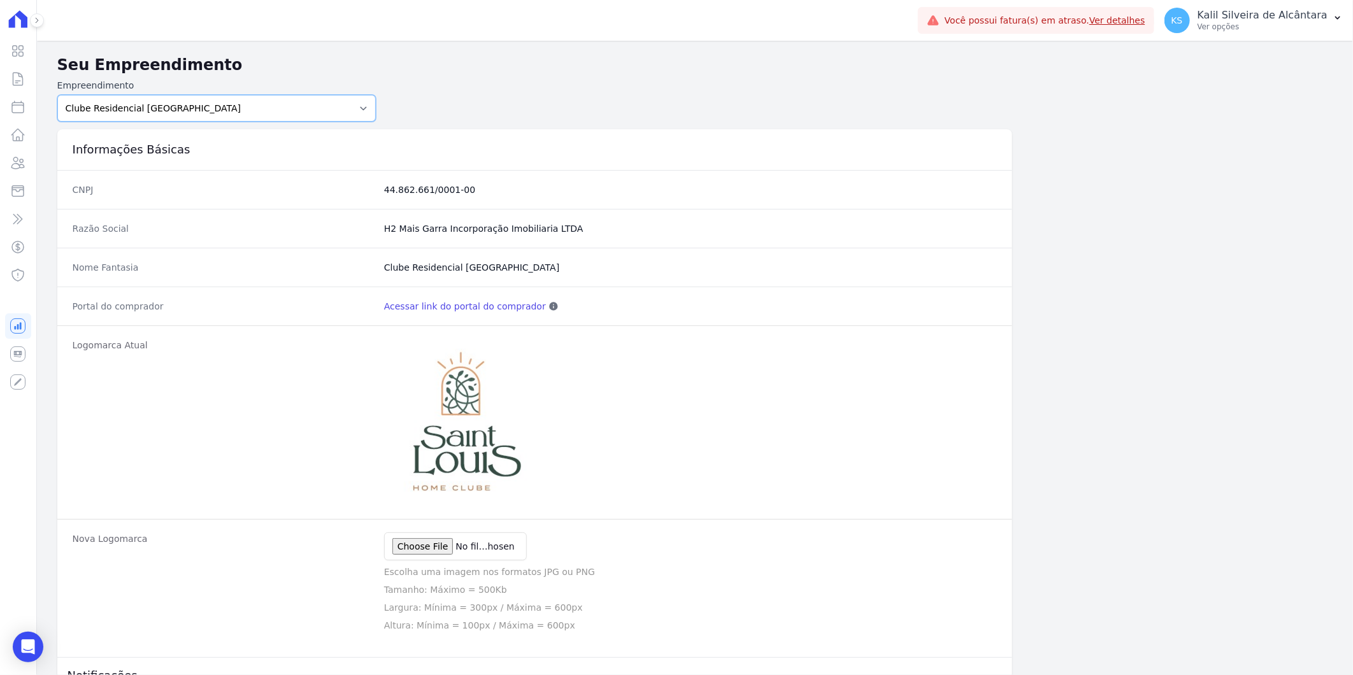
click at [253, 121] on select "Art Park - [GEOGRAPHIC_DATA] - [GEOGRAPHIC_DATA] - JPI Clube Residencial [GEOGR…" at bounding box center [216, 108] width 319 height 27
select select "bb4f9d9f-12c7-4ae8-bc2e-9e19481730b1"
click at [57, 95] on select "Art Park - [GEOGRAPHIC_DATA] - [GEOGRAPHIC_DATA] - JPI Clube Residencial [GEOGR…" at bounding box center [216, 108] width 319 height 27
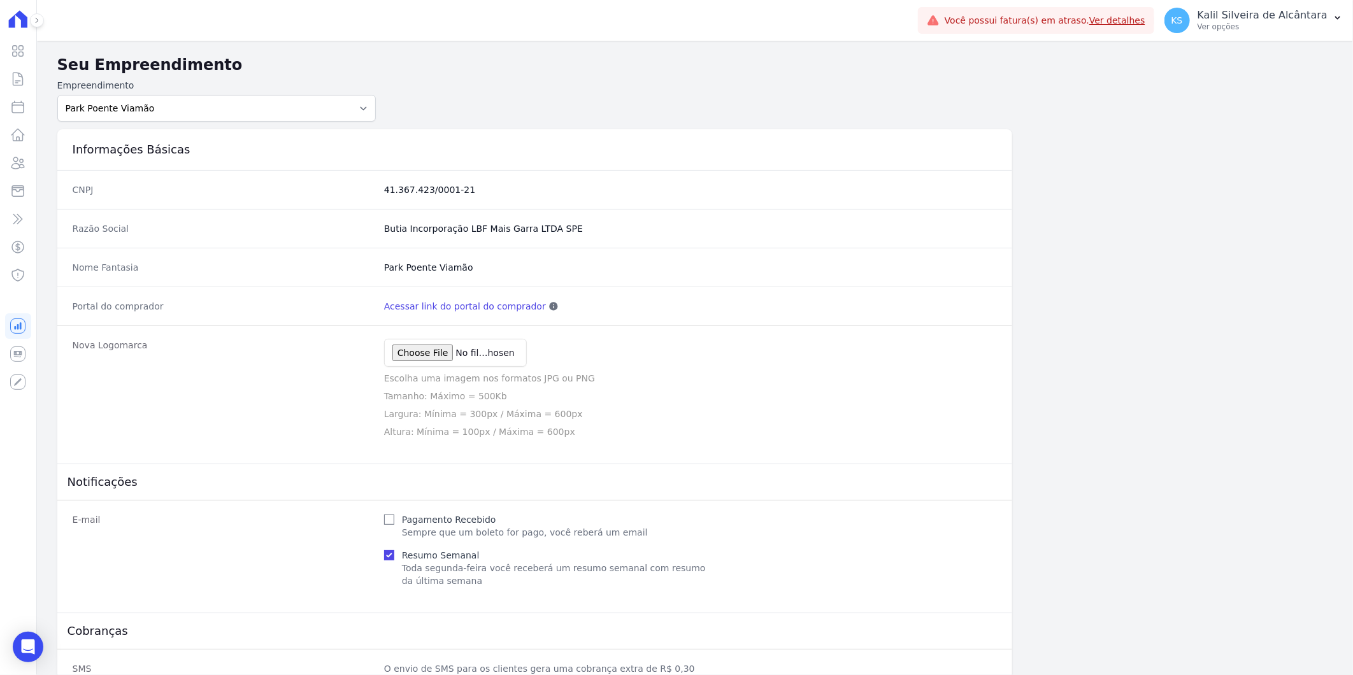
click at [441, 304] on link "Acessar link do portal do comprador" at bounding box center [465, 306] width 162 height 13
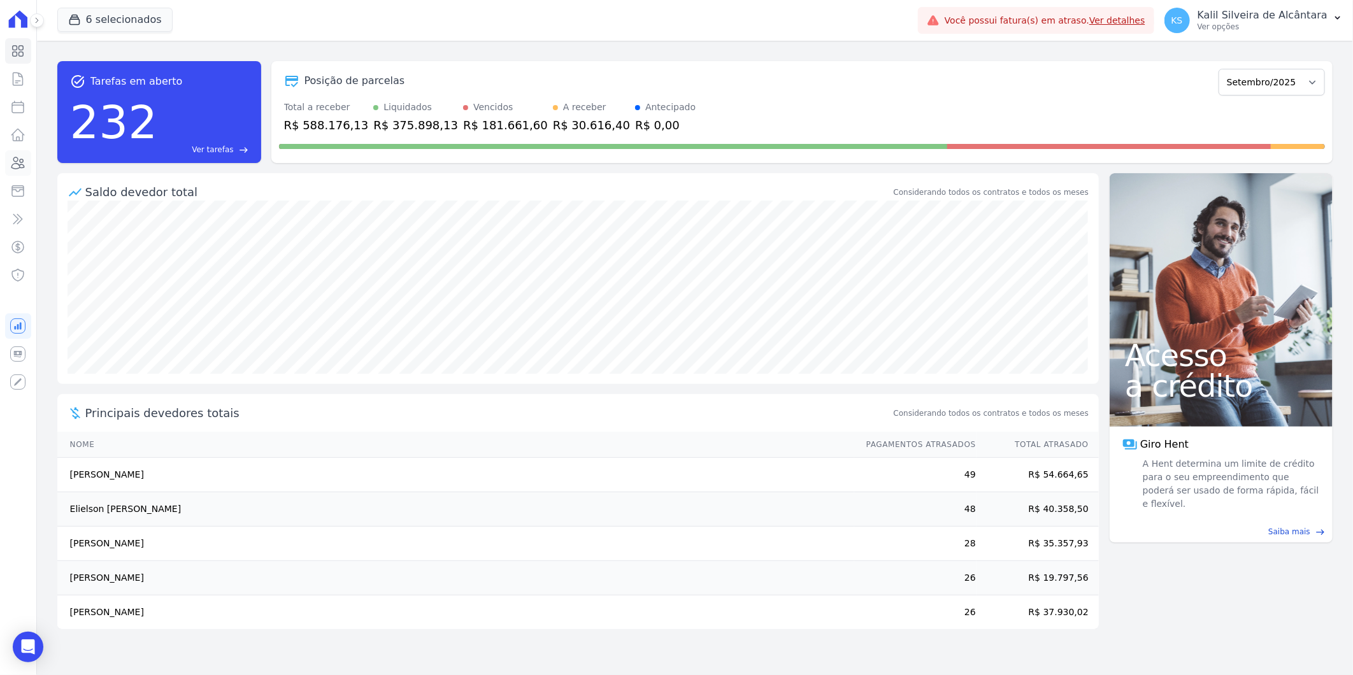
click at [22, 160] on icon at bounding box center [17, 162] width 15 height 15
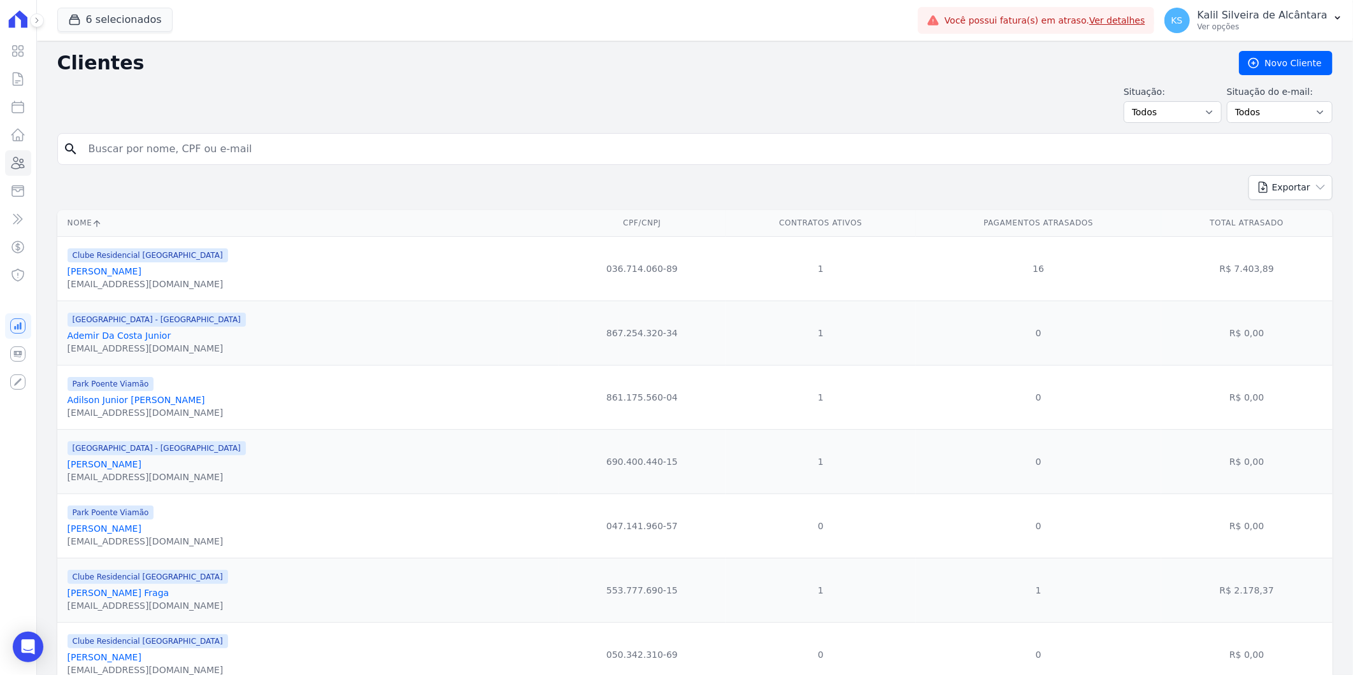
click at [323, 160] on input "search" at bounding box center [704, 148] width 1246 height 25
paste input "[PERSON_NAME]"
type input "[PERSON_NAME]"
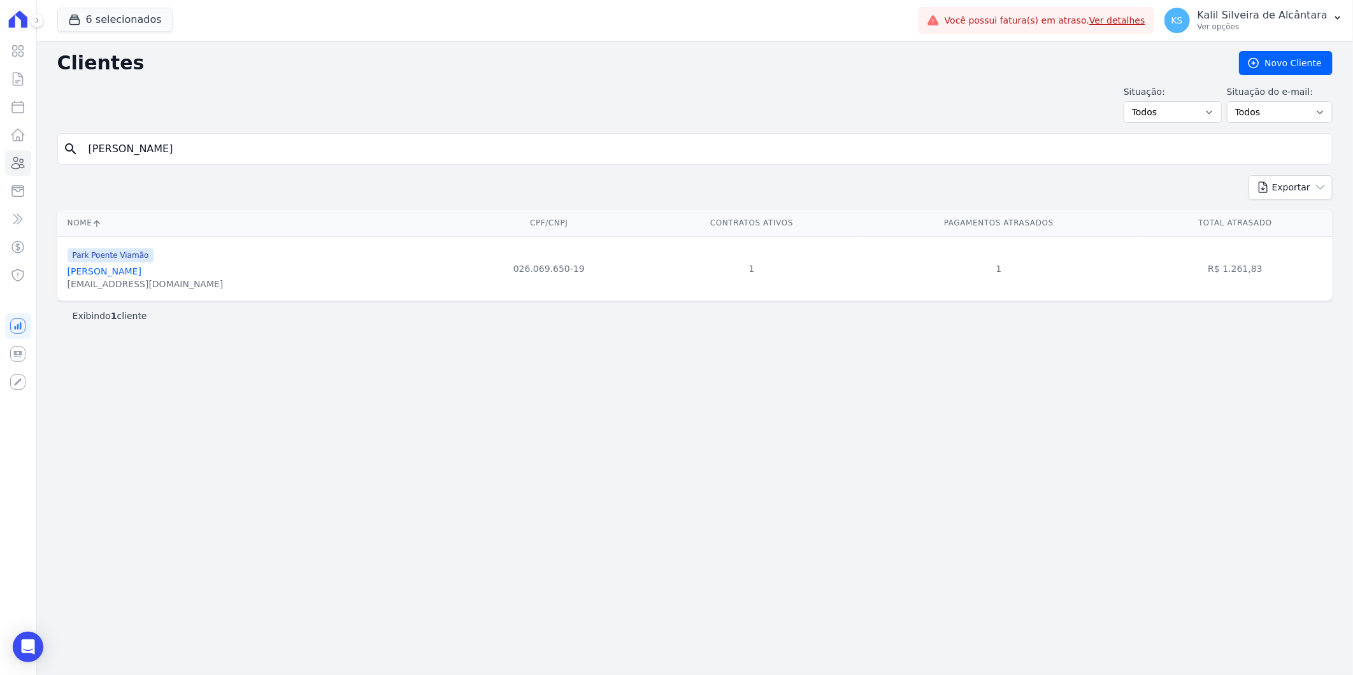
click at [106, 275] on link "[PERSON_NAME]" at bounding box center [105, 271] width 74 height 10
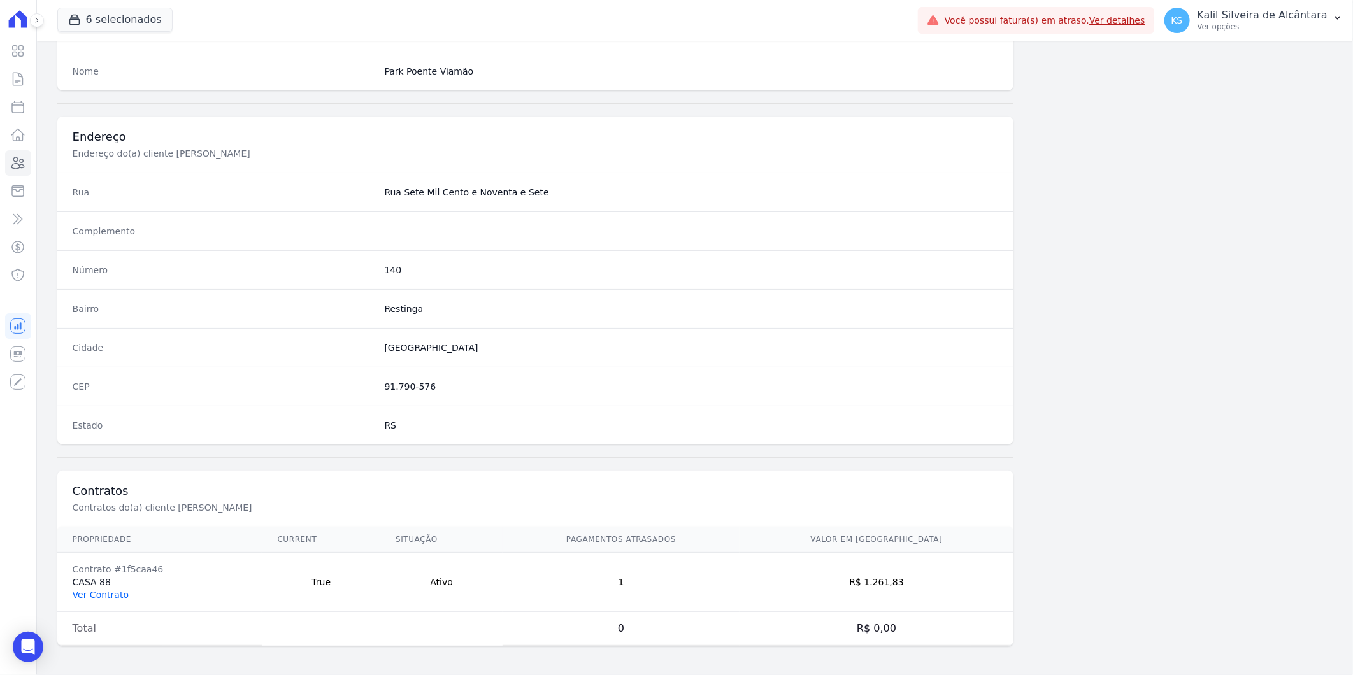
scroll to position [519, 0]
click at [87, 588] on link "Ver Contrato" at bounding box center [101, 593] width 56 height 10
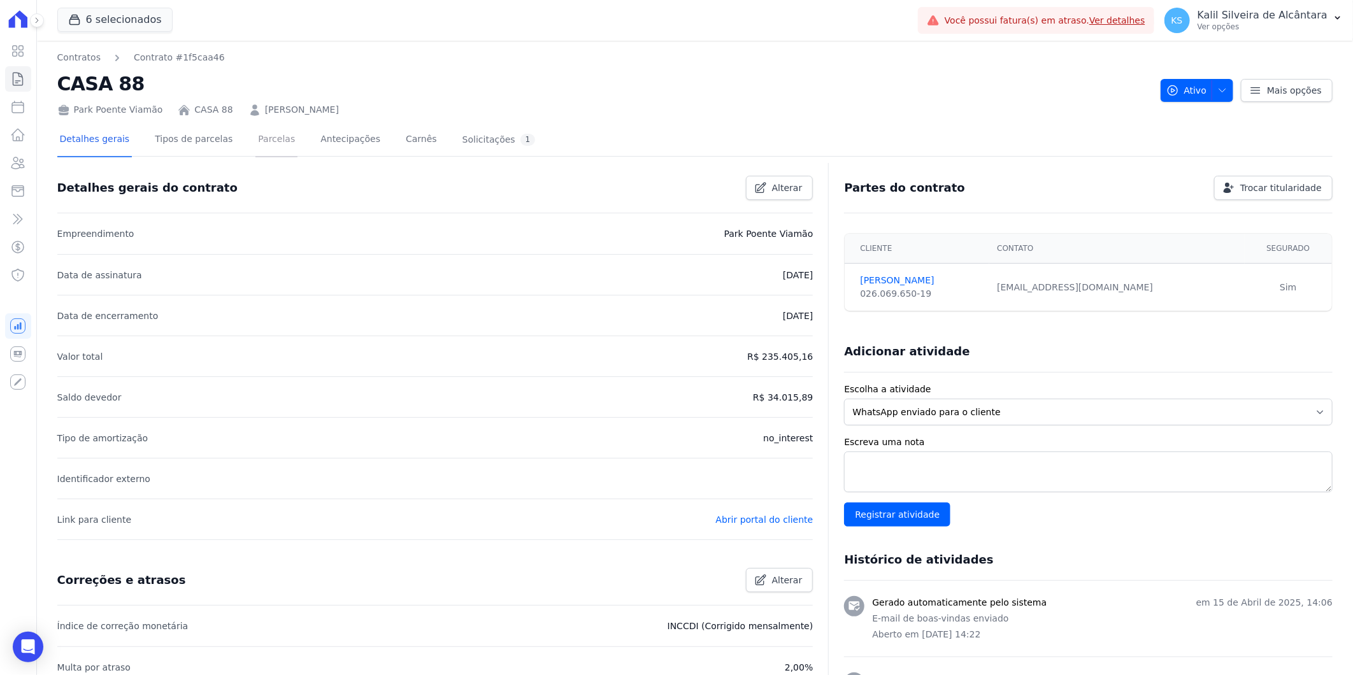
click at [276, 136] on link "Parcelas" at bounding box center [277, 141] width 42 height 34
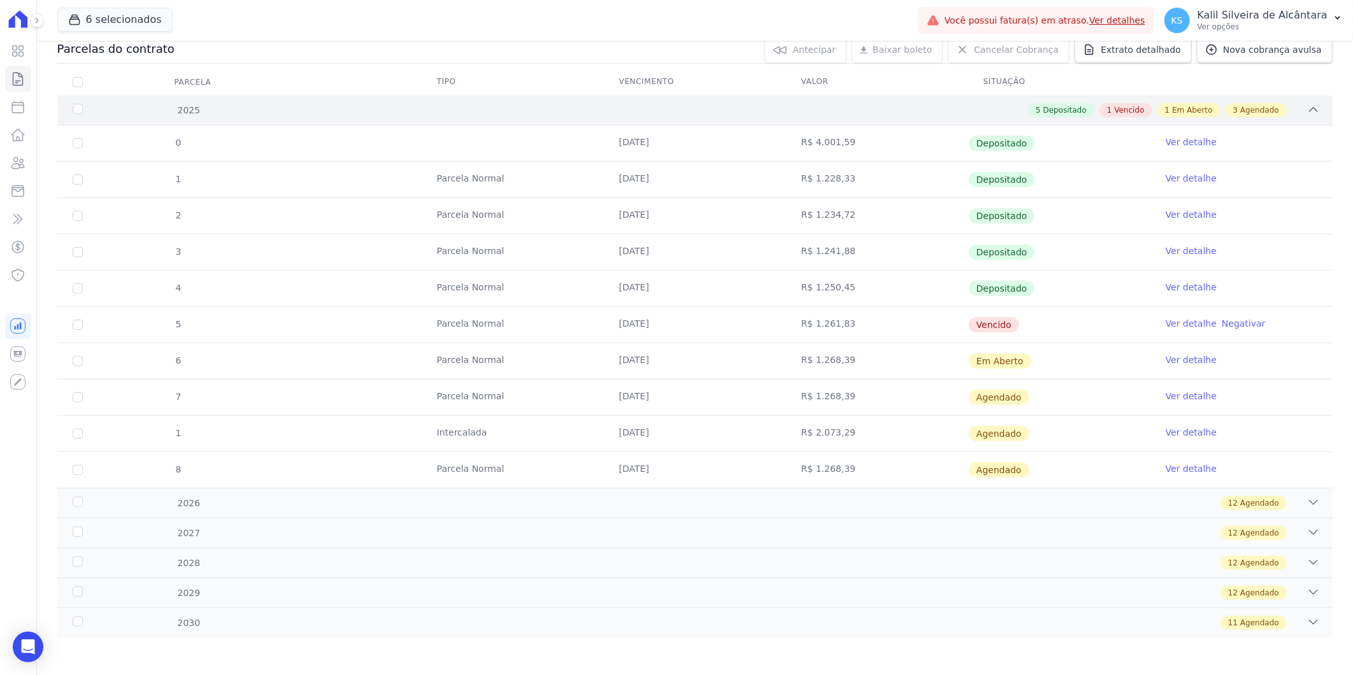
scroll to position [144, 0]
click at [557, 322] on tr "5 [GEOGRAPHIC_DATA] [DATE] R$ 1.261,83 [GEOGRAPHIC_DATA] Ver detalhe Negativar" at bounding box center [695, 324] width 1276 height 36
click at [21, 157] on icon at bounding box center [17, 162] width 15 height 15
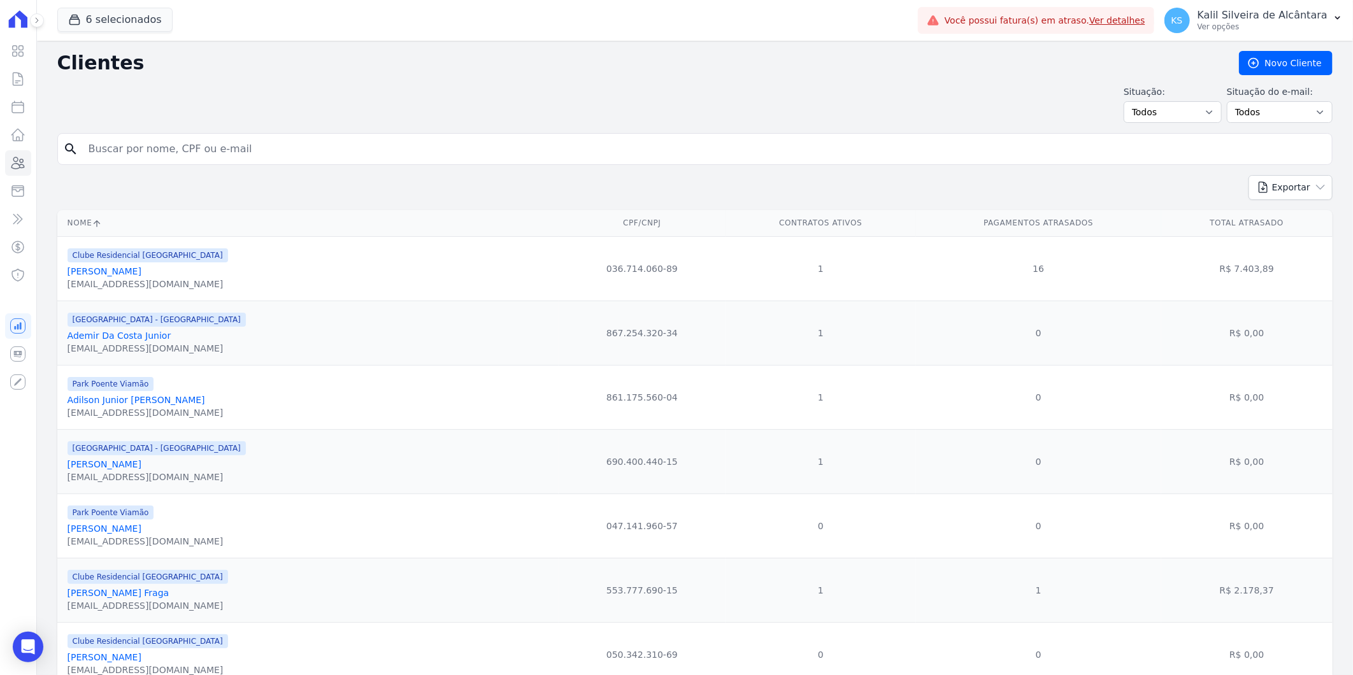
click at [153, 142] on input "search" at bounding box center [704, 148] width 1246 height 25
paste input "[PERSON_NAME]"
type input "[PERSON_NAME]"
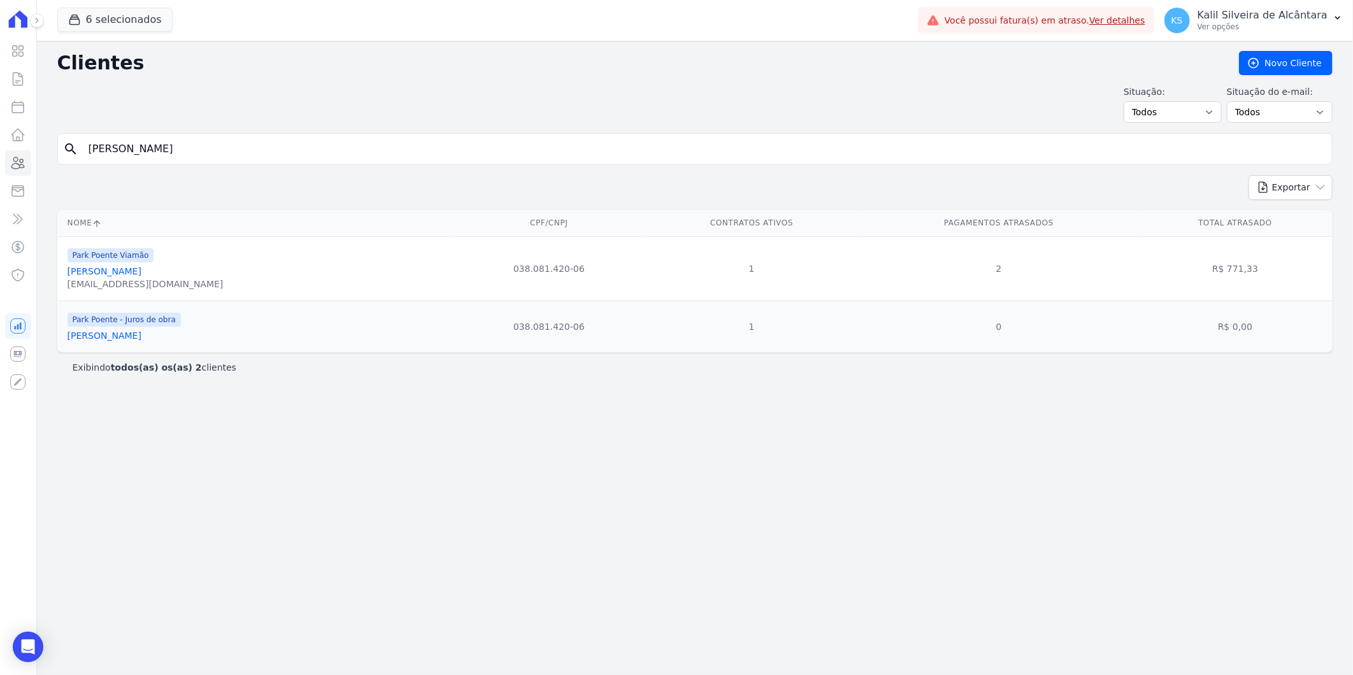
click at [138, 268] on link "[PERSON_NAME]" at bounding box center [105, 271] width 74 height 10
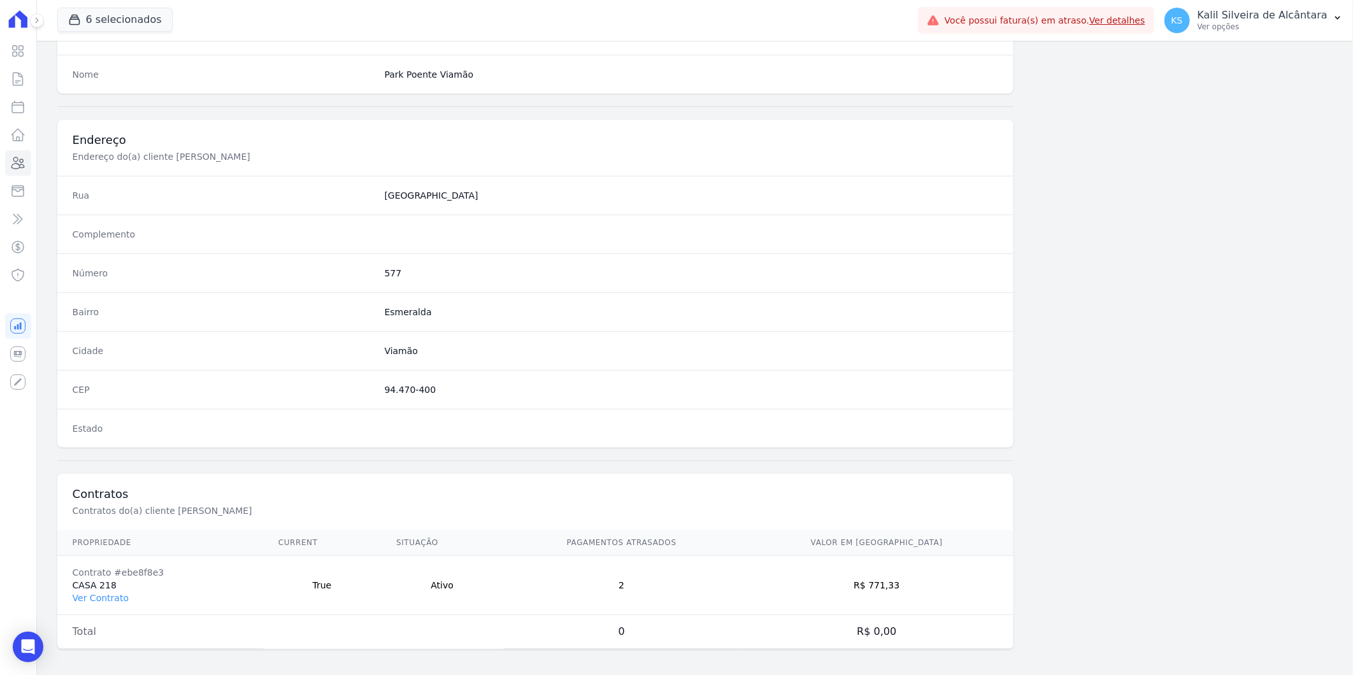
scroll to position [519, 0]
click at [102, 600] on td "Contrato #ebe8f8e3 CASA 218 Ver Contrato" at bounding box center [160, 580] width 206 height 59
click at [100, 596] on link "Ver Contrato" at bounding box center [101, 593] width 56 height 10
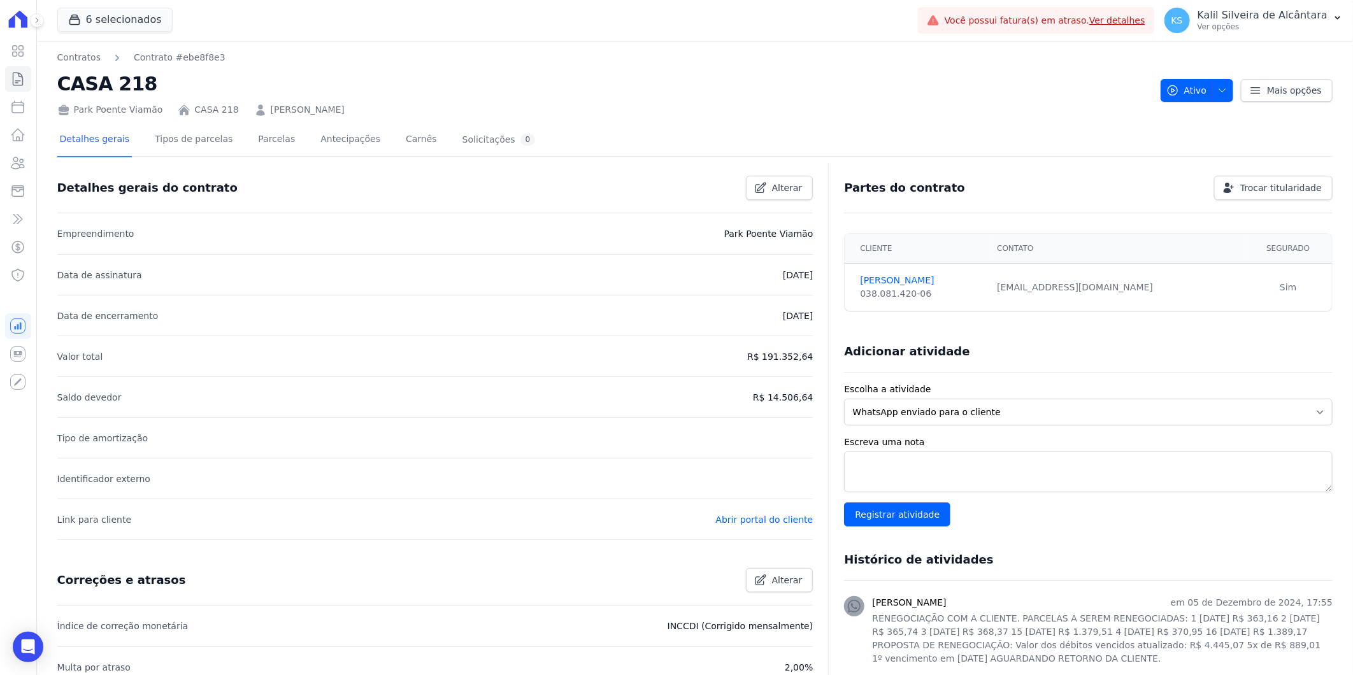
click at [234, 143] on div "Detalhes gerais Tipos de parcelas [GEOGRAPHIC_DATA] Antecipações Carnês Solicit…" at bounding box center [297, 141] width 481 height 34
click at [264, 147] on link "Parcelas" at bounding box center [277, 141] width 42 height 34
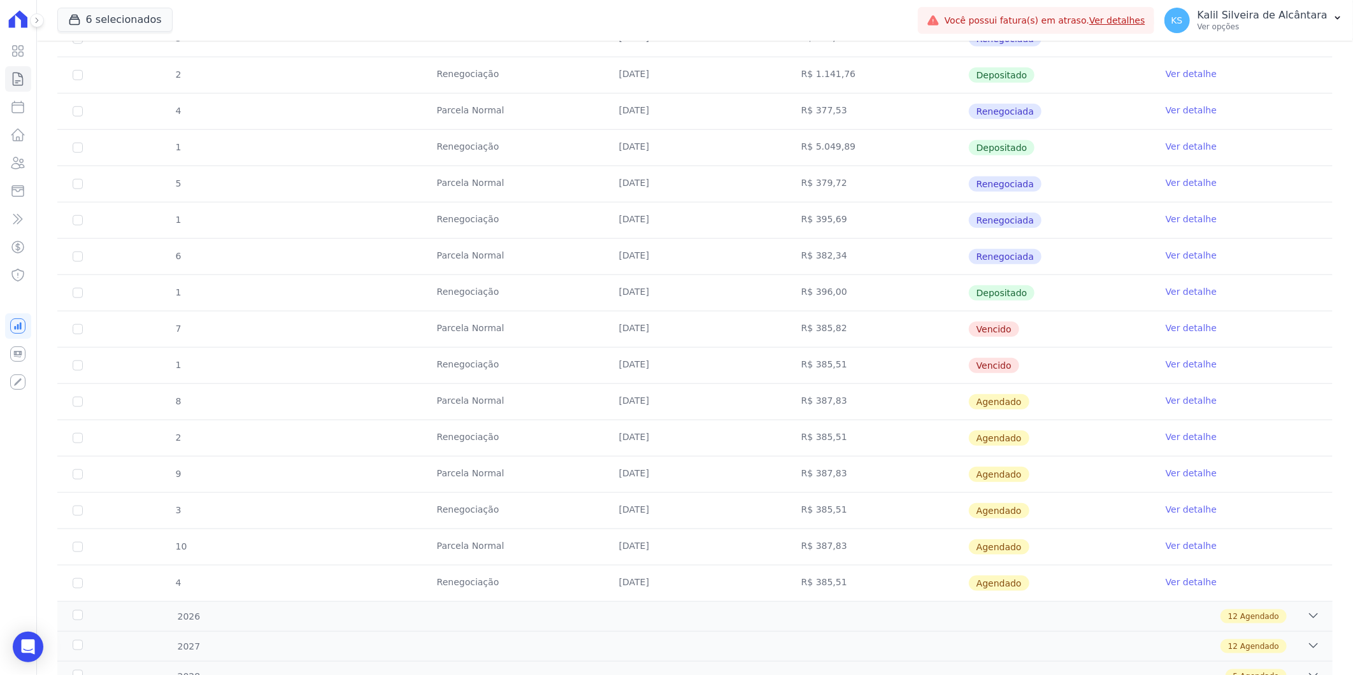
scroll to position [637, 0]
click at [19, 168] on icon at bounding box center [18, 162] width 13 height 11
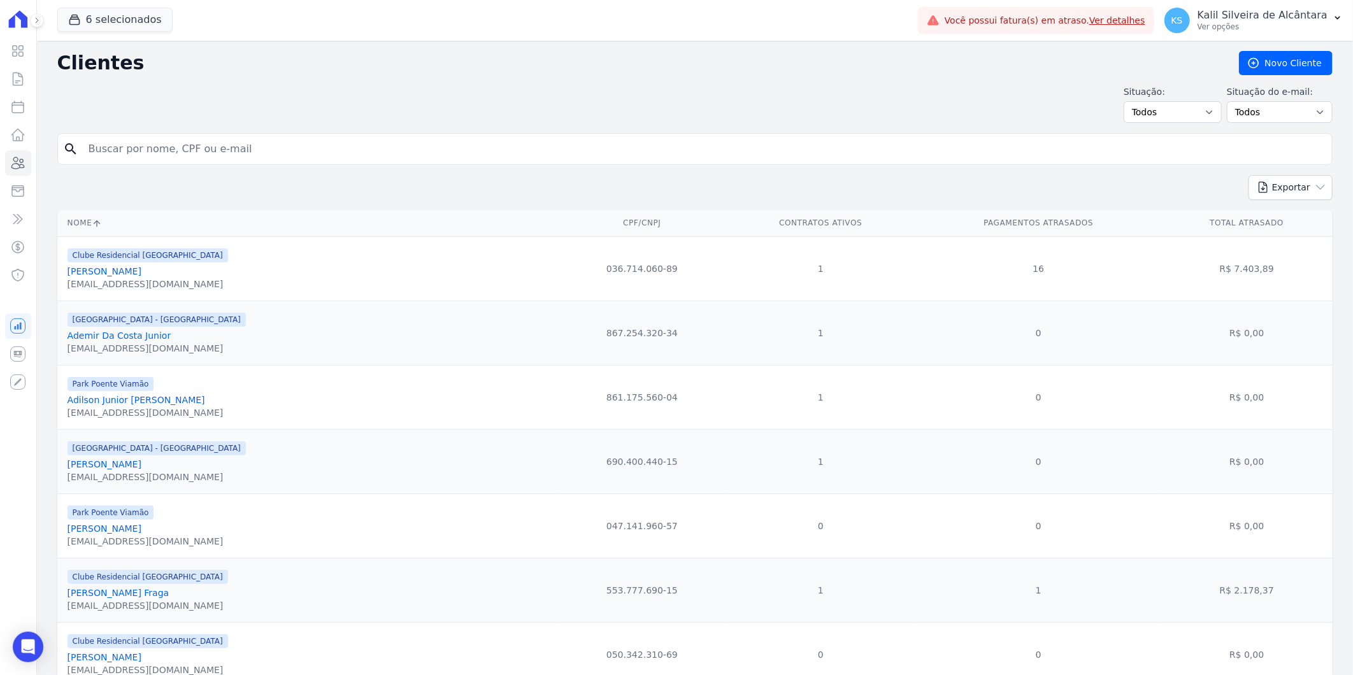
click at [256, 141] on input "search" at bounding box center [704, 148] width 1246 height 25
paste input "[PERSON_NAME]"
type input "[PERSON_NAME]"
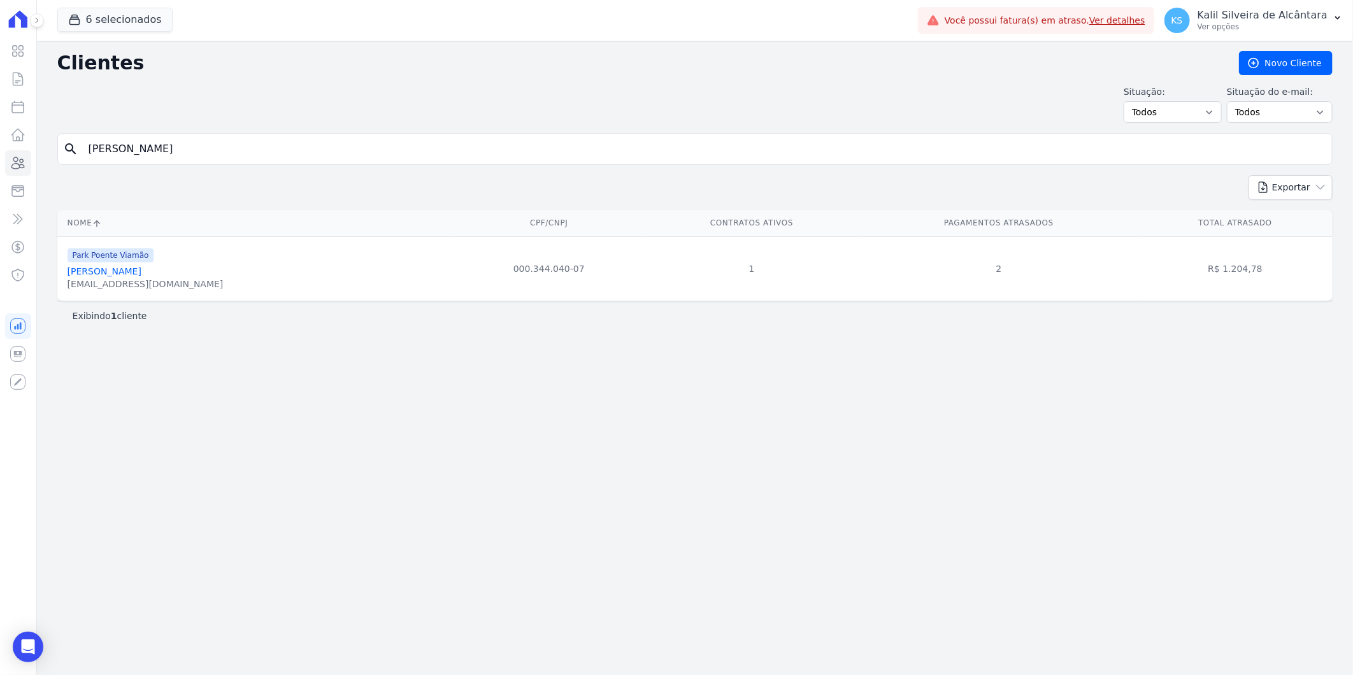
click at [115, 268] on link "[PERSON_NAME]" at bounding box center [105, 271] width 74 height 10
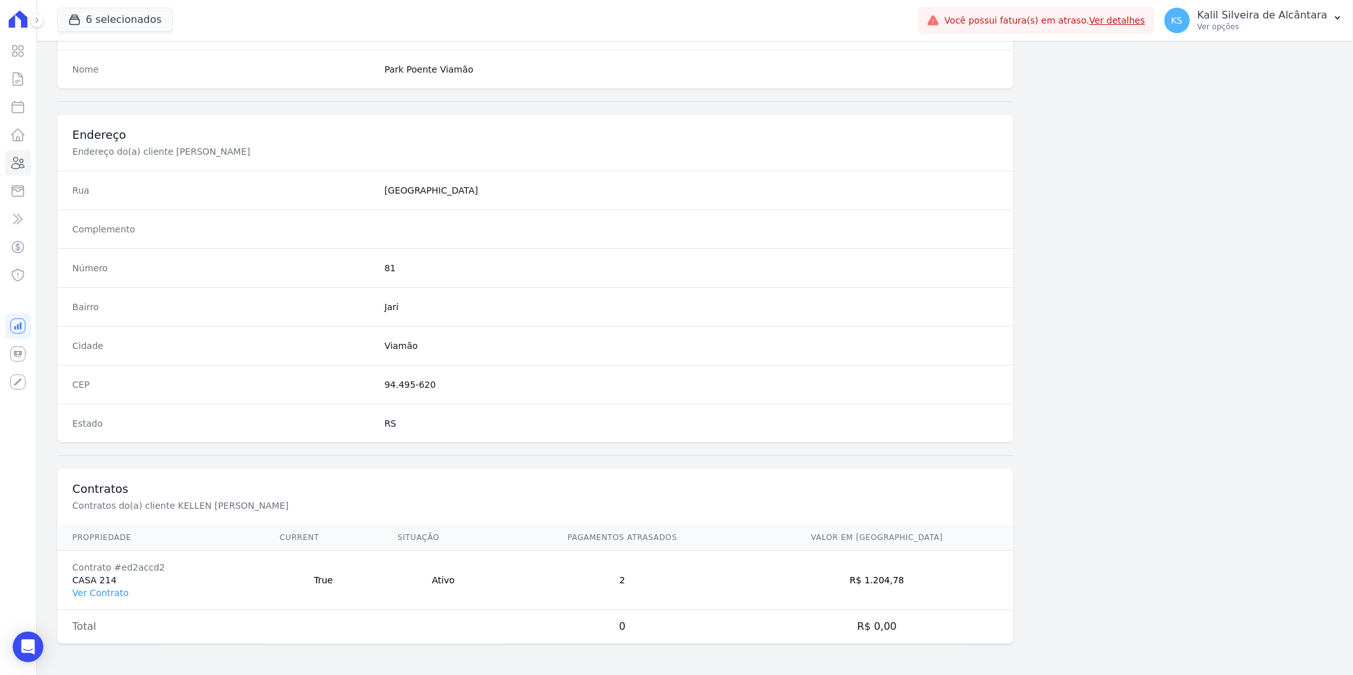
scroll to position [519, 0]
click at [103, 589] on link "Ver Contrato" at bounding box center [101, 593] width 56 height 10
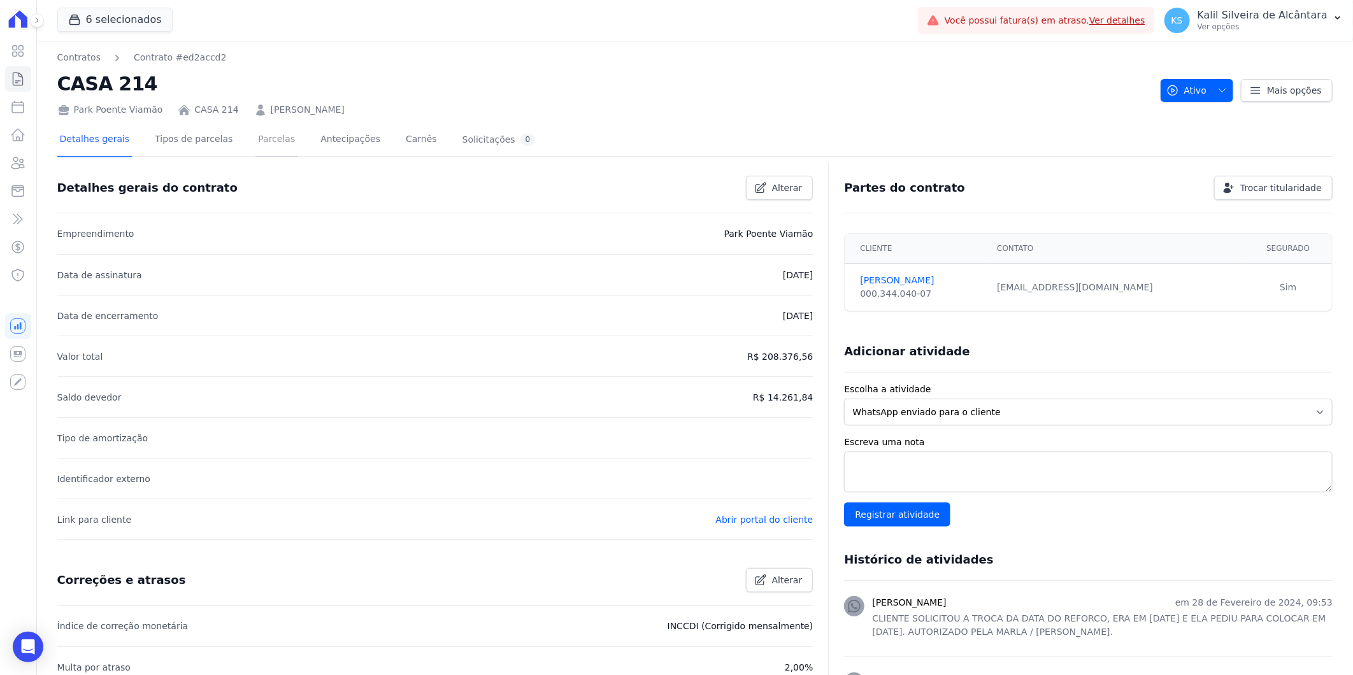
click at [263, 143] on link "Parcelas" at bounding box center [277, 141] width 42 height 34
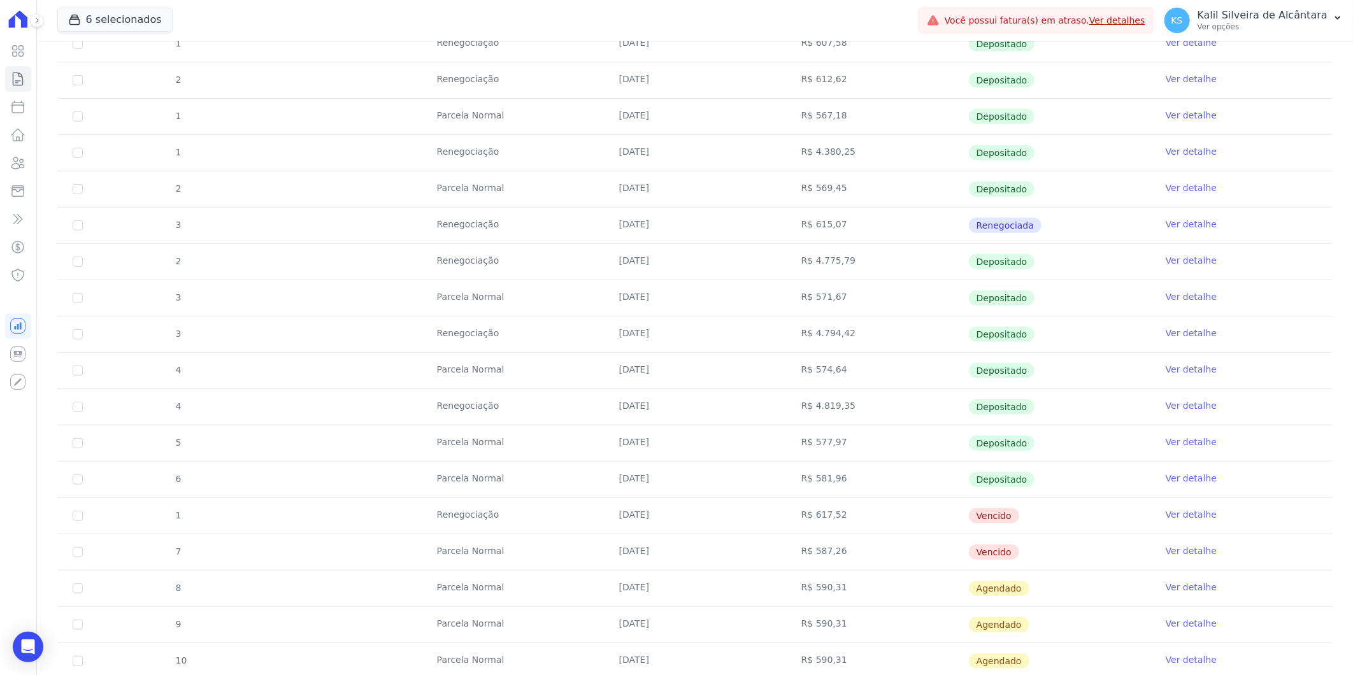
scroll to position [551, 0]
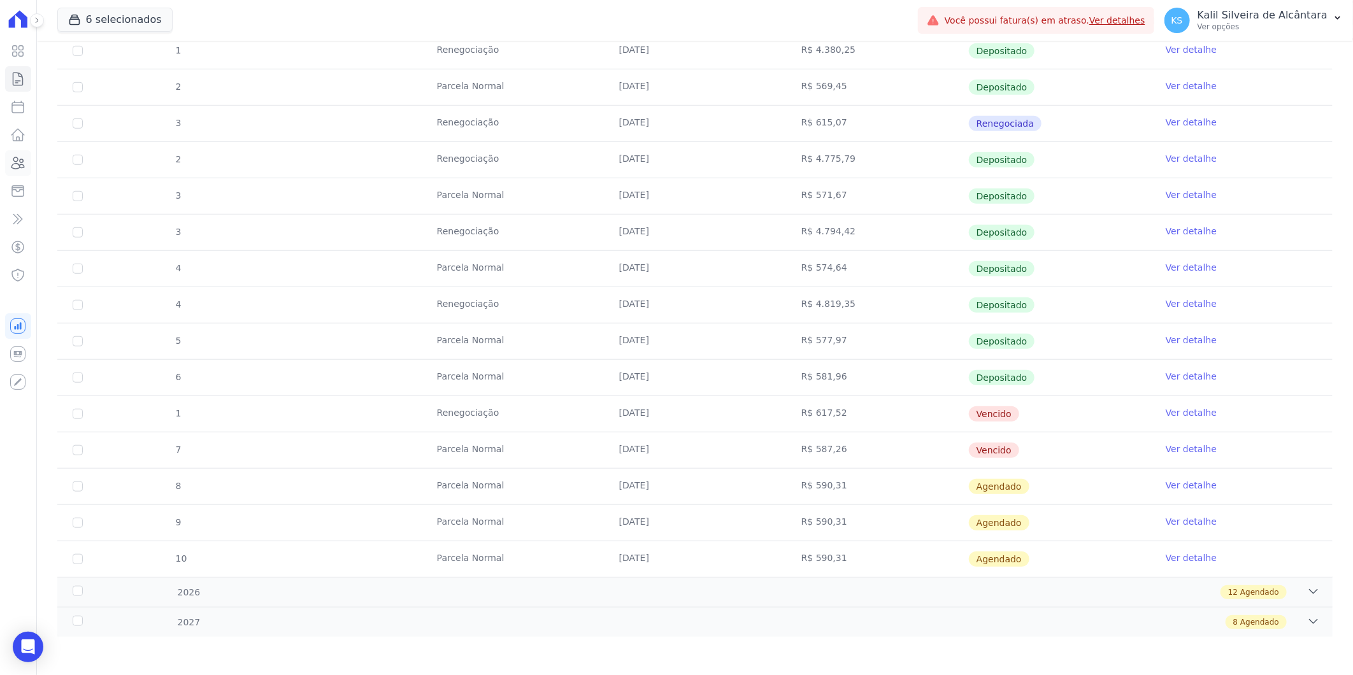
click at [15, 169] on icon at bounding box center [17, 162] width 15 height 15
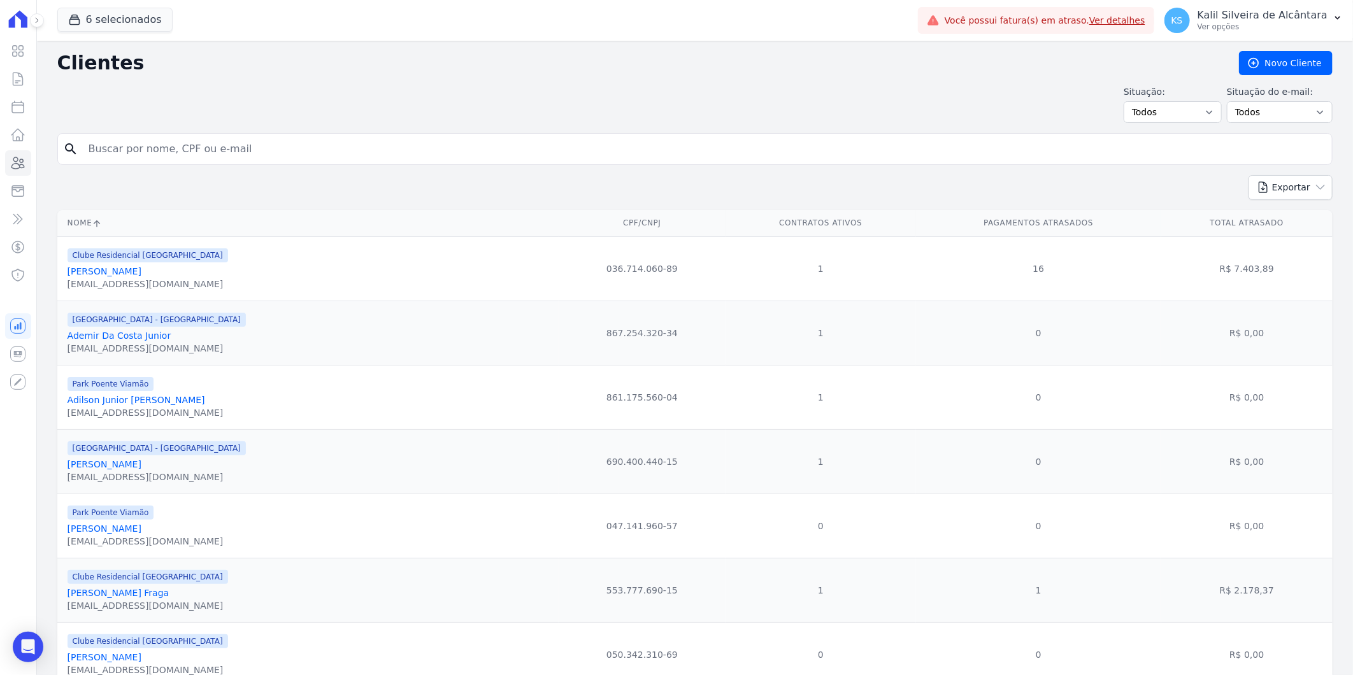
click at [158, 157] on input "search" at bounding box center [704, 148] width 1246 height 25
paste input "[PERSON_NAME]"
type input "[PERSON_NAME]"
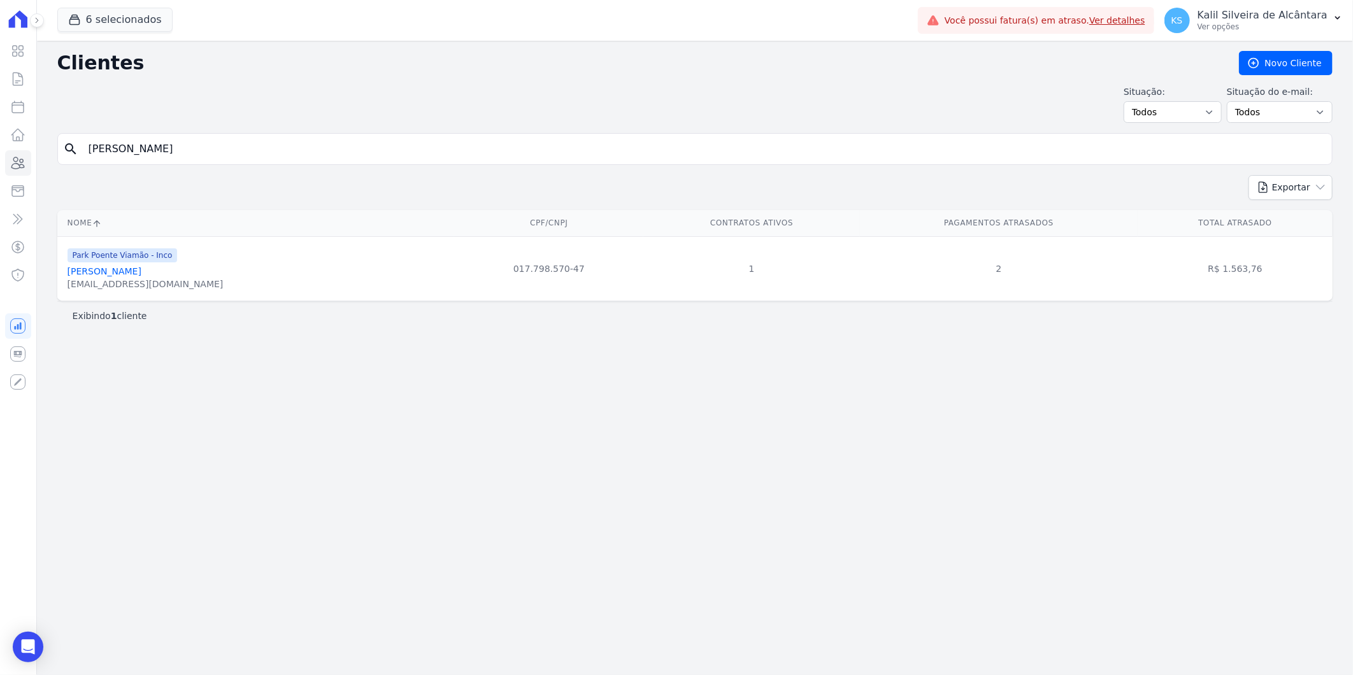
click at [124, 276] on link "[PERSON_NAME]" at bounding box center [105, 271] width 74 height 10
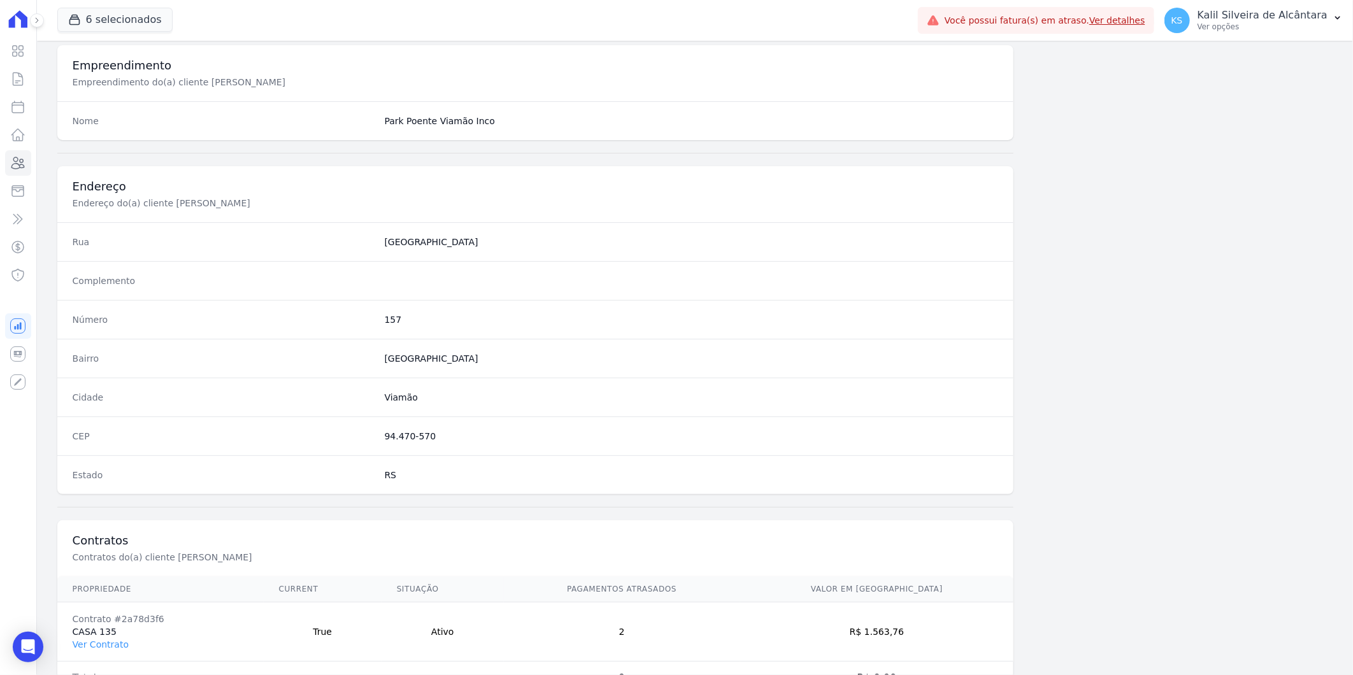
scroll to position [519, 0]
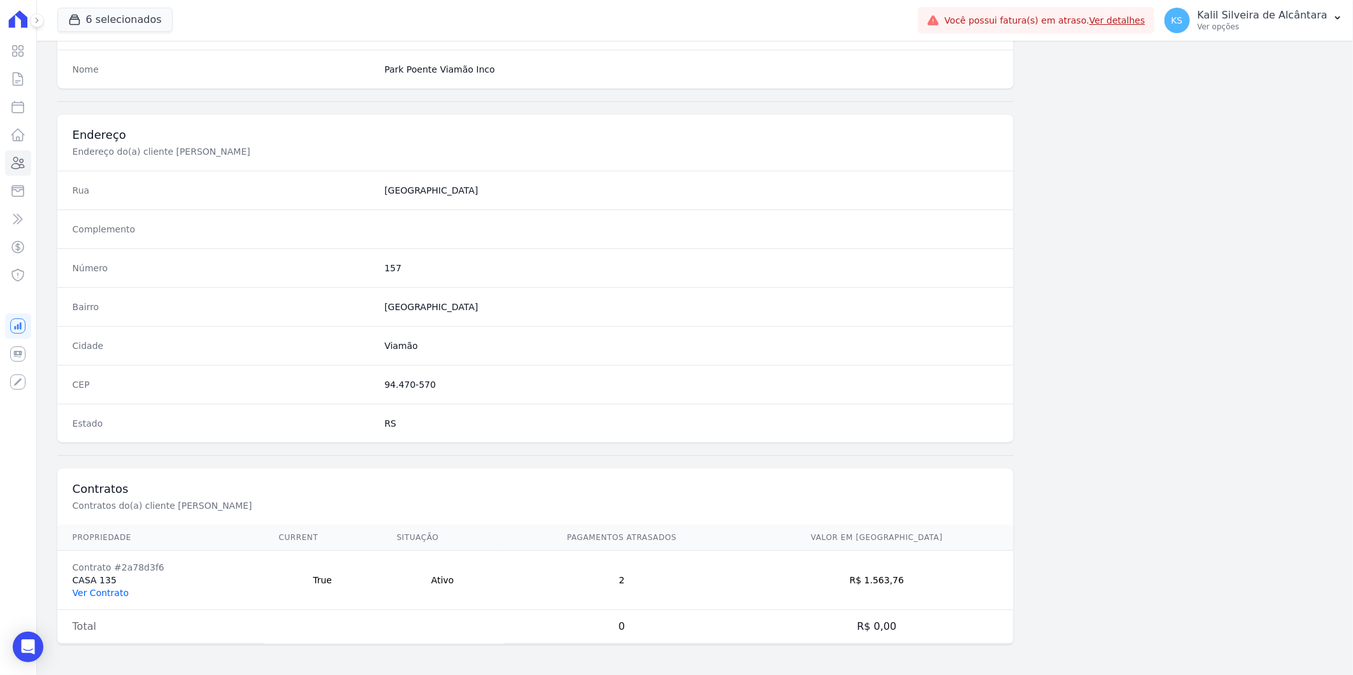
click at [112, 590] on link "Ver Contrato" at bounding box center [101, 593] width 56 height 10
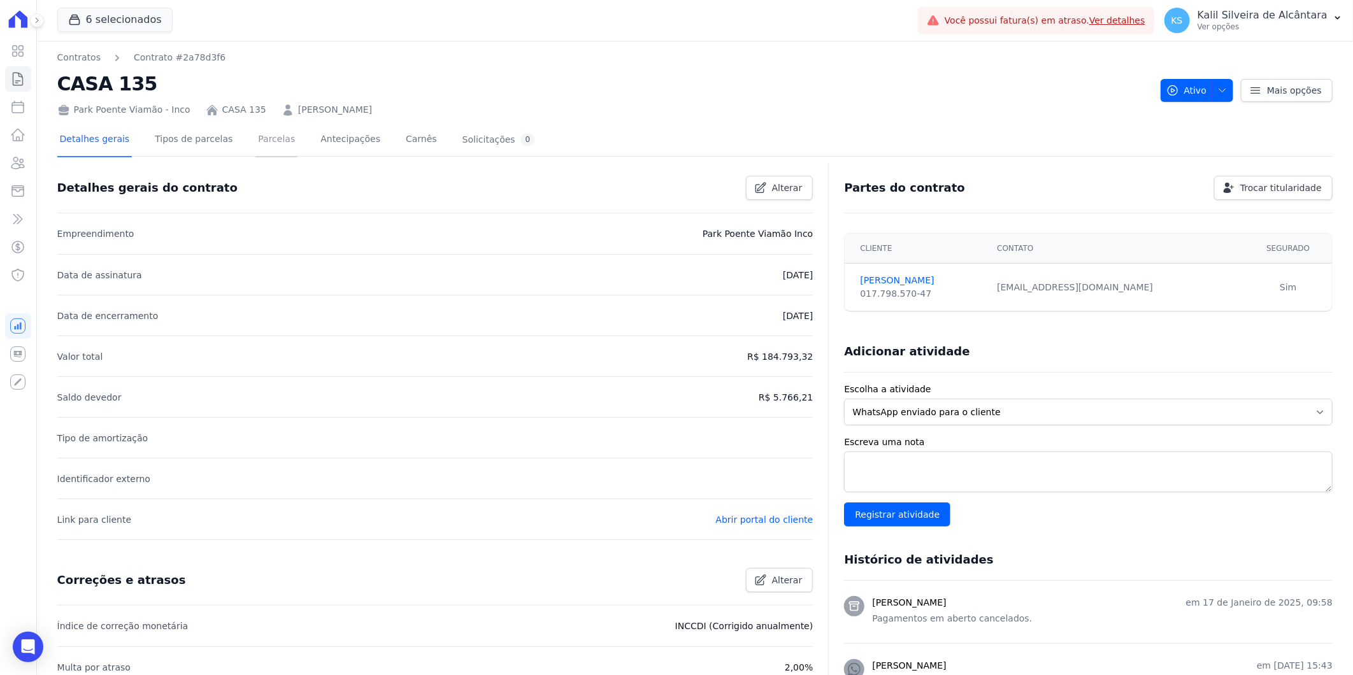
click at [256, 149] on link "Parcelas" at bounding box center [277, 141] width 42 height 34
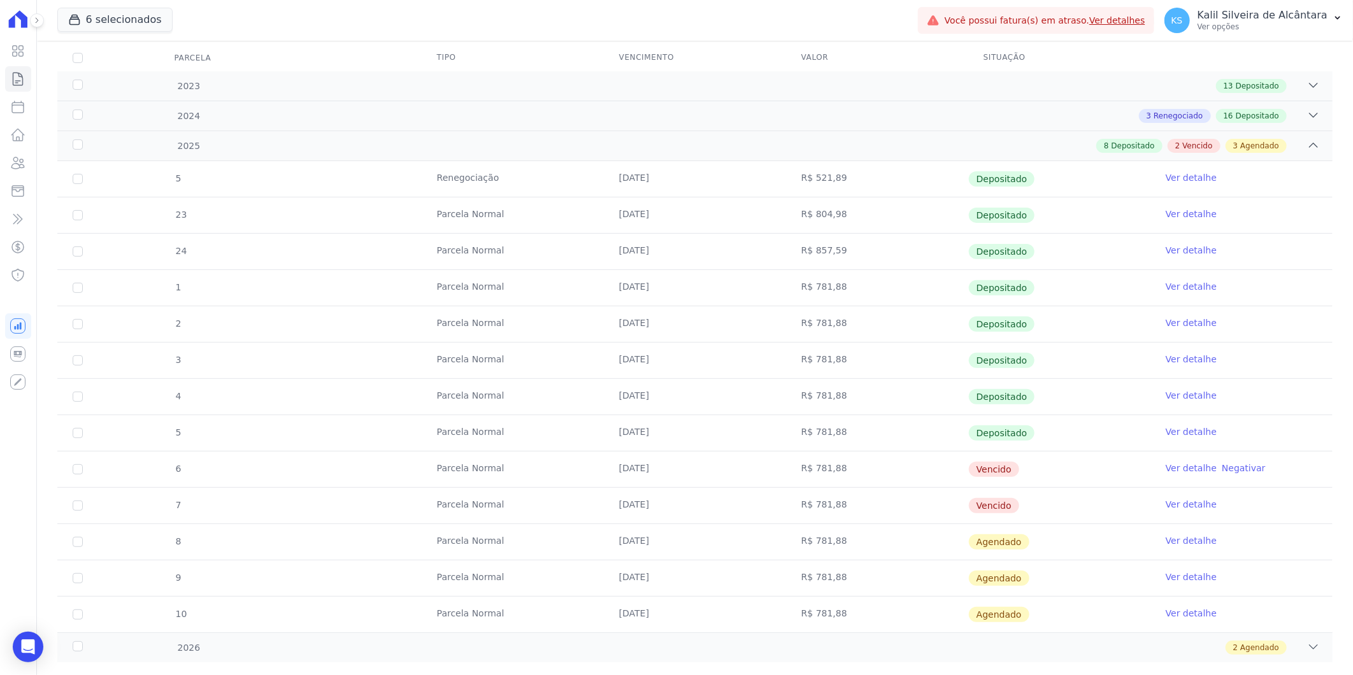
scroll to position [193, 0]
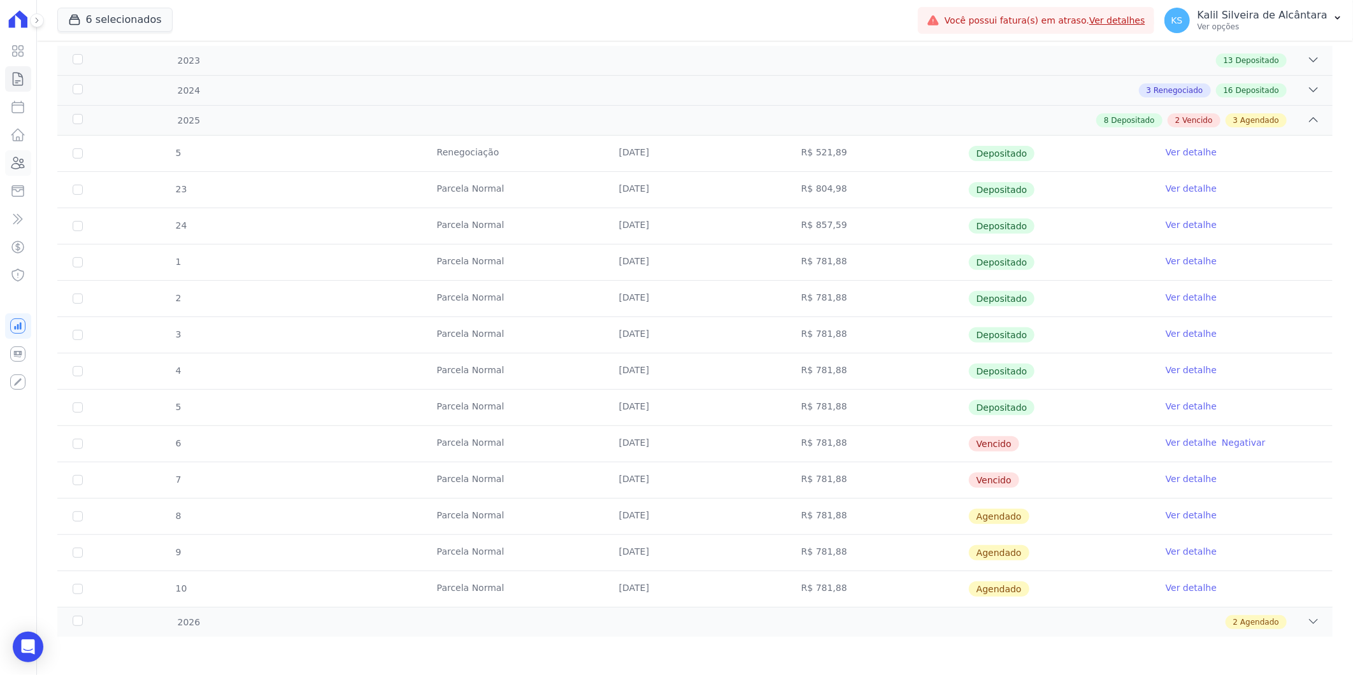
click at [11, 173] on link "Clientes" at bounding box center [18, 162] width 26 height 25
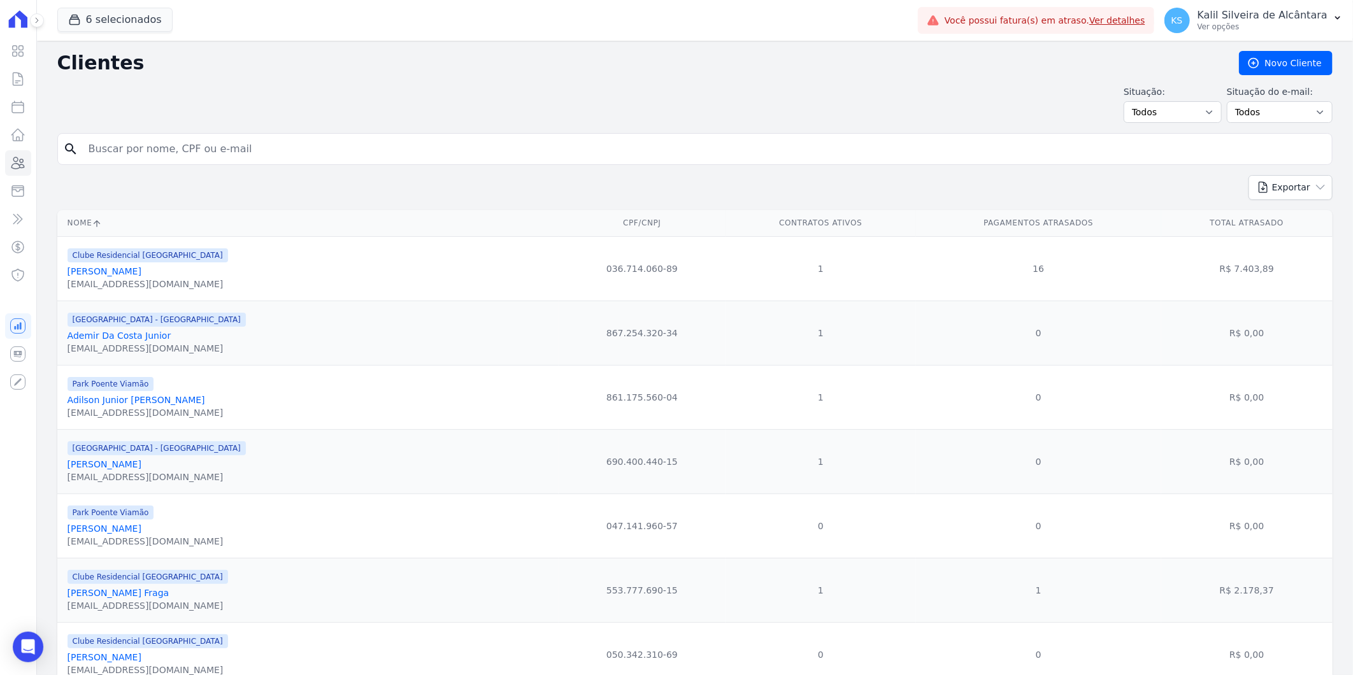
click at [131, 154] on input "search" at bounding box center [704, 148] width 1246 height 25
paste input "[PERSON_NAME]"
type input "[PERSON_NAME]"
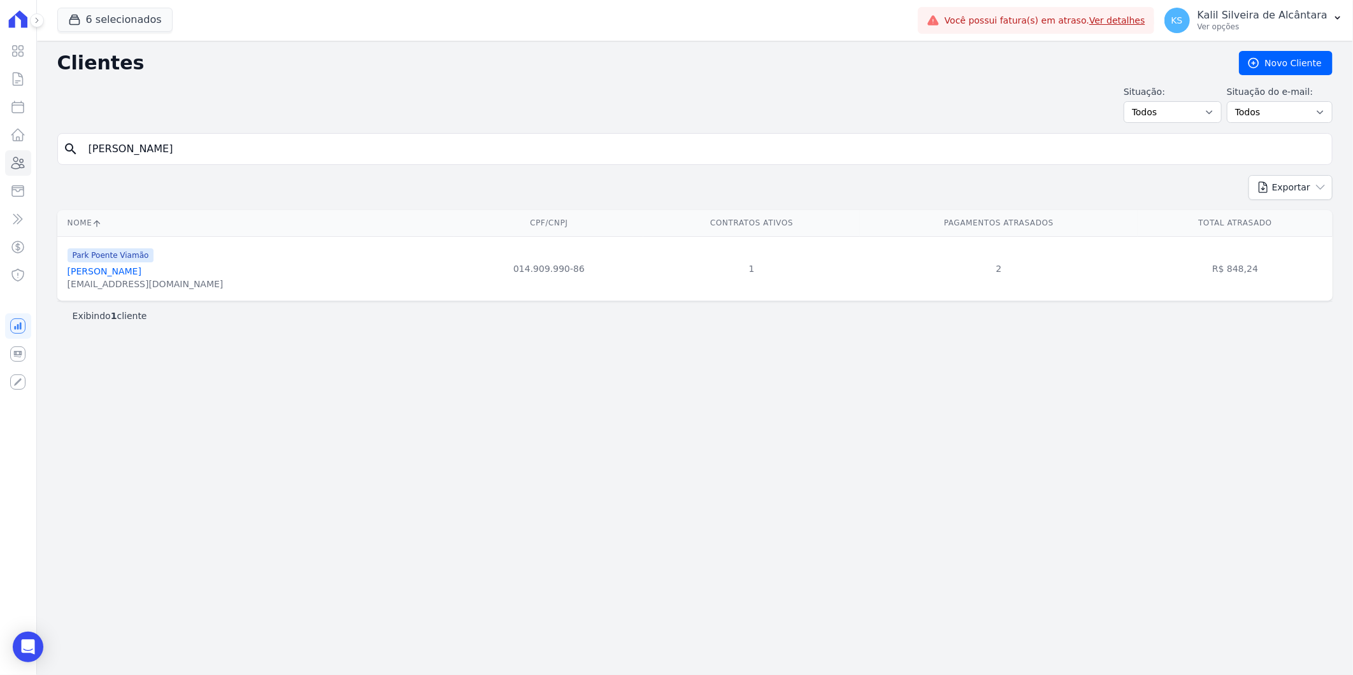
click at [120, 266] on link "[PERSON_NAME]" at bounding box center [105, 271] width 74 height 10
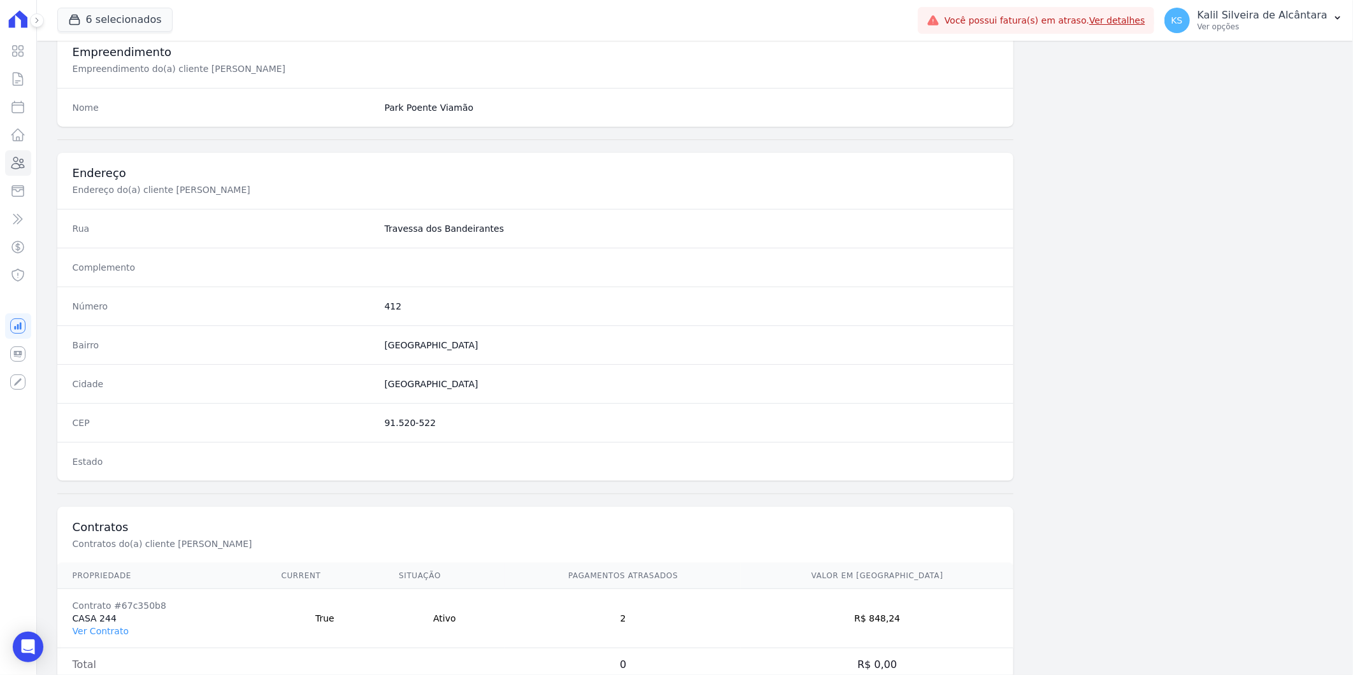
scroll to position [519, 0]
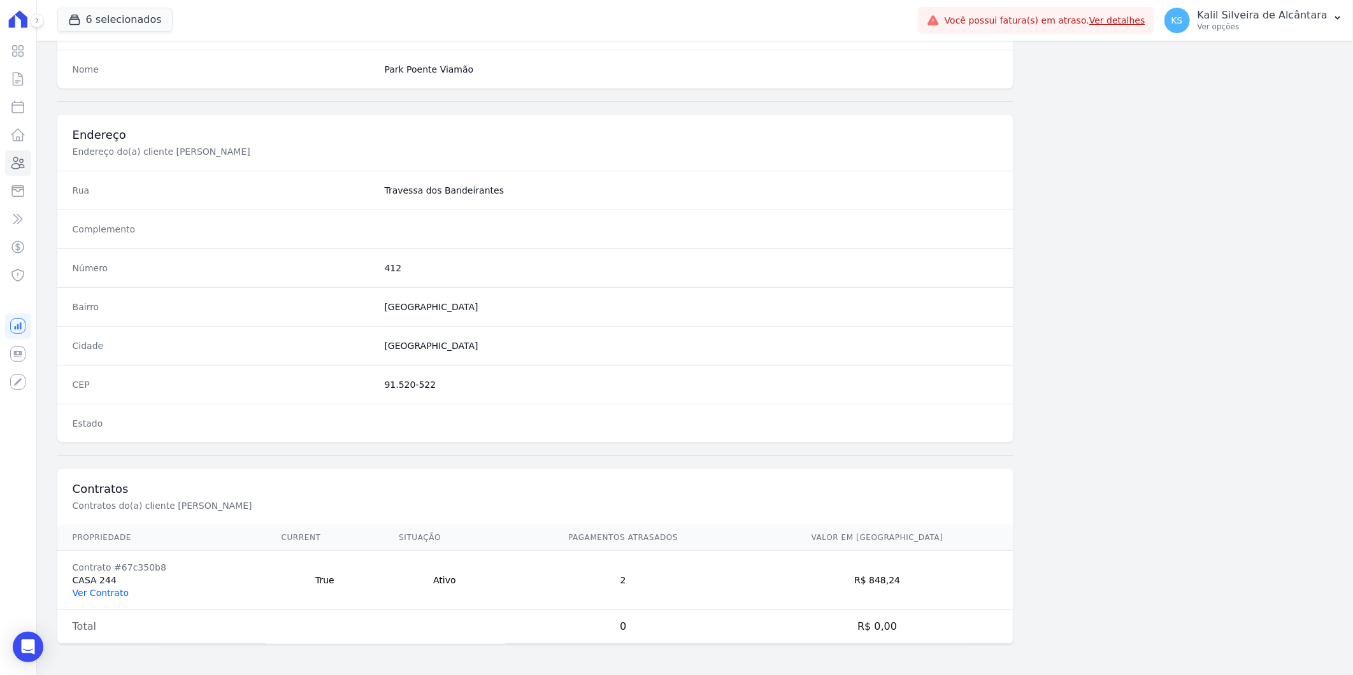
click at [94, 591] on link "Ver Contrato" at bounding box center [101, 593] width 56 height 10
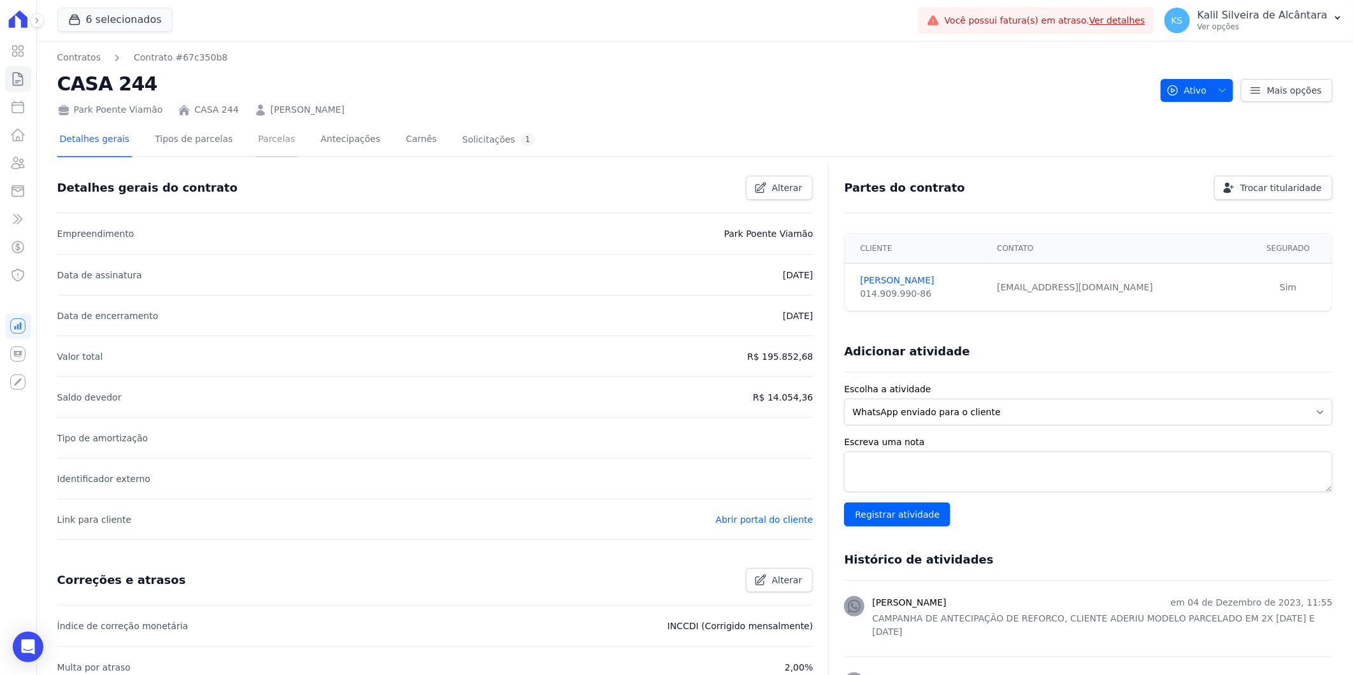
click at [271, 135] on link "Parcelas" at bounding box center [277, 141] width 42 height 34
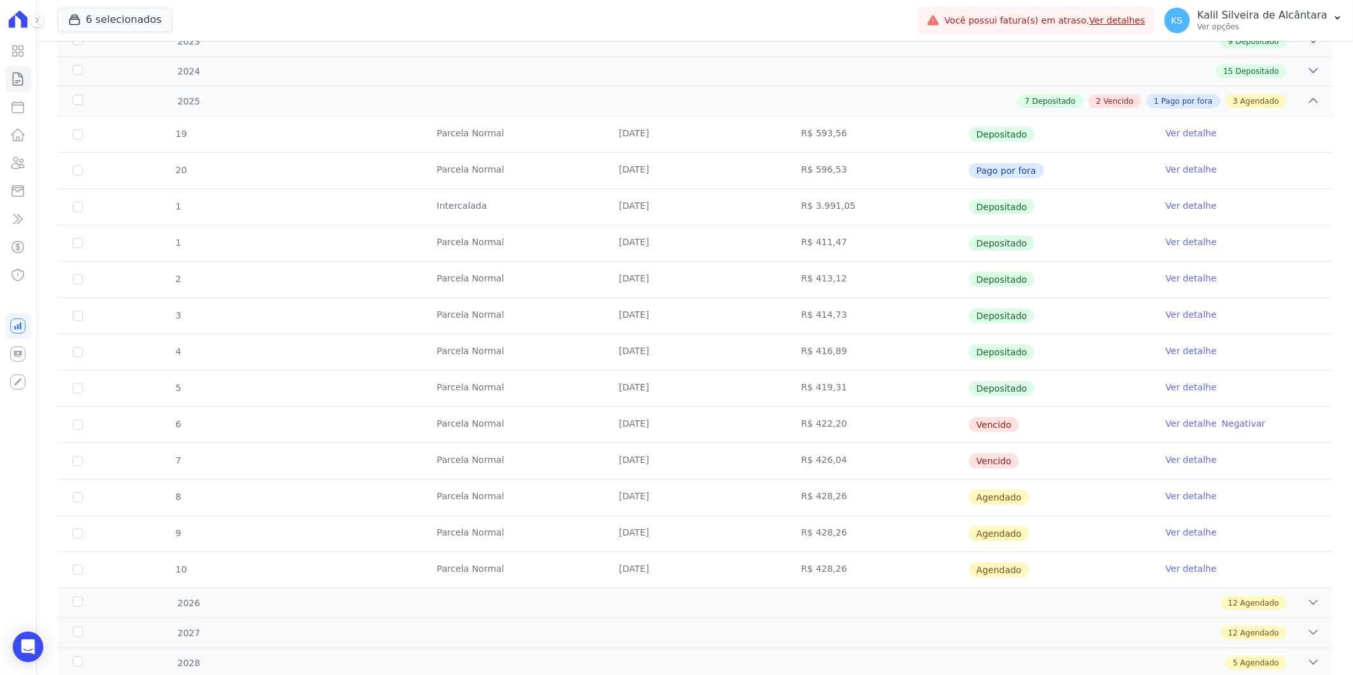
scroll to position [253, 0]
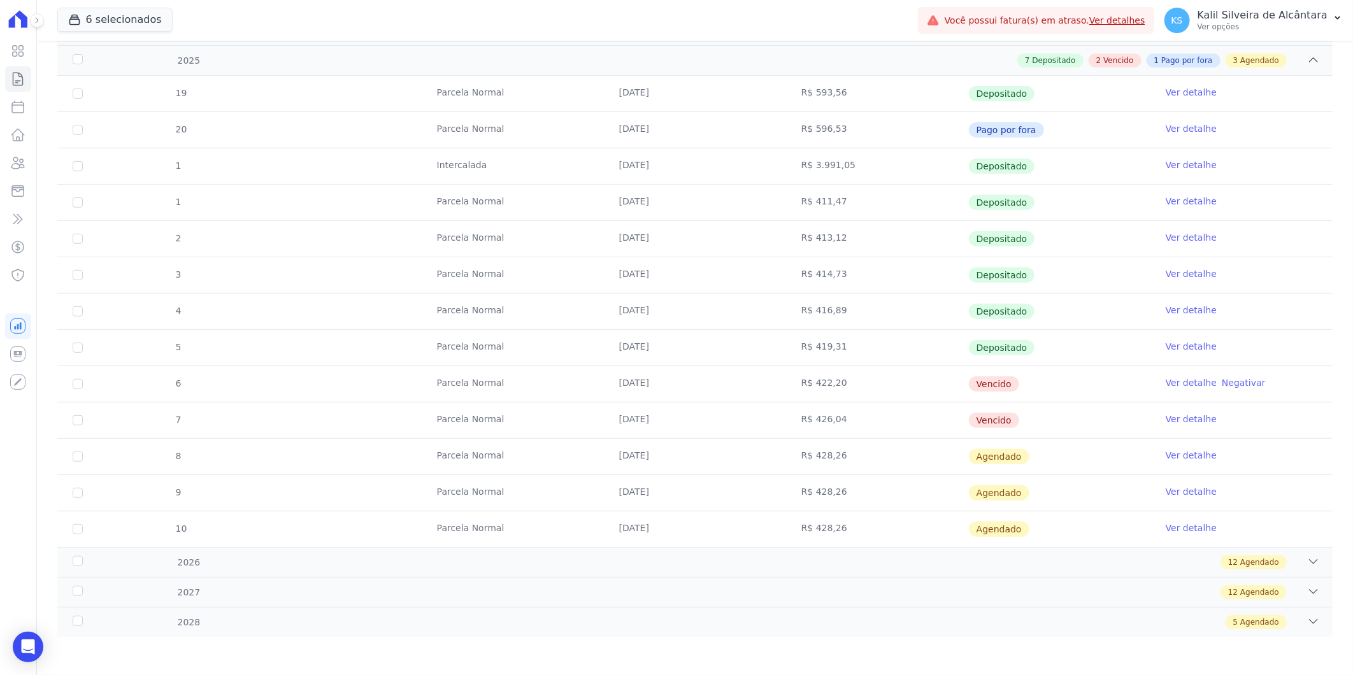
drag, startPoint x: 860, startPoint y: 423, endPoint x: 548, endPoint y: 400, distance: 313.1
click at [548, 400] on tbody "19 [GEOGRAPHIC_DATA] [DATE] R$ 593,56 Depositado Ver detalhe 20 [GEOGRAPHIC_DAT…" at bounding box center [695, 312] width 1276 height 472
drag, startPoint x: 548, startPoint y: 400, endPoint x: 469, endPoint y: 408, distance: 79.5
click at [479, 405] on td "Parcela Normal" at bounding box center [513, 421] width 182 height 36
click at [29, 164] on div "Visão Geral Contratos [GEOGRAPHIC_DATA] Lotes Clientes Minha Carteira Transferê…" at bounding box center [18, 337] width 36 height 675
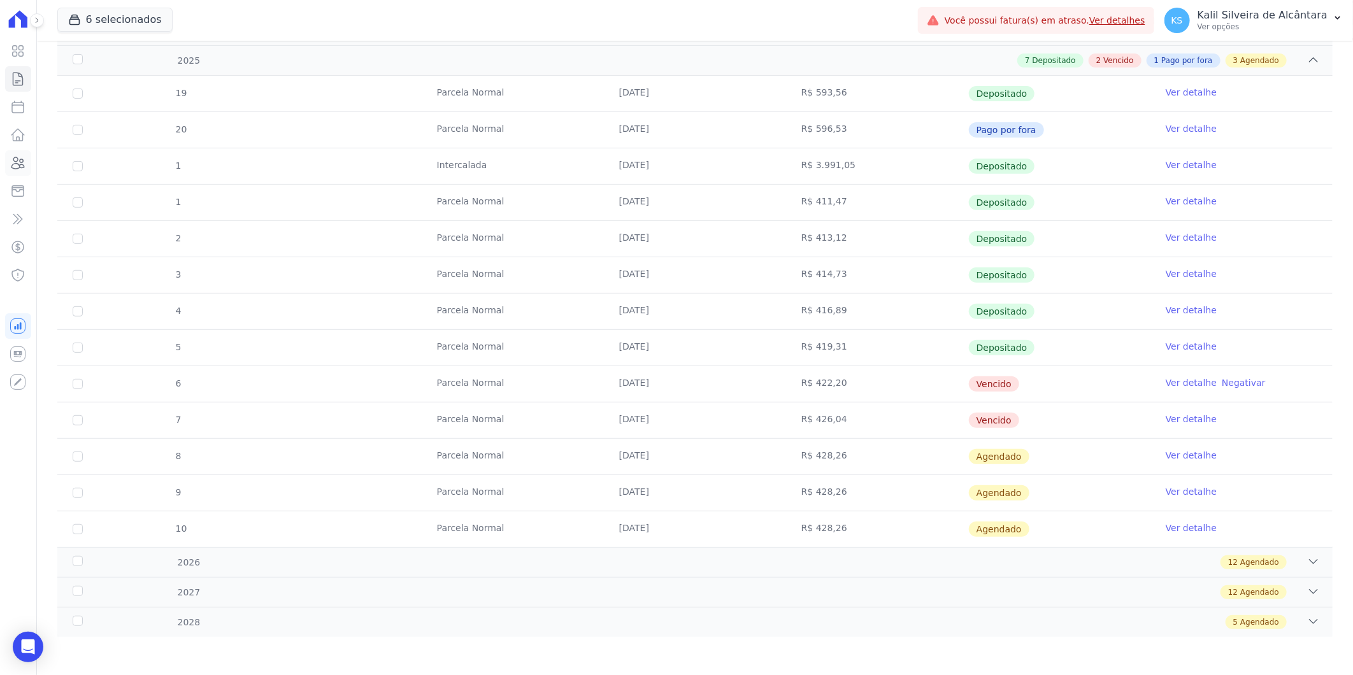
click at [29, 164] on link "Clientes" at bounding box center [18, 162] width 26 height 25
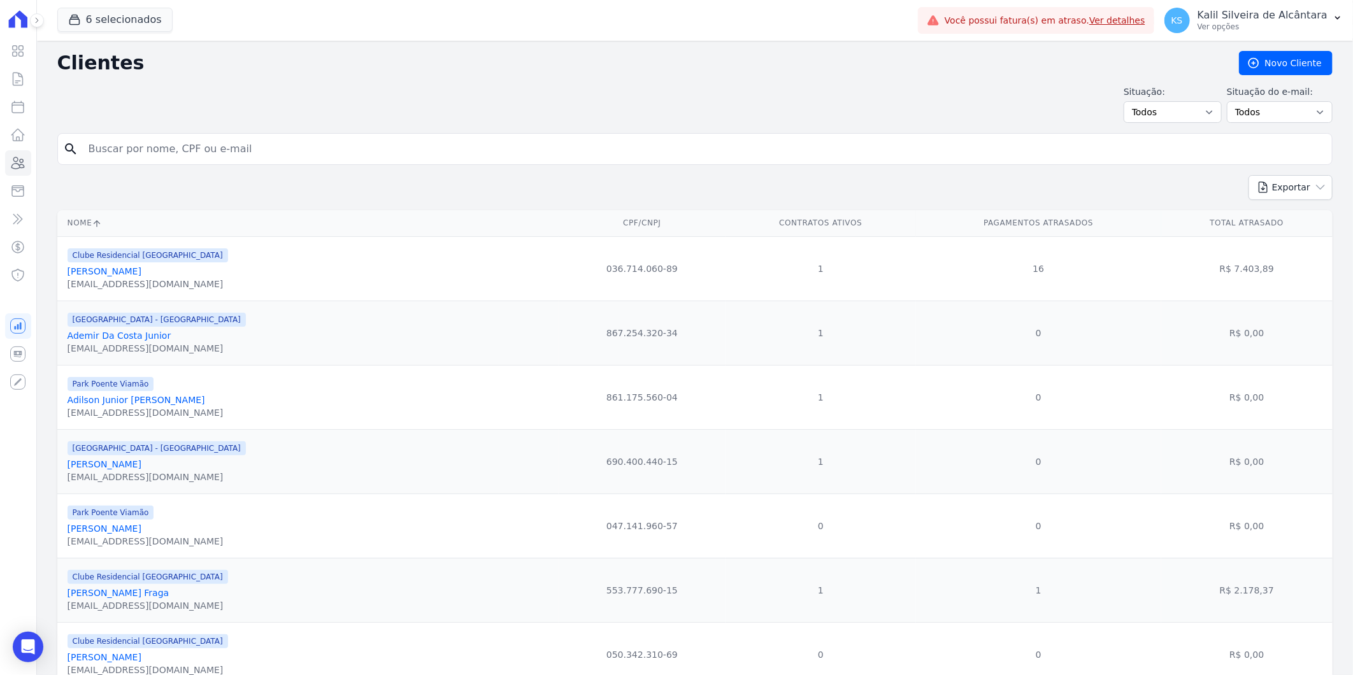
click at [206, 147] on input "search" at bounding box center [704, 148] width 1246 height 25
paste input "[PERSON_NAME]"
type input "[PERSON_NAME]"
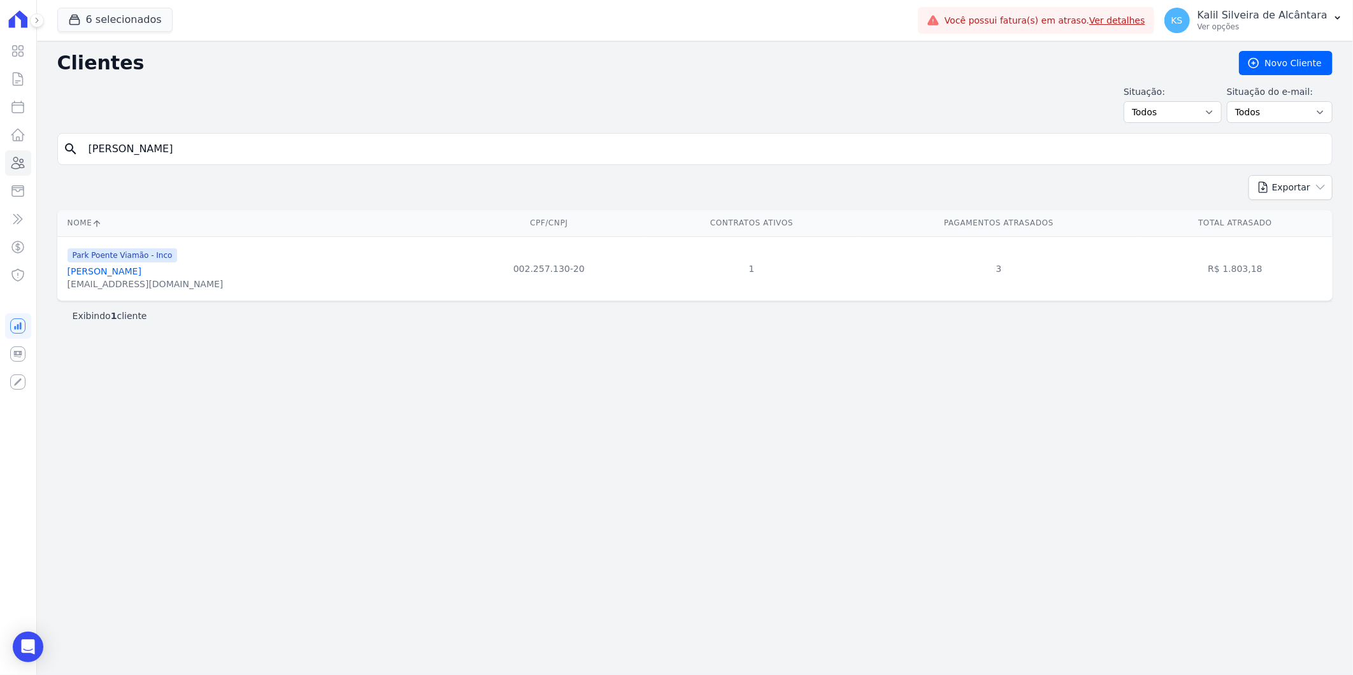
click at [141, 271] on link "[PERSON_NAME]" at bounding box center [105, 271] width 74 height 10
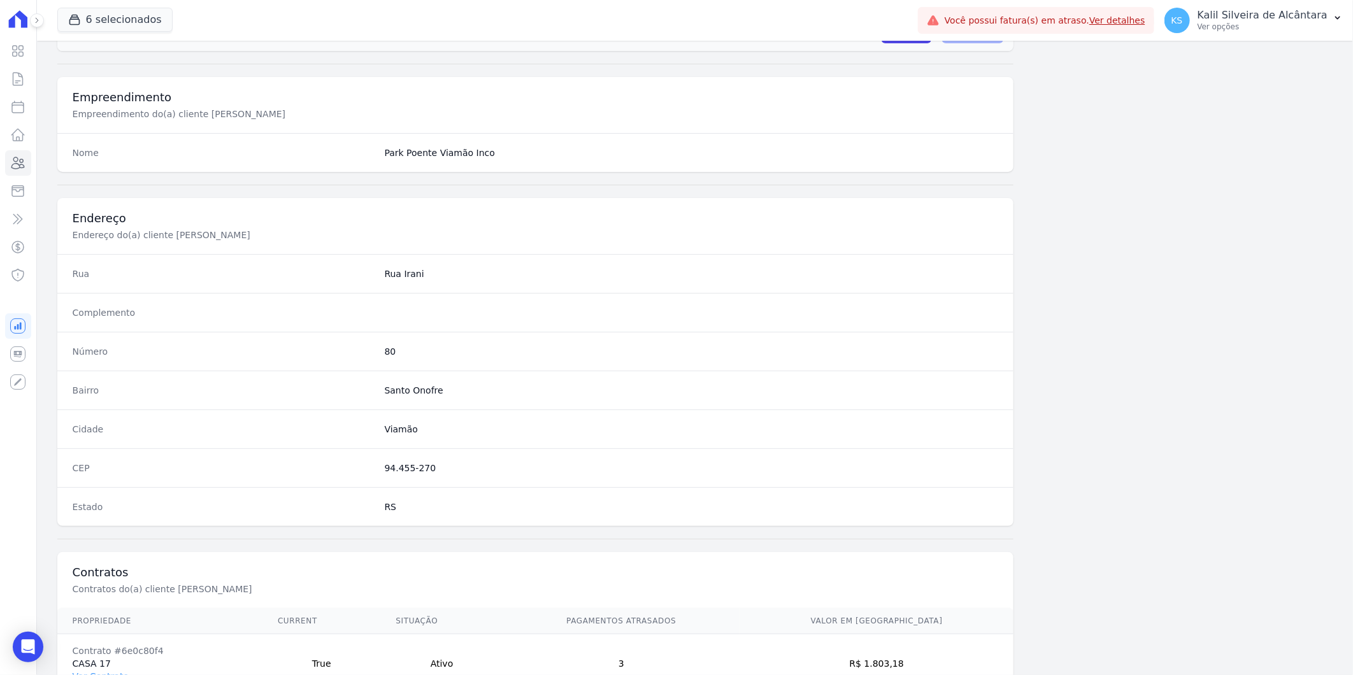
scroll to position [519, 0]
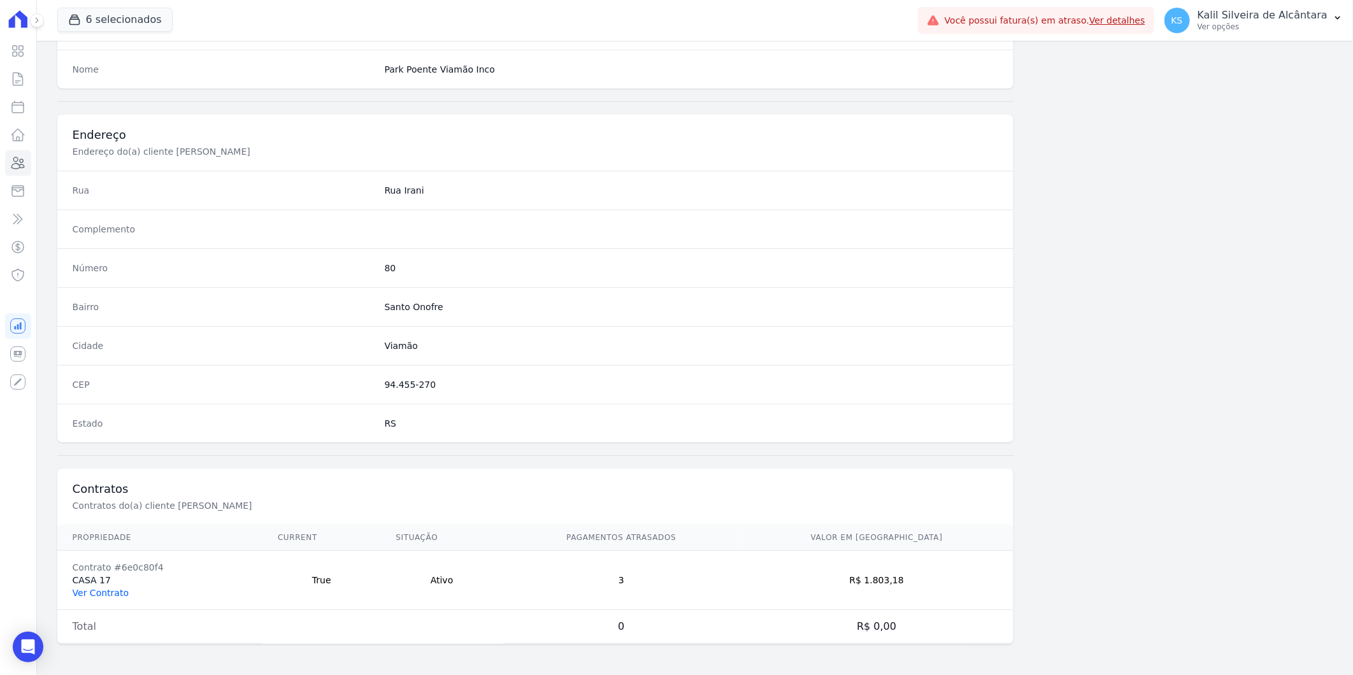
click at [107, 595] on link "Ver Contrato" at bounding box center [101, 593] width 56 height 10
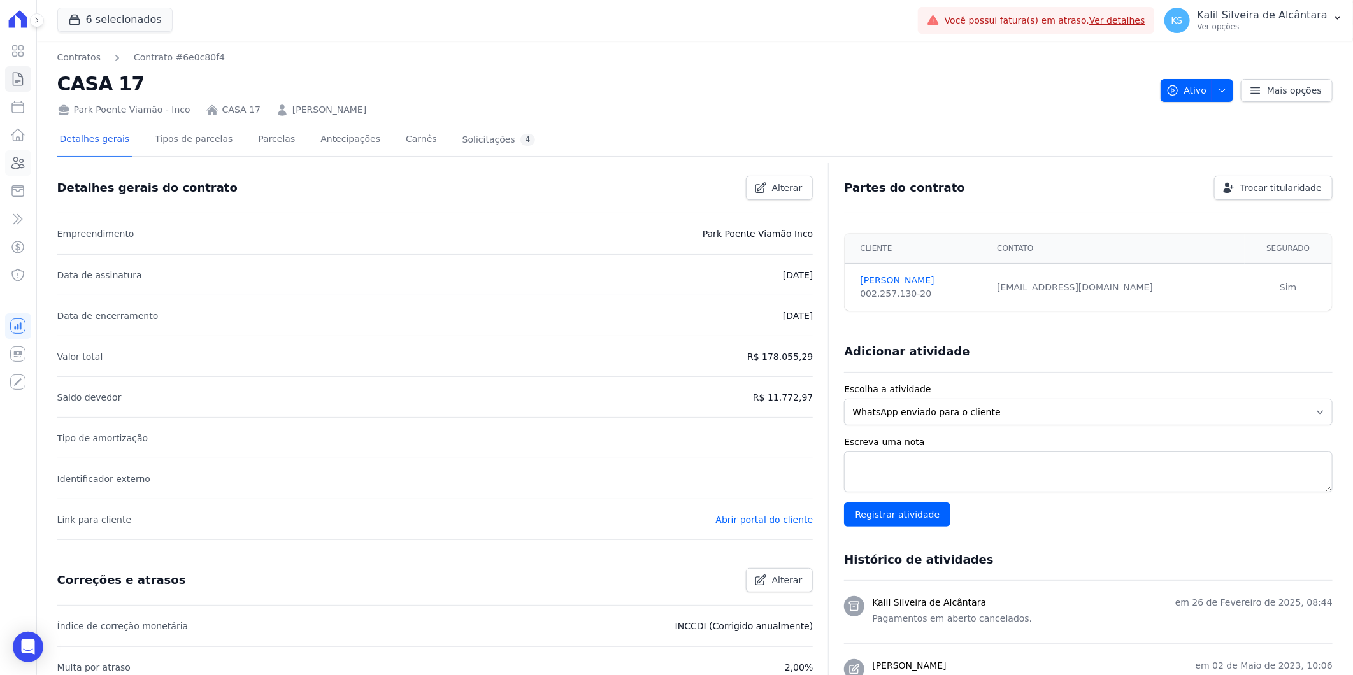
click at [22, 157] on icon at bounding box center [17, 162] width 15 height 15
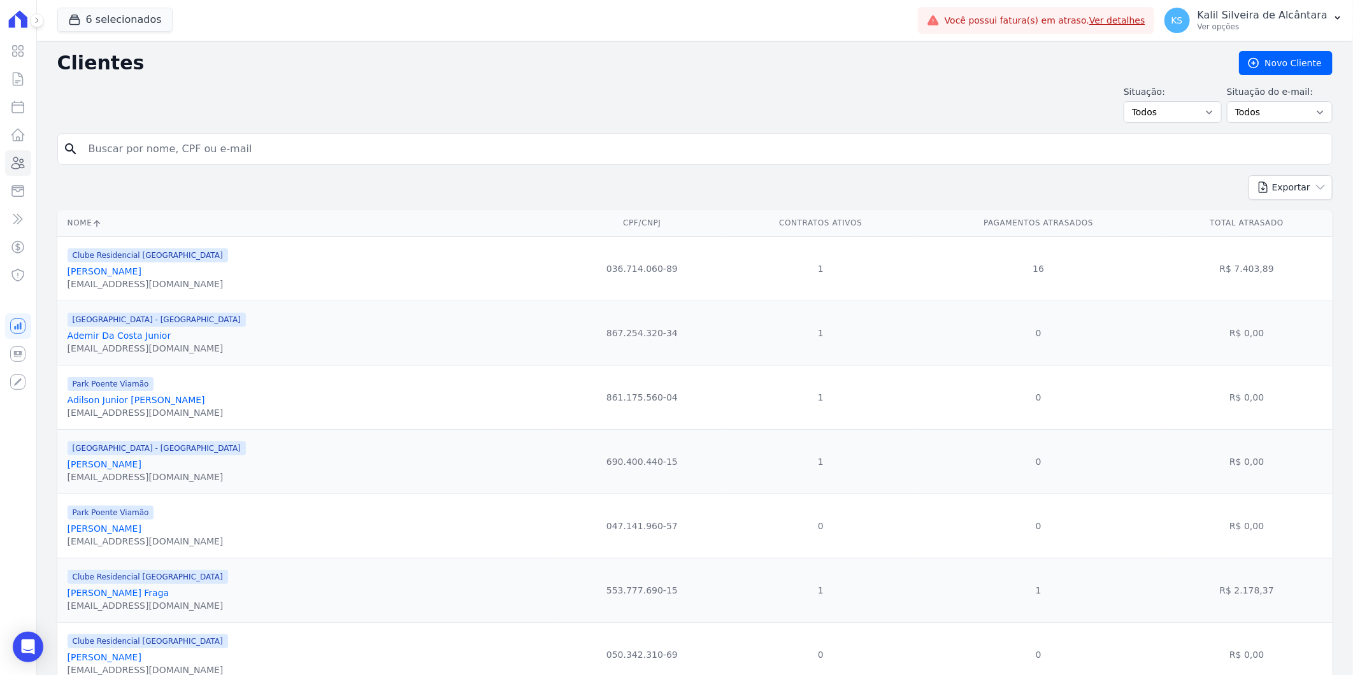
click at [169, 134] on div "search" at bounding box center [695, 149] width 1276 height 32
click at [198, 154] on input "search" at bounding box center [704, 148] width 1246 height 25
paste input "Ritiele De Amorim De Azambuja"
type input "Ritiele De Amorim De Azambuja"
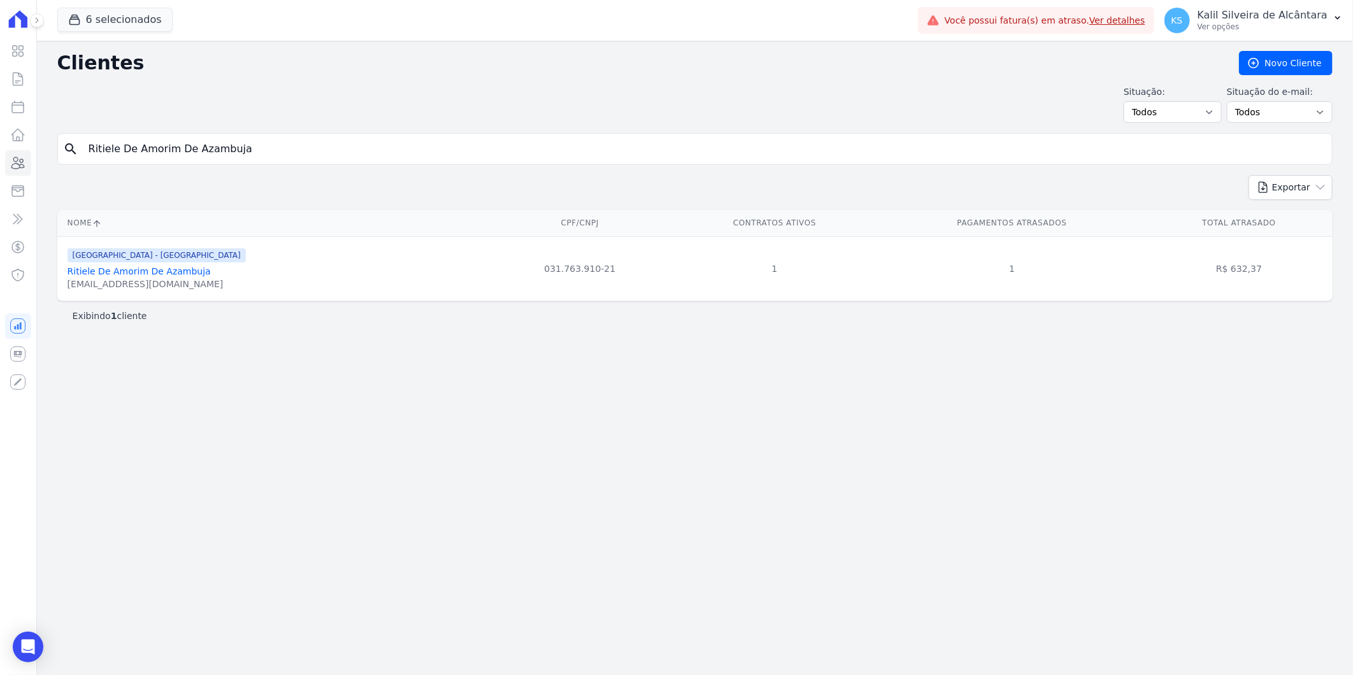
click at [169, 278] on div "[EMAIL_ADDRESS][DOMAIN_NAME]" at bounding box center [157, 284] width 178 height 13
click at [171, 274] on link "Ritiele De Amorim De Azambuja" at bounding box center [139, 271] width 143 height 10
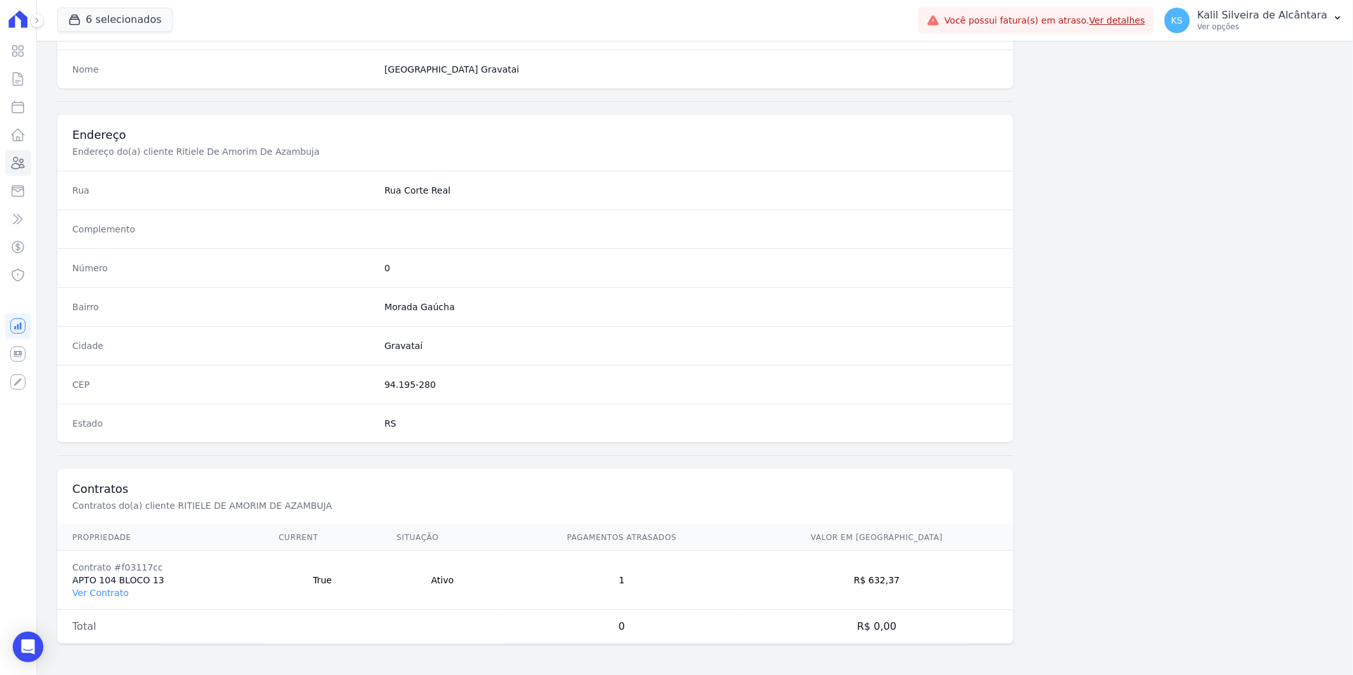
scroll to position [519, 0]
click at [92, 584] on td "Contrato #f03117cc APTO 104 BLOCO 13 Ver Contrato" at bounding box center [160, 580] width 206 height 59
click at [99, 600] on td "Contrato #f03117cc APTO 104 BLOCO 13 Ver Contrato" at bounding box center [160, 580] width 206 height 59
click at [117, 596] on link "Ver Contrato" at bounding box center [101, 593] width 56 height 10
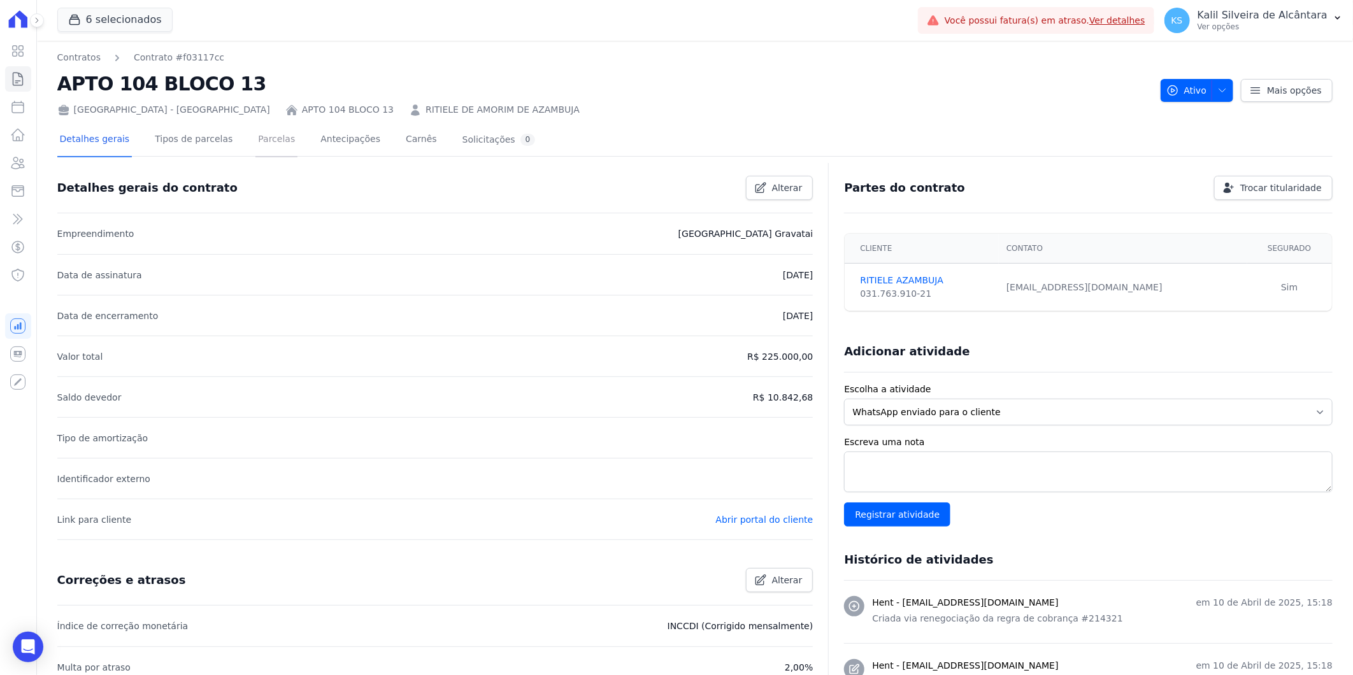
click at [257, 150] on link "Parcelas" at bounding box center [277, 141] width 42 height 34
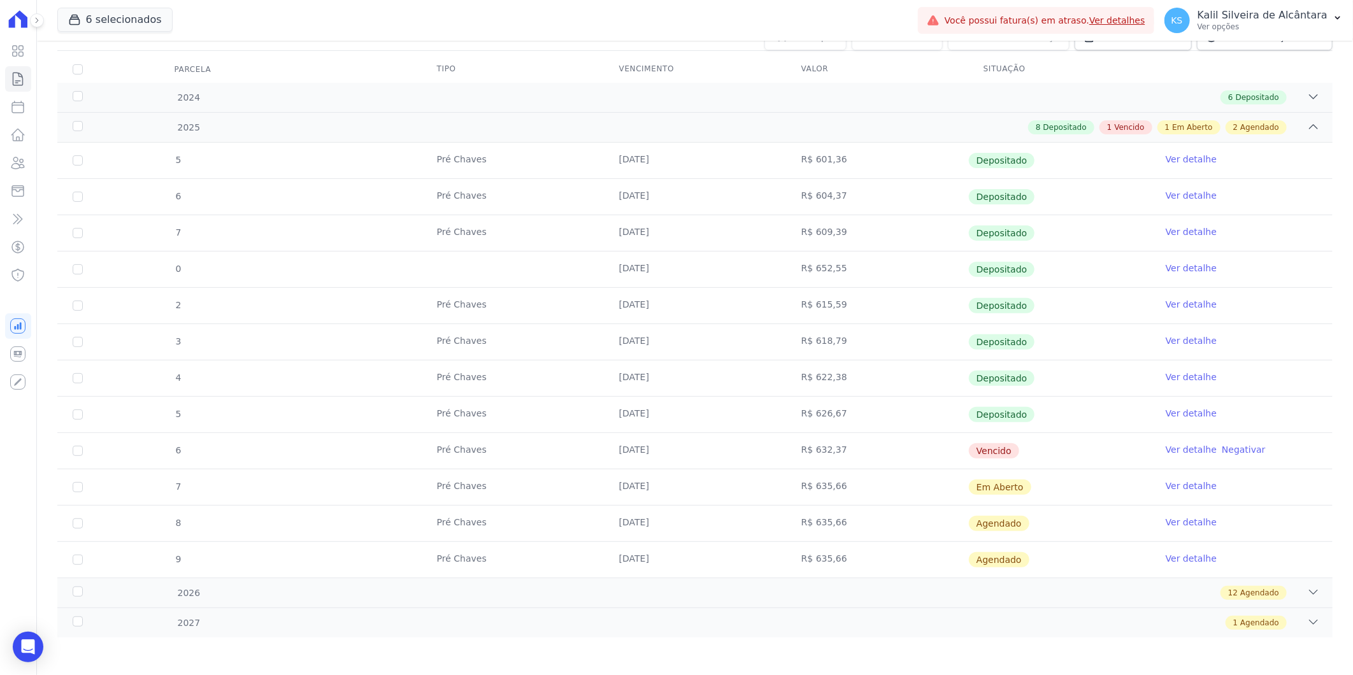
scroll to position [157, 0]
click at [13, 153] on link "Clientes" at bounding box center [18, 162] width 26 height 25
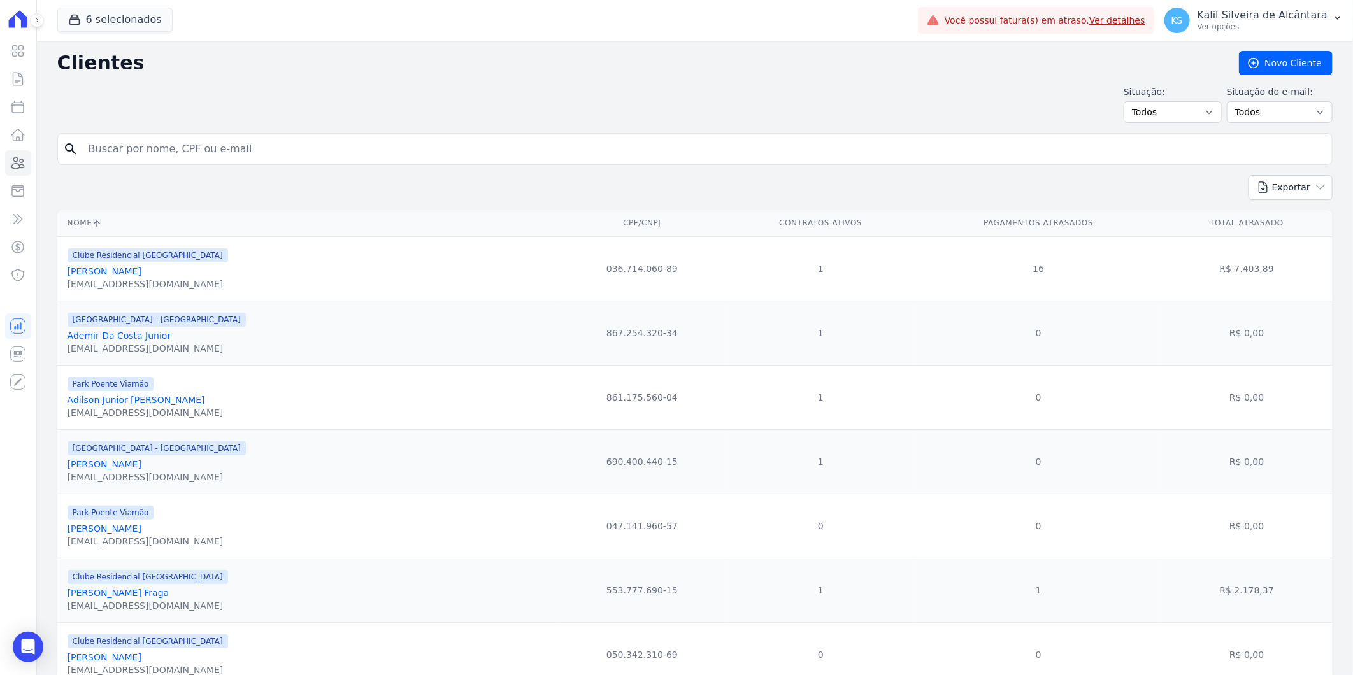
click at [225, 151] on input "search" at bounding box center [704, 148] width 1246 height 25
paste input "[PERSON_NAME] Da Luz"
type input "[PERSON_NAME] Da Luz"
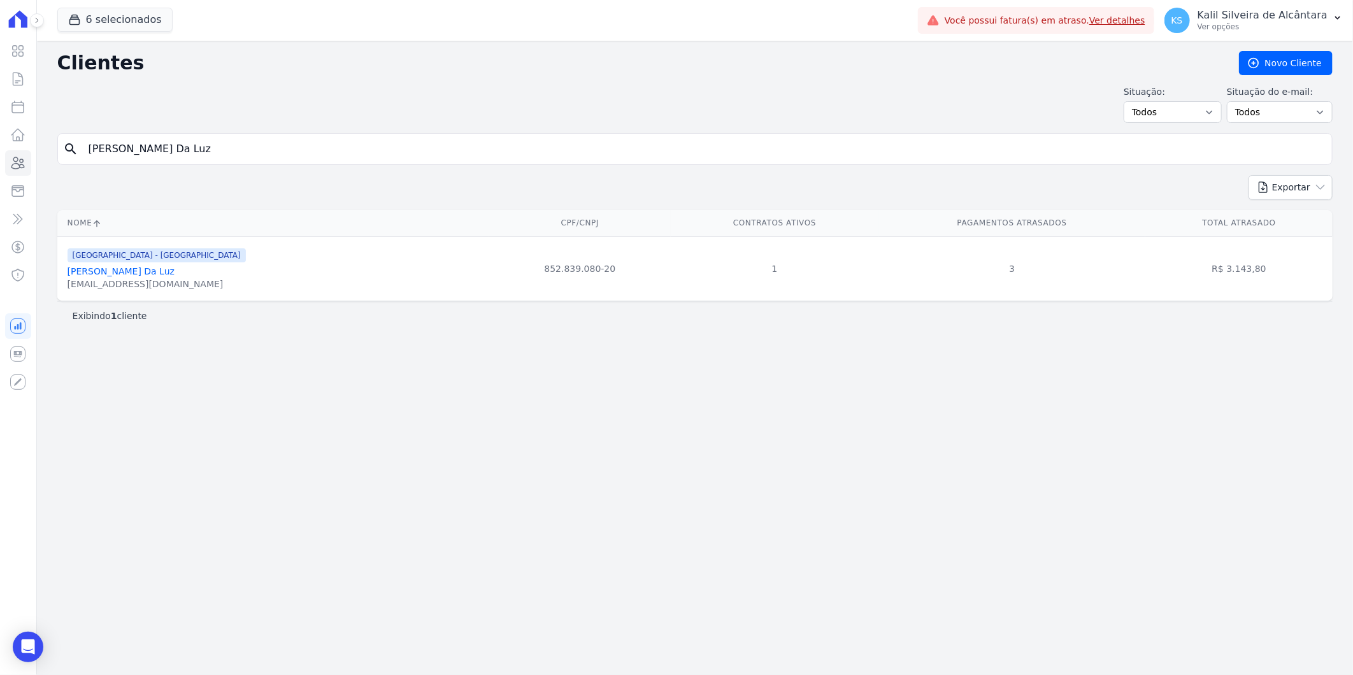
click at [119, 272] on link "[PERSON_NAME] Da Luz" at bounding box center [121, 271] width 107 height 10
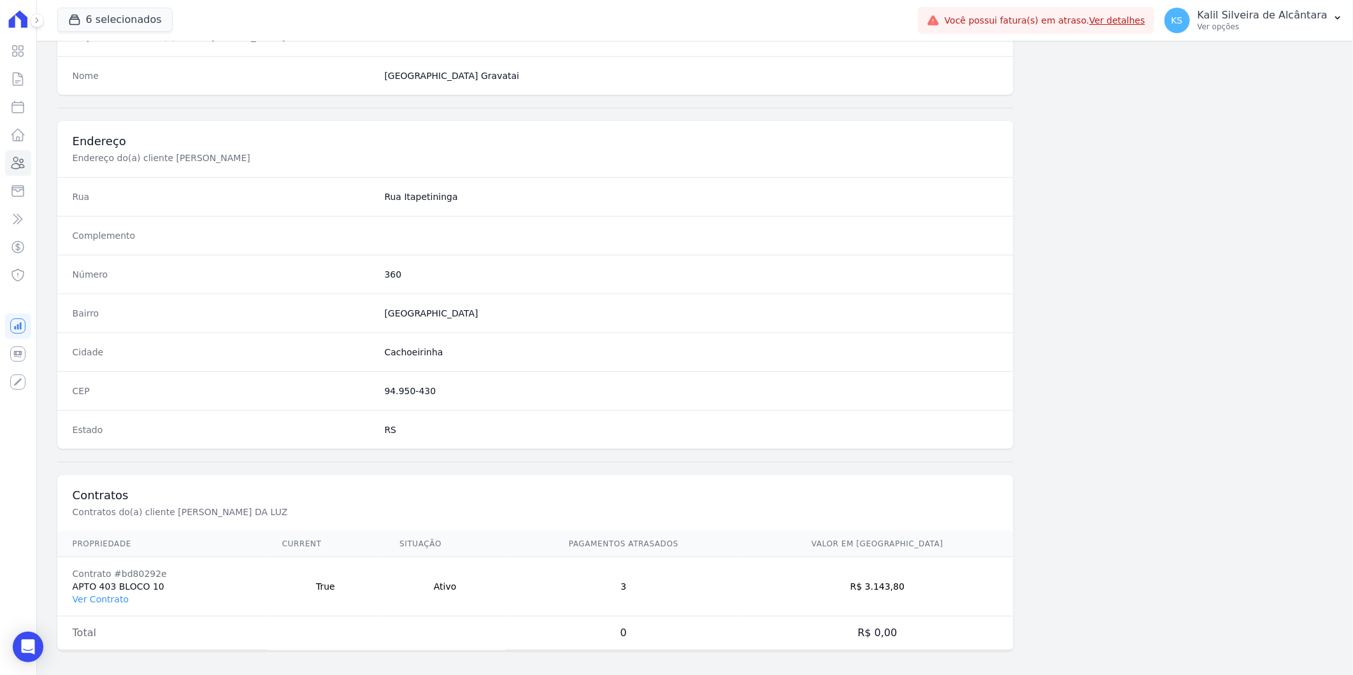
scroll to position [519, 0]
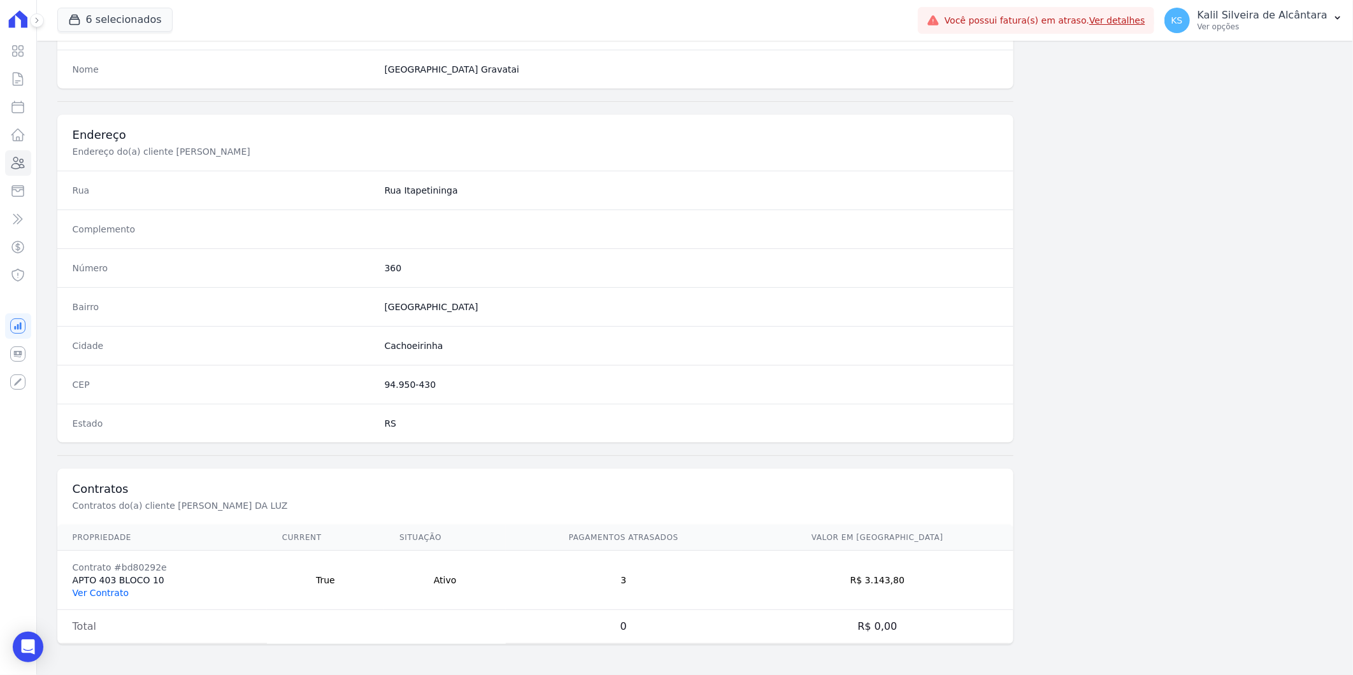
click at [100, 596] on link "Ver Contrato" at bounding box center [101, 593] width 56 height 10
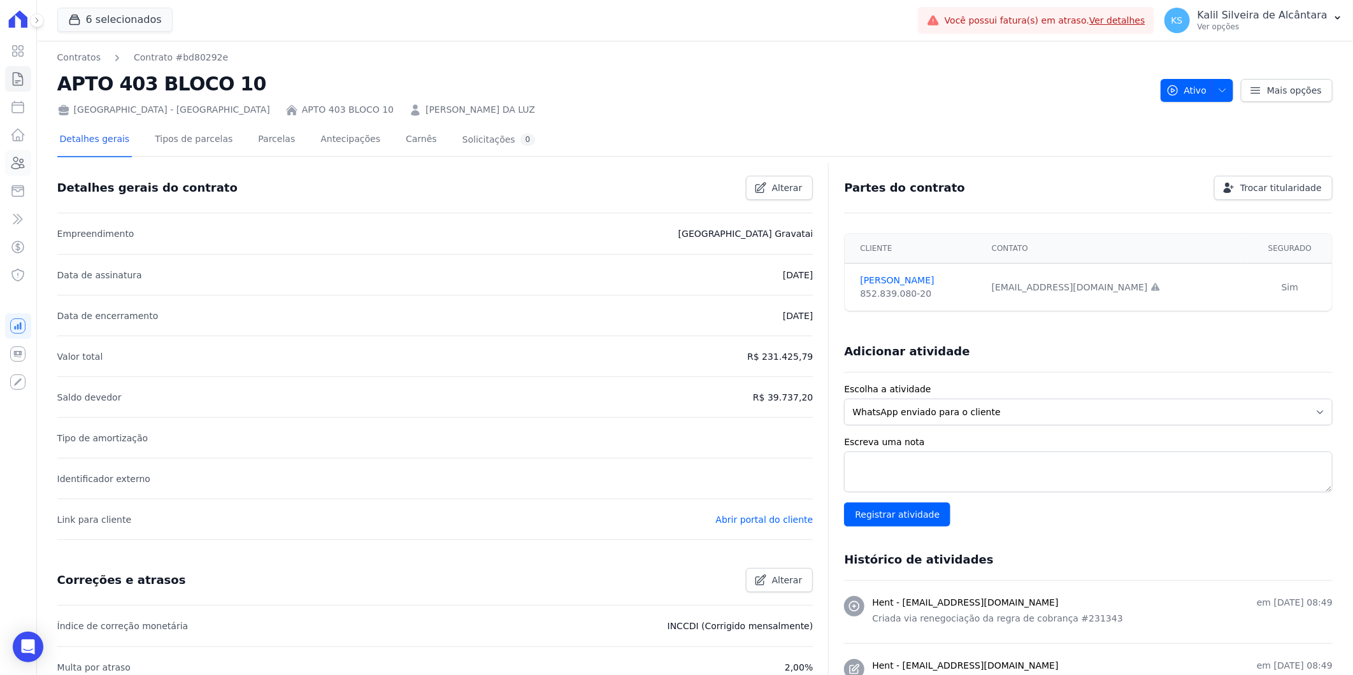
click at [15, 158] on icon at bounding box center [17, 162] width 15 height 15
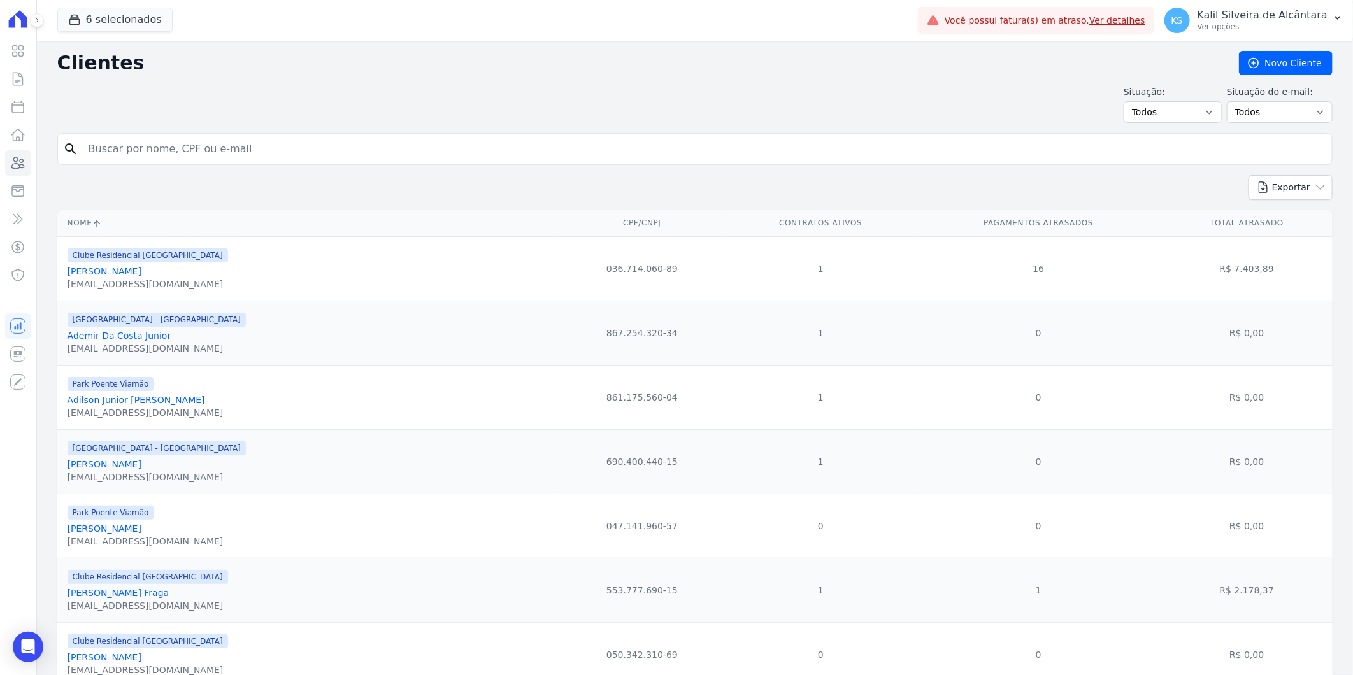
click at [131, 148] on input "search" at bounding box center [704, 148] width 1246 height 25
paste input "[PERSON_NAME] Metz"
type input "[PERSON_NAME] Metz"
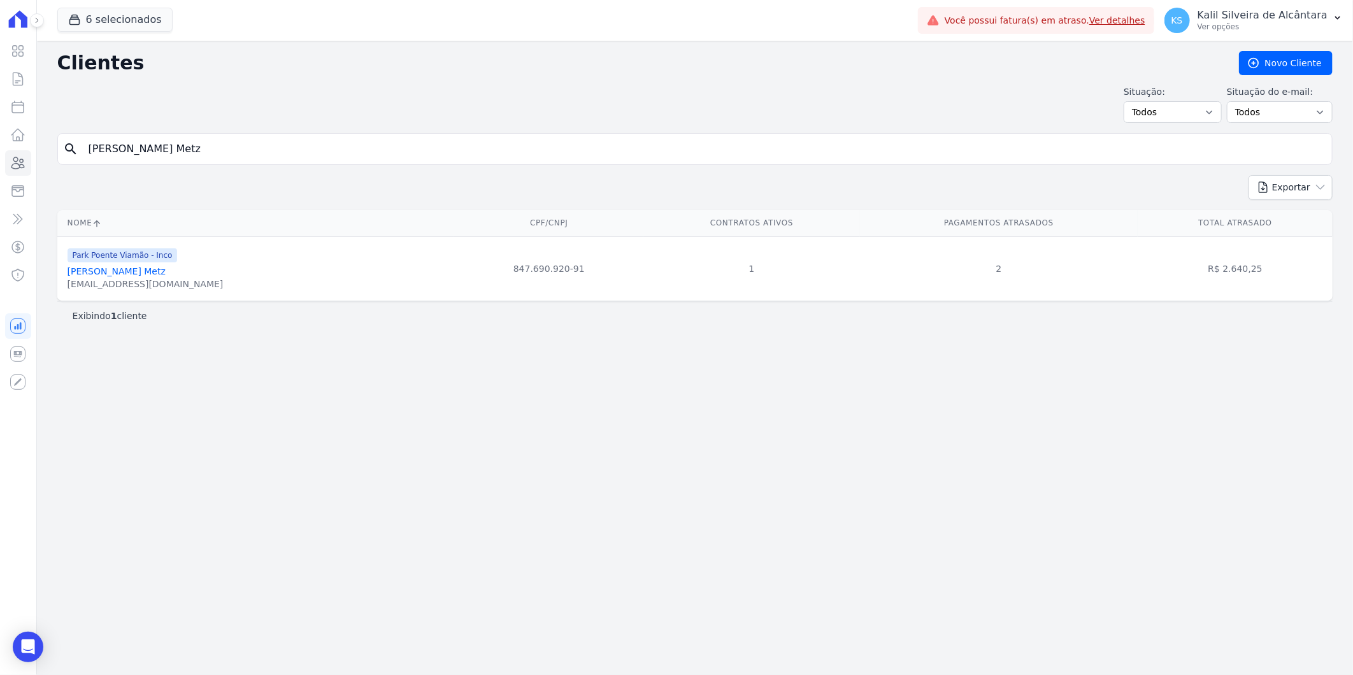
click at [126, 271] on link "[PERSON_NAME] Metz" at bounding box center [117, 271] width 98 height 10
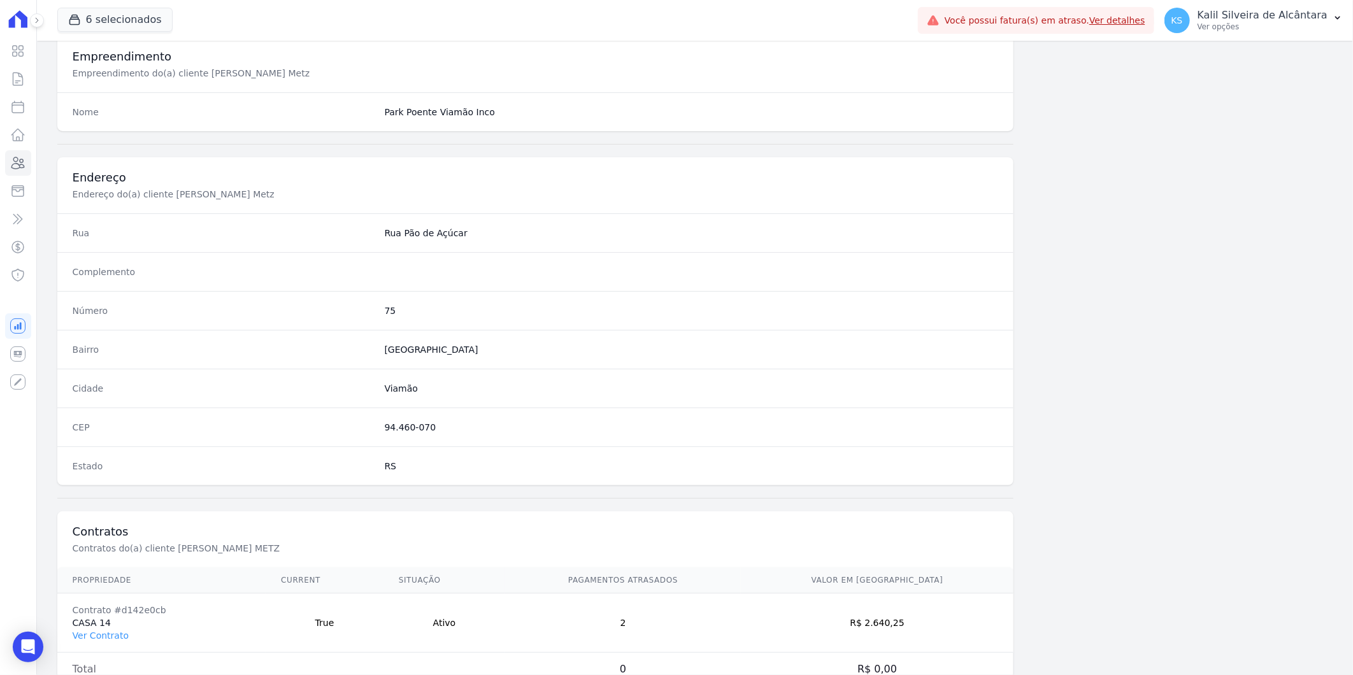
scroll to position [519, 0]
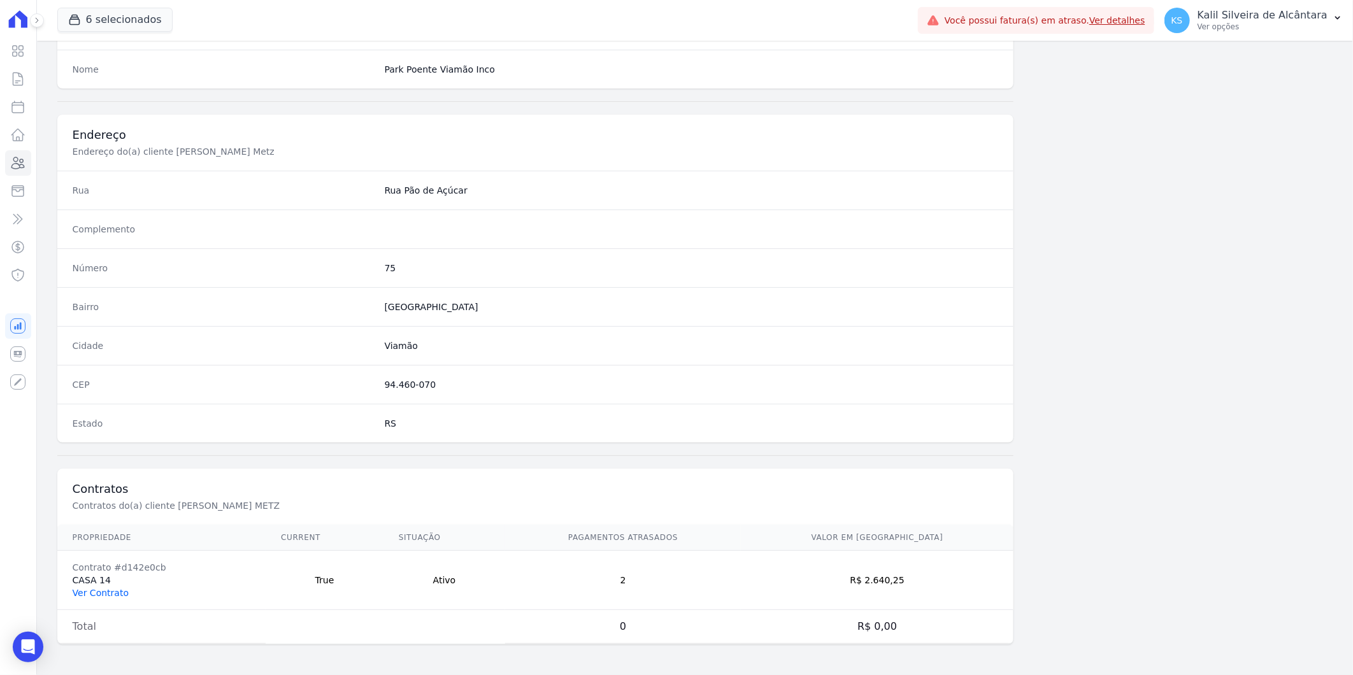
click at [115, 593] on link "Ver Contrato" at bounding box center [101, 593] width 56 height 10
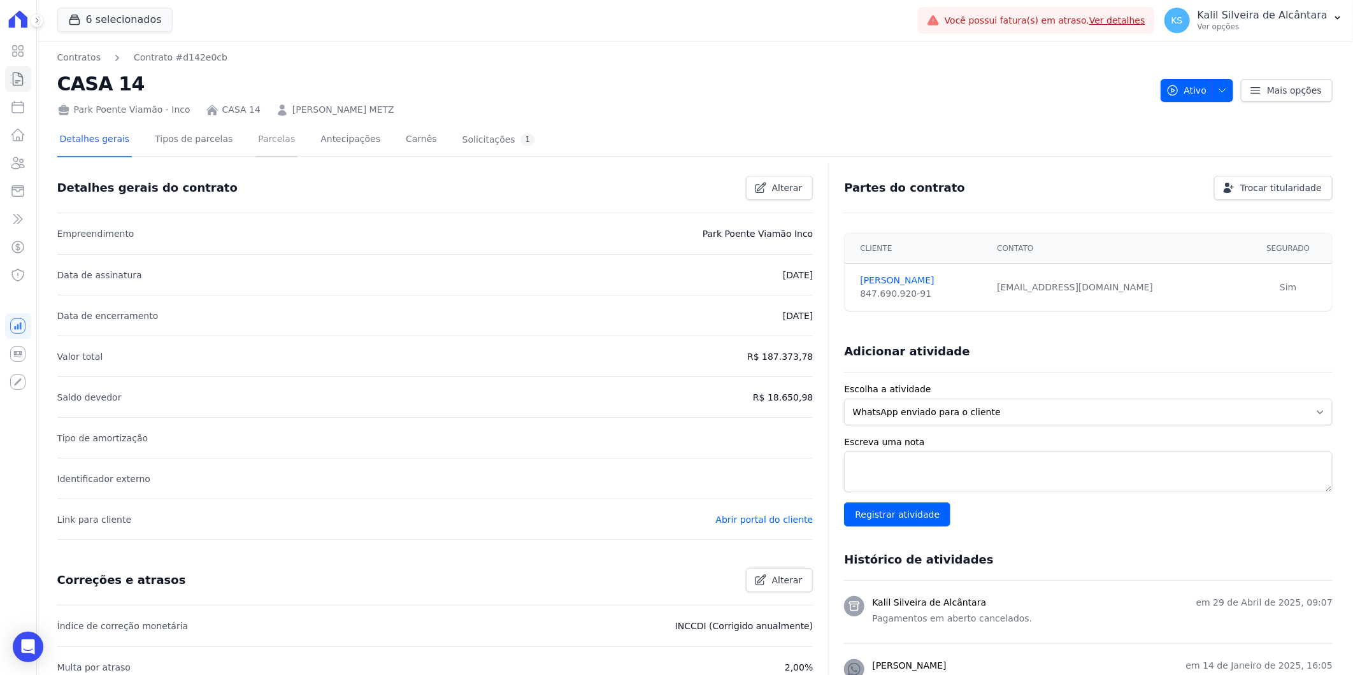
click at [256, 143] on link "Parcelas" at bounding box center [277, 141] width 42 height 34
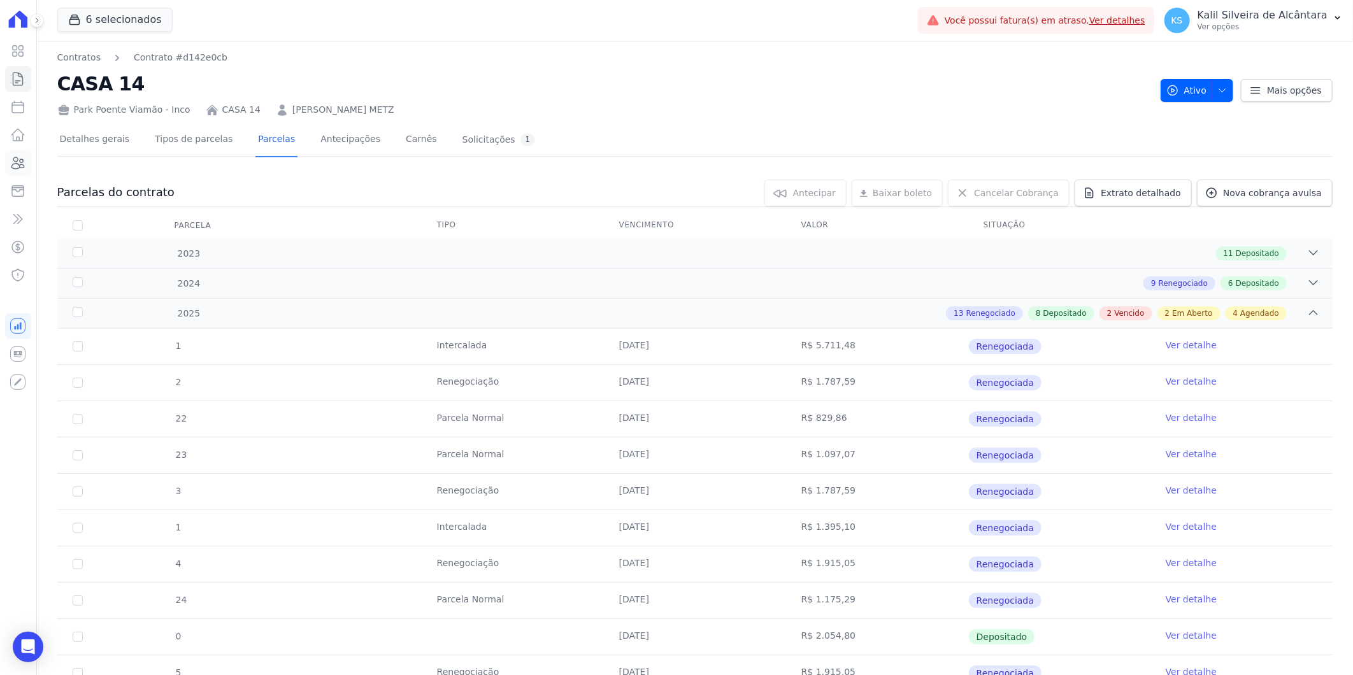
click at [25, 157] on icon at bounding box center [17, 162] width 15 height 15
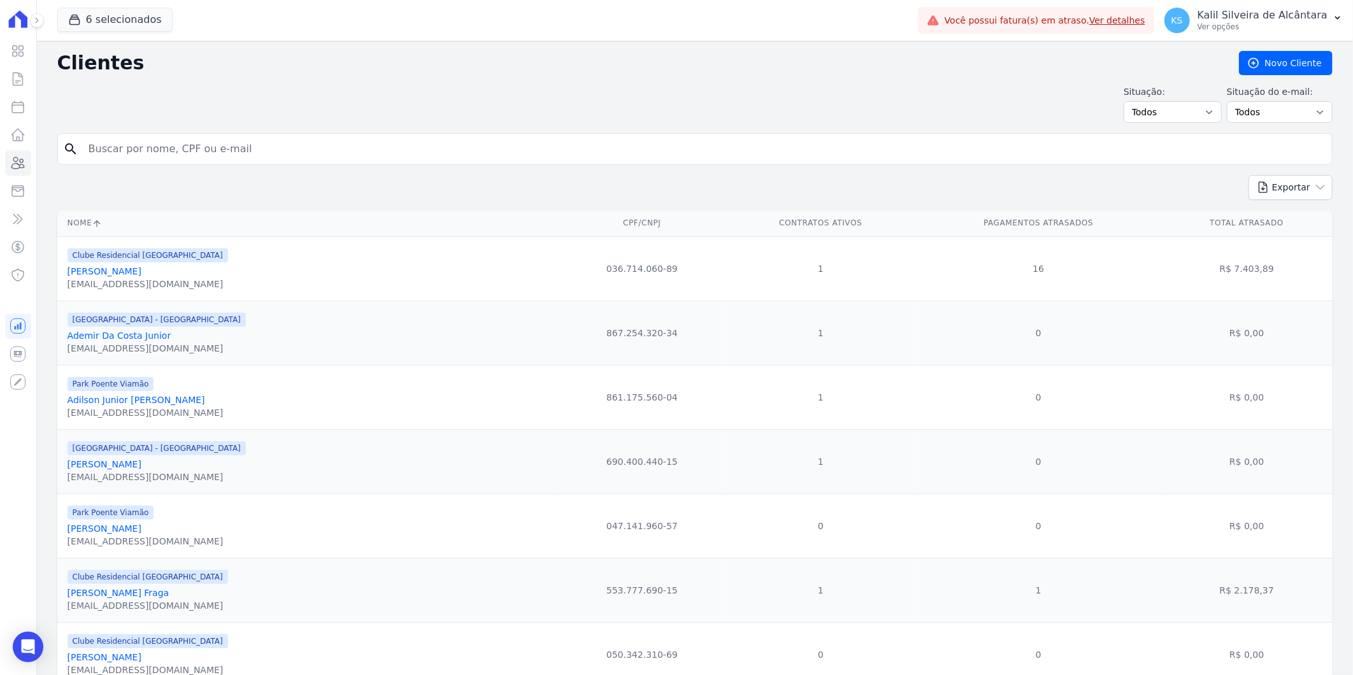
click at [202, 157] on input "search" at bounding box center [704, 148] width 1246 height 25
paste input "[PERSON_NAME]"
type input "[PERSON_NAME]"
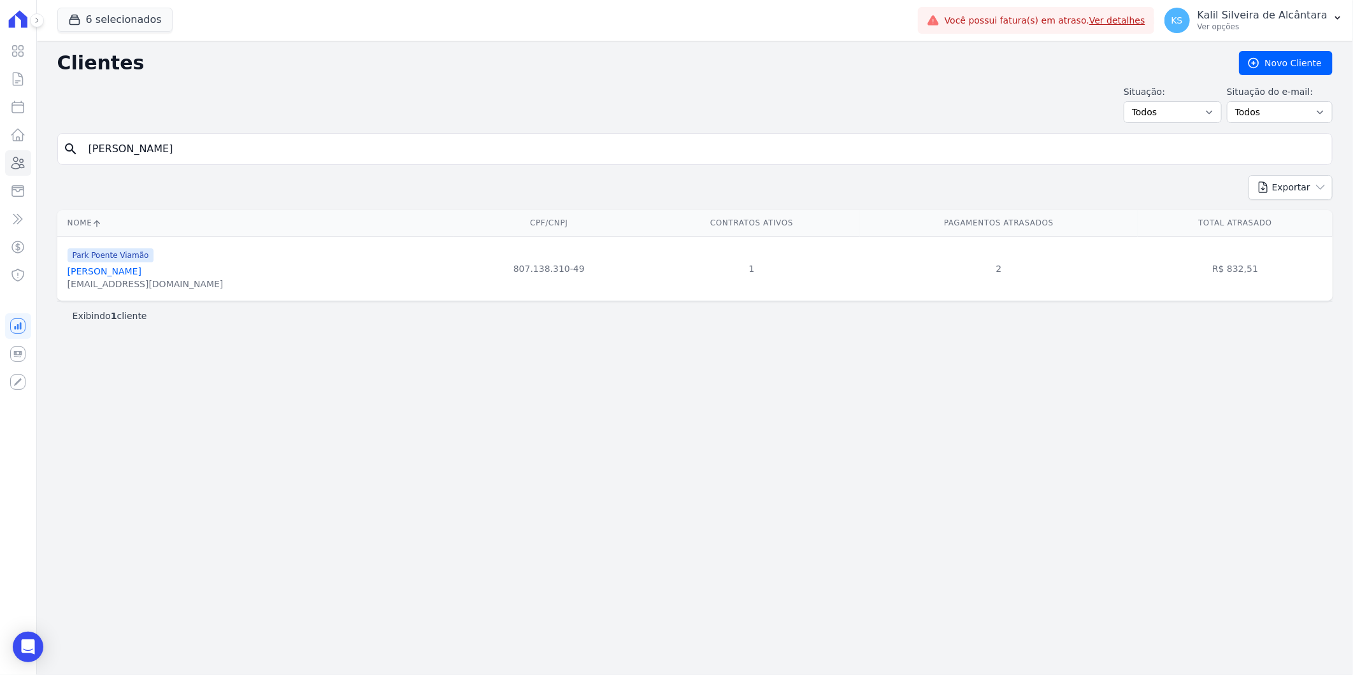
click at [125, 276] on link "[PERSON_NAME]" at bounding box center [105, 271] width 74 height 10
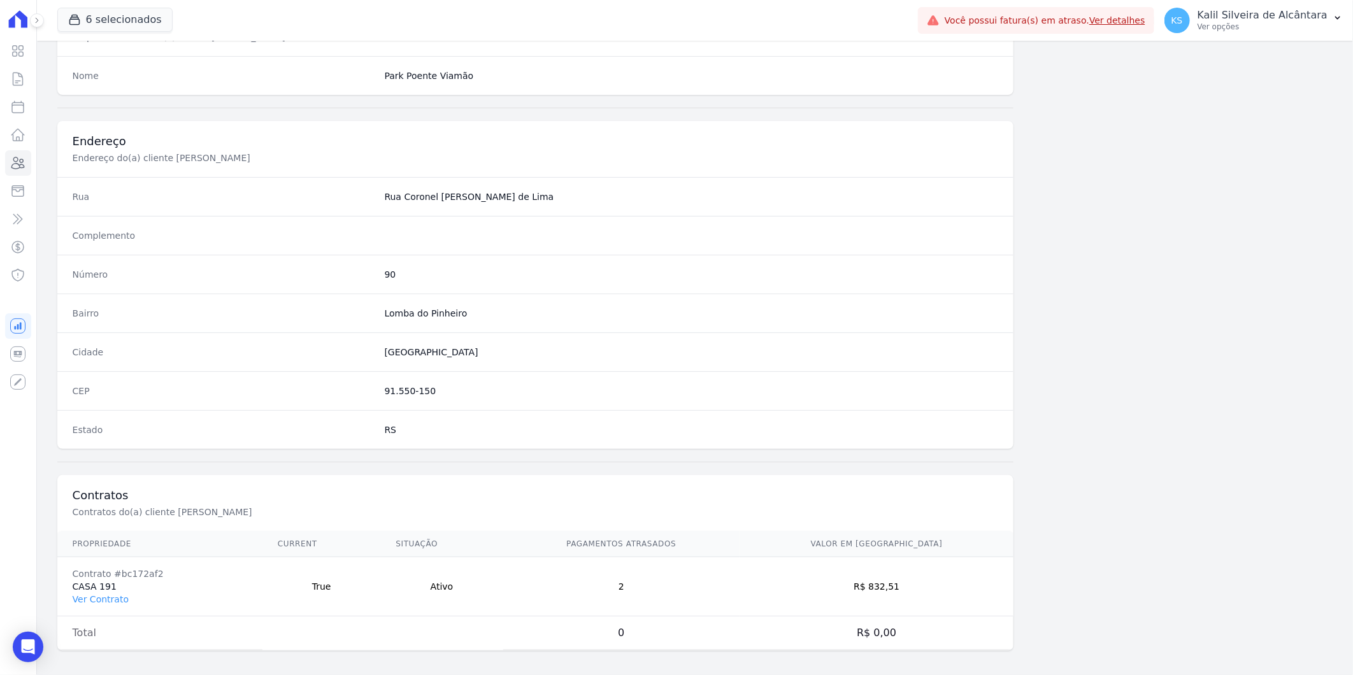
scroll to position [519, 0]
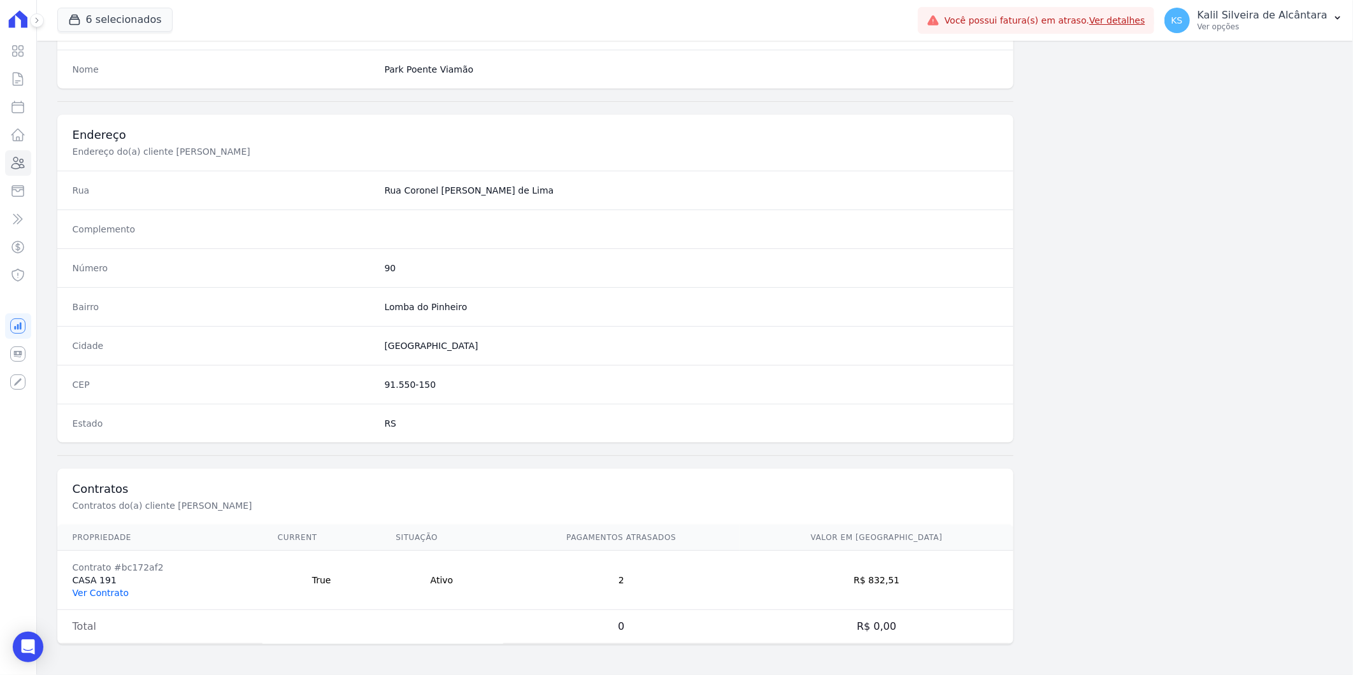
click at [94, 590] on link "Ver Contrato" at bounding box center [101, 593] width 56 height 10
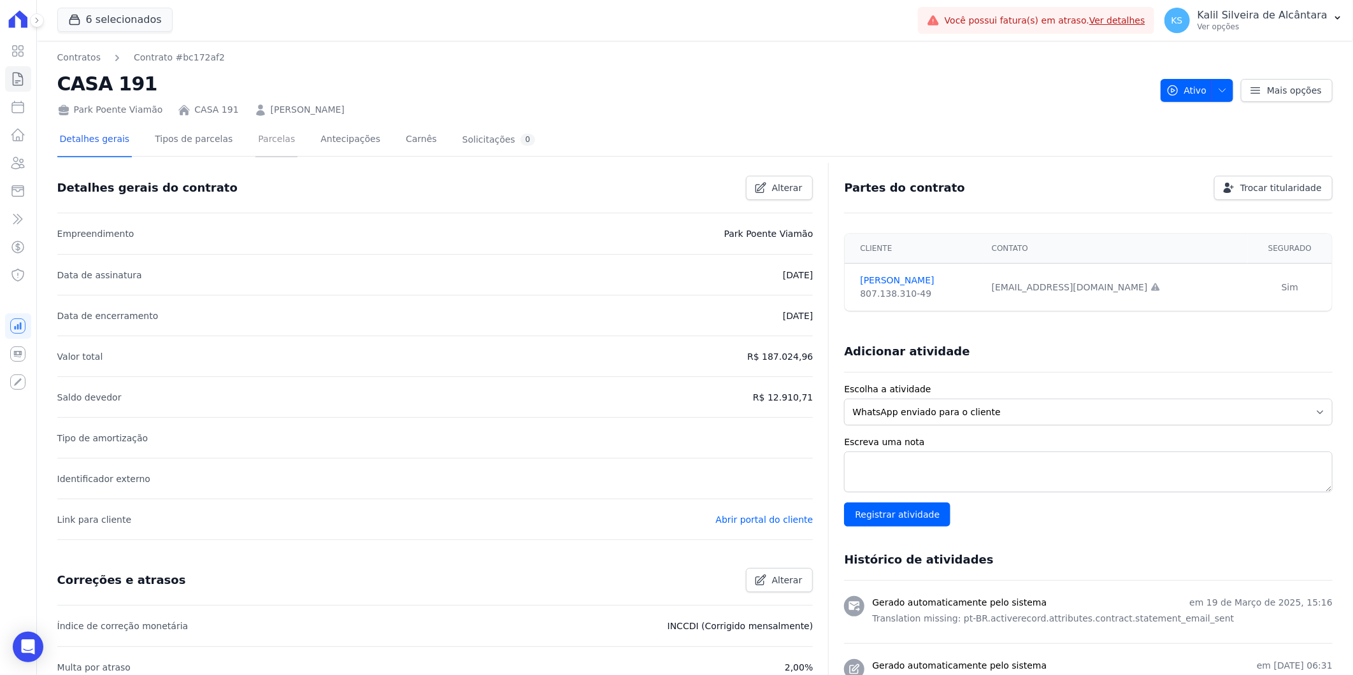
click at [261, 140] on link "Parcelas" at bounding box center [277, 141] width 42 height 34
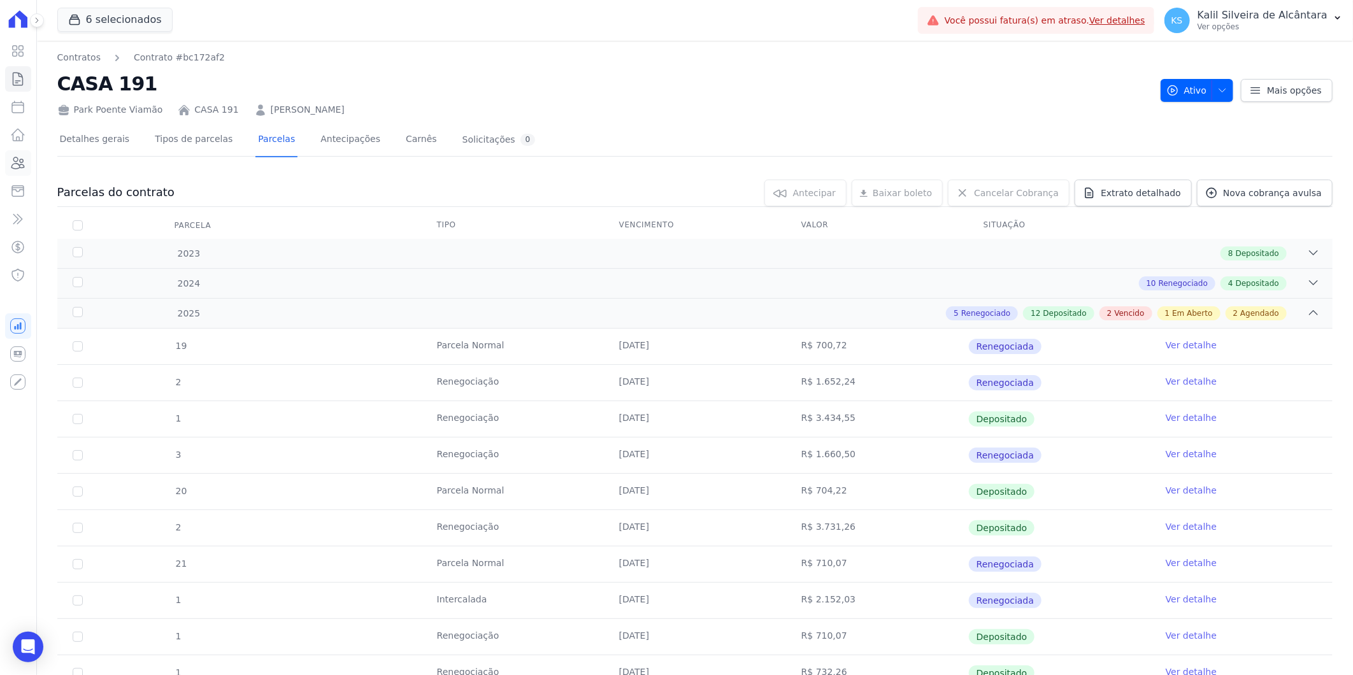
click at [21, 166] on icon at bounding box center [17, 162] width 15 height 15
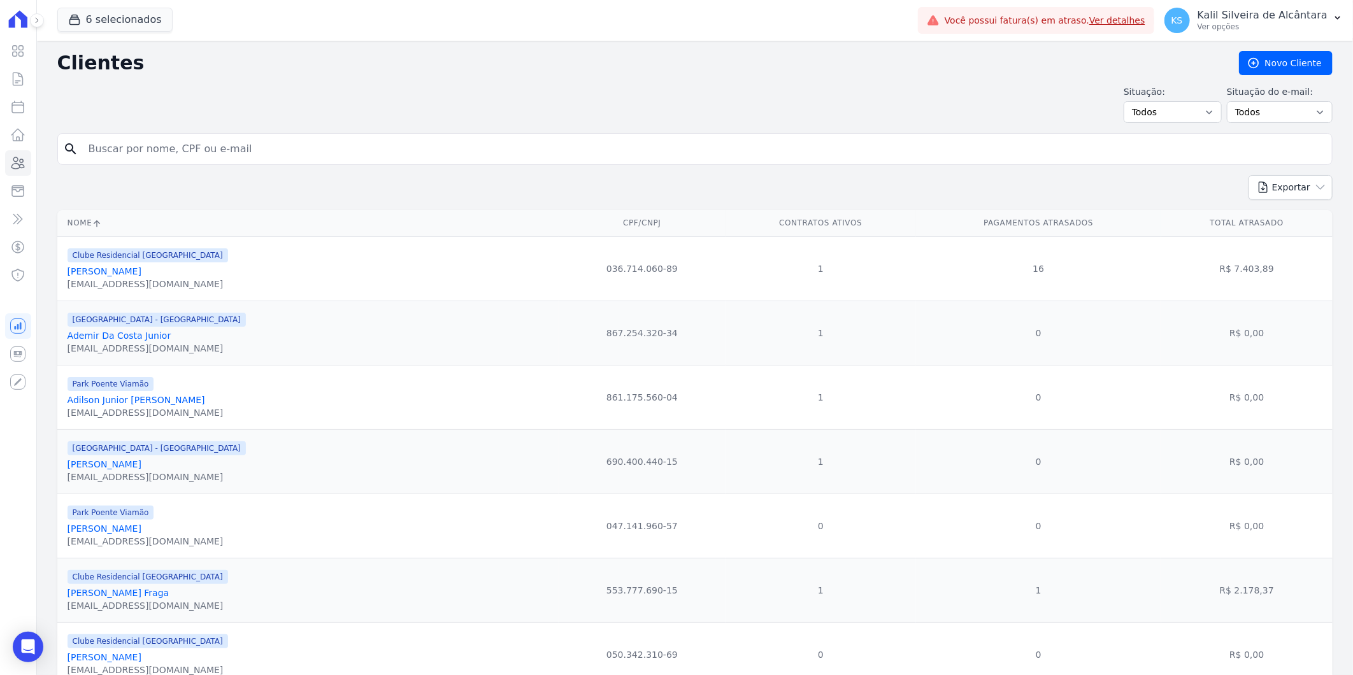
click at [202, 141] on input "search" at bounding box center [704, 148] width 1246 height 25
paste input "[PERSON_NAME]"
type input "[PERSON_NAME]"
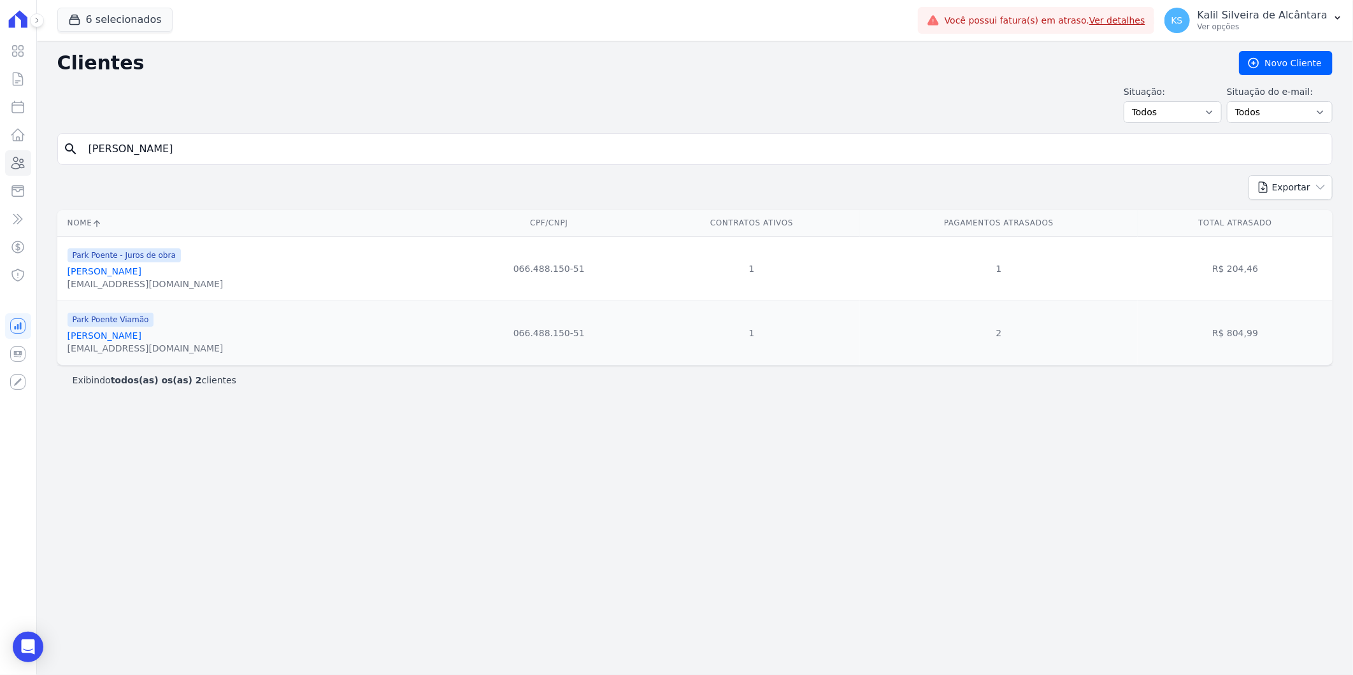
drag, startPoint x: 269, startPoint y: 159, endPoint x: 37, endPoint y: 161, distance: 231.9
click at [37, 160] on div "Clientes [GEOGRAPHIC_DATA] Situação: Todos Adimplentes Inadimplentes Situação d…" at bounding box center [695, 358] width 1316 height 635
paste input "Nelson Da Trindade Oliveir"
type input "[PERSON_NAME]"
click at [113, 341] on link "[PERSON_NAME]" at bounding box center [105, 336] width 74 height 10
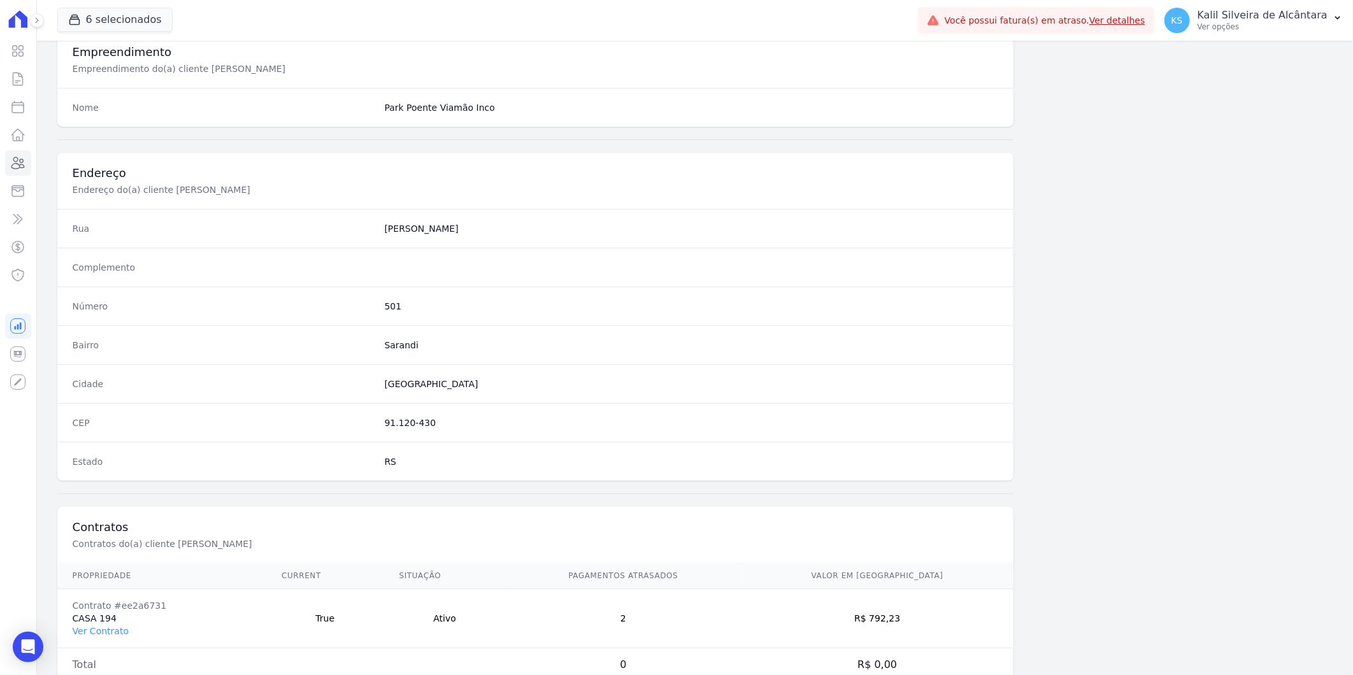
scroll to position [519, 0]
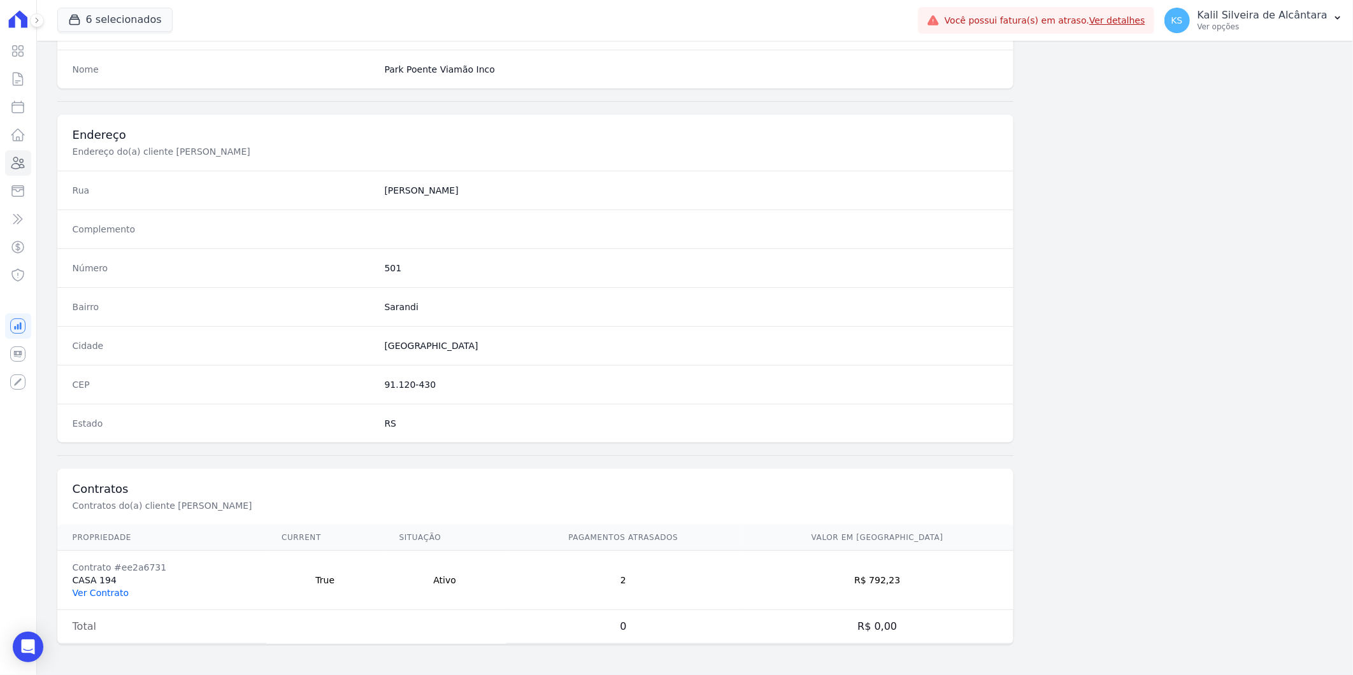
click at [103, 588] on link "Ver Contrato" at bounding box center [101, 593] width 56 height 10
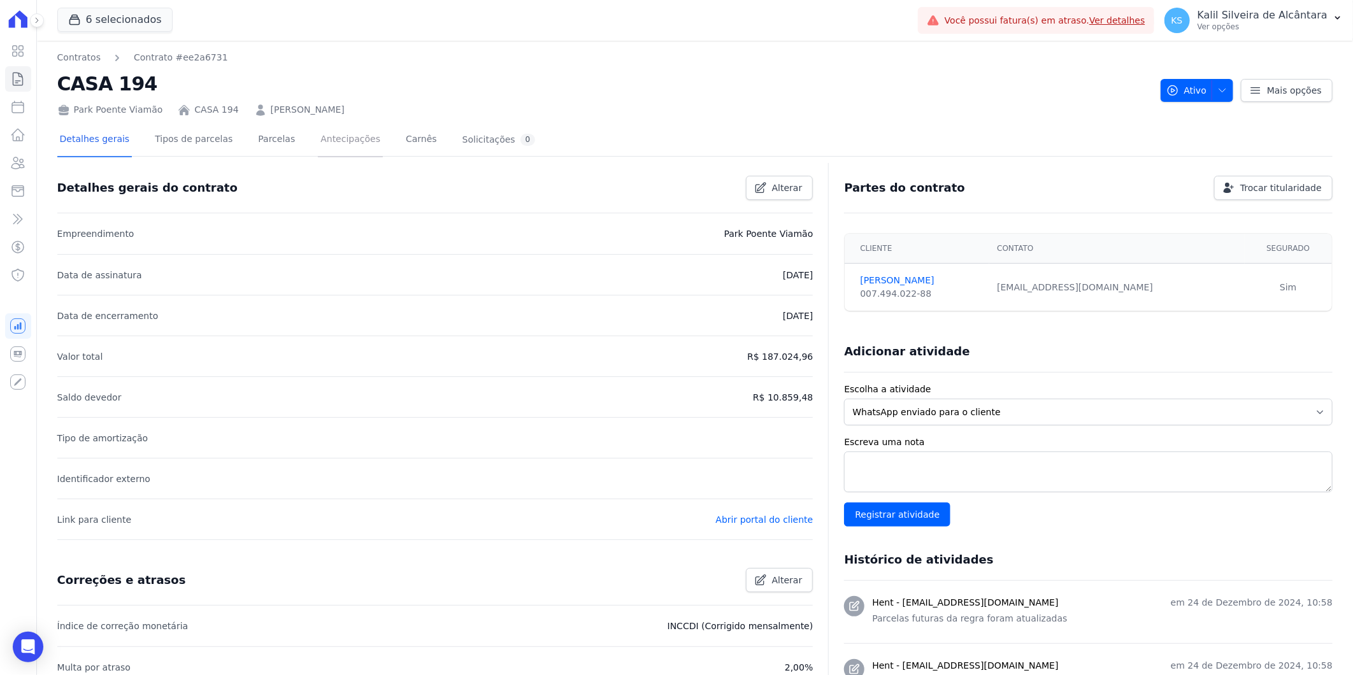
click at [340, 142] on link "Antecipações" at bounding box center [350, 141] width 65 height 34
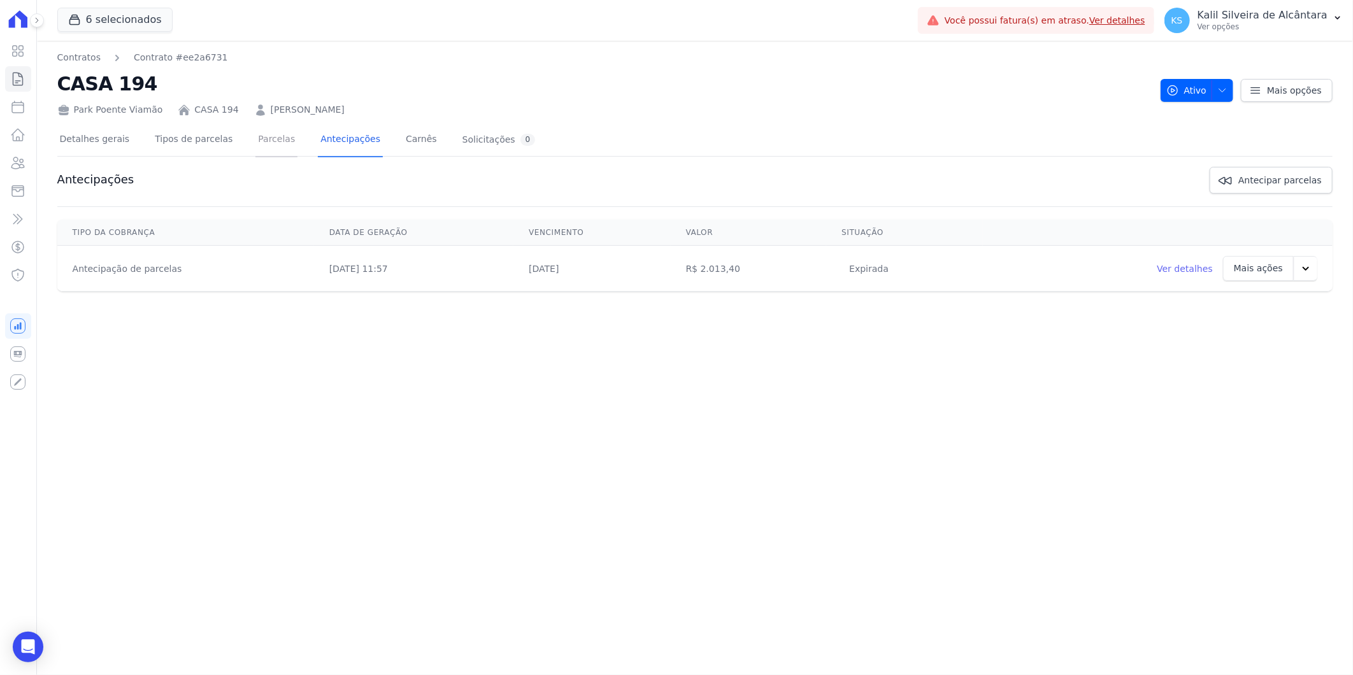
click at [271, 134] on link "Parcelas" at bounding box center [277, 141] width 42 height 34
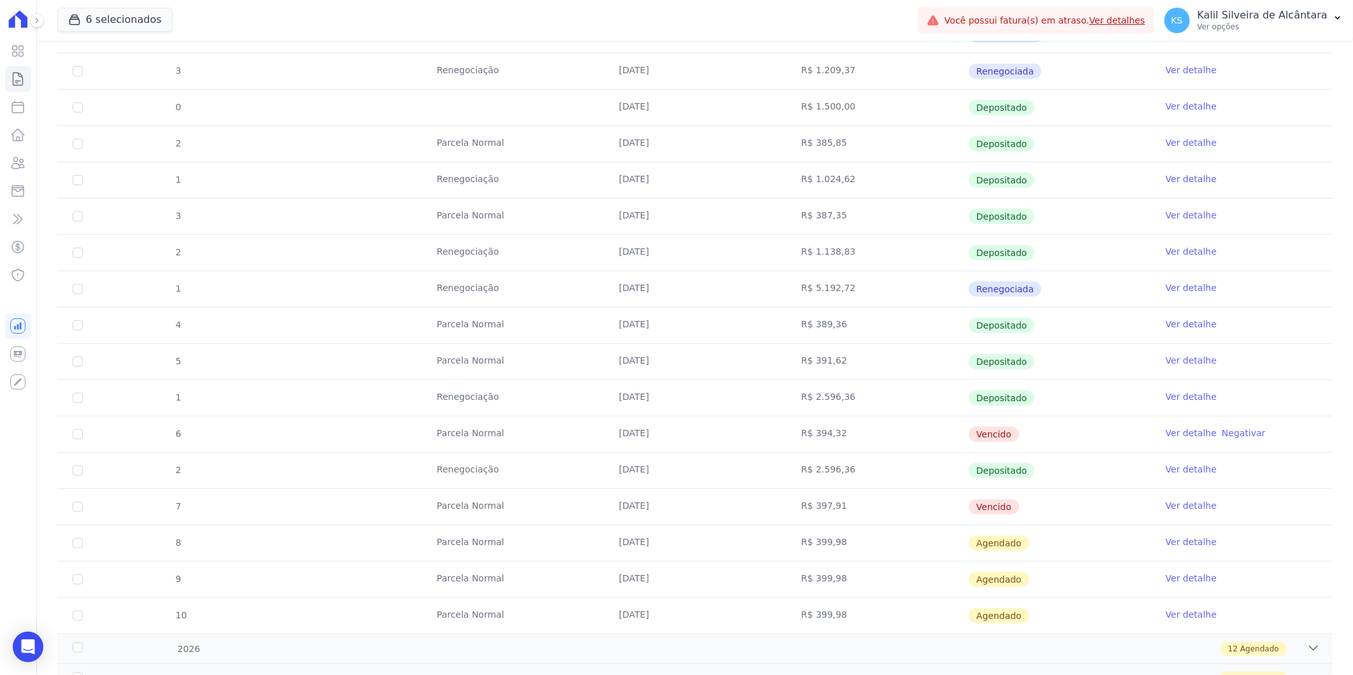
scroll to position [566, 0]
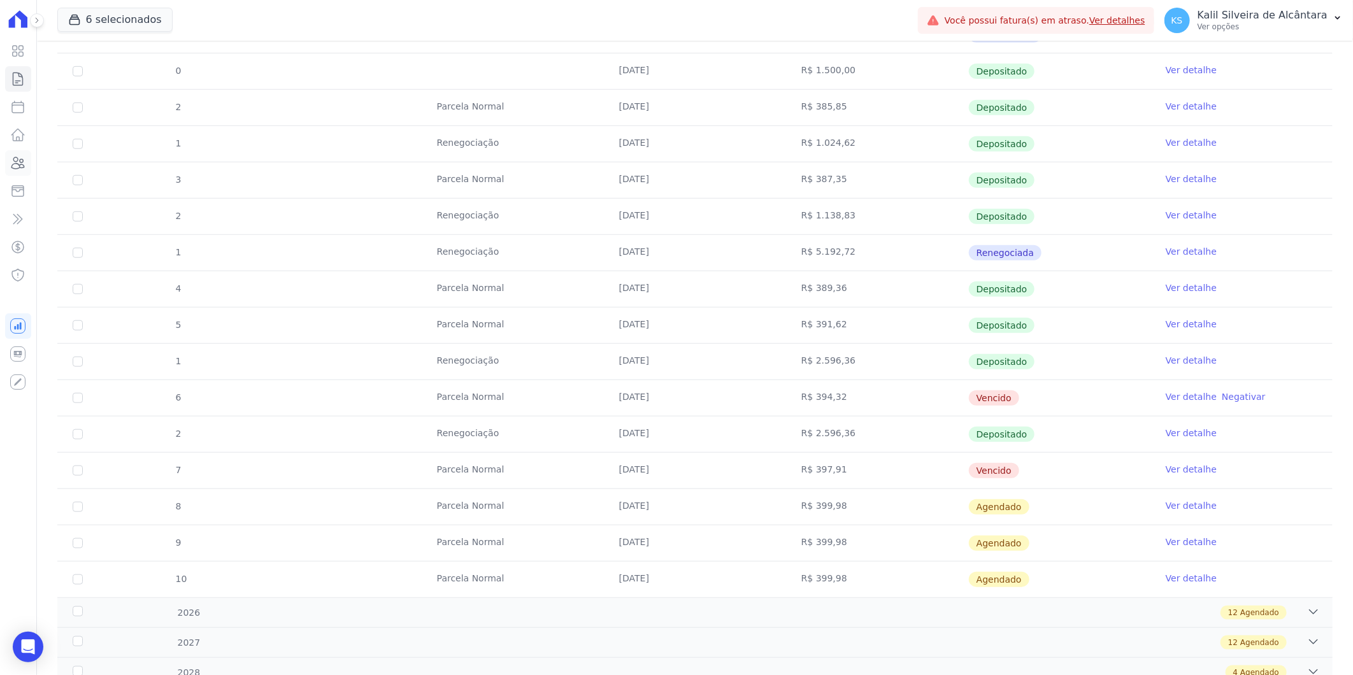
click at [14, 161] on icon at bounding box center [18, 162] width 13 height 11
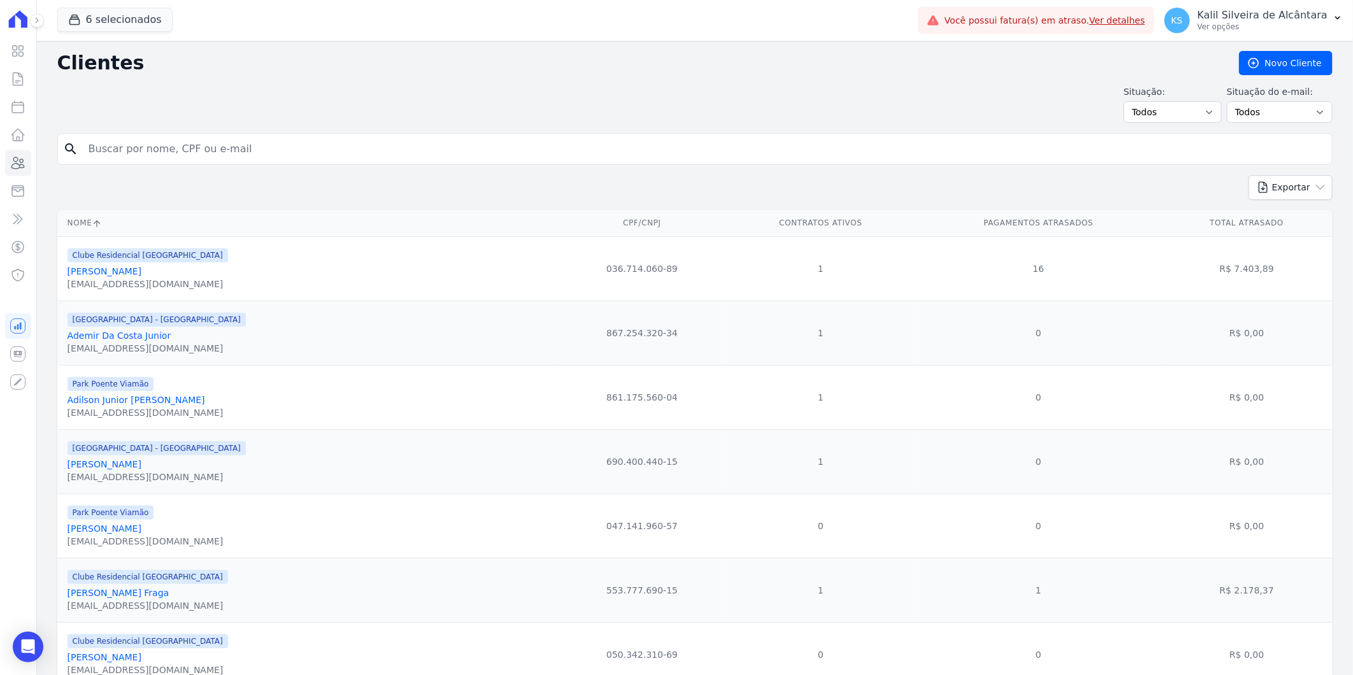
click at [320, 148] on input "search" at bounding box center [704, 148] width 1246 height 25
paste input "[PERSON_NAME]"
type input "[PERSON_NAME]"
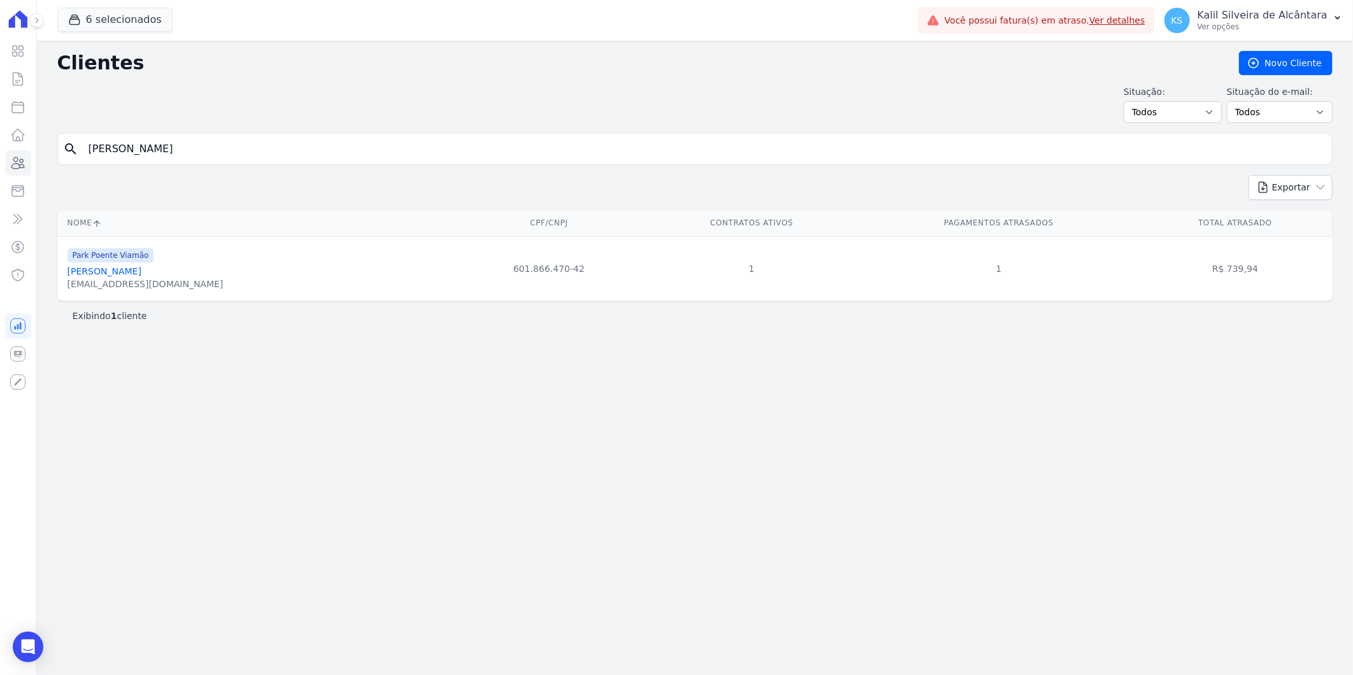
click at [141, 268] on link "[PERSON_NAME]" at bounding box center [105, 271] width 74 height 10
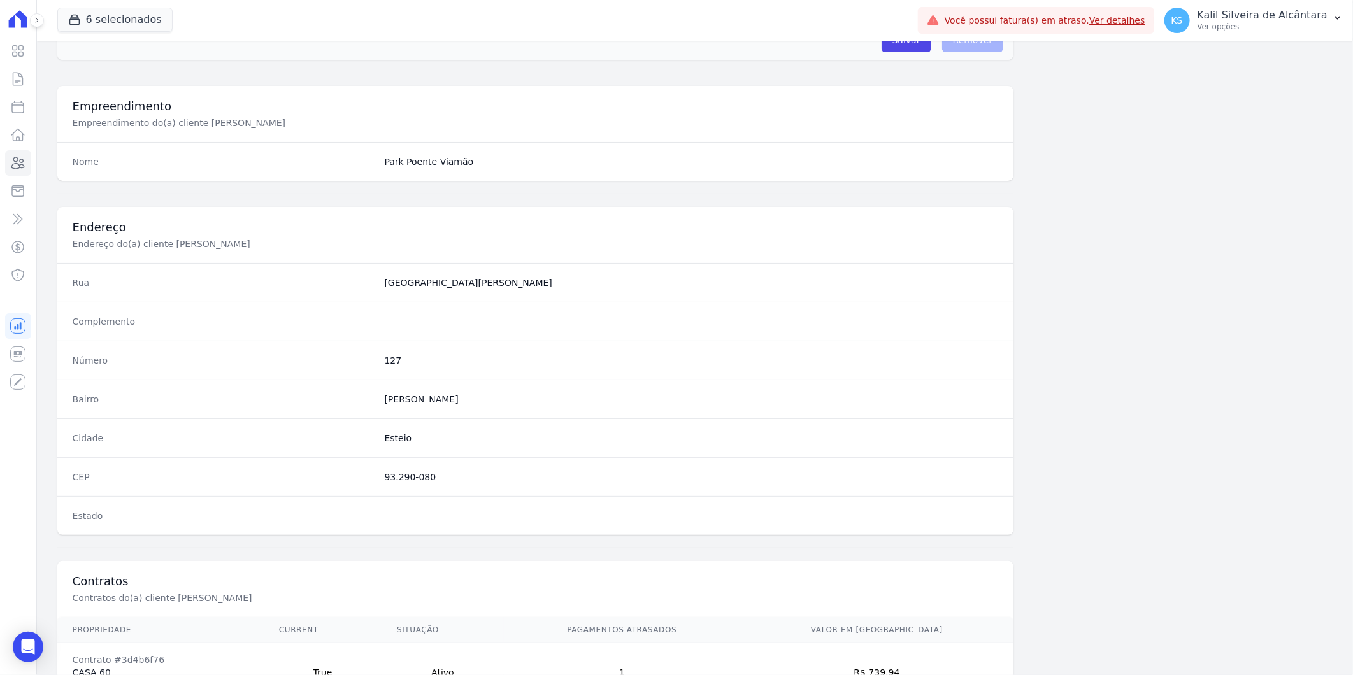
scroll to position [519, 0]
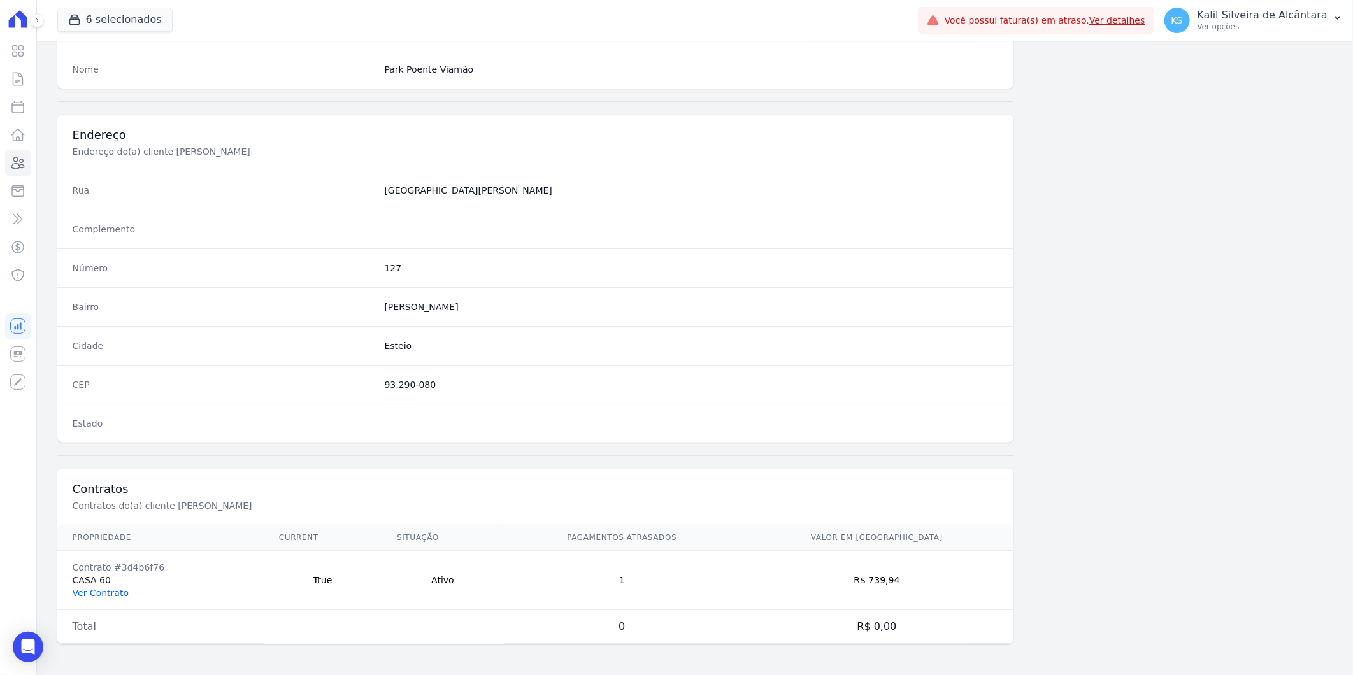
click at [106, 591] on link "Ver Contrato" at bounding box center [101, 593] width 56 height 10
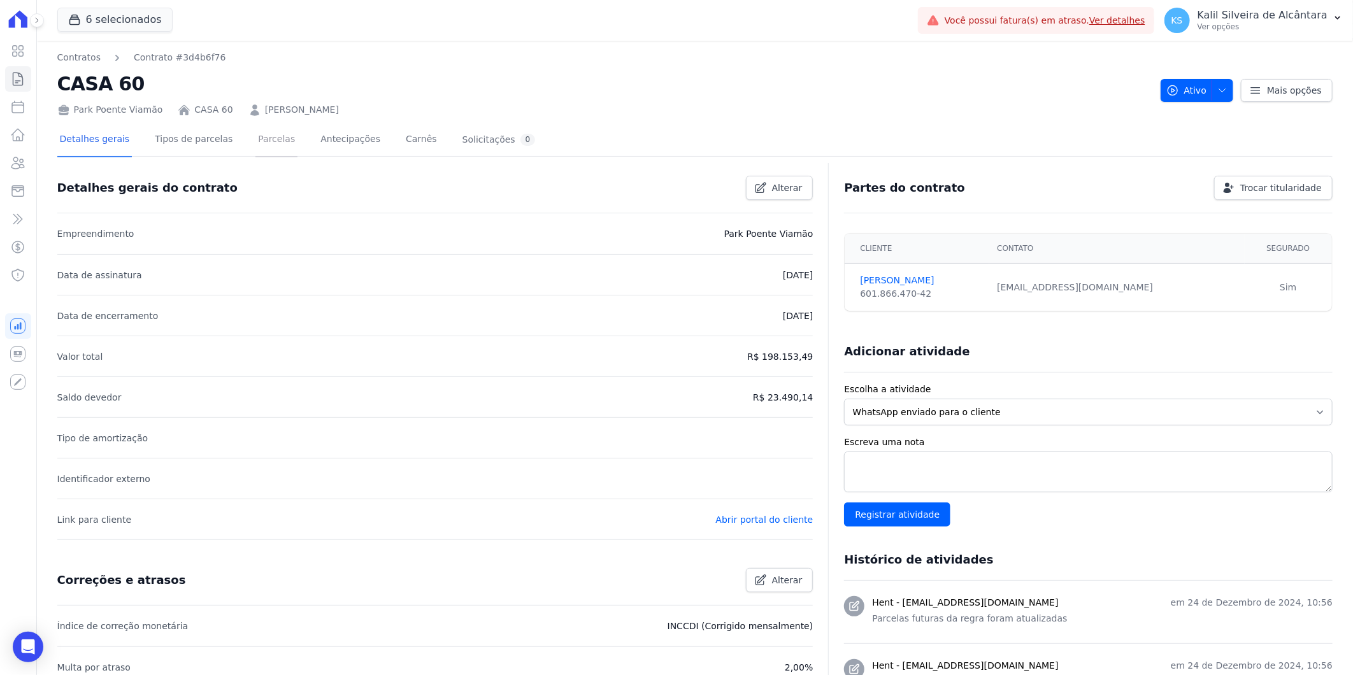
click at [268, 145] on link "Parcelas" at bounding box center [277, 141] width 42 height 34
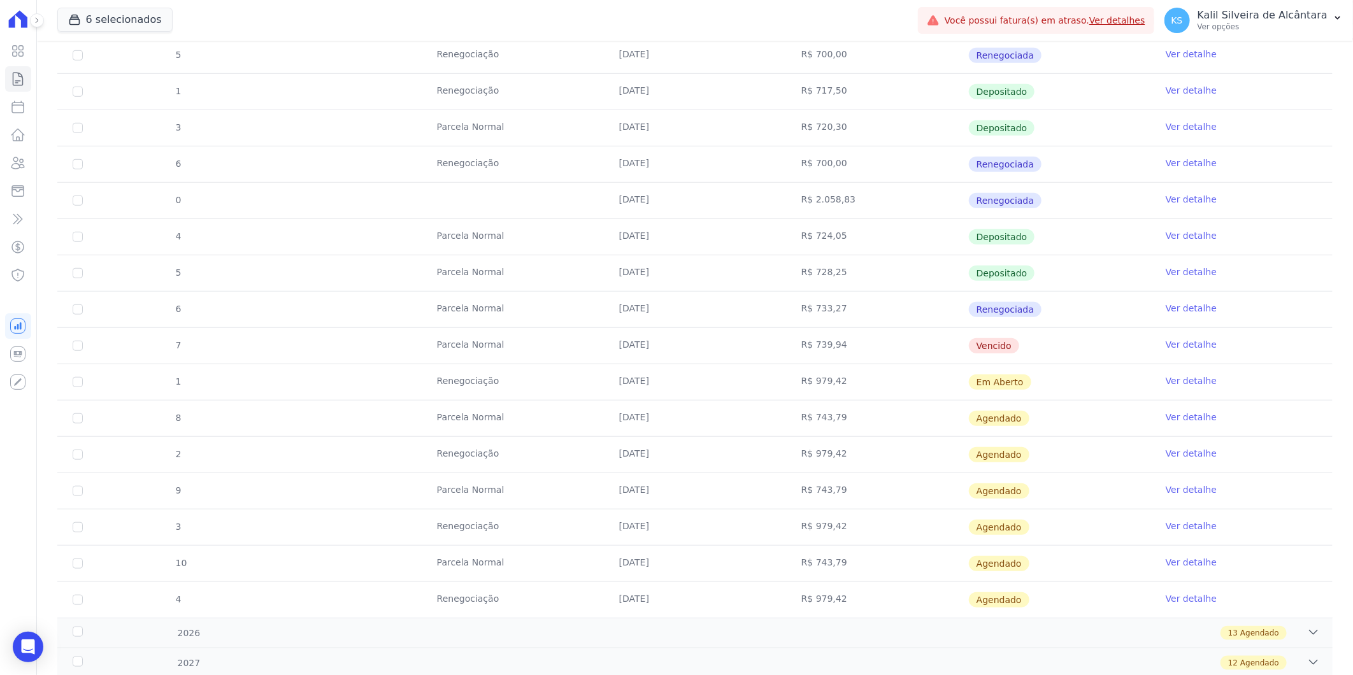
scroll to position [566, 0]
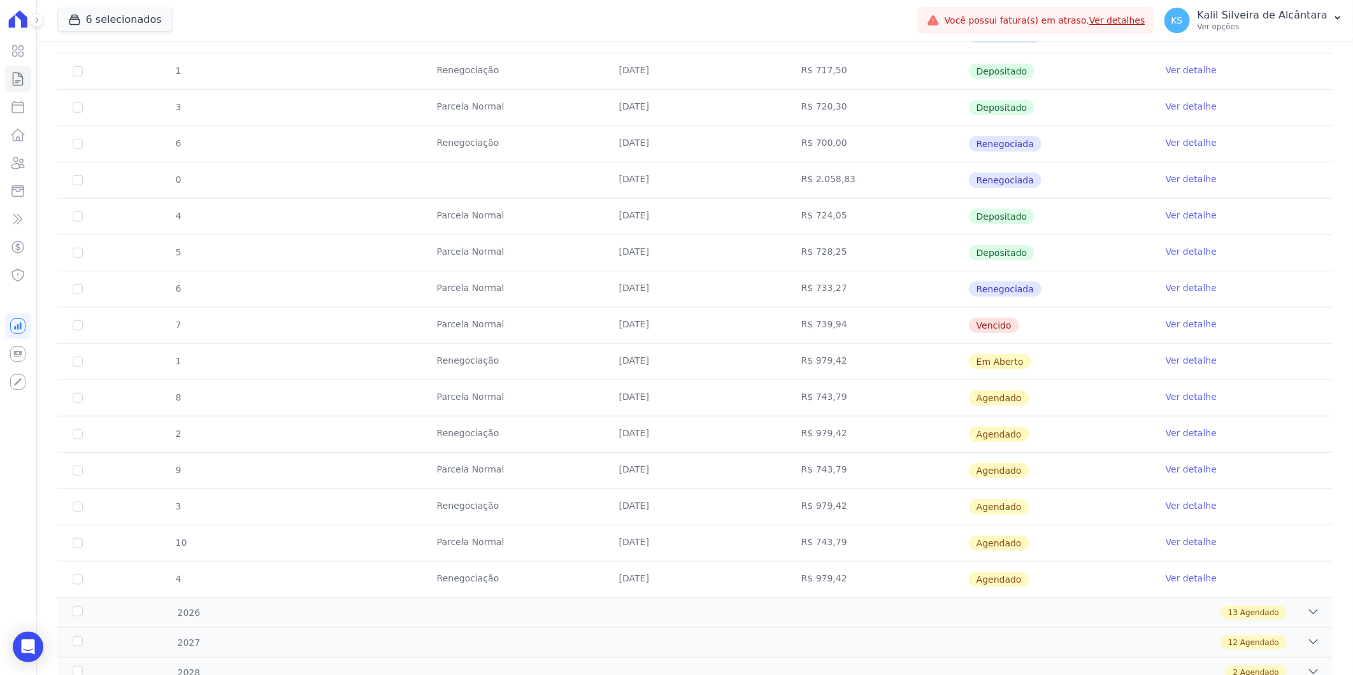
drag, startPoint x: 841, startPoint y: 326, endPoint x: 300, endPoint y: 352, distance: 541.6
click at [300, 352] on tbody "2 Renegociação [DATE] R$ 700,00 Depositado Ver detalhe 13 [GEOGRAPHIC_DATA] [DA…" at bounding box center [695, 180] width 1276 height 835
click at [26, 166] on link "Clientes" at bounding box center [18, 162] width 26 height 25
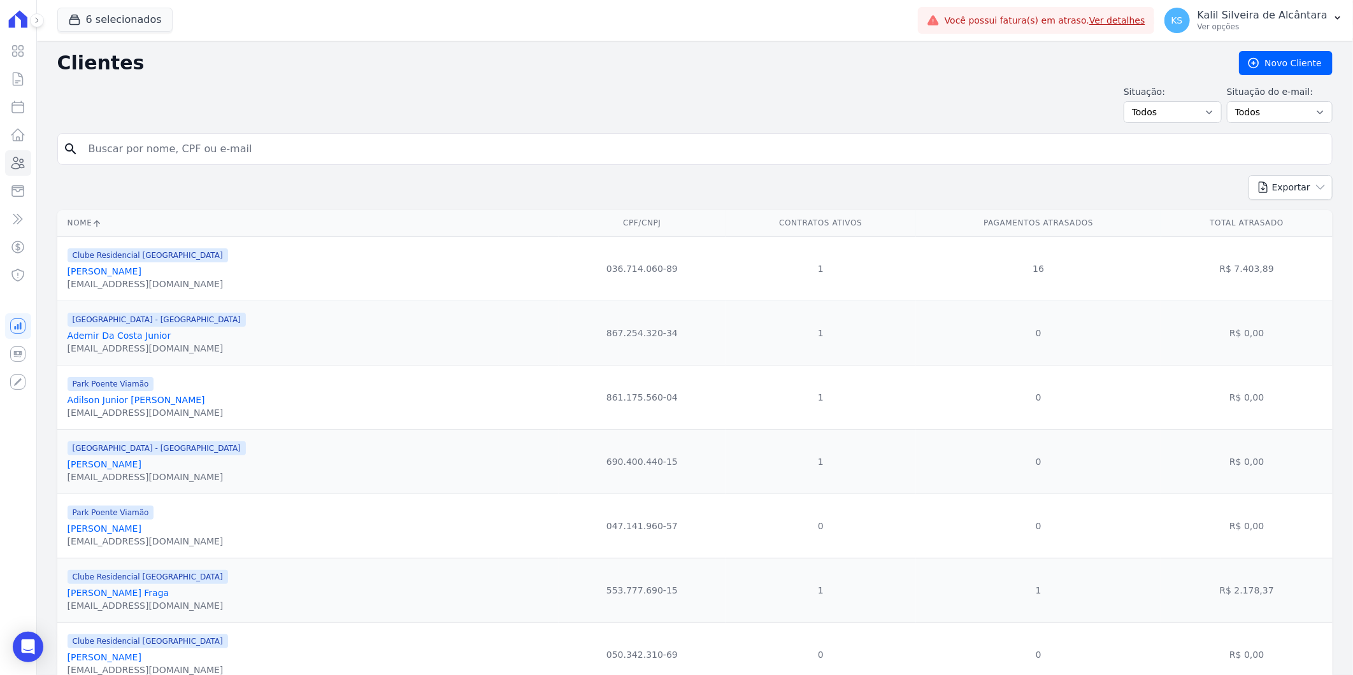
click at [275, 158] on input "search" at bounding box center [704, 148] width 1246 height 25
paste input "[PERSON_NAME]"
type input "[PERSON_NAME]"
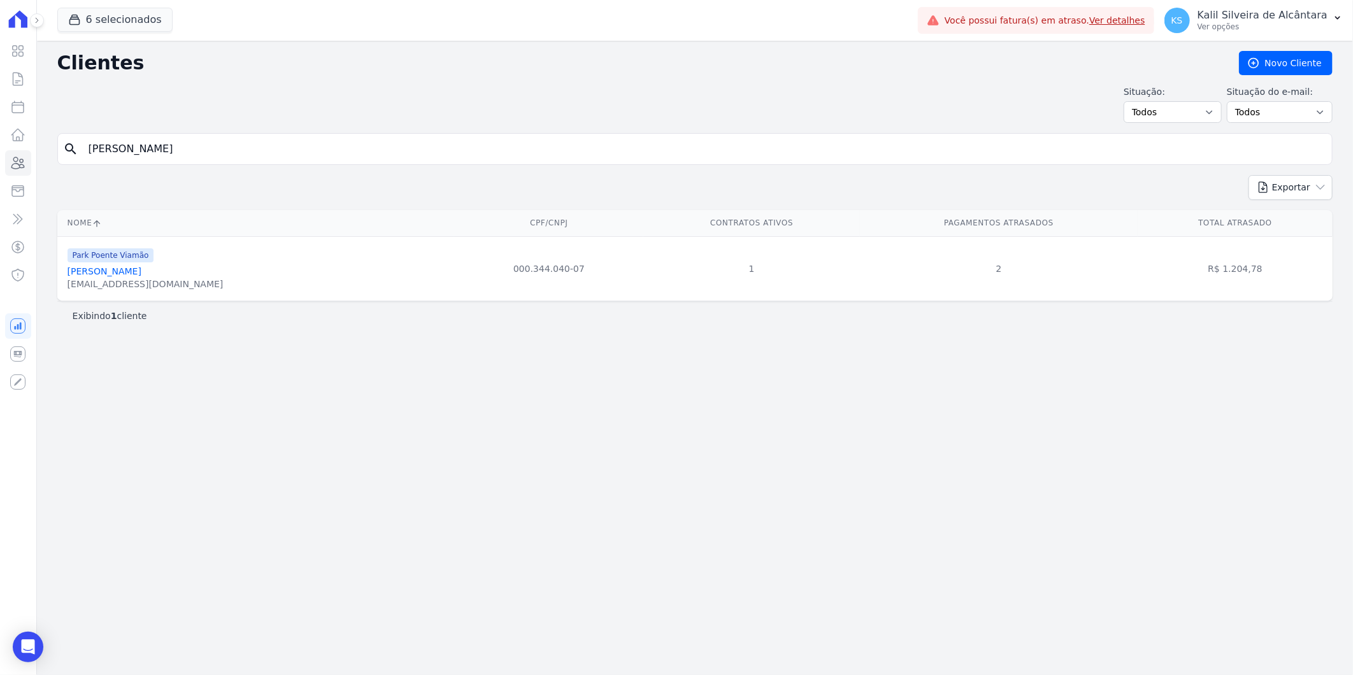
click at [141, 270] on link "[PERSON_NAME]" at bounding box center [105, 271] width 74 height 10
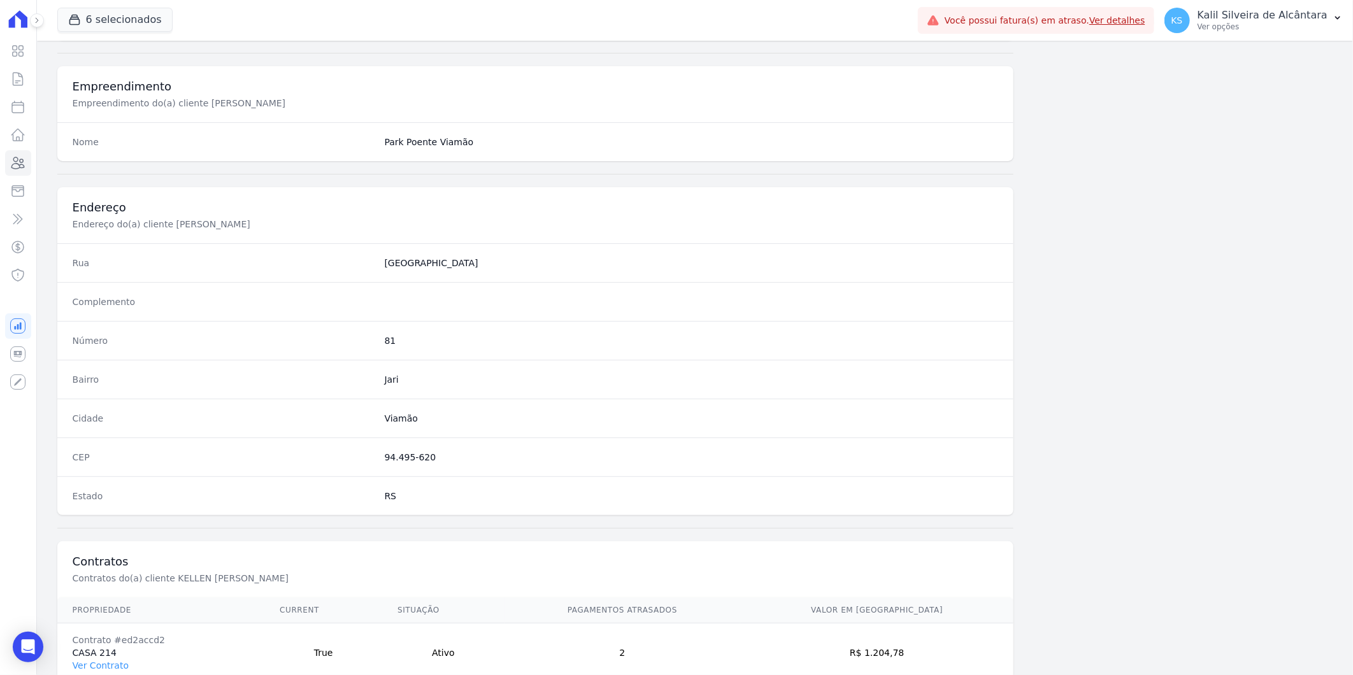
scroll to position [519, 0]
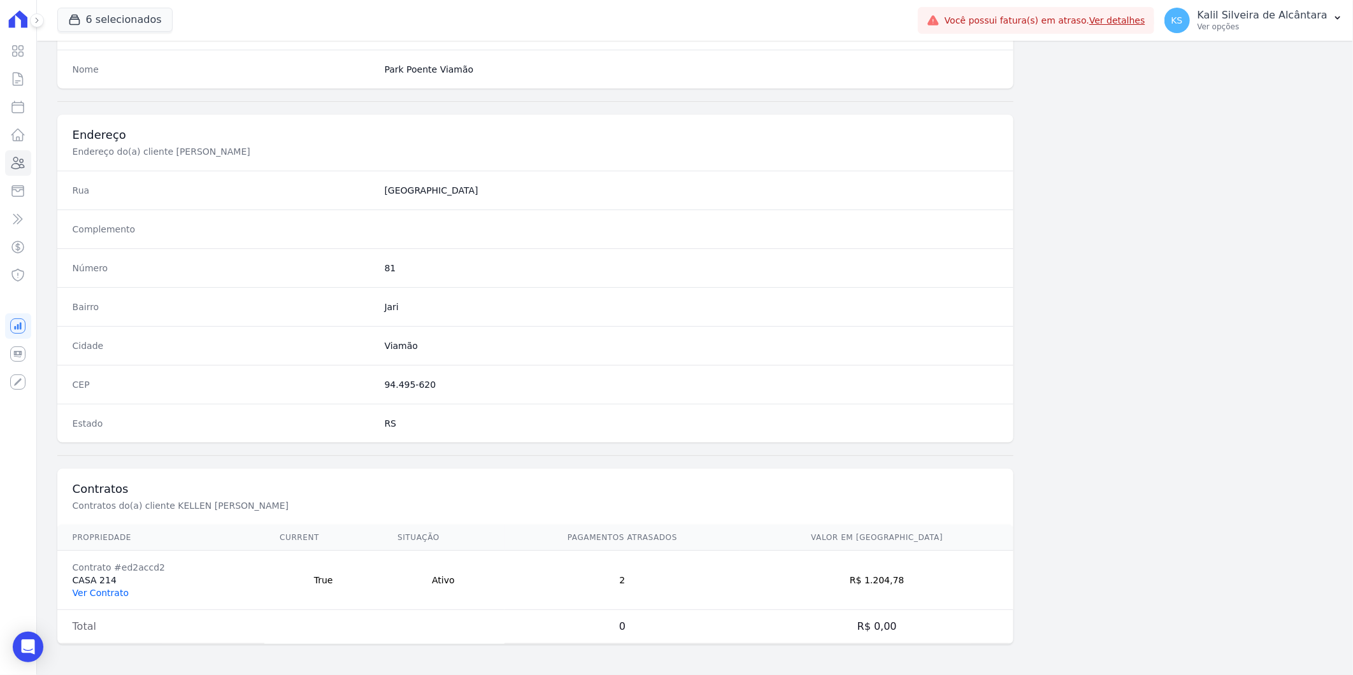
click at [106, 588] on link "Ver Contrato" at bounding box center [101, 593] width 56 height 10
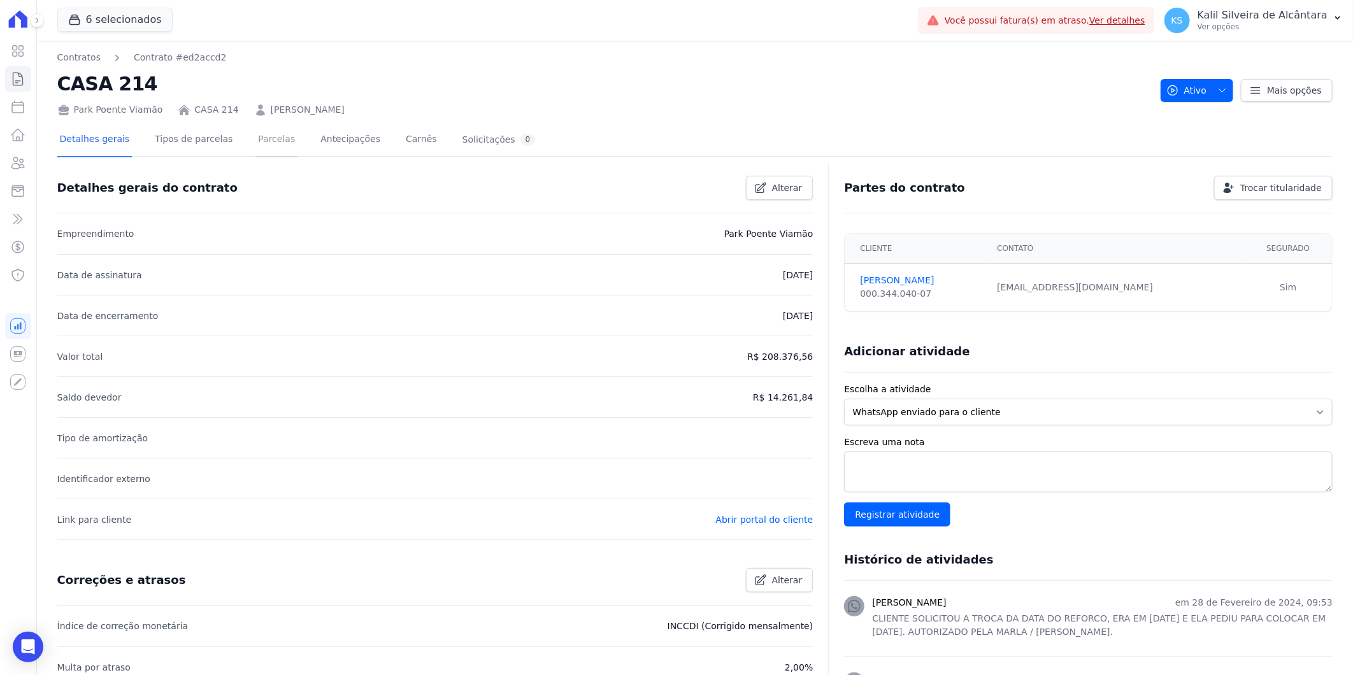
click at [257, 136] on link "Parcelas" at bounding box center [277, 141] width 42 height 34
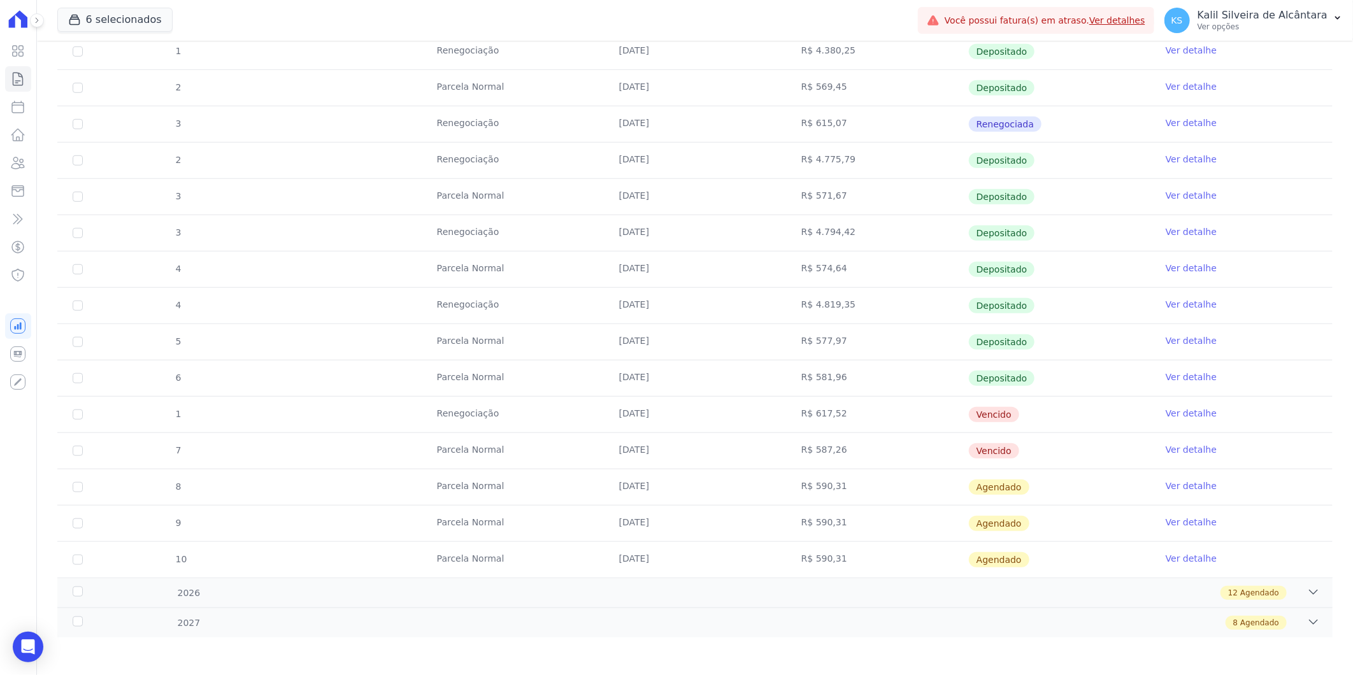
scroll to position [551, 0]
drag, startPoint x: 666, startPoint y: 442, endPoint x: 595, endPoint y: 413, distance: 76.3
click at [595, 413] on tbody "15 [GEOGRAPHIC_DATA] [DATE] R$ 674,58 Depositado Ver detalhe 16 [GEOGRAPHIC_DAT…" at bounding box center [695, 178] width 1276 height 798
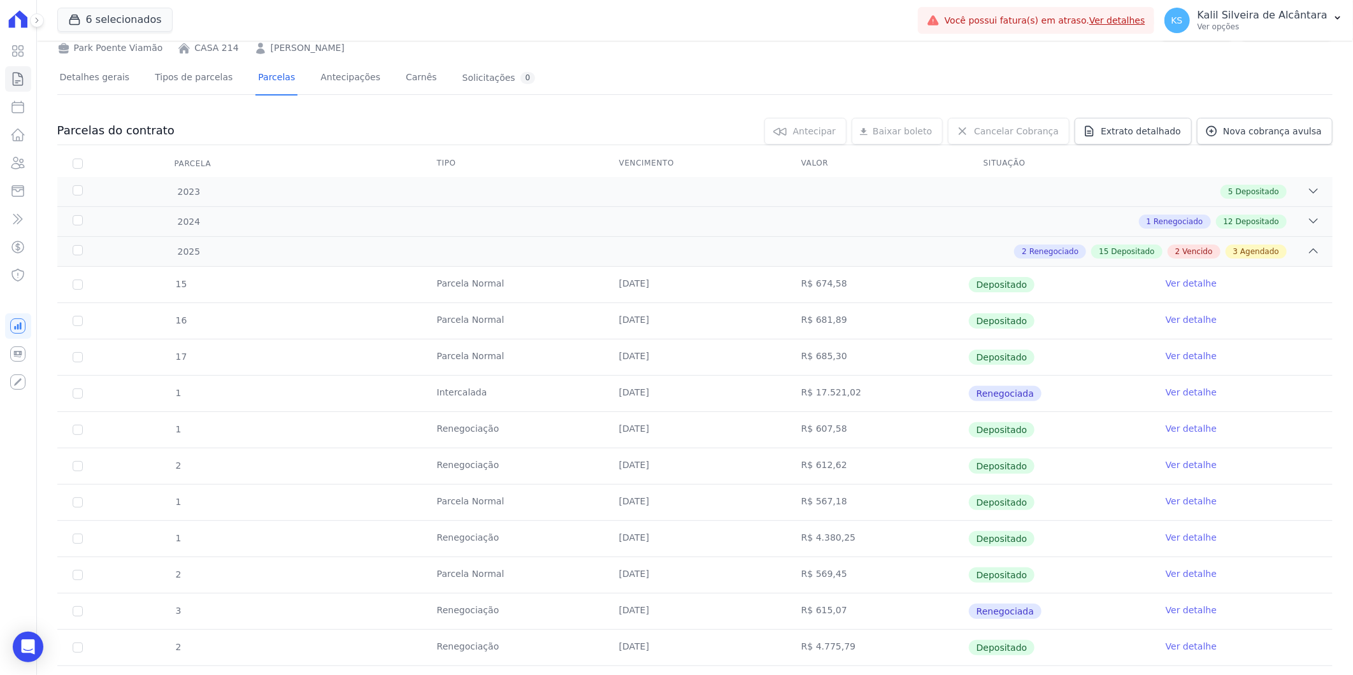
scroll to position [0, 0]
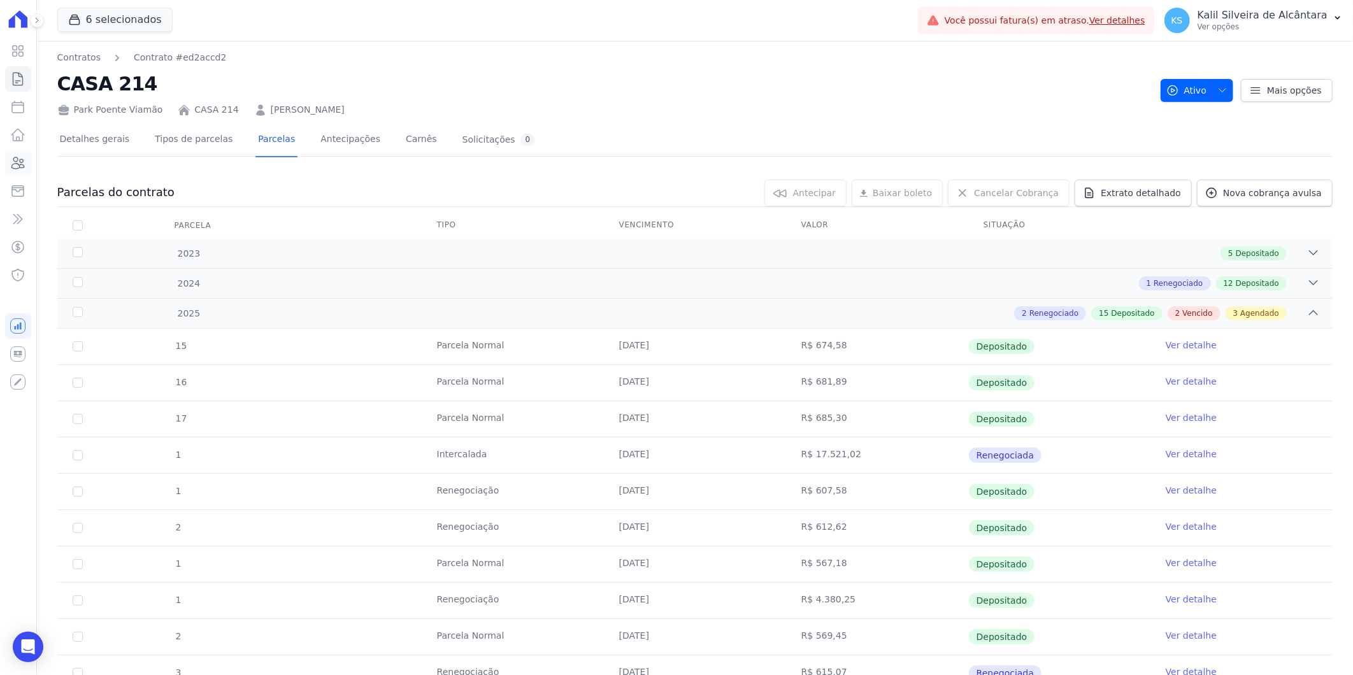
click at [22, 166] on icon at bounding box center [17, 162] width 15 height 15
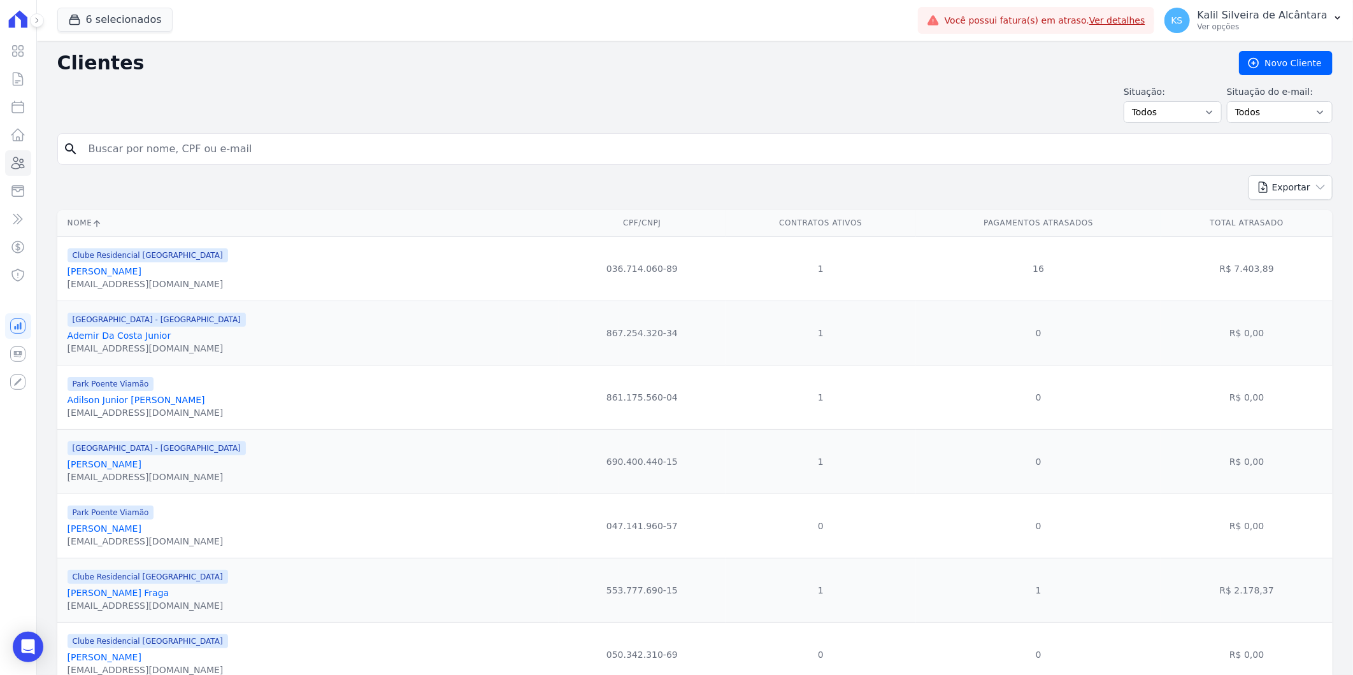
click at [343, 154] on input "search" at bounding box center [704, 148] width 1246 height 25
type input "ritiele de amorim"
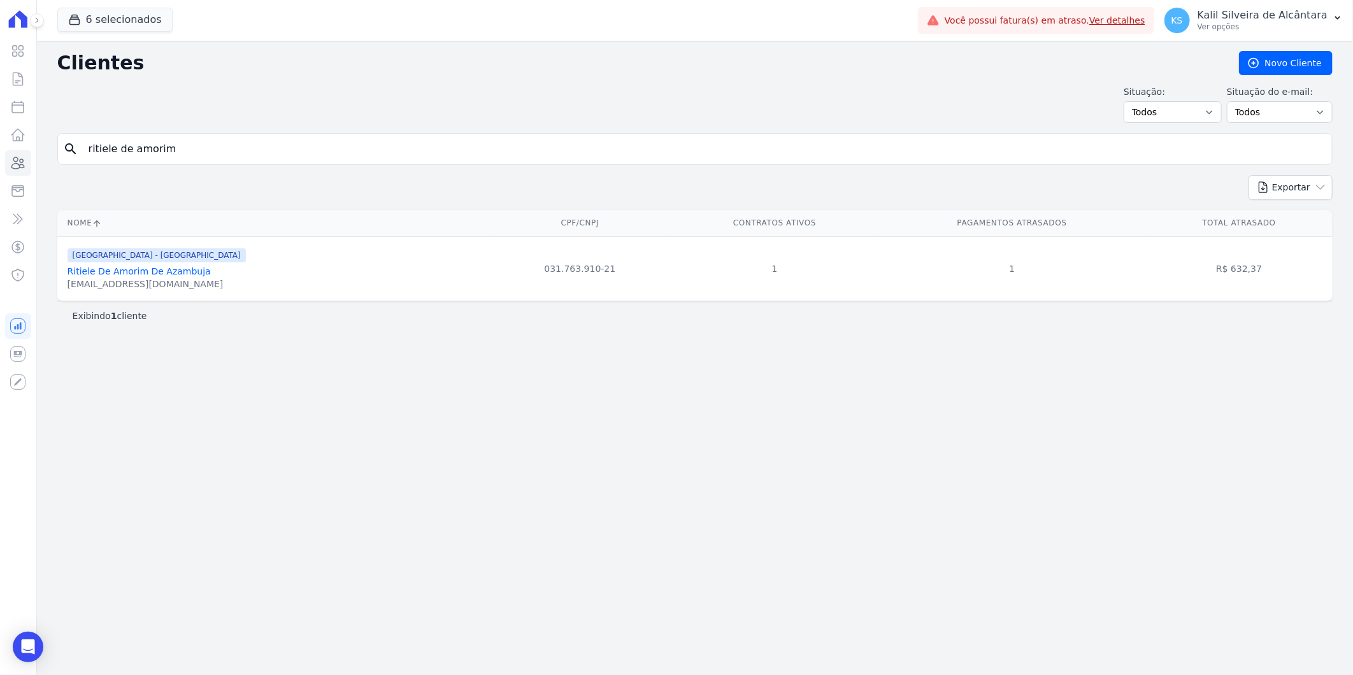
click at [181, 273] on link "Ritiele De Amorim De Azambuja" at bounding box center [139, 271] width 143 height 10
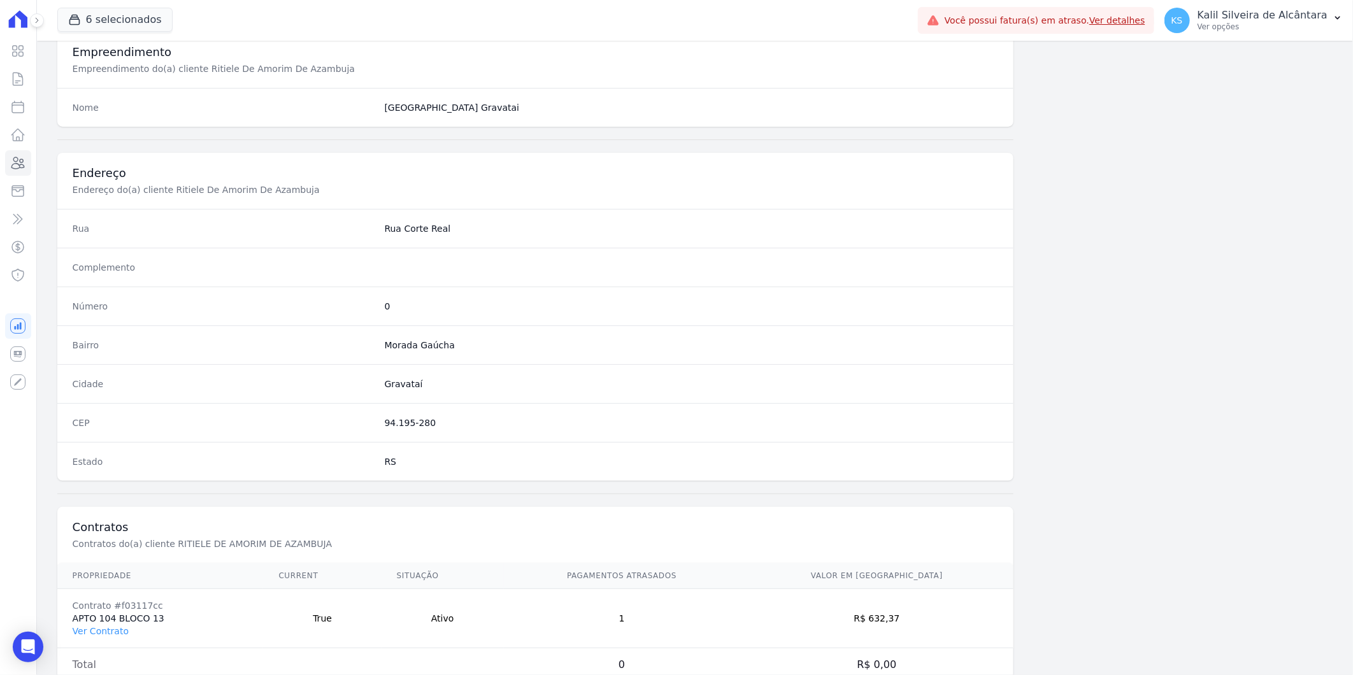
scroll to position [519, 0]
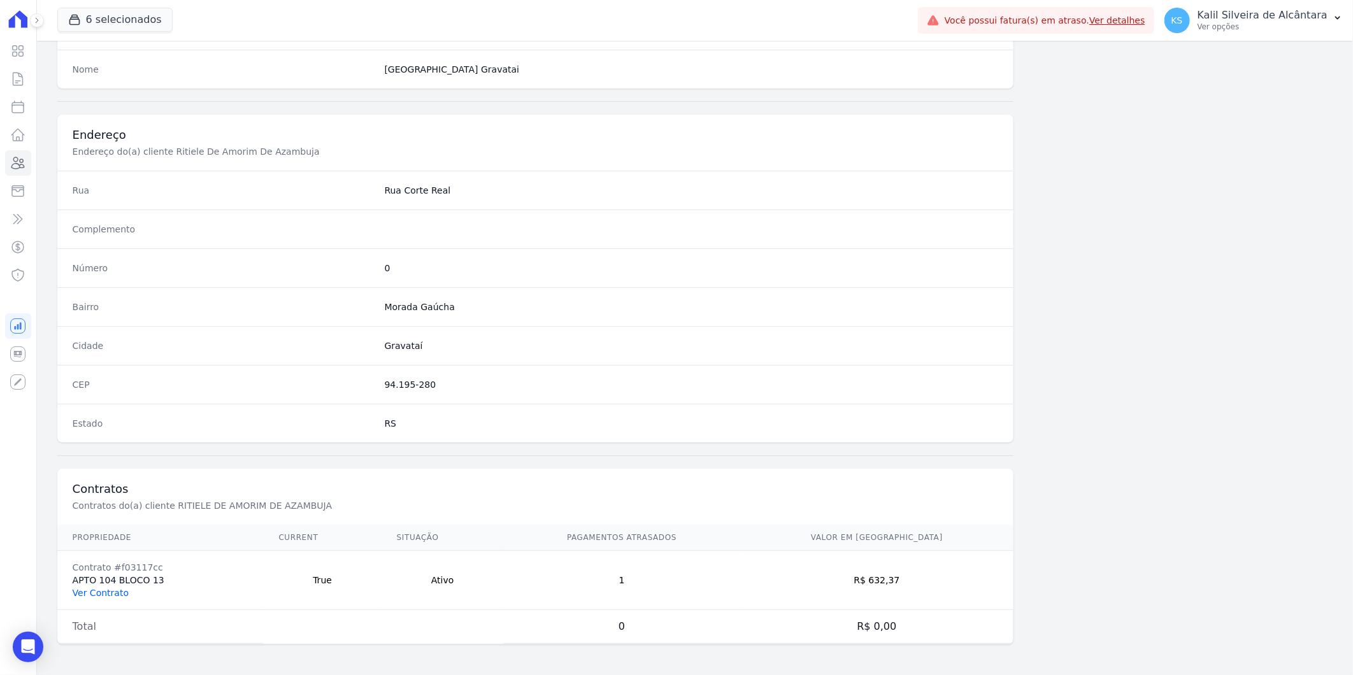
click at [104, 595] on link "Ver Contrato" at bounding box center [101, 593] width 56 height 10
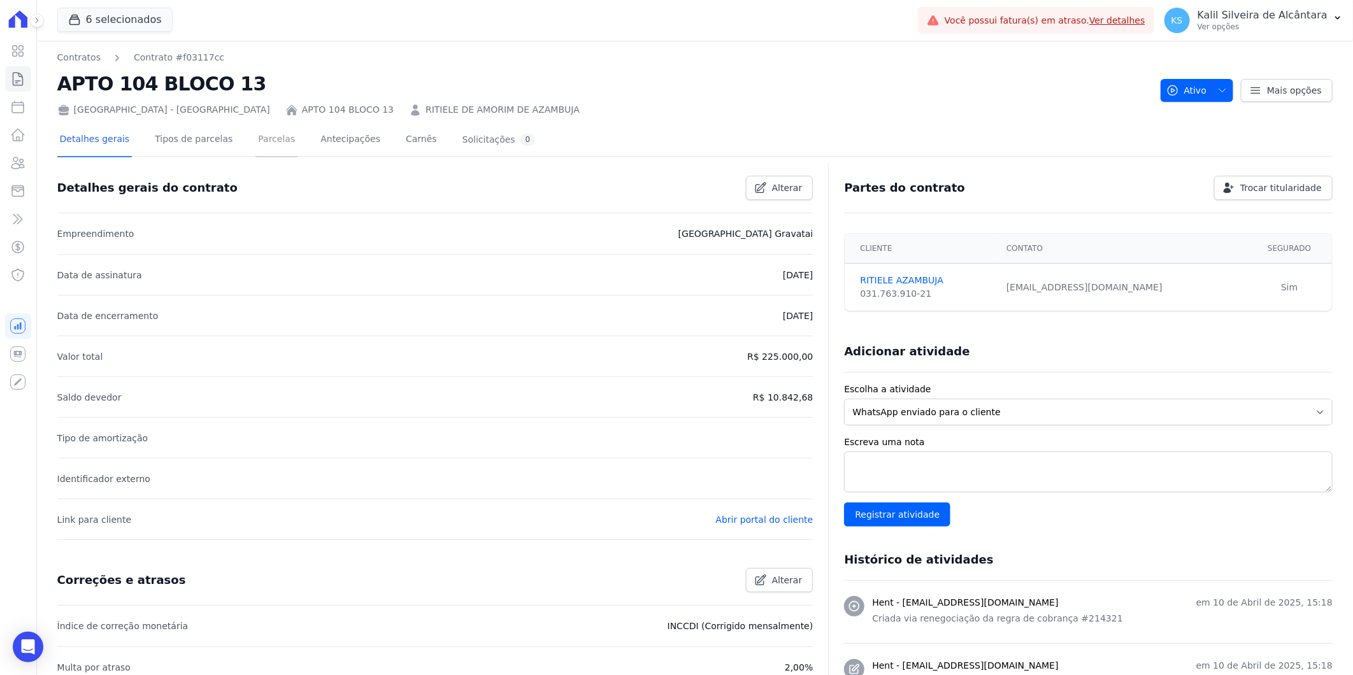
click at [257, 136] on link "Parcelas" at bounding box center [277, 141] width 42 height 34
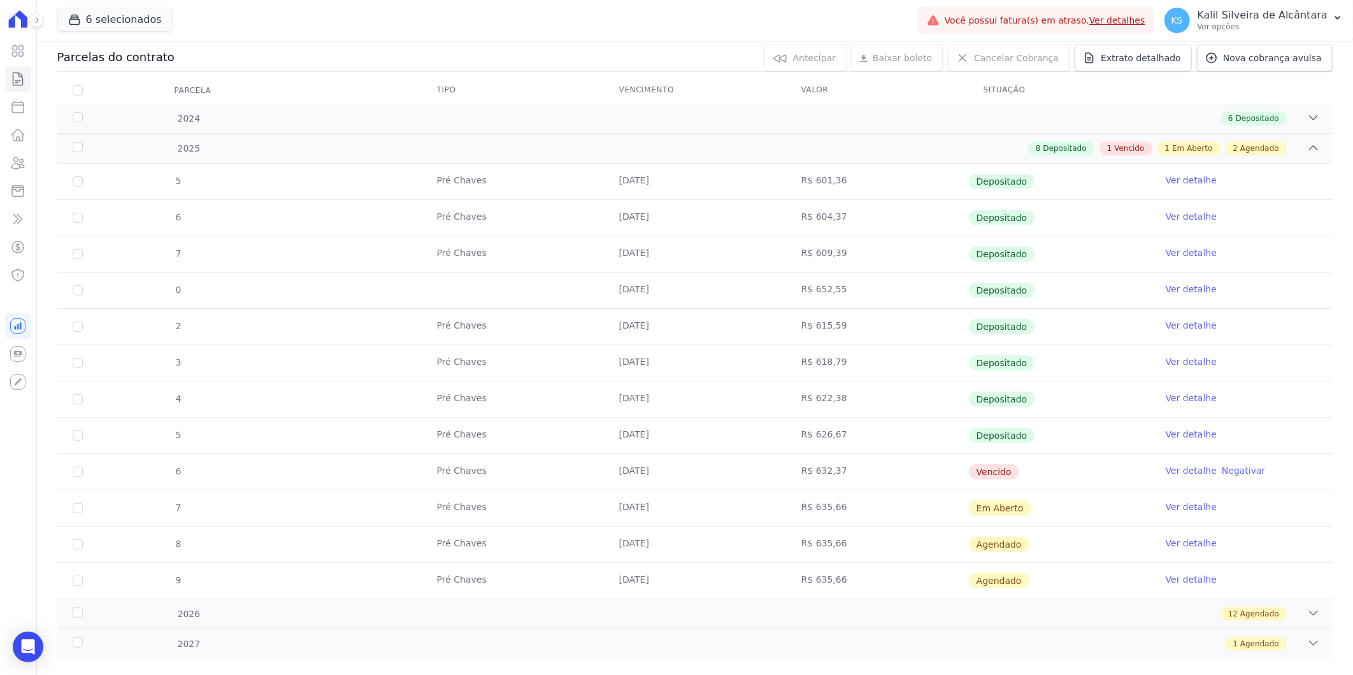
scroll to position [141, 0]
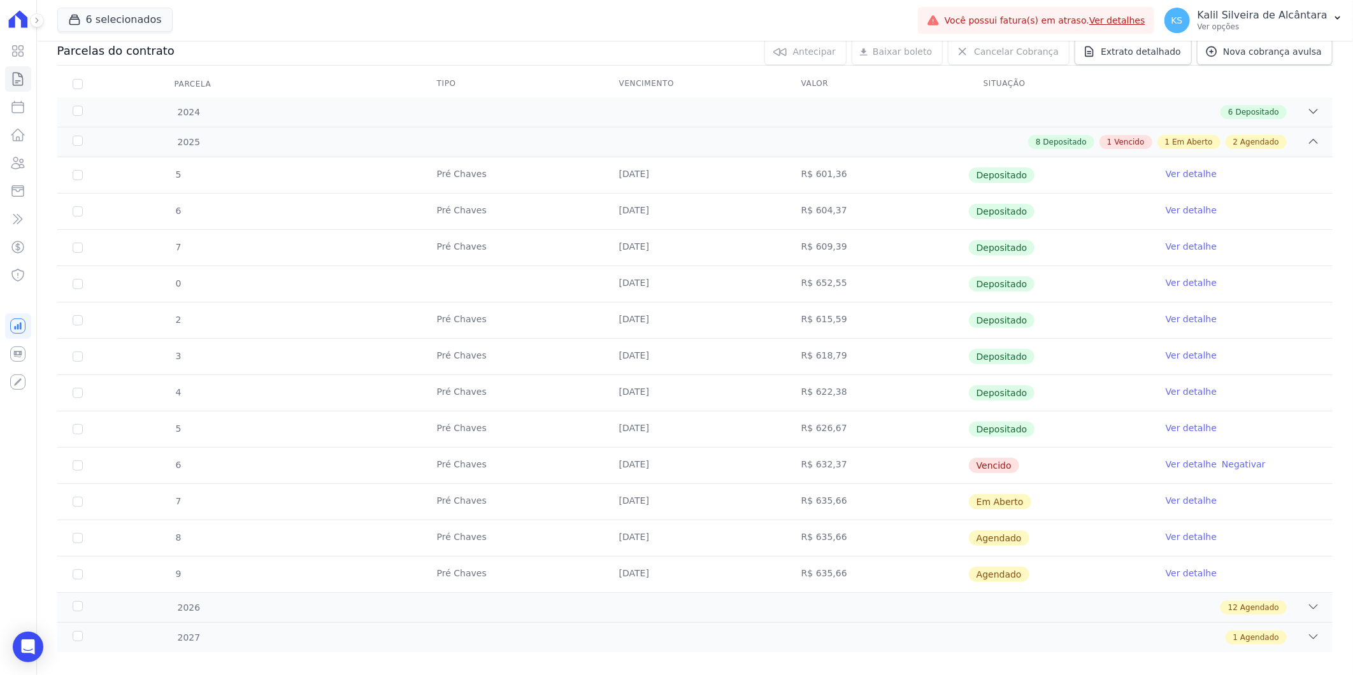
drag, startPoint x: 931, startPoint y: 457, endPoint x: 558, endPoint y: 467, distance: 372.9
click at [558, 467] on tr "6 Pré Chaves [DATE] R$ 632,37 [GEOGRAPHIC_DATA] Ver detalhe Negativar" at bounding box center [695, 465] width 1276 height 36
click at [12, 166] on icon at bounding box center [18, 162] width 13 height 11
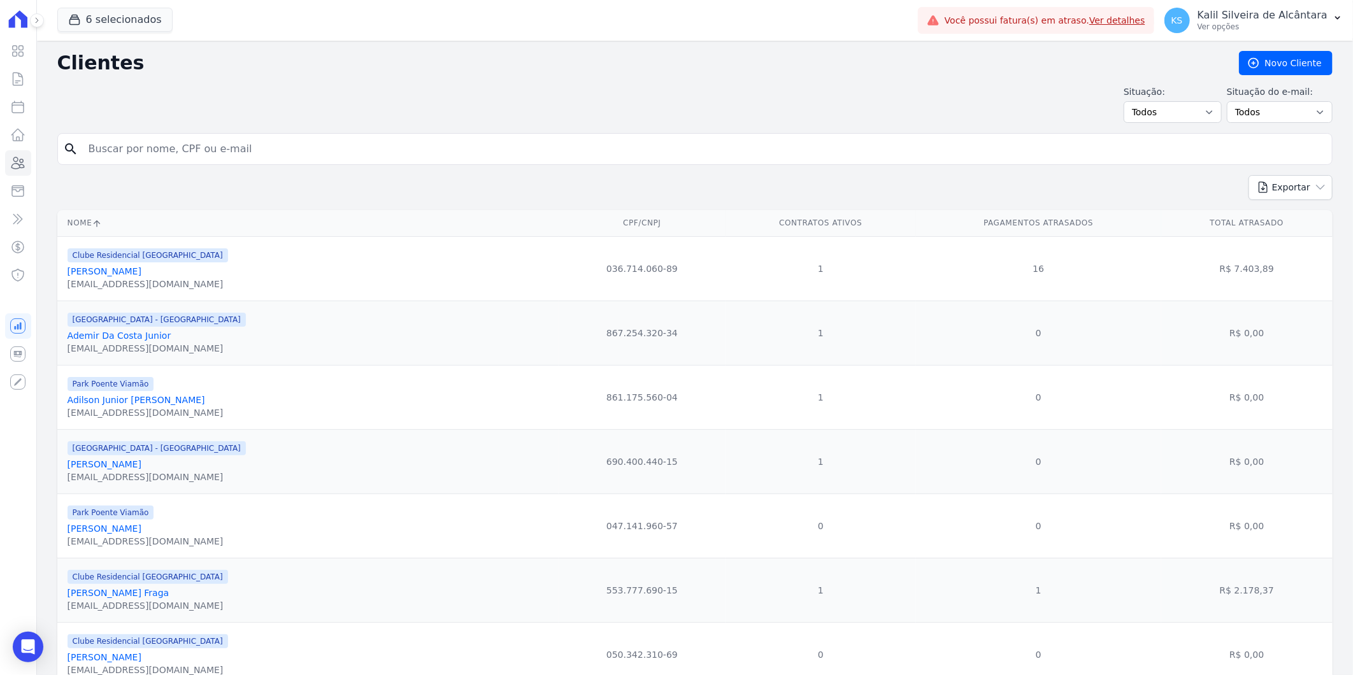
click at [475, 96] on div "Situação: Todos Adimplentes Inadimplentes Situação do e-mail: Todos Confirmado …" at bounding box center [695, 104] width 1276 height 38
click at [415, 141] on input "search" at bounding box center [704, 148] width 1246 height 25
click at [381, 169] on form "search" at bounding box center [695, 154] width 1276 height 42
click at [387, 159] on input "search" at bounding box center [704, 148] width 1246 height 25
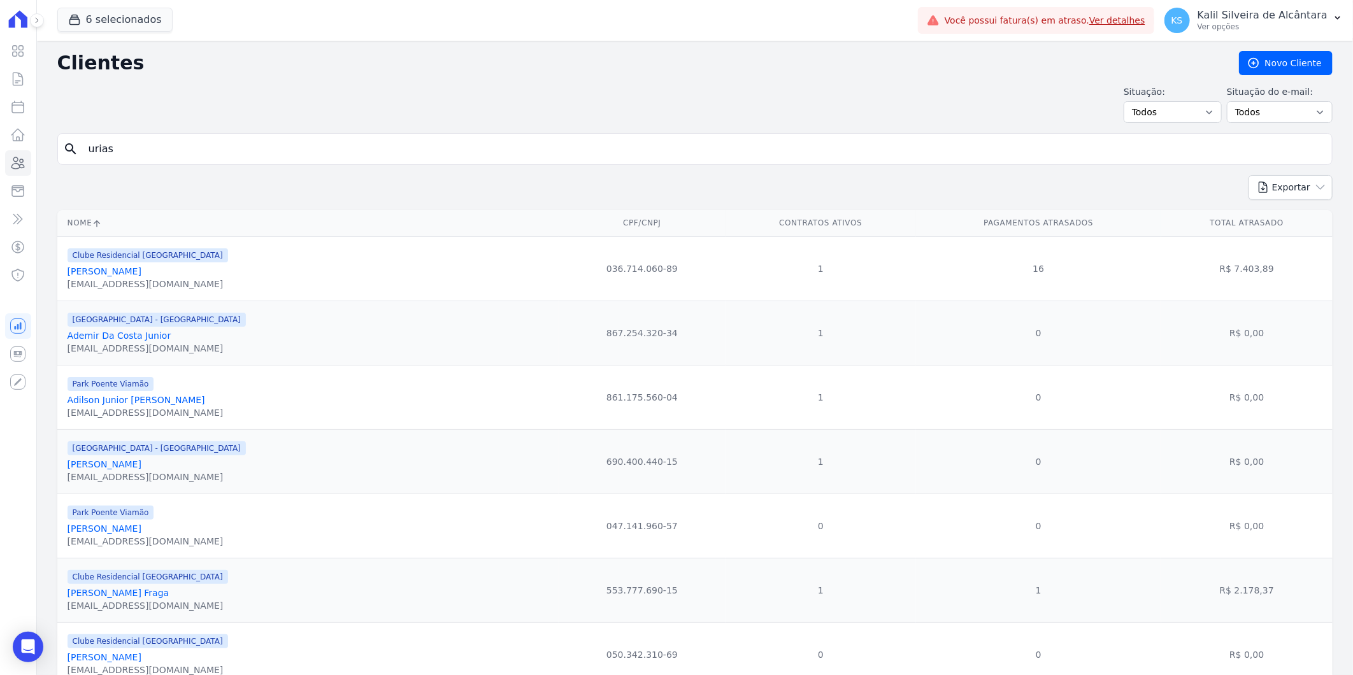
type input "urias"
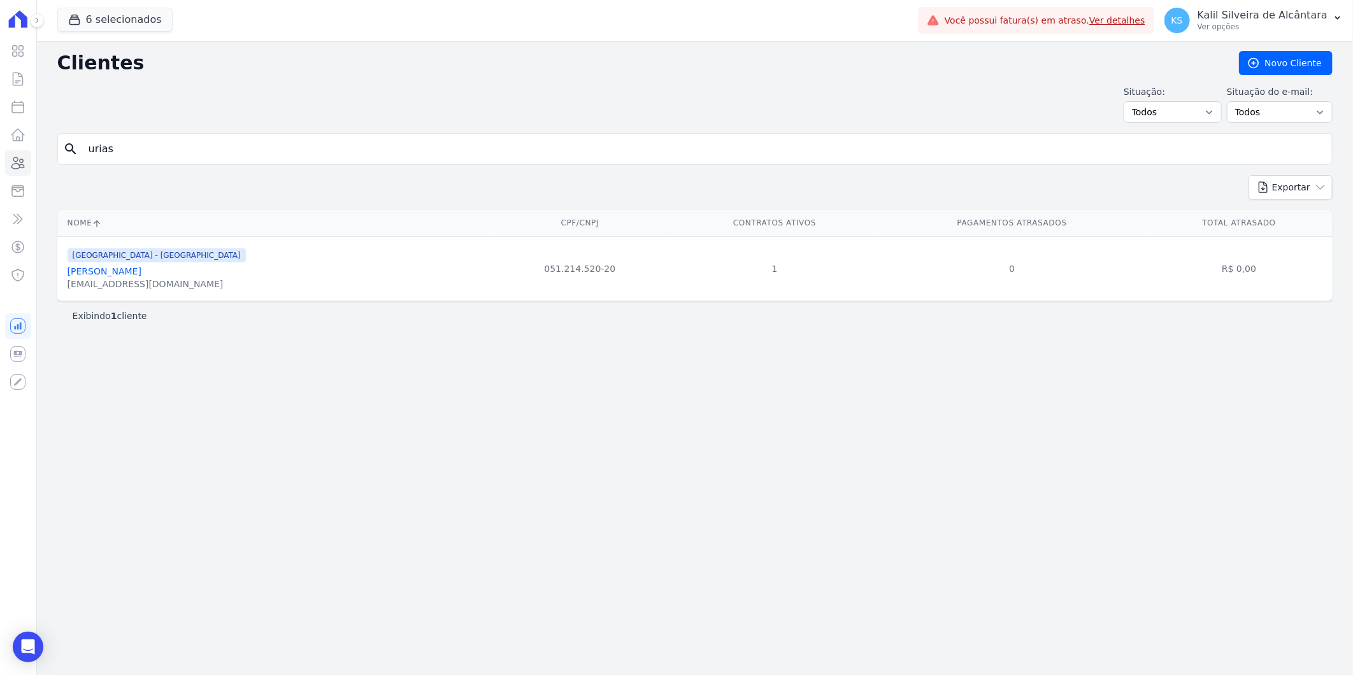
click at [117, 277] on link "[PERSON_NAME]" at bounding box center [105, 271] width 74 height 10
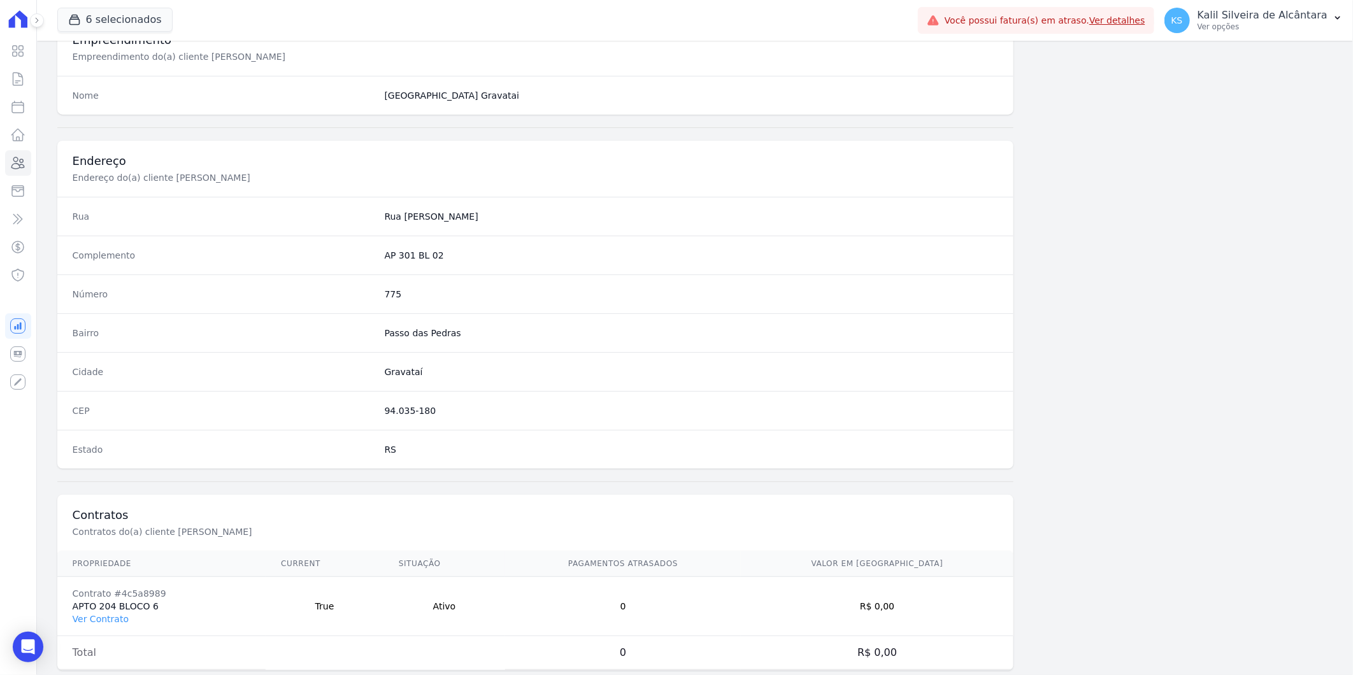
scroll to position [519, 0]
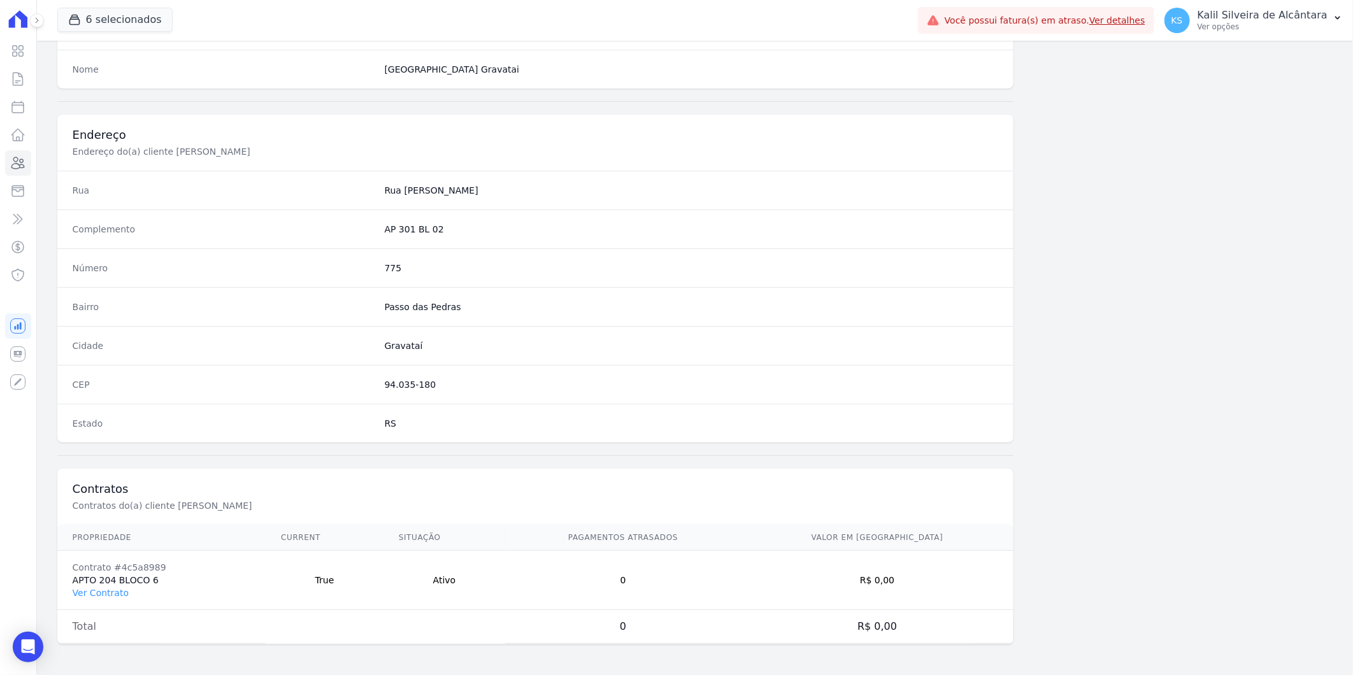
click at [92, 599] on td "Contrato #4c5a8989 APTO 204 BLOCO 6 Ver Contrato" at bounding box center [161, 580] width 209 height 59
click at [92, 595] on link "Ver Contrato" at bounding box center [101, 593] width 56 height 10
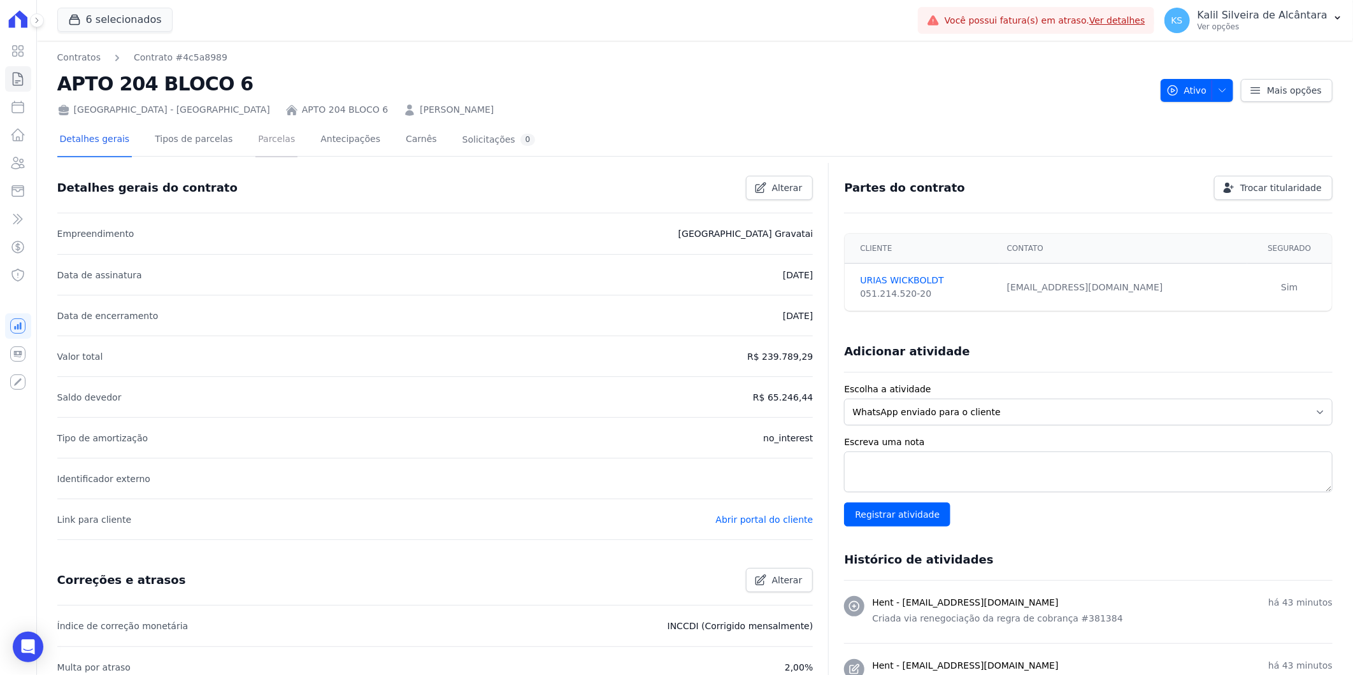
click at [256, 155] on link "Parcelas" at bounding box center [277, 141] width 42 height 34
click at [263, 137] on link "Parcelas" at bounding box center [277, 141] width 42 height 34
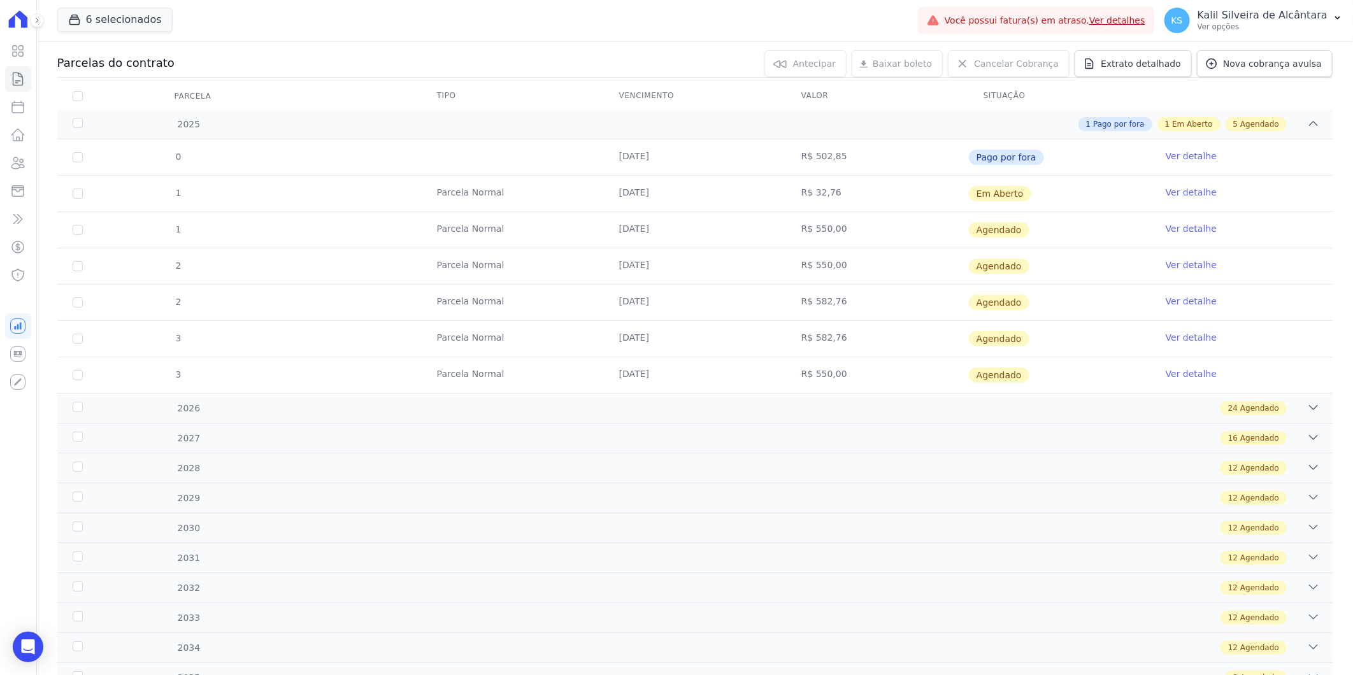
scroll to position [141, 0]
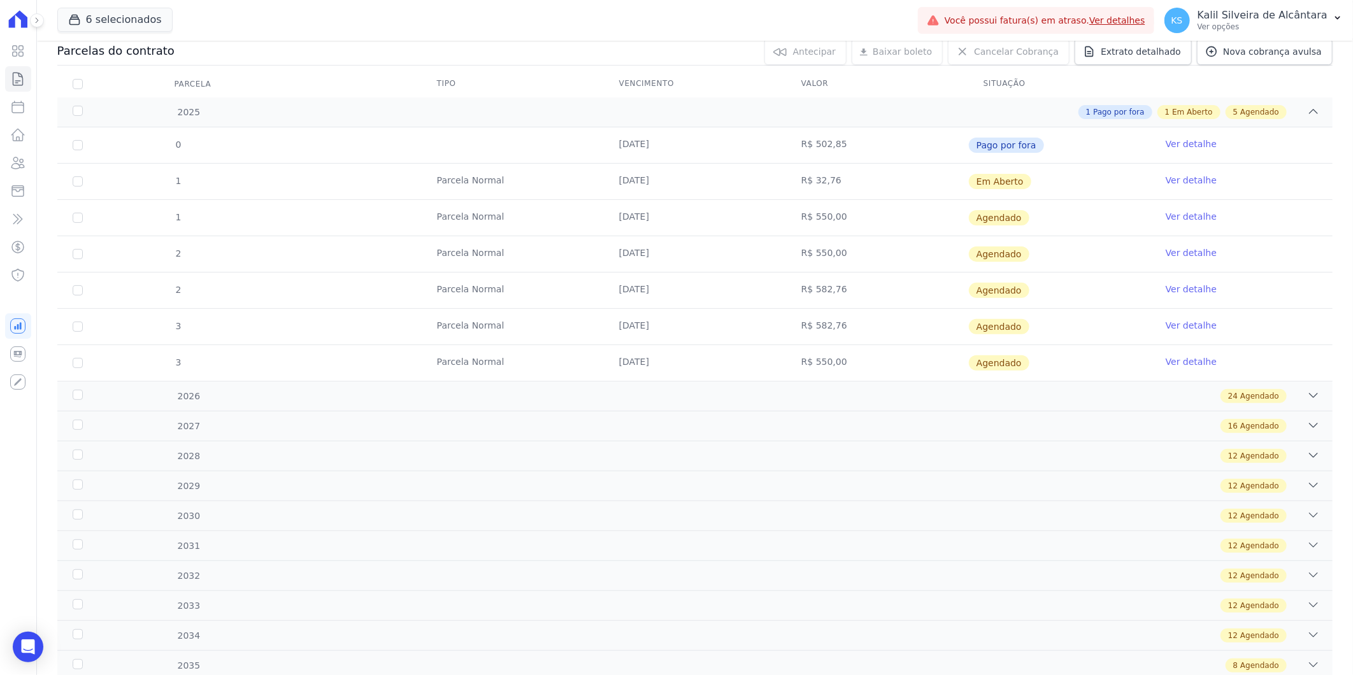
drag, startPoint x: 771, startPoint y: 218, endPoint x: 837, endPoint y: 225, distance: 66.0
click at [837, 225] on tr "1 [GEOGRAPHIC_DATA] [DATE] R$ 550,00 [GEOGRAPHIC_DATA] Ver detalhe" at bounding box center [695, 217] width 1276 height 36
click at [837, 225] on td "R$ 550,00" at bounding box center [877, 218] width 182 height 36
drag, startPoint x: 788, startPoint y: 177, endPoint x: 825, endPoint y: 169, distance: 37.6
click at [825, 169] on td "R$ 32,76" at bounding box center [877, 182] width 182 height 36
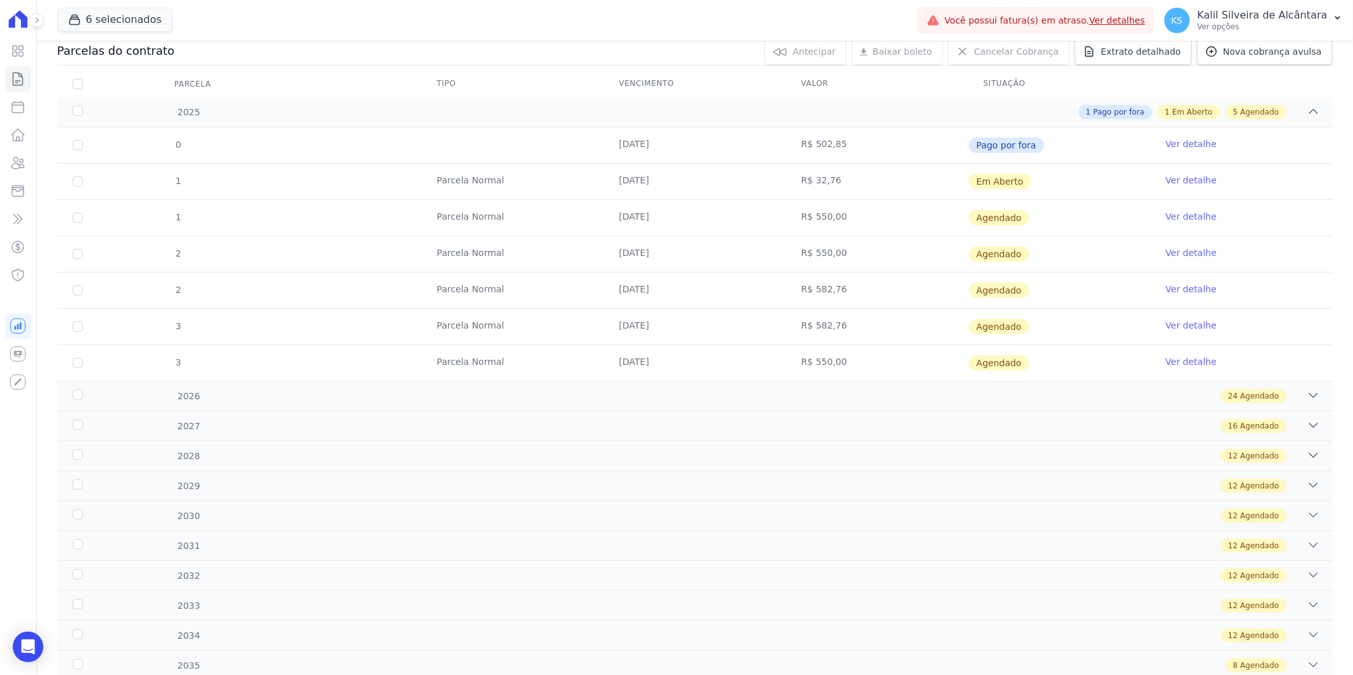
drag, startPoint x: 825, startPoint y: 169, endPoint x: 845, endPoint y: 194, distance: 32.1
click at [845, 194] on td "R$ 32,76" at bounding box center [877, 182] width 182 height 36
drag, startPoint x: 546, startPoint y: 183, endPoint x: 823, endPoint y: 163, distance: 277.3
click at [823, 163] on tr "1 [GEOGRAPHIC_DATA] [DATE] R$ 32,76 Em [GEOGRAPHIC_DATA] Ver detalhe" at bounding box center [695, 181] width 1276 height 36
drag, startPoint x: 823, startPoint y: 163, endPoint x: 849, endPoint y: 186, distance: 34.8
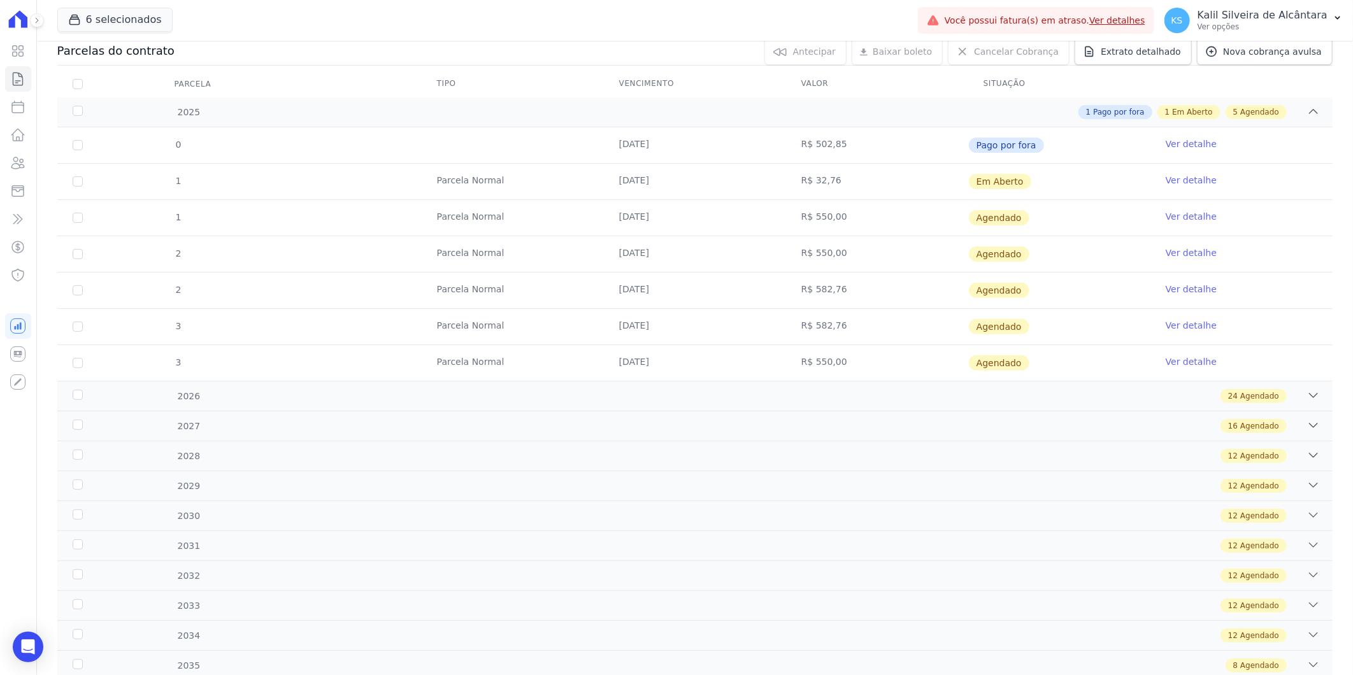
click at [849, 186] on td "R$ 32,76" at bounding box center [877, 182] width 182 height 36
drag, startPoint x: 767, startPoint y: 173, endPoint x: 838, endPoint y: 178, distance: 70.9
click at [838, 178] on tr "1 [GEOGRAPHIC_DATA] [DATE] R$ 32,76 Em [GEOGRAPHIC_DATA] Ver detalhe" at bounding box center [695, 181] width 1276 height 36
drag, startPoint x: 838, startPoint y: 178, endPoint x: 827, endPoint y: 221, distance: 44.0
click at [827, 221] on td "R$ 550,00" at bounding box center [877, 218] width 182 height 36
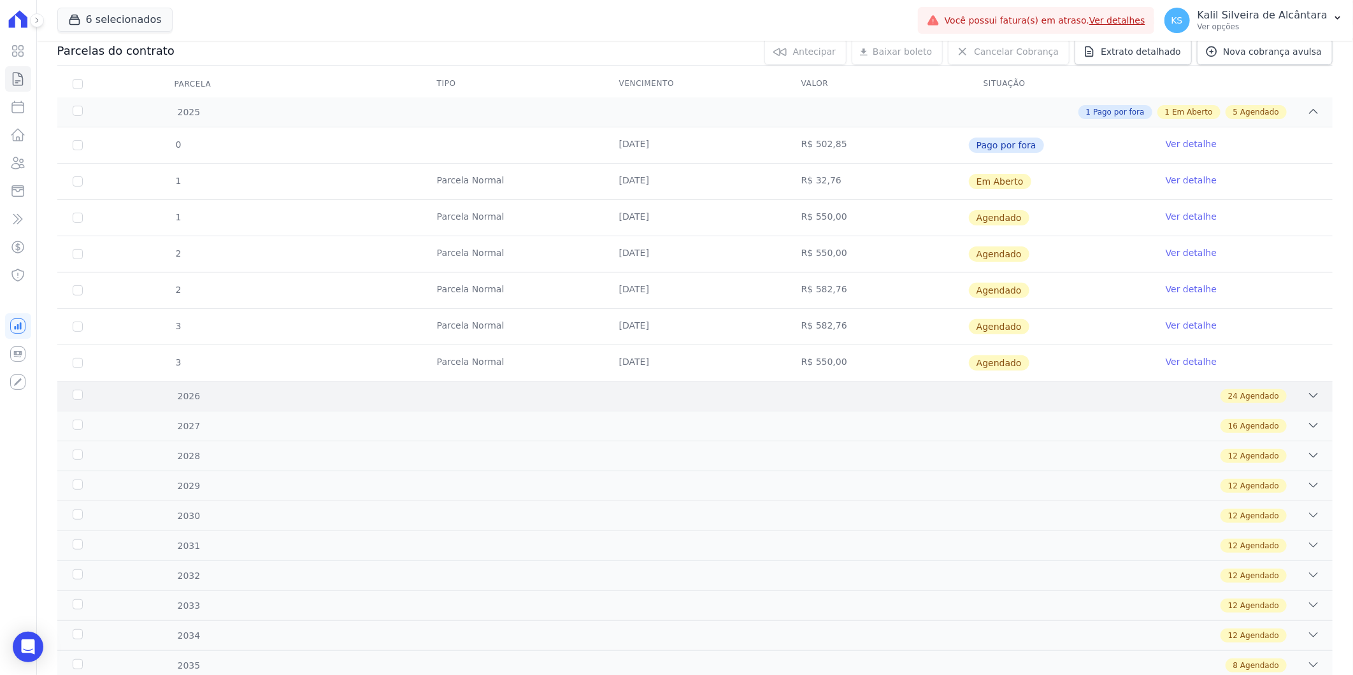
click at [288, 406] on div "2026 24 Agendado" at bounding box center [695, 396] width 1276 height 30
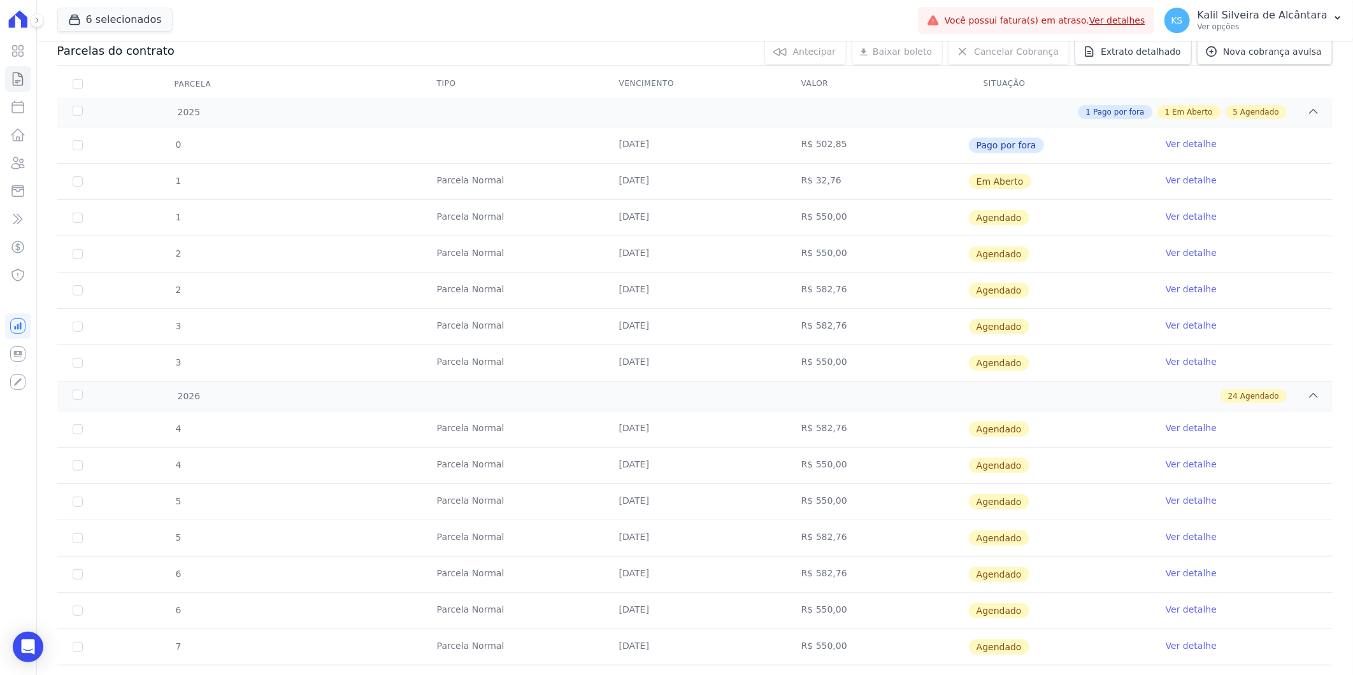
scroll to position [0, 0]
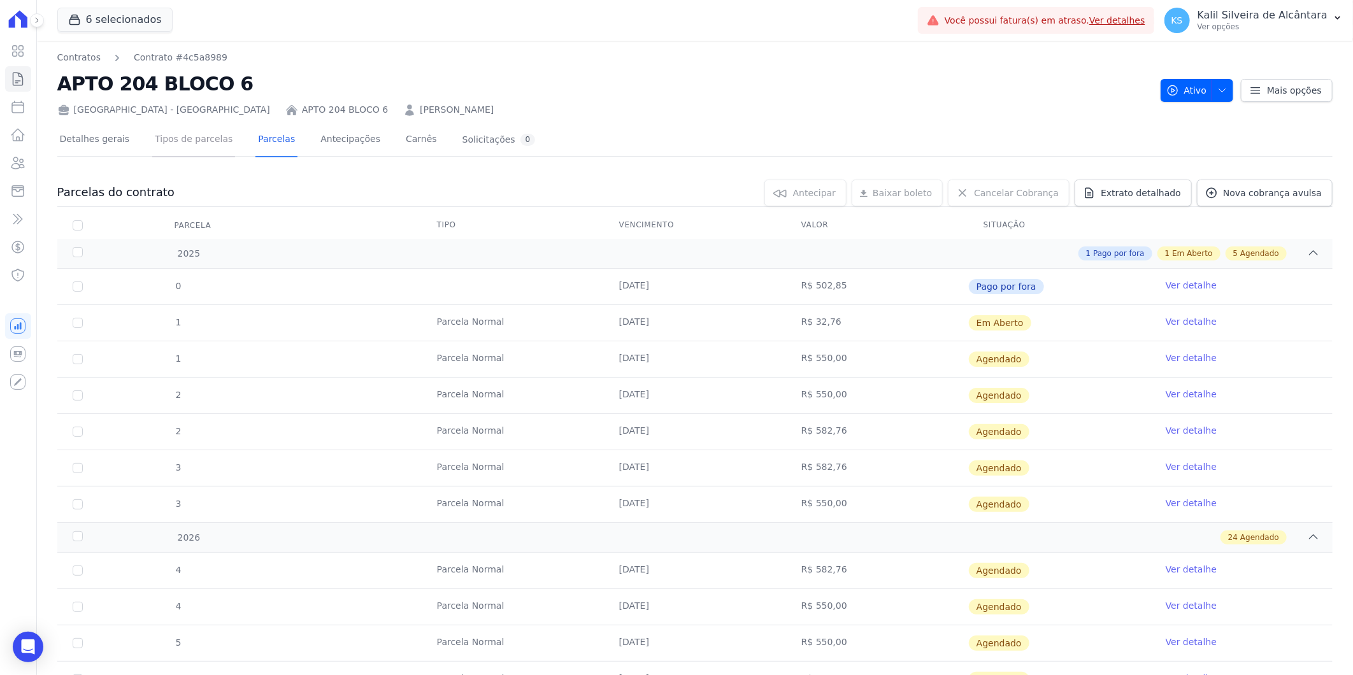
click at [196, 133] on link "Tipos de parcelas" at bounding box center [193, 141] width 83 height 34
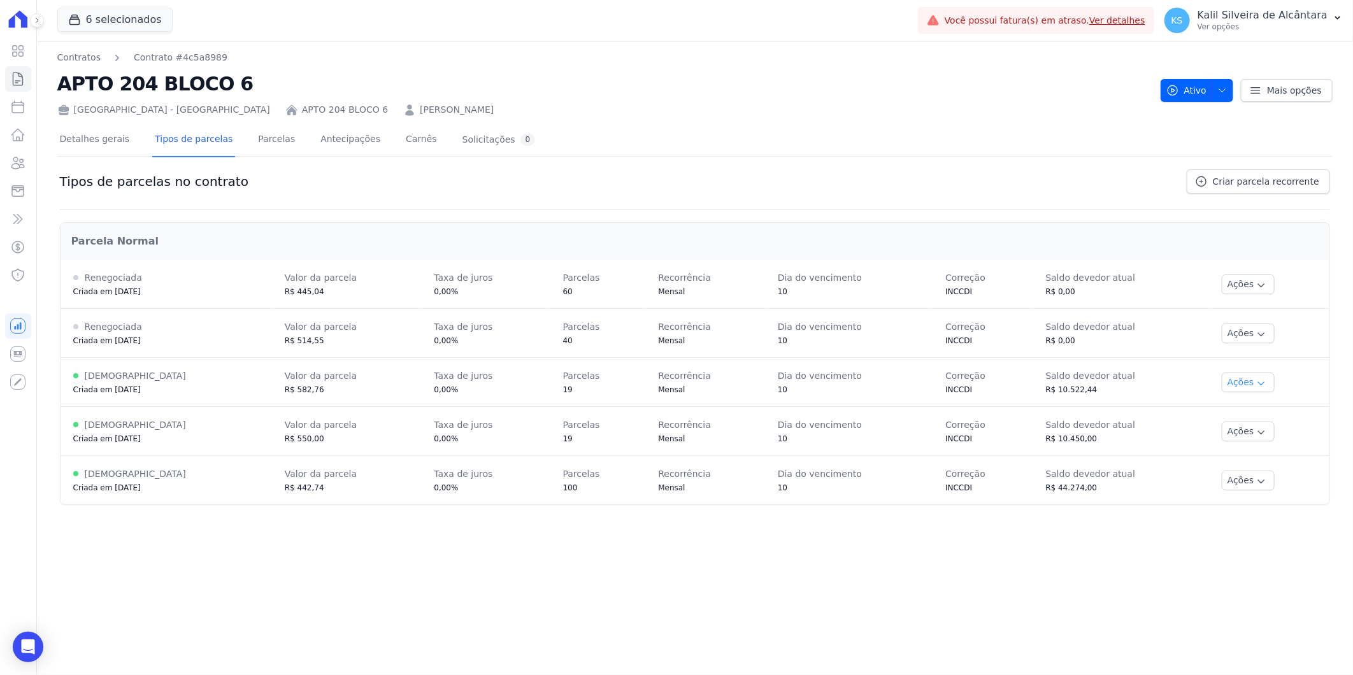
click at [1239, 373] on button "Ações" at bounding box center [1249, 383] width 54 height 20
click at [1183, 380] on div "Saldo devedor atual" at bounding box center [1121, 375] width 150 height 15
drag, startPoint x: 1105, startPoint y: 384, endPoint x: 530, endPoint y: 381, distance: 575.4
click at [584, 383] on tr "[DEMOGRAPHIC_DATA] Criada em [DATE] Valor da parcela R$ 582,76 Taxa de juros 0,…" at bounding box center [695, 382] width 1269 height 49
drag, startPoint x: 530, startPoint y: 381, endPoint x: 823, endPoint y: 429, distance: 297.6
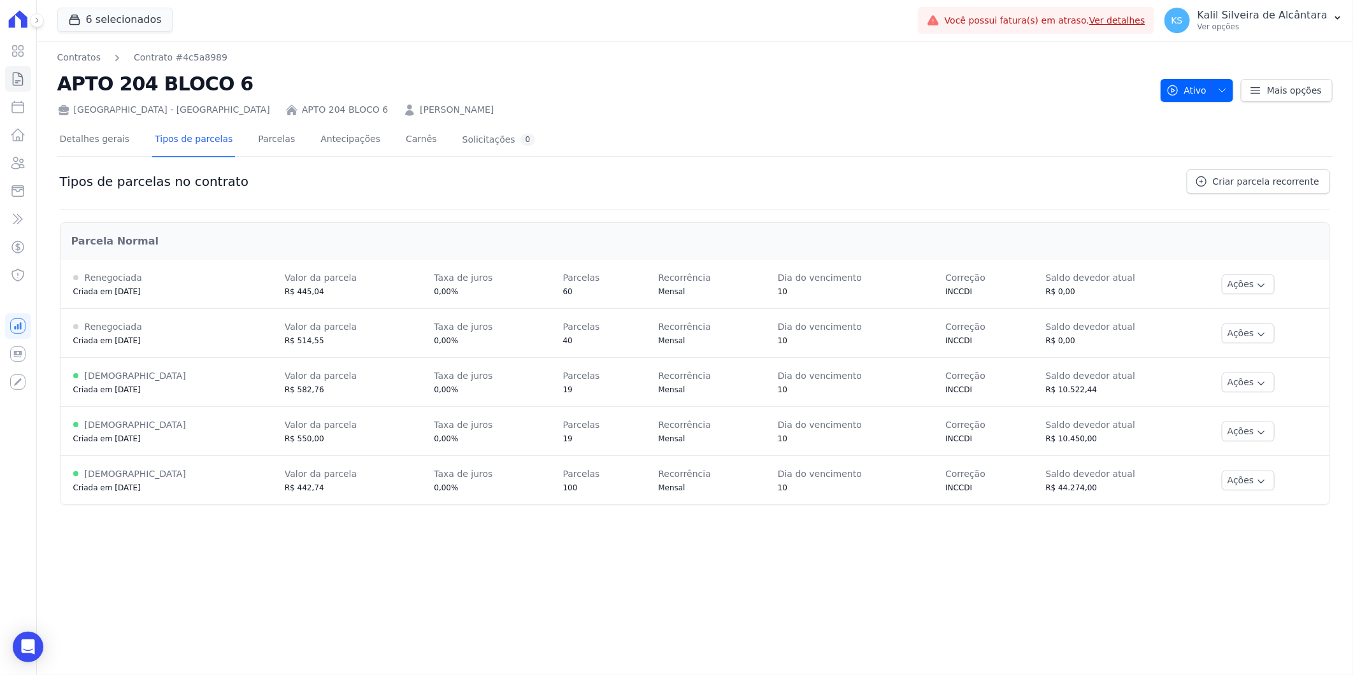
click at [823, 429] on span "Dia do vencimento" at bounding box center [820, 425] width 84 height 10
drag, startPoint x: 230, startPoint y: 433, endPoint x: 356, endPoint y: 445, distance: 126.1
click at [356, 445] on tr "[DEMOGRAPHIC_DATA] Criada em [DATE] Valor da parcela R$ 550,00 Taxa de juros 0,…" at bounding box center [695, 431] width 1269 height 49
drag, startPoint x: 356, startPoint y: 445, endPoint x: 284, endPoint y: 464, distance: 73.9
click at [277, 464] on td "Valor da parcela R$ 442,74" at bounding box center [347, 480] width 150 height 49
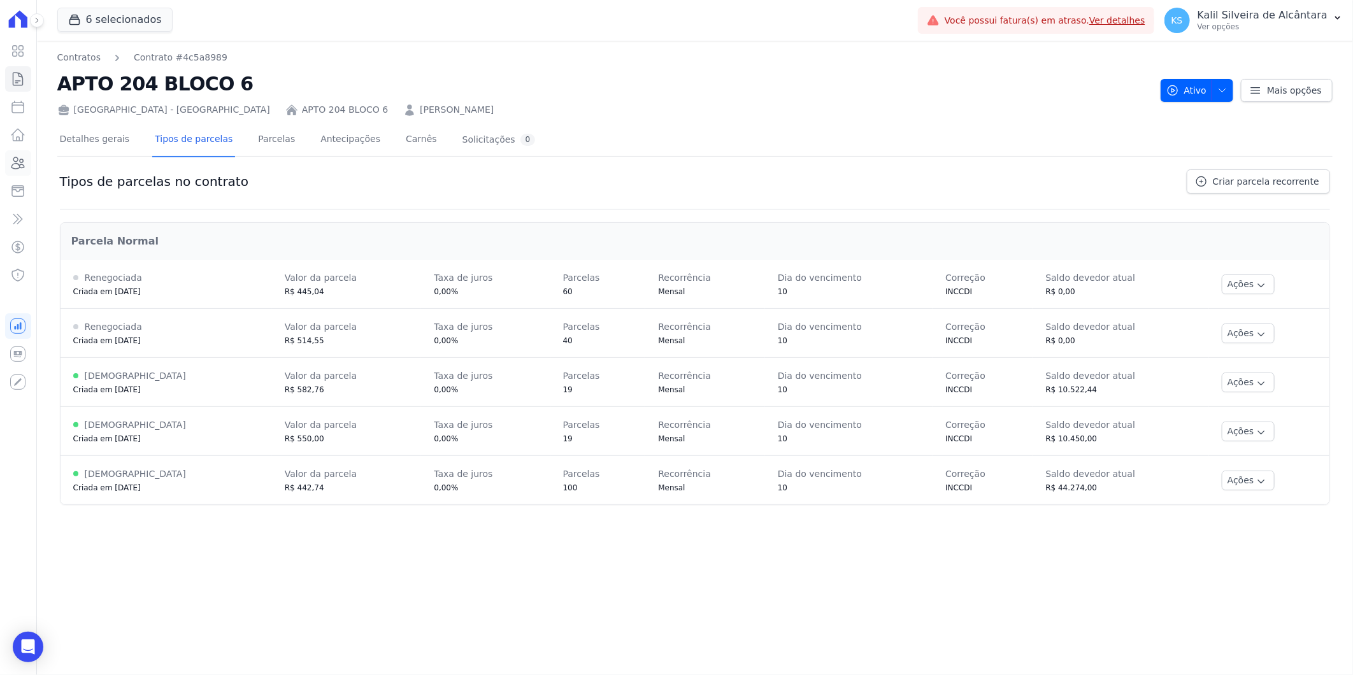
click at [20, 169] on icon at bounding box center [17, 162] width 15 height 15
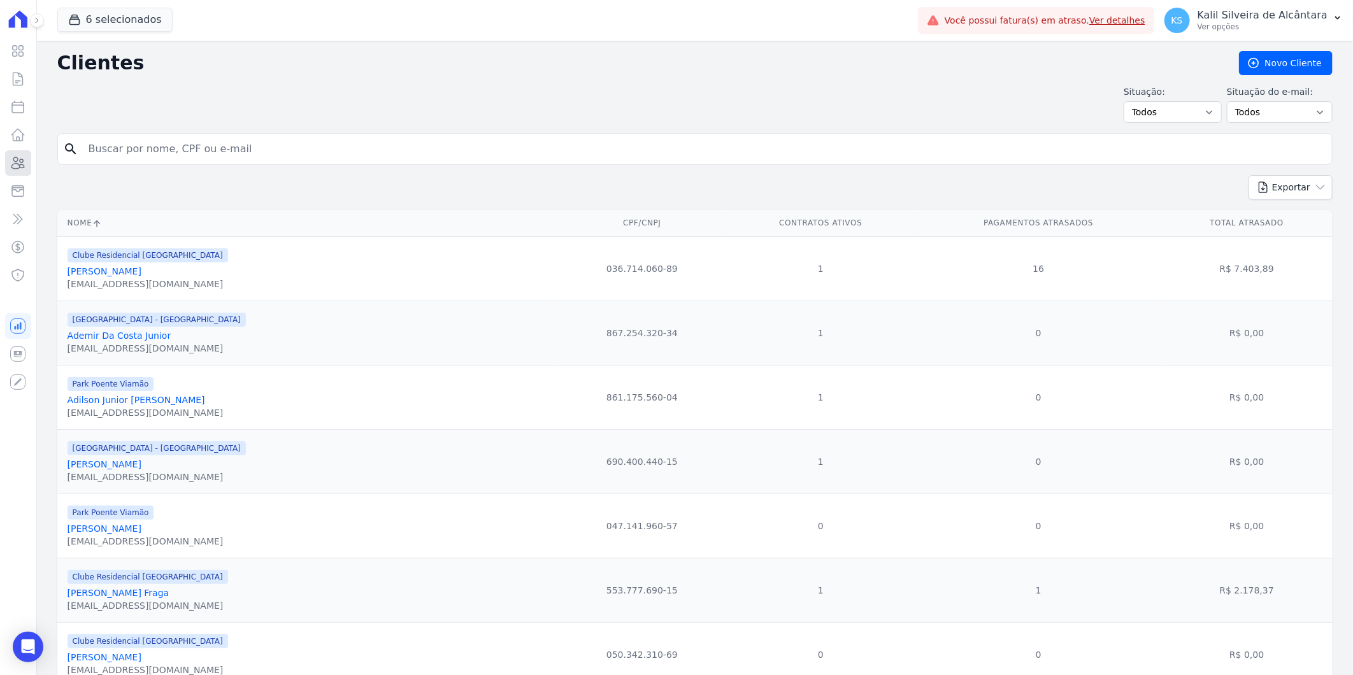
click at [17, 164] on icon at bounding box center [17, 162] width 15 height 15
